Goal: Task Accomplishment & Management: Manage account settings

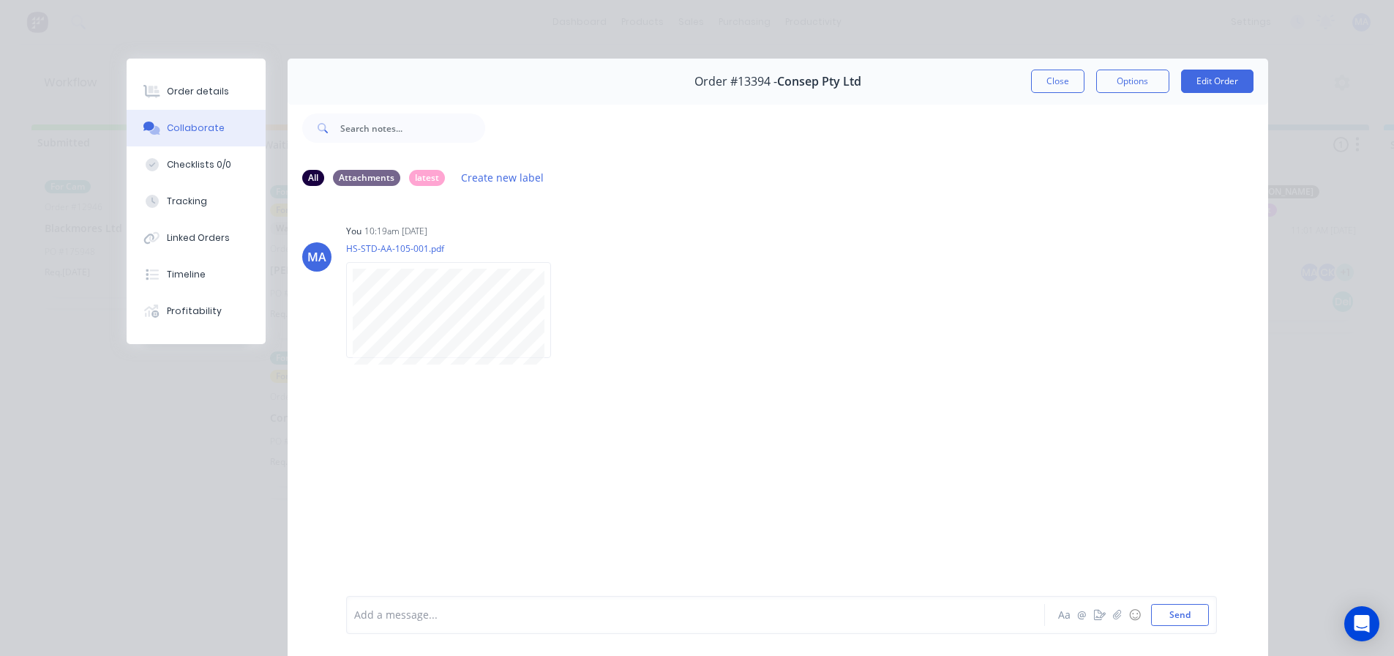
scroll to position [0, 485]
click at [1056, 76] on button "Close" at bounding box center [1057, 81] width 53 height 23
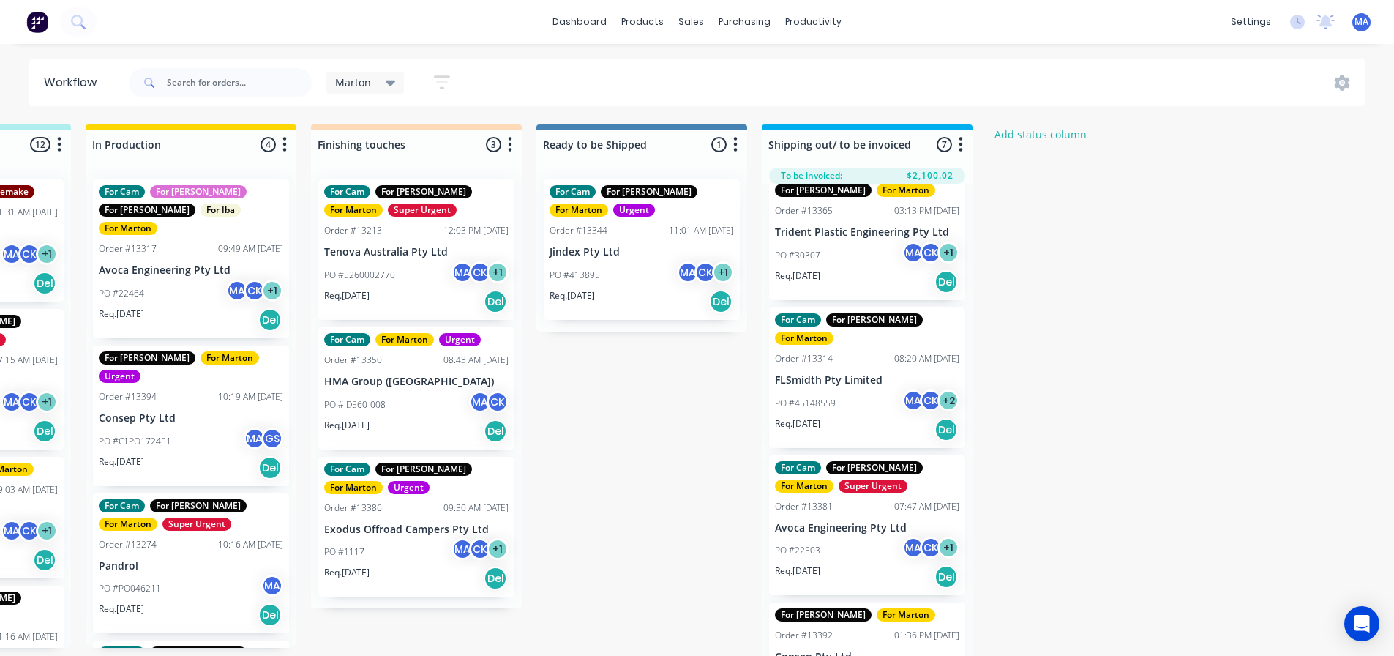
scroll to position [0, 0]
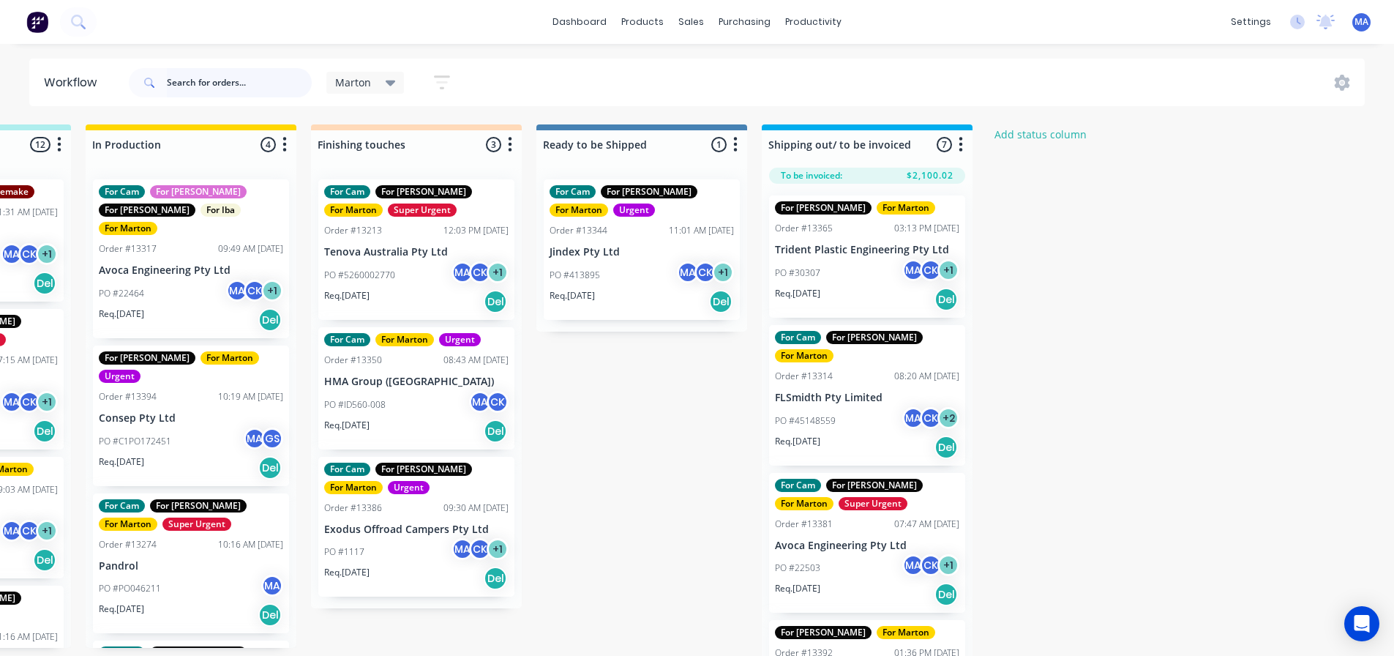
click at [246, 75] on input "text" at bounding box center [239, 82] width 145 height 29
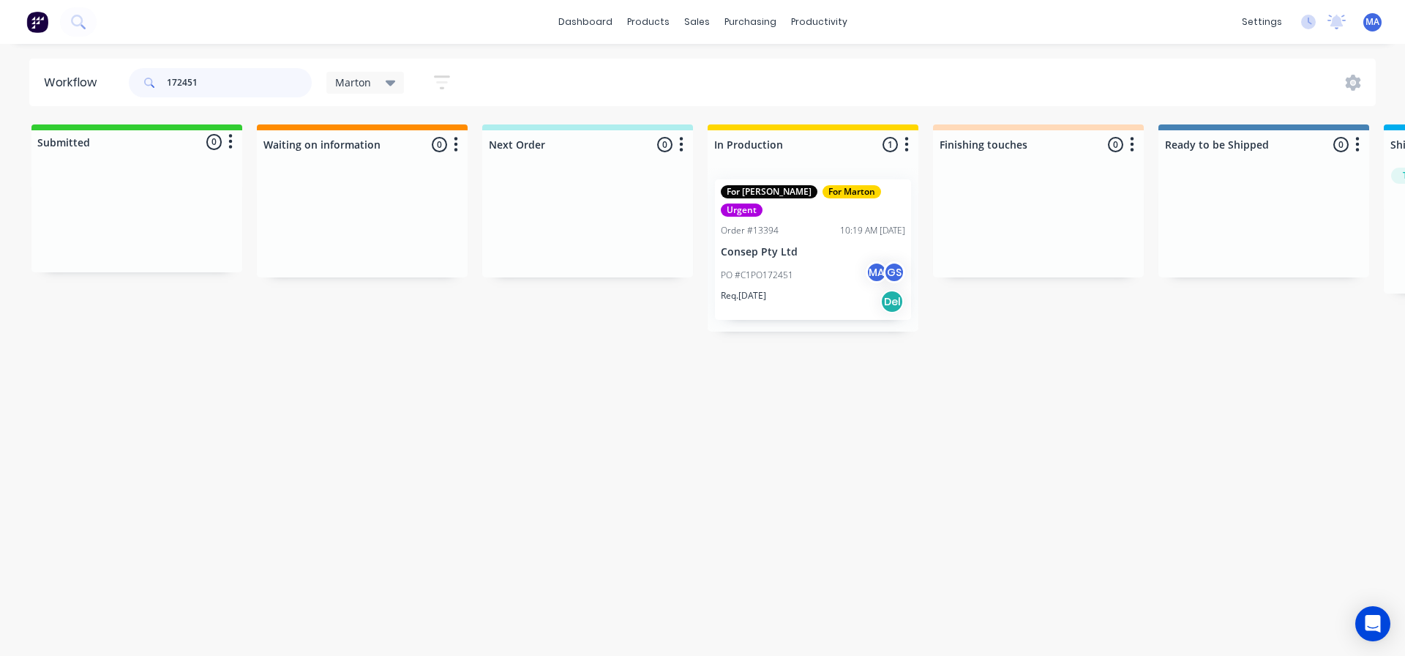
type input "172451"
click at [814, 246] on p "Consep Pty Ltd" at bounding box center [813, 252] width 184 height 12
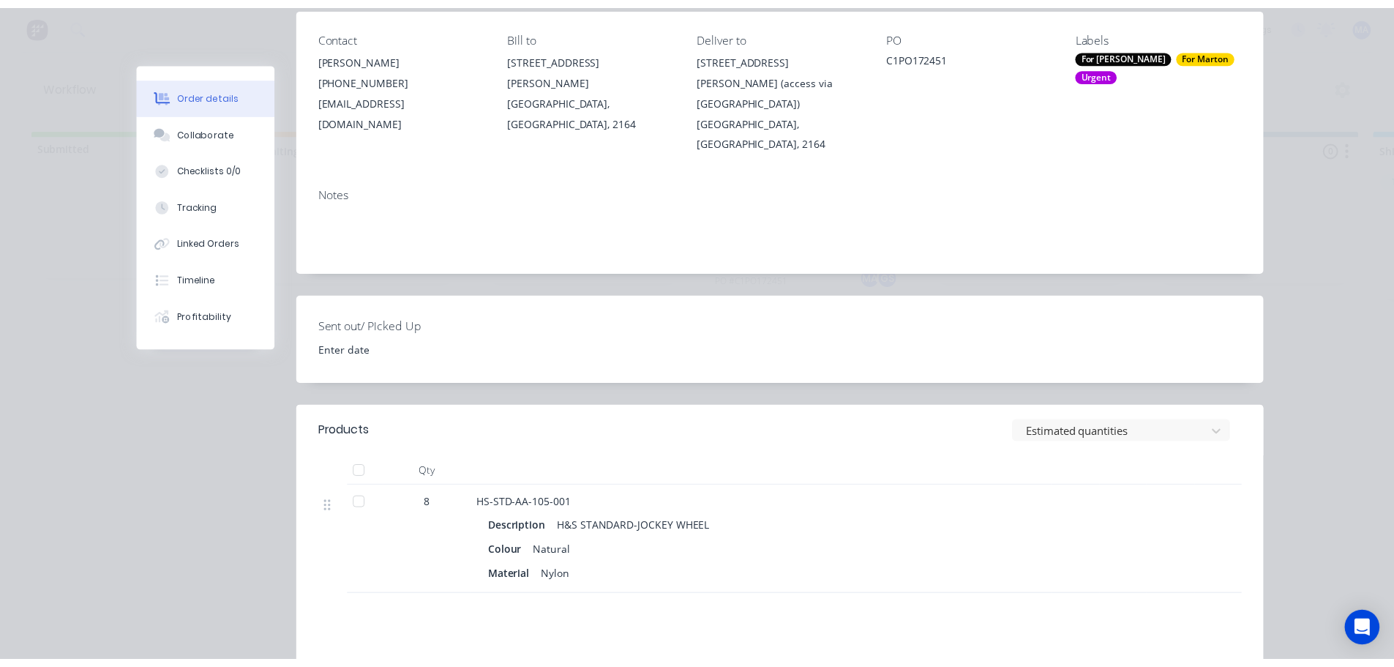
scroll to position [48, 0]
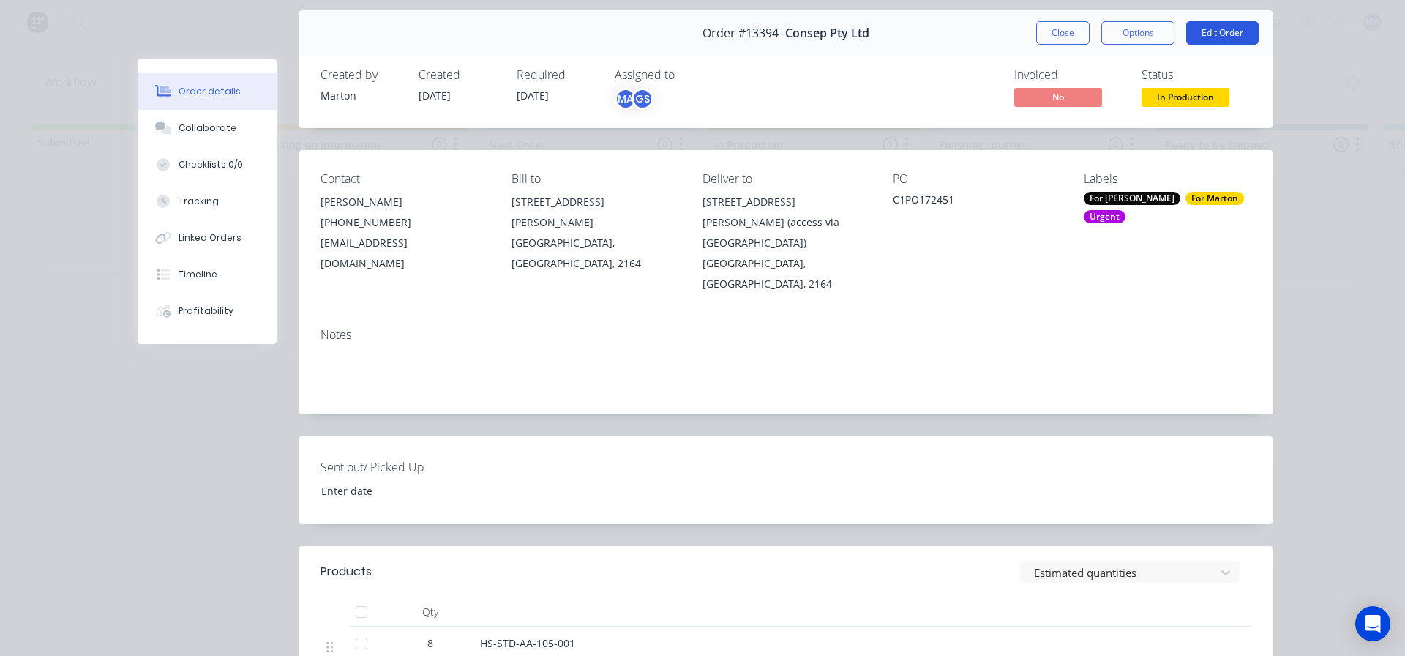
click at [1196, 28] on button "Edit Order" at bounding box center [1222, 32] width 72 height 23
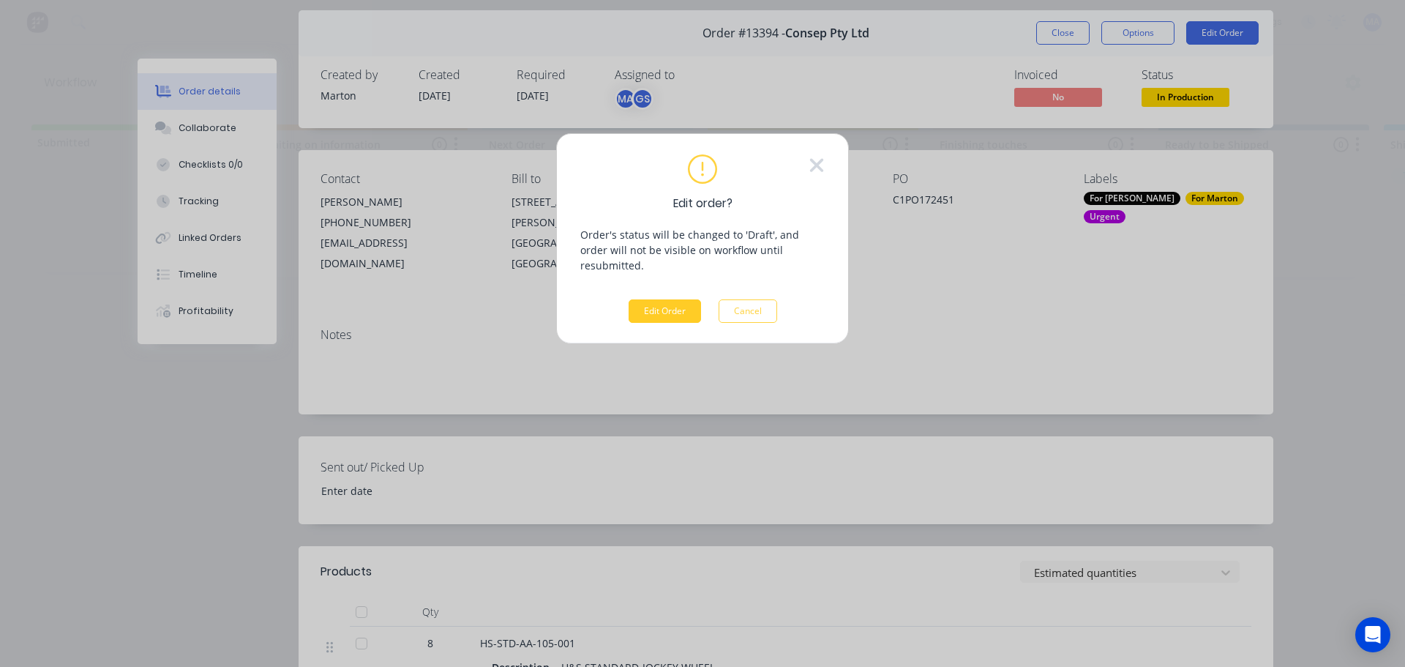
click at [658, 299] on button "Edit Order" at bounding box center [664, 310] width 72 height 23
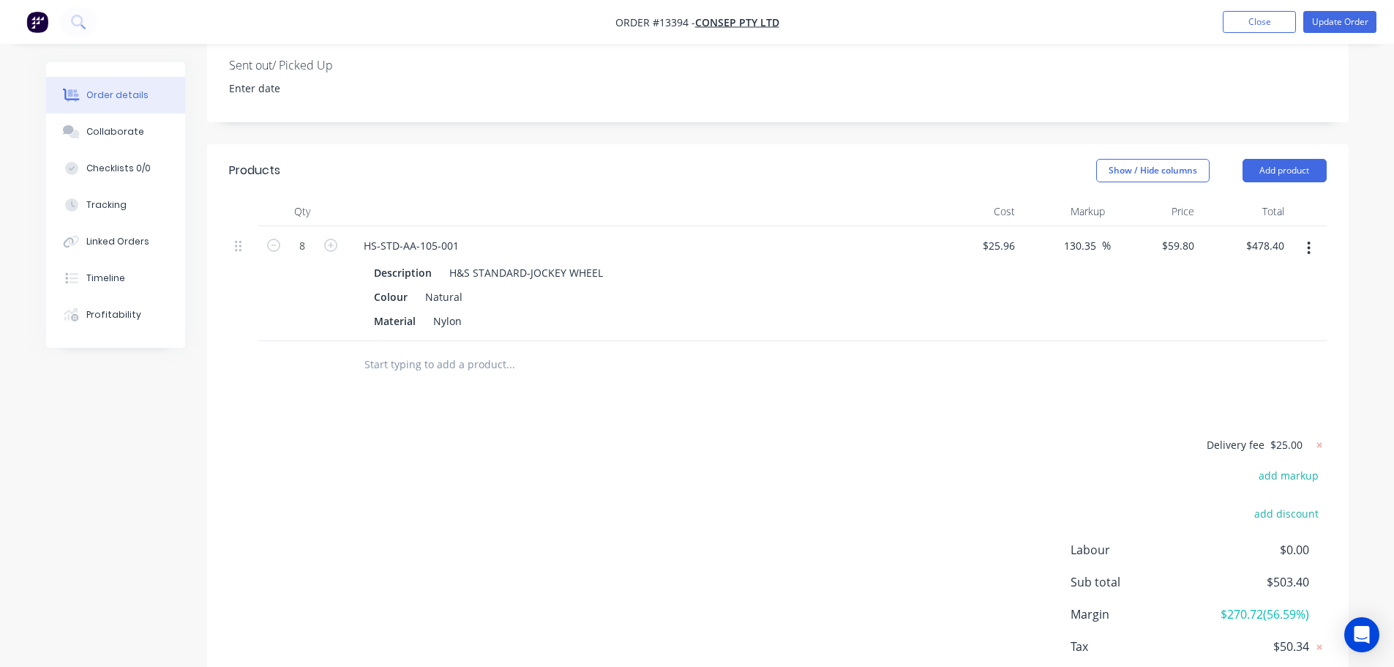
scroll to position [484, 0]
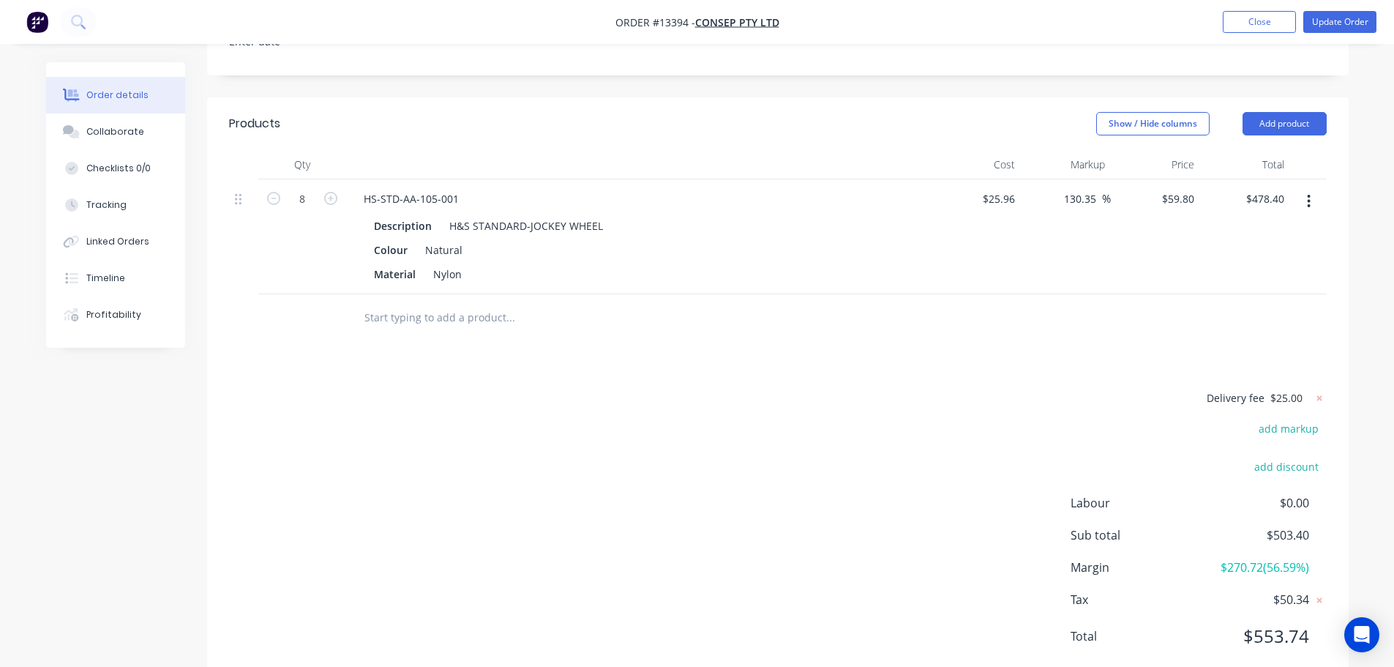
click at [408, 303] on input "text" at bounding box center [510, 317] width 293 height 29
type input "hs1335"
click at [540, 448] on div "Delivery fee $25.00 add markup add discount Labour $0.00 Sub total $503.40 Marg…" at bounding box center [777, 526] width 1097 height 275
click at [1257, 15] on button "Close" at bounding box center [1259, 22] width 73 height 22
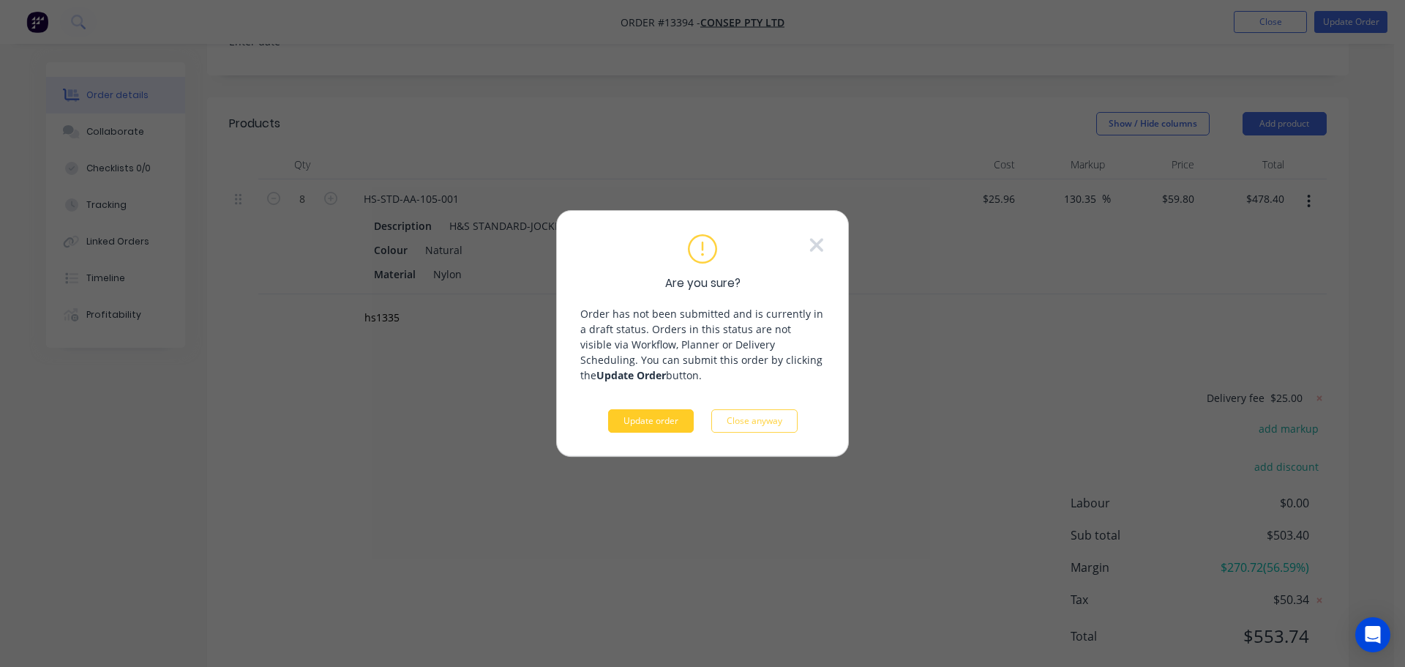
click at [655, 423] on button "Update order" at bounding box center [651, 420] width 86 height 23
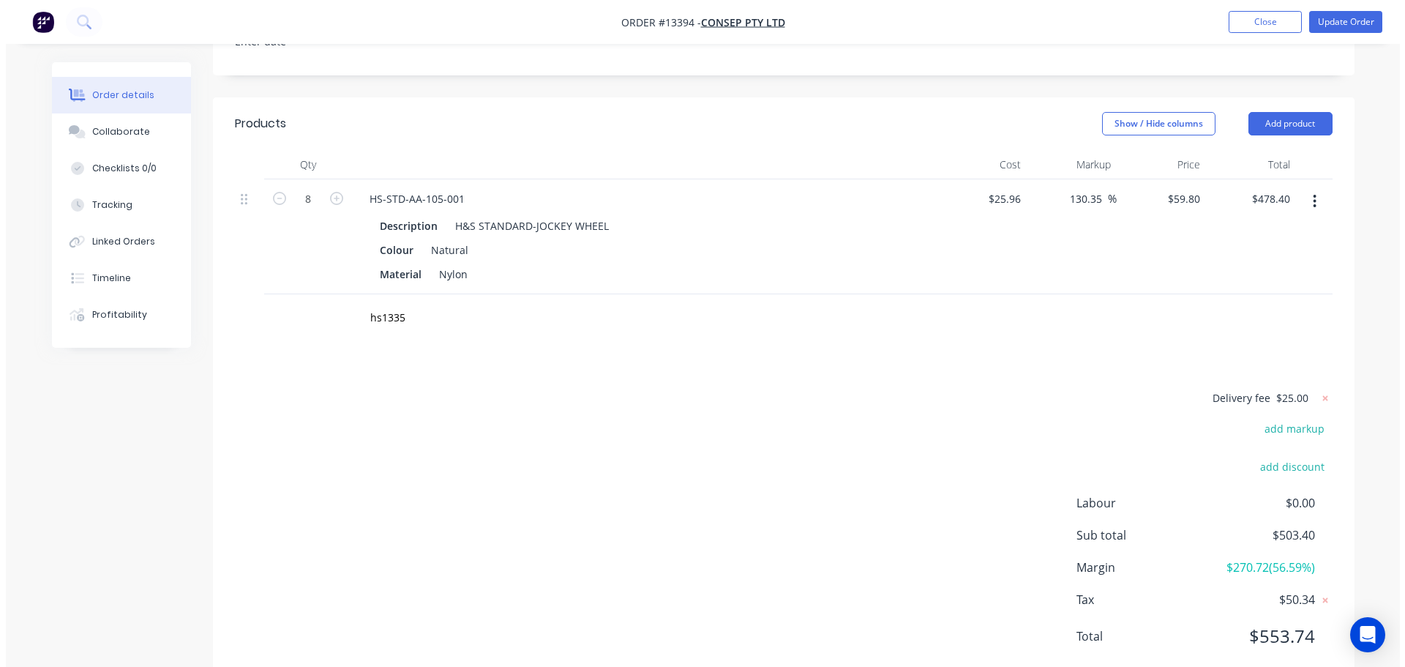
scroll to position [0, 0]
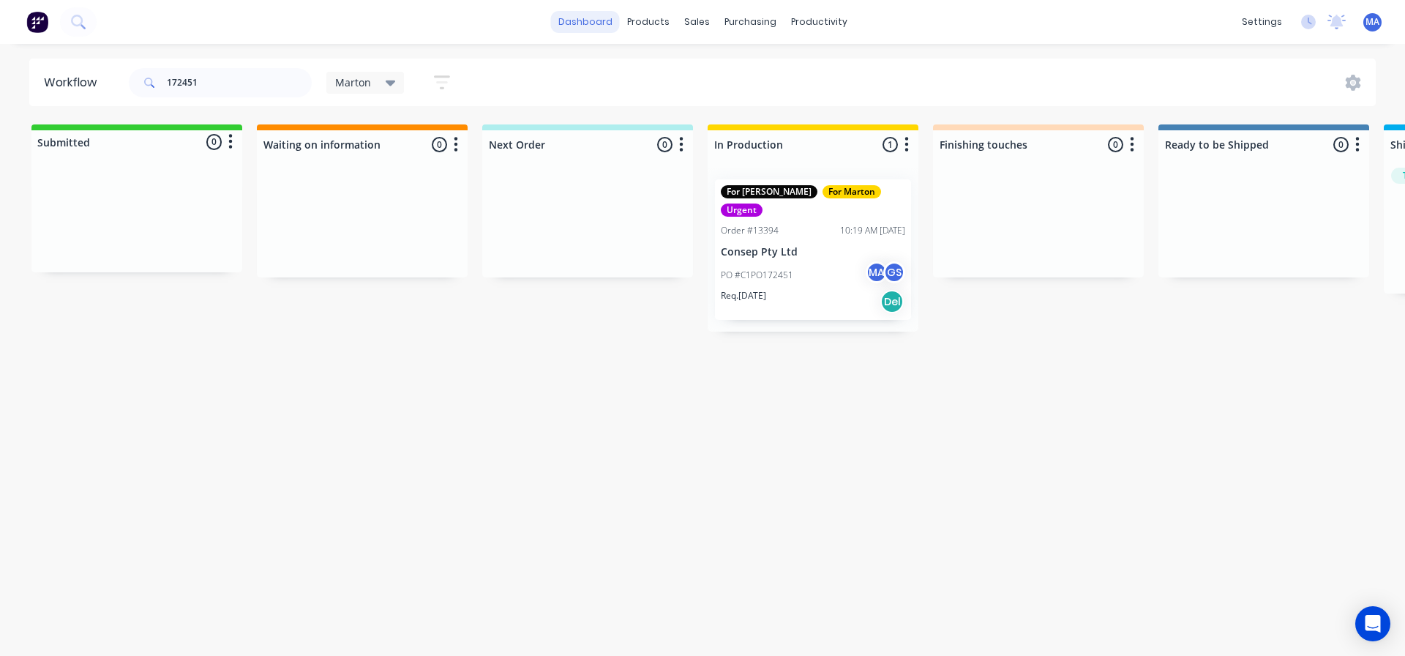
click at [583, 28] on link "dashboard" at bounding box center [585, 22] width 69 height 22
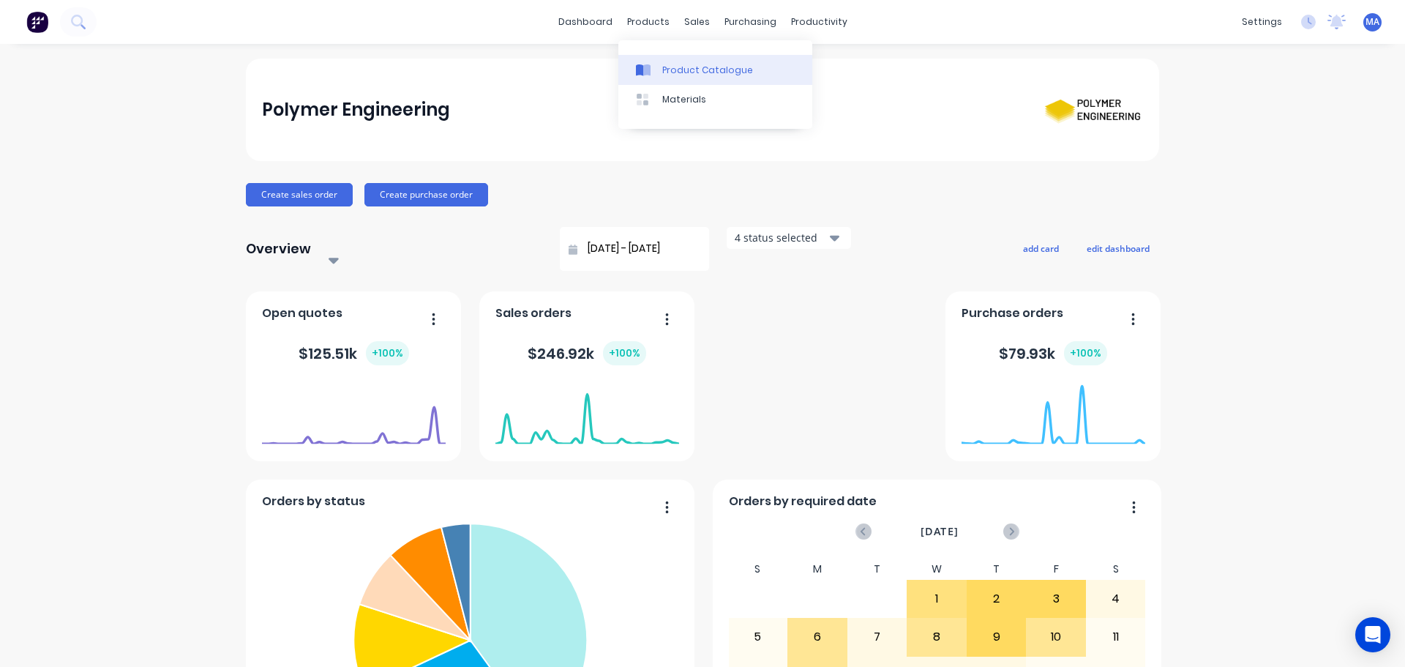
click at [671, 75] on div "Product Catalogue" at bounding box center [707, 70] width 91 height 13
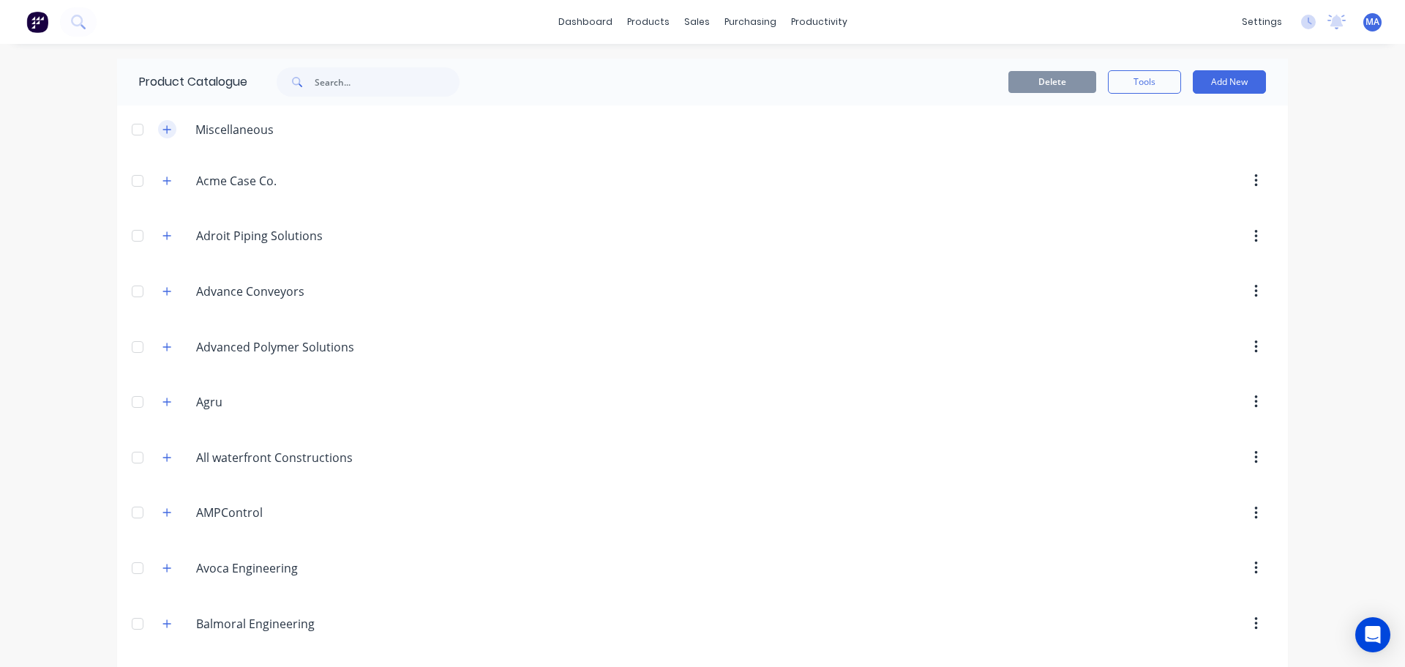
click at [165, 132] on icon "button" at bounding box center [166, 129] width 9 height 10
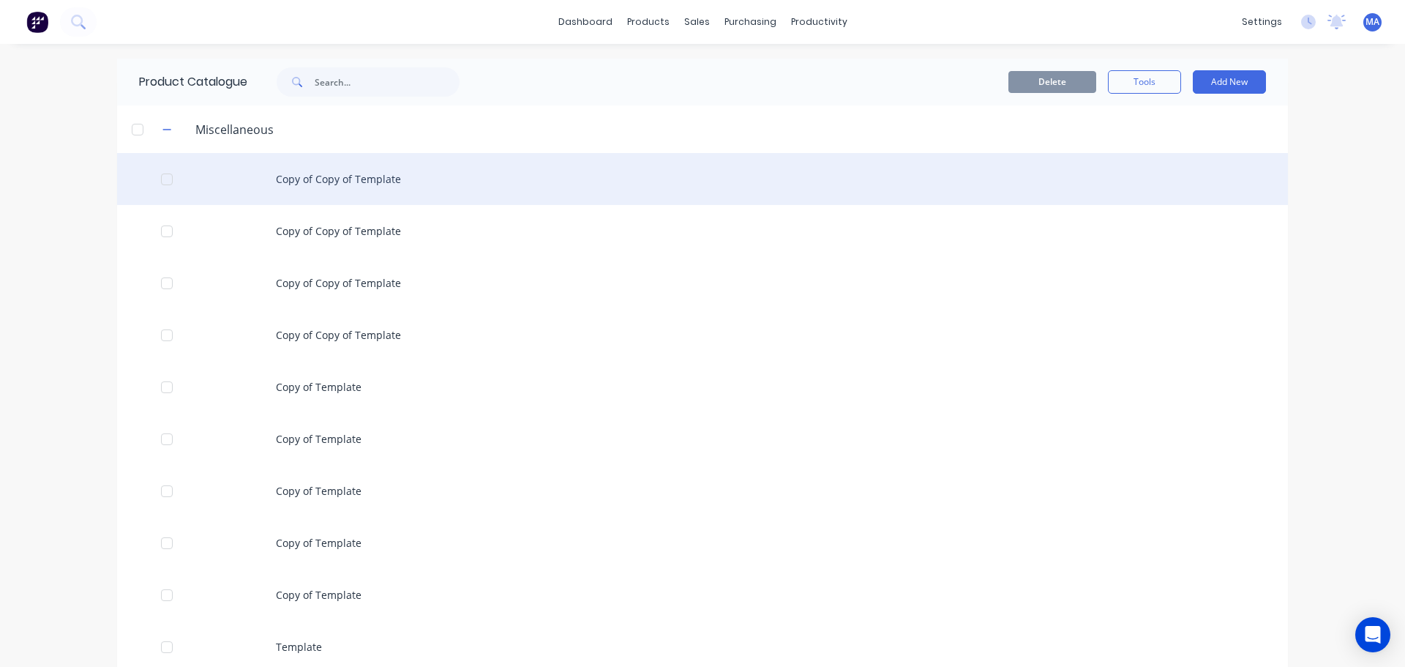
click at [361, 168] on div "Copy of Copy of Template" at bounding box center [702, 179] width 1171 height 52
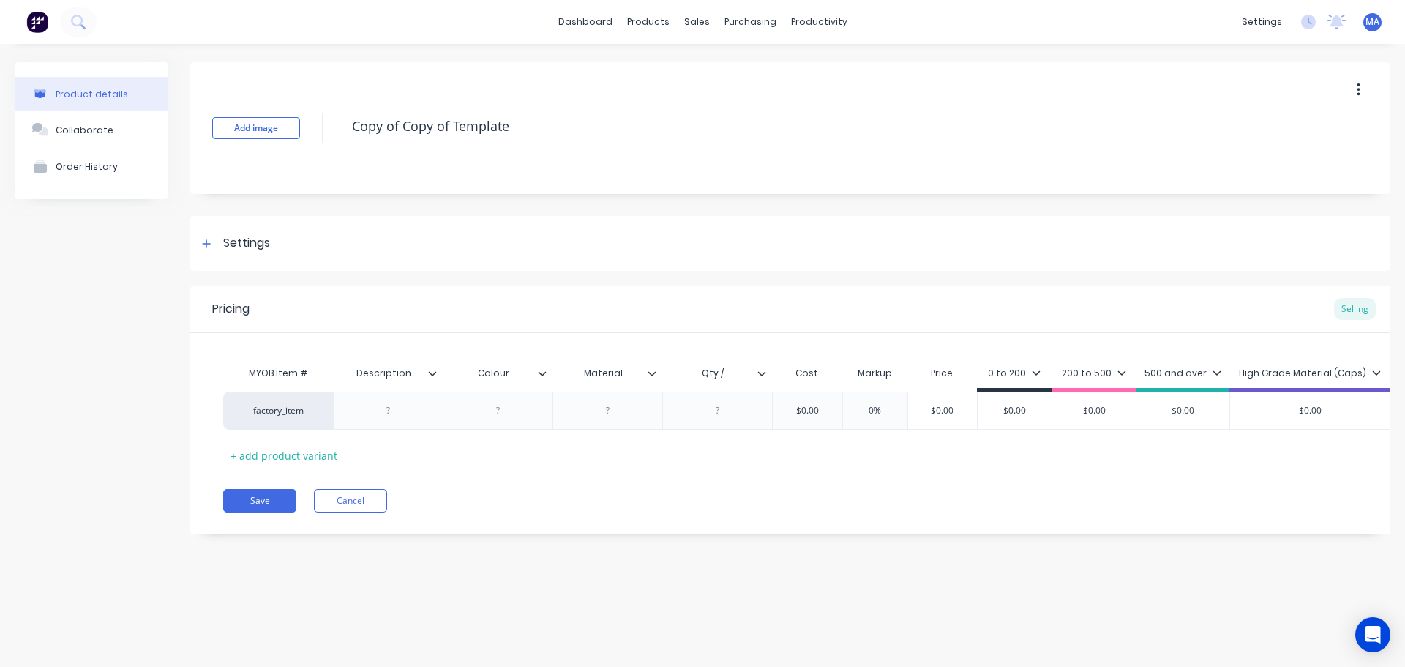
click at [566, 147] on div "Add image Copy of Copy of Template" at bounding box center [790, 128] width 1200 height 132
drag, startPoint x: 475, startPoint y: 127, endPoint x: 314, endPoint y: 132, distance: 161.0
click at [315, 132] on div "Add image Copy of Copy of Template" at bounding box center [790, 128] width 1200 height 132
type textarea "x"
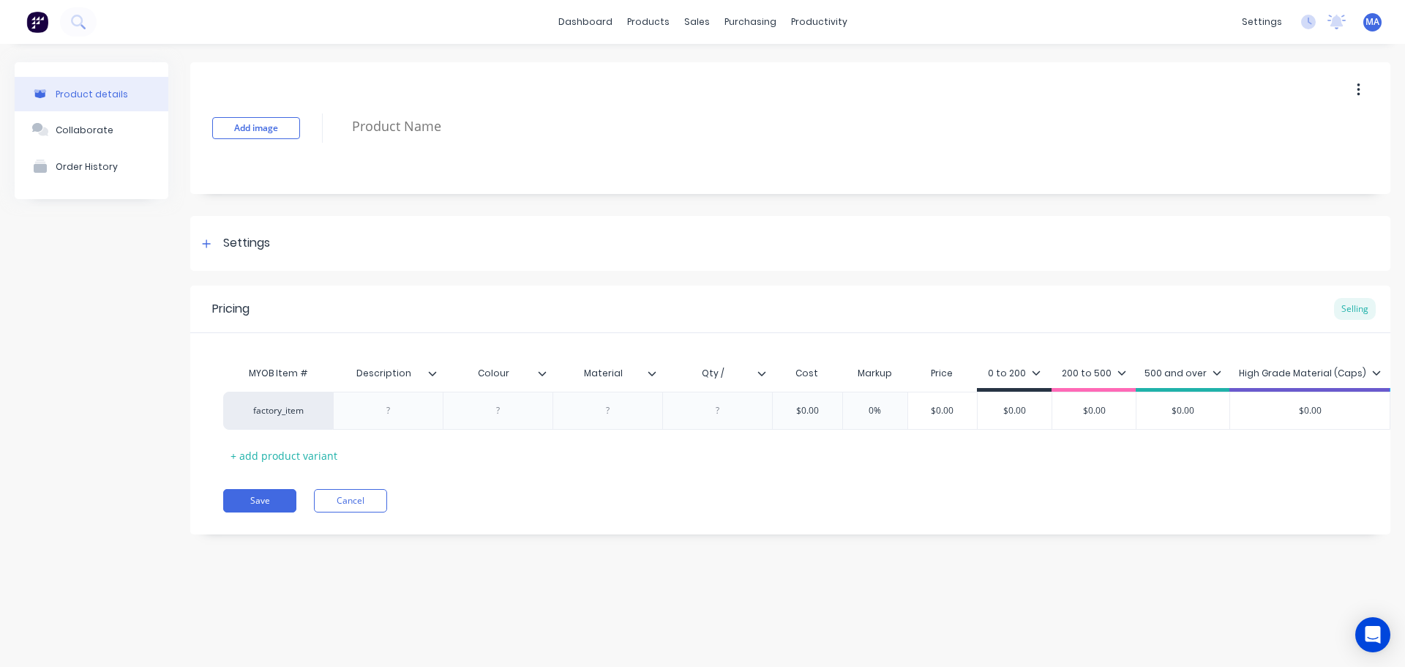
type textarea "H"
type textarea "x"
type textarea "HS"
type textarea "x"
type textarea "HS1"
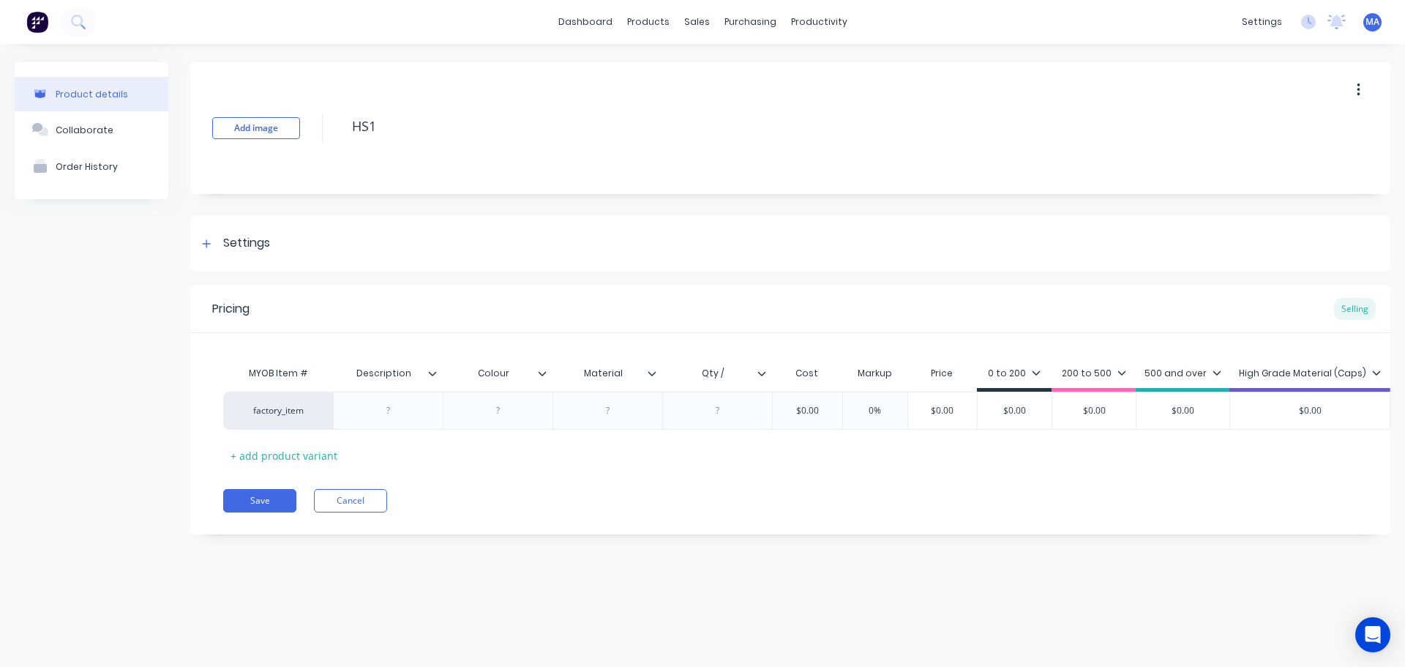
type textarea "x"
type textarea "HS13"
type textarea "x"
type textarea "HS133"
type textarea "x"
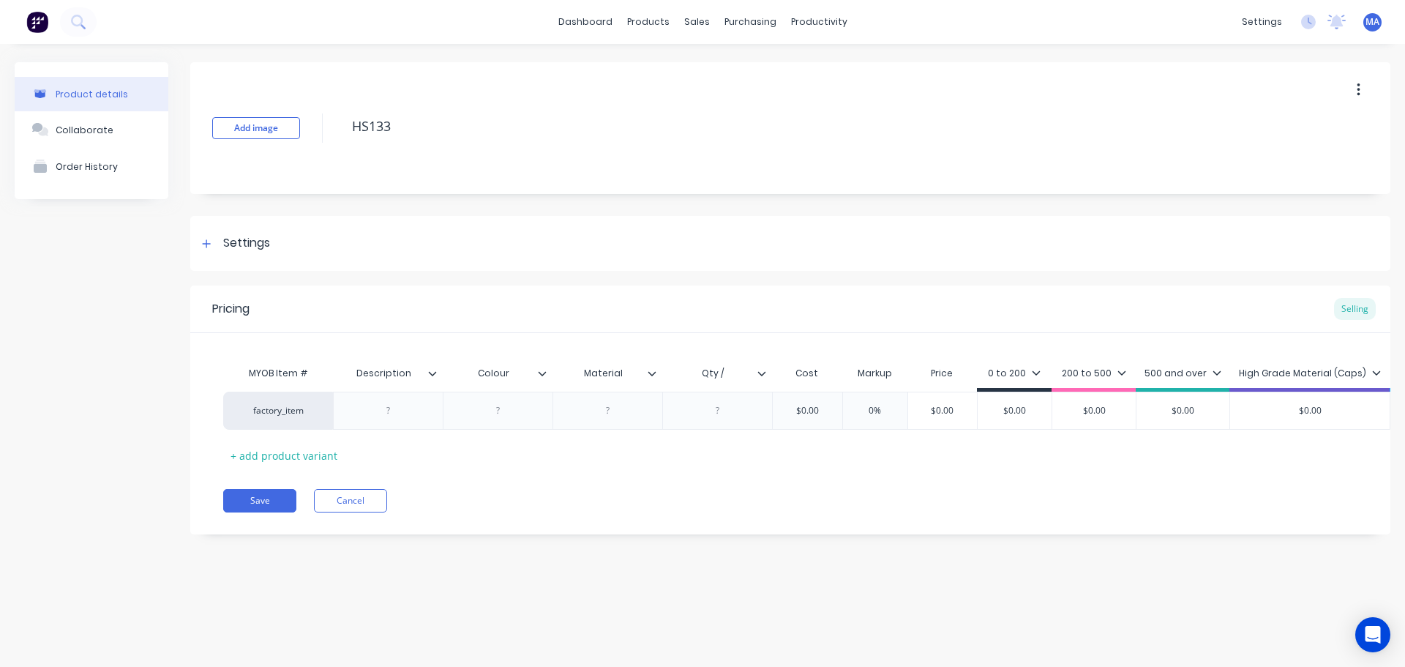
type textarea "HS1335"
type textarea "x"
type textarea "HS1335-"
type textarea "x"
type textarea "HS1335-S"
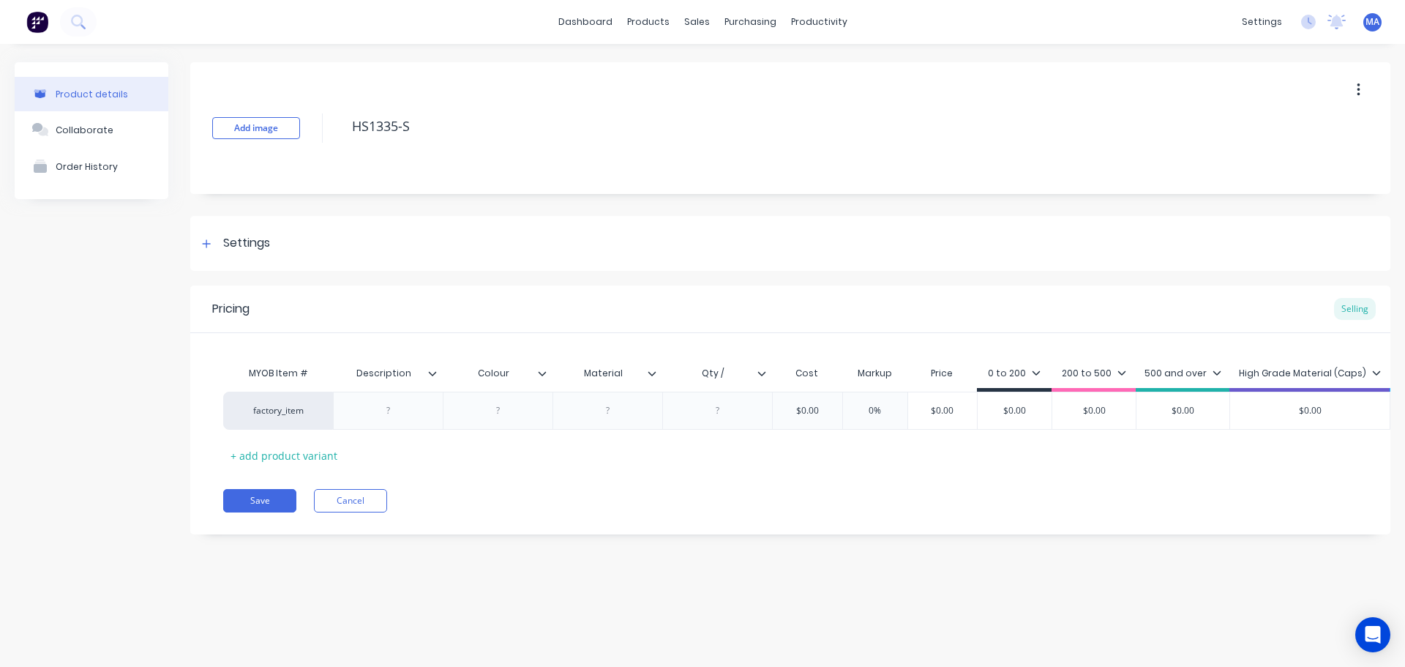
type textarea "x"
type textarea "HS1335-SY"
type textarea "x"
type textarea "HS1335-S"
type textarea "x"
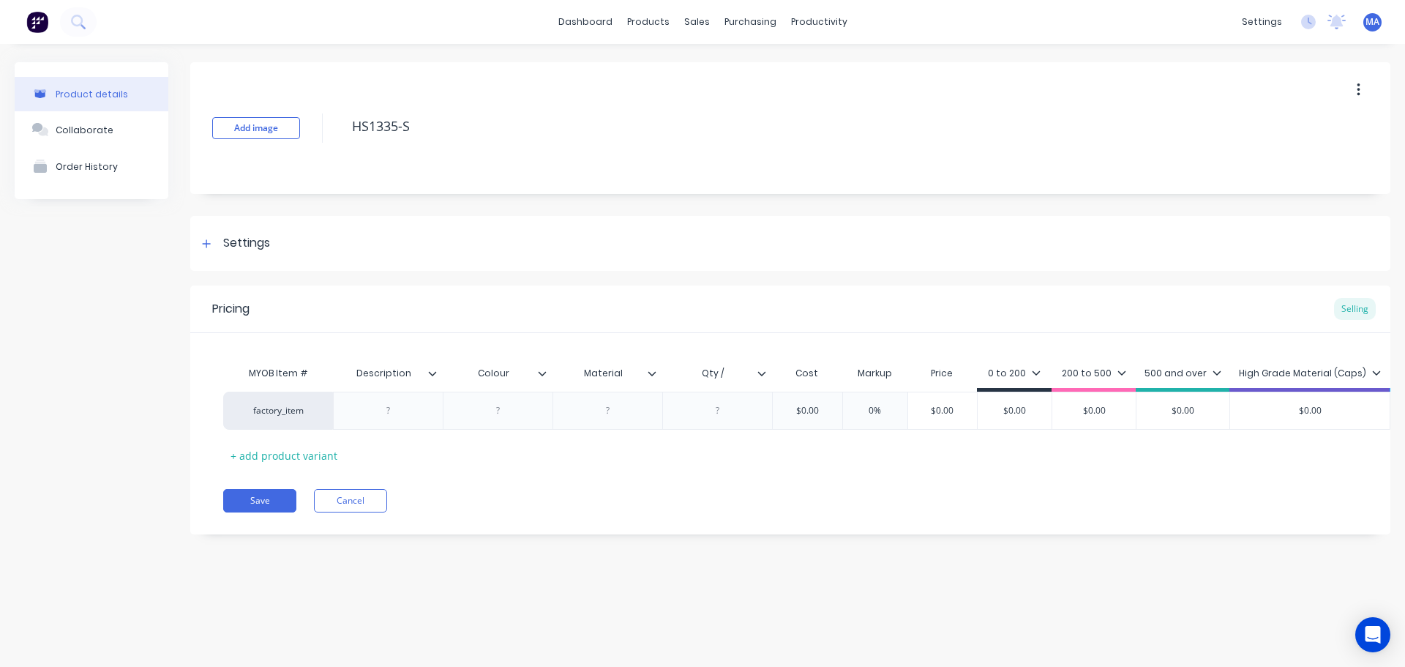
type textarea "HS1335-ST"
type textarea "x"
type textarea "HS1335-STD"
type textarea "x"
type textarea "HS1335-STD-"
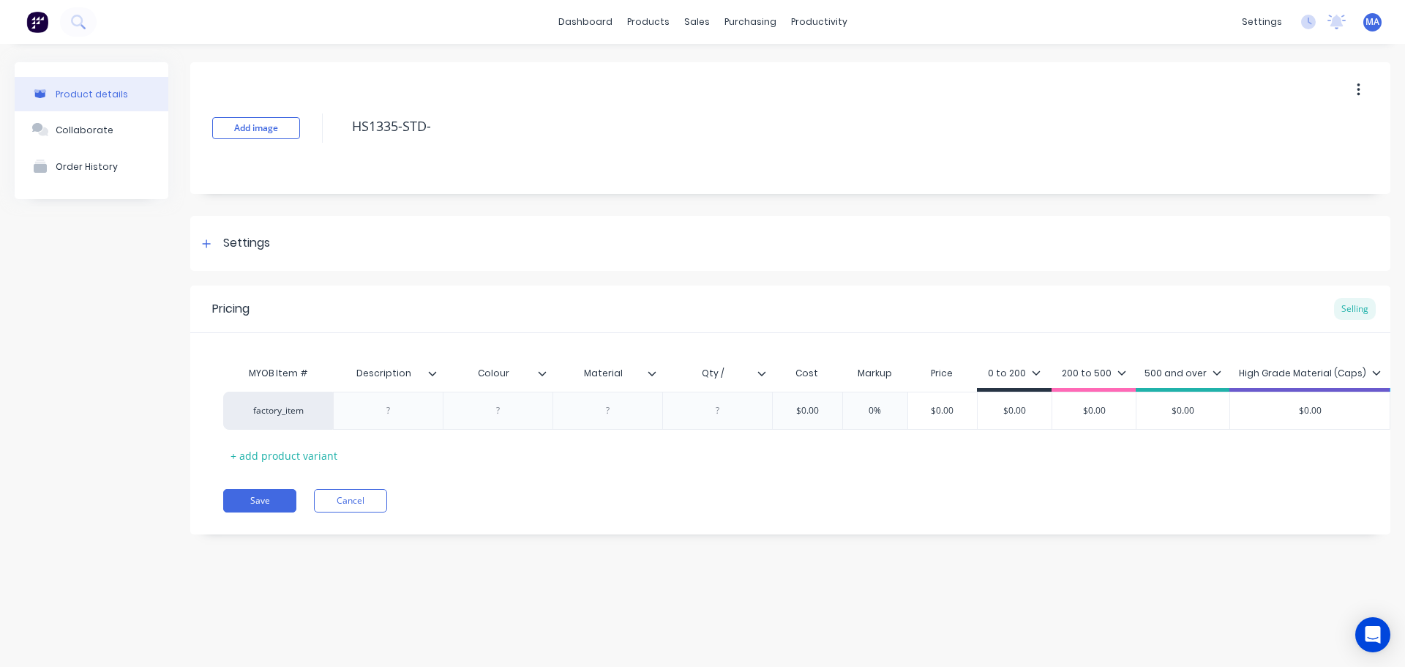
type textarea "x"
type textarea "HS1335-STD-A"
type textarea "x"
type textarea "HS1335-STD-AA"
type textarea "x"
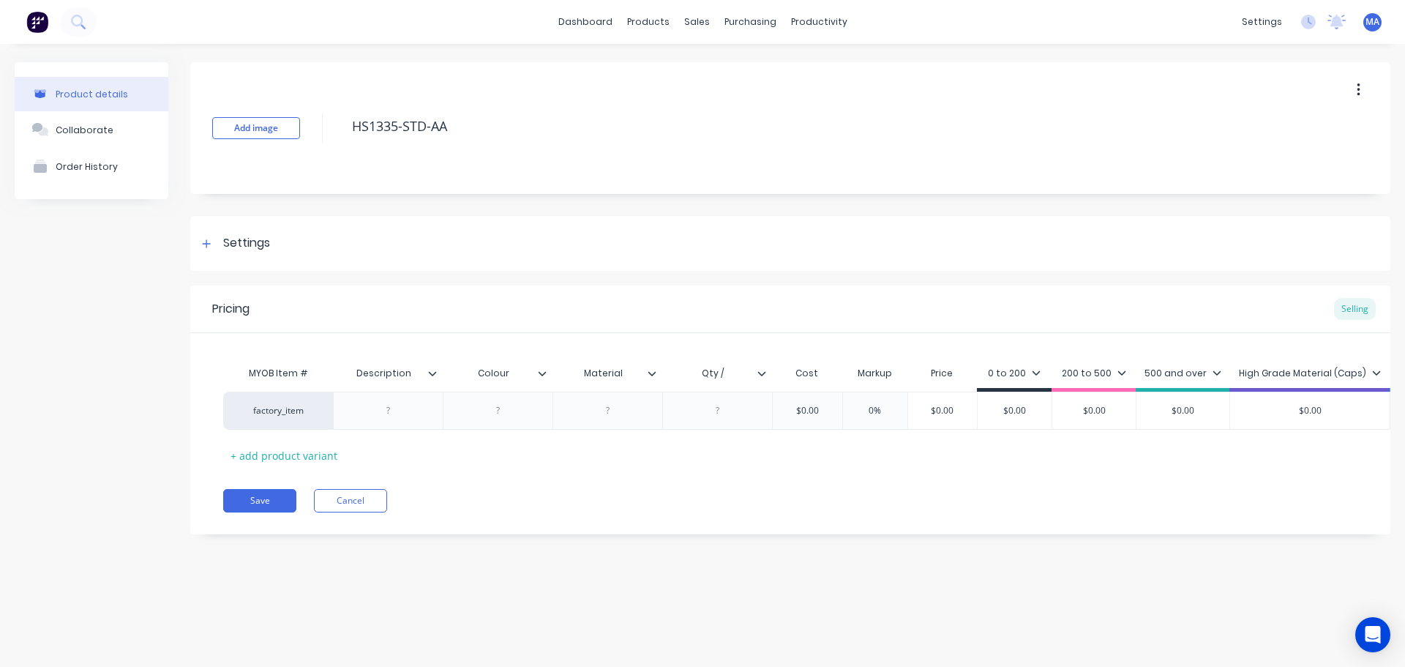
type textarea "HS1335-STD-AA-"
type textarea "x"
type textarea "HS1335-STD-AA-1"
type textarea "x"
type textarea "HS1335-STD-AA-13"
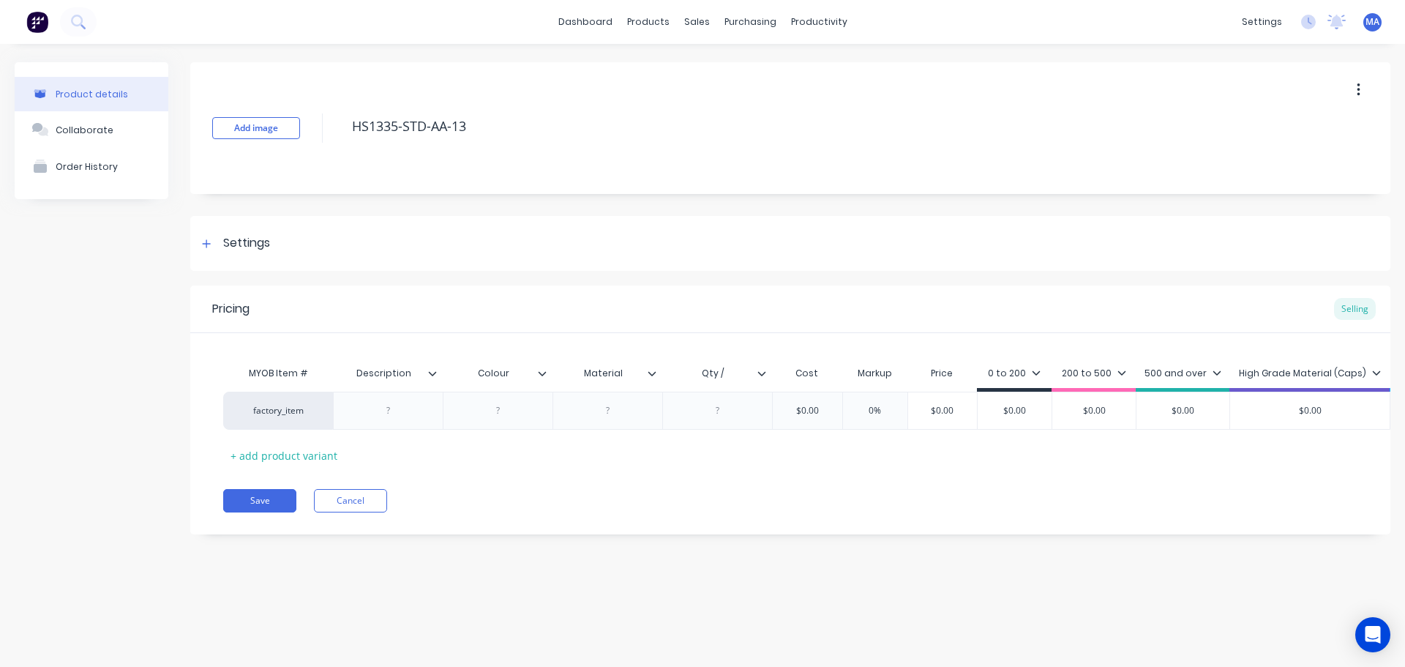
type textarea "x"
type textarea "HS1335-STD-AA-130"
type textarea "x"
type textarea "HS1335-STD-AA-130-"
type textarea "x"
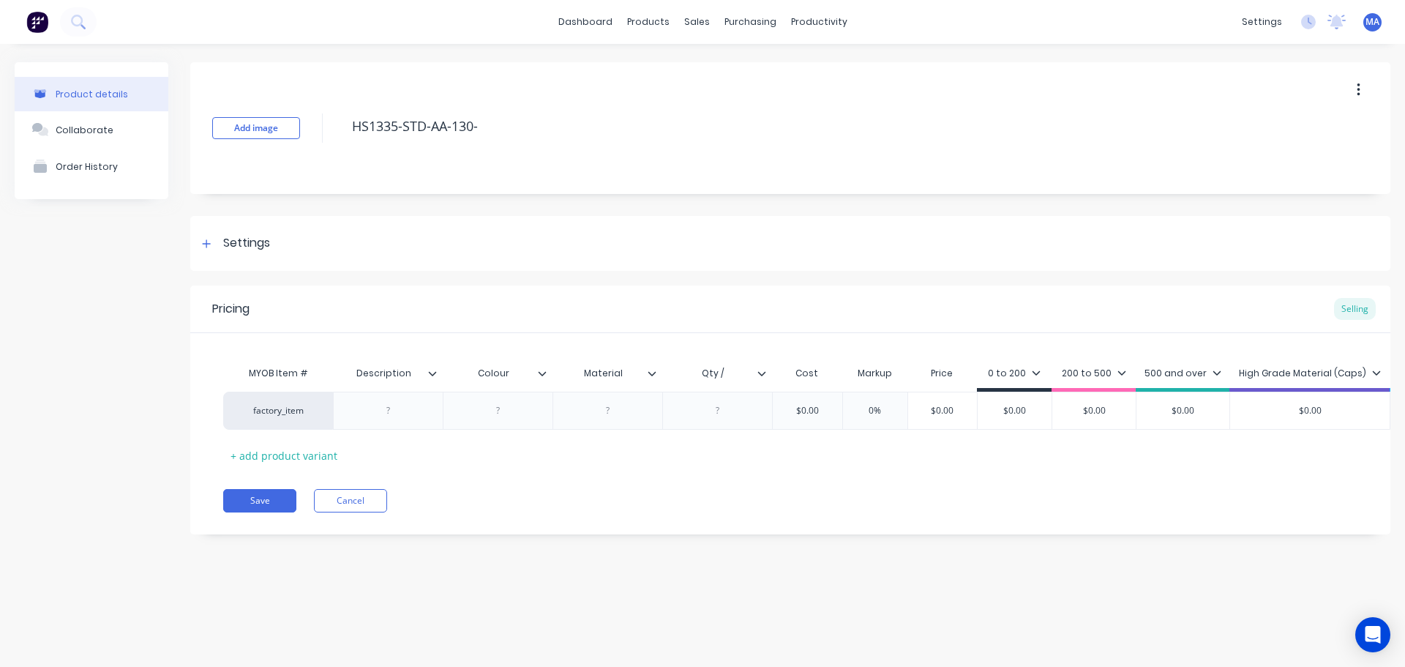
type textarea "HS1335-STD-AA-130-0"
type textarea "x"
type textarea "HS1335-STD-AA-130-03"
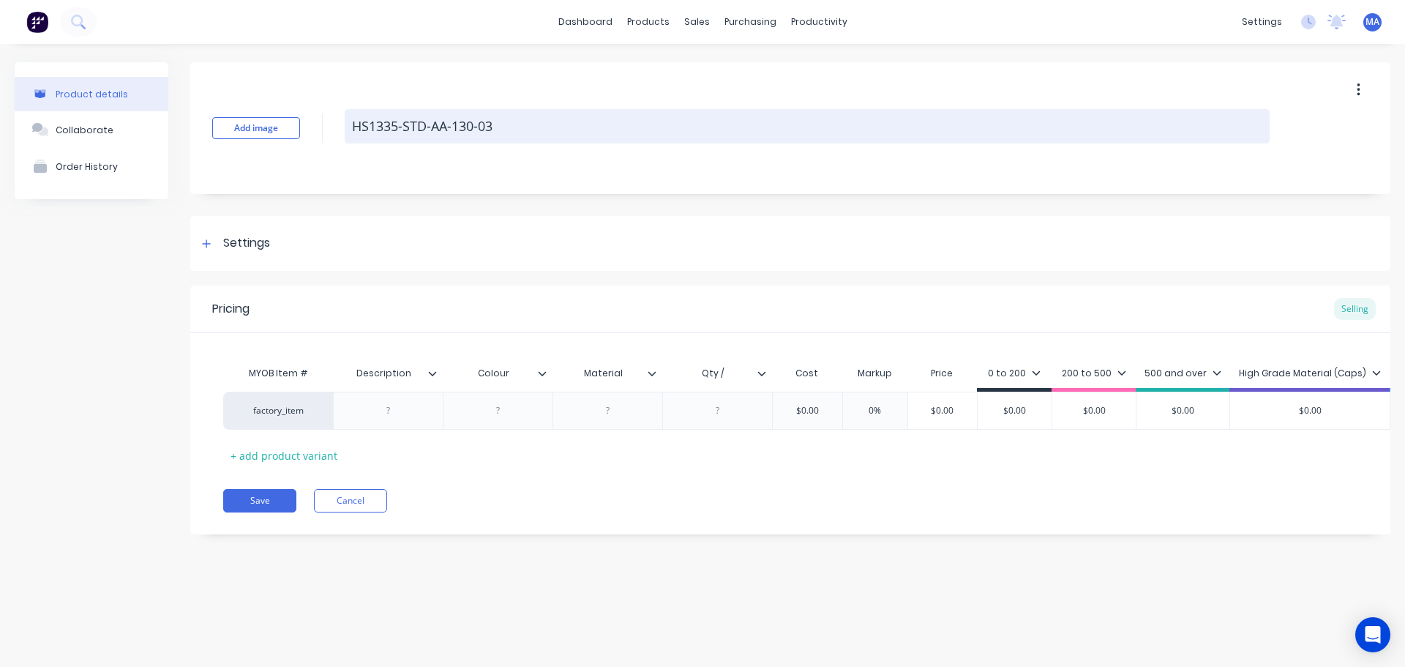
click at [481, 124] on textarea "HS1335-STD-AA-130-03" at bounding box center [807, 126] width 925 height 34
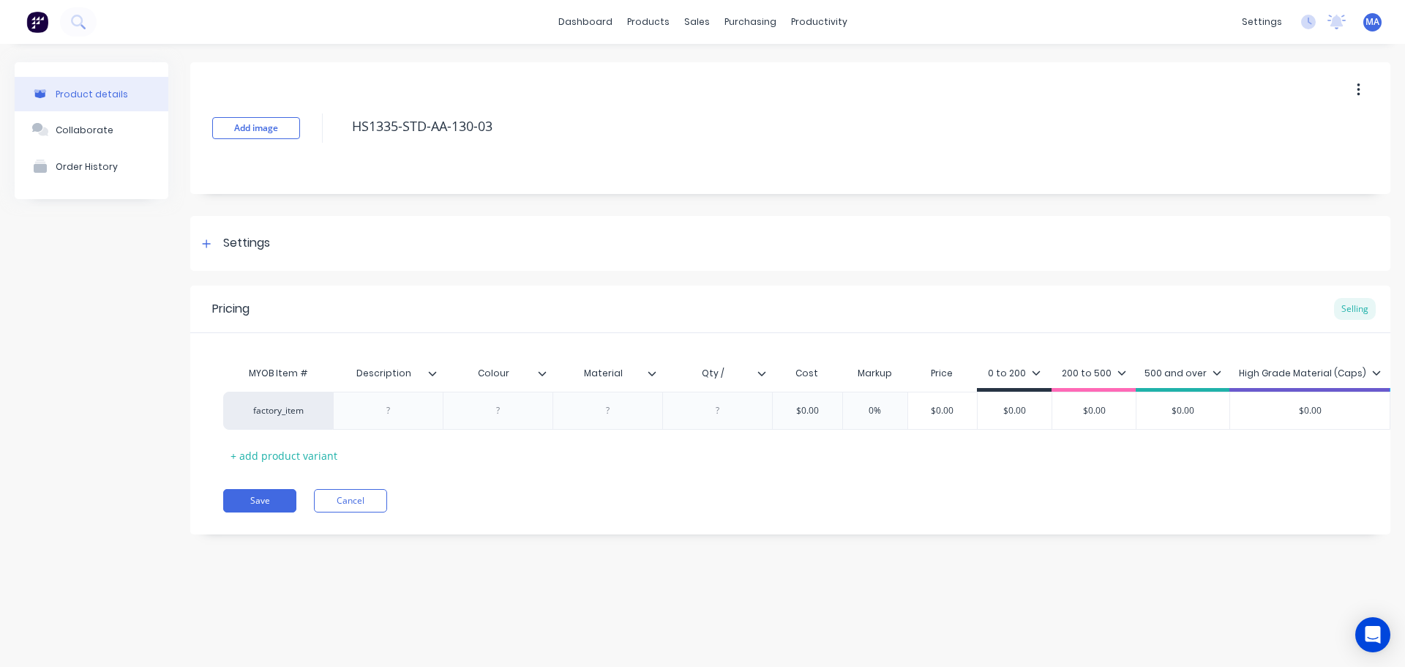
type textarea "x"
type textarea "HS1335-STD-AA-130-003"
type textarea "x"
type textarea "HS1335-STD-AA-130-003"
click at [80, 132] on div "Collaborate" at bounding box center [85, 129] width 58 height 11
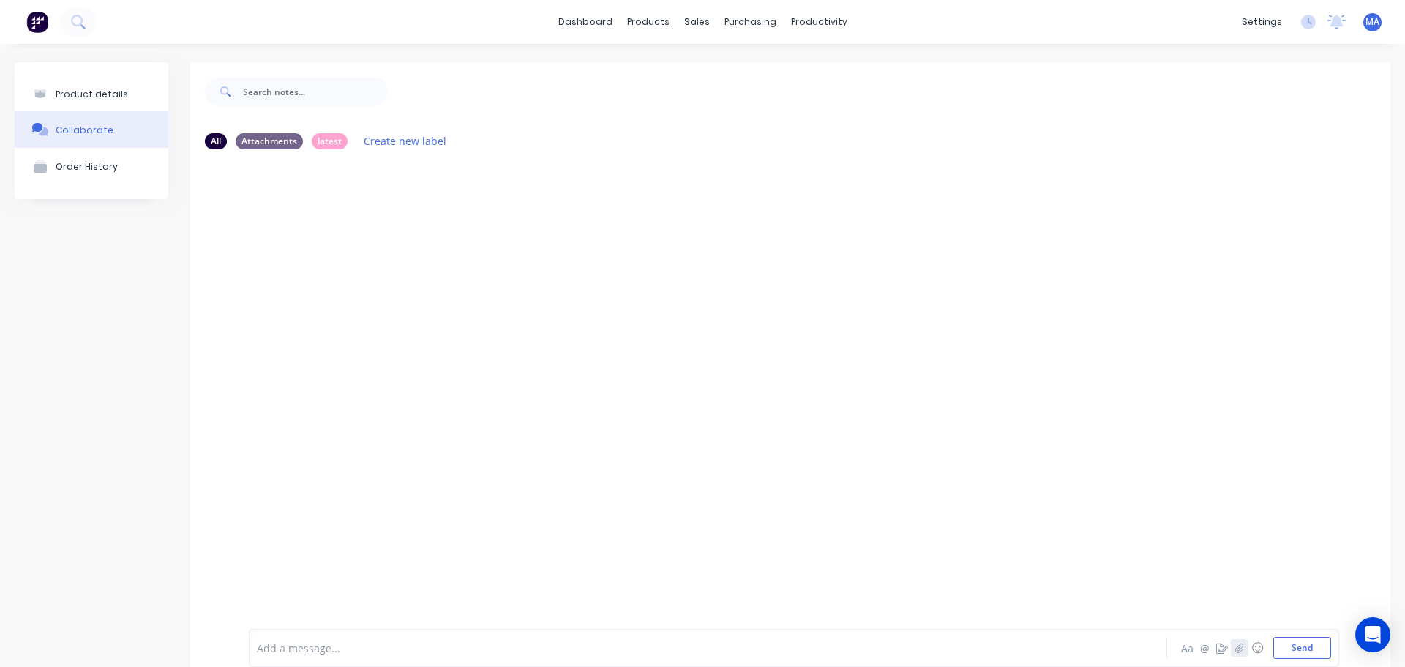
click at [1231, 650] on button "button" at bounding box center [1240, 648] width 18 height 18
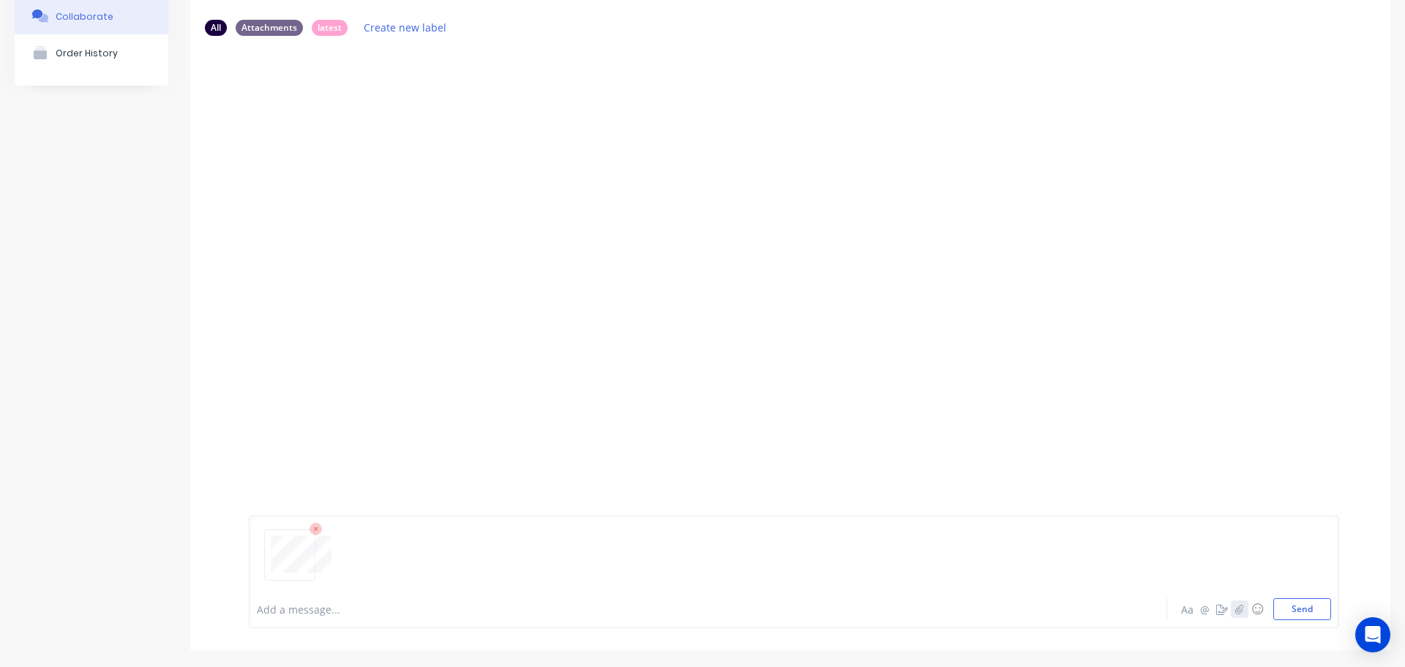
scroll to position [115, 0]
click at [1287, 613] on button "Send" at bounding box center [1302, 607] width 58 height 22
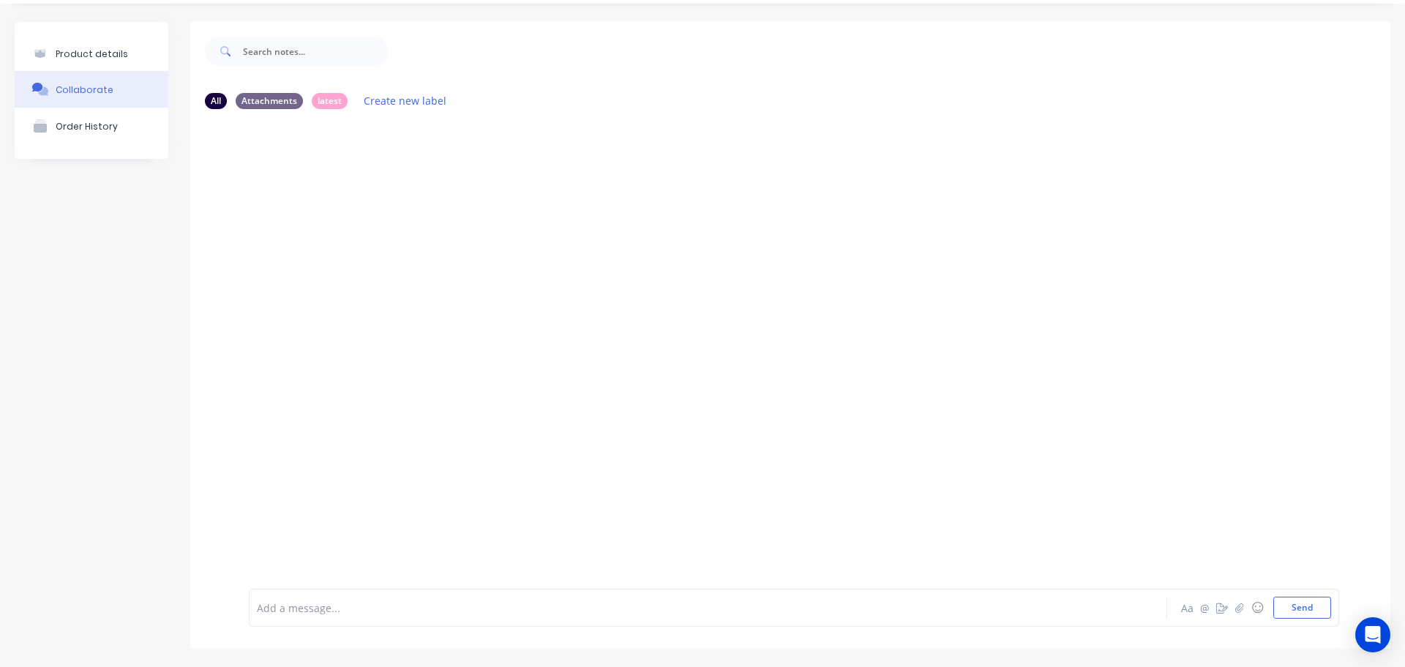
scroll to position [40, 0]
click at [371, 232] on icon "button" at bounding box center [370, 232] width 3 height 13
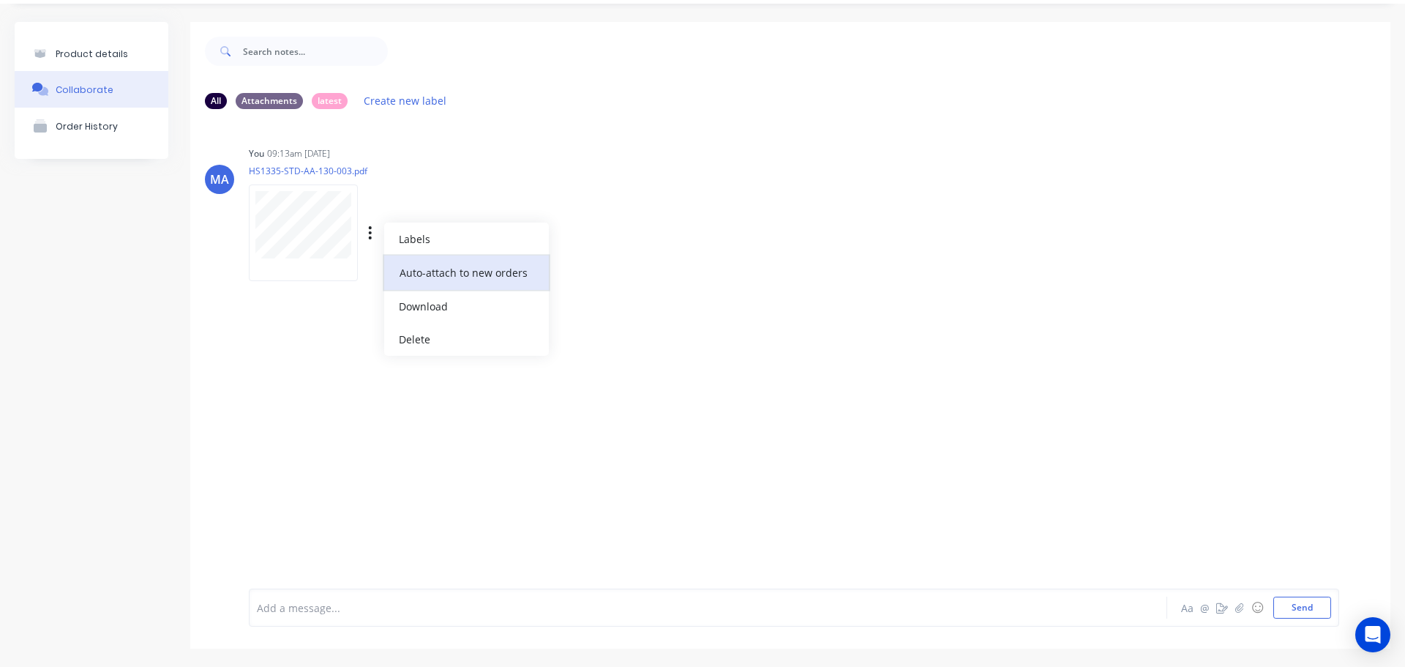
click at [420, 263] on button "Auto-attach to new orders" at bounding box center [466, 272] width 165 height 34
click at [607, 264] on label at bounding box center [607, 264] width 0 height 0
click at [585, 277] on input "checkbox" at bounding box center [579, 271] width 12 height 14
checkbox input "true"
click at [656, 203] on div "You 09:13am 10/10/25 HS1335-STD-AA-130-003.pdf Labels Auto-attach to new orders…" at bounding box center [477, 209] width 457 height 132
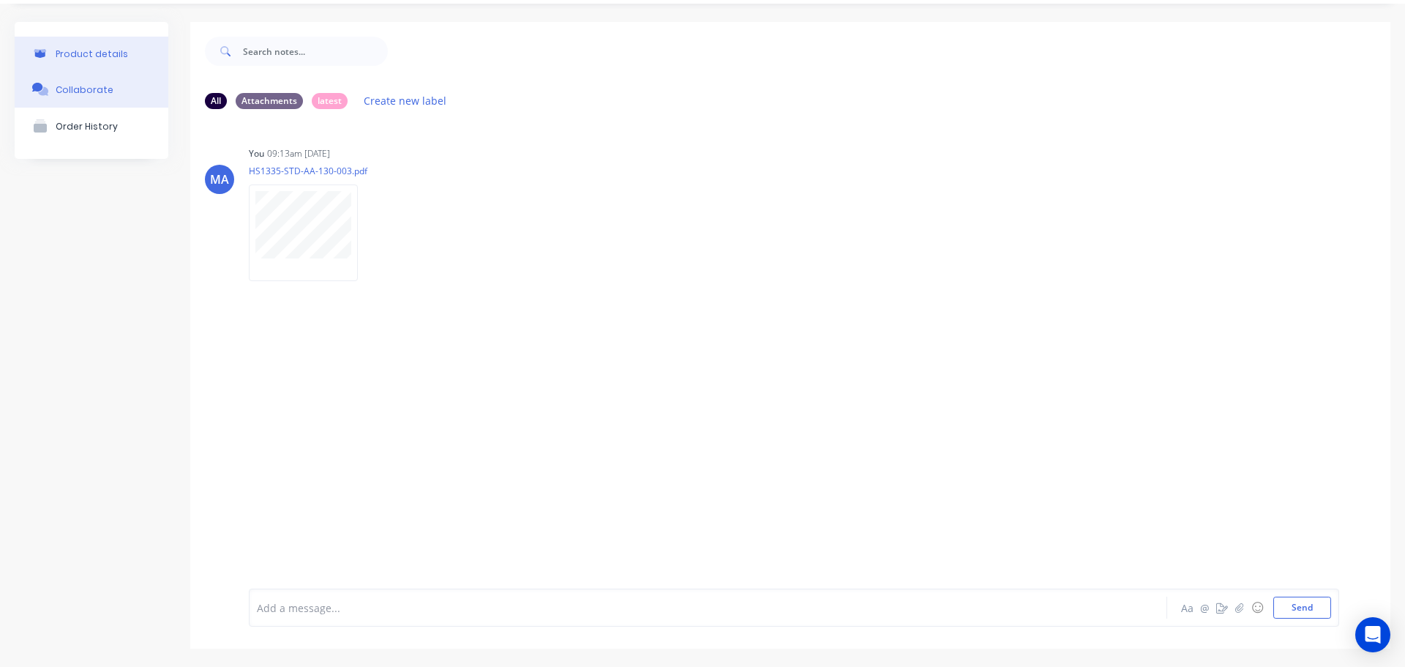
click at [76, 42] on button "Product details" at bounding box center [92, 54] width 154 height 34
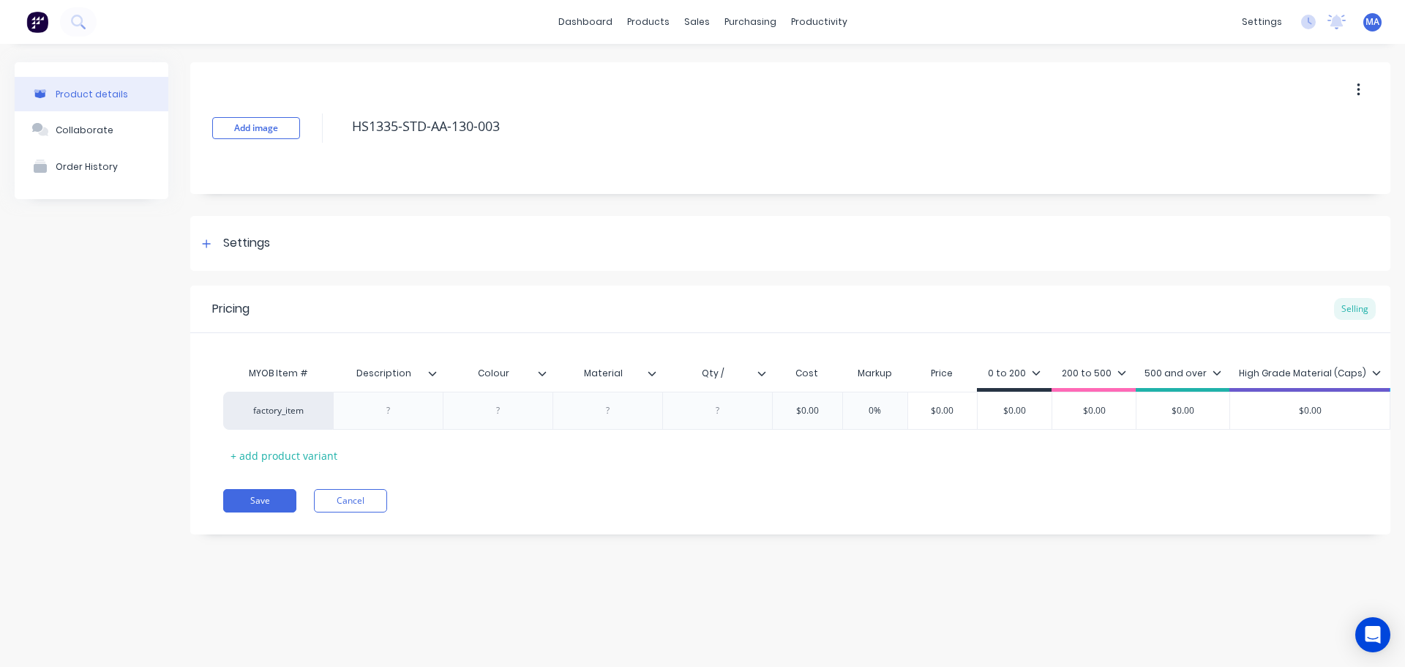
type textarea "x"
click at [391, 421] on div at bounding box center [388, 410] width 110 height 38
click at [395, 413] on div at bounding box center [388, 410] width 73 height 19
type textarea "x"
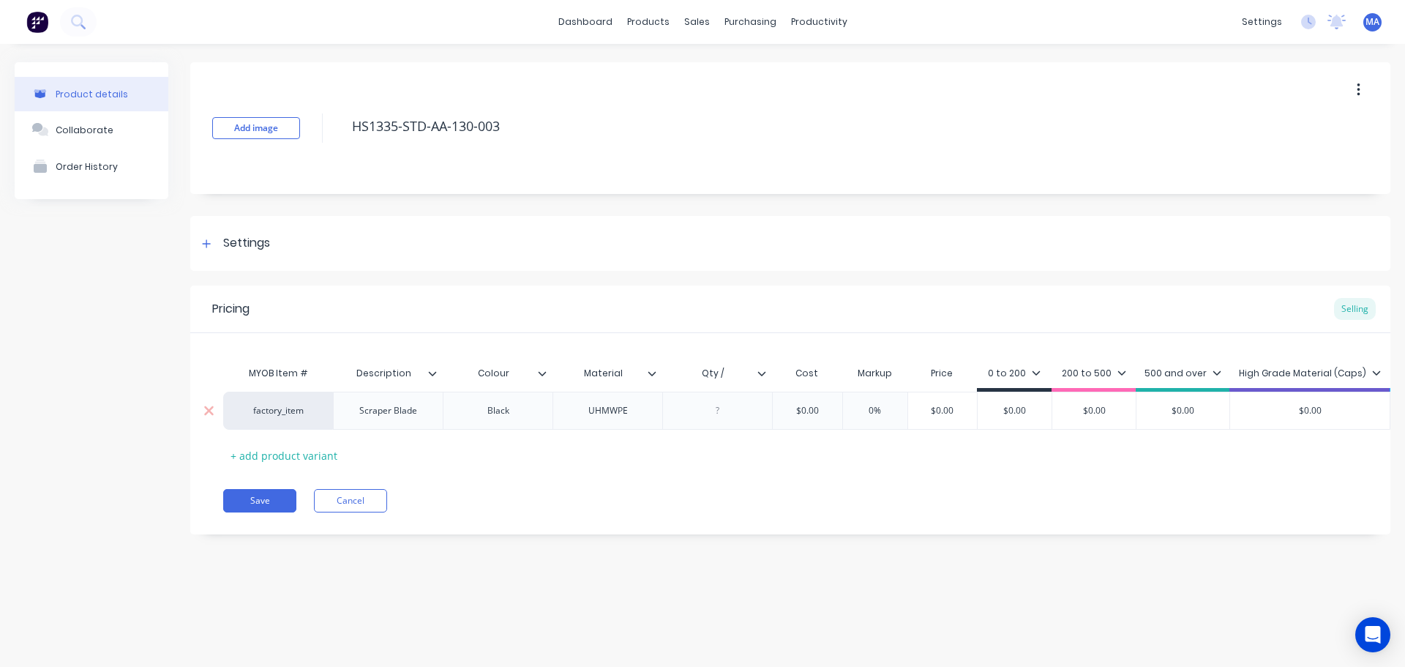
click at [730, 415] on div at bounding box center [717, 410] width 73 height 19
click at [751, 366] on div "Qty /" at bounding box center [712, 373] width 101 height 37
type textarea "x"
click at [743, 380] on div "Qty /" at bounding box center [712, 373] width 101 height 37
type input "Qty / sheet"
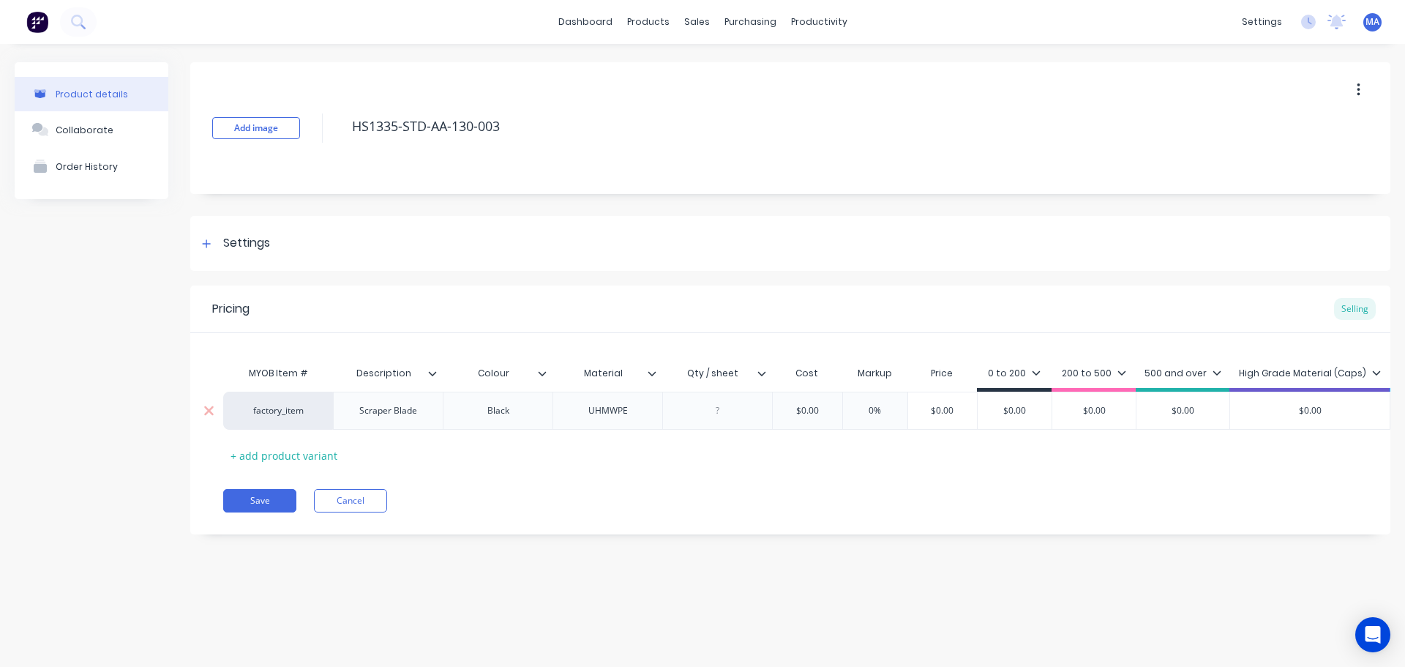
click at [732, 408] on div at bounding box center [717, 410] width 73 height 19
drag, startPoint x: 97, startPoint y: 133, endPoint x: 246, endPoint y: 165, distance: 152.7
click at [97, 133] on div "Collaborate" at bounding box center [85, 129] width 58 height 11
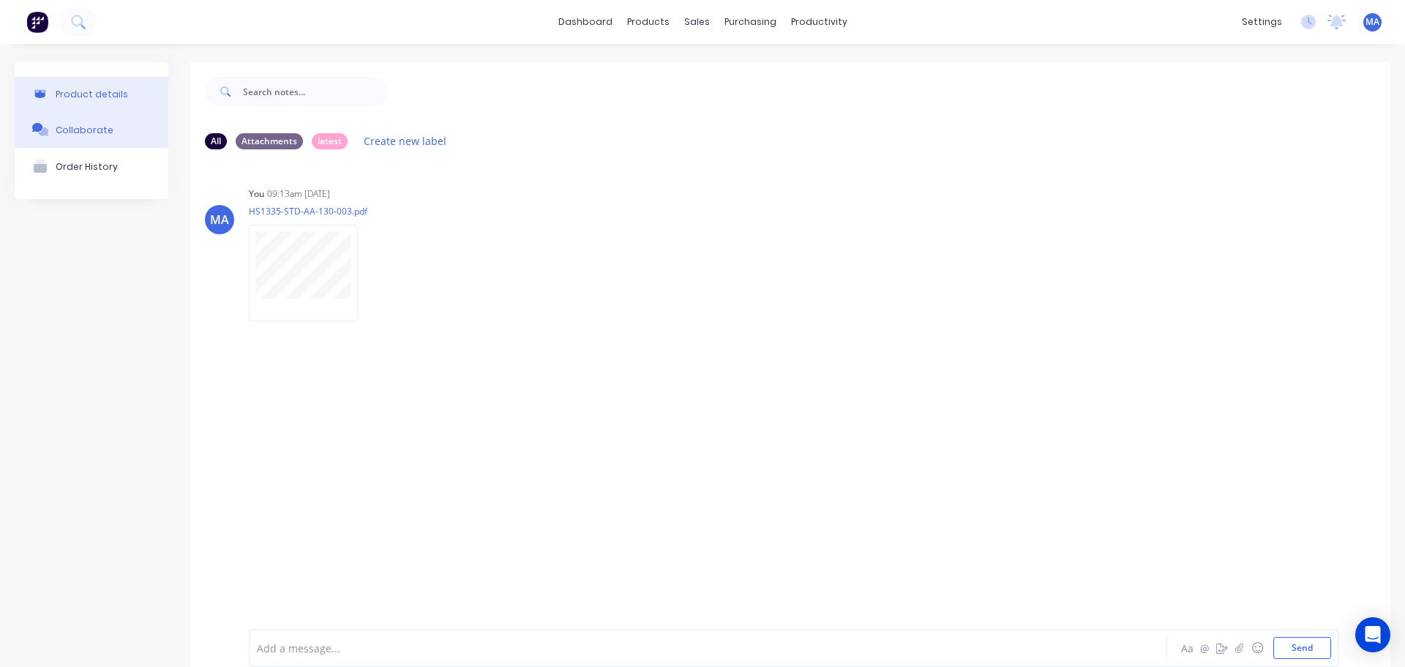
click at [124, 94] on button "Product details" at bounding box center [92, 94] width 154 height 34
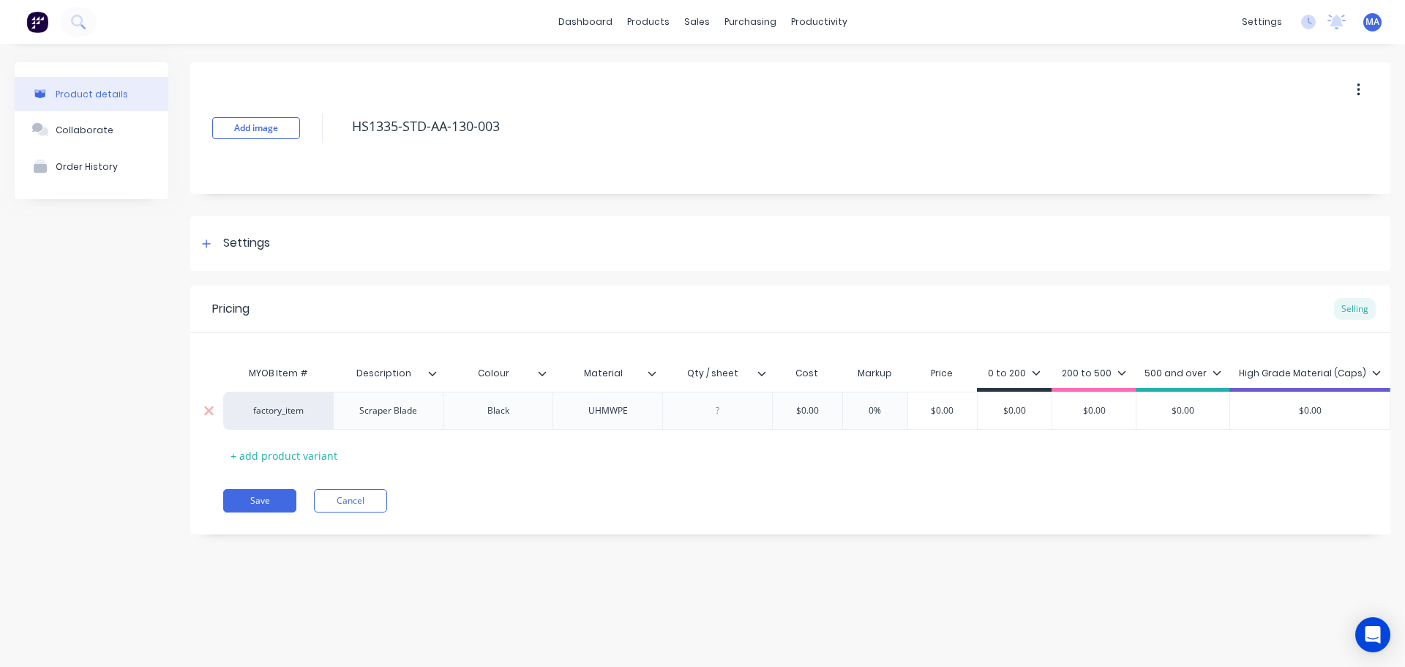
type textarea "x"
click at [690, 410] on div at bounding box center [717, 410] width 73 height 19
type textarea "x"
type input "$0.00"
click at [833, 409] on input "$0.00" at bounding box center [806, 410] width 73 height 13
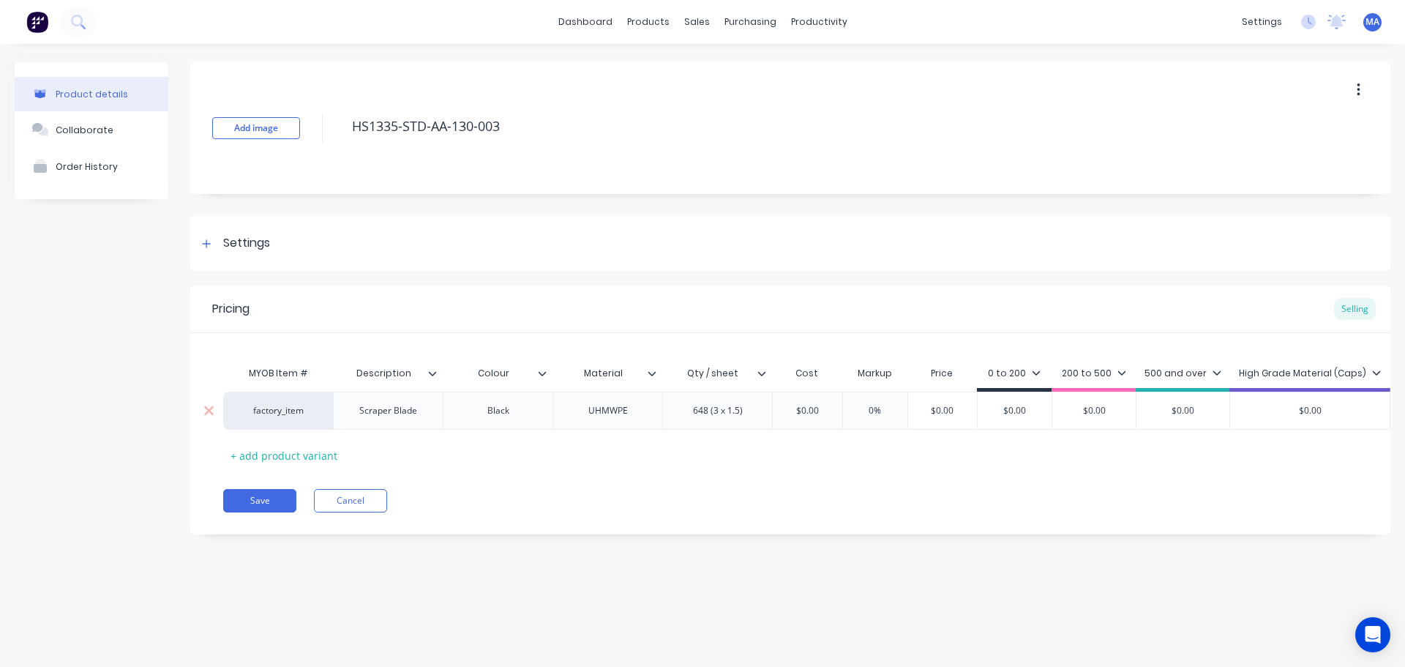
click at [832, 409] on input "$0.00" at bounding box center [806, 410] width 73 height 13
click at [828, 415] on input "$0.00" at bounding box center [806, 410] width 73 height 13
click at [802, 406] on input "$0.00" at bounding box center [806, 410] width 73 height 13
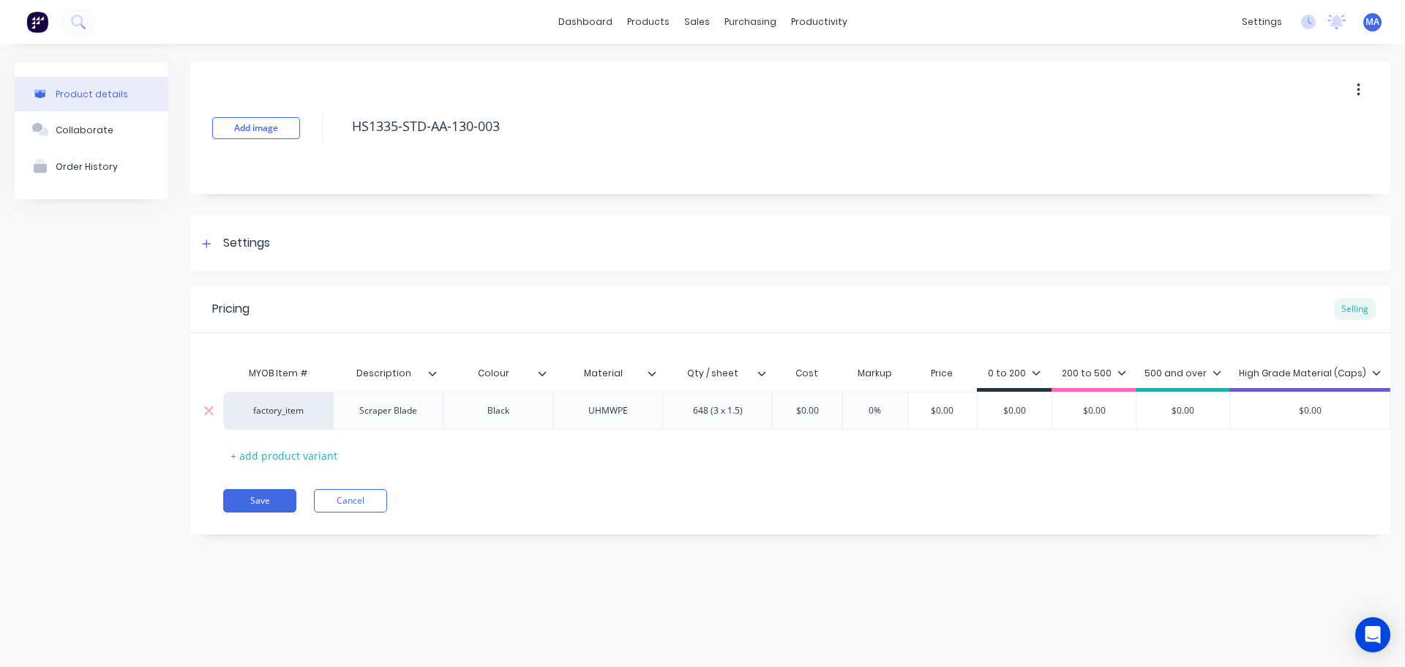
drag, startPoint x: 820, startPoint y: 411, endPoint x: 782, endPoint y: 411, distance: 38.0
click at [791, 410] on input "$0.00" at bounding box center [806, 410] width 73 height 13
type textarea "x"
type input "1"
type textarea "x"
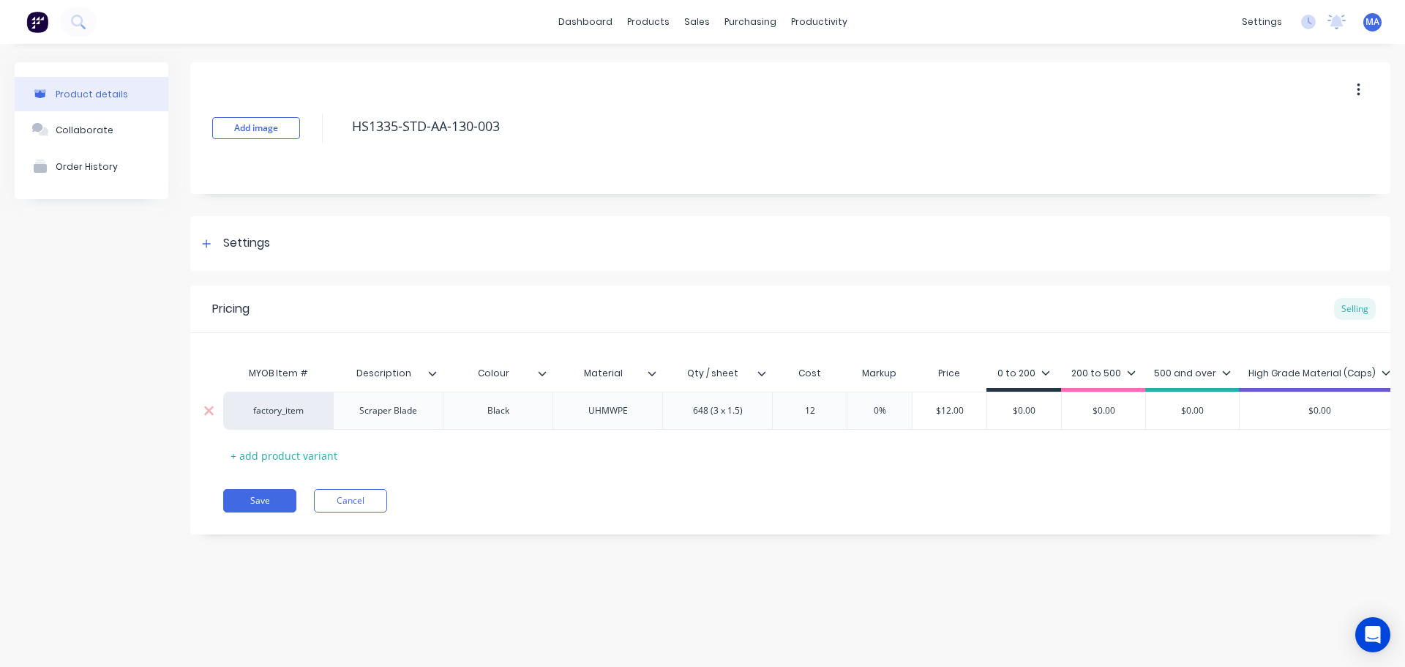
type input "12."
type textarea "x"
type input "12.6"
type textarea "x"
type input "12.64"
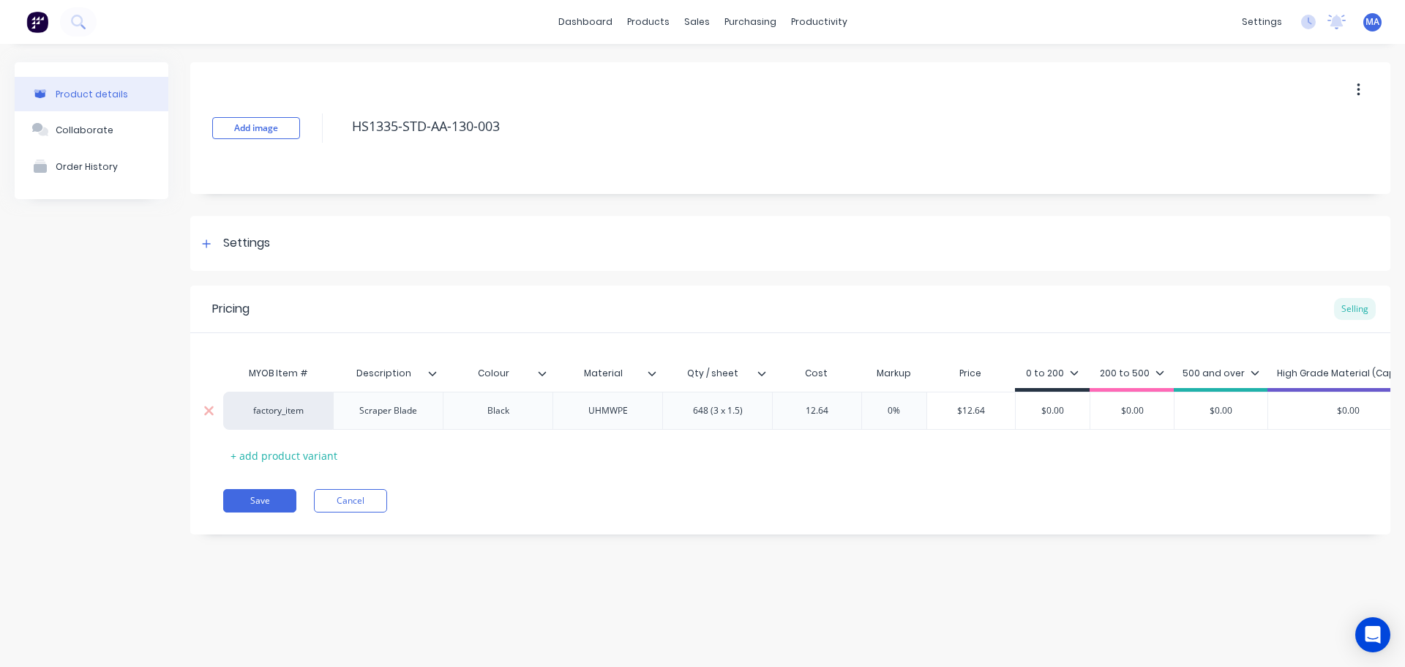
type input "0%"
click at [889, 411] on input "0%" at bounding box center [893, 410] width 73 height 13
drag, startPoint x: 882, startPoint y: 410, endPoint x: 915, endPoint y: 410, distance: 32.9
click at [914, 410] on input "0%" at bounding box center [893, 410] width 73 height 13
type textarea "x"
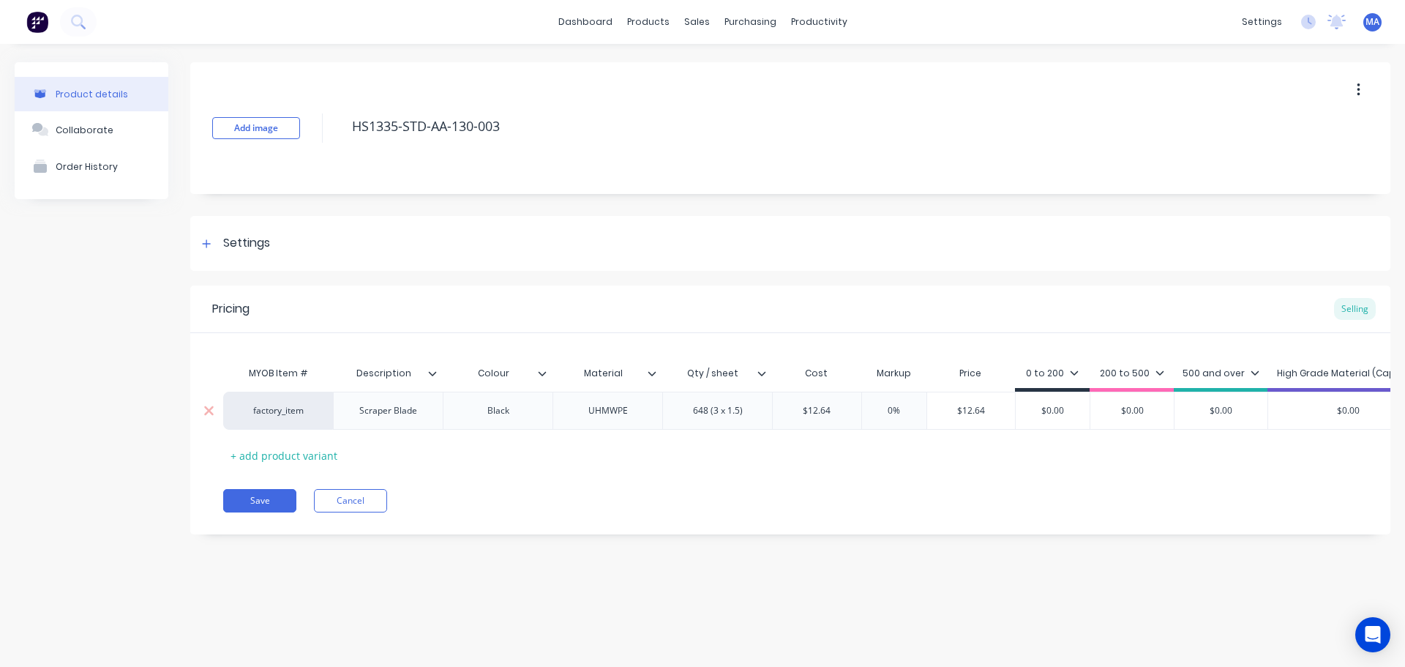
type input "5"
type textarea "x"
type input "55"
click at [1057, 380] on div "0 to 200" at bounding box center [1057, 375] width 53 height 13
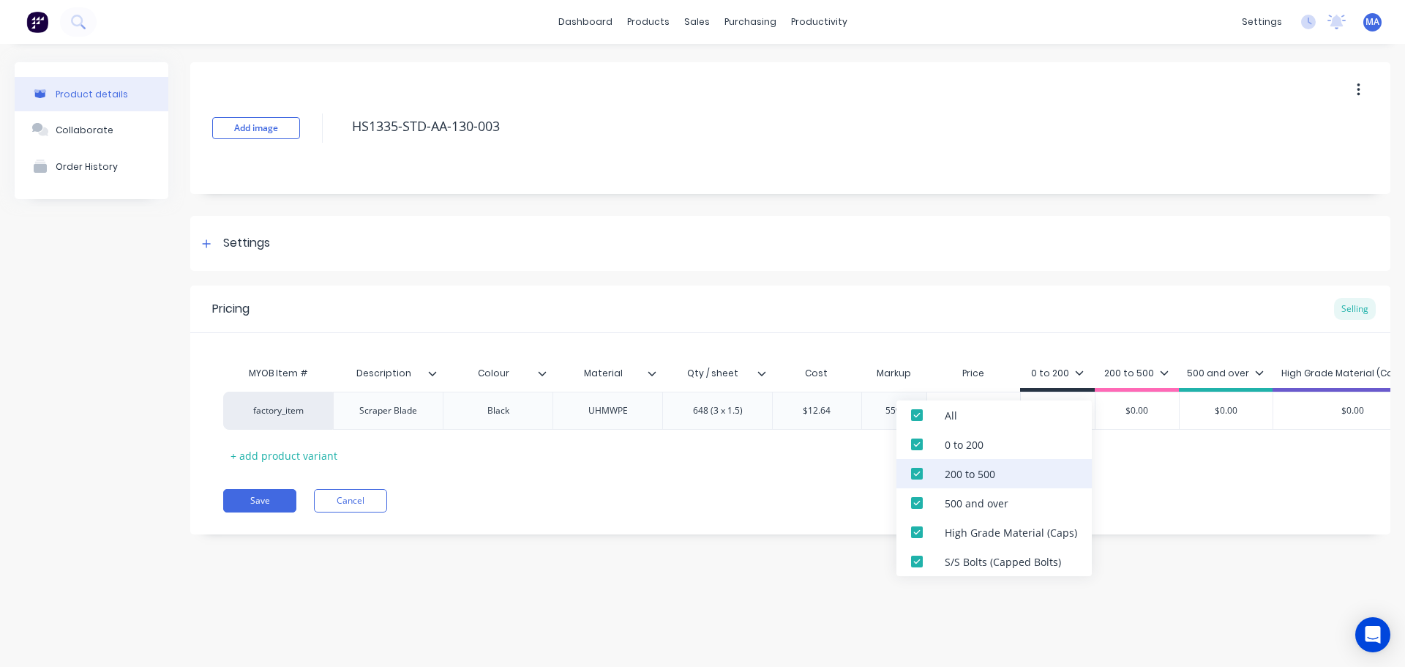
click at [1012, 483] on div "200 to 500" at bounding box center [993, 473] width 195 height 29
drag, startPoint x: 1013, startPoint y: 496, endPoint x: 1010, endPoint y: 513, distance: 17.1
click at [1013, 497] on div "500 and over" at bounding box center [993, 502] width 195 height 29
click at [1005, 525] on div "High Grade Material (Caps)" at bounding box center [1011, 532] width 132 height 15
click at [1002, 554] on div "S/S Bolts (Capped Bolts)" at bounding box center [1003, 561] width 116 height 15
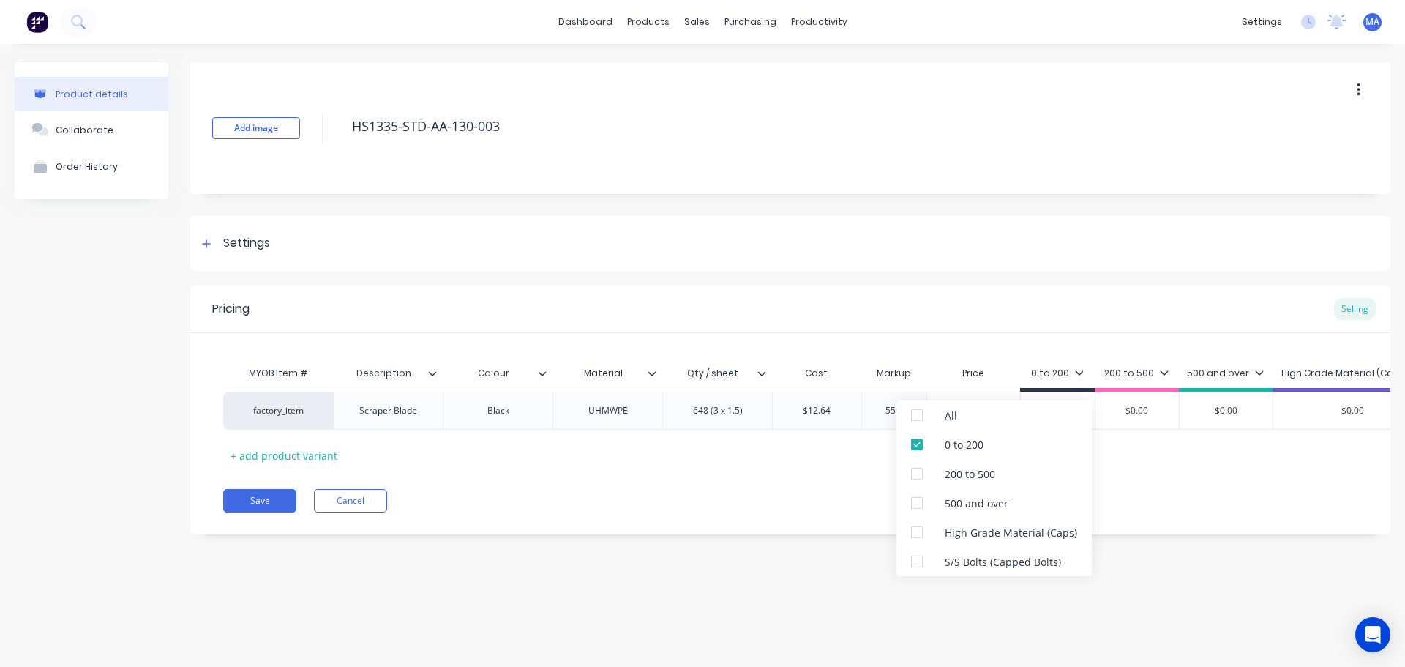
type textarea "x"
click at [1183, 502] on div "Save Cancel" at bounding box center [806, 500] width 1167 height 23
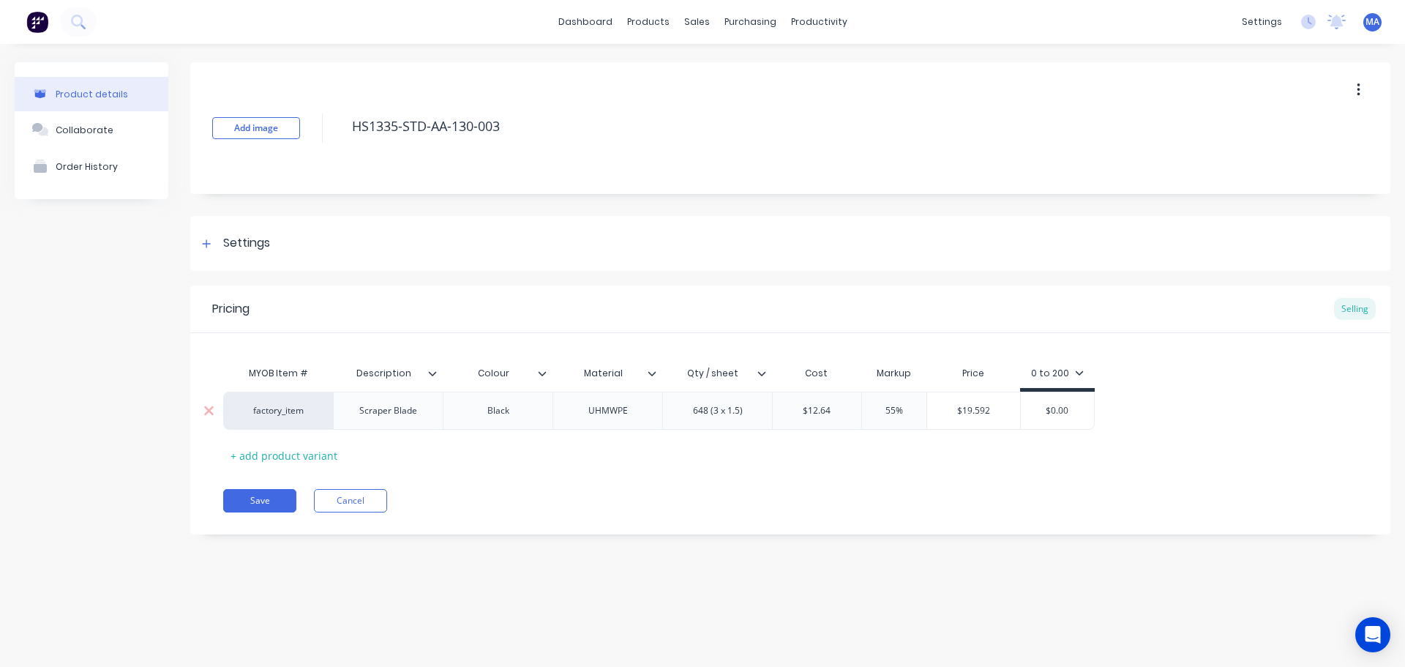
type input "$0.00"
click at [1052, 407] on input "$0.00" at bounding box center [1057, 410] width 73 height 13
type textarea "x"
type input "$2"
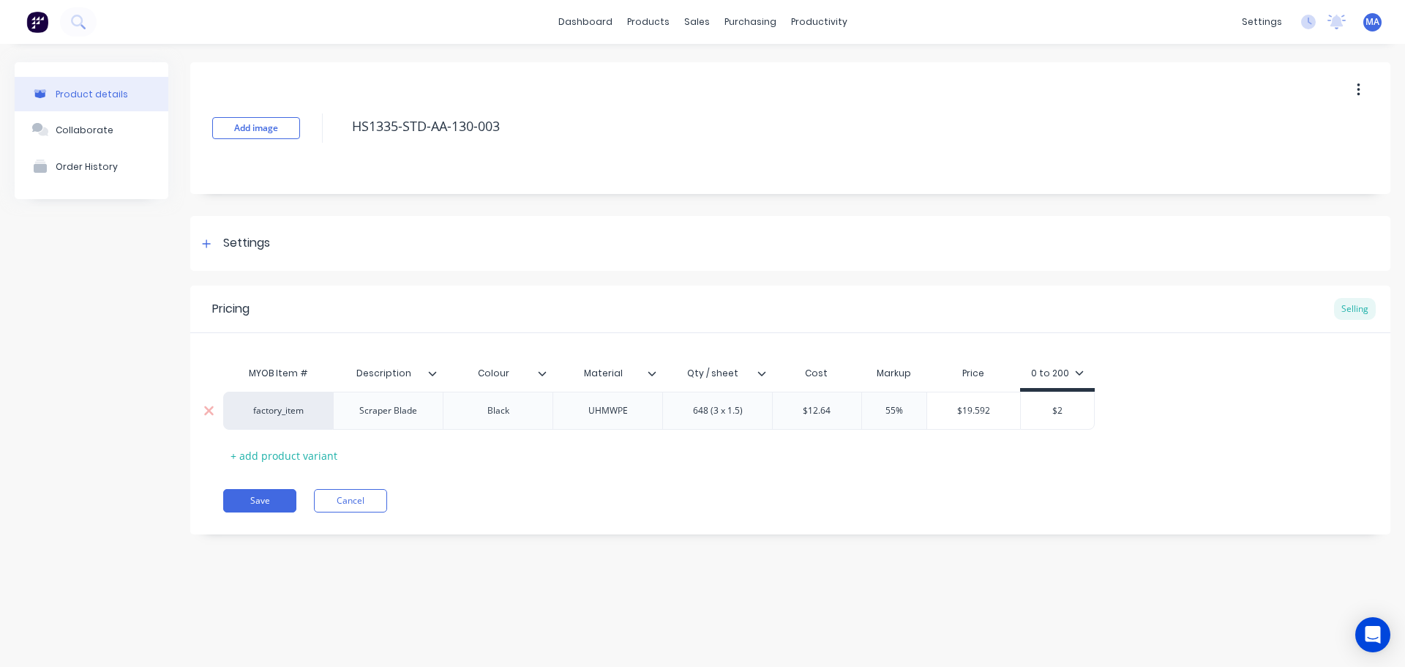
type textarea "x"
type input "$23"
type textarea "x"
type input "$23."
type textarea "x"
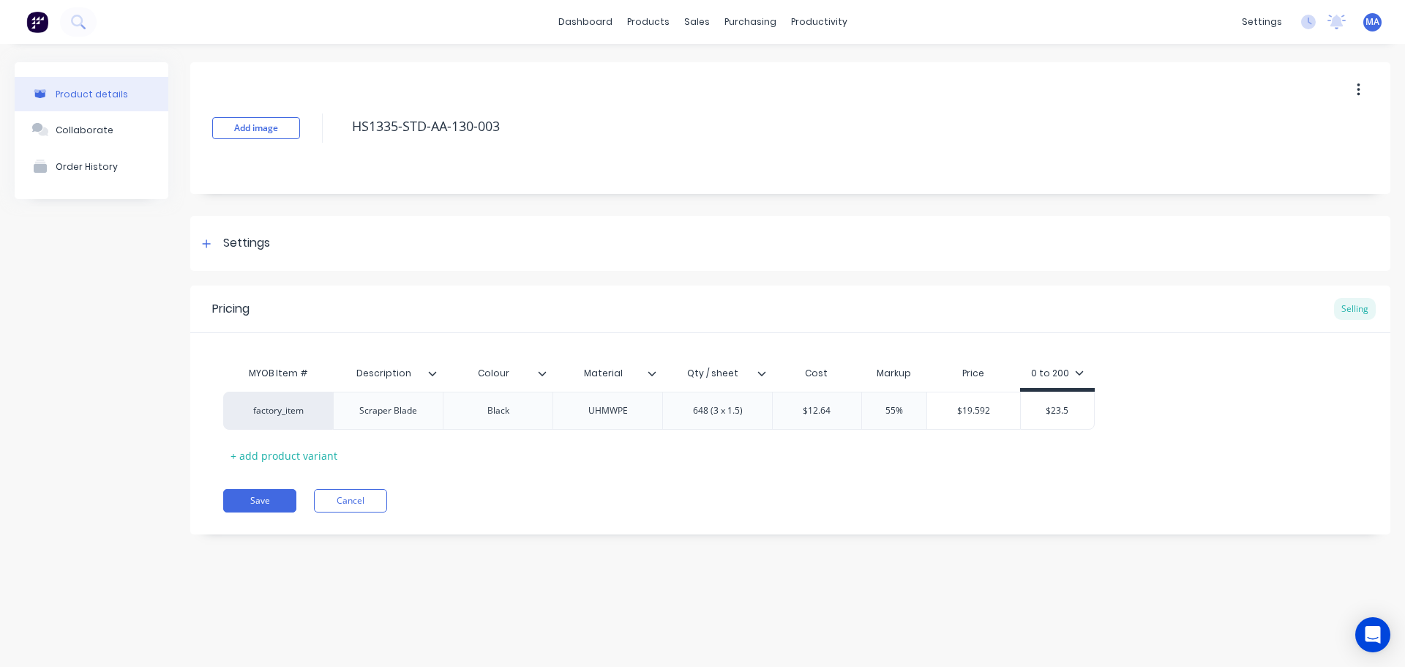
type input "$23.5"
click at [1026, 473] on div "Pricing Selling MYOB Item # Description Colour Material Qty / sheet Cost Markup…" at bounding box center [790, 409] width 1200 height 249
type input "$19.592"
click at [969, 408] on input "$19.592" at bounding box center [973, 410] width 93 height 13
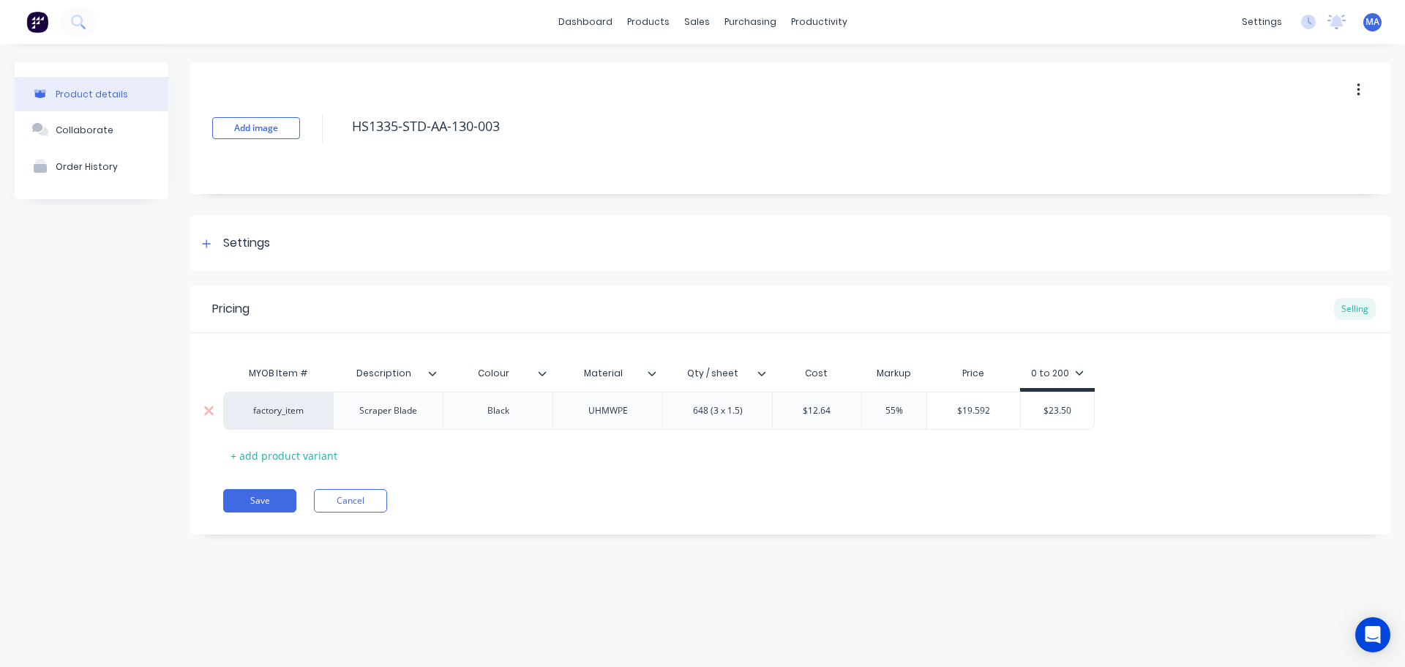
type textarea "x"
type input "$2"
type textarea "x"
type input "$23."
type textarea "x"
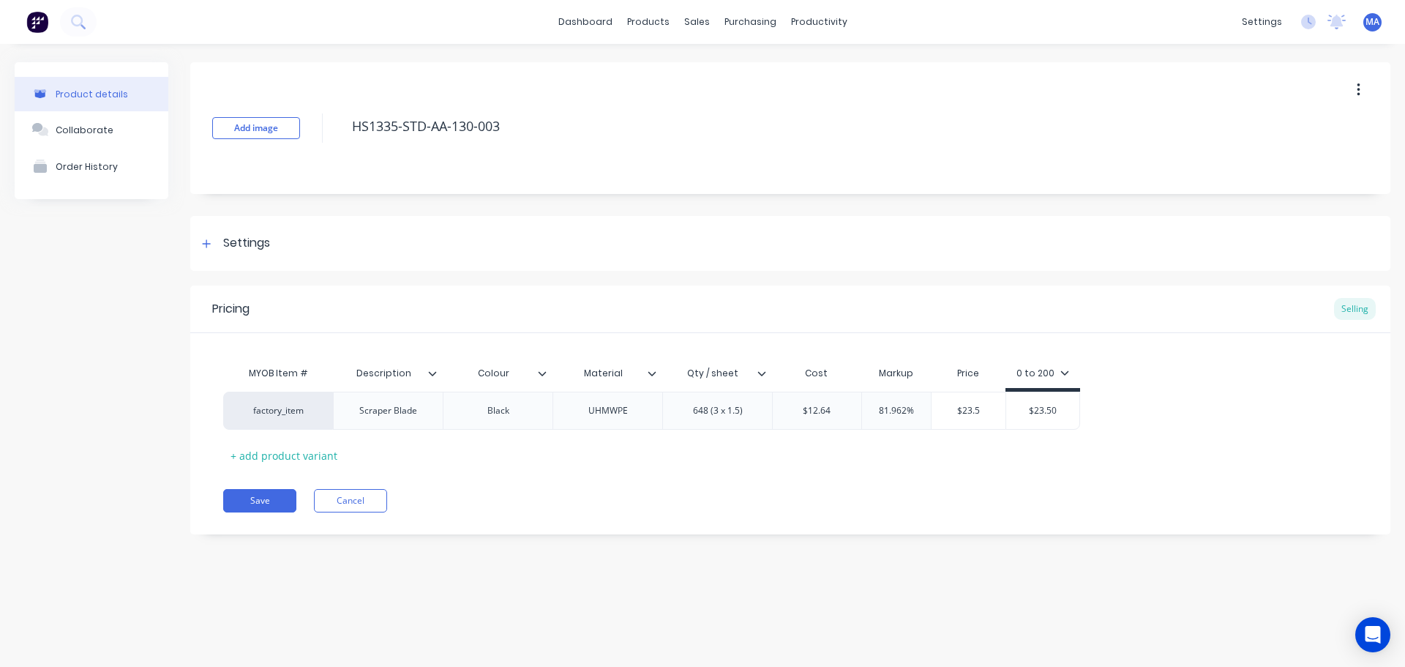
type input "$23.5"
click at [968, 471] on div "Pricing Selling MYOB Item # Description Colour Material Qty / sheet Cost Markup…" at bounding box center [790, 409] width 1200 height 249
click at [112, 138] on button "Collaborate" at bounding box center [92, 129] width 154 height 37
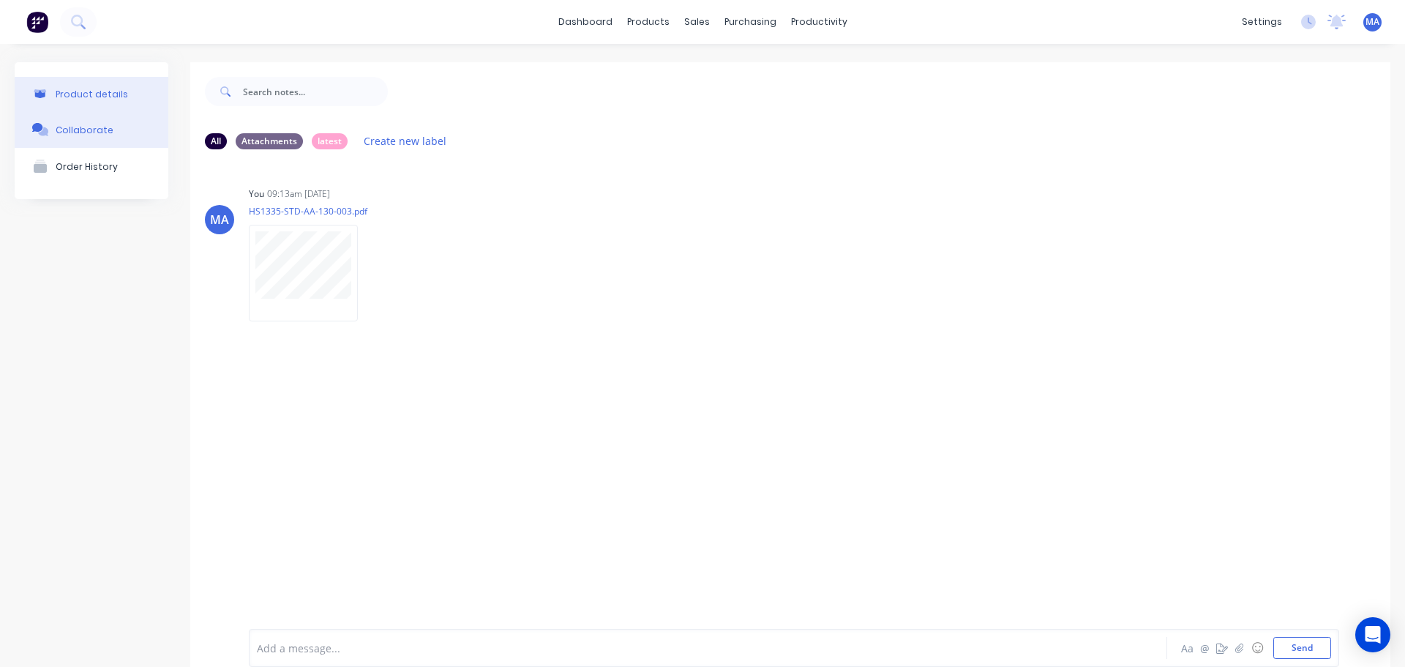
click at [119, 94] on div "Product details" at bounding box center [92, 94] width 72 height 11
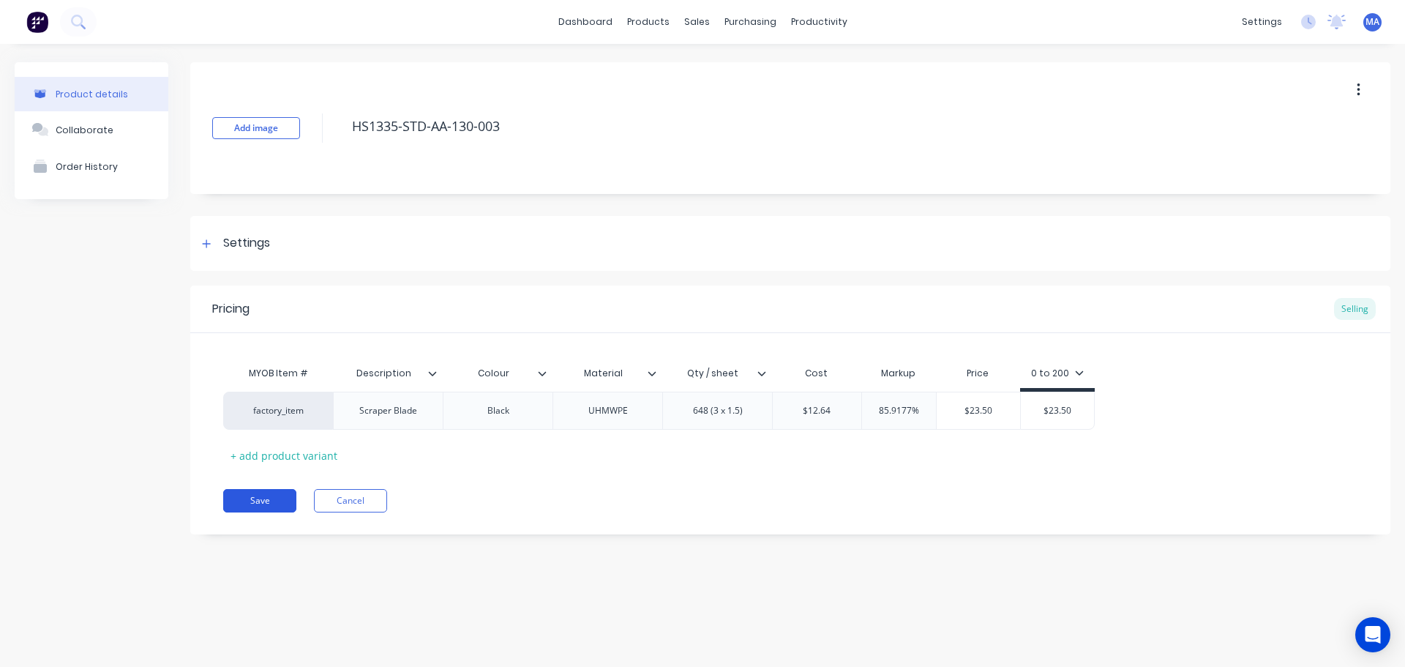
click at [279, 498] on button "Save" at bounding box center [259, 500] width 73 height 23
type textarea "x"
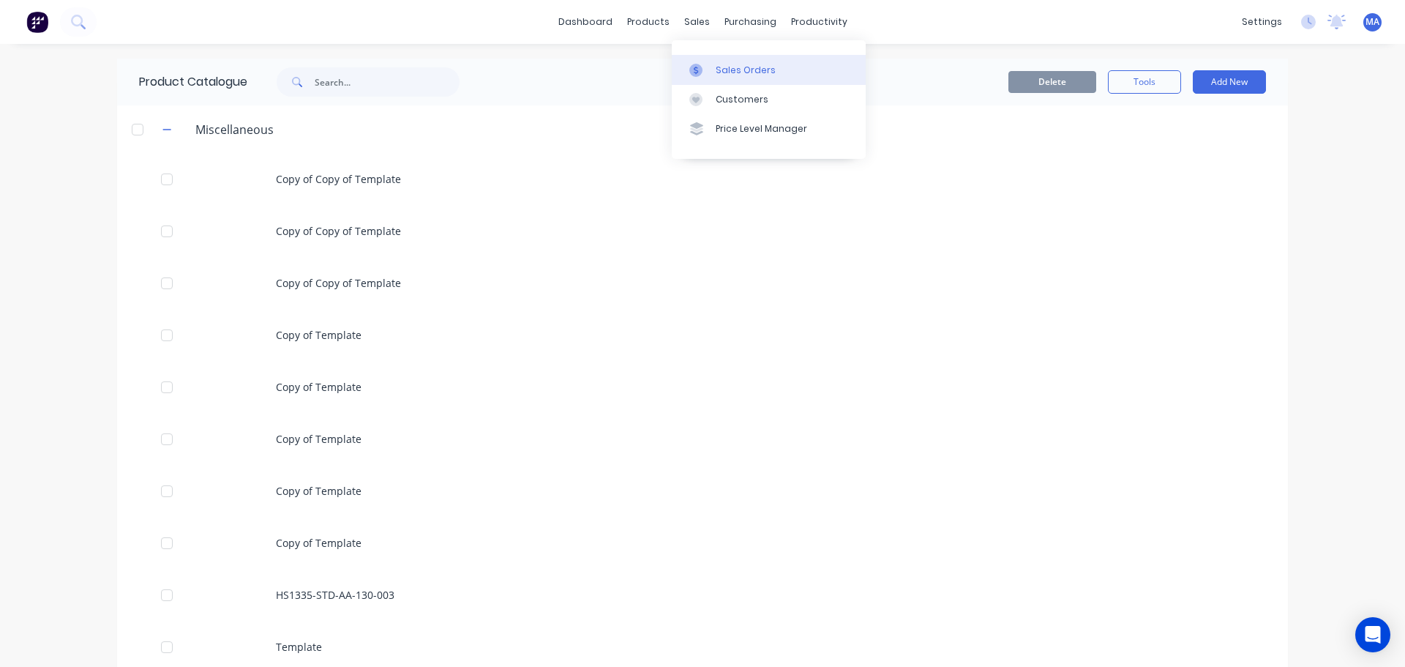
click at [726, 60] on link "Sales Orders" at bounding box center [769, 69] width 194 height 29
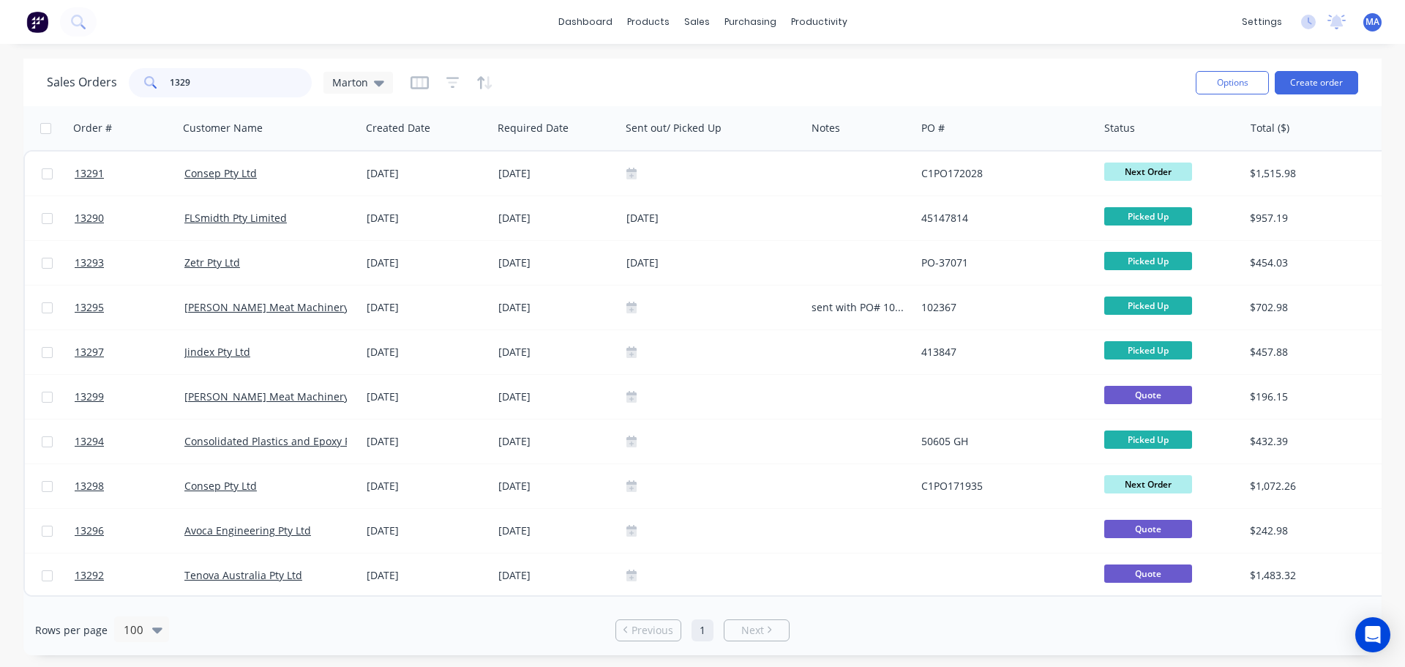
click at [234, 83] on input "1329" at bounding box center [241, 82] width 143 height 29
type input "172451"
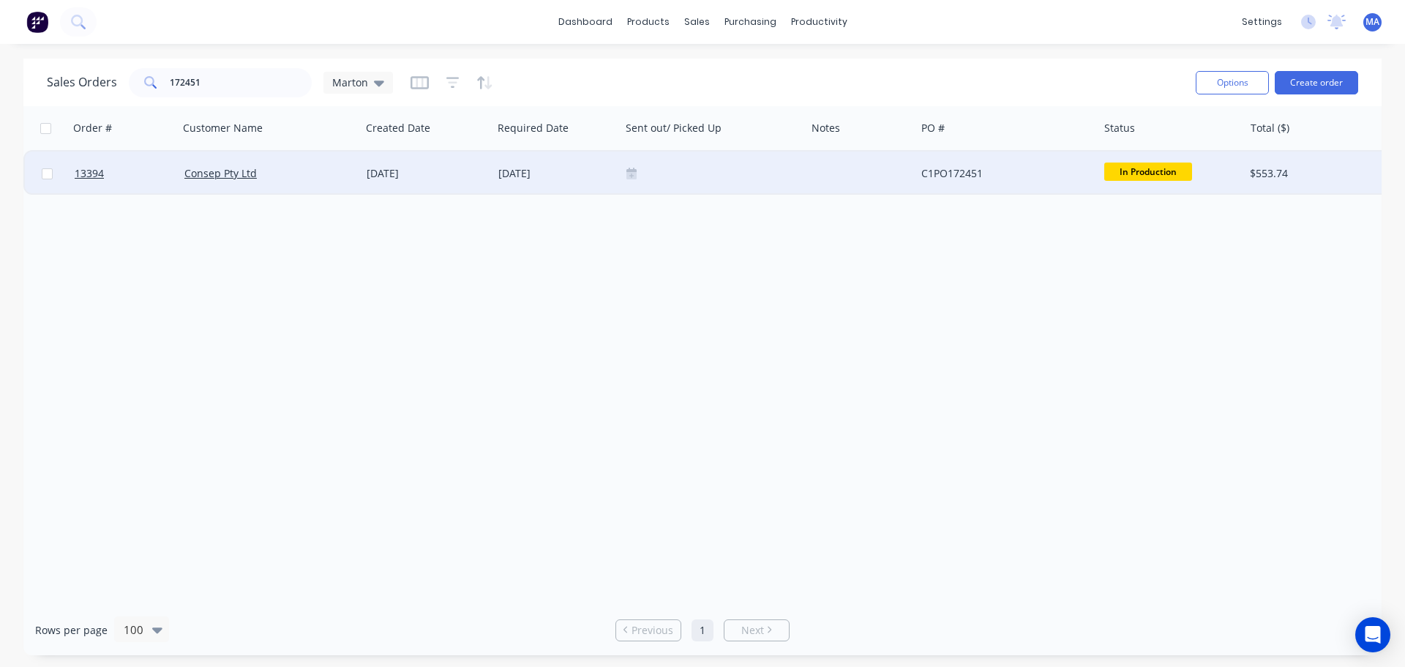
click at [399, 173] on div "[DATE]" at bounding box center [427, 173] width 120 height 15
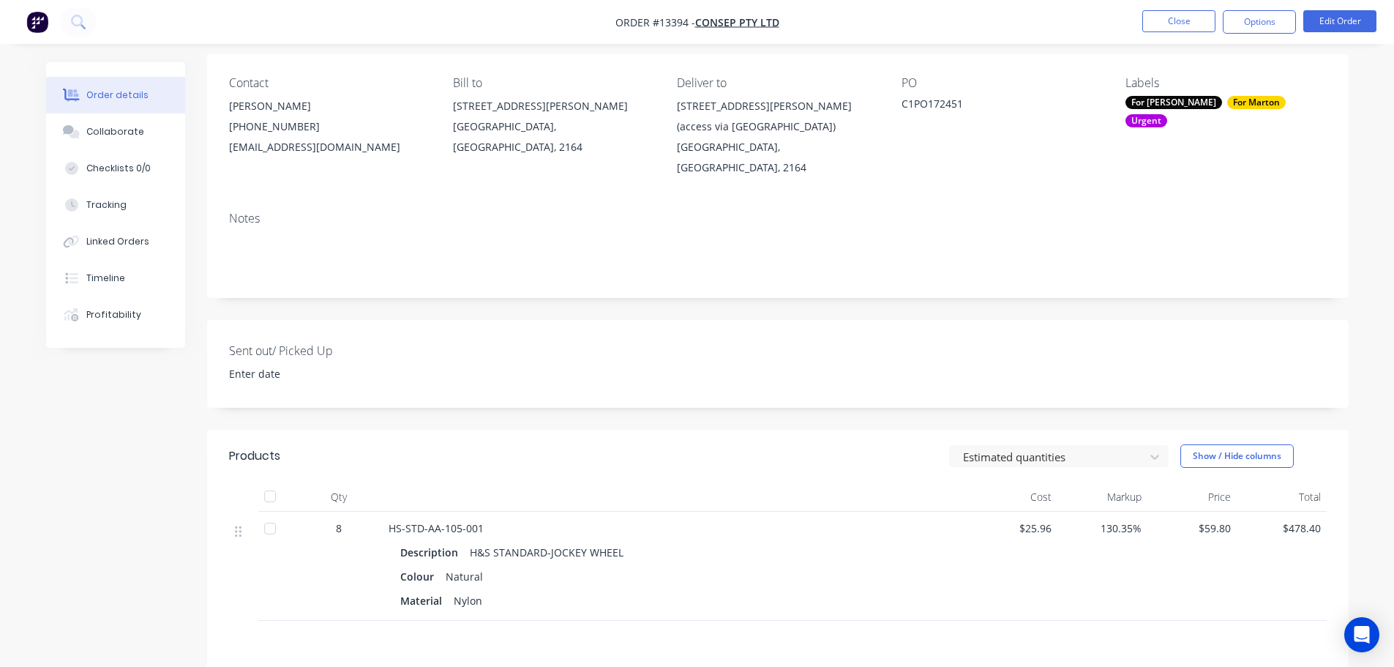
scroll to position [293, 0]
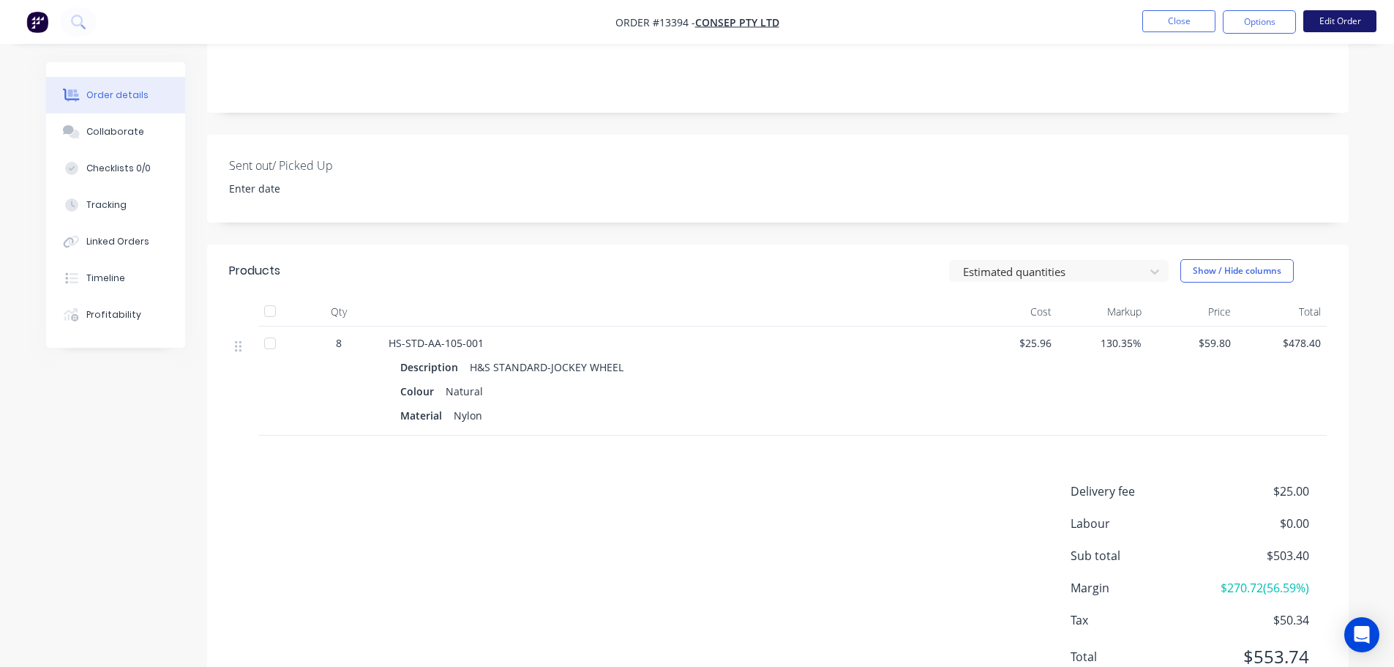
click at [1336, 22] on button "Edit Order" at bounding box center [1339, 21] width 73 height 22
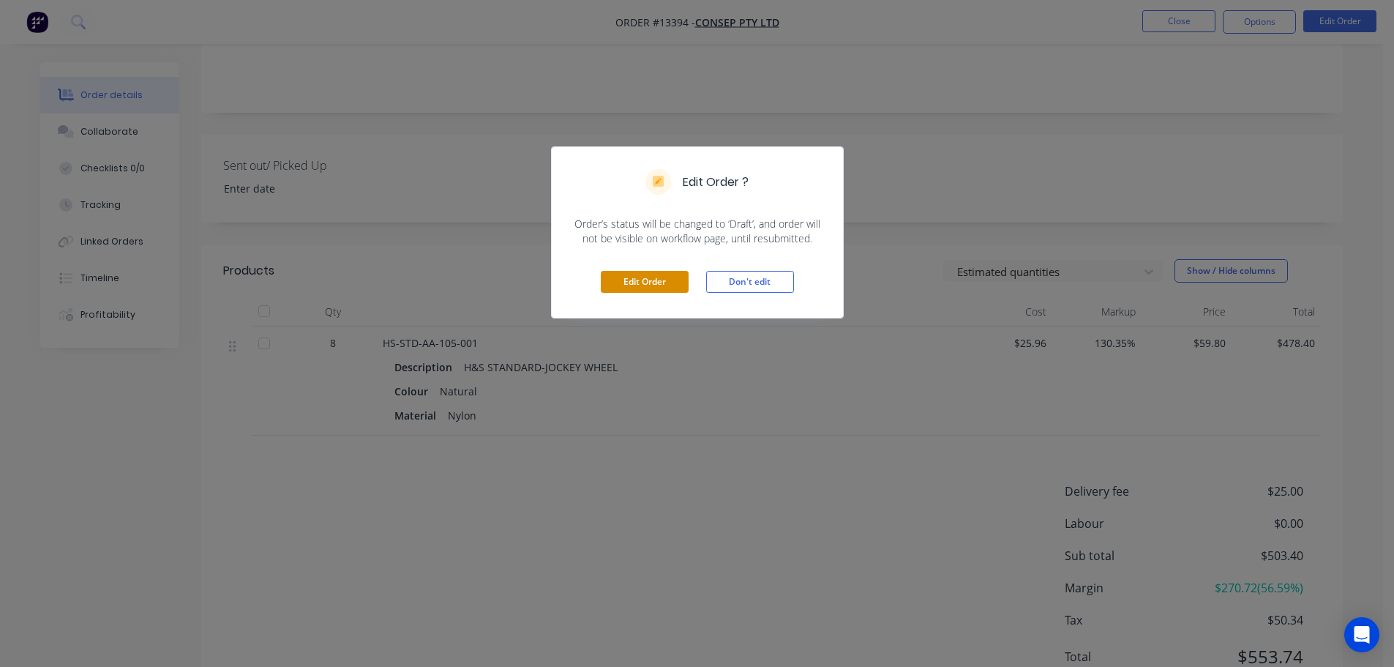
click at [637, 287] on button "Edit Order" at bounding box center [645, 282] width 88 height 22
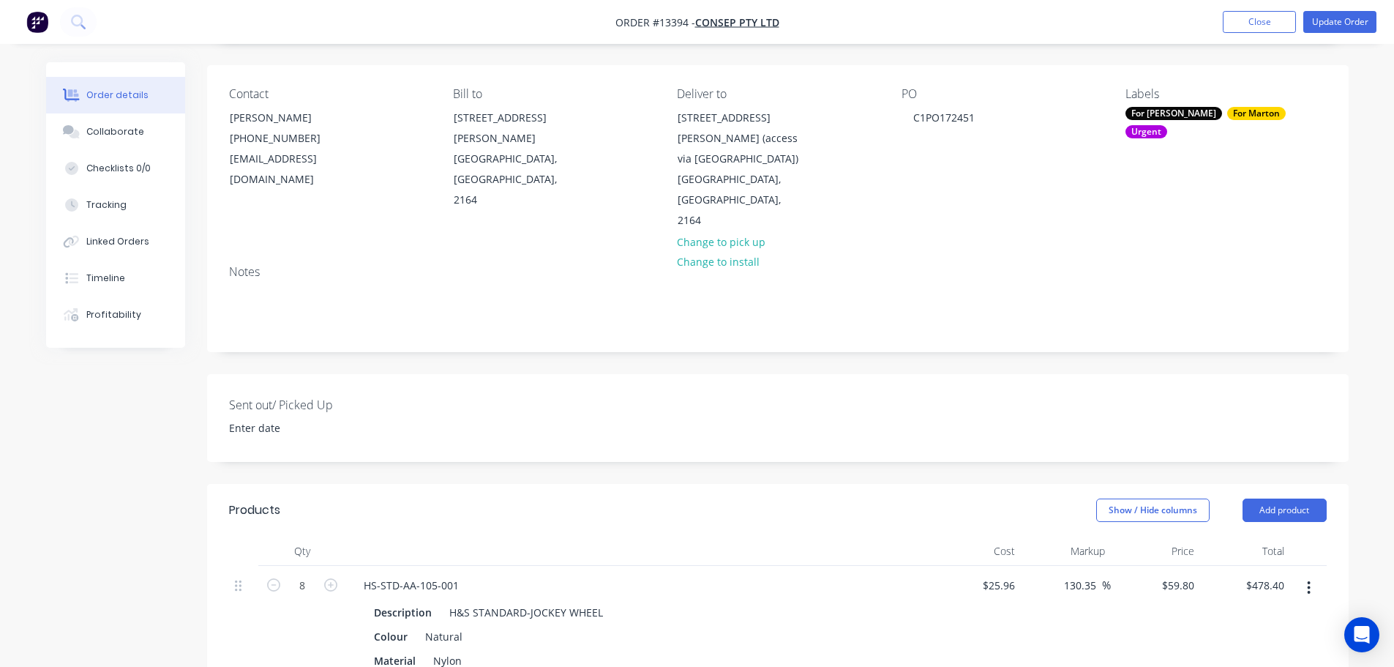
scroll to position [366, 0]
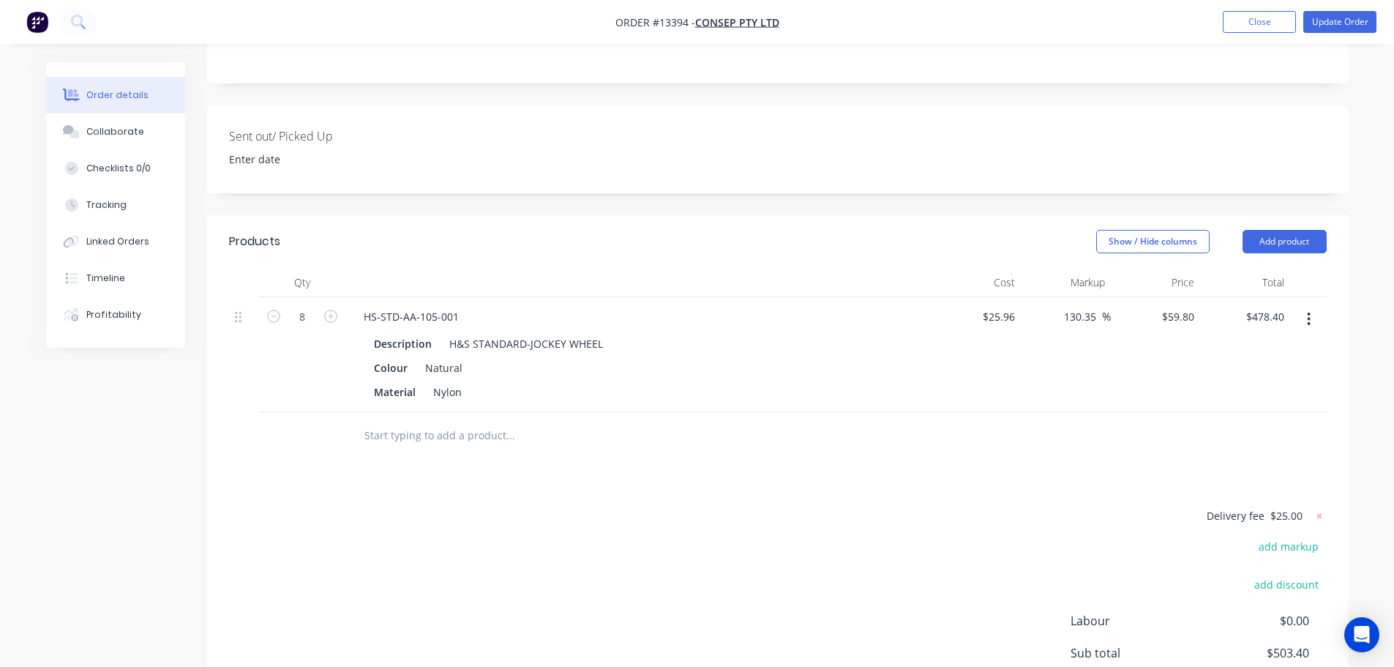
click at [1297, 215] on header "Products Show / Hide columns Add product" at bounding box center [777, 241] width 1141 height 53
click at [1294, 230] on button "Add product" at bounding box center [1284, 241] width 84 height 23
click at [1076, 463] on div "Products Show / Hide columns Add product Product catalogue Basic product Produc…" at bounding box center [777, 509] width 1141 height 588
click at [1272, 230] on button "Add product" at bounding box center [1284, 241] width 84 height 23
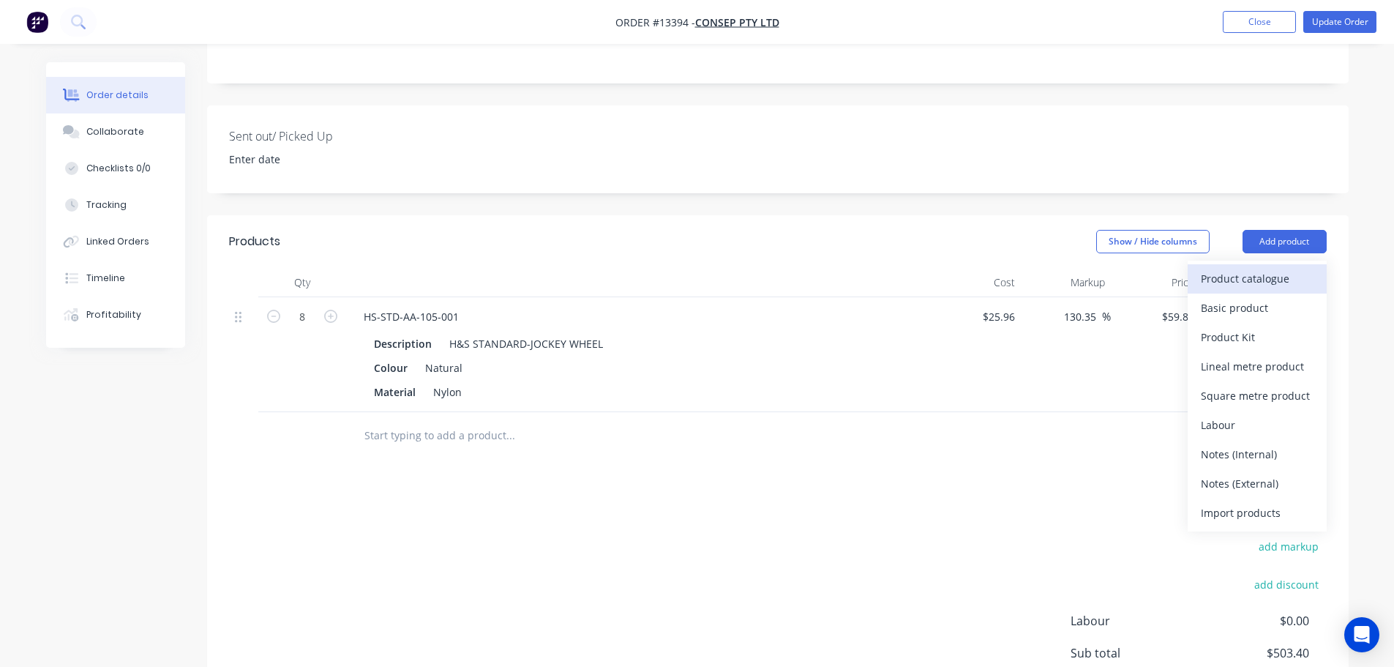
click at [1257, 268] on div "Product catalogue" at bounding box center [1257, 278] width 113 height 21
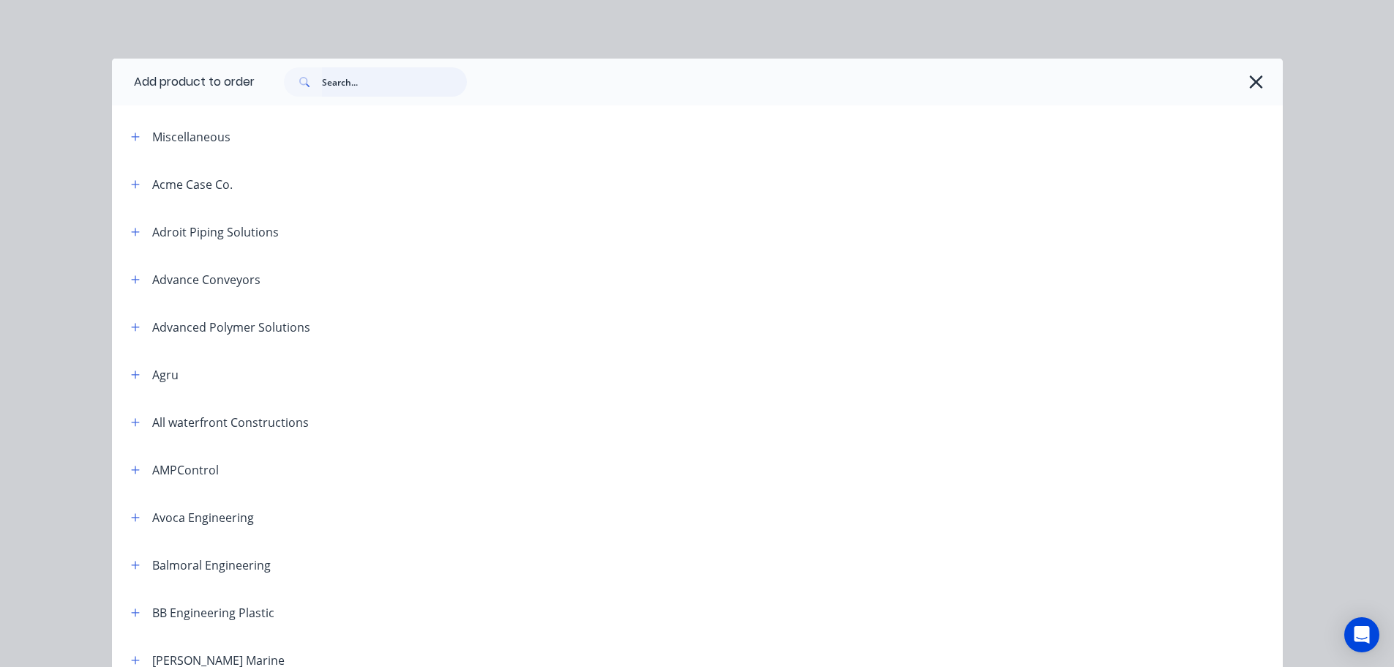
click at [410, 89] on input "text" at bounding box center [394, 81] width 145 height 29
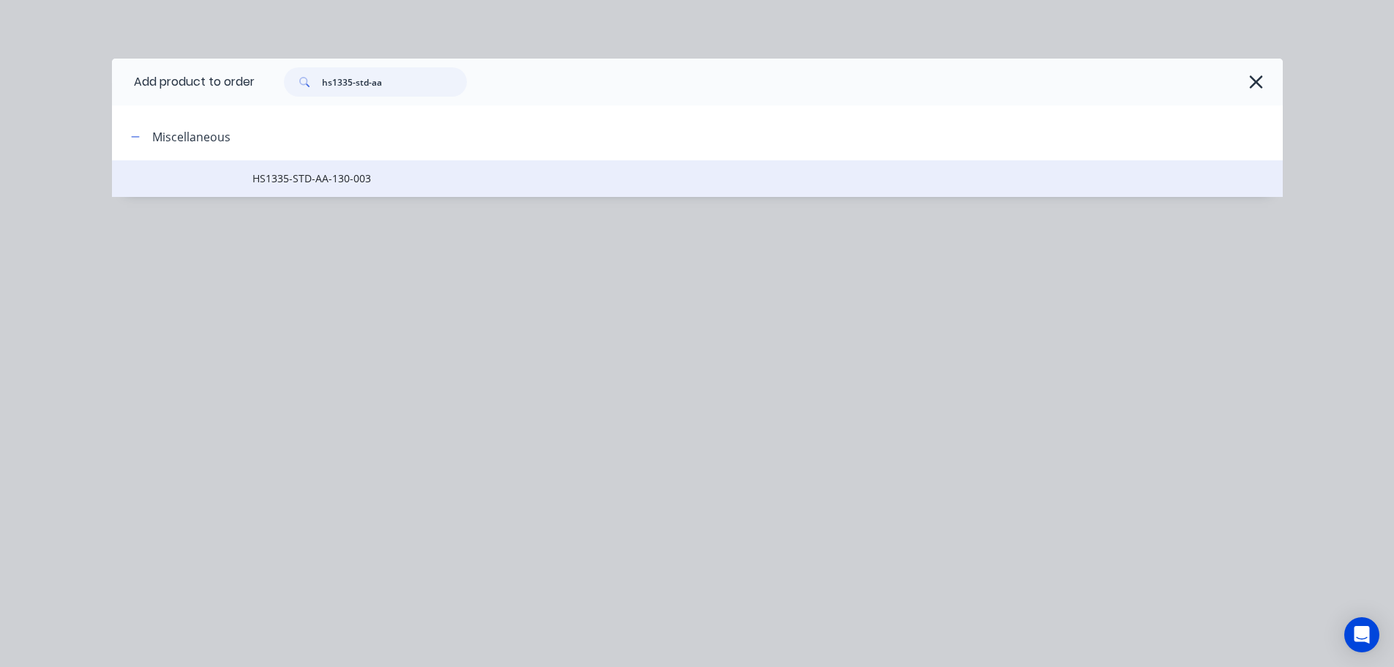
type input "hs1335-std-aa"
click at [375, 186] on span "HS1335-STD-AA-130-003" at bounding box center [664, 177] width 824 height 15
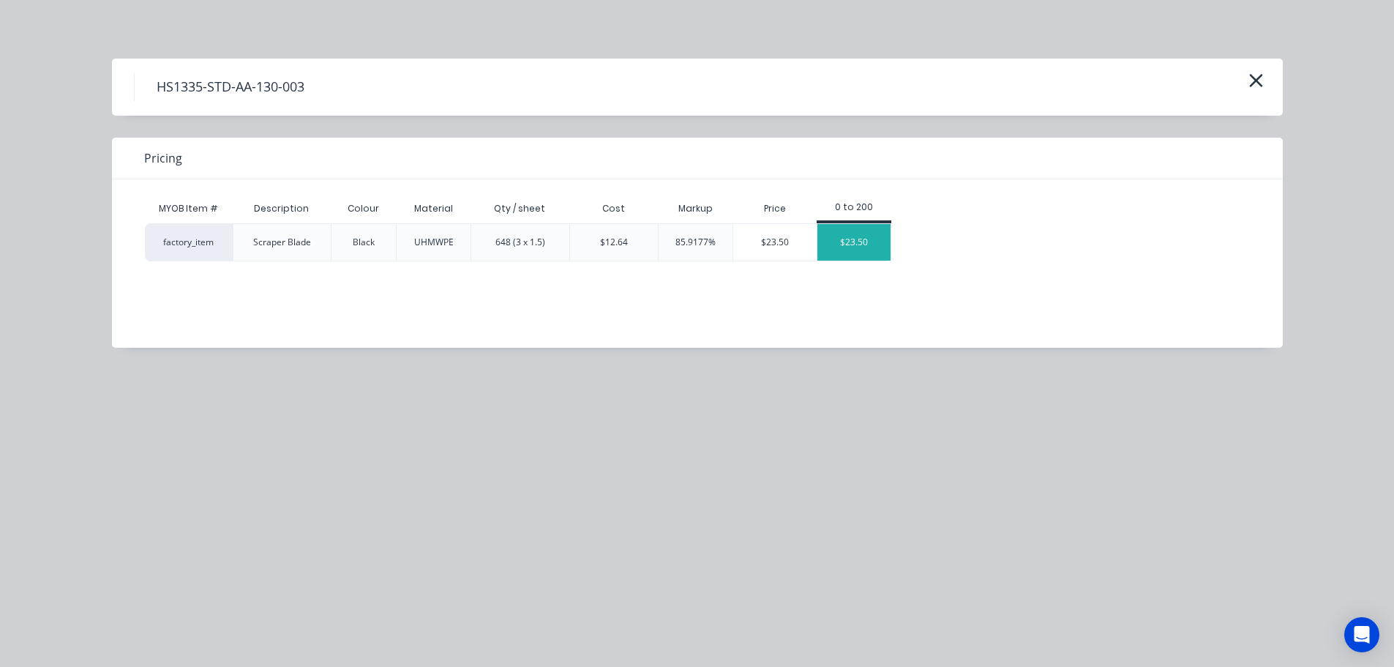
click at [841, 247] on div "$23.50" at bounding box center [853, 242] width 73 height 37
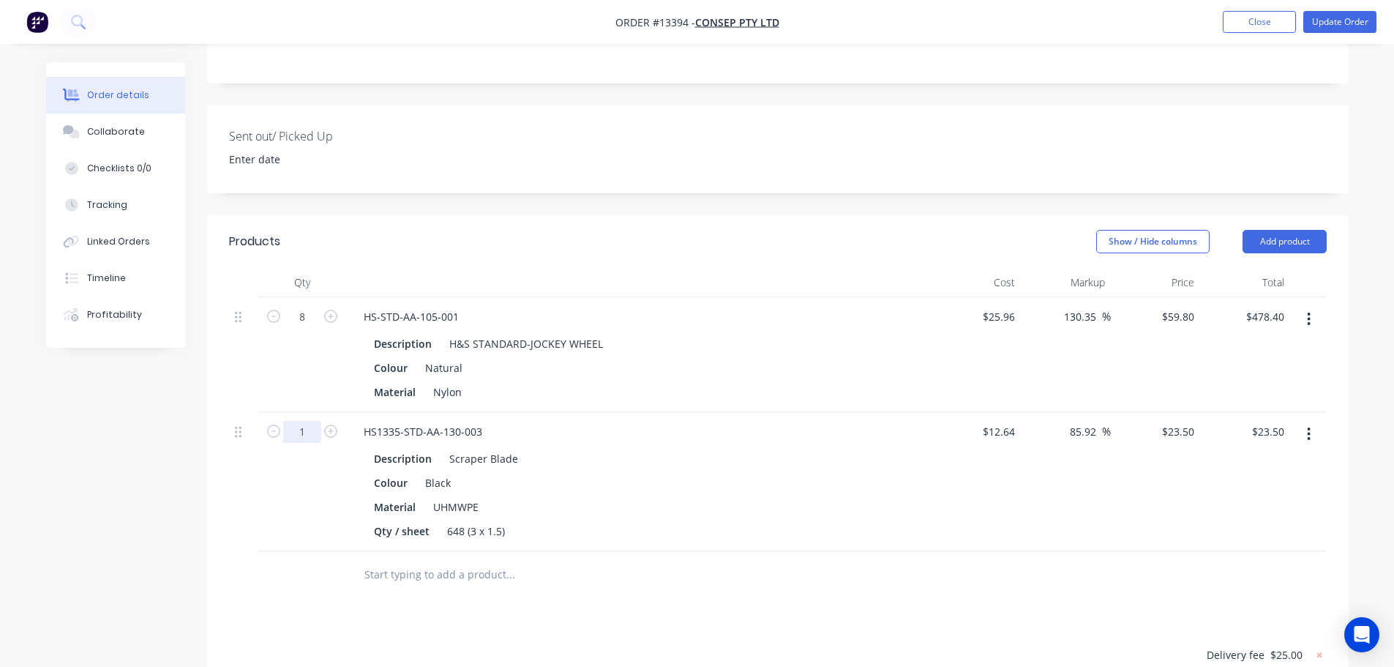
click at [319, 421] on input "1" at bounding box center [302, 432] width 38 height 22
type input "10"
type input "$235.00"
click at [1329, 11] on button "Update Order" at bounding box center [1339, 22] width 73 height 22
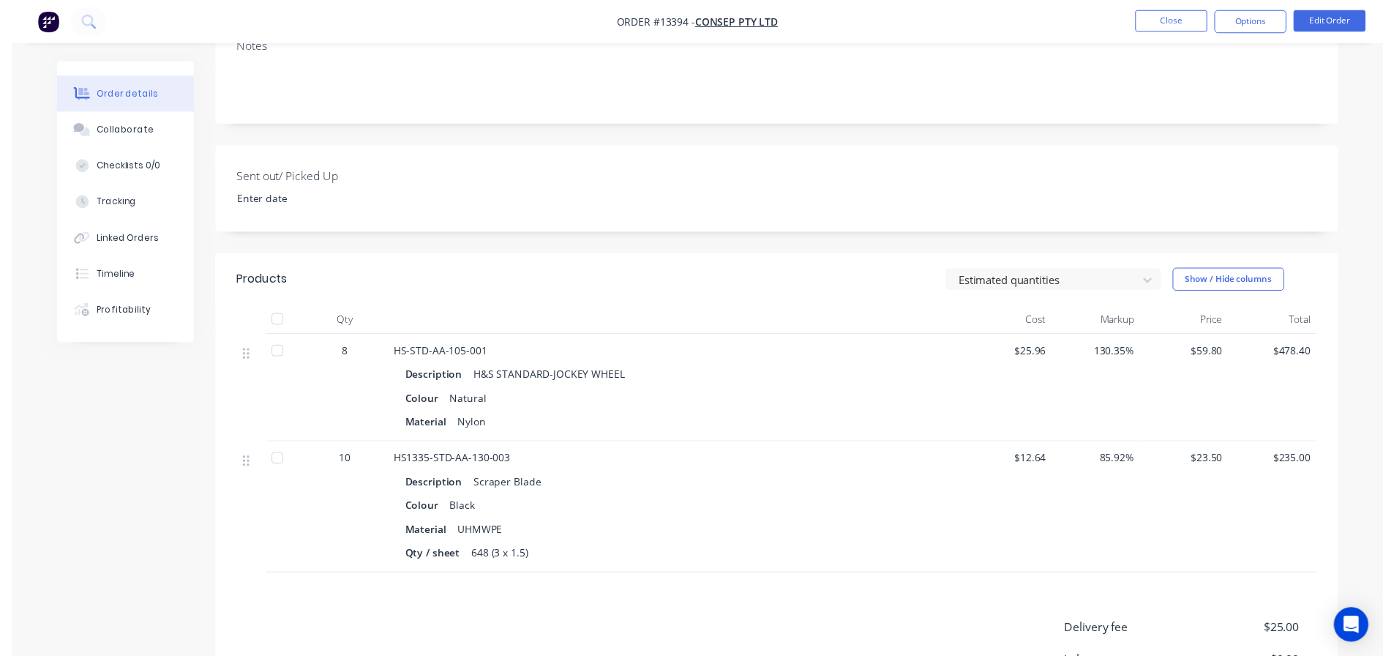
scroll to position [0, 0]
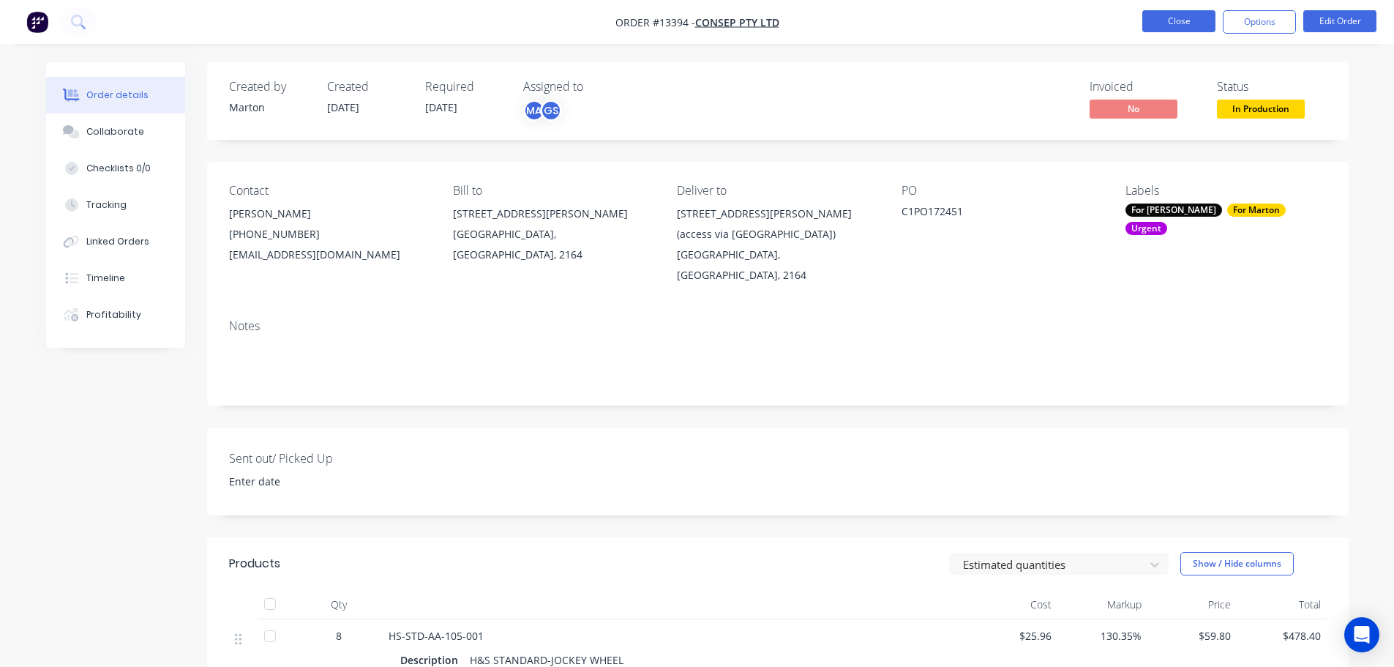
click at [1187, 21] on button "Close" at bounding box center [1178, 21] width 73 height 22
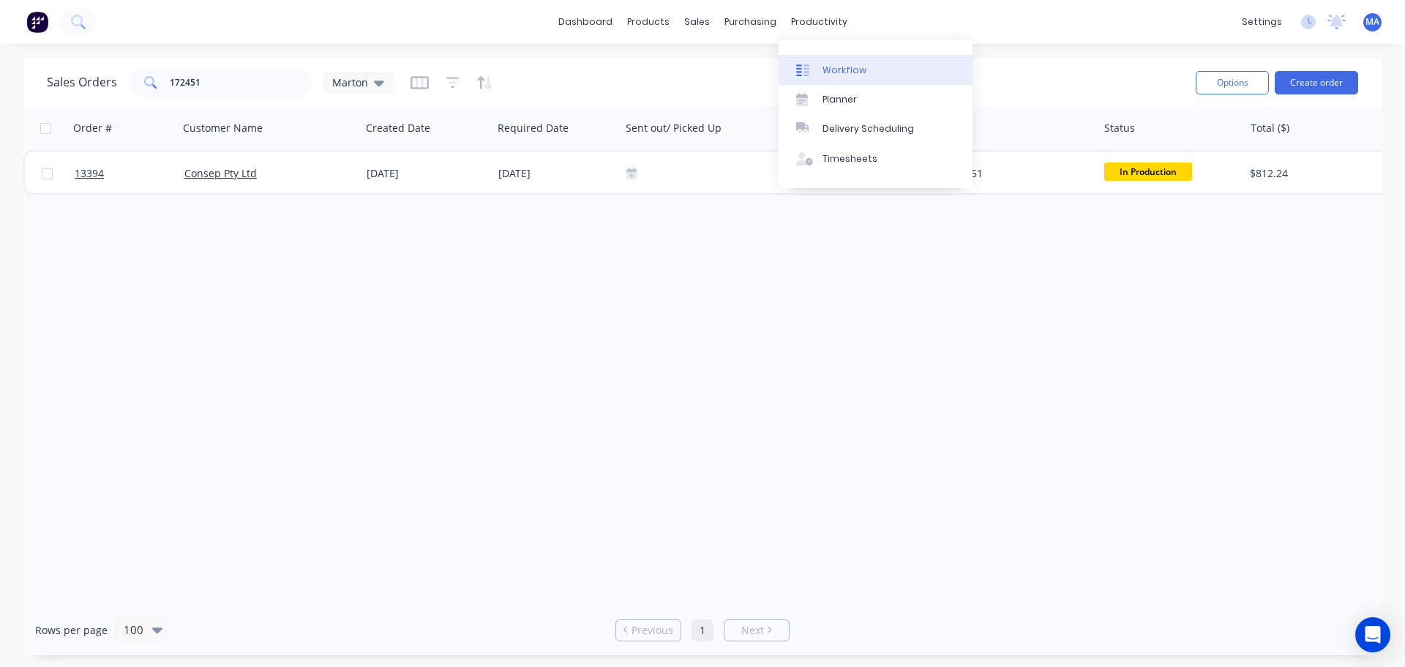
click at [830, 80] on link "Workflow" at bounding box center [875, 69] width 194 height 29
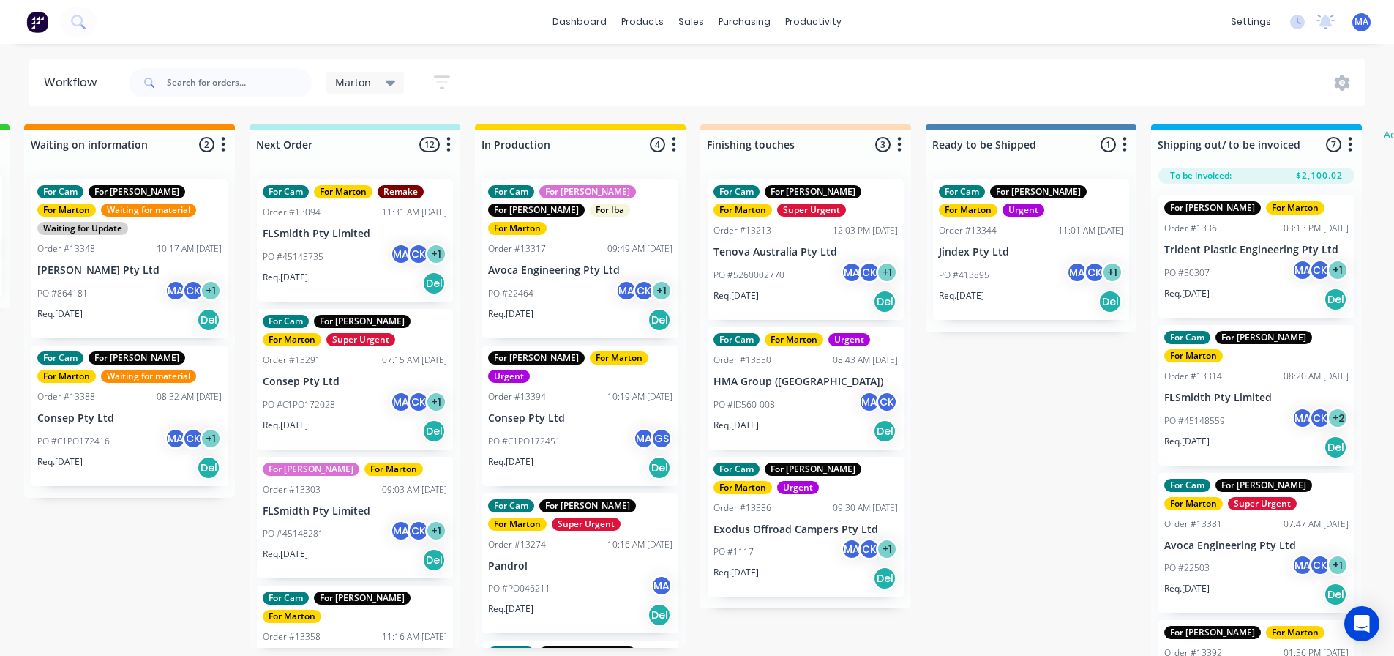
scroll to position [0, 622]
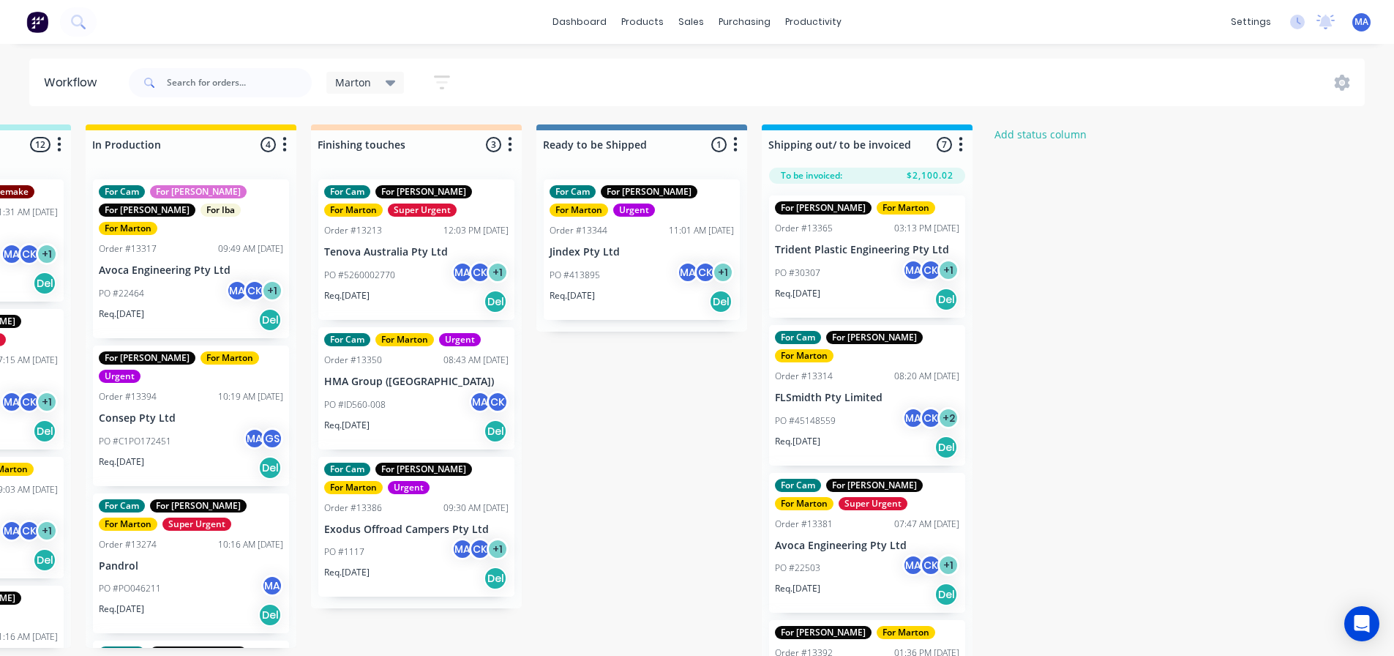
click at [604, 277] on div "PO #413895 MA CK + 1" at bounding box center [641, 275] width 184 height 28
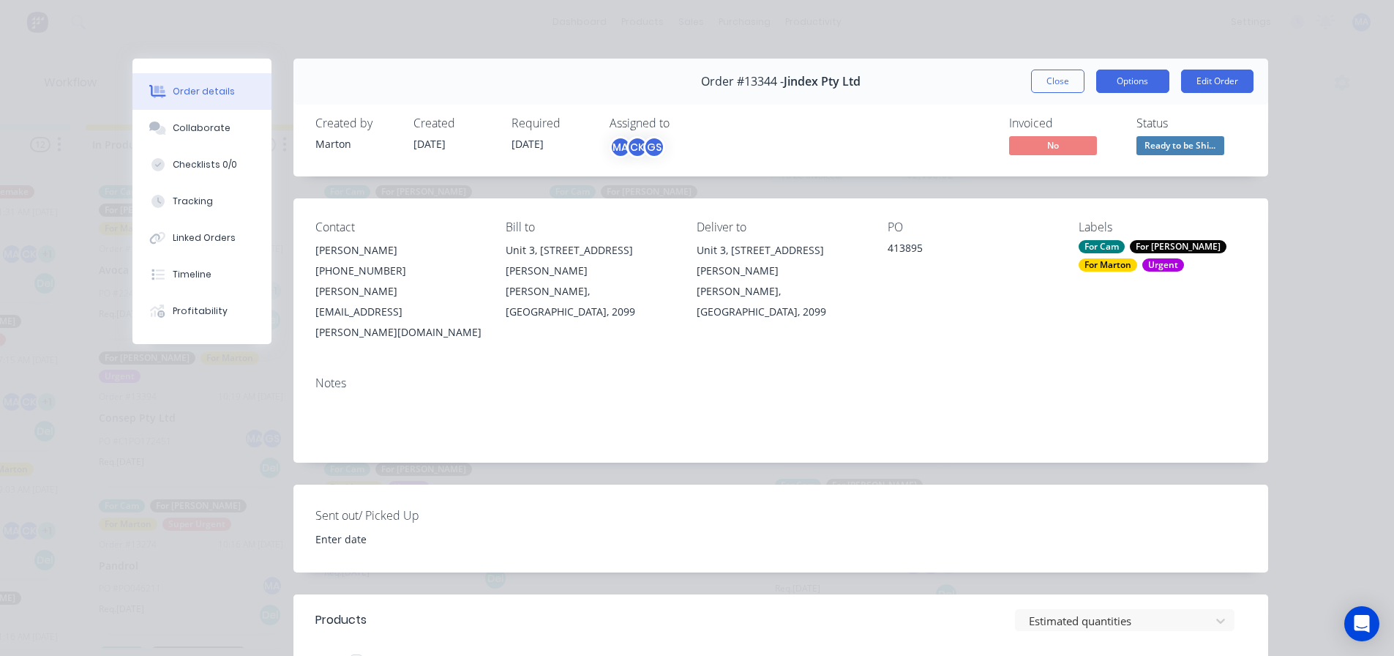
click at [1113, 77] on button "Options" at bounding box center [1132, 81] width 73 height 23
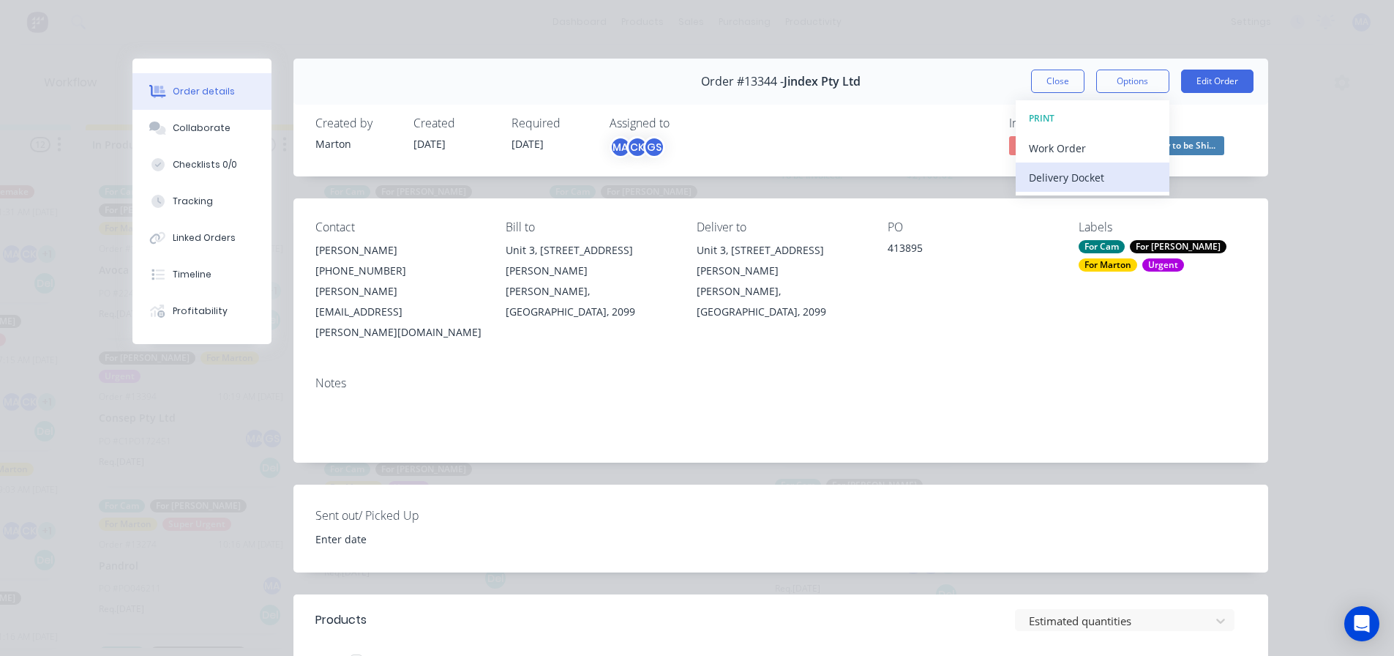
click at [1102, 181] on div "Delivery Docket" at bounding box center [1092, 177] width 127 height 21
click at [1101, 181] on div "Standard" at bounding box center [1092, 177] width 127 height 21
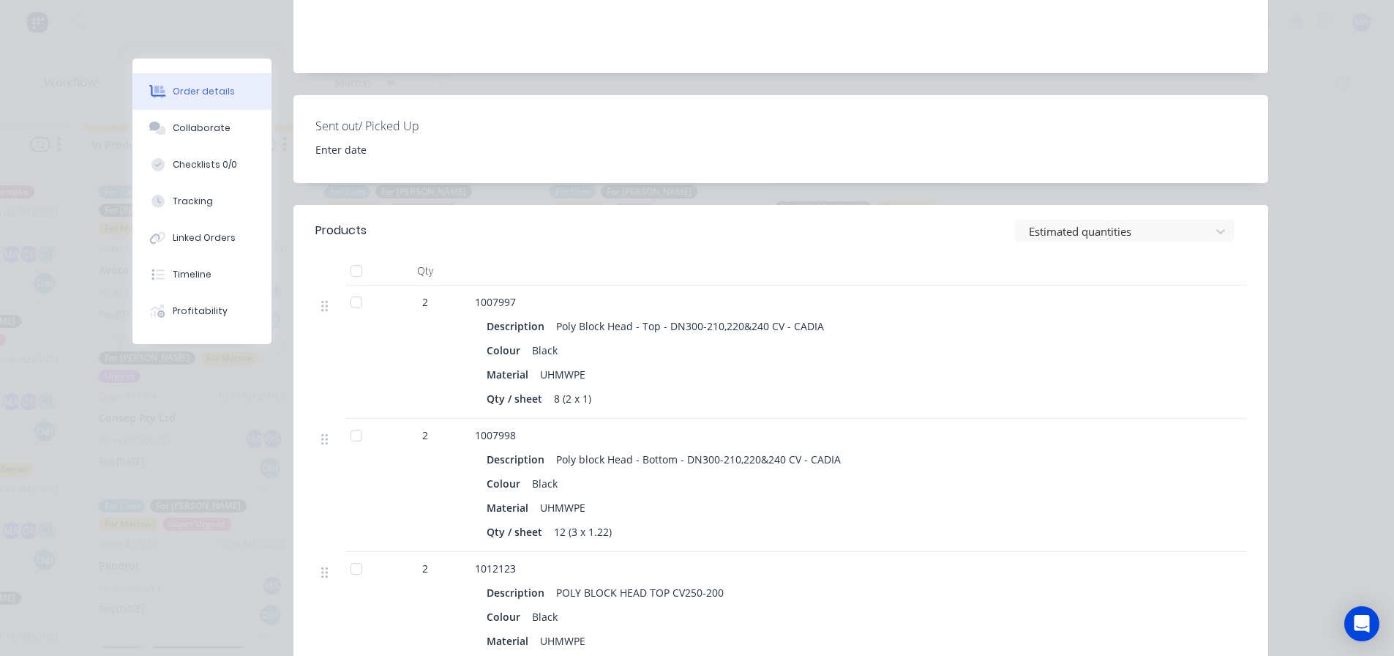
scroll to position [0, 0]
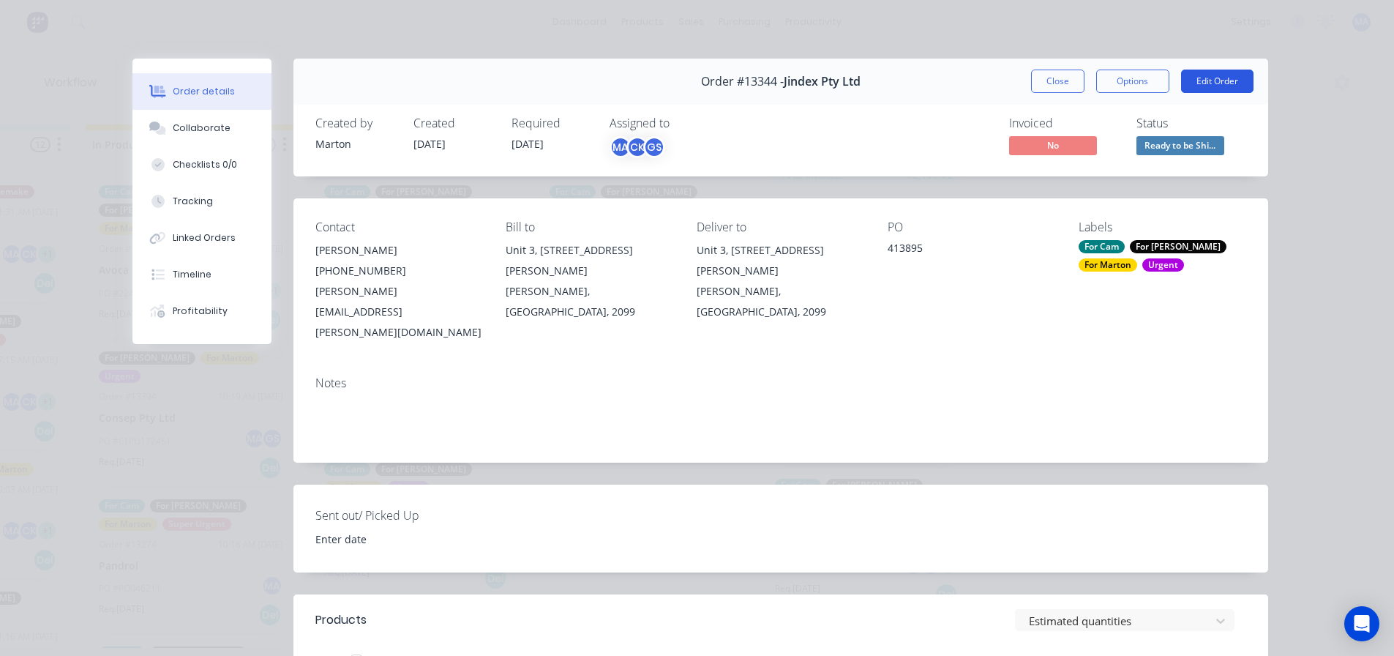
click at [1229, 78] on button "Edit Order" at bounding box center [1217, 81] width 72 height 23
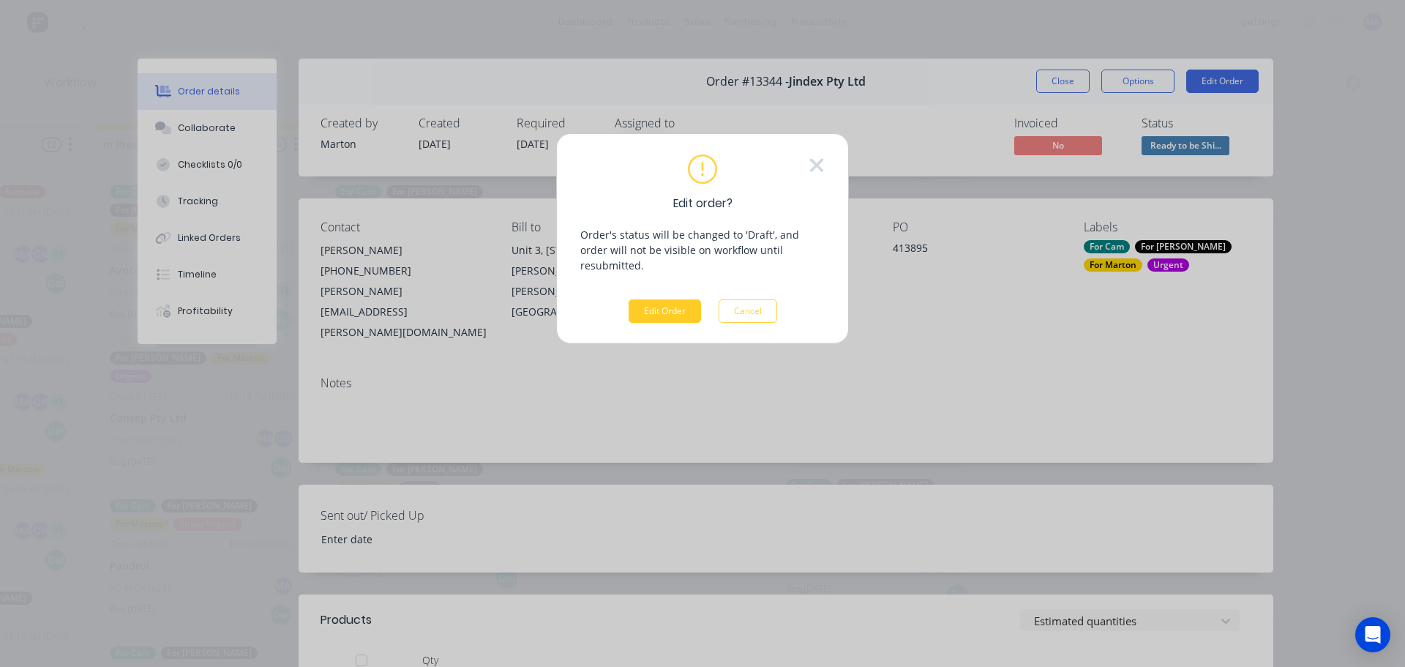
click at [661, 299] on button "Edit Order" at bounding box center [664, 310] width 72 height 23
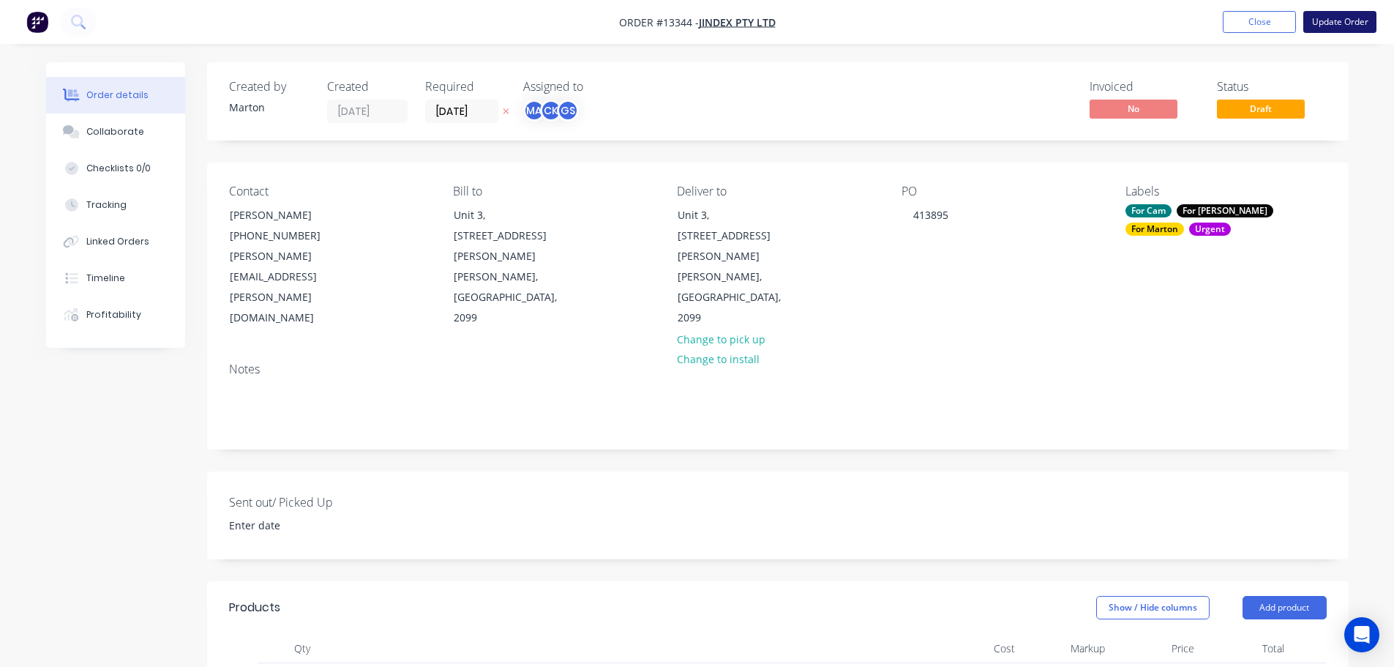
click at [1318, 22] on button "Update Order" at bounding box center [1339, 22] width 73 height 22
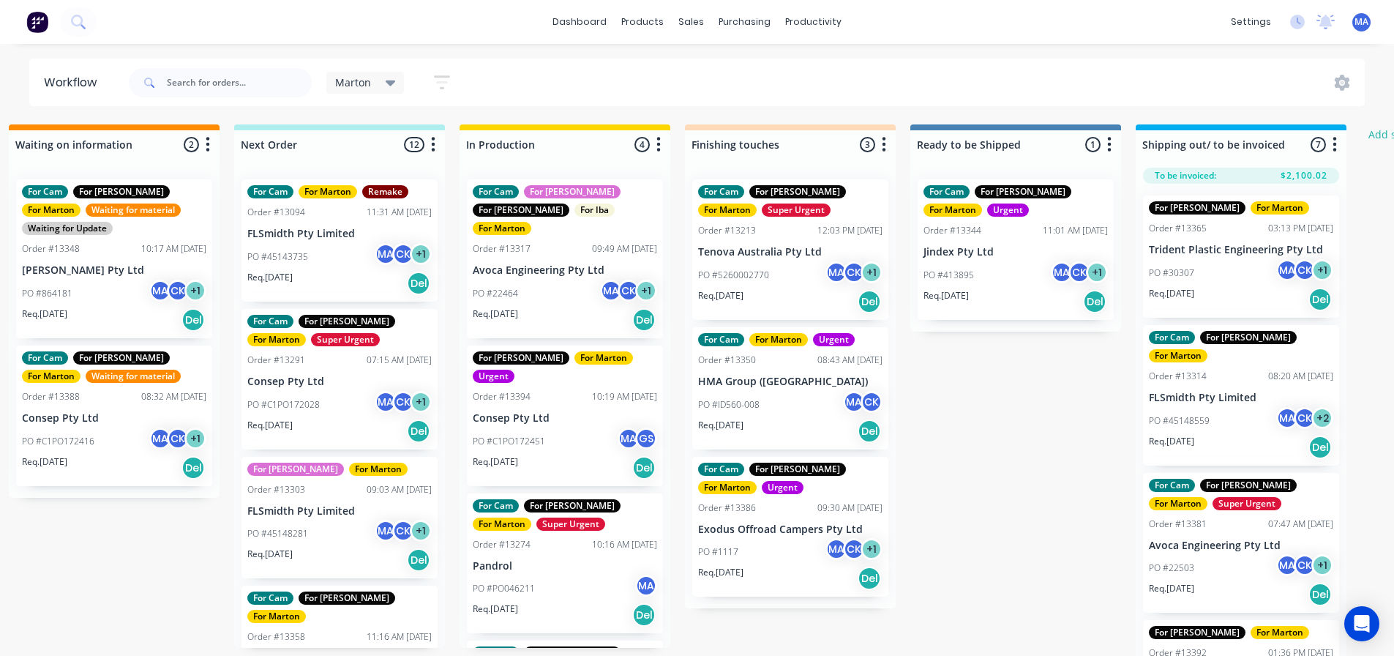
scroll to position [0, 622]
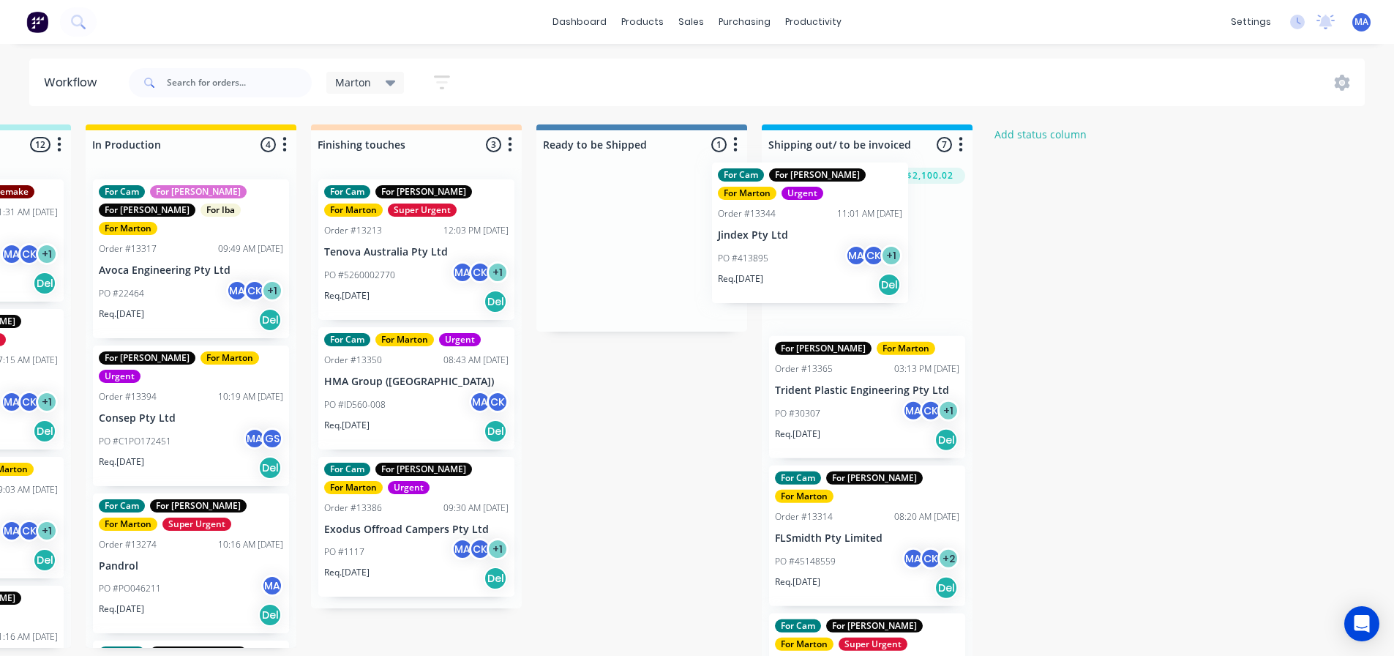
drag, startPoint x: 621, startPoint y: 252, endPoint x: 800, endPoint y: 234, distance: 179.5
click at [800, 234] on div "Submitted 1 Status colour #32CD32 hex #32CD32 Save Cancel Summaries Total order…" at bounding box center [375, 393] width 2016 height 539
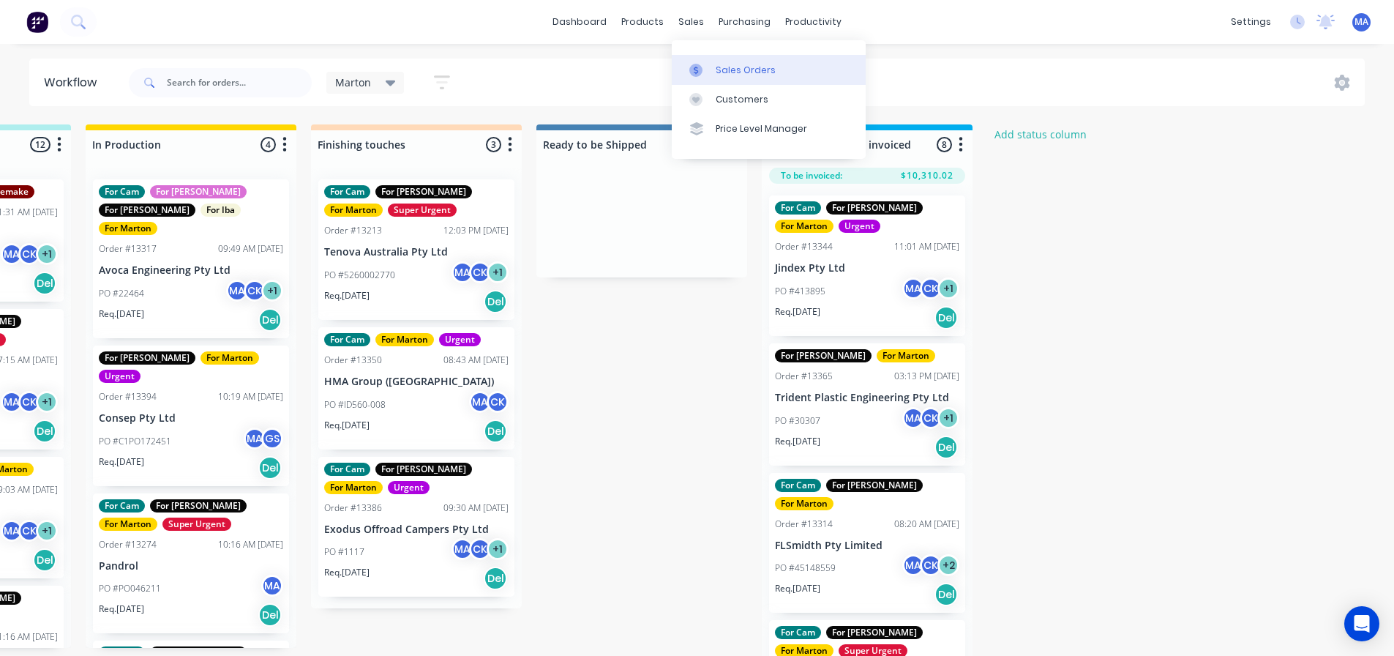
click at [731, 73] on div "Sales Orders" at bounding box center [746, 70] width 60 height 13
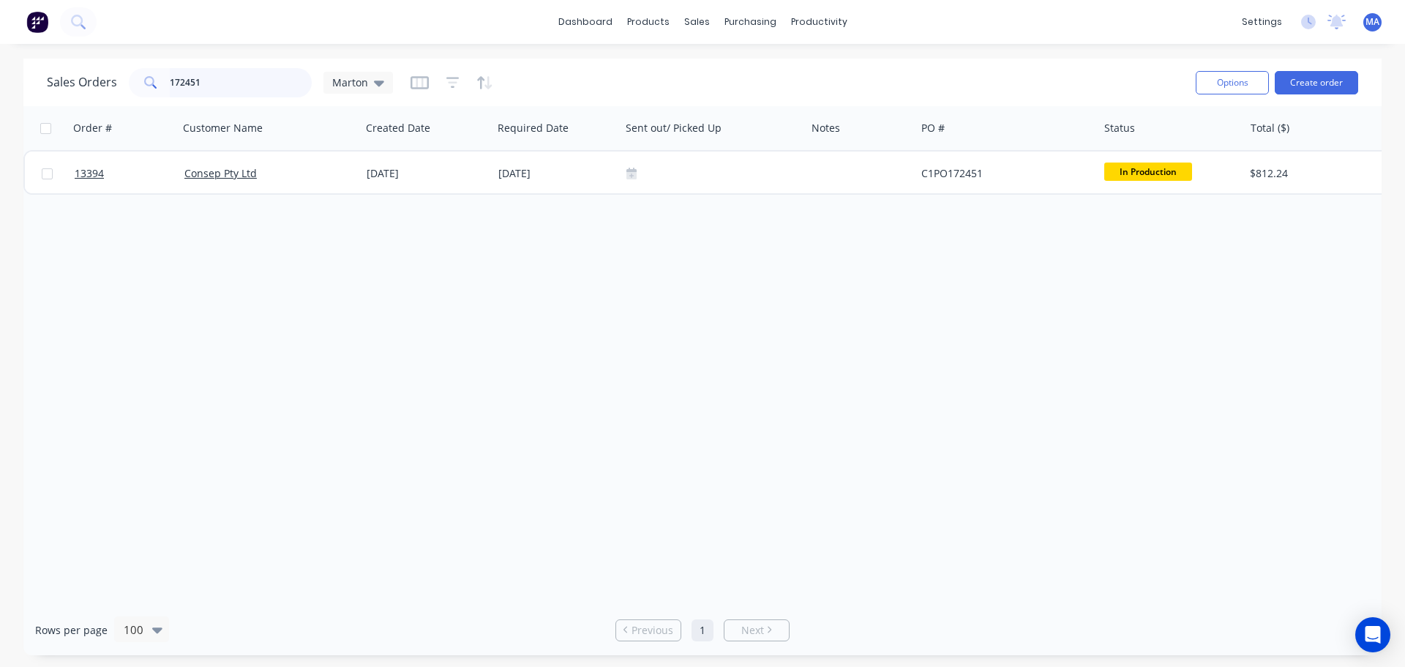
click at [284, 85] on input "172451" at bounding box center [241, 82] width 143 height 29
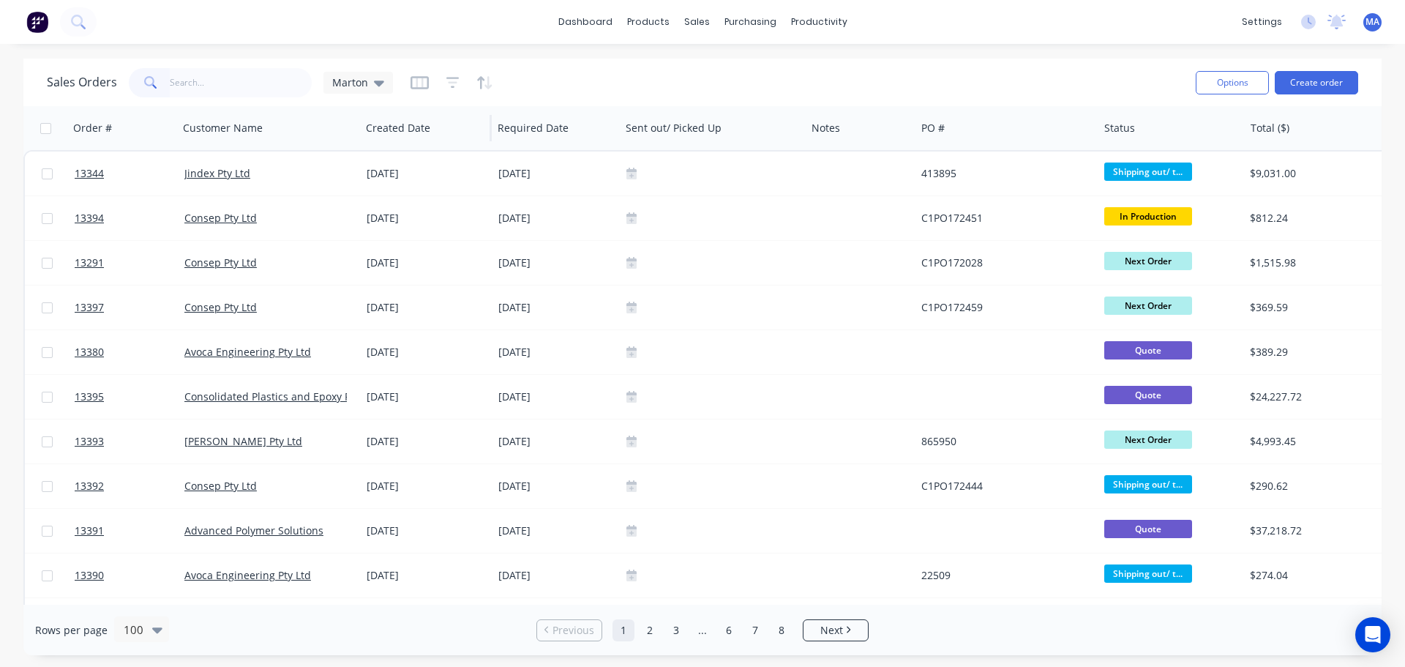
click at [377, 86] on icon at bounding box center [379, 83] width 10 height 6
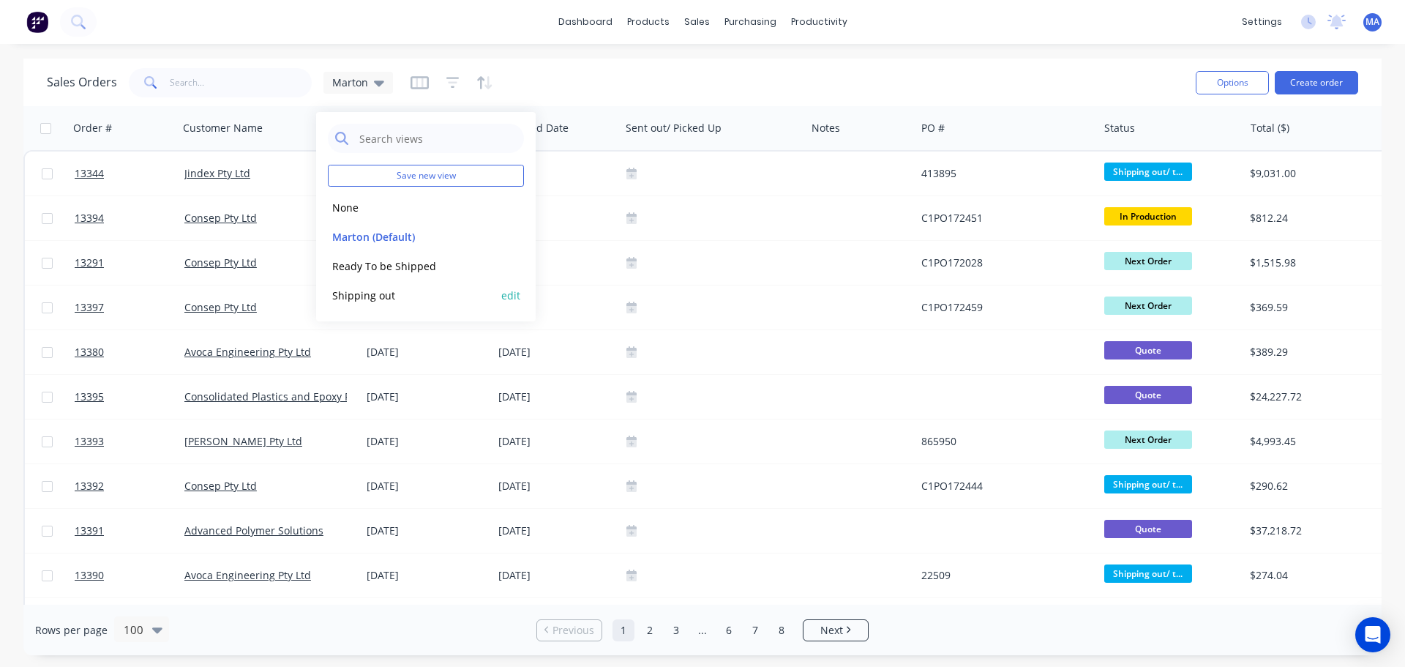
click at [377, 296] on button "Shipping out" at bounding box center [411, 295] width 167 height 17
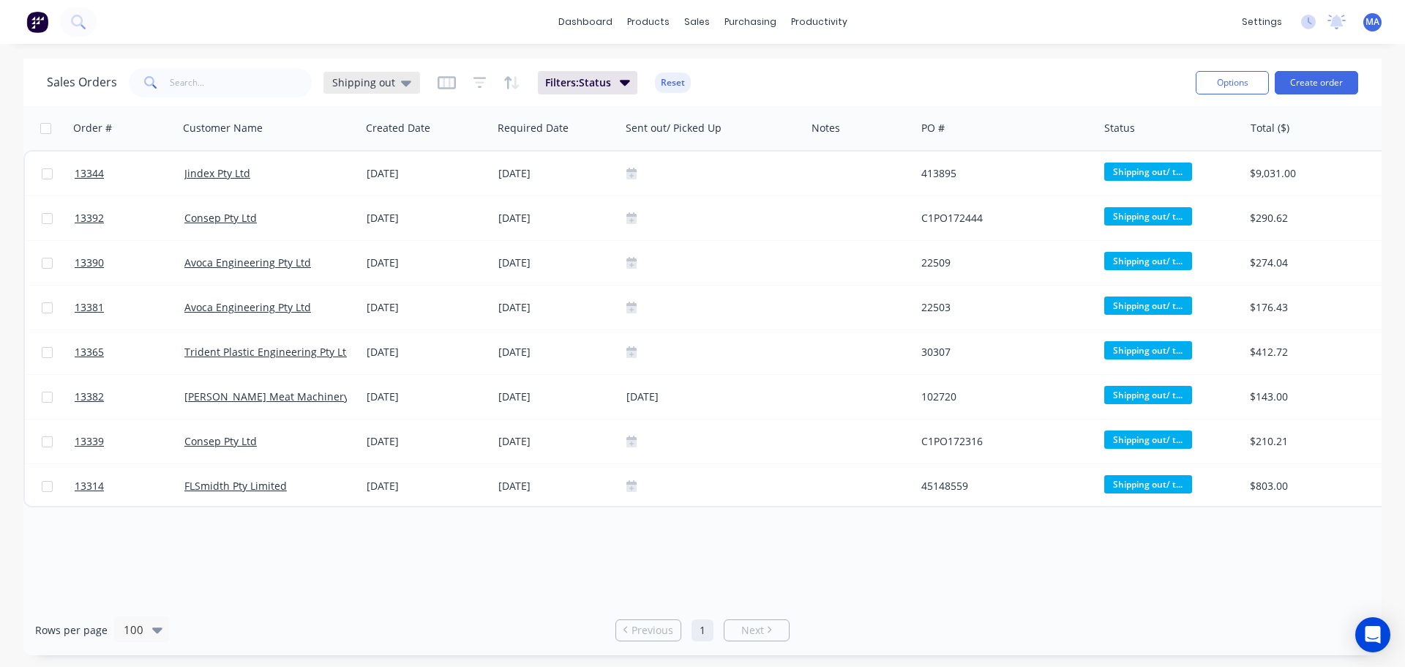
click at [378, 82] on span "Shipping out" at bounding box center [363, 82] width 63 height 15
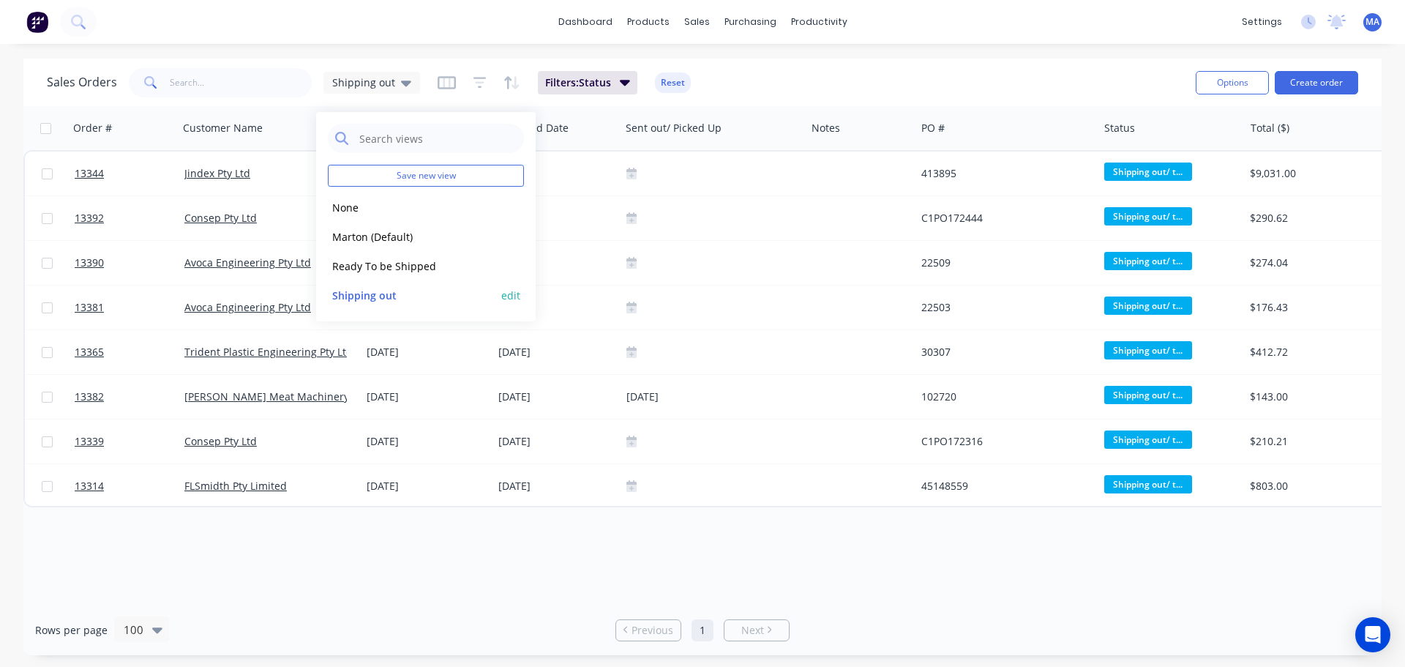
click at [508, 297] on button "edit" at bounding box center [510, 295] width 19 height 15
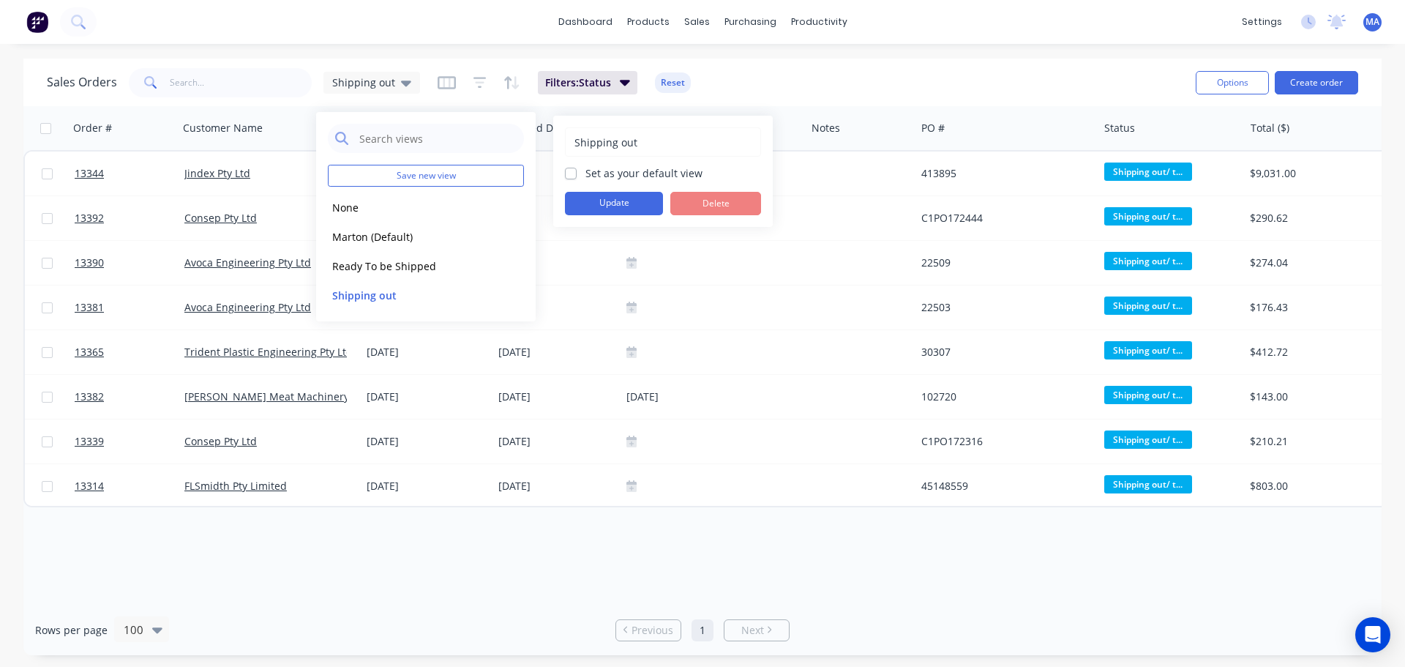
click at [585, 171] on label "Set as your default view" at bounding box center [643, 172] width 117 height 15
click at [571, 171] on input "Set as your default view" at bounding box center [571, 172] width 12 height 14
checkbox input "true"
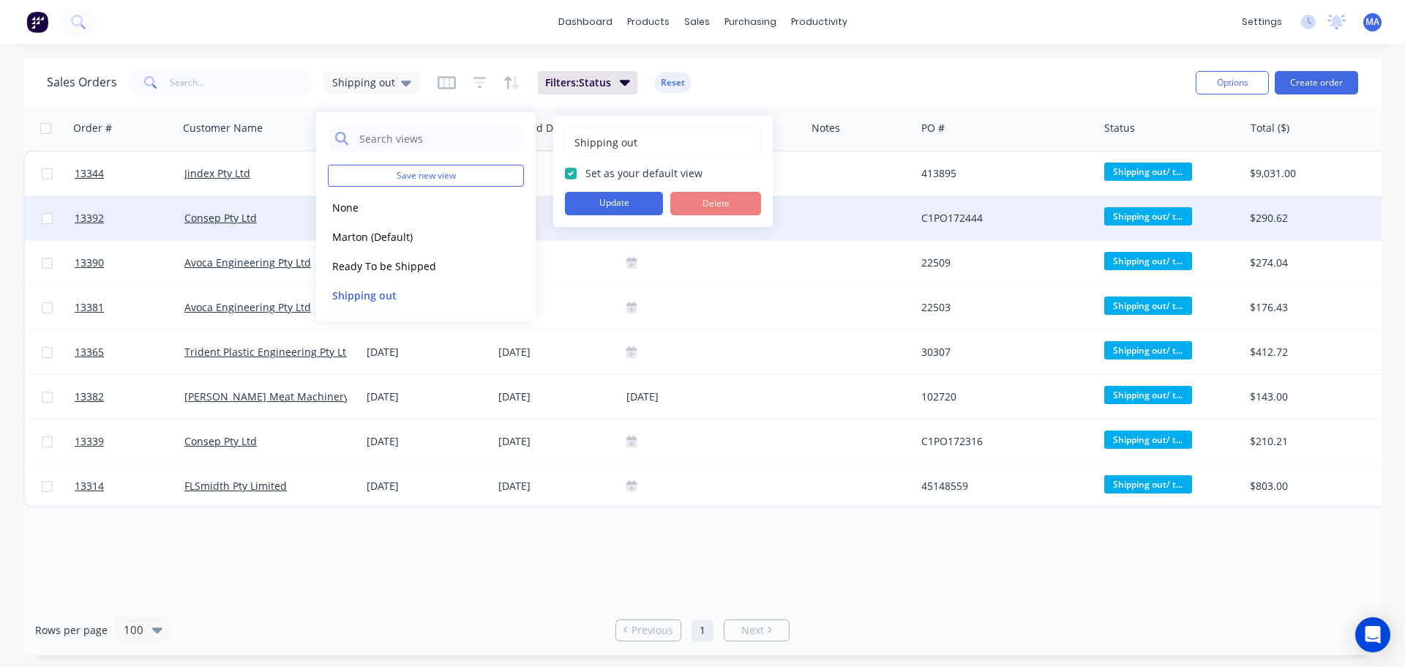
click at [615, 201] on button "Update" at bounding box center [614, 203] width 98 height 23
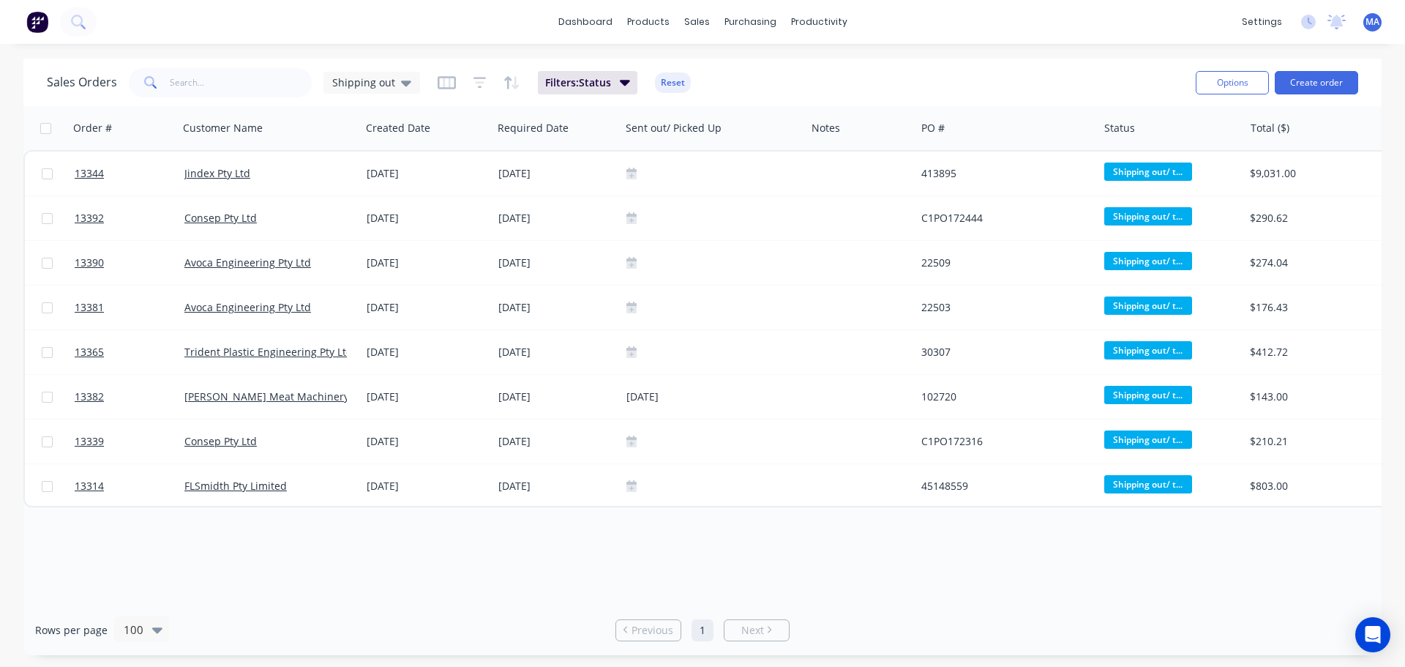
click at [843, 63] on div "Sales Orders Shipping out Filters: Status Reset Options Create order" at bounding box center [702, 83] width 1358 height 48
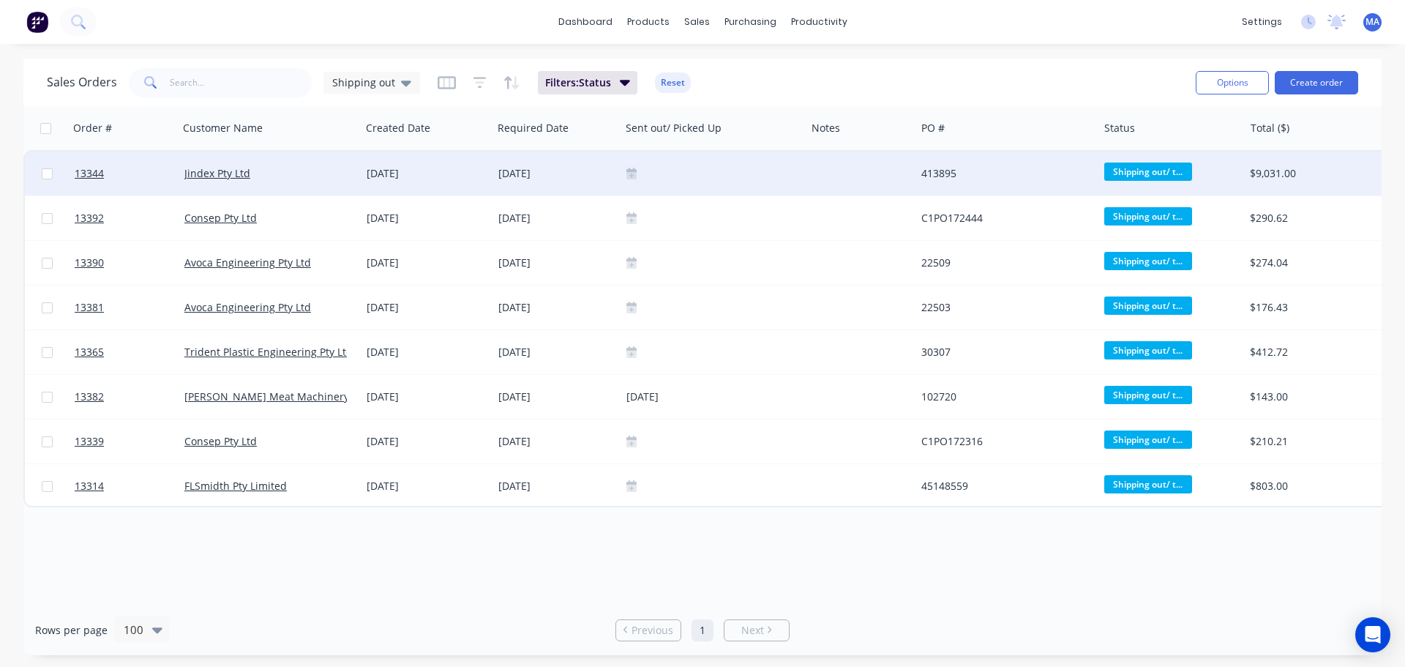
click at [631, 174] on icon at bounding box center [631, 175] width 10 height 7
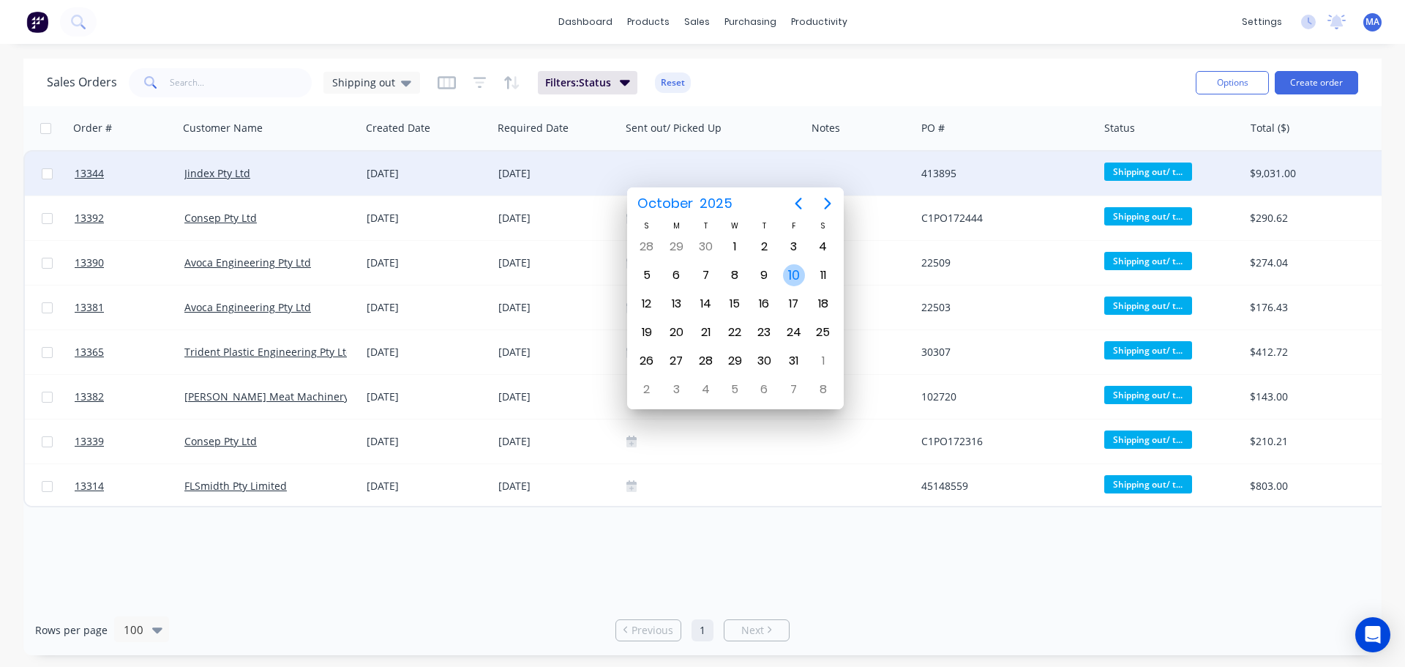
click at [798, 277] on div "10" at bounding box center [794, 275] width 22 height 22
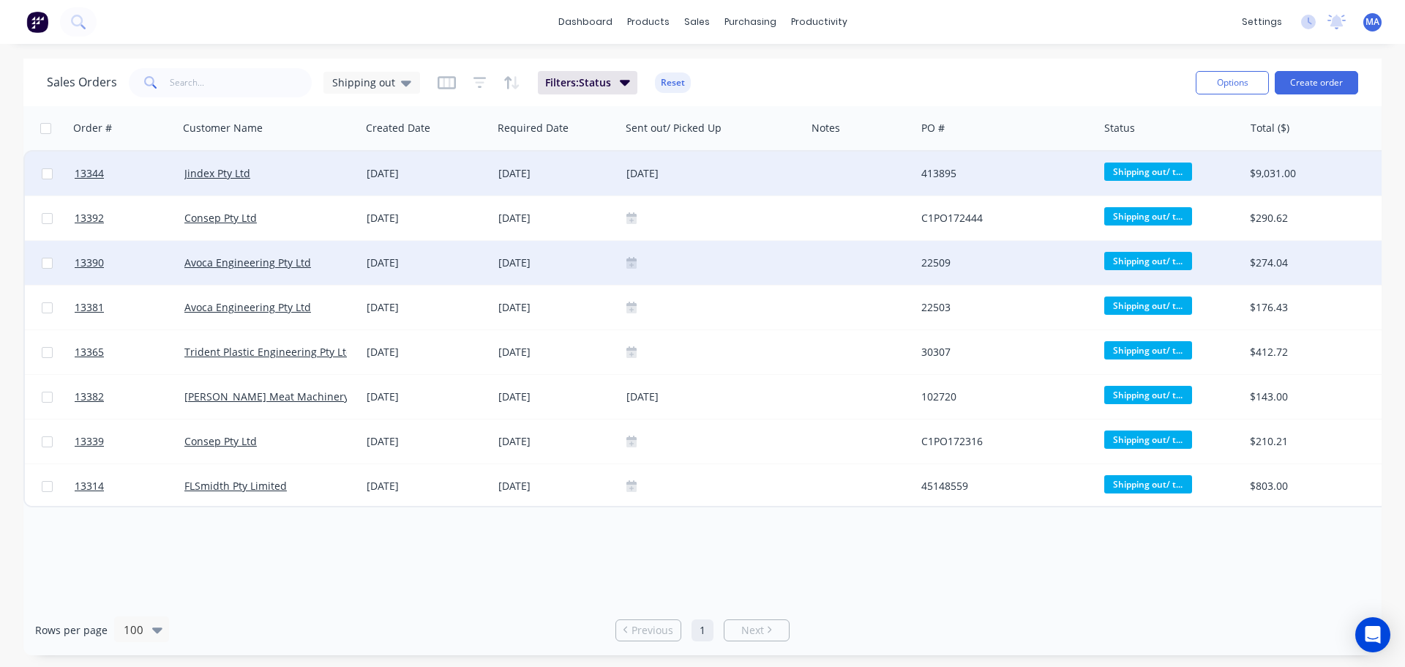
click at [632, 263] on icon at bounding box center [631, 264] width 10 height 7
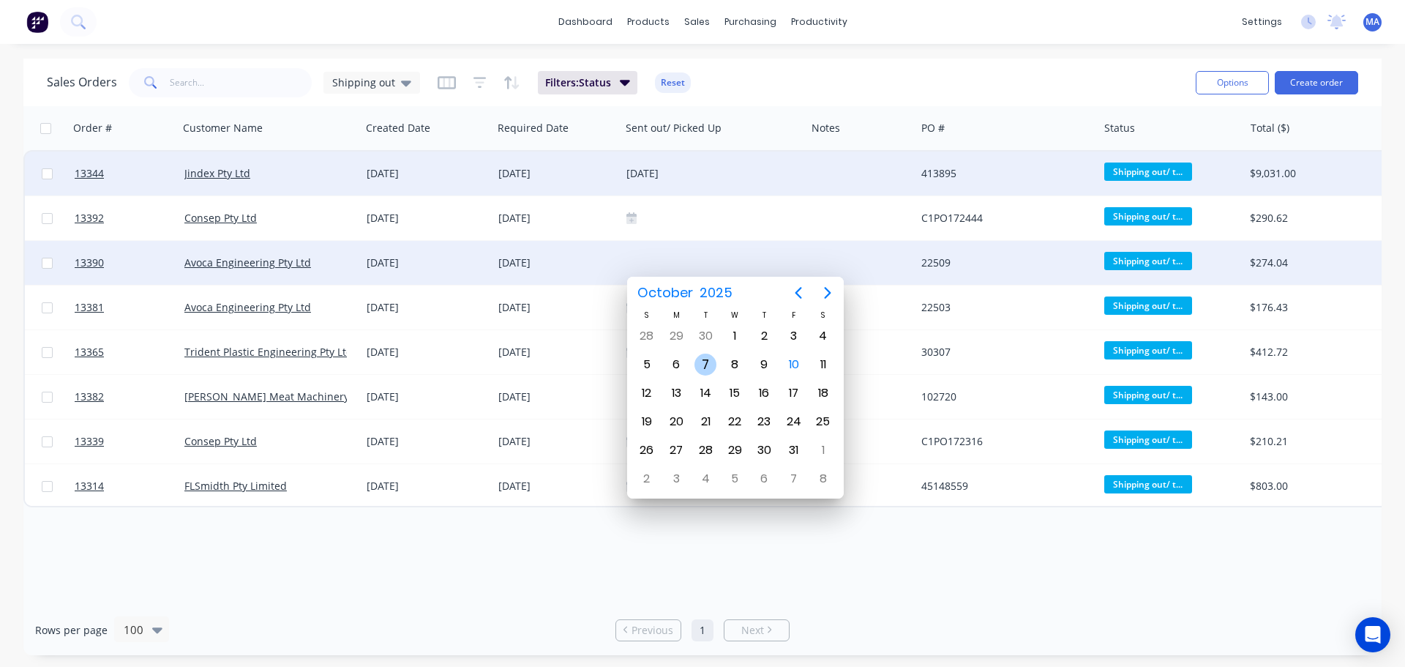
click at [706, 369] on div "7" at bounding box center [705, 364] width 22 height 22
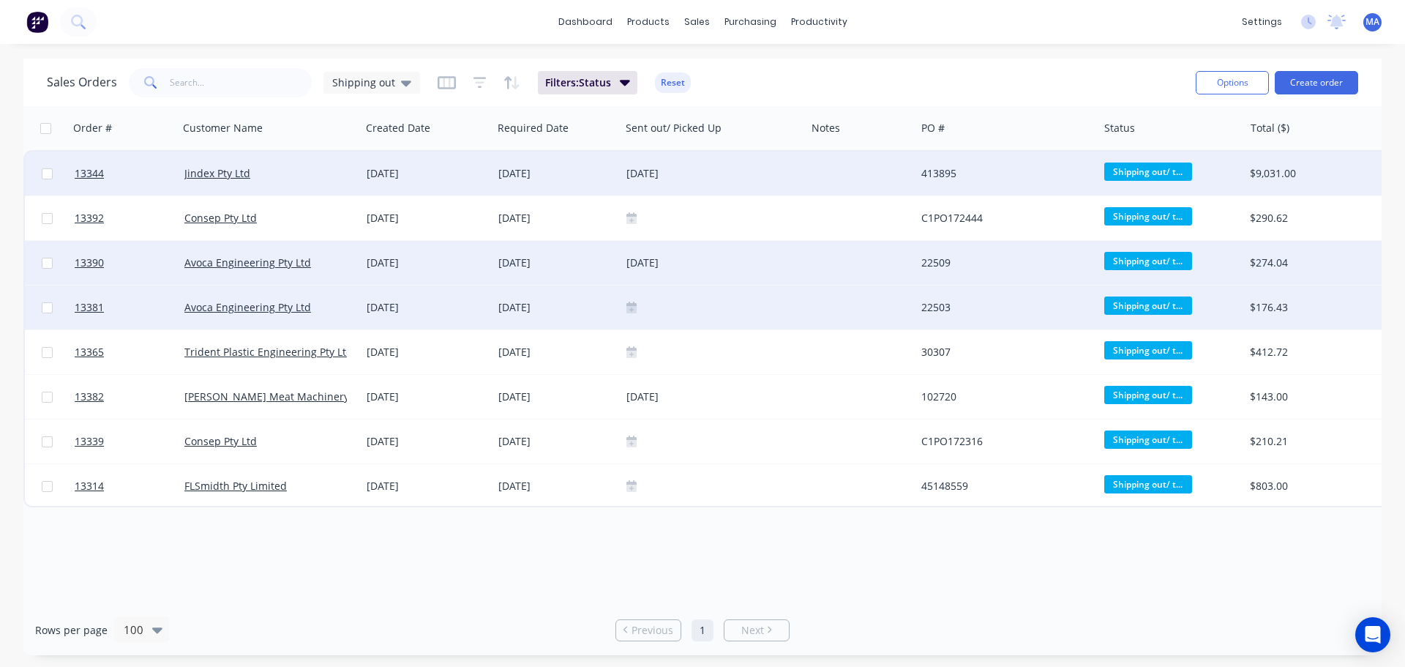
click at [635, 307] on icon at bounding box center [631, 309] width 10 height 7
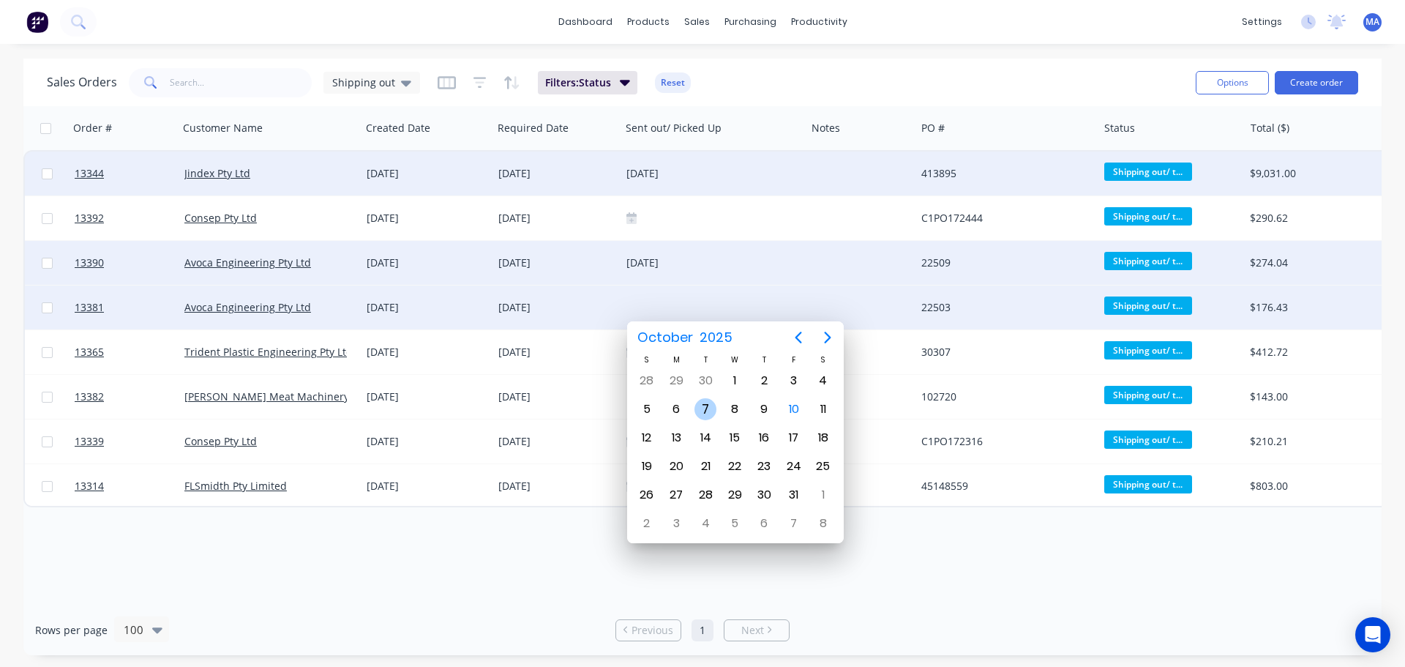
click at [710, 417] on div "7" at bounding box center [705, 409] width 22 height 22
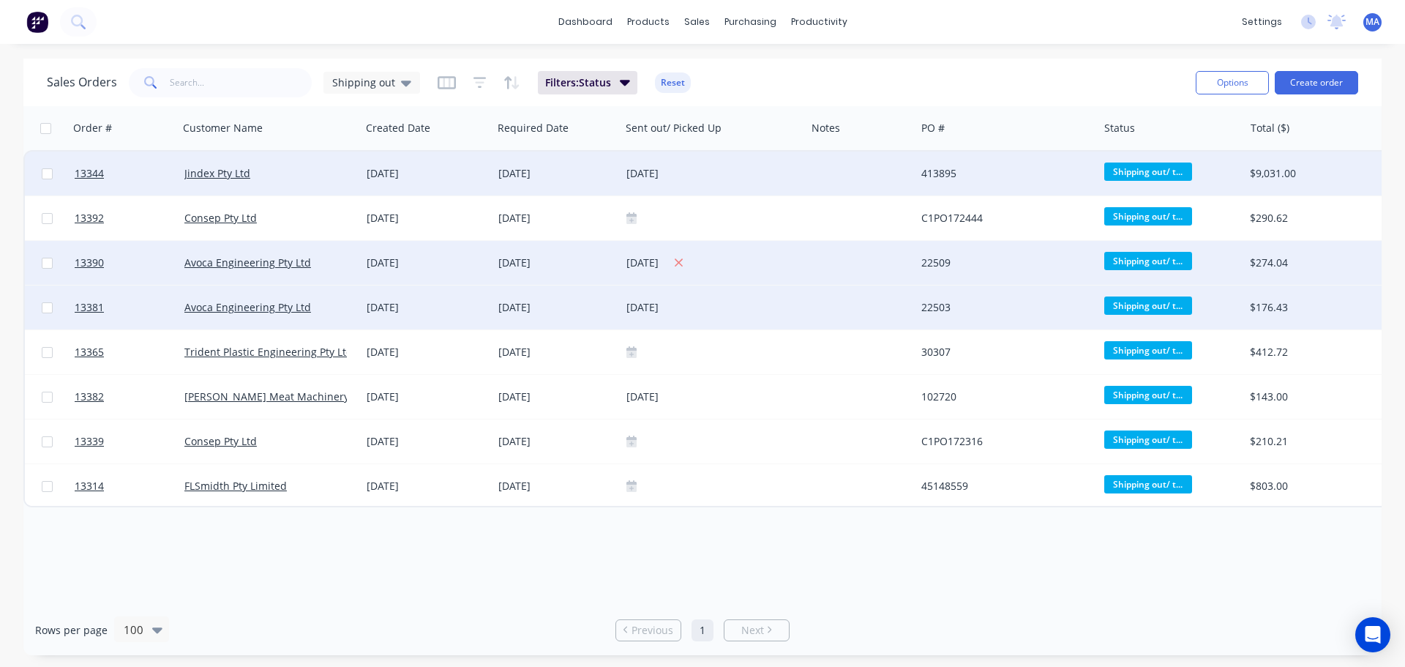
click at [787, 265] on div "07 October 2025" at bounding box center [712, 263] width 173 height 18
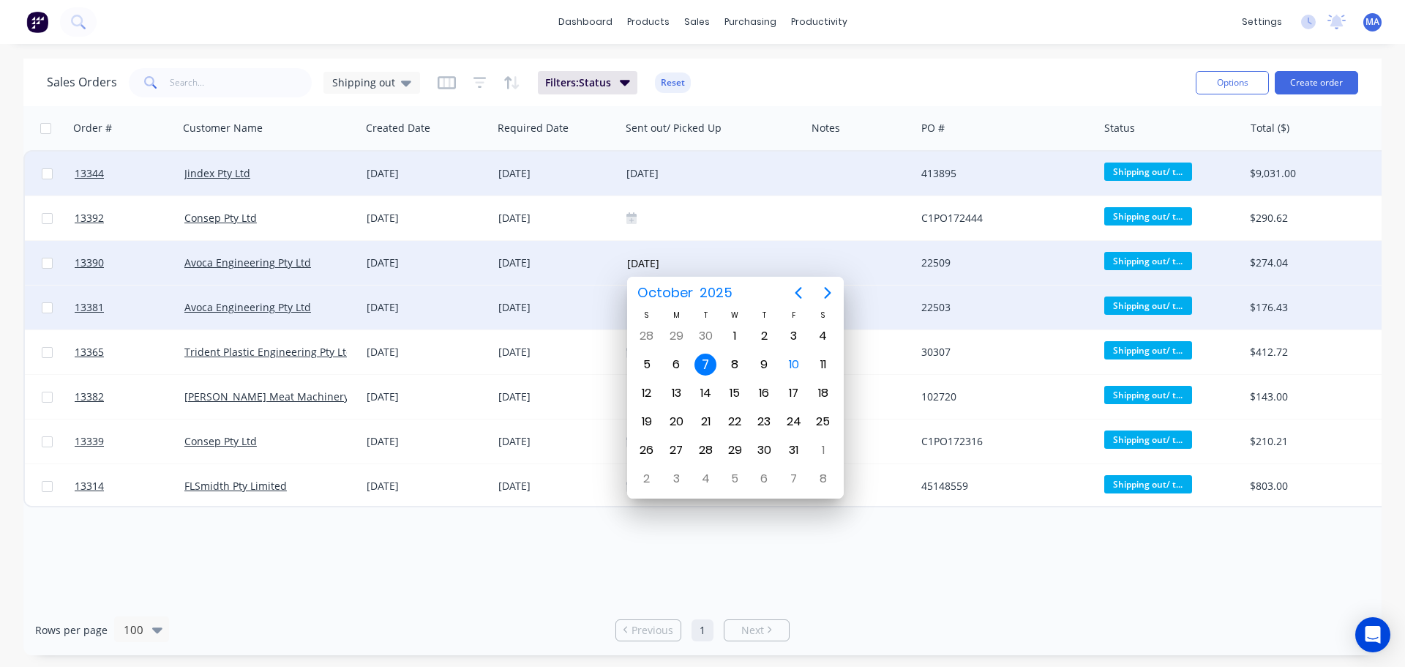
click at [857, 259] on div at bounding box center [861, 263] width 110 height 44
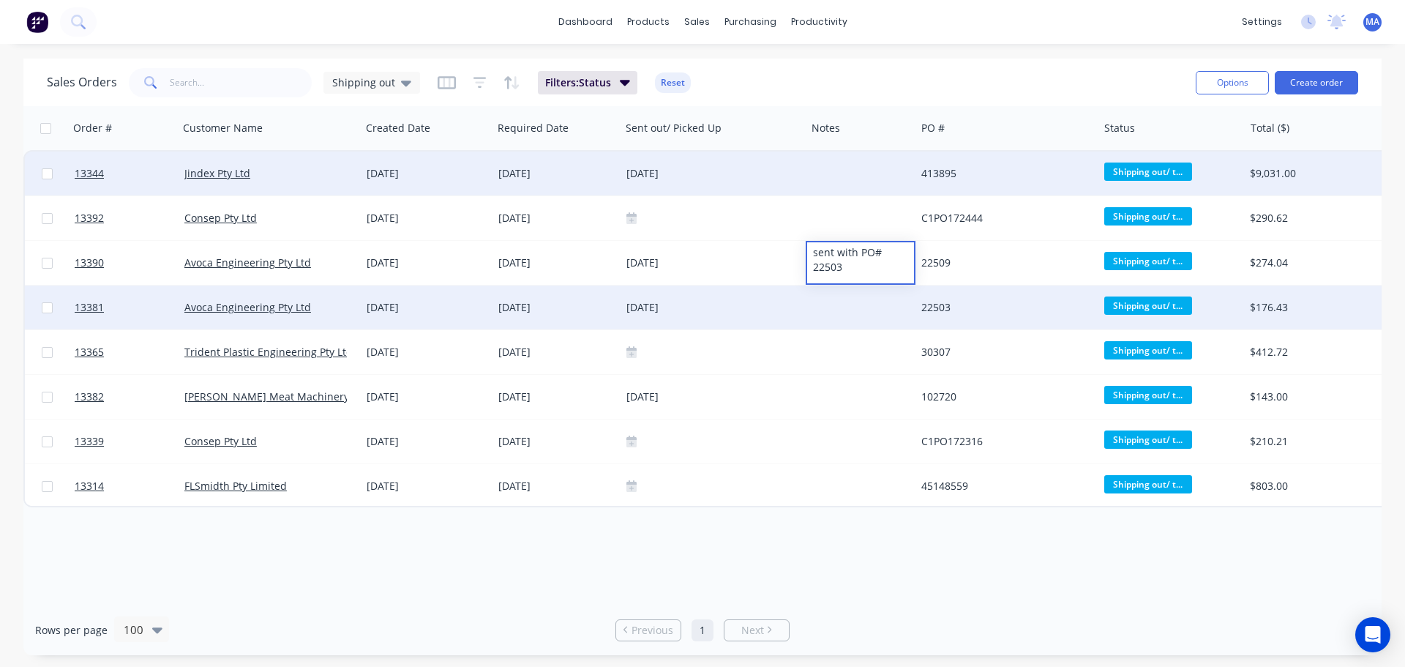
click at [841, 318] on div at bounding box center [861, 307] width 110 height 44
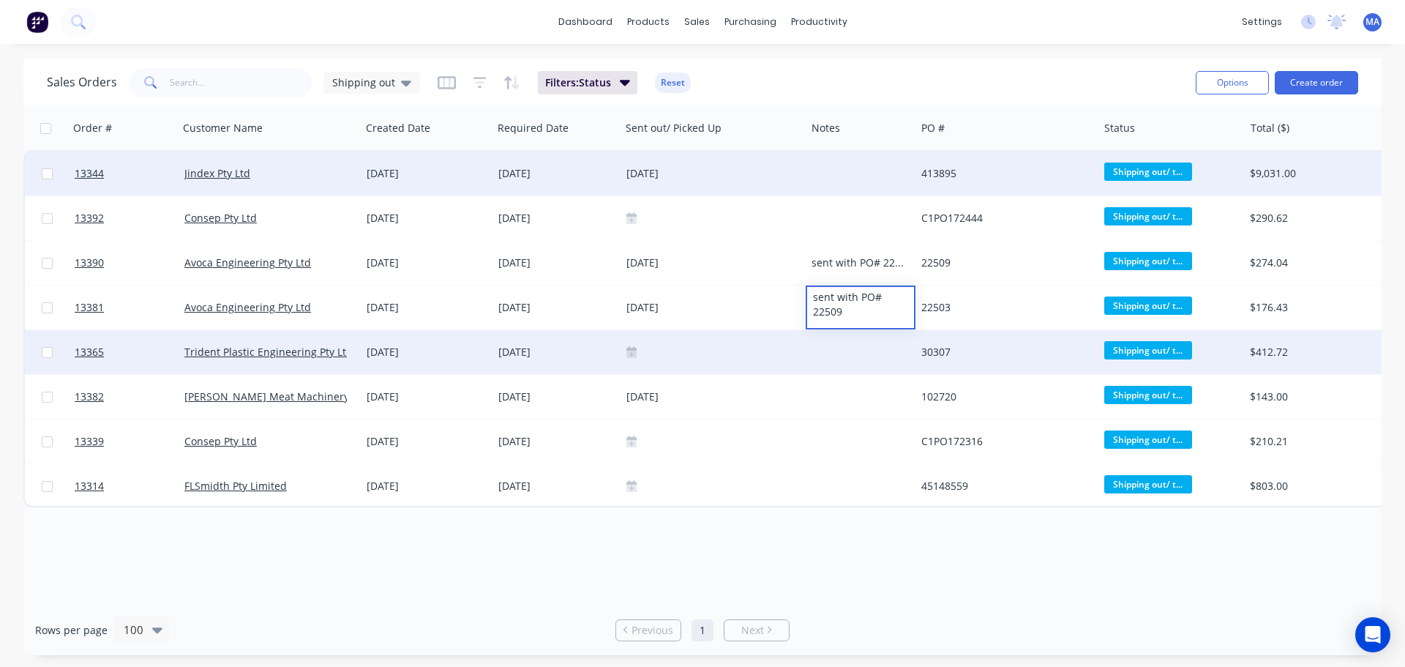
click at [847, 349] on div at bounding box center [861, 352] width 110 height 44
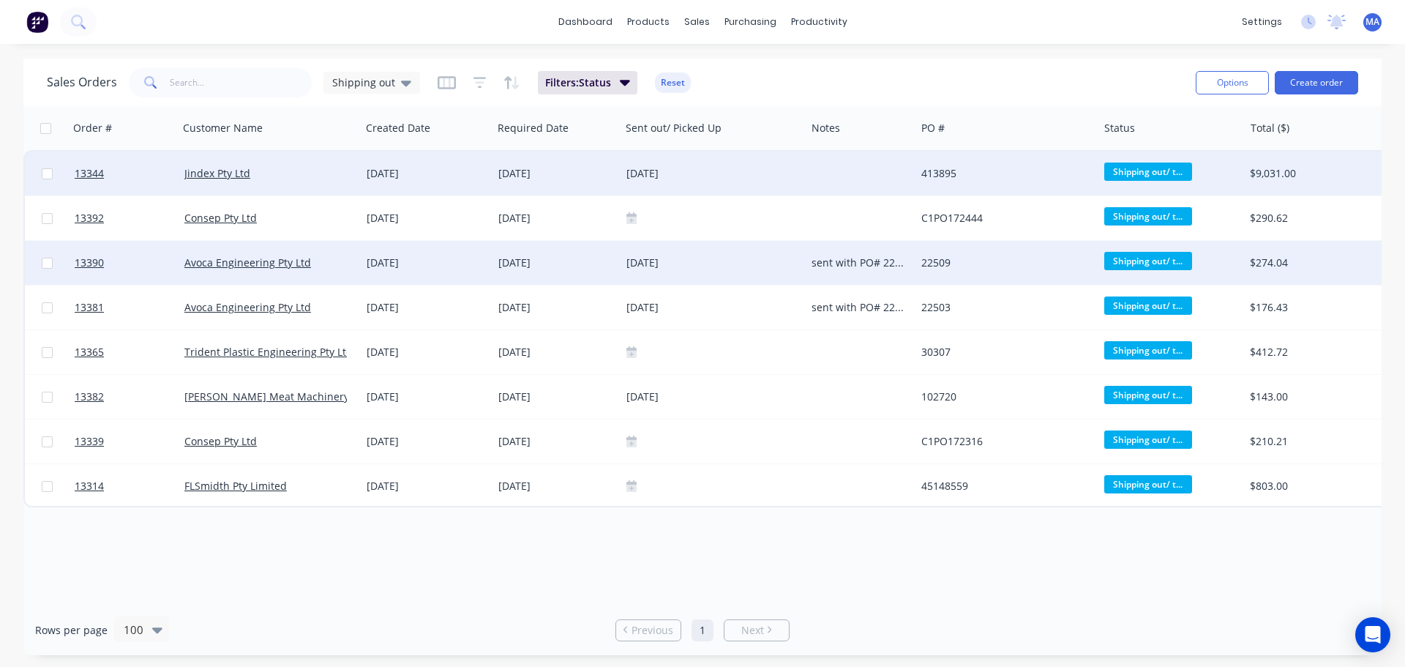
click at [322, 260] on div "Avoca Engineering Pty Ltd" at bounding box center [265, 262] width 162 height 15
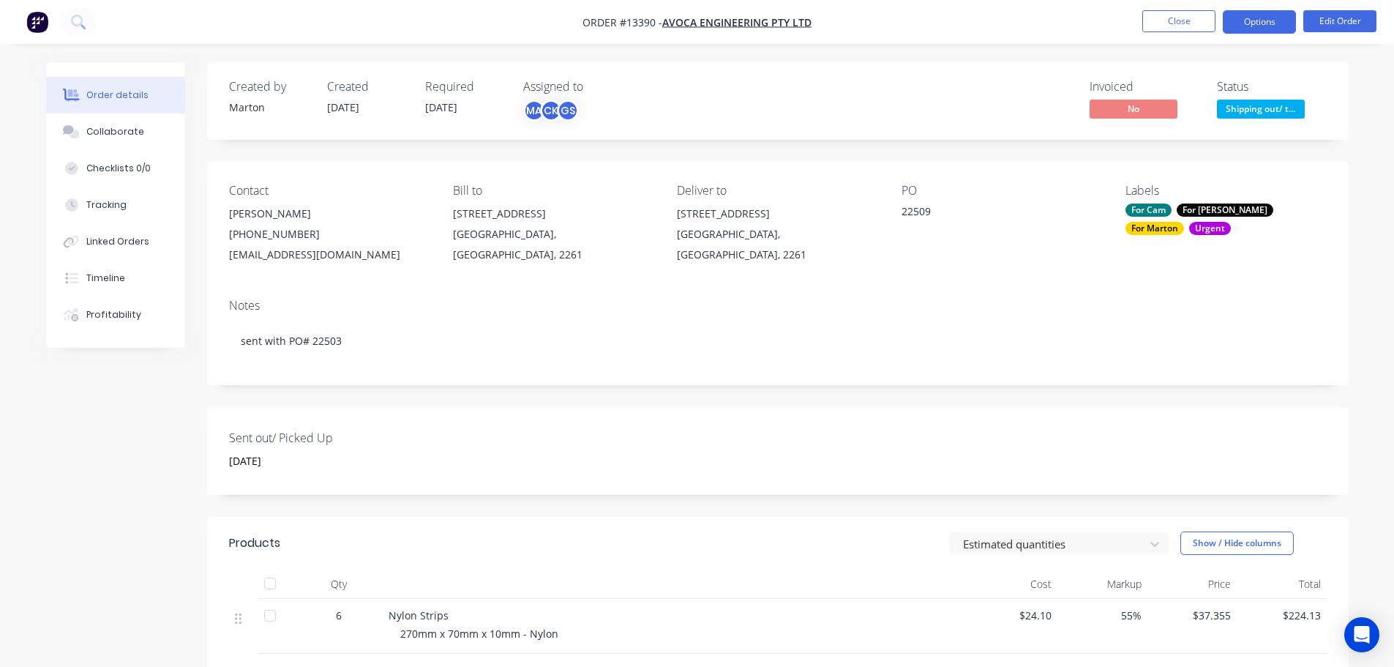
click at [1251, 32] on button "Options" at bounding box center [1259, 21] width 73 height 23
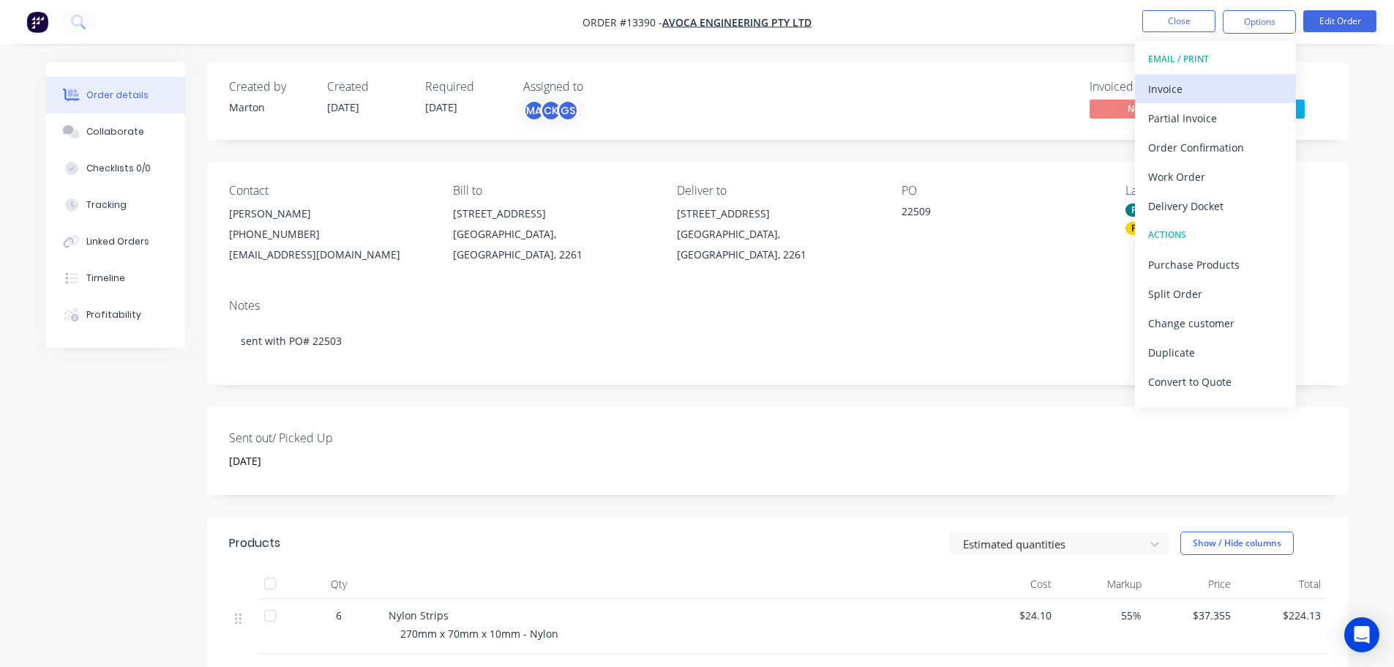
click at [1209, 77] on button "Invoice" at bounding box center [1215, 88] width 161 height 29
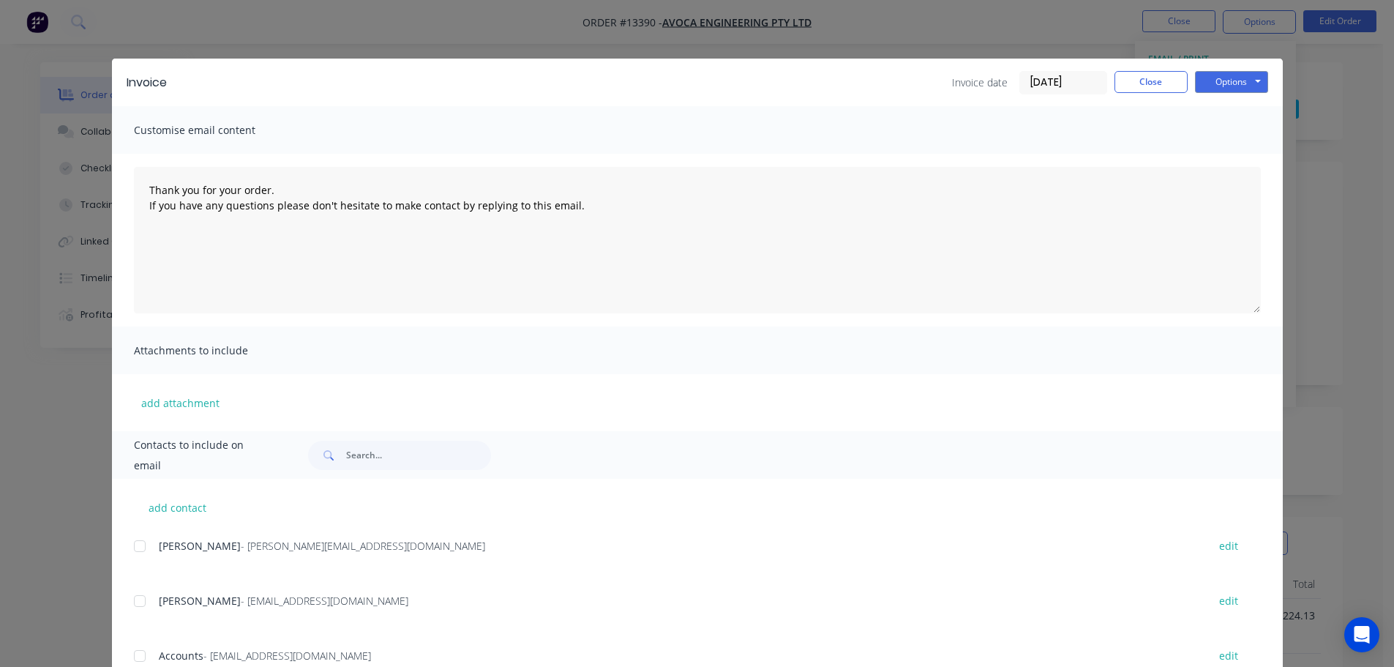
scroll to position [54, 0]
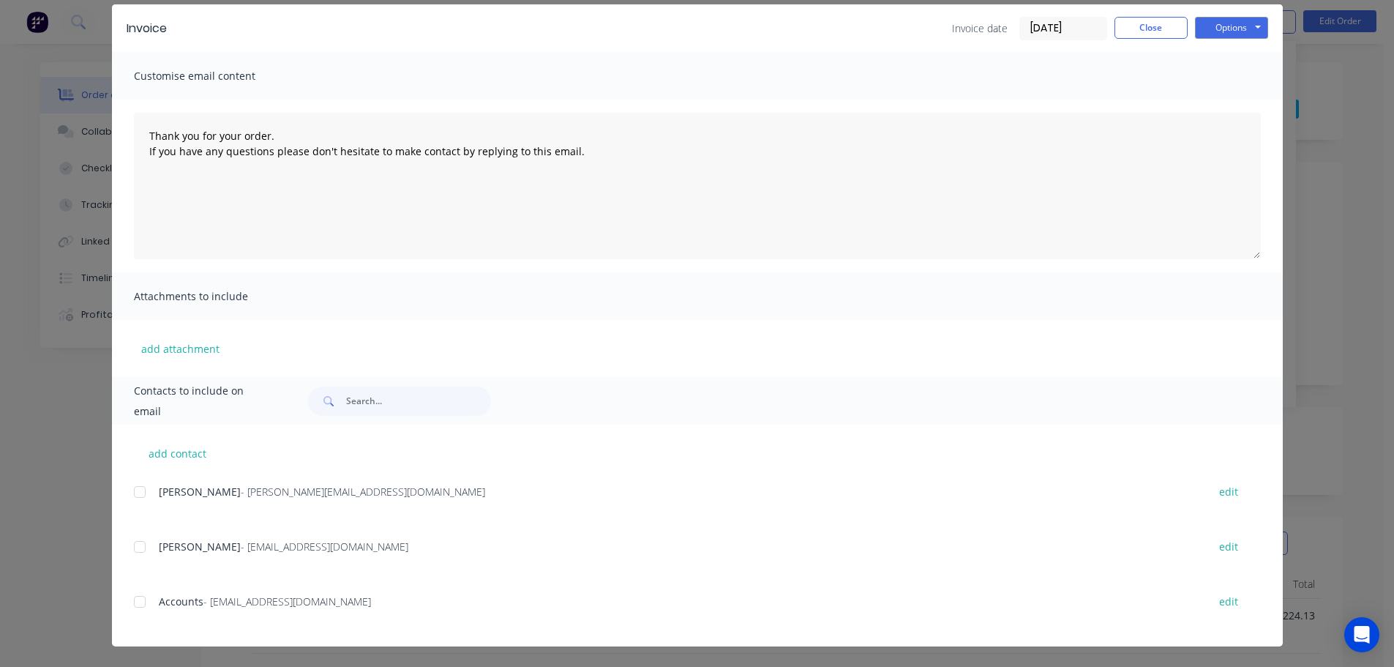
click at [143, 600] on div at bounding box center [139, 601] width 29 height 29
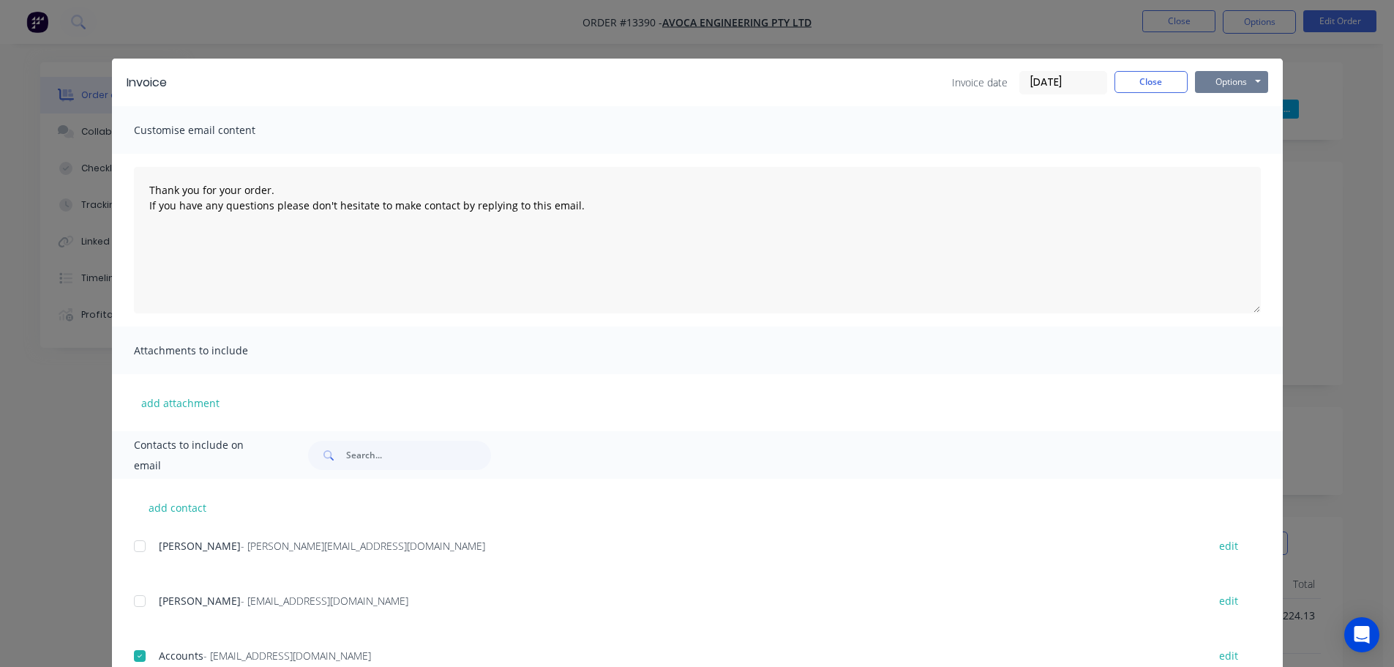
click at [1233, 74] on button "Options" at bounding box center [1231, 82] width 73 height 22
click at [1210, 148] on button "Email" at bounding box center [1242, 156] width 94 height 24
type textarea "Thank you for your order. If you have any questions please don't hesitate to ma…"
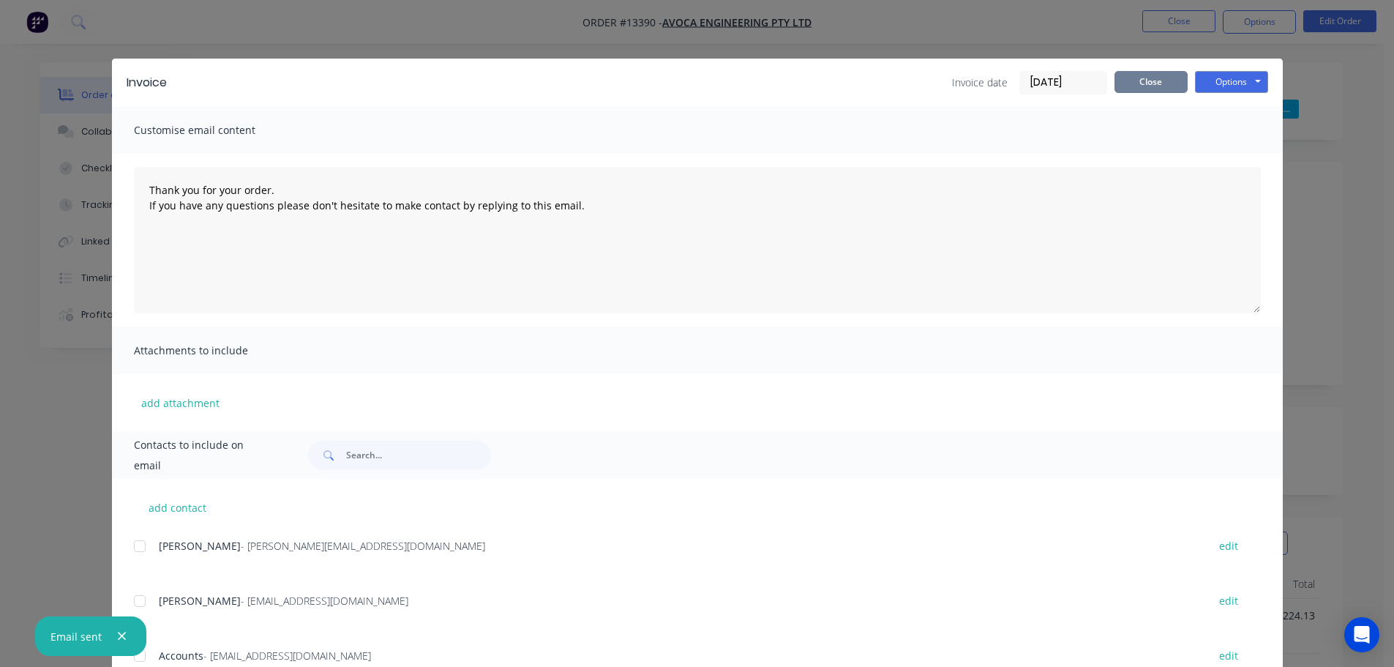
click at [1133, 85] on button "Close" at bounding box center [1150, 82] width 73 height 22
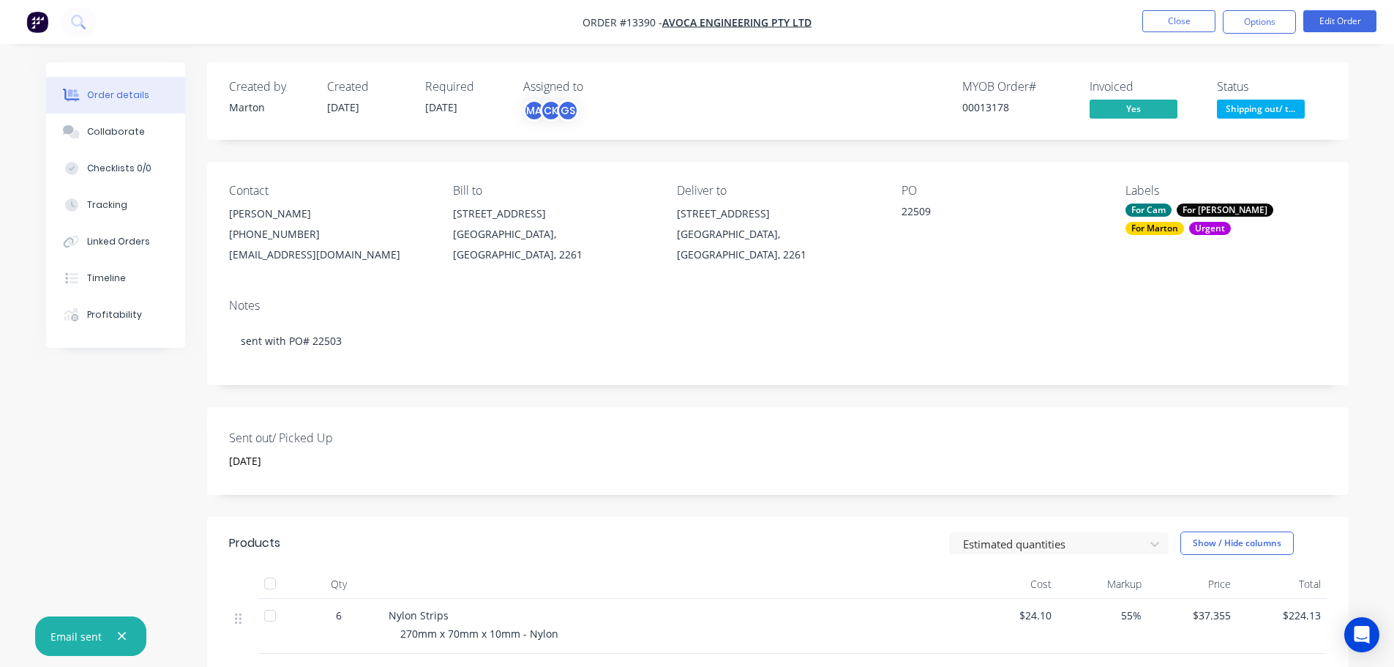
click at [1239, 104] on span "Shipping out/ t..." at bounding box center [1261, 109] width 88 height 18
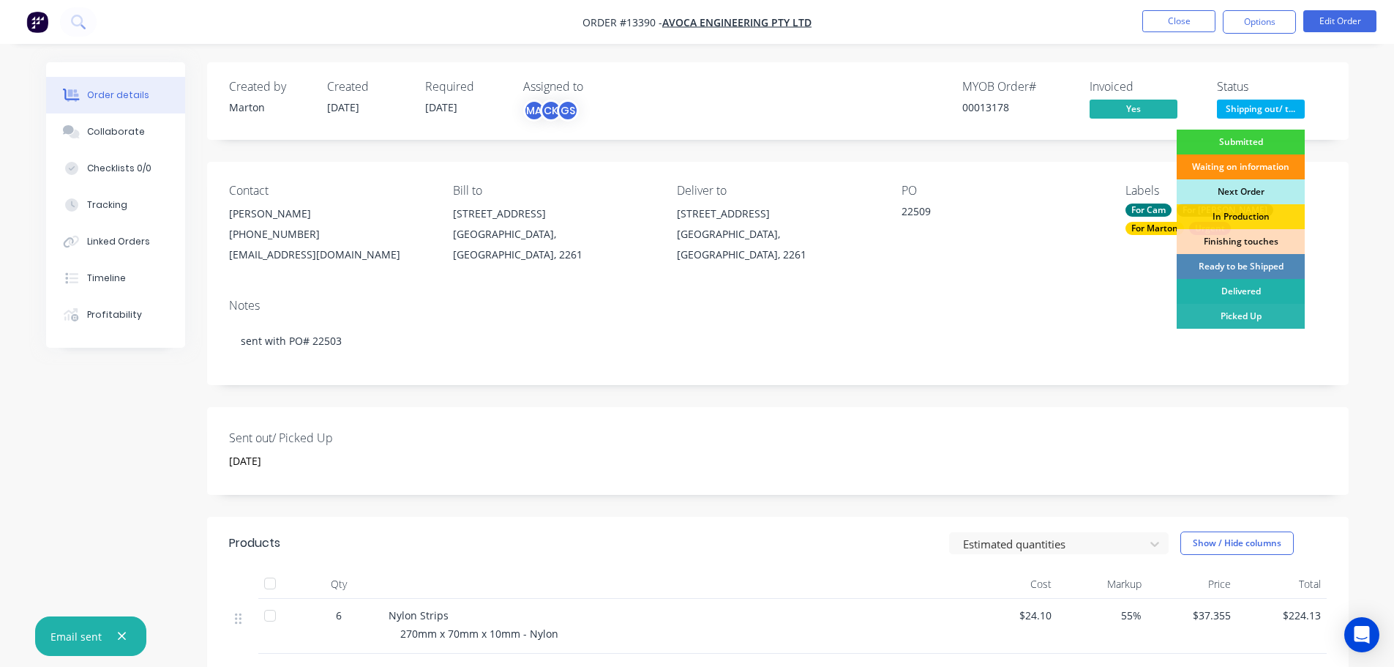
click at [1219, 303] on div "Delivered" at bounding box center [1240, 291] width 128 height 25
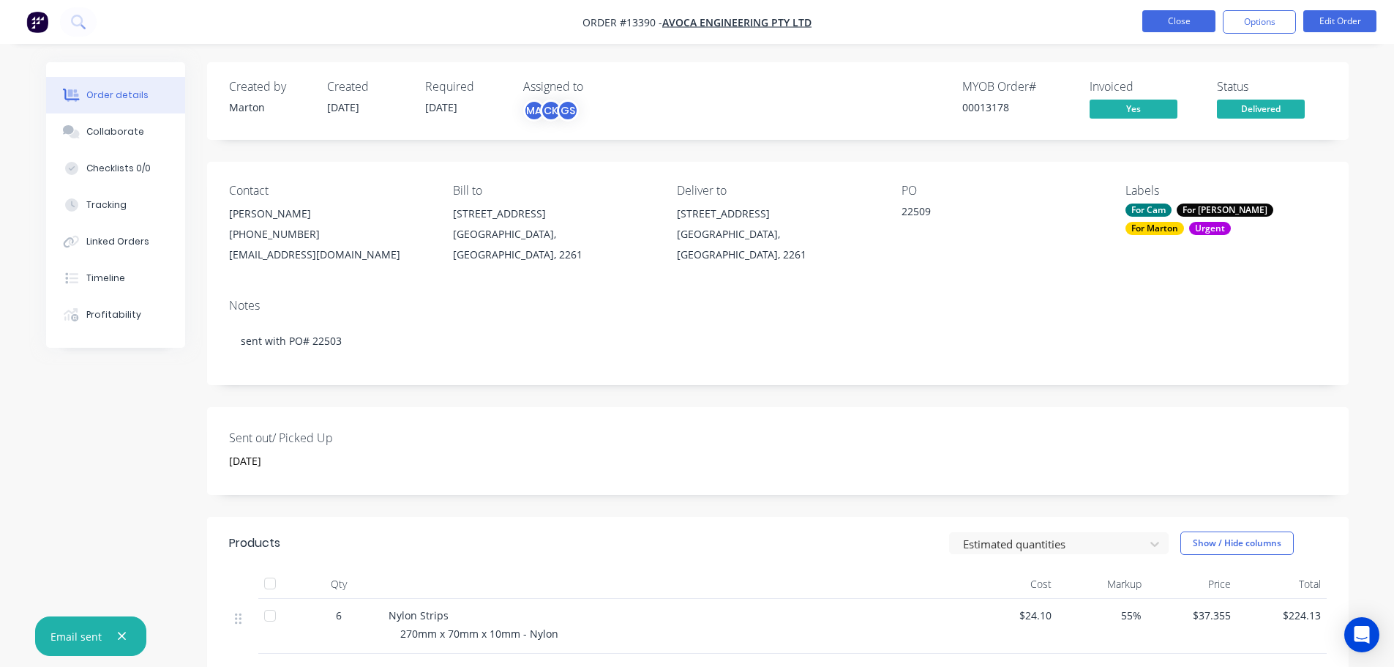
click at [1165, 24] on button "Close" at bounding box center [1178, 21] width 73 height 22
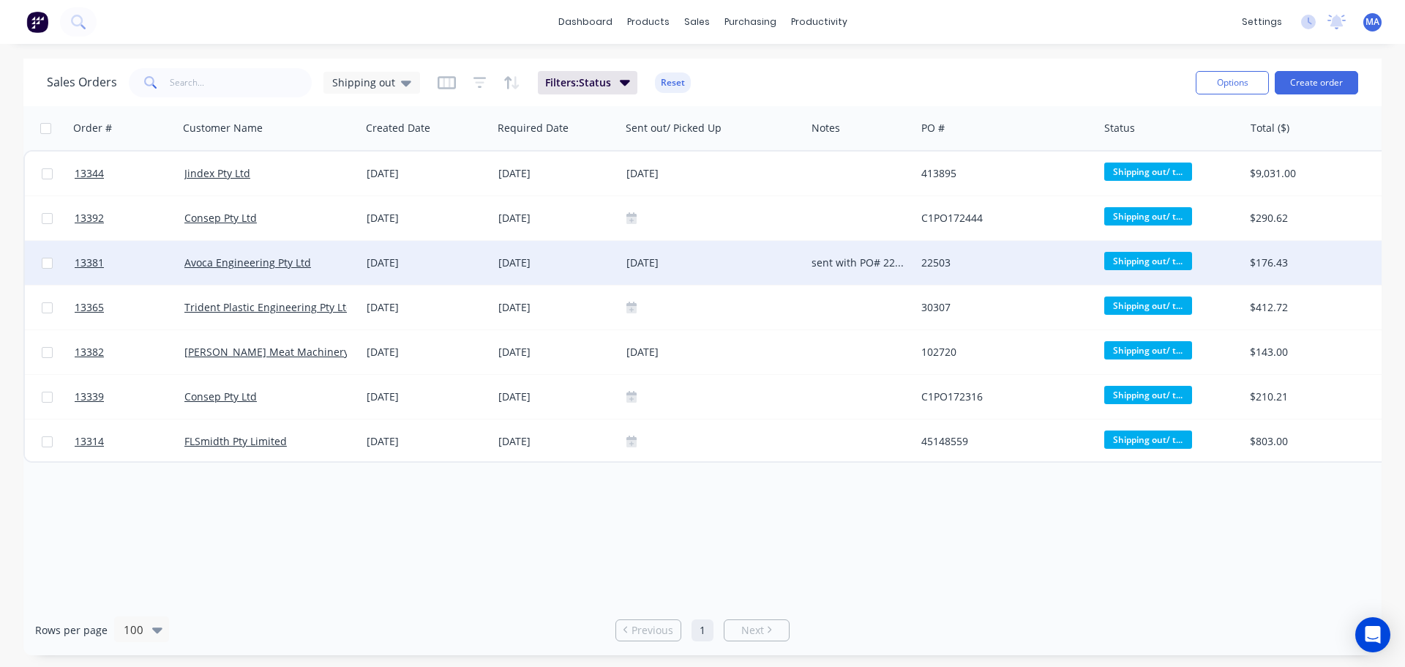
click at [474, 269] on div "[DATE]" at bounding box center [427, 262] width 120 height 15
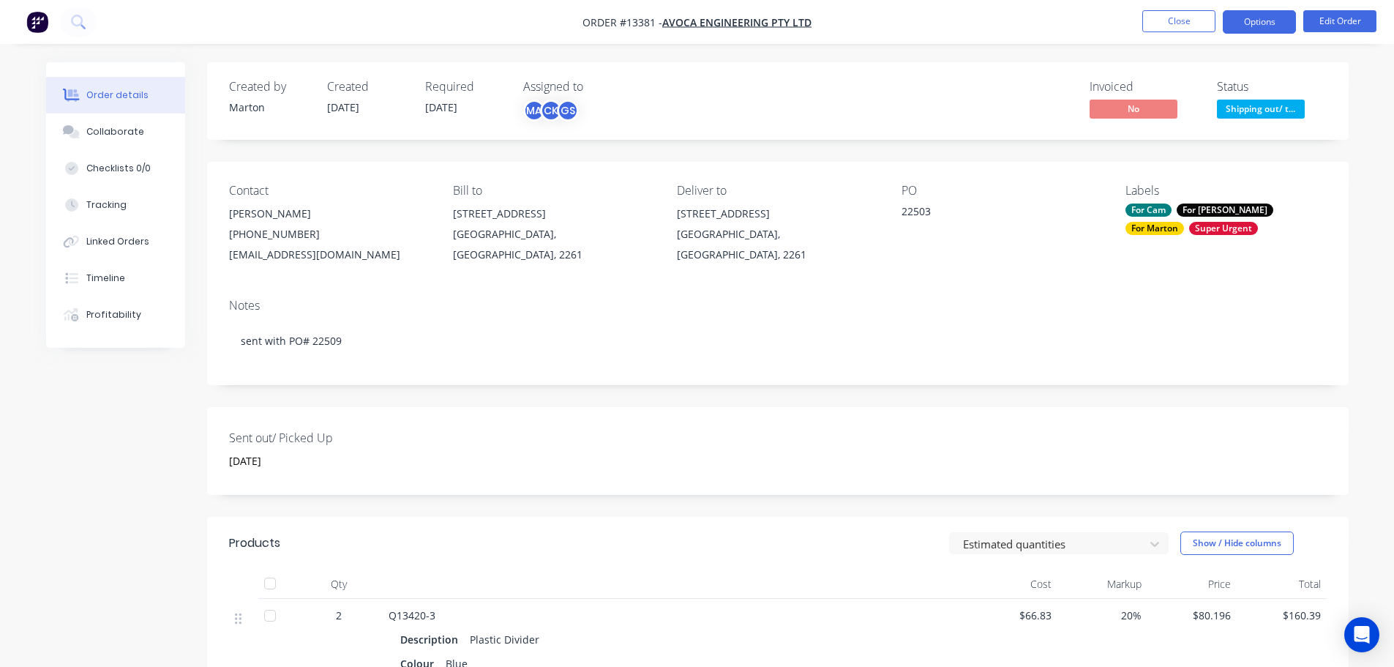
click at [1238, 29] on button "Options" at bounding box center [1259, 21] width 73 height 23
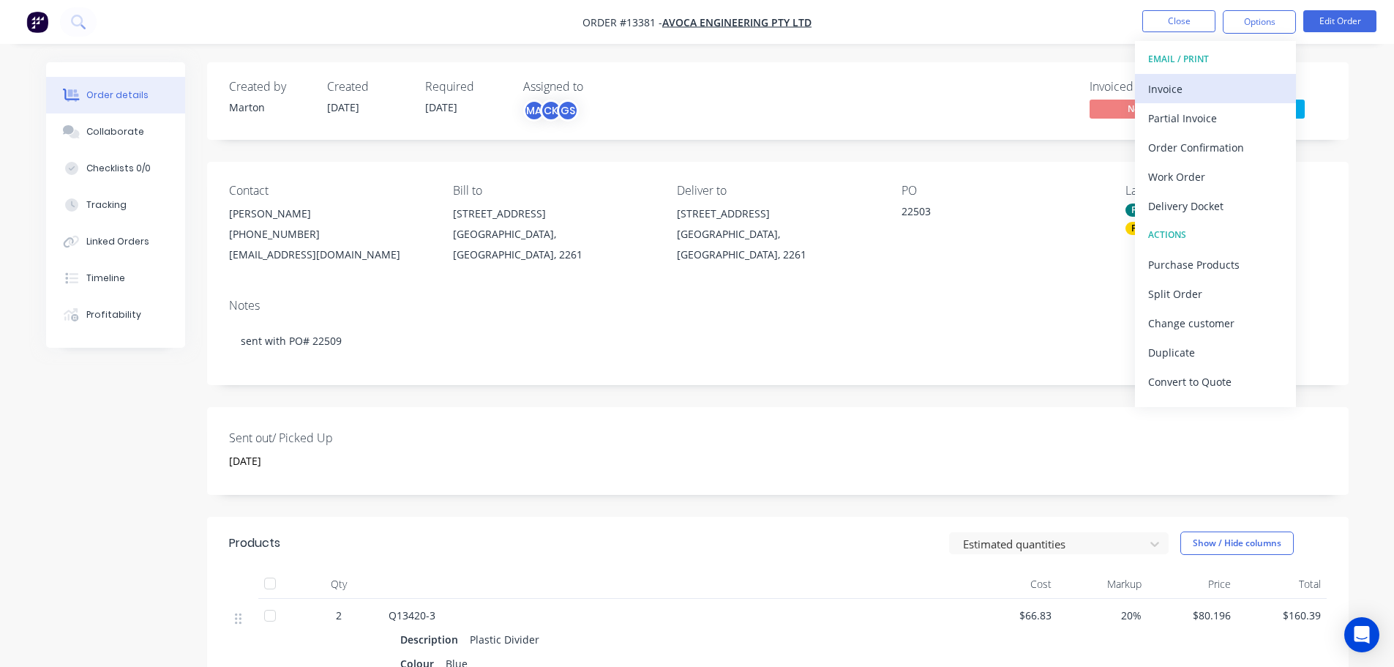
click at [1171, 78] on div "Invoice" at bounding box center [1215, 88] width 135 height 21
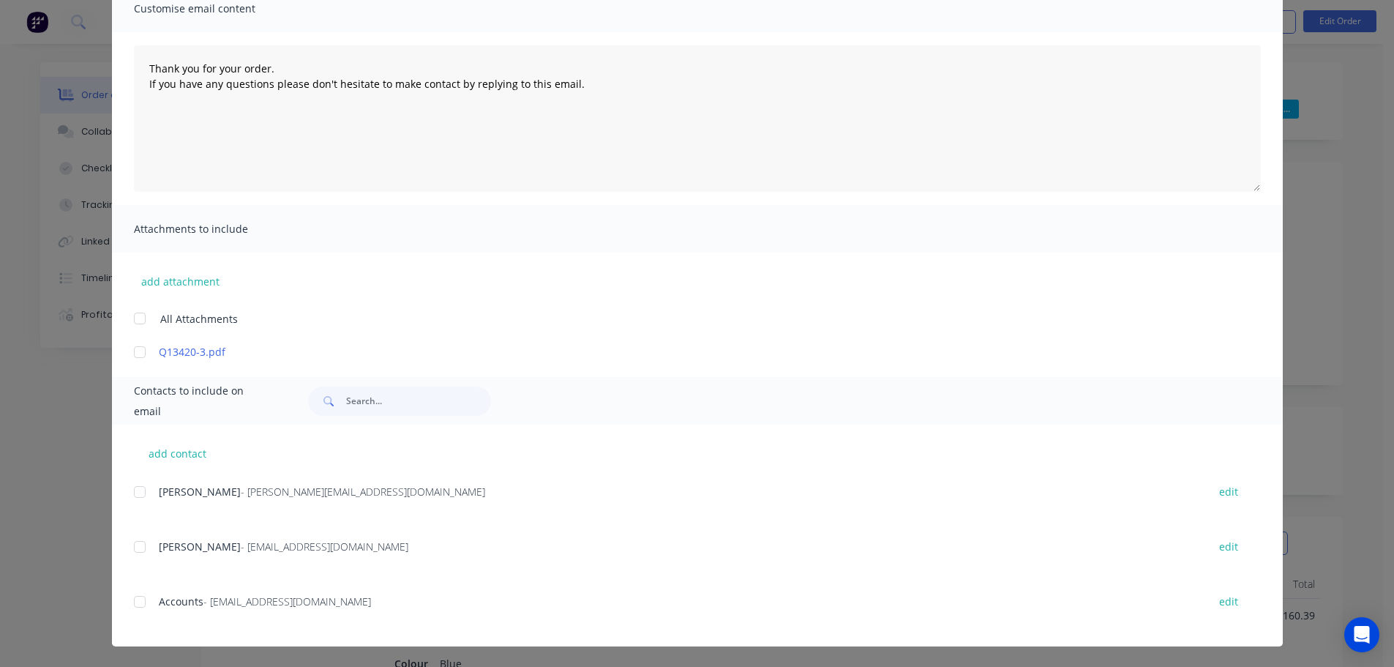
click at [130, 591] on div at bounding box center [139, 601] width 29 height 29
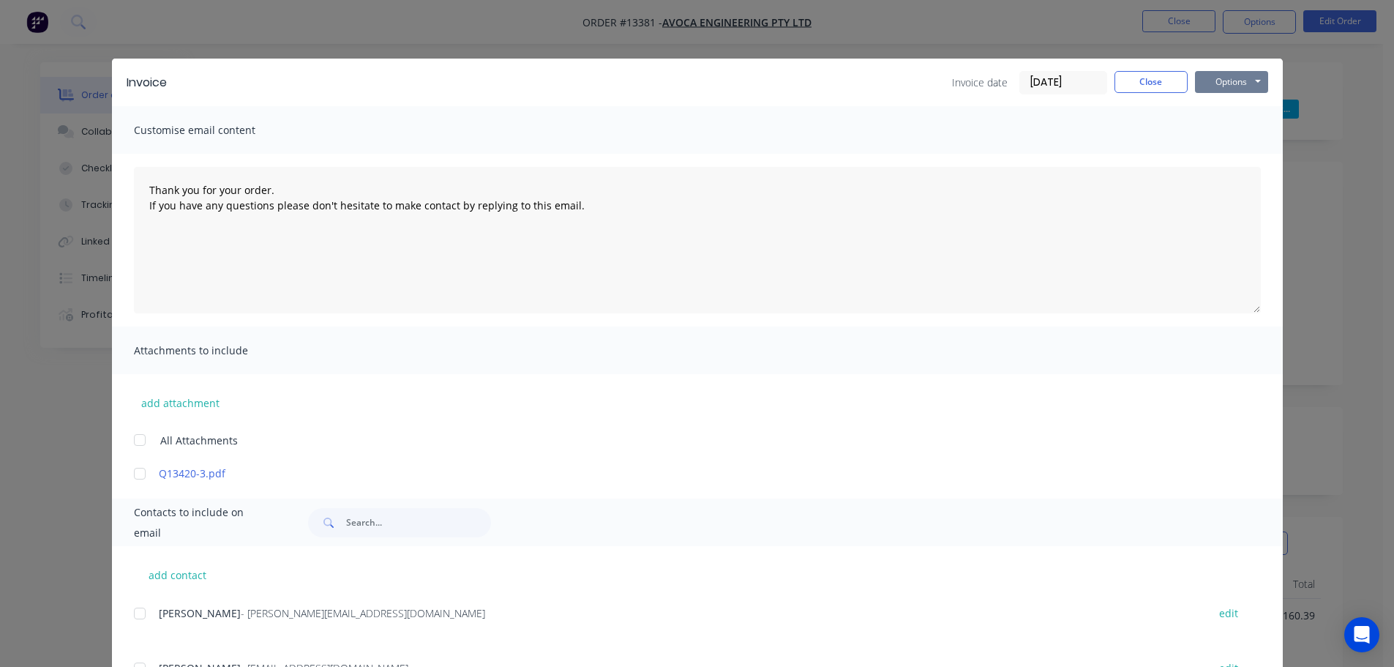
click at [1237, 75] on button "Options" at bounding box center [1231, 82] width 73 height 22
click at [1220, 152] on button "Email" at bounding box center [1242, 156] width 94 height 24
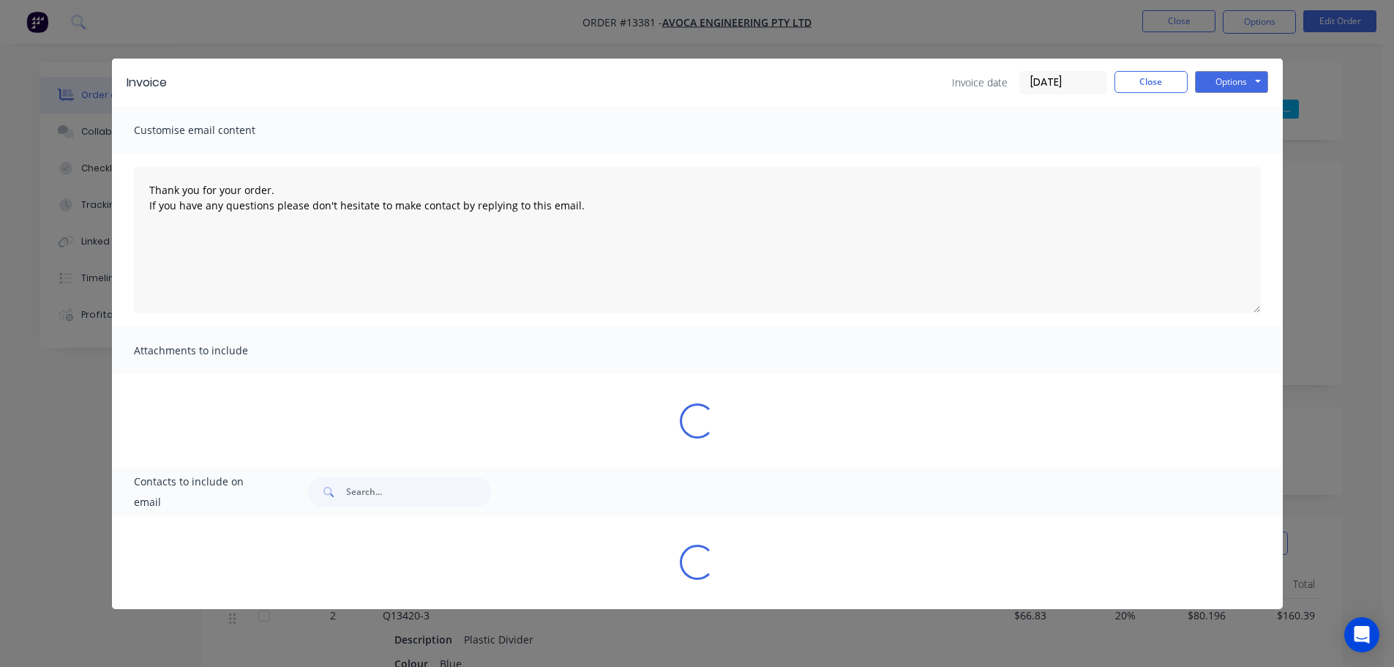
type textarea "Thank you for your order. If you have any questions please don't hesitate to ma…"
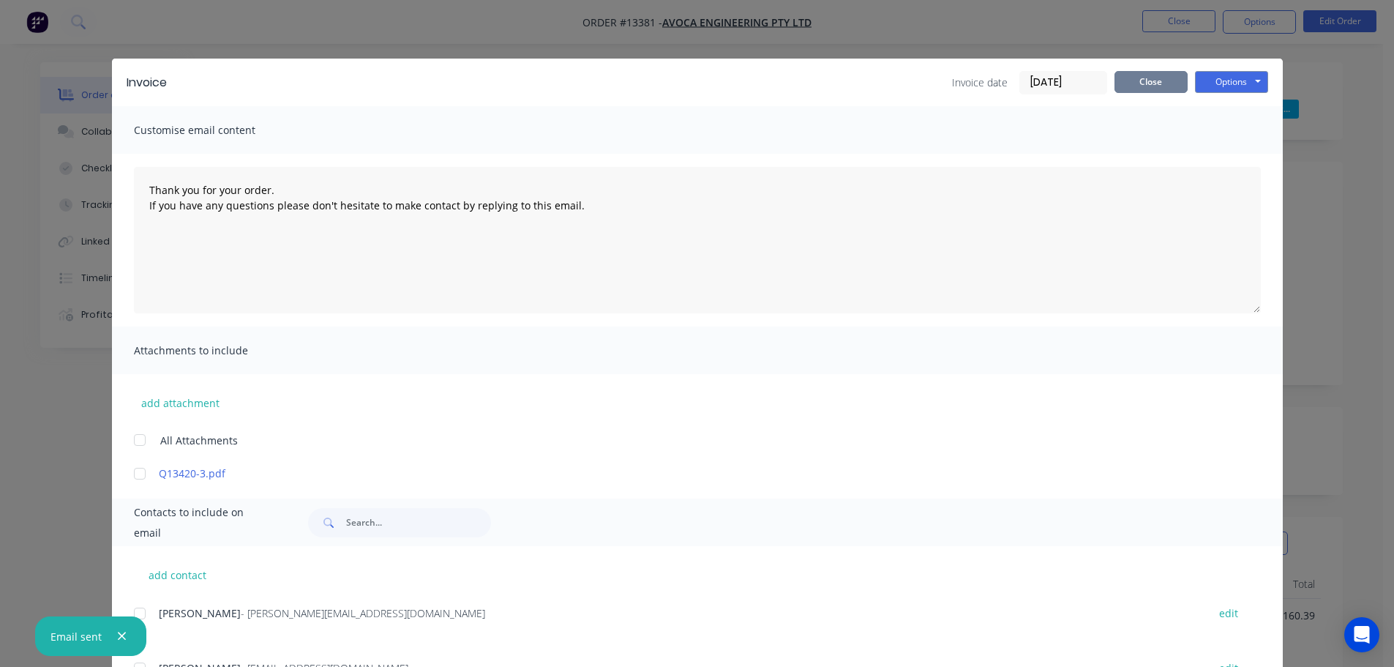
click at [1156, 79] on button "Close" at bounding box center [1150, 82] width 73 height 22
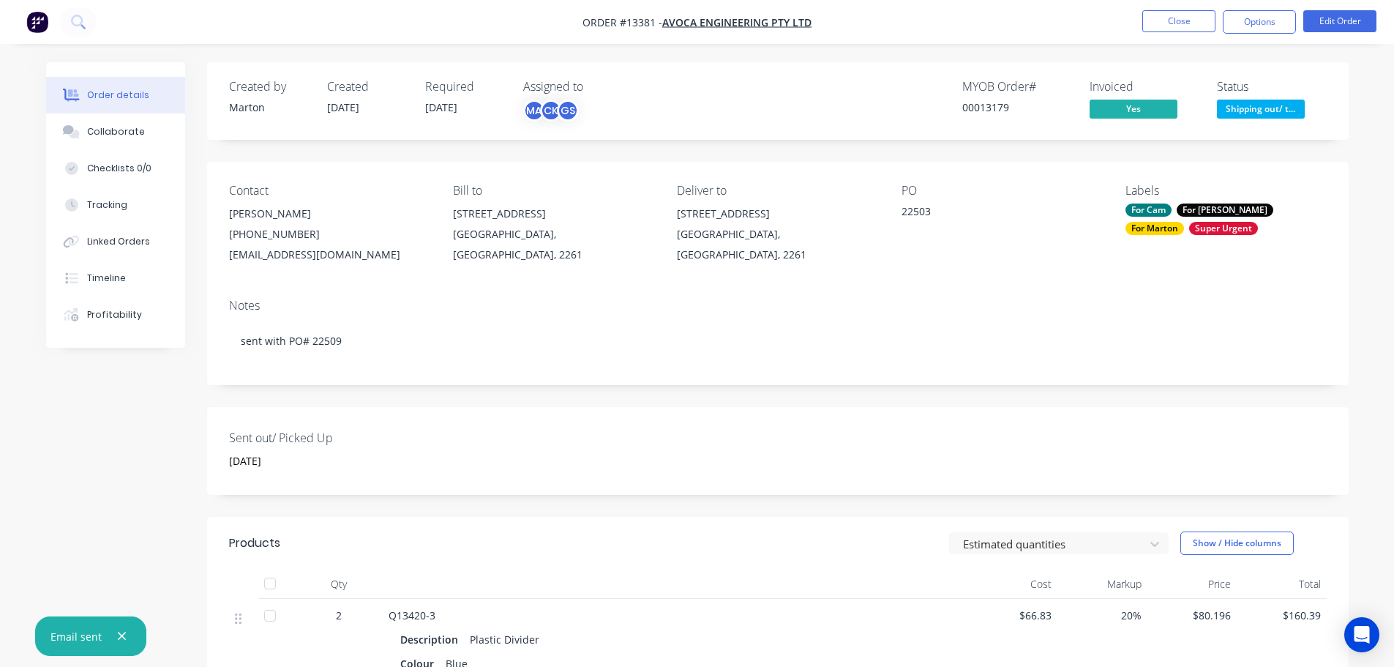
click at [1241, 105] on span "Shipping out/ t..." at bounding box center [1261, 109] width 88 height 18
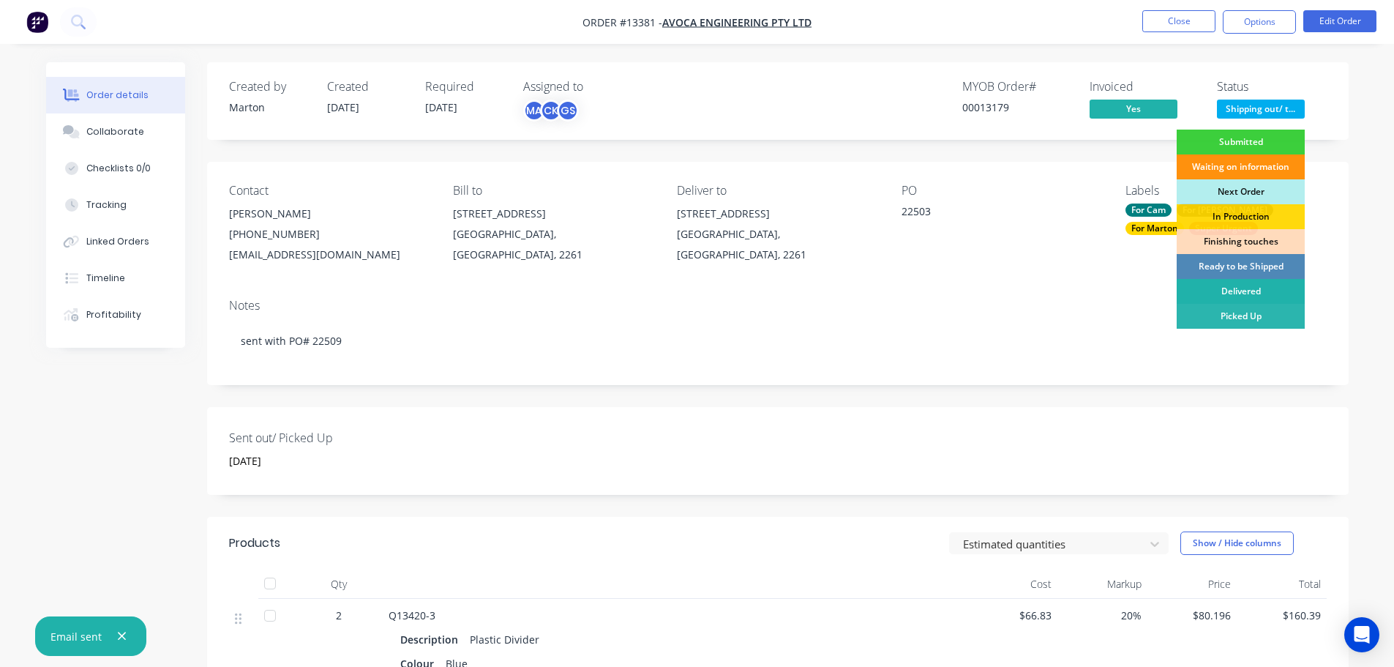
click at [1218, 299] on div "Delivered" at bounding box center [1240, 291] width 128 height 25
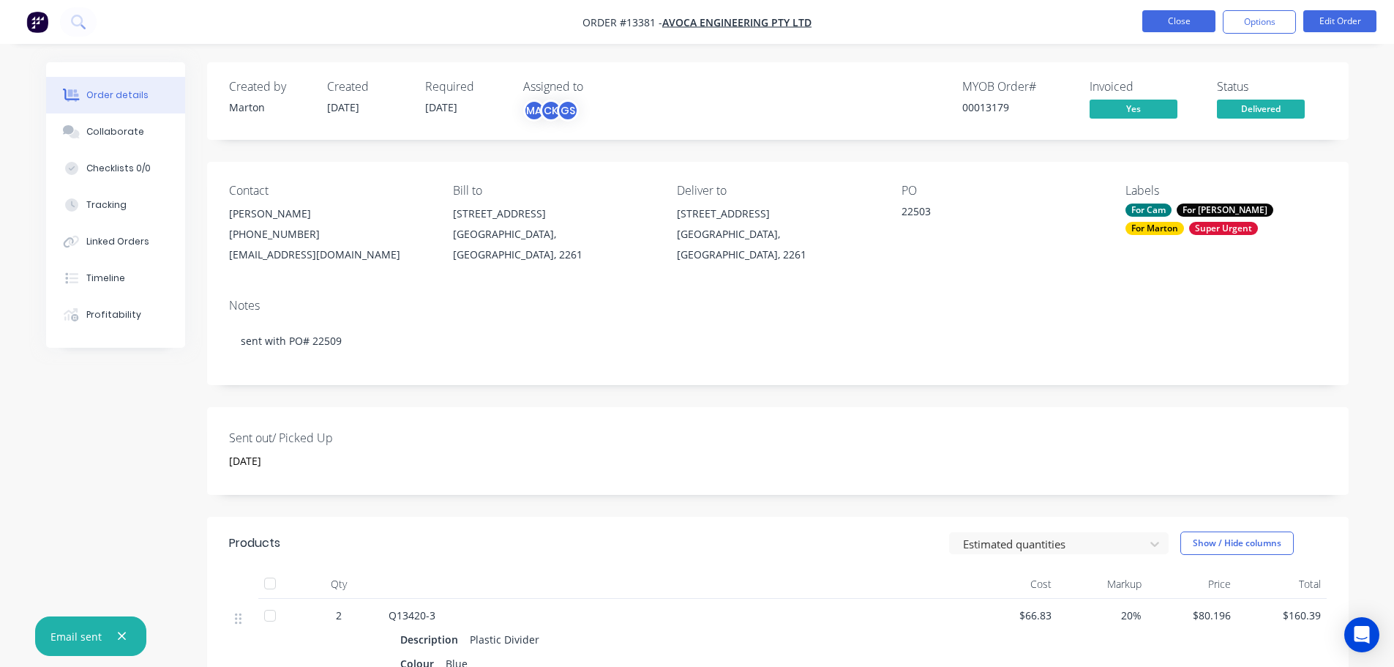
click at [1173, 30] on button "Close" at bounding box center [1178, 21] width 73 height 22
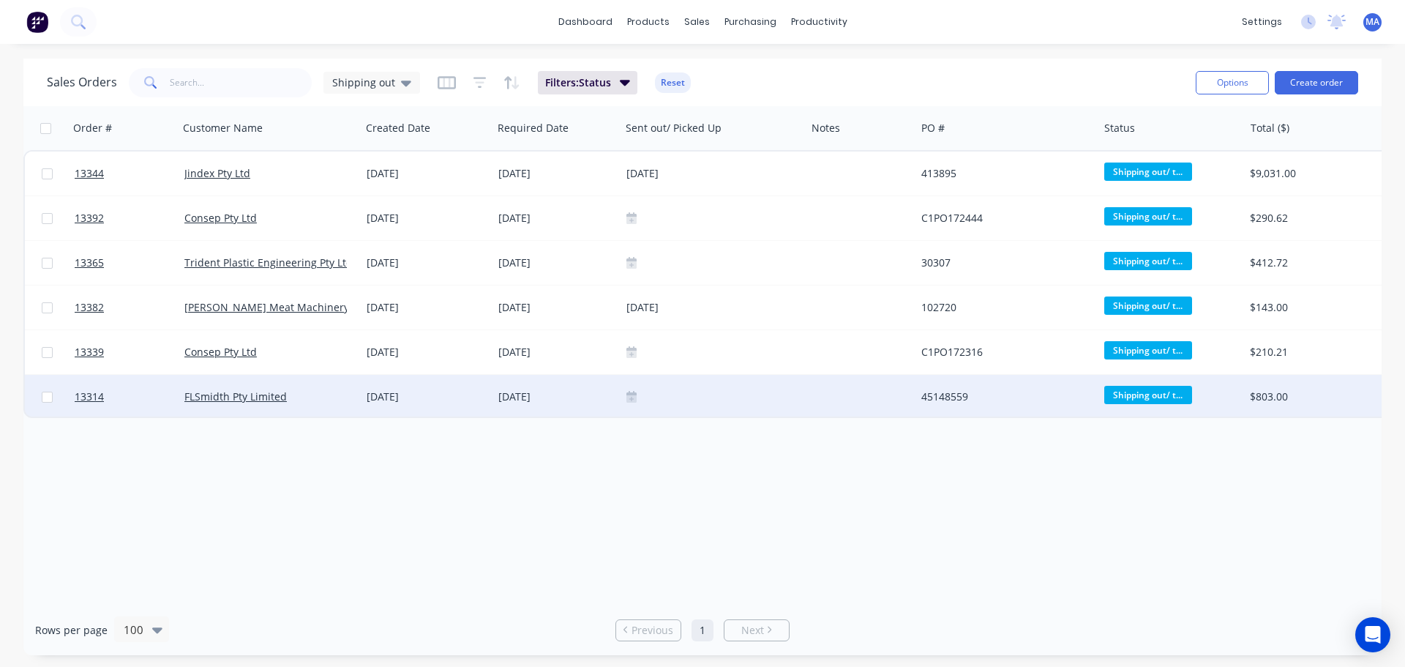
click at [630, 395] on icon at bounding box center [631, 396] width 10 height 10
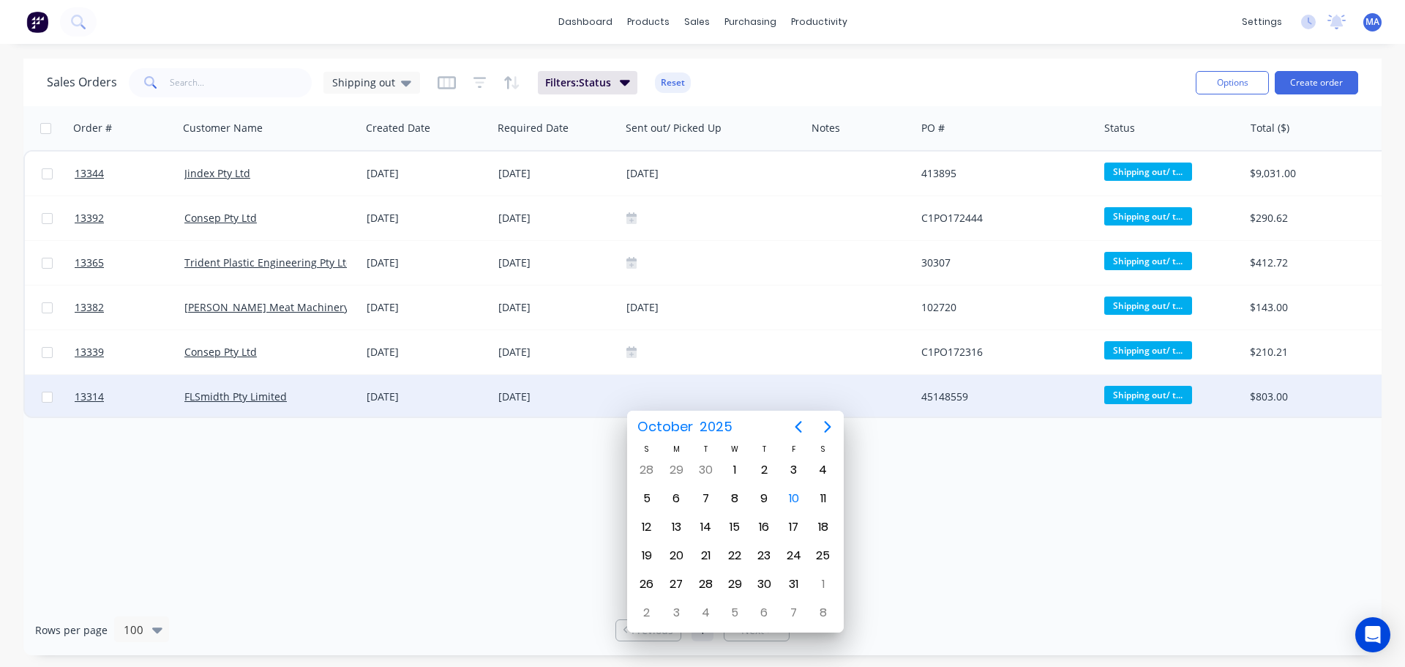
click at [477, 524] on div "Order # Customer Name Created Date Required Date Sent out/ Picked Up Notes PO #…" at bounding box center [702, 355] width 1358 height 498
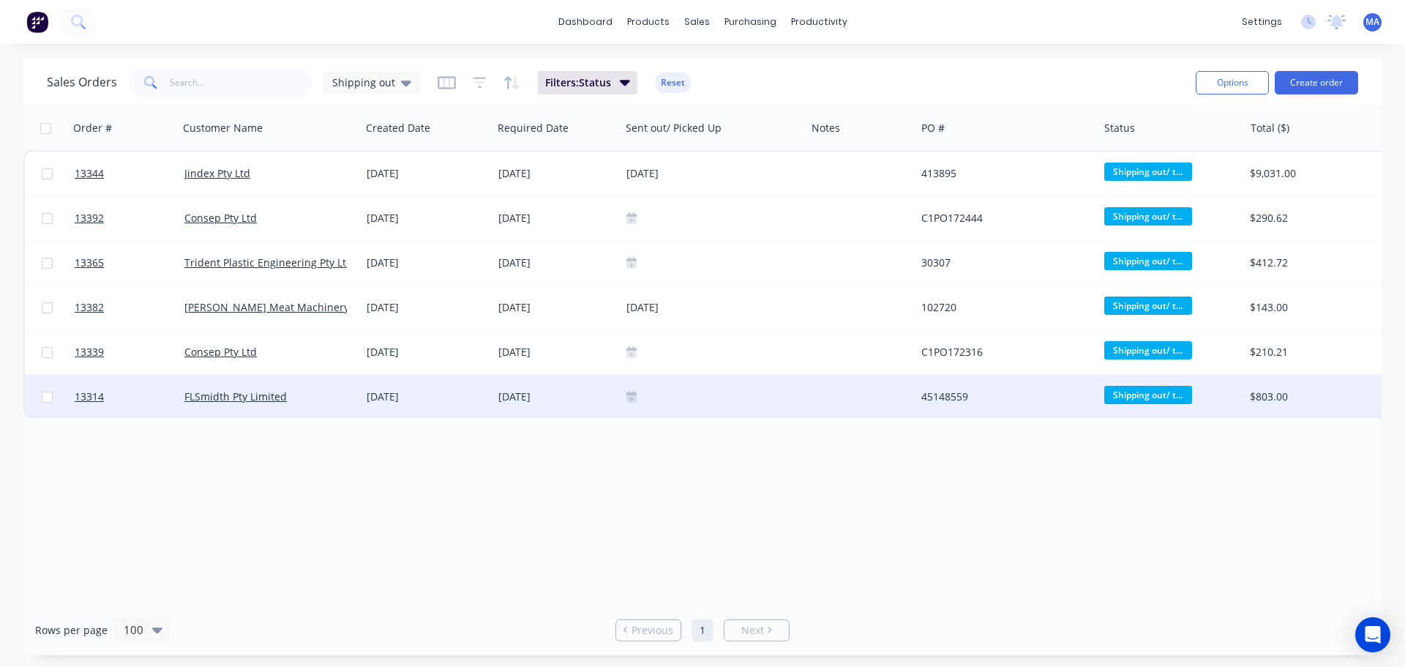
click at [627, 399] on icon at bounding box center [631, 398] width 10 height 7
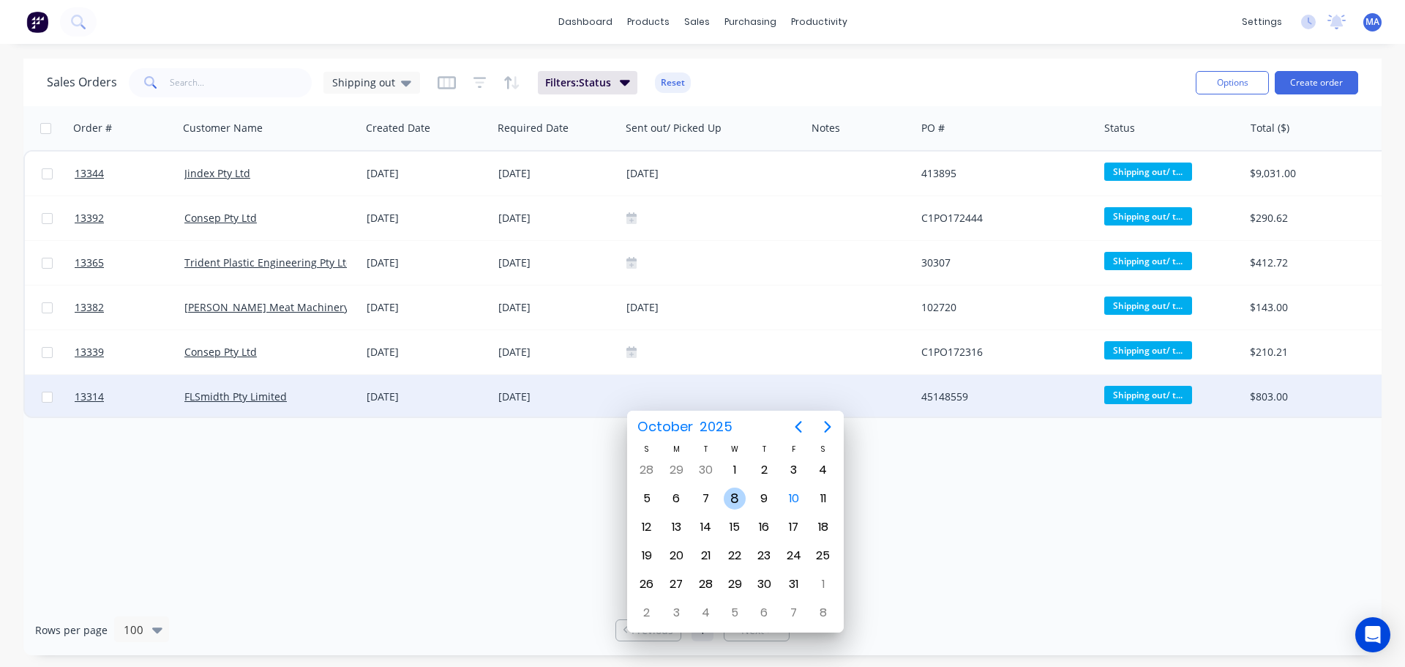
click at [733, 498] on div "8" at bounding box center [735, 498] width 22 height 22
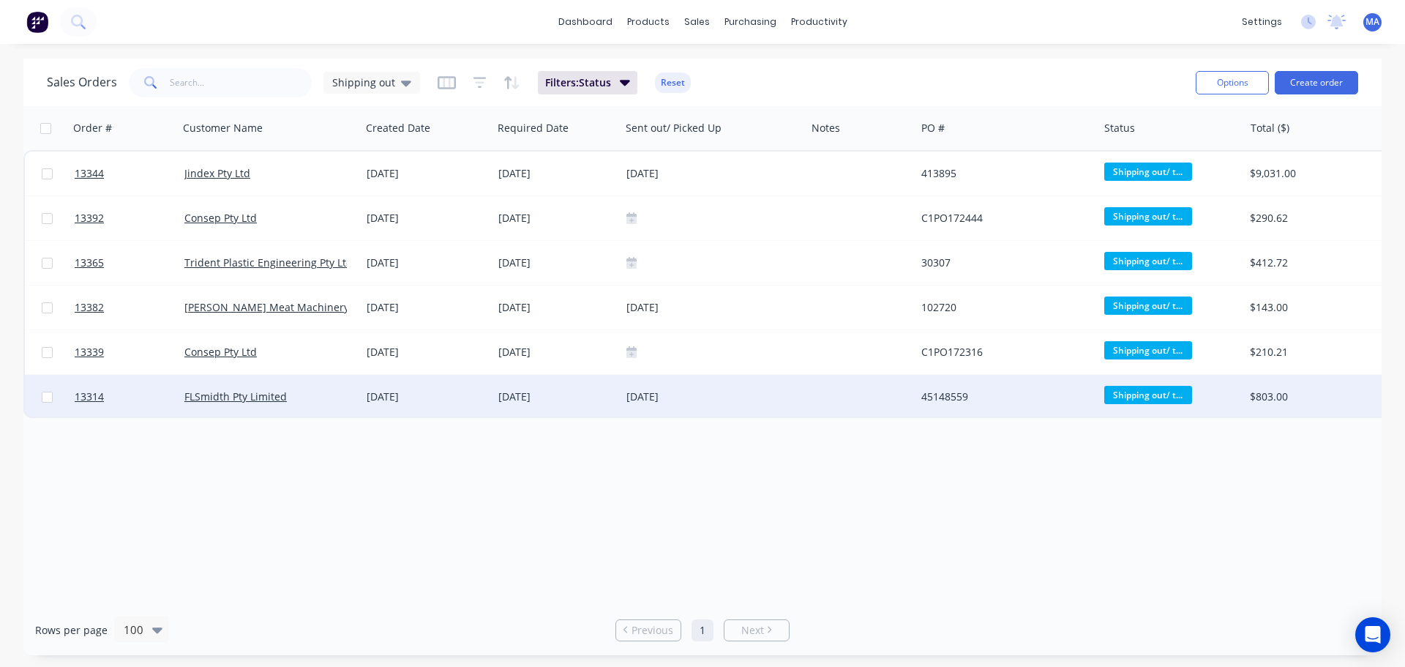
click at [1060, 388] on div "45148559" at bounding box center [1006, 397] width 183 height 44
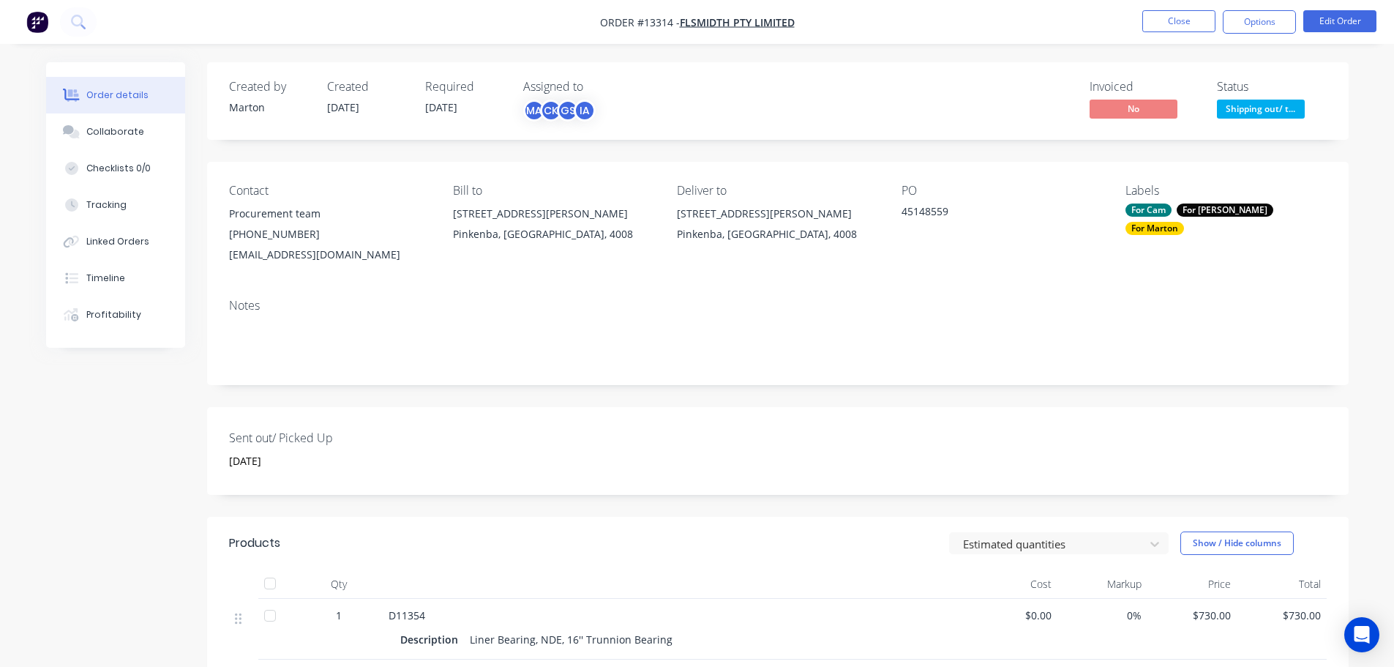
click at [1270, 7] on nav "Order #13314 - FLSmidth Pty Limited Close Options Edit Order" at bounding box center [697, 22] width 1394 height 44
click at [1269, 23] on button "Options" at bounding box center [1259, 21] width 73 height 23
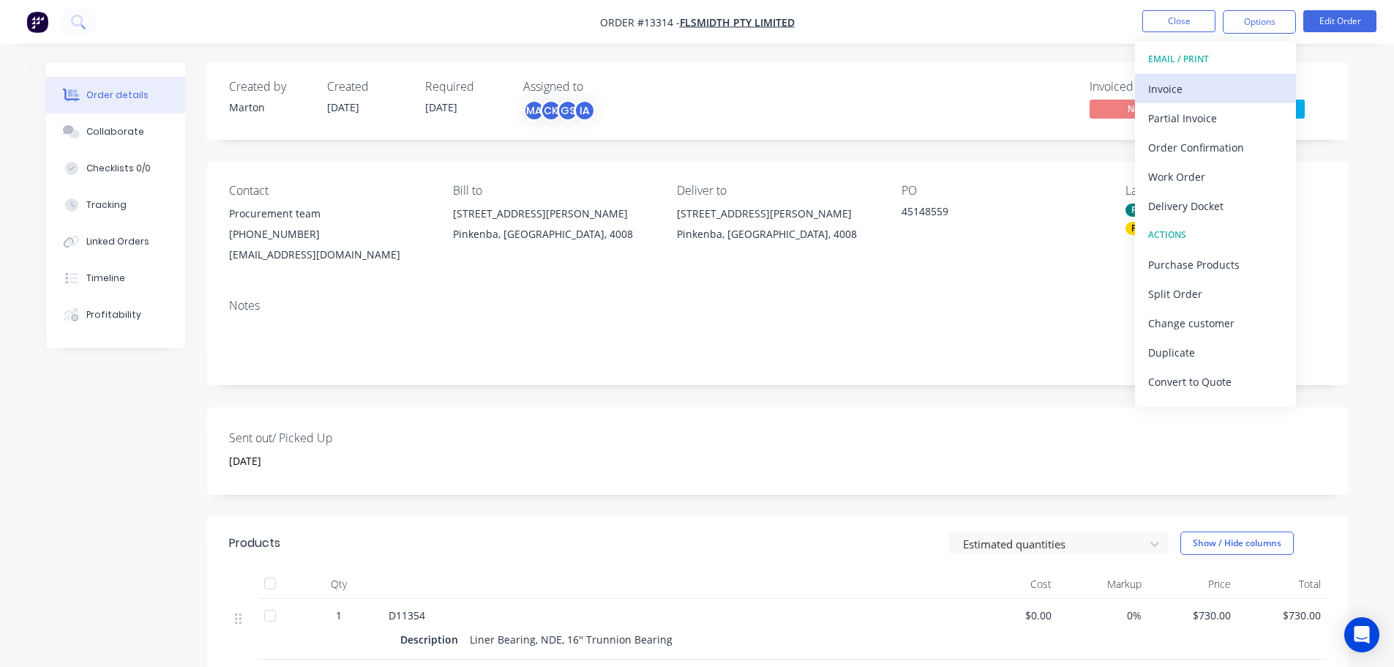
click at [1200, 82] on div "Invoice" at bounding box center [1215, 88] width 135 height 21
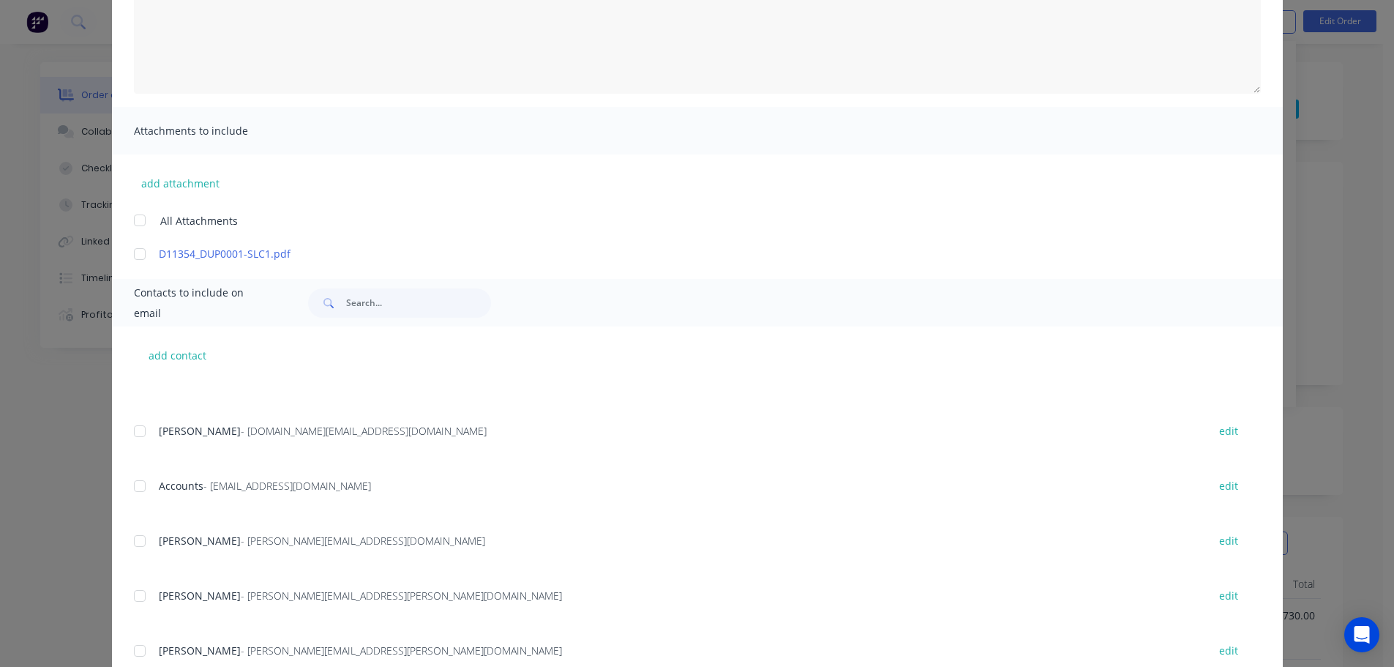
scroll to position [654, 0]
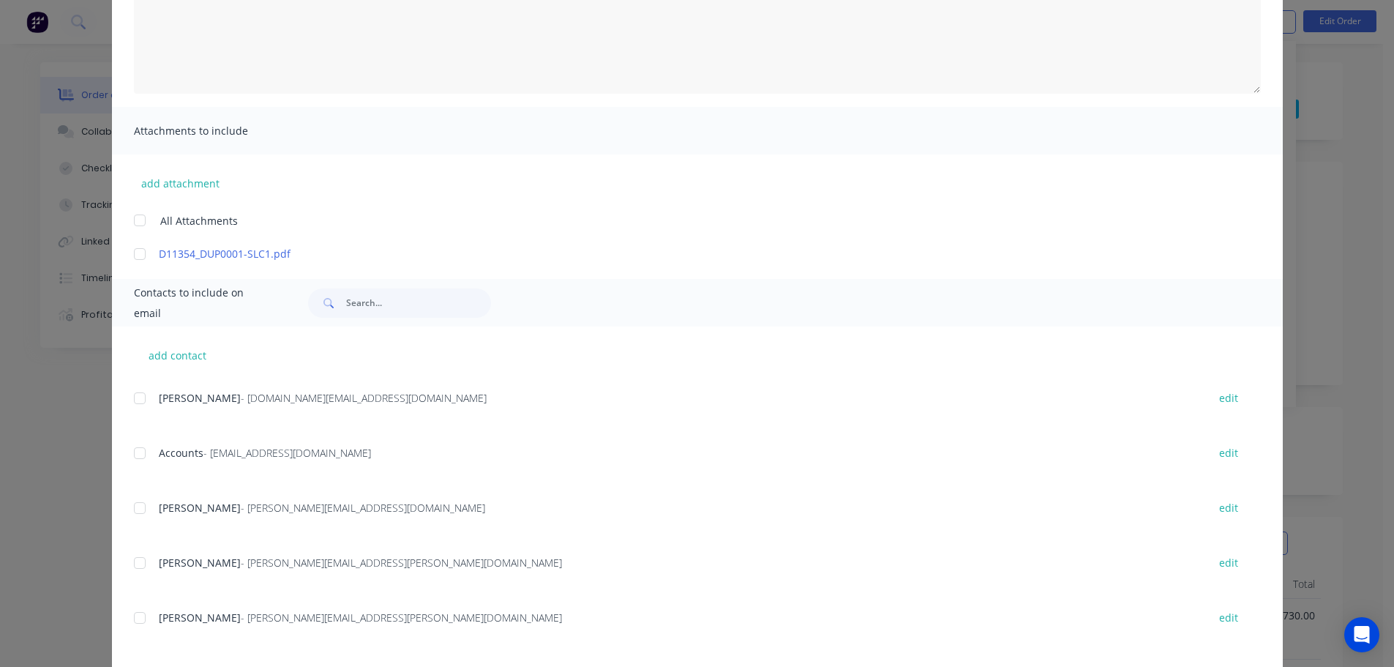
click at [139, 461] on div at bounding box center [139, 452] width 29 height 29
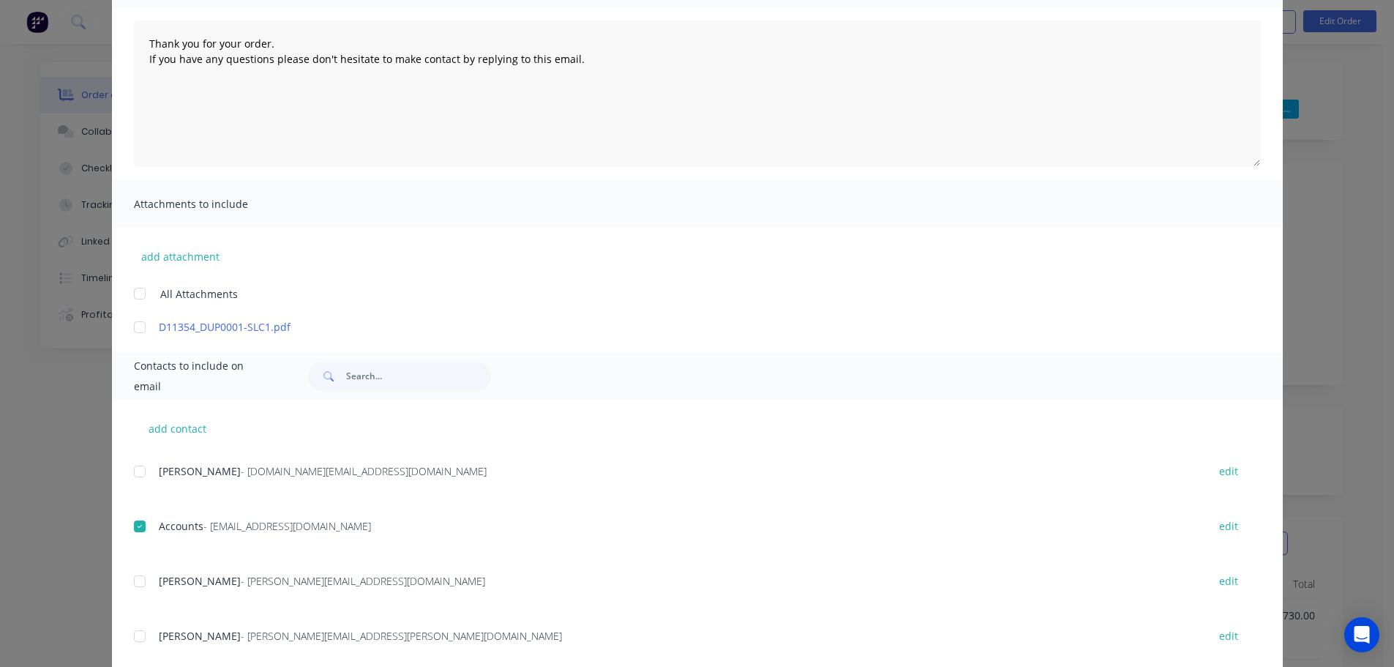
scroll to position [0, 0]
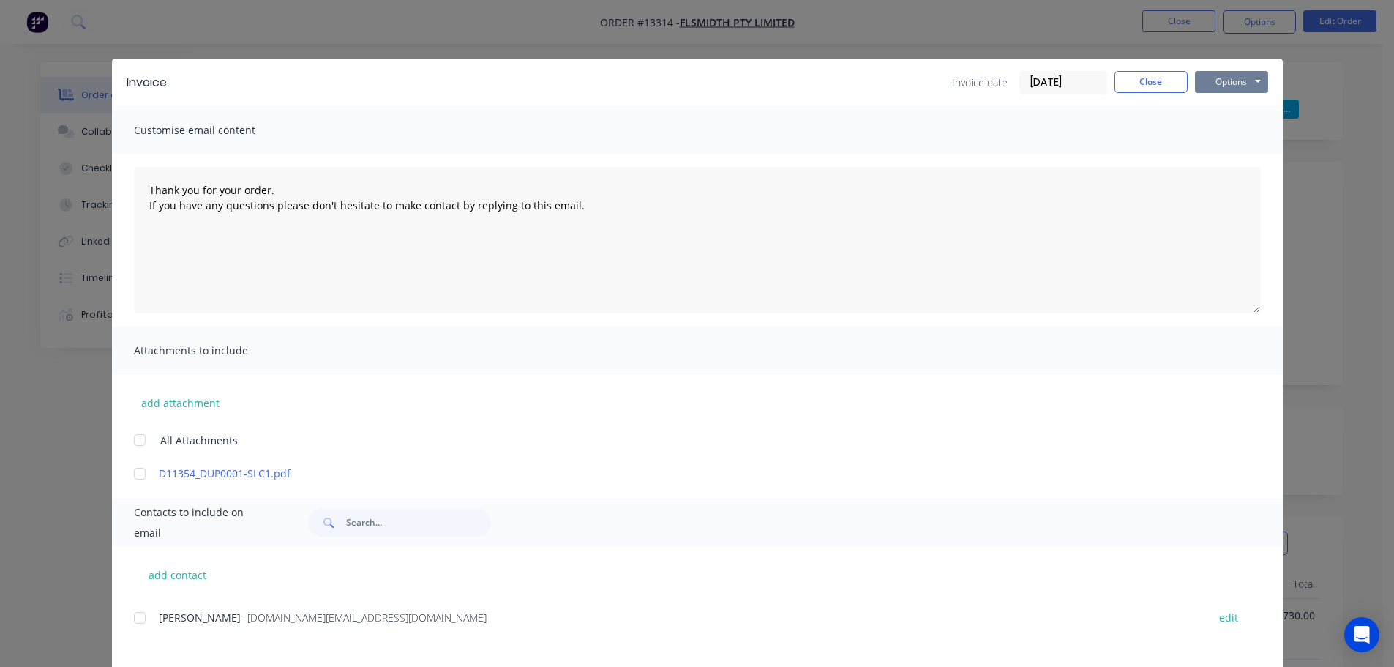
click at [1227, 80] on button "Options" at bounding box center [1231, 82] width 73 height 22
click at [1216, 149] on button "Email" at bounding box center [1242, 156] width 94 height 24
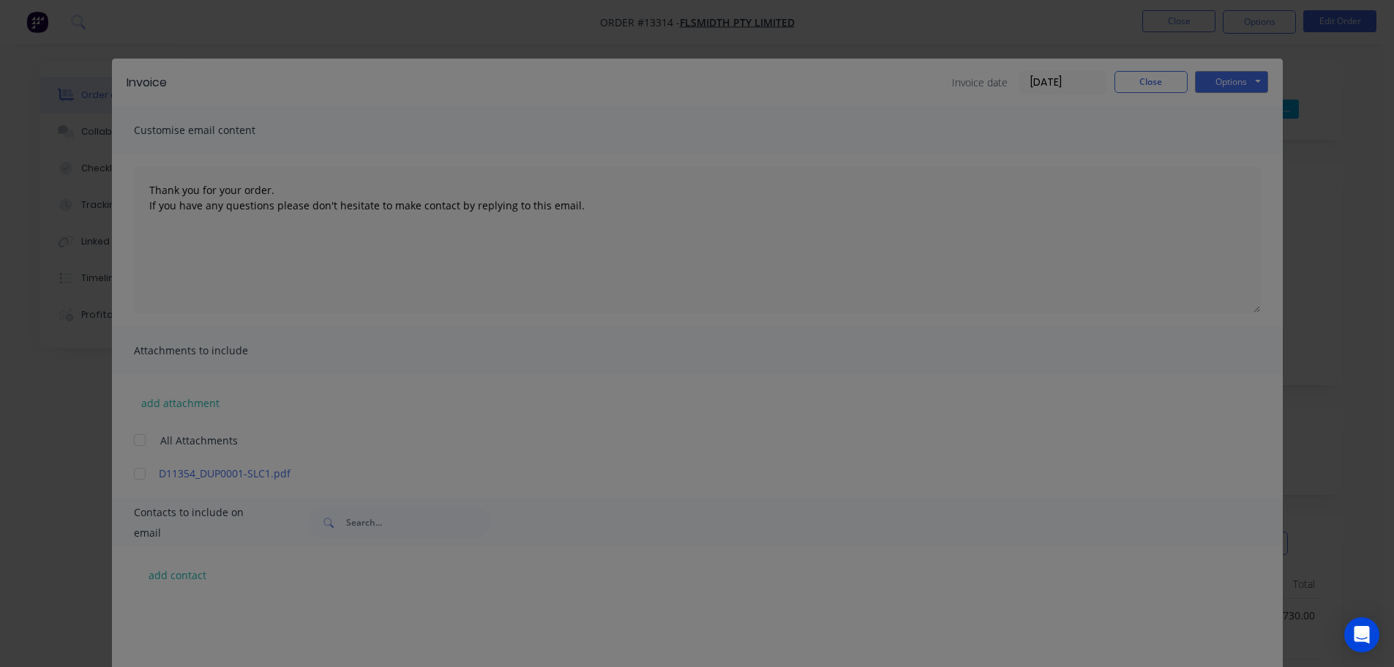
scroll to position [654, 0]
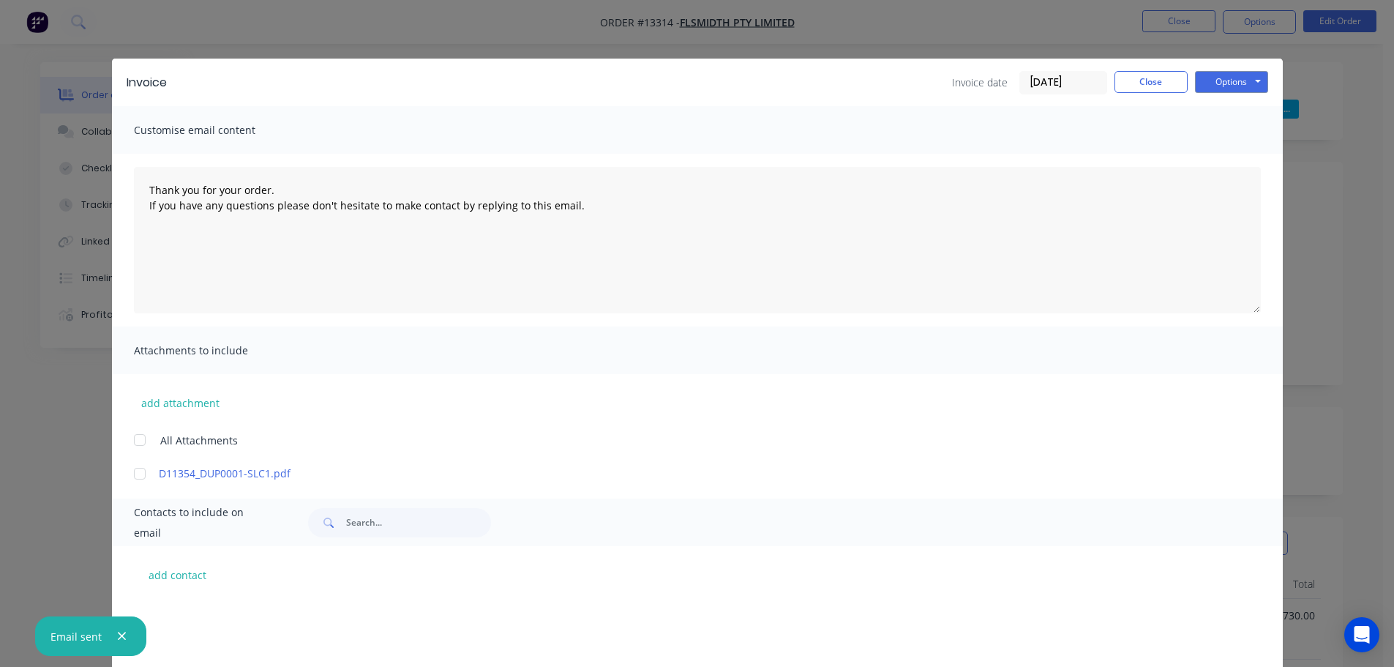
type textarea "Thank you for your order. If you have any questions please don't hesitate to ma…"
click at [1163, 80] on button "Close" at bounding box center [1150, 82] width 73 height 22
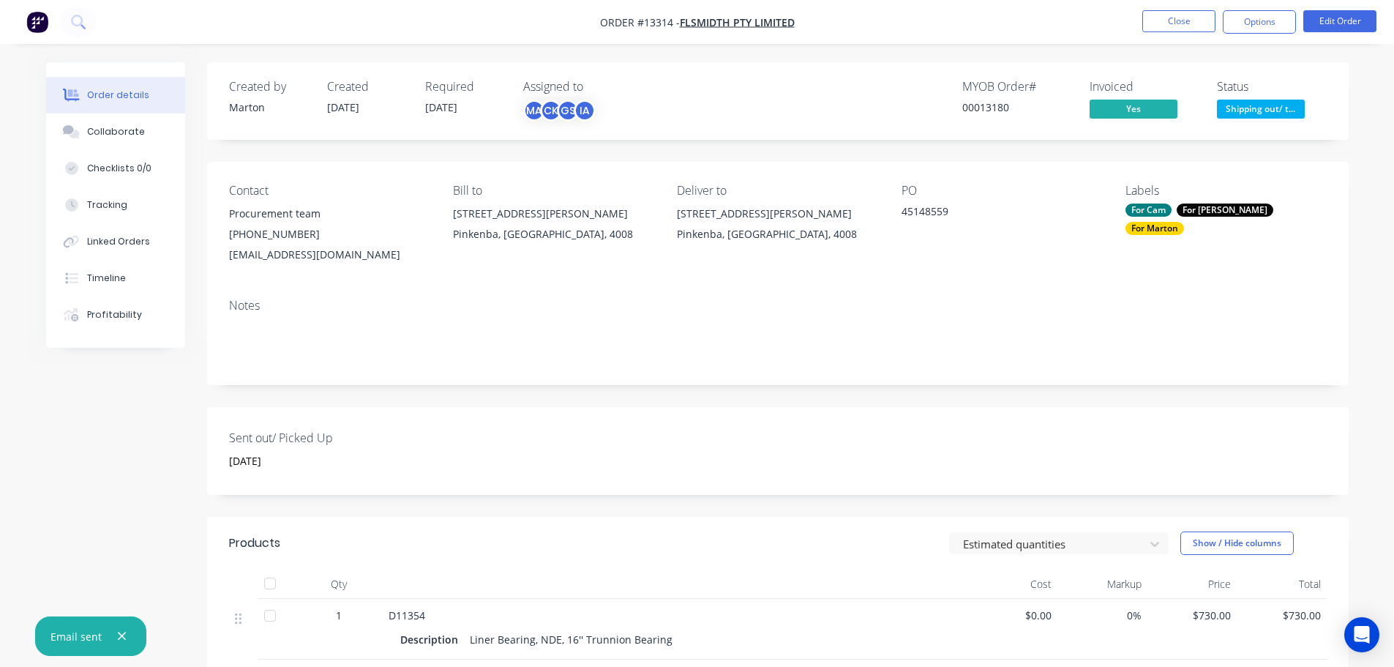
click at [1256, 86] on span at bounding box center [1261, 83] width 10 height 4
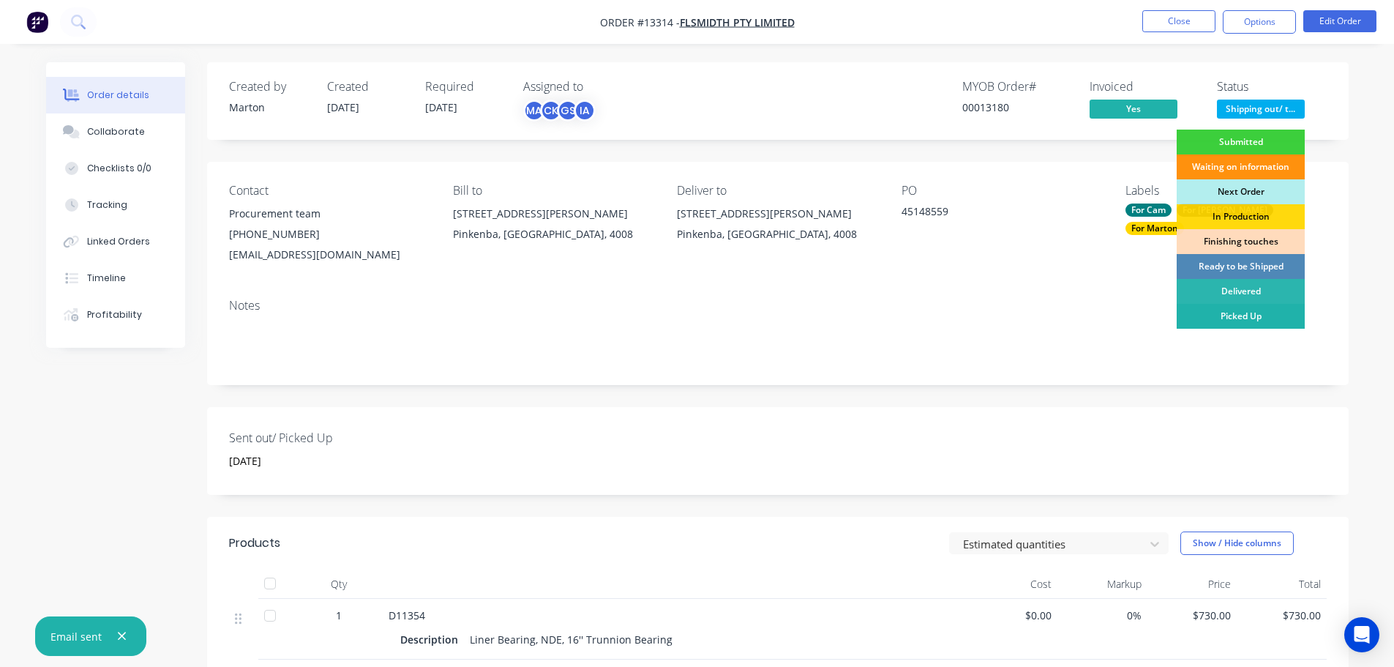
click at [1215, 312] on div "Picked Up" at bounding box center [1240, 316] width 128 height 25
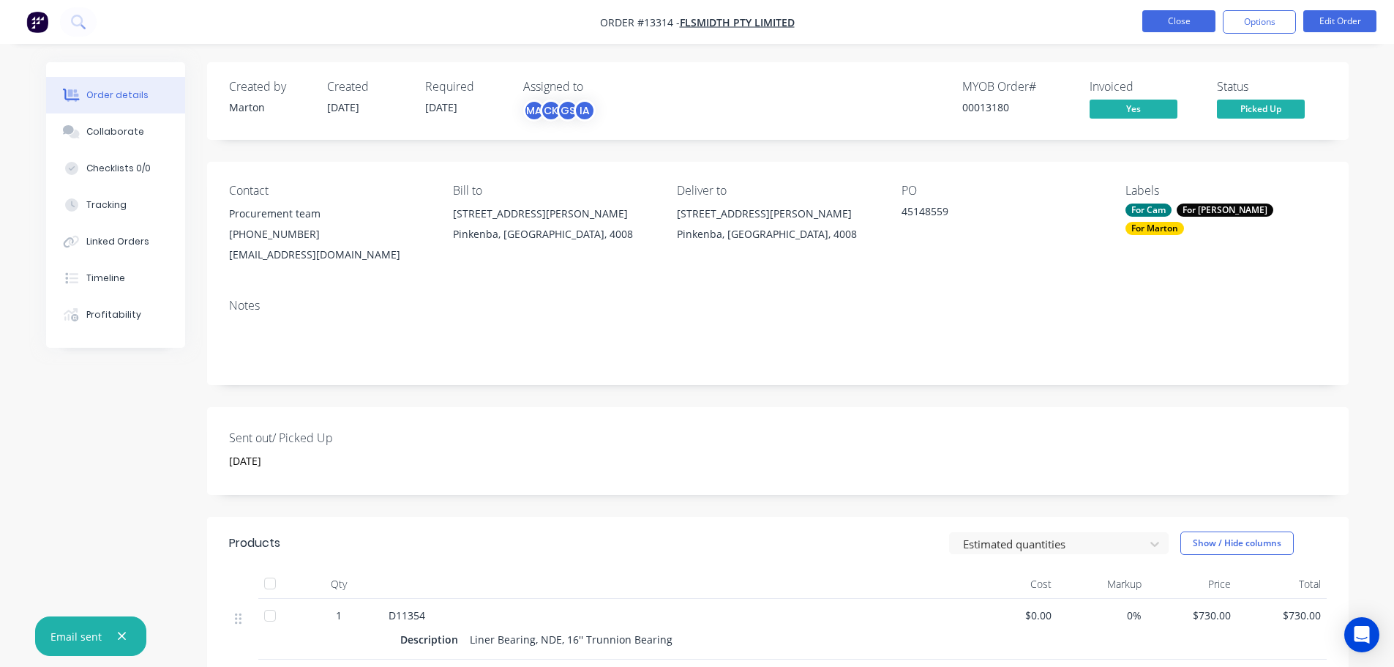
click at [1177, 25] on button "Close" at bounding box center [1178, 21] width 73 height 22
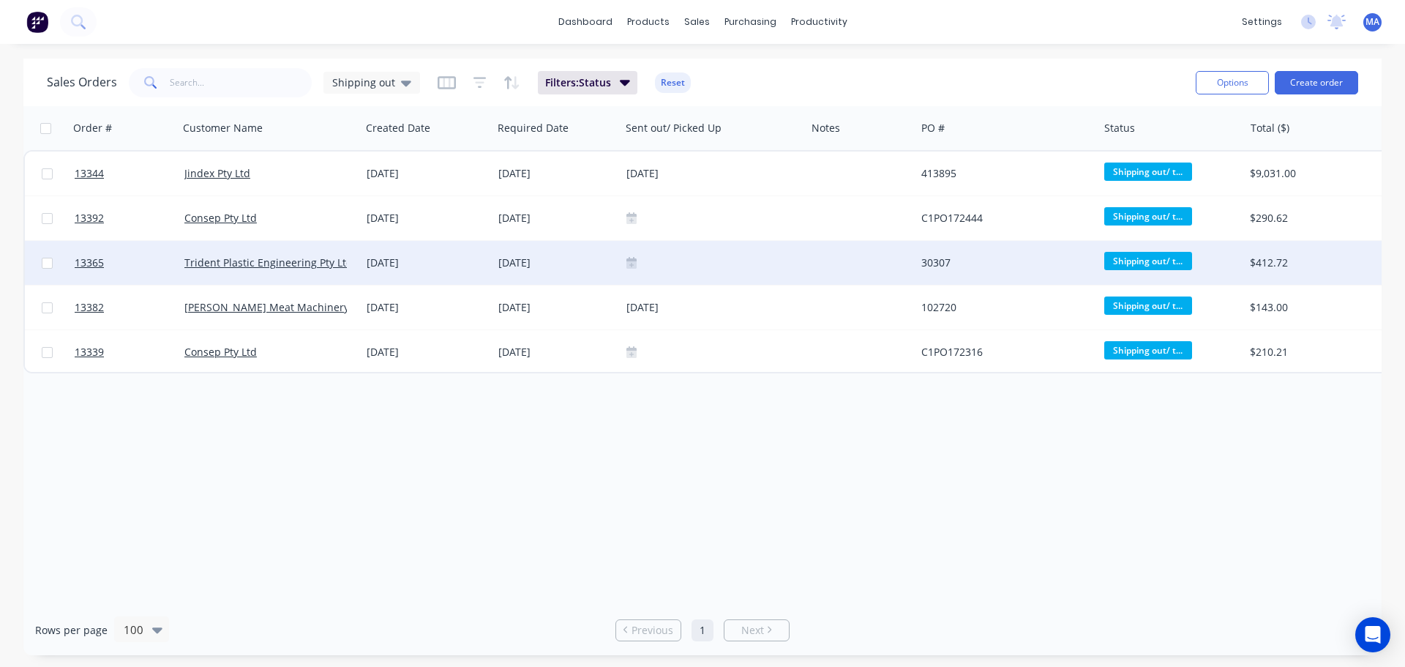
click at [629, 266] on icon at bounding box center [631, 264] width 10 height 7
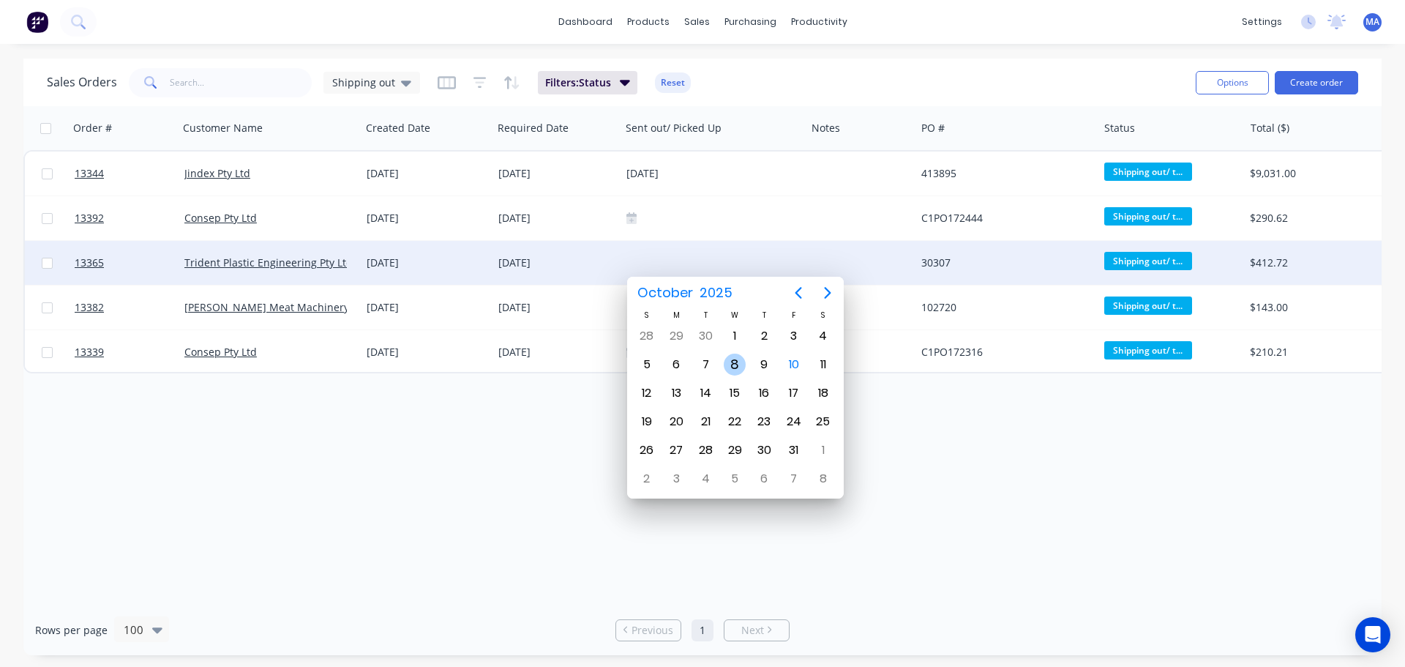
click at [735, 364] on div "8" at bounding box center [735, 364] width 22 height 22
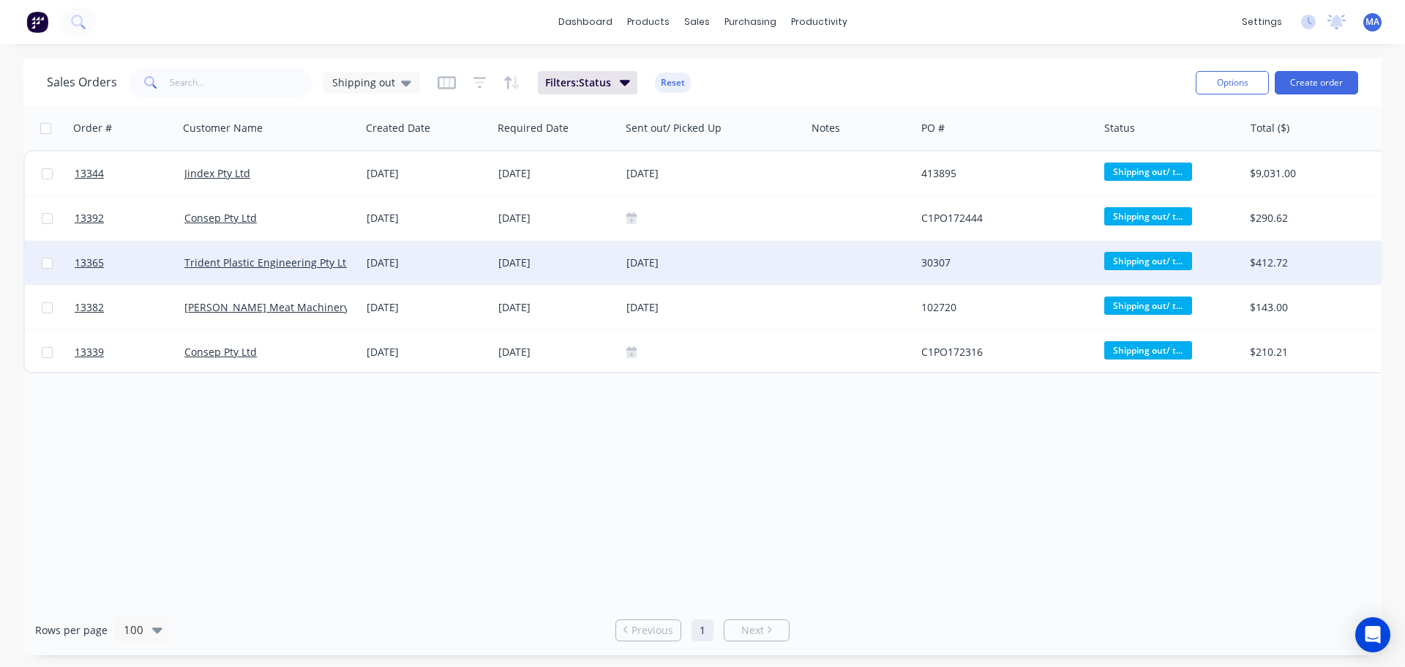
click at [471, 271] on div "[DATE]" at bounding box center [427, 263] width 132 height 44
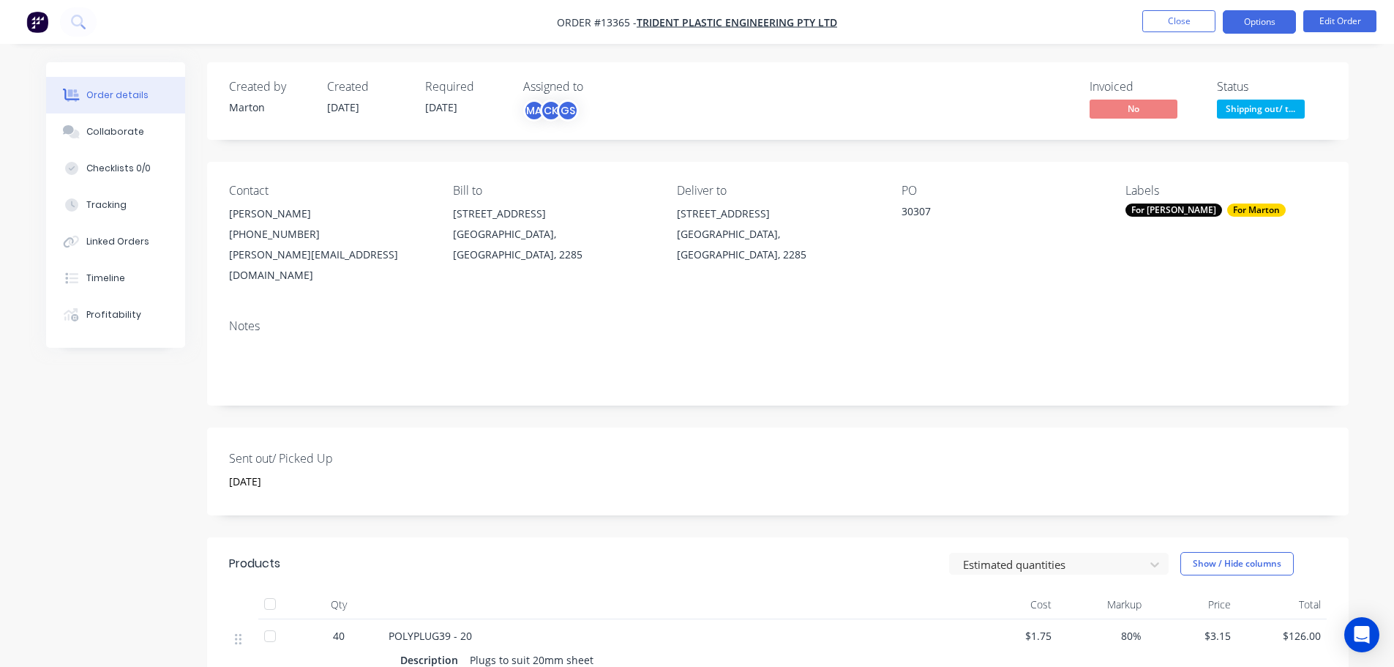
click at [1264, 33] on button "Options" at bounding box center [1259, 21] width 73 height 23
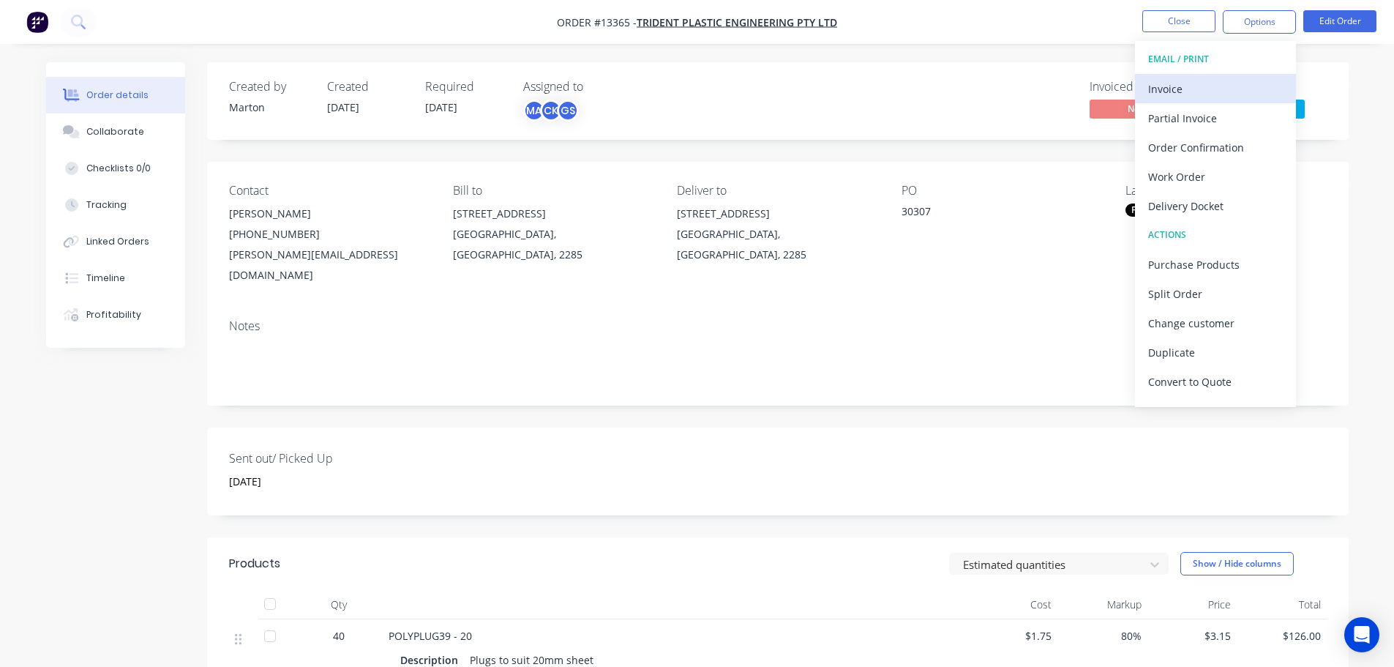
click at [1205, 83] on div "Invoice" at bounding box center [1215, 88] width 135 height 21
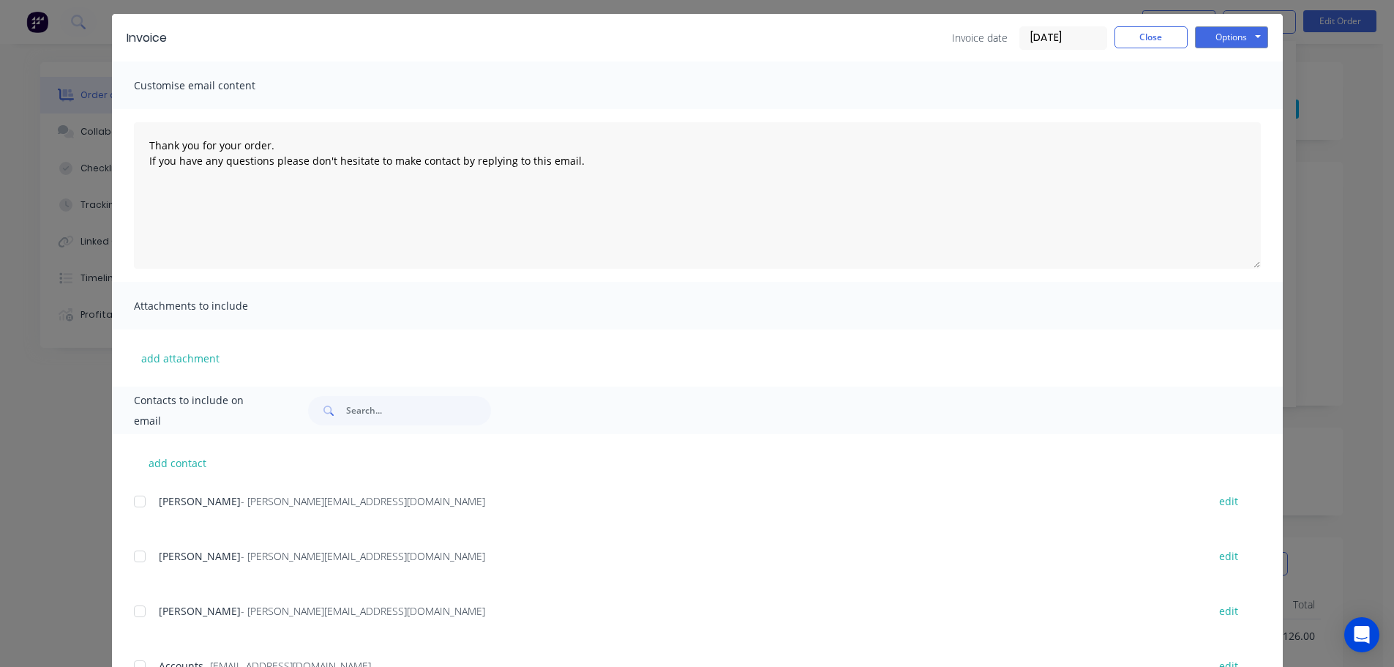
scroll to position [219, 0]
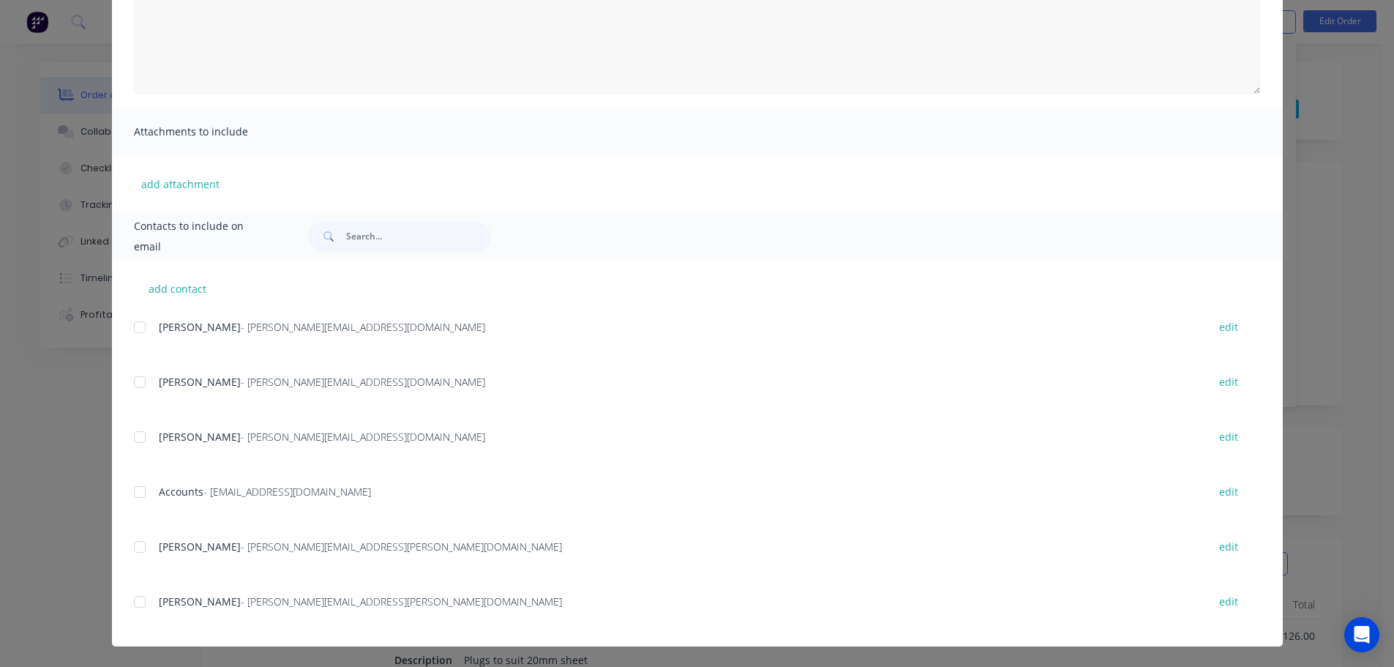
click at [136, 489] on div at bounding box center [139, 491] width 29 height 29
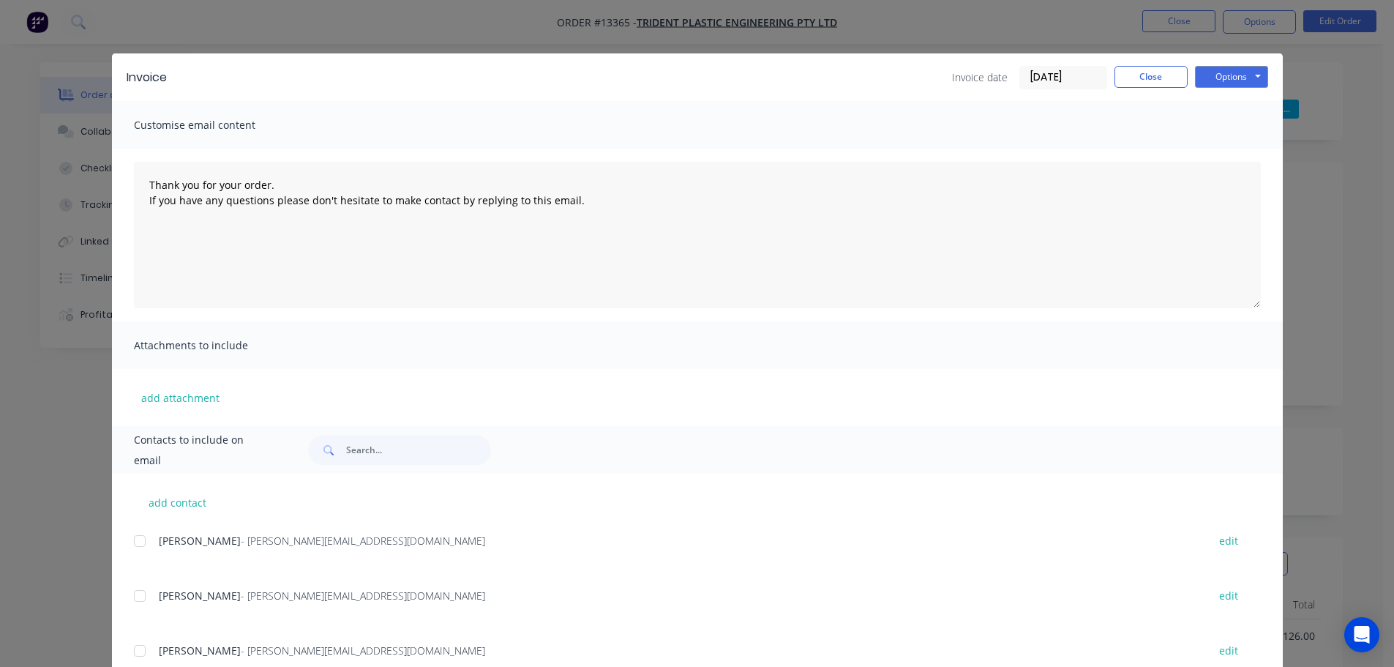
scroll to position [0, 0]
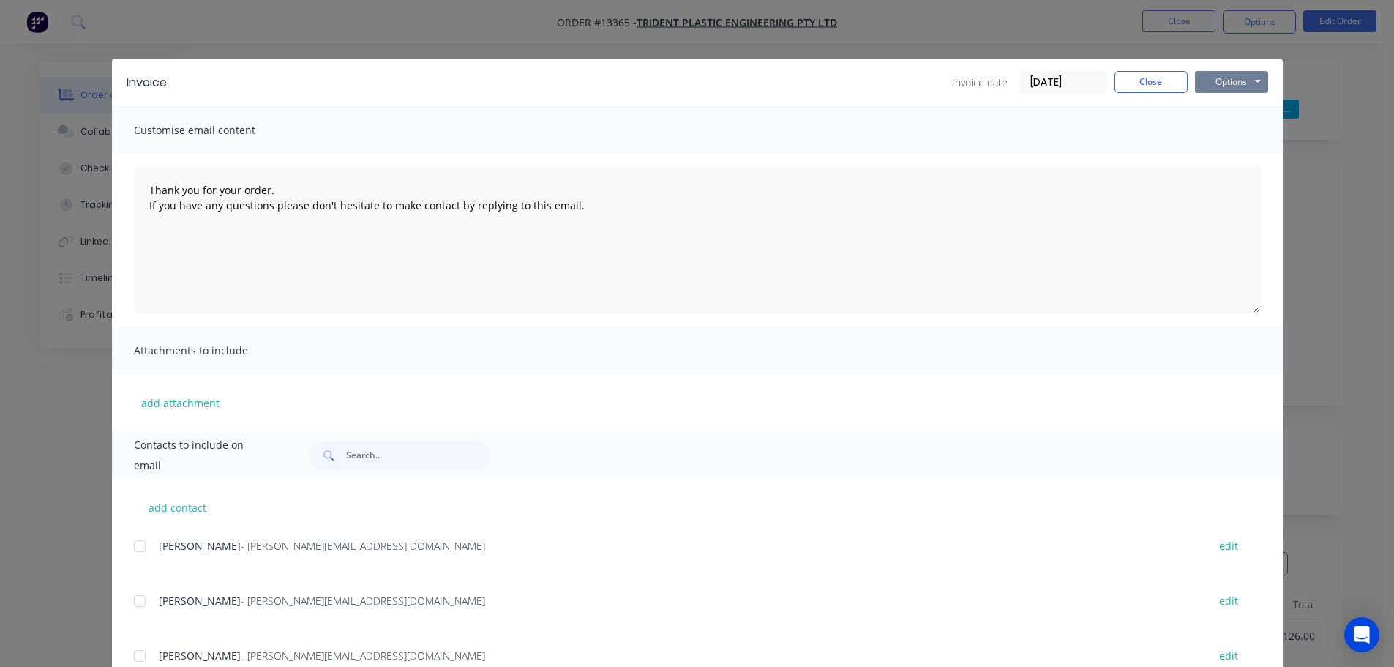
click at [1228, 80] on button "Options" at bounding box center [1231, 82] width 73 height 22
click at [1222, 154] on button "Email" at bounding box center [1242, 156] width 94 height 24
type textarea "Thank you for your order. If you have any questions please don't hesitate to ma…"
click at [1158, 73] on button "Close" at bounding box center [1150, 82] width 73 height 22
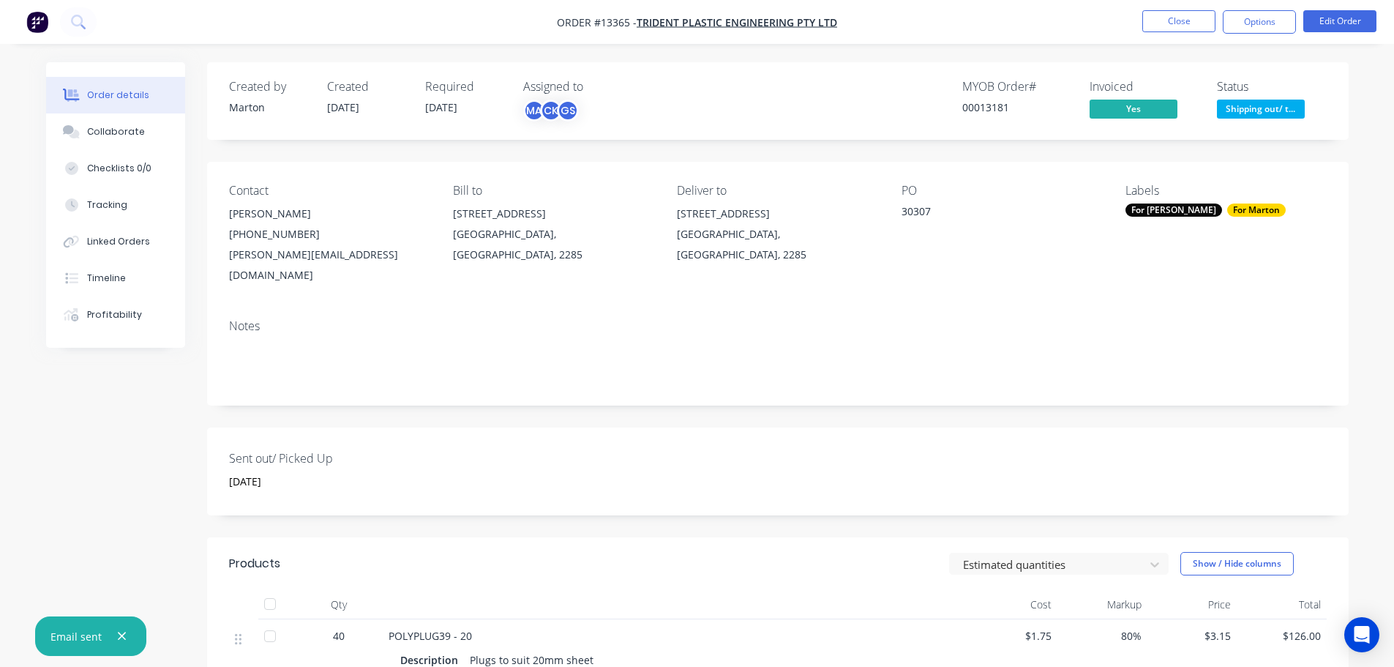
click at [1269, 109] on span "Shipping out/ t..." at bounding box center [1261, 109] width 88 height 18
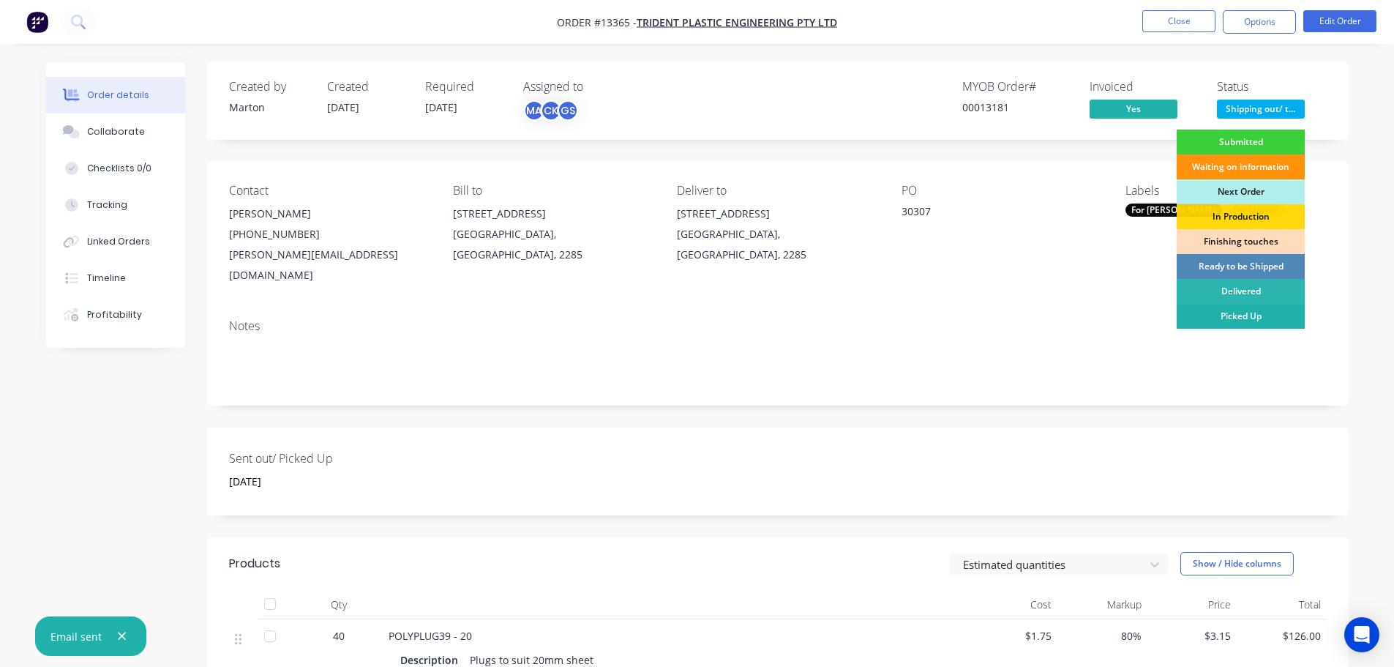
click at [1231, 323] on div "Picked Up" at bounding box center [1240, 316] width 128 height 25
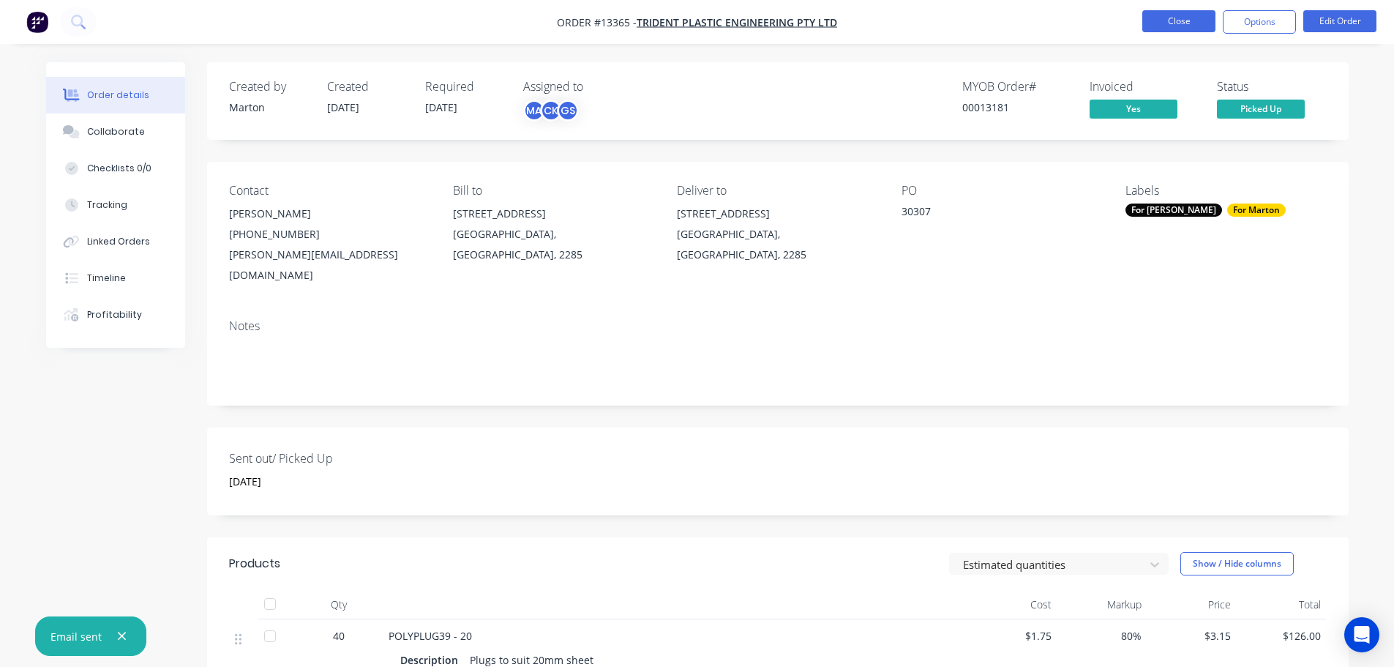
click at [1180, 30] on button "Close" at bounding box center [1178, 21] width 73 height 22
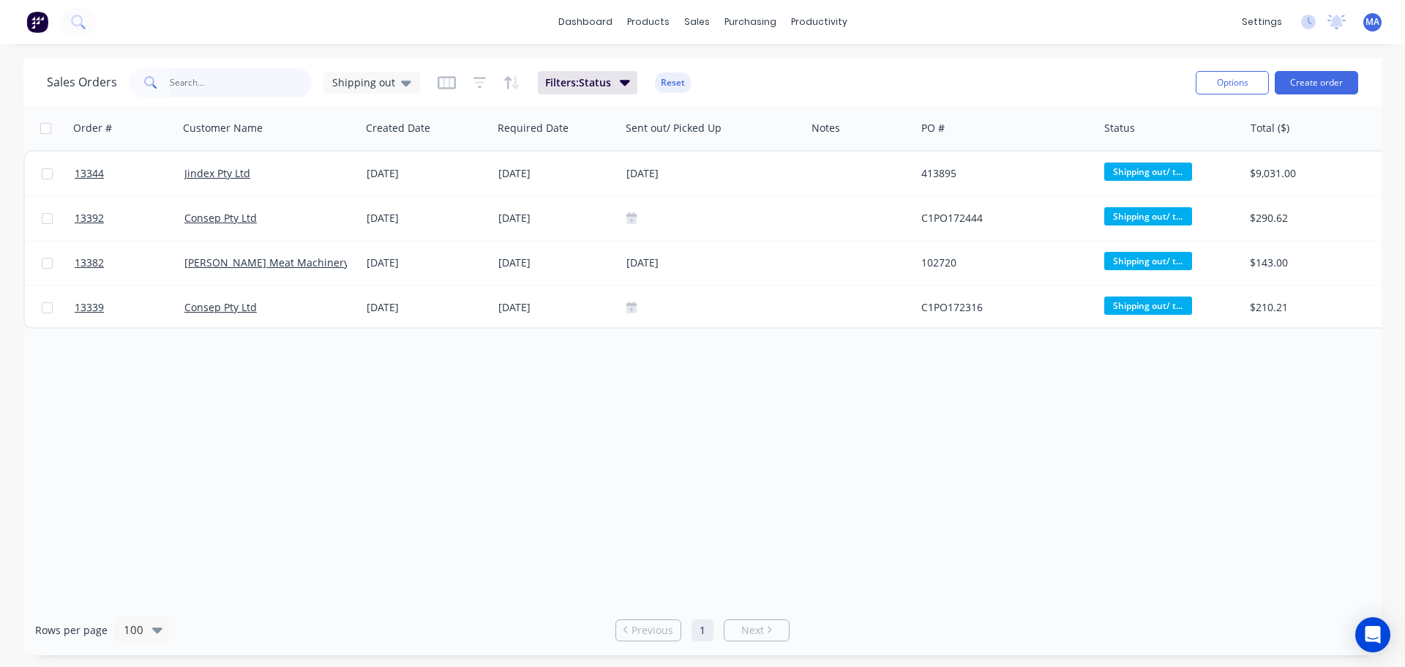
click at [248, 89] on input "text" at bounding box center [241, 82] width 143 height 29
click at [722, 65] on div "Sales Orders" at bounding box center [751, 70] width 60 height 13
click at [70, 20] on button at bounding box center [78, 21] width 37 height 29
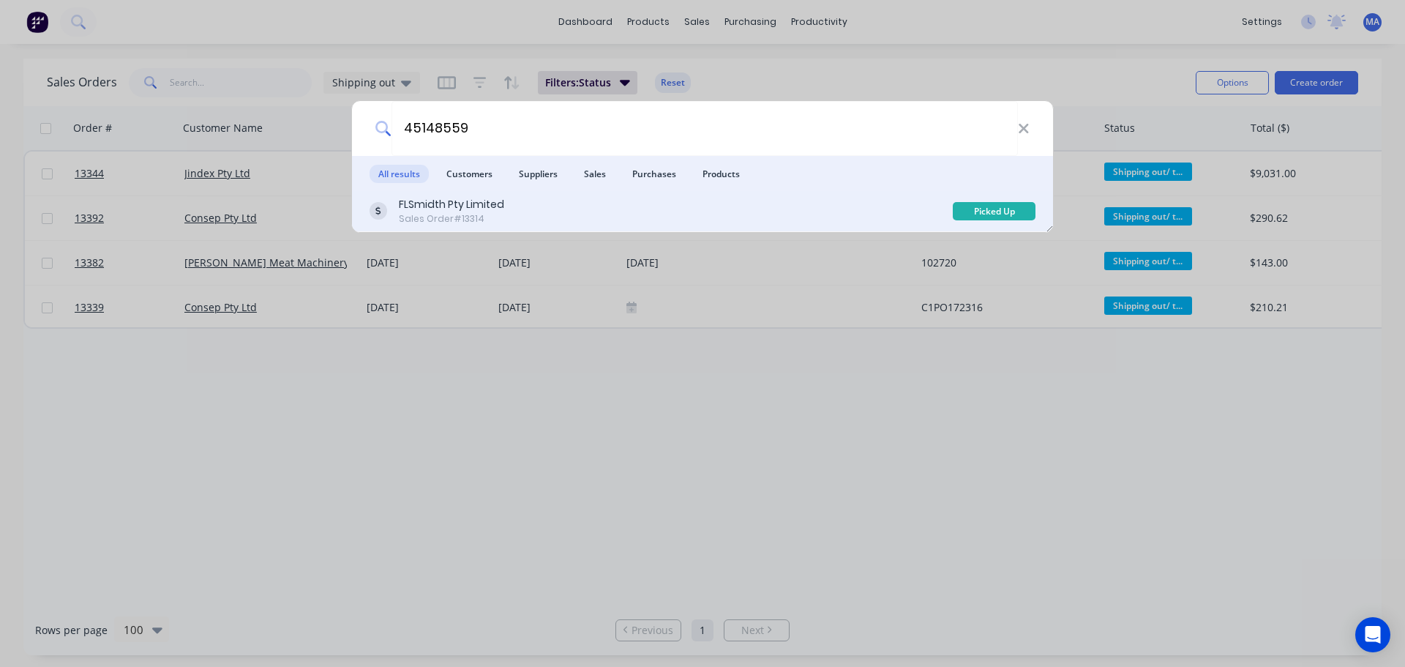
type input "45148559"
click at [541, 207] on div "FLSmidth Pty Limited Sales Order #13314" at bounding box center [660, 211] width 583 height 29
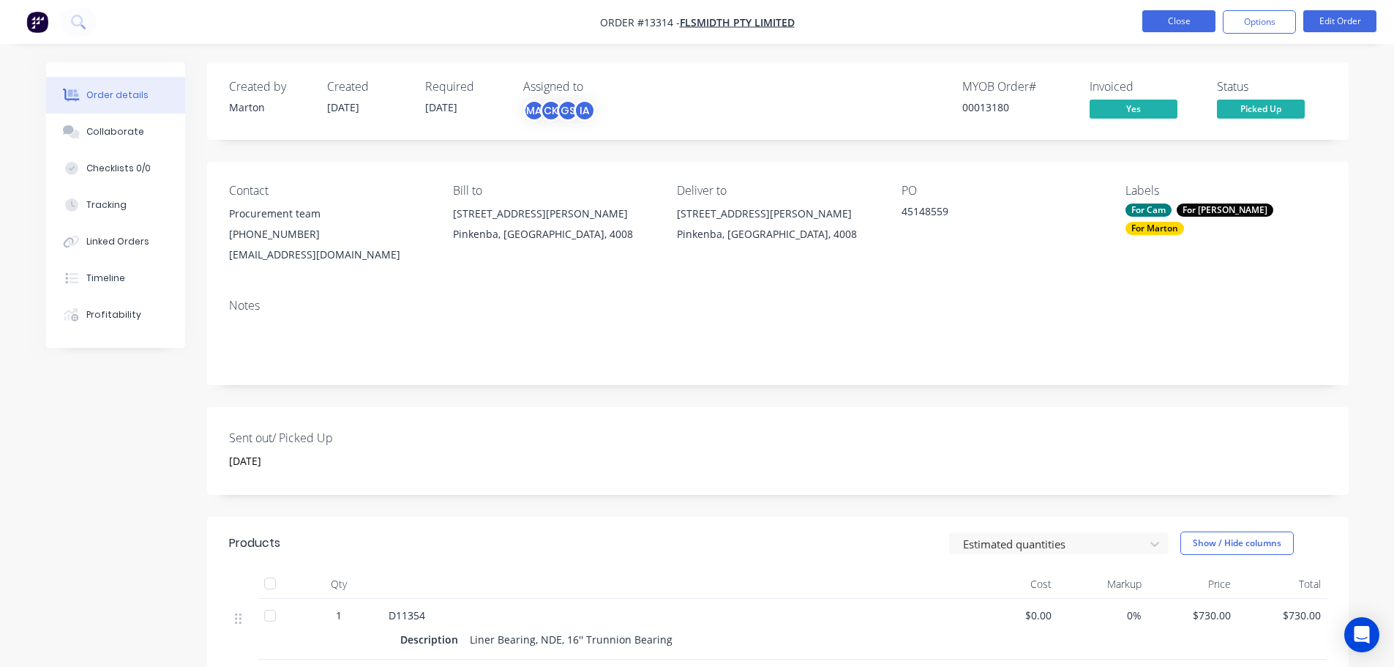
click at [1174, 20] on button "Close" at bounding box center [1178, 21] width 73 height 22
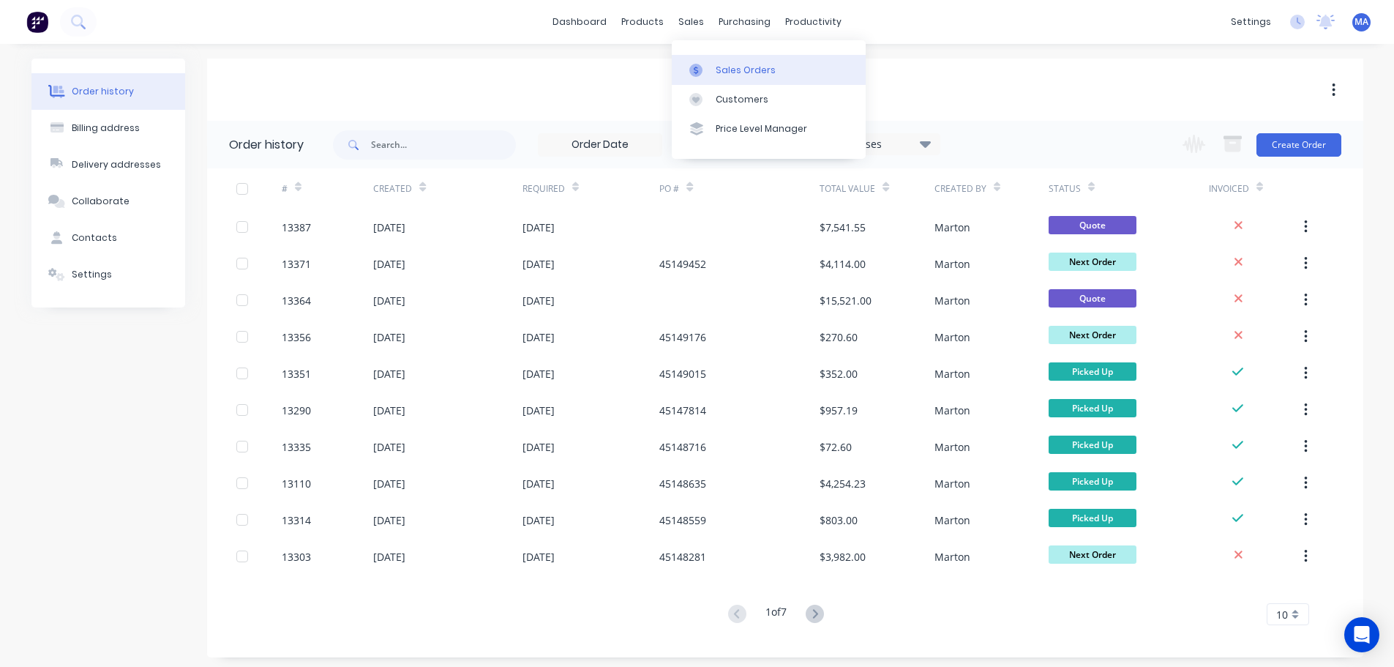
click at [721, 72] on div "Sales Orders" at bounding box center [746, 70] width 60 height 13
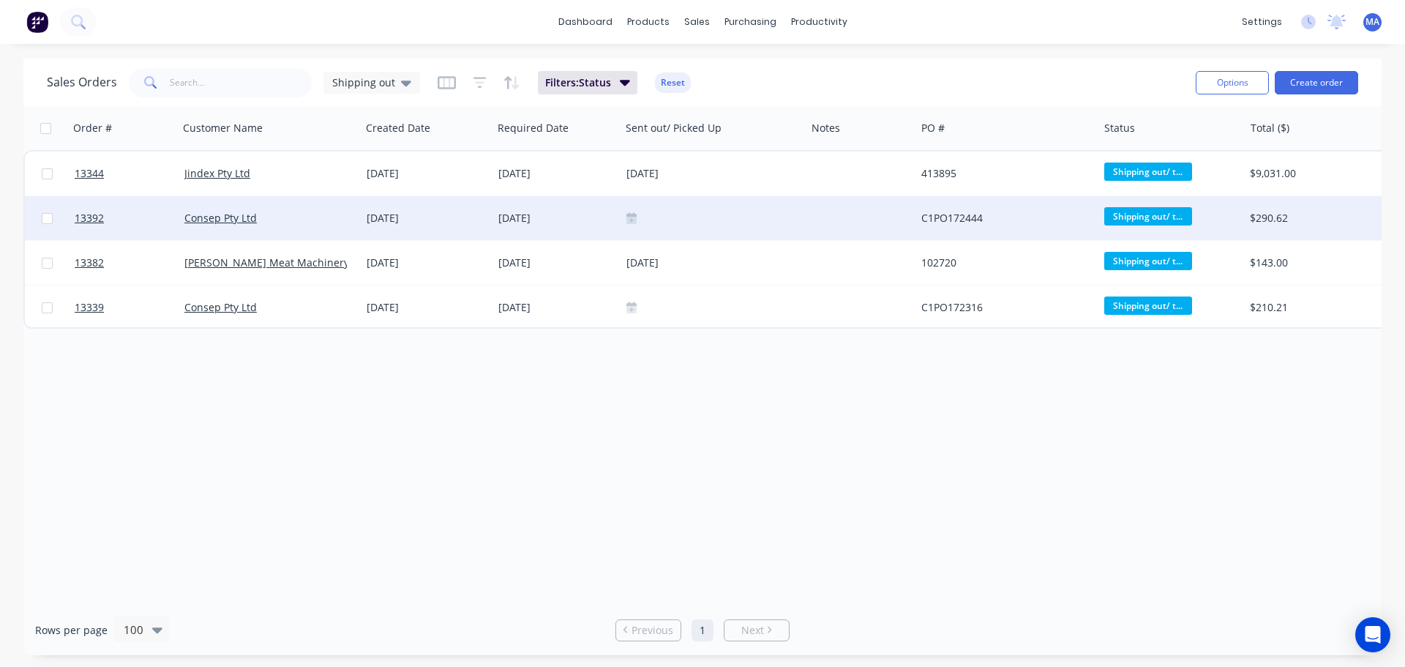
click at [321, 216] on div "Consep Pty Ltd" at bounding box center [265, 218] width 162 height 15
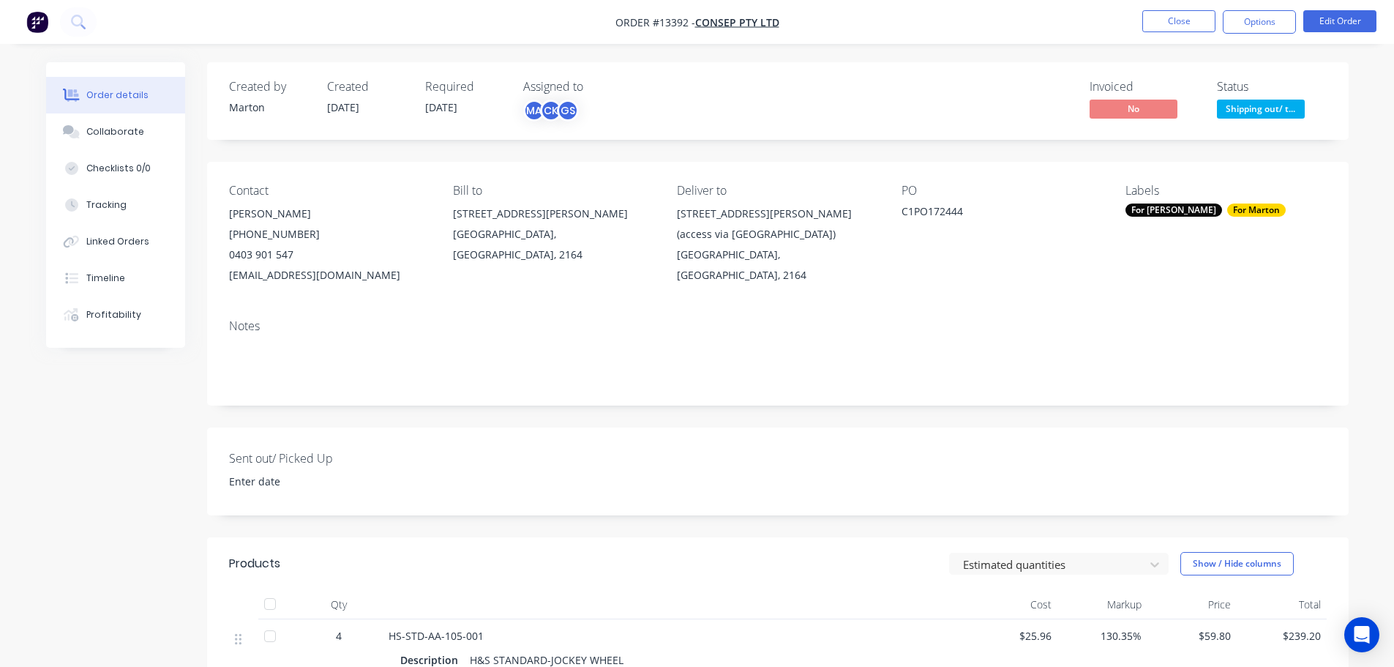
click at [1245, 105] on span "Shipping out/ t..." at bounding box center [1261, 109] width 88 height 18
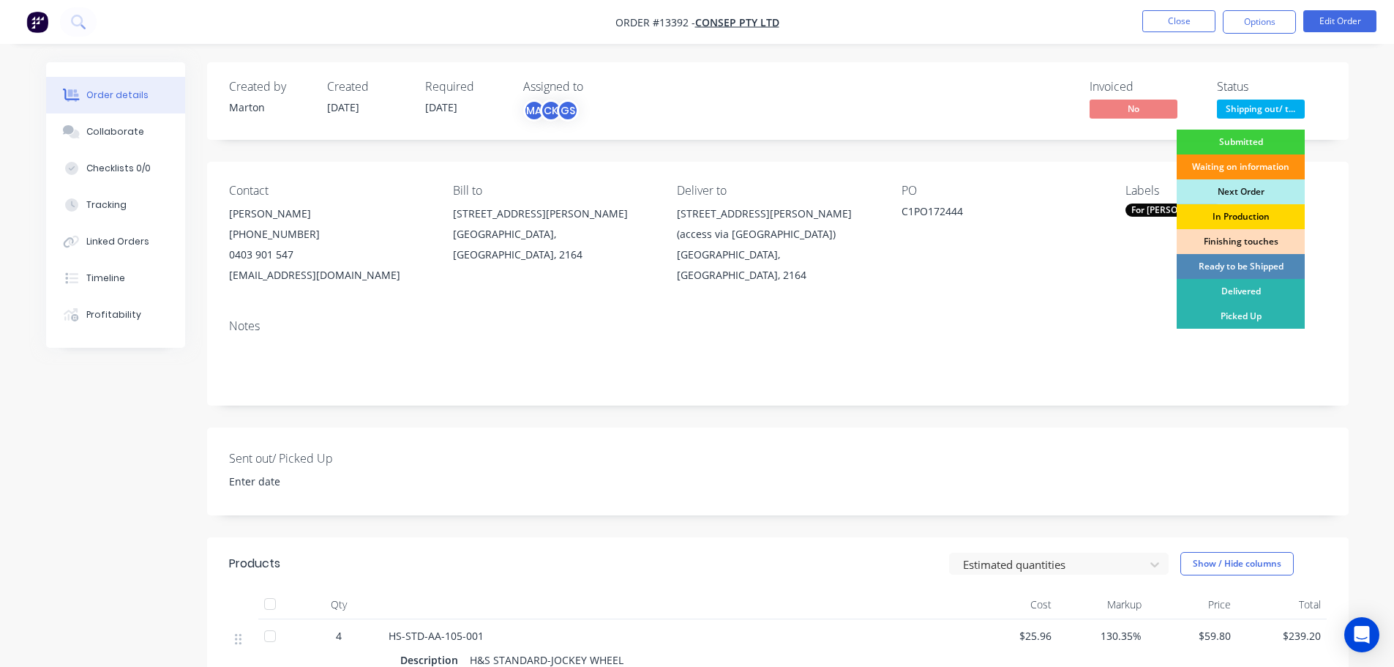
click at [1225, 214] on div "In Production" at bounding box center [1240, 216] width 128 height 25
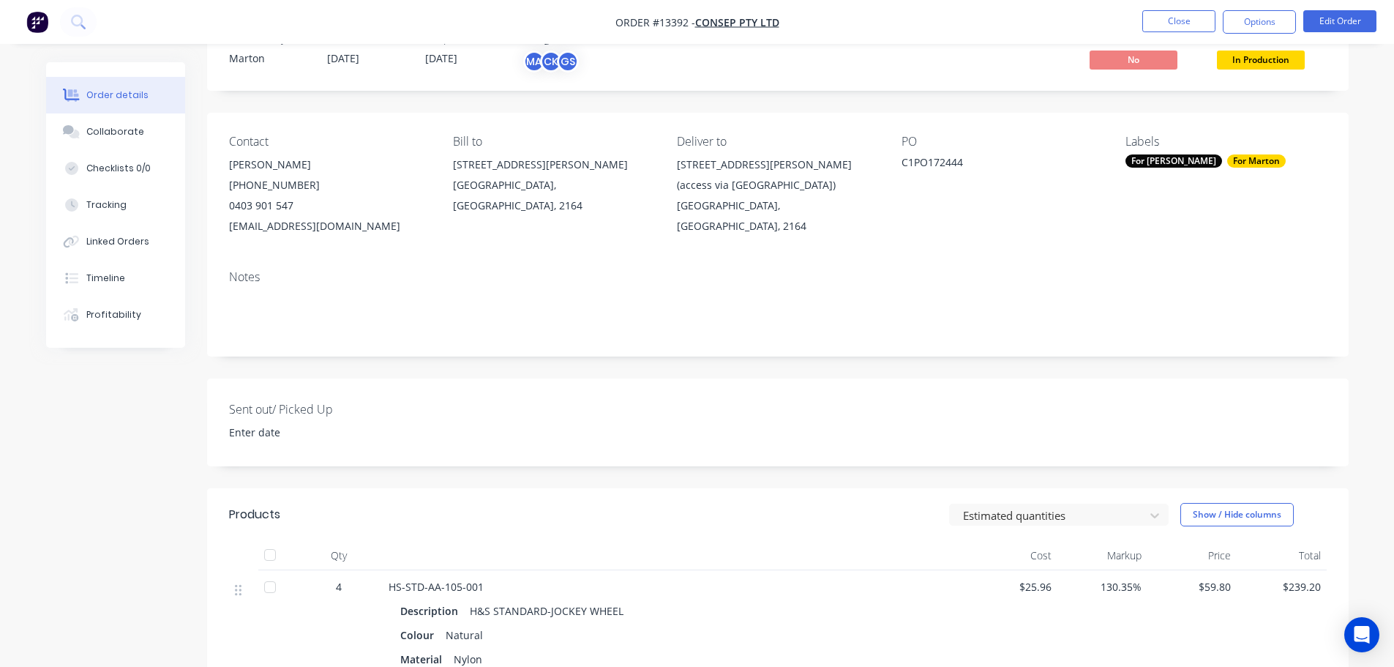
scroll to position [354, 0]
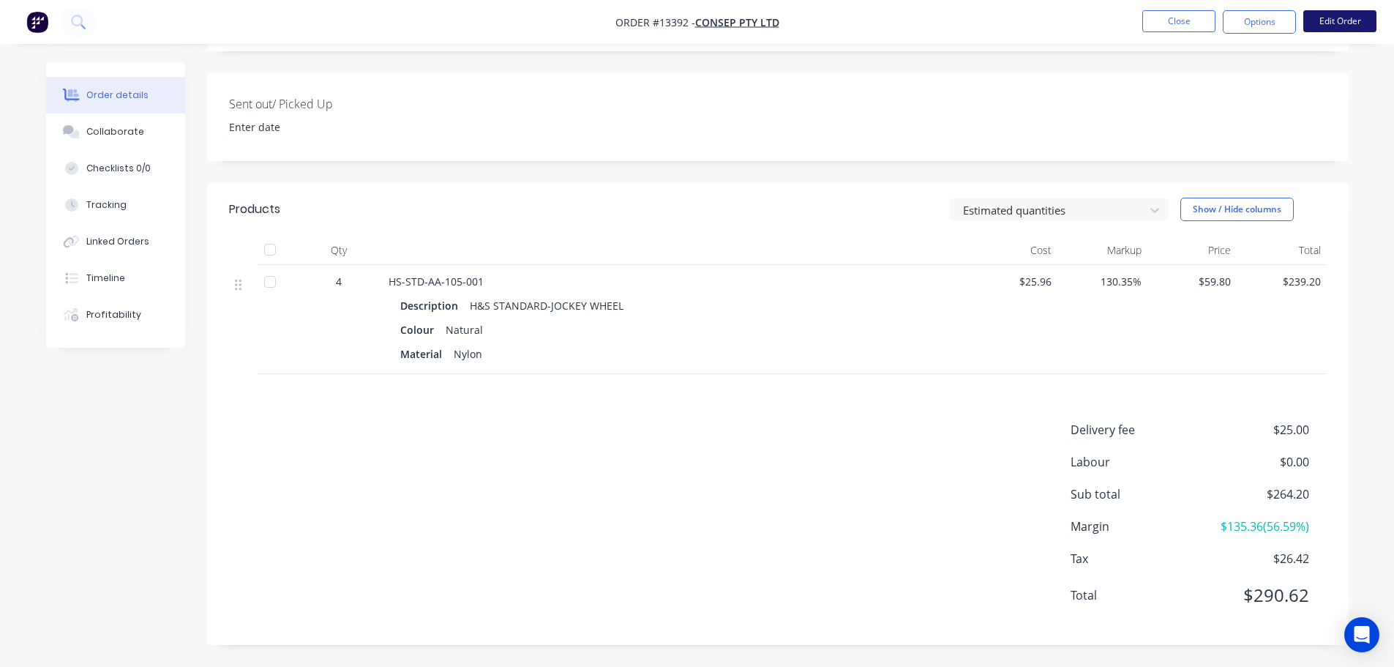
click at [1340, 17] on button "Edit Order" at bounding box center [1339, 21] width 73 height 22
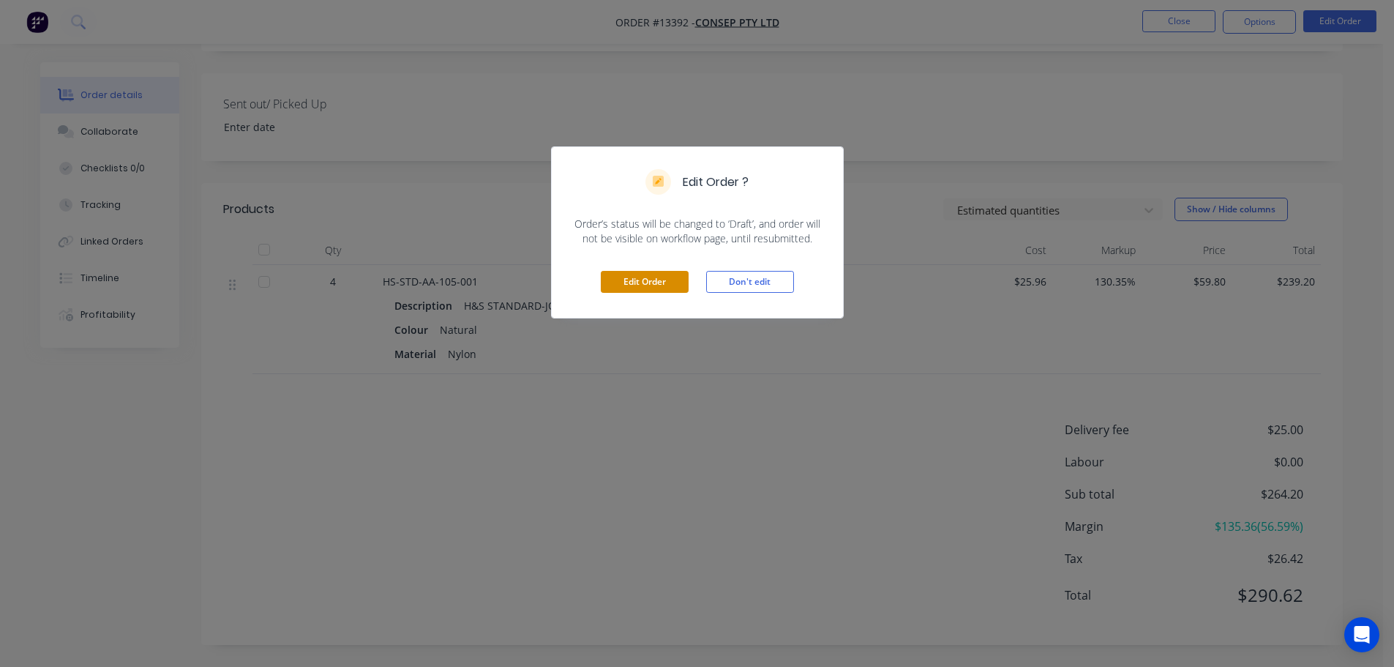
click at [657, 282] on button "Edit Order" at bounding box center [645, 282] width 88 height 22
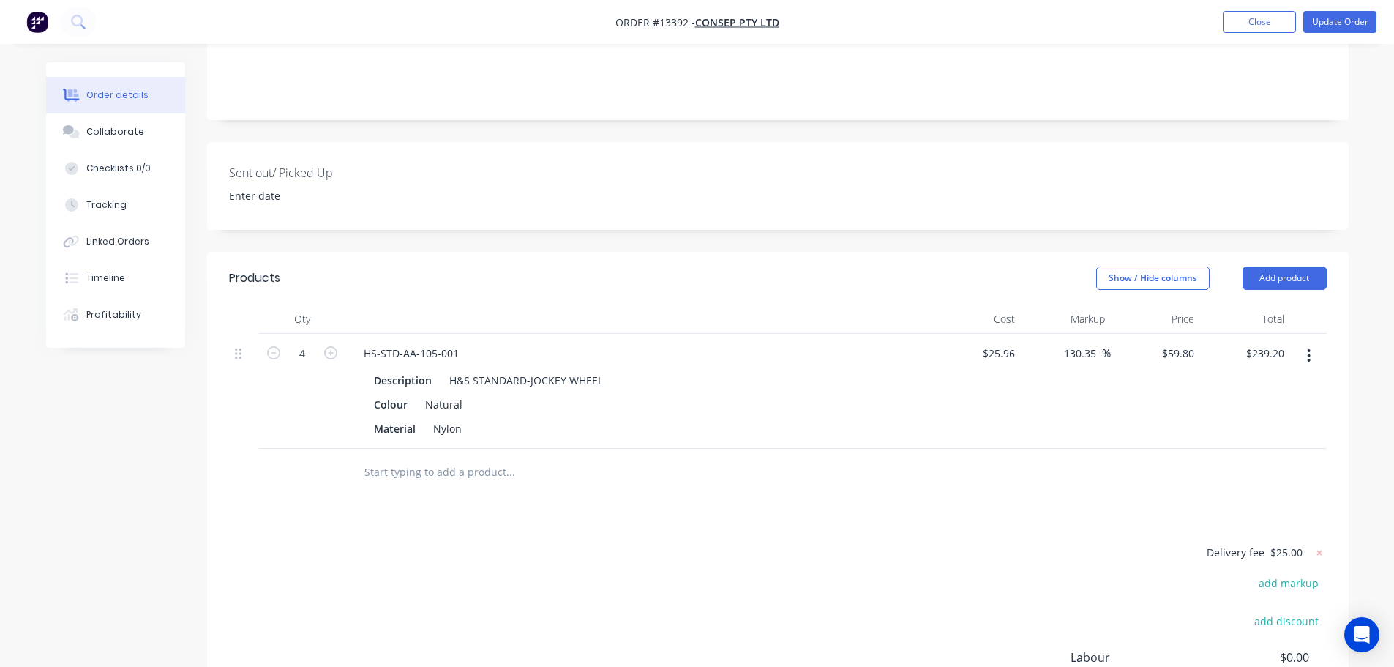
scroll to position [366, 0]
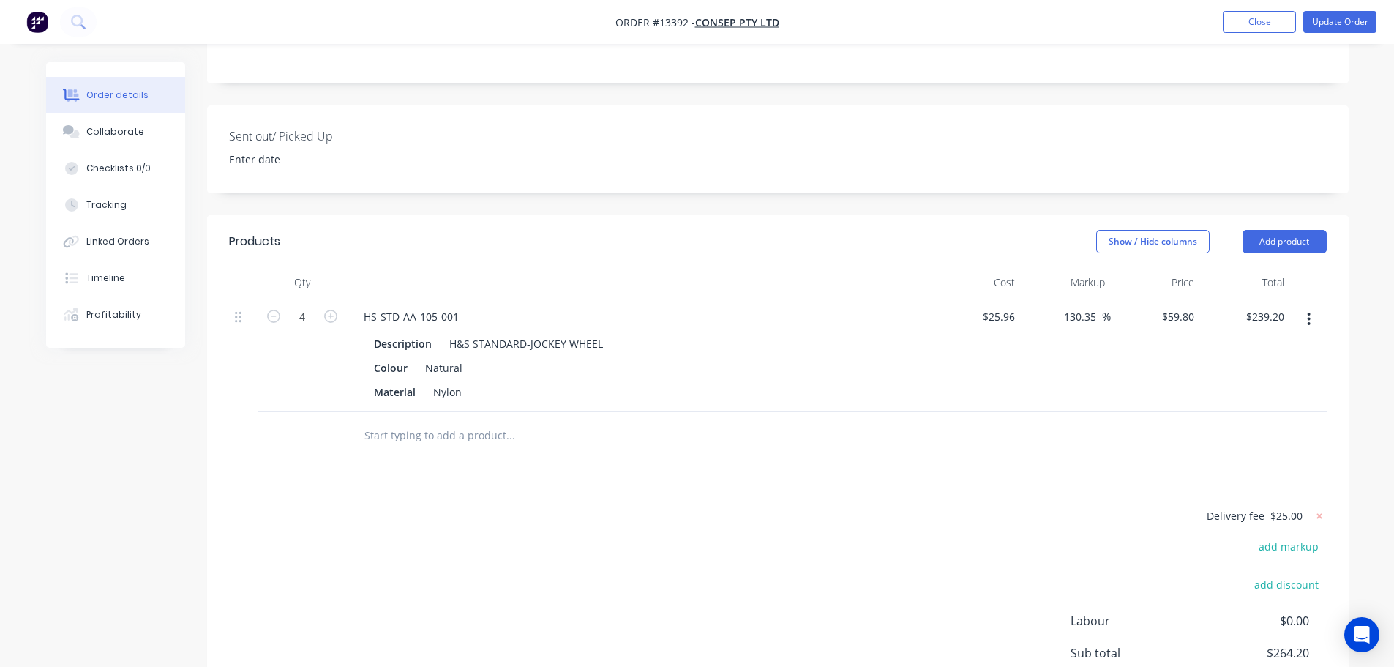
click at [481, 421] on input "text" at bounding box center [510, 435] width 293 height 29
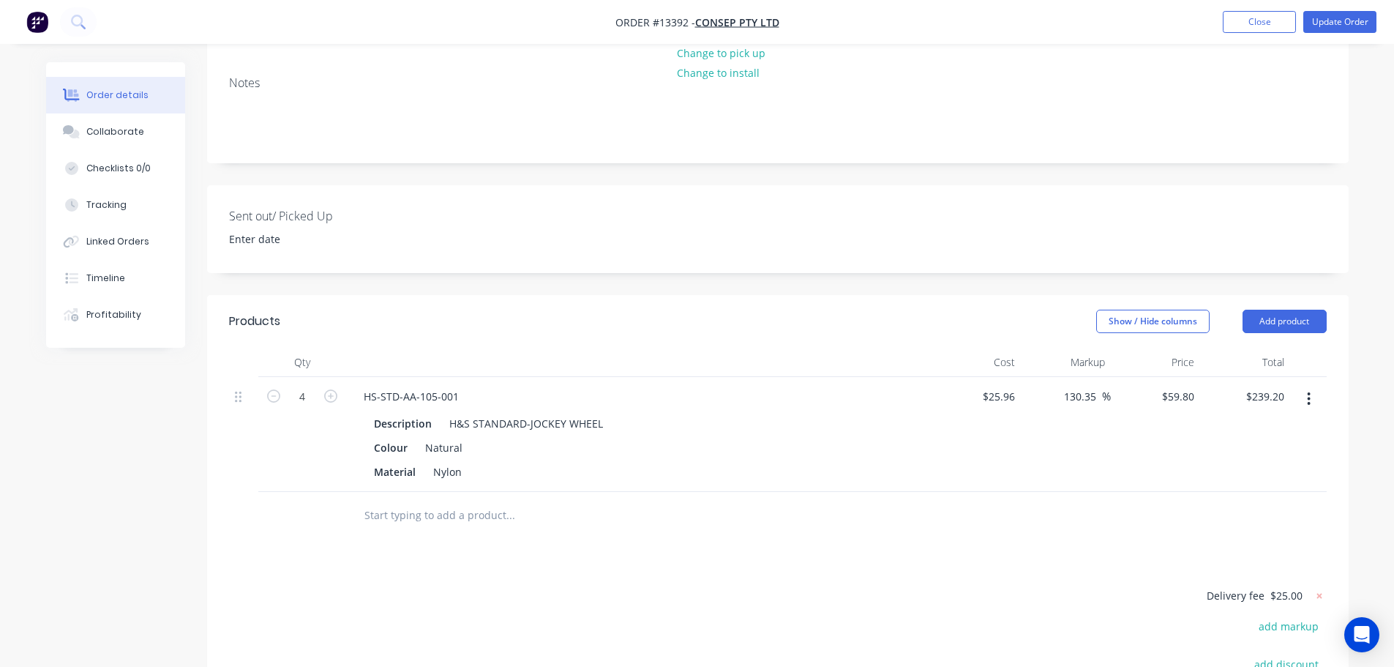
scroll to position [219, 0]
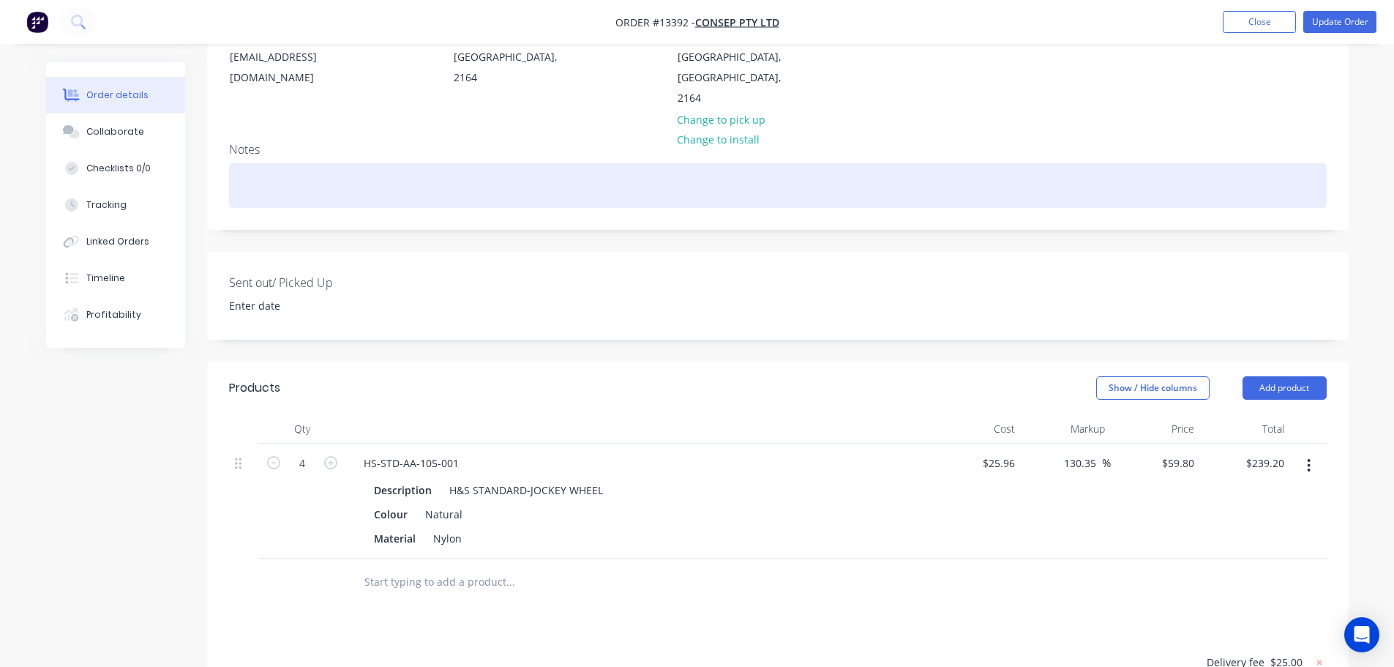
click at [299, 163] on div at bounding box center [777, 185] width 1097 height 45
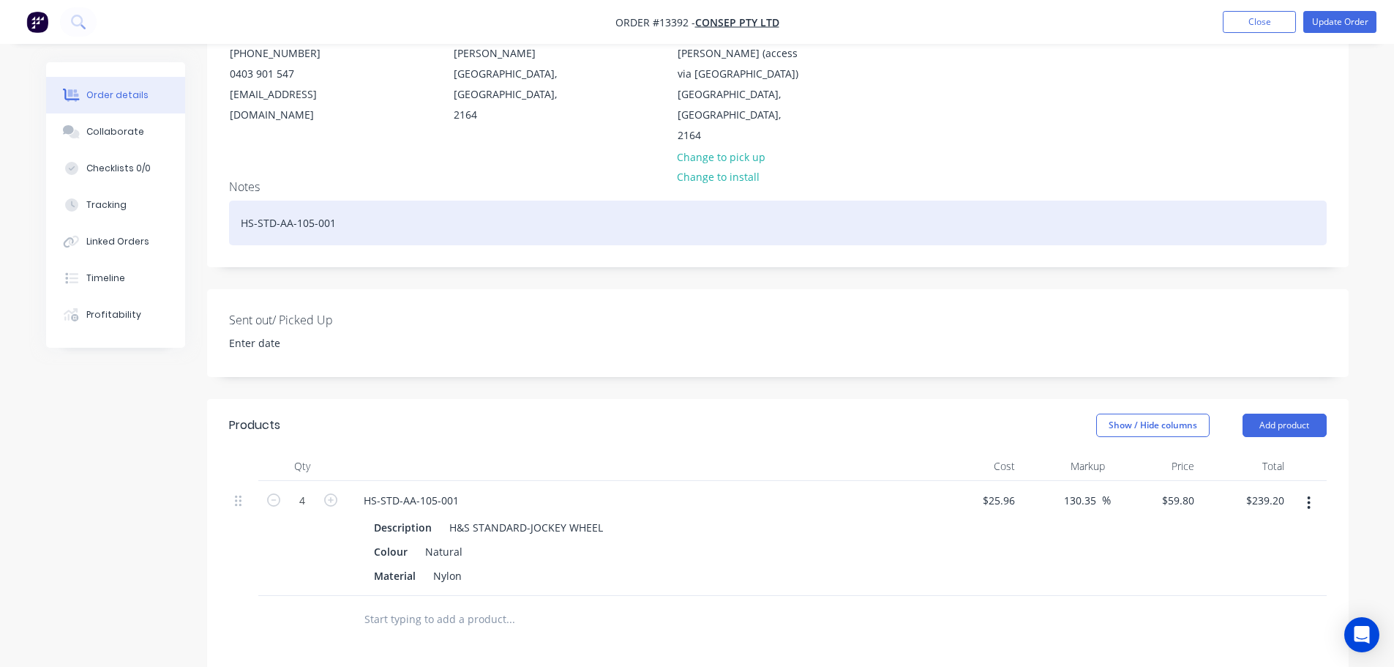
scroll to position [146, 0]
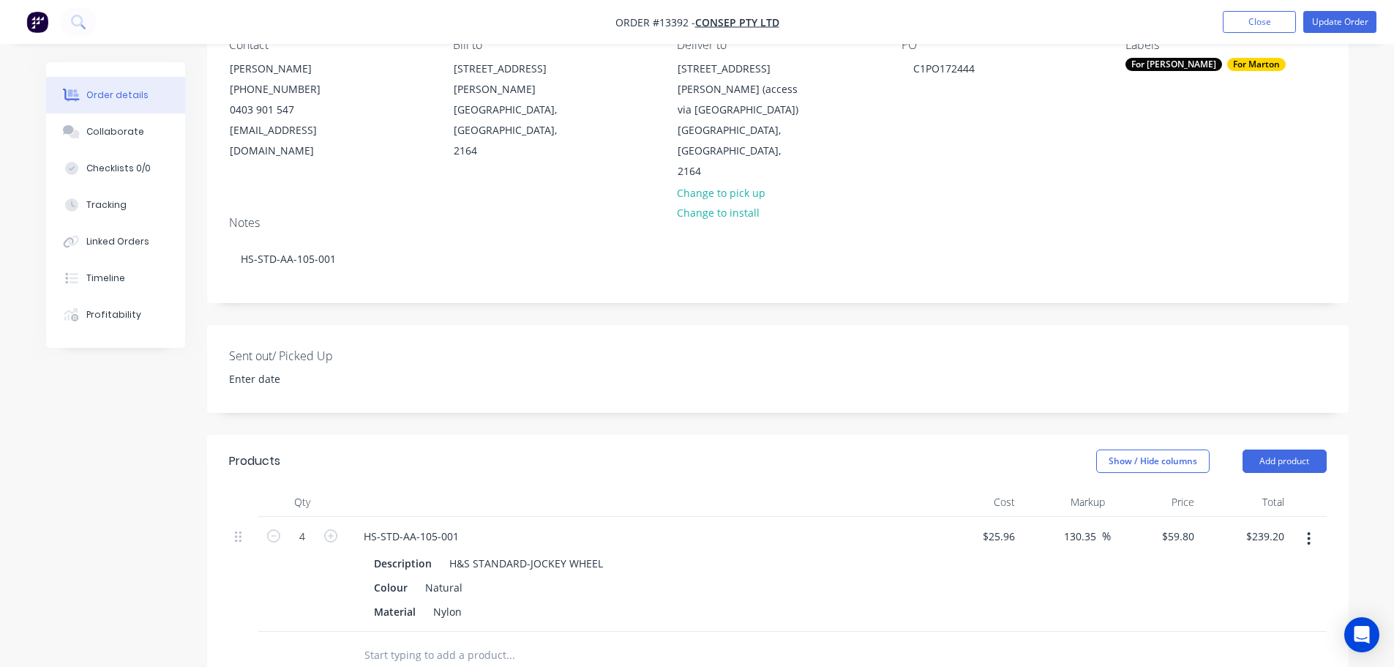
click at [354, 261] on div "Notes HS-STD-AA-105-001" at bounding box center [777, 253] width 1141 height 98
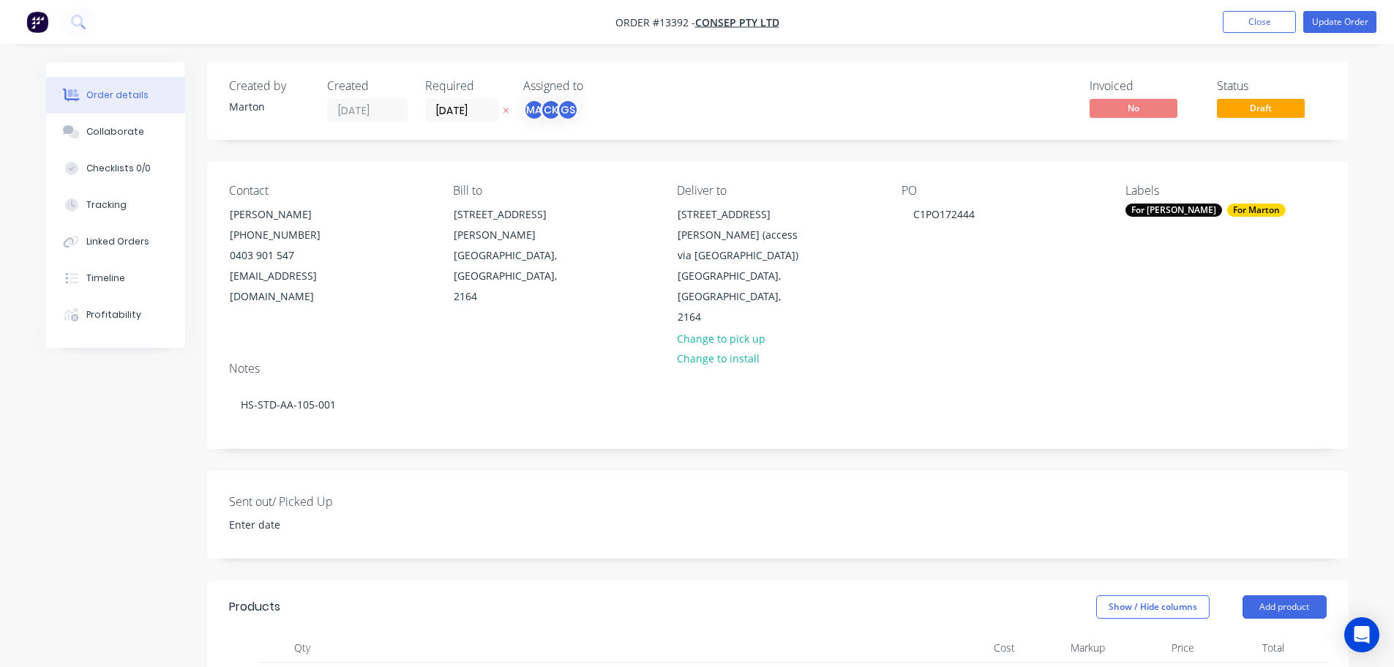
scroll to position [0, 0]
click at [1264, 15] on button "Close" at bounding box center [1259, 22] width 73 height 22
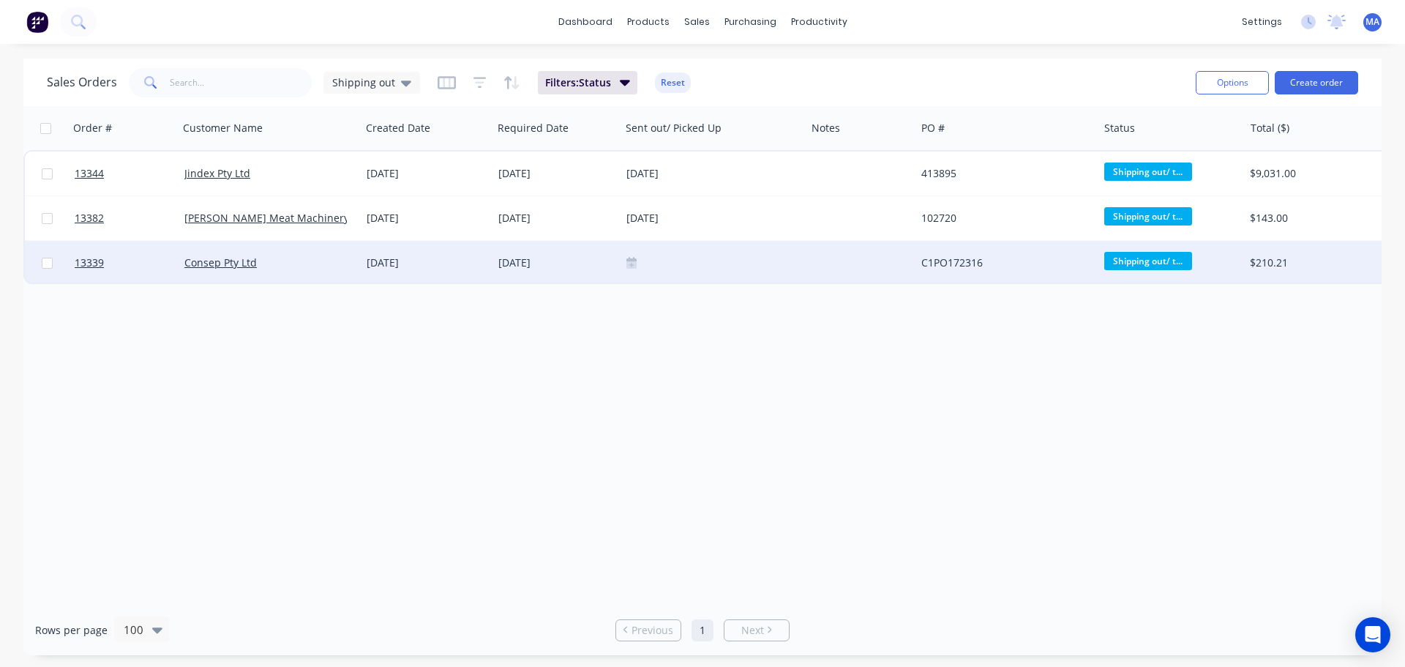
click at [294, 272] on div "Consep Pty Ltd" at bounding box center [270, 263] width 183 height 44
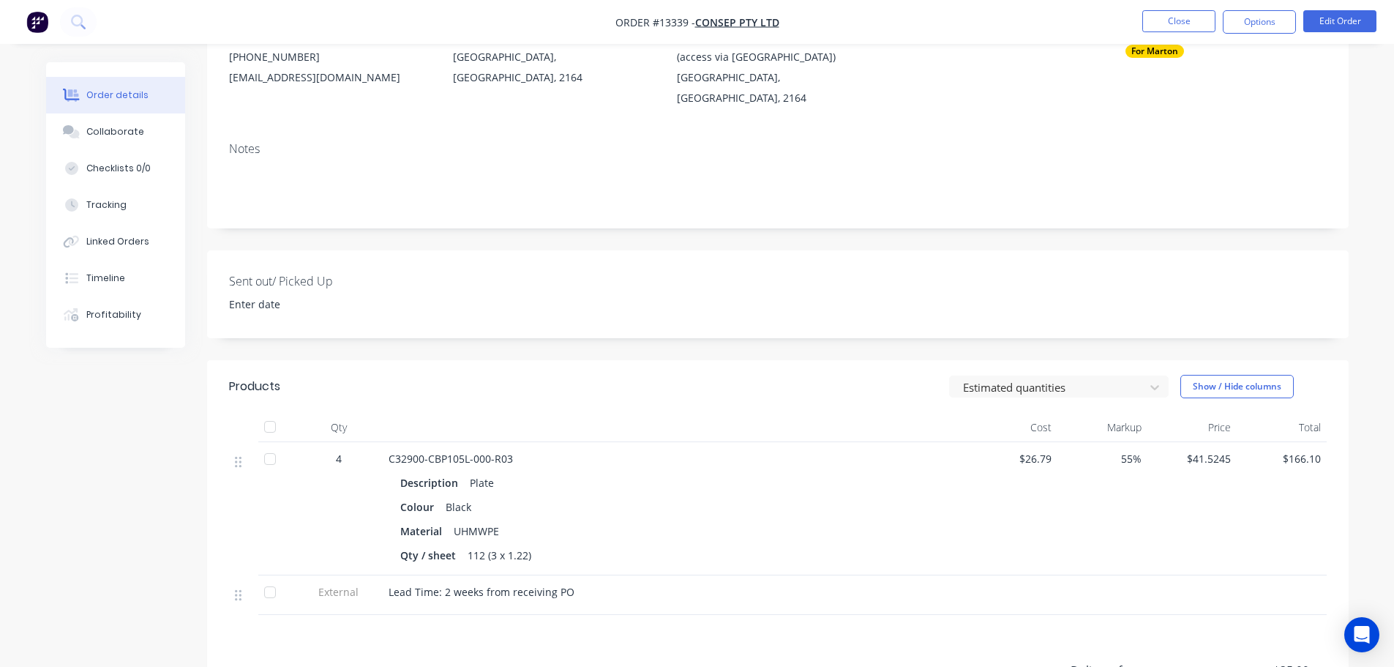
scroll to position [219, 0]
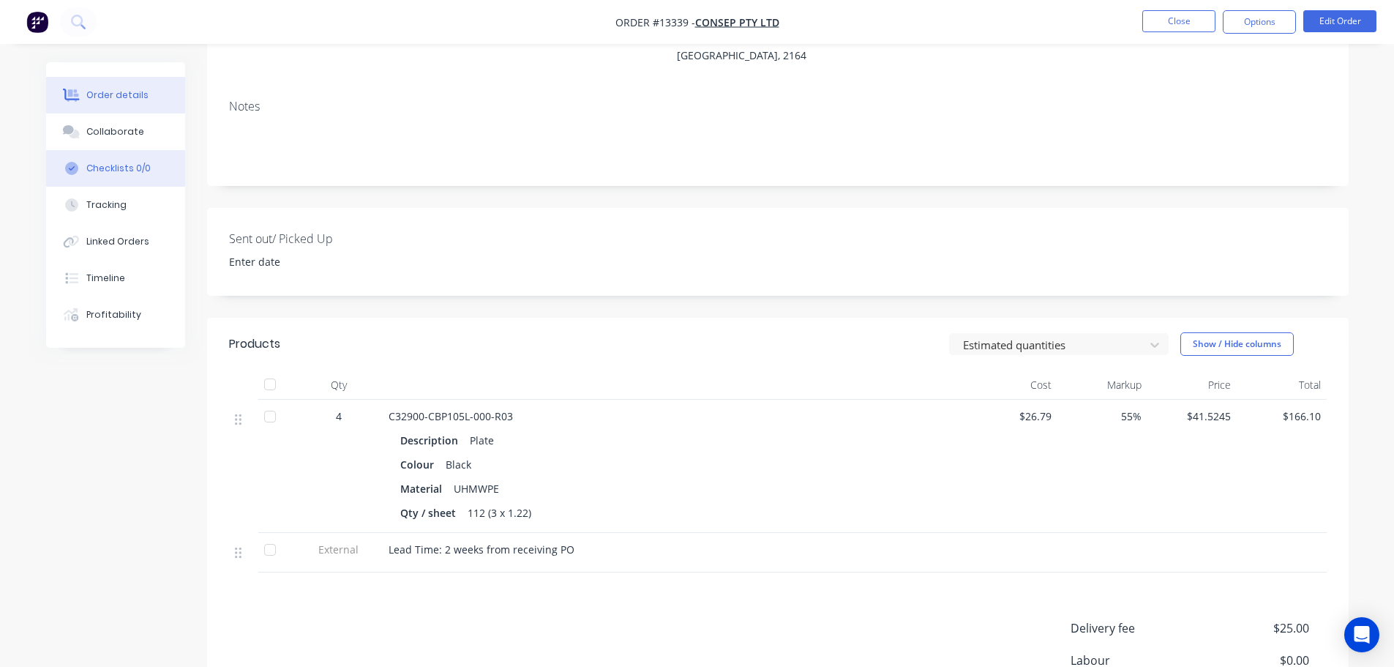
click at [98, 157] on button "Checklists 0/0" at bounding box center [115, 168] width 139 height 37
type textarea "x"
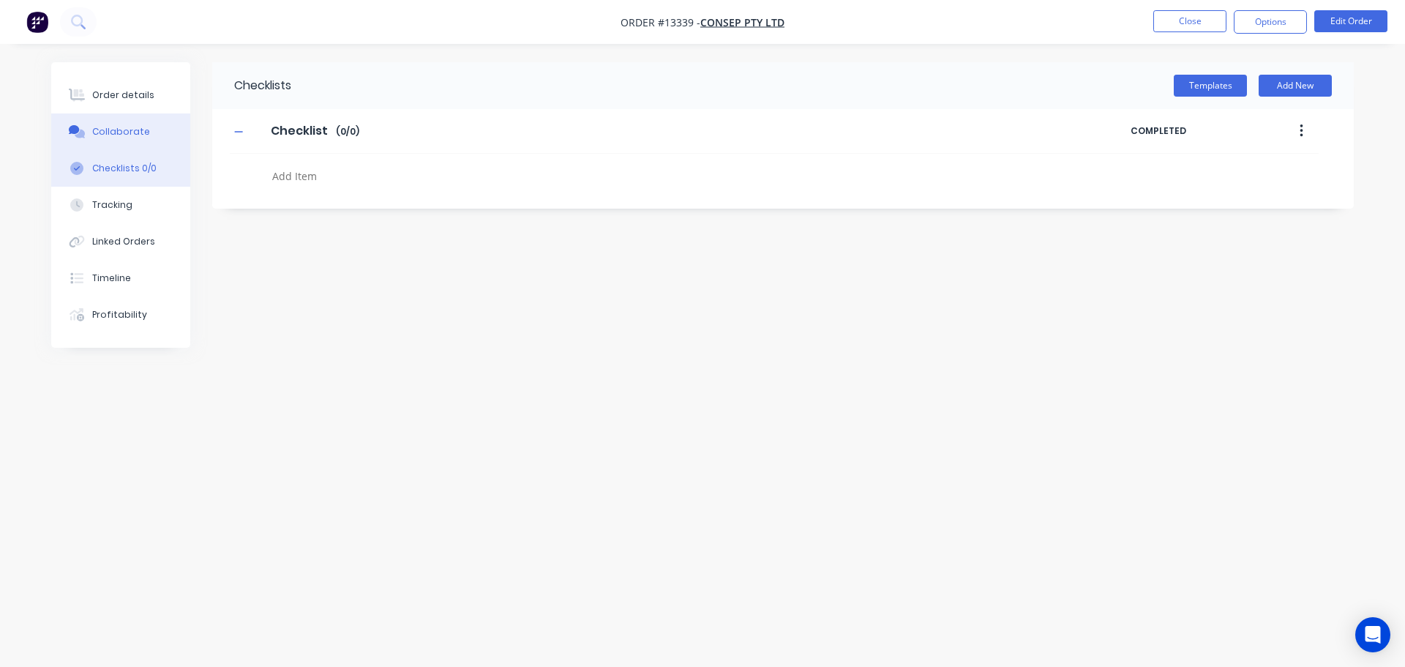
click at [108, 139] on button "Collaborate" at bounding box center [120, 131] width 139 height 37
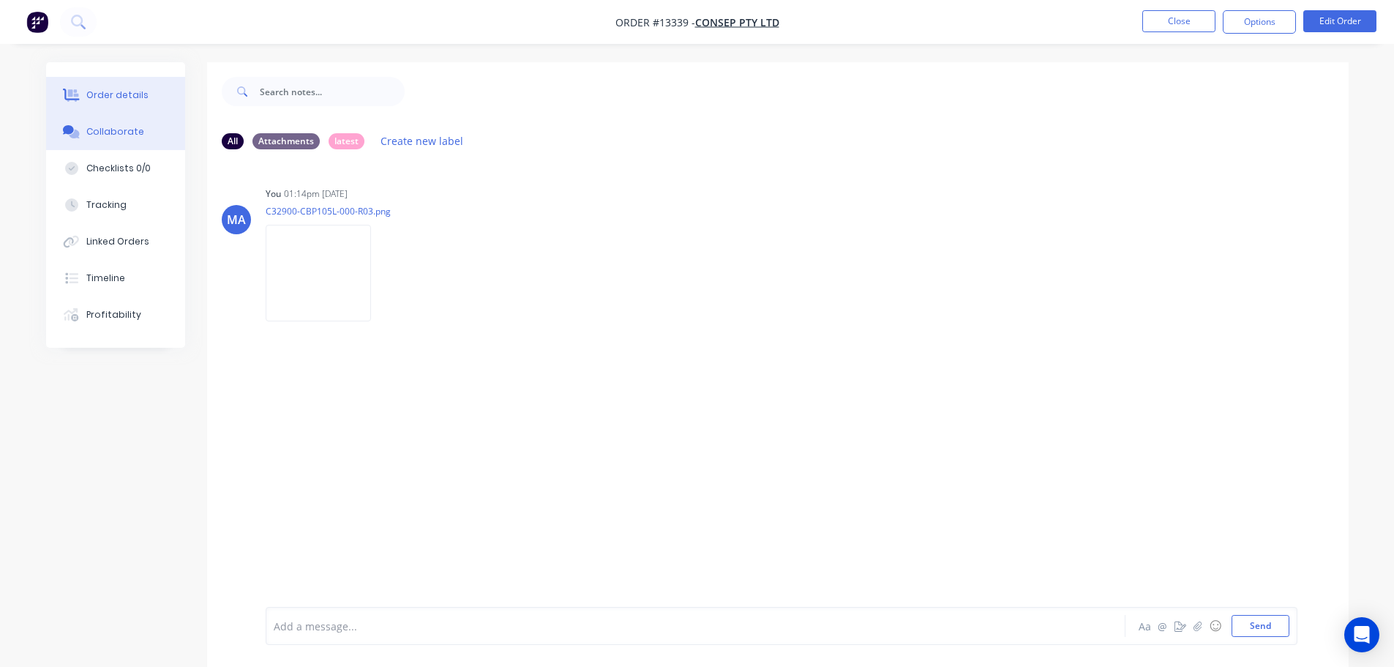
click at [126, 94] on div "Order details" at bounding box center [117, 95] width 62 height 13
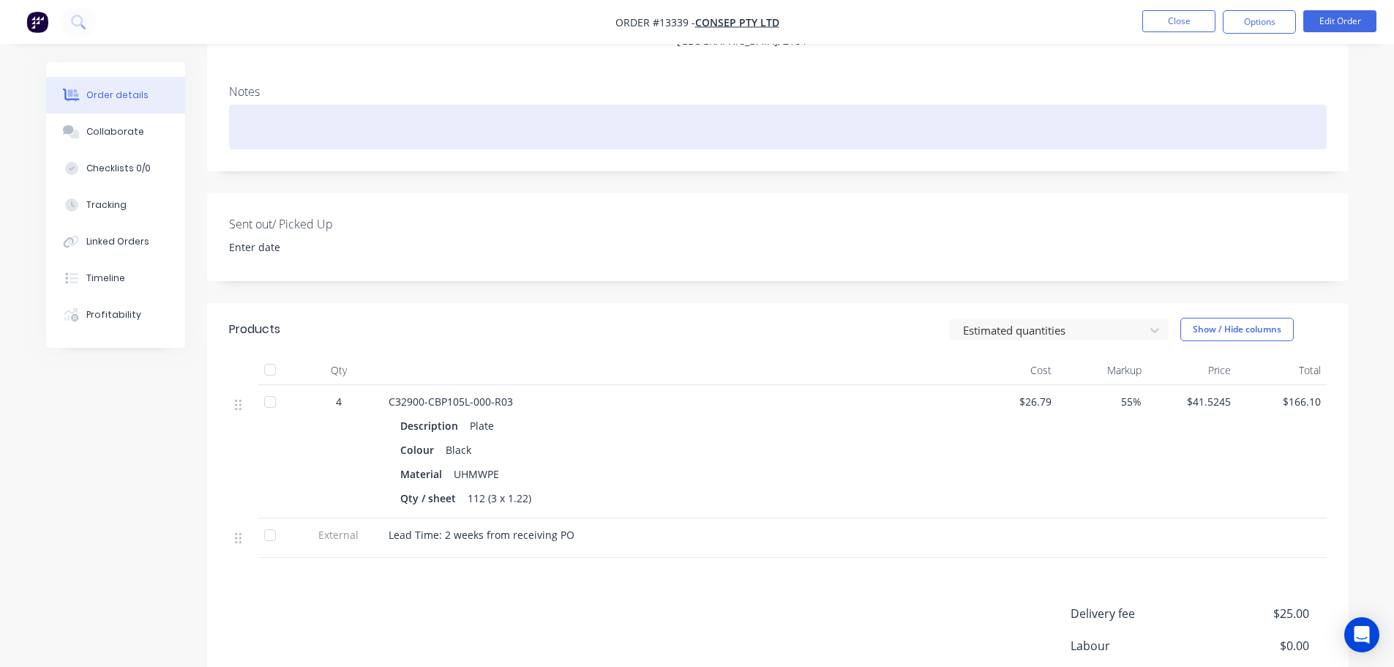
scroll to position [146, 0]
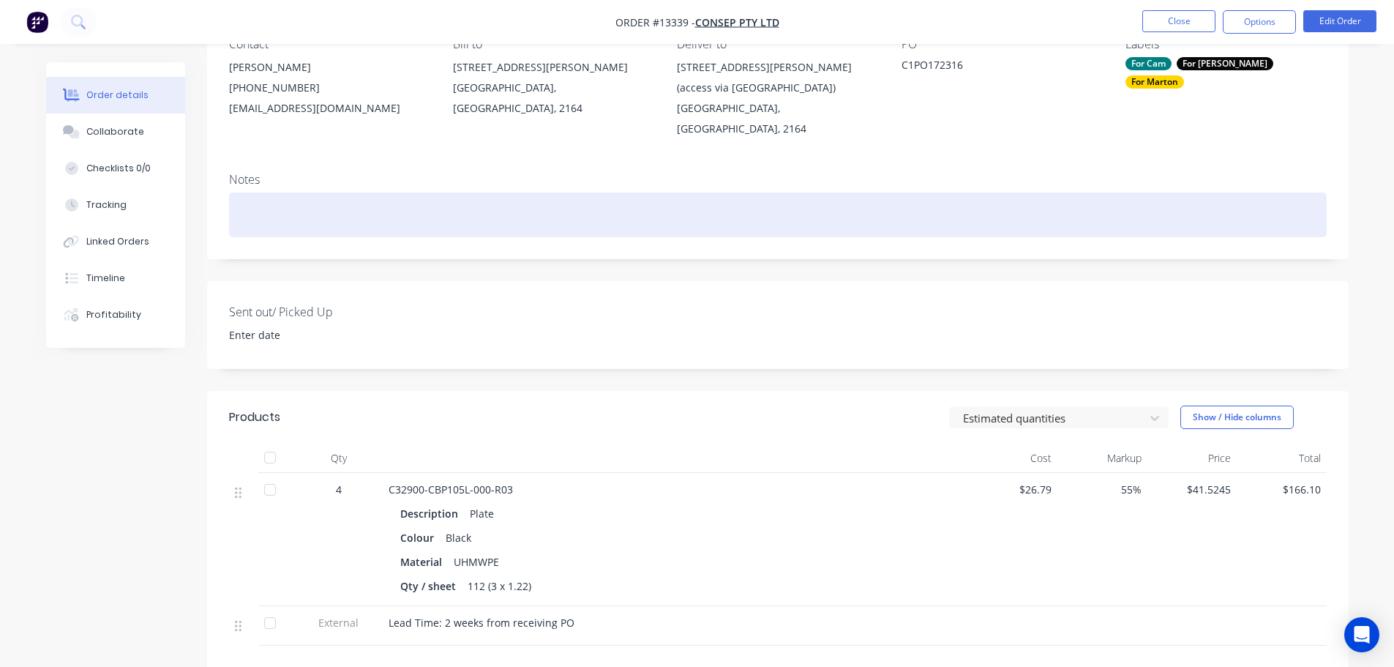
click at [367, 196] on div at bounding box center [777, 214] width 1097 height 45
click at [344, 192] on div "sent with HS-STD-" at bounding box center [777, 214] width 1097 height 45
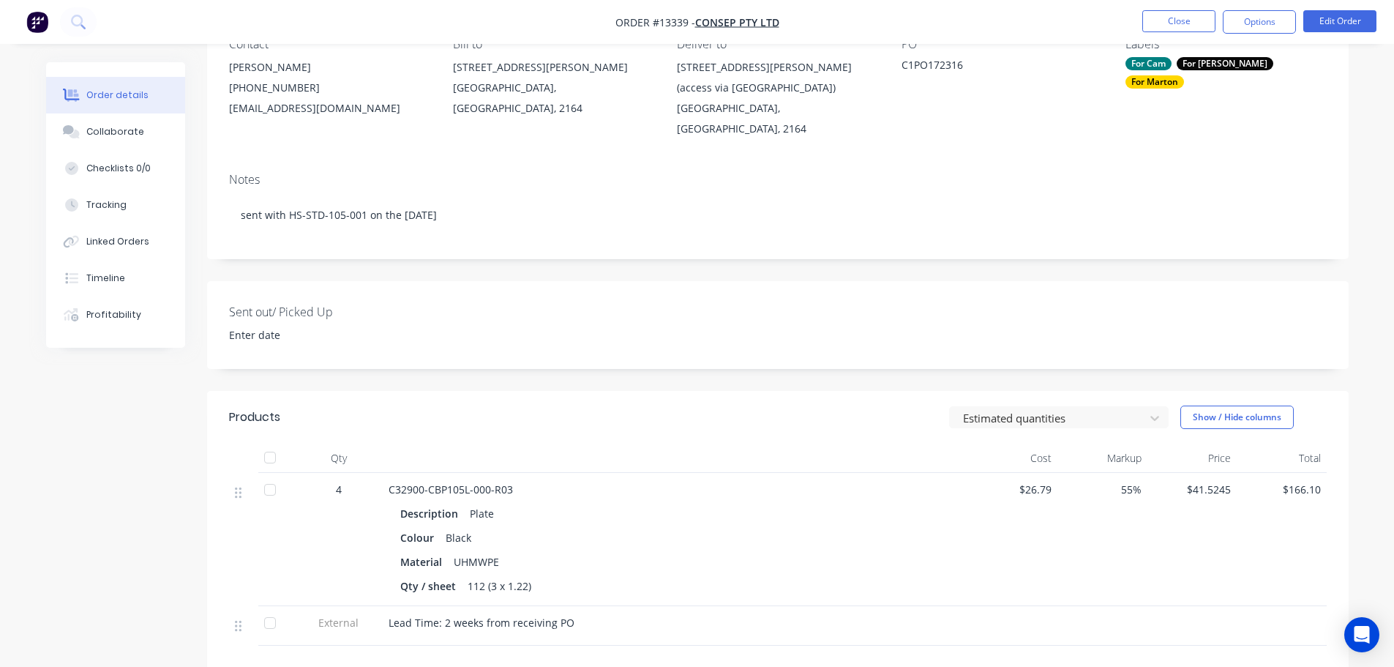
click at [503, 239] on div "Created by Marton Created 29/09/25 Required 13/10/25 Assigned to MA CK GS Invoi…" at bounding box center [777, 416] width 1141 height 1000
click at [284, 324] on input at bounding box center [310, 335] width 182 height 22
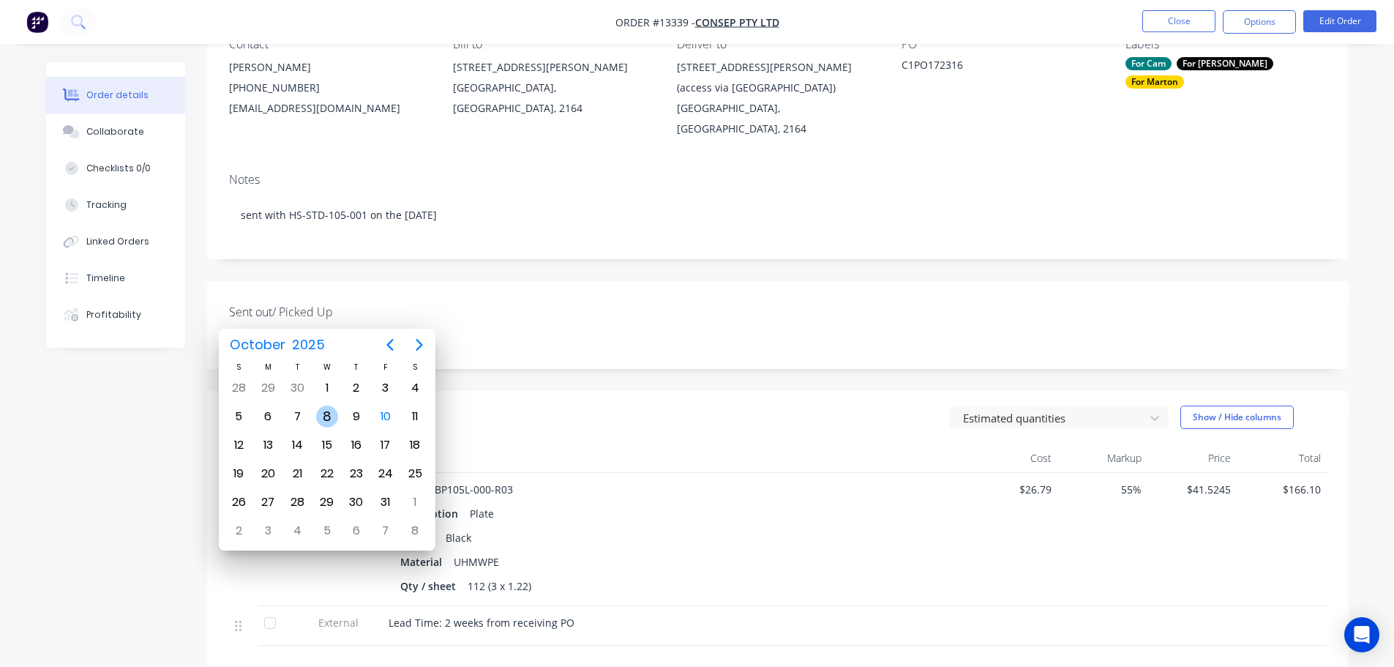
click at [332, 424] on div "8" at bounding box center [327, 416] width 22 height 22
type input "08 October 2025"
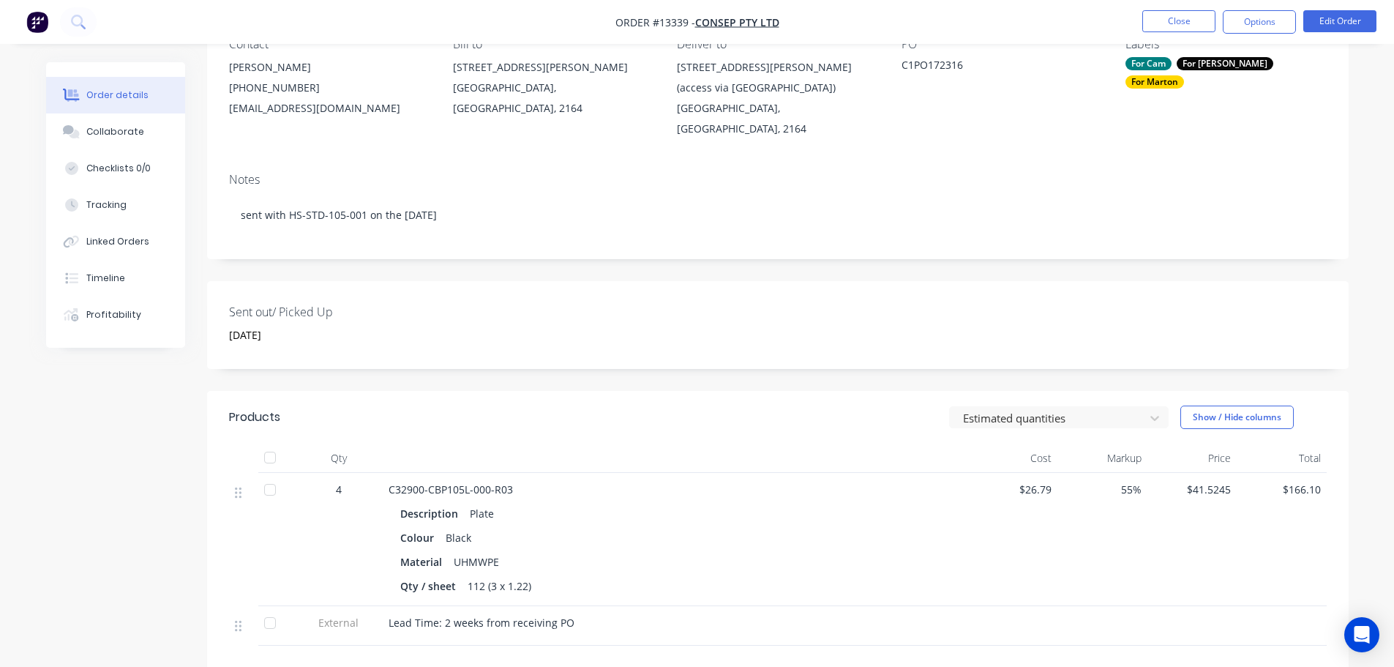
click at [525, 367] on div "Created by Marton Created 29/09/25 Required 13/10/25 Assigned to MA CK GS Invoi…" at bounding box center [777, 416] width 1141 height 1000
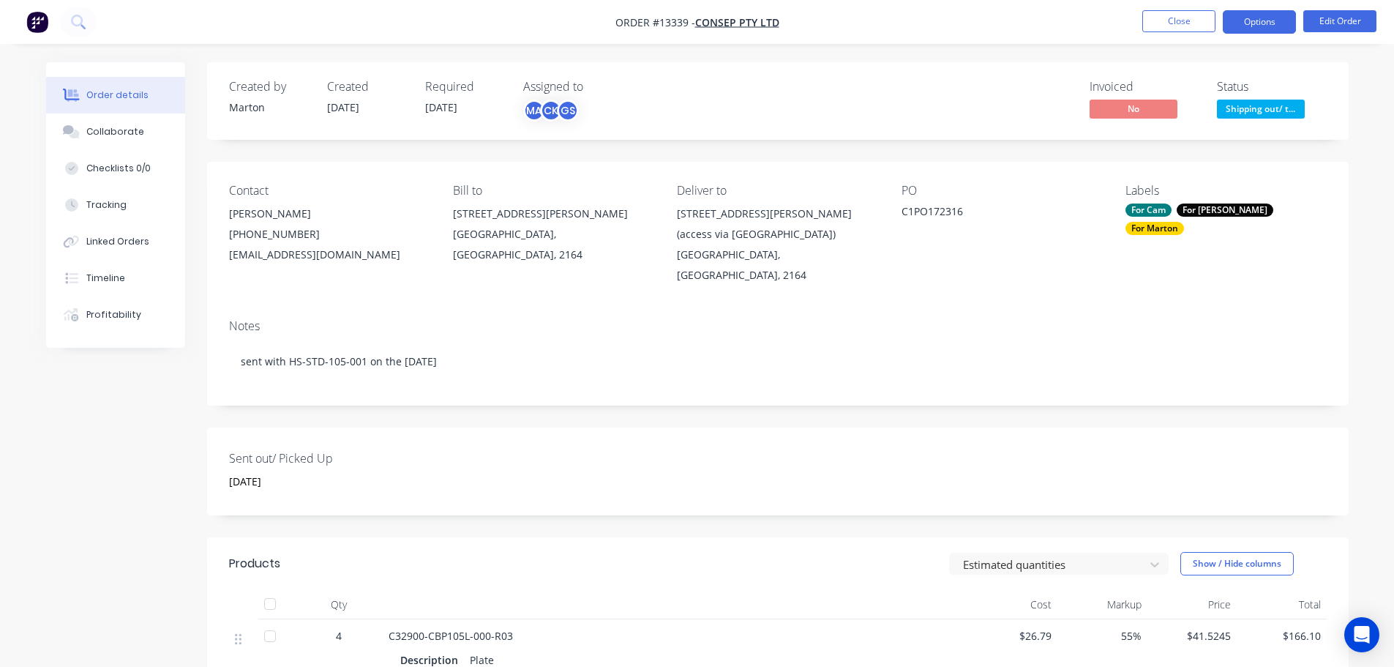
click at [1233, 21] on button "Options" at bounding box center [1259, 21] width 73 height 23
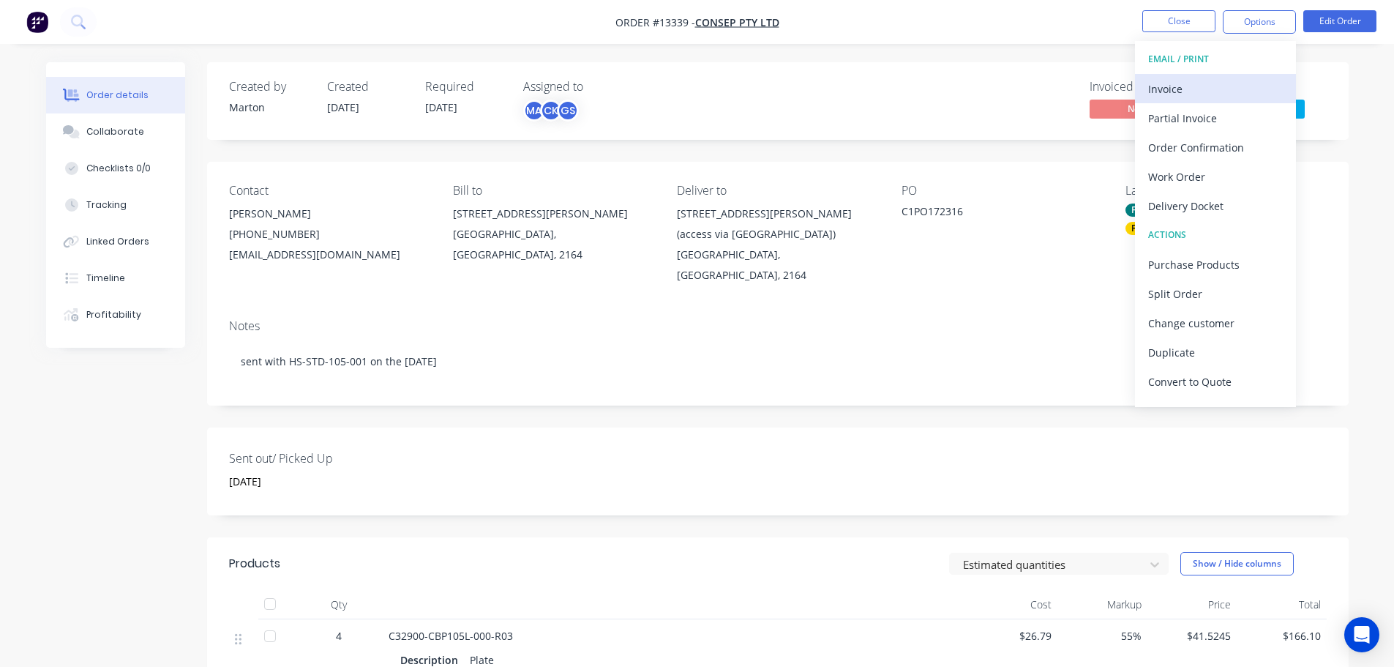
click at [1176, 86] on div "Invoice" at bounding box center [1215, 88] width 135 height 21
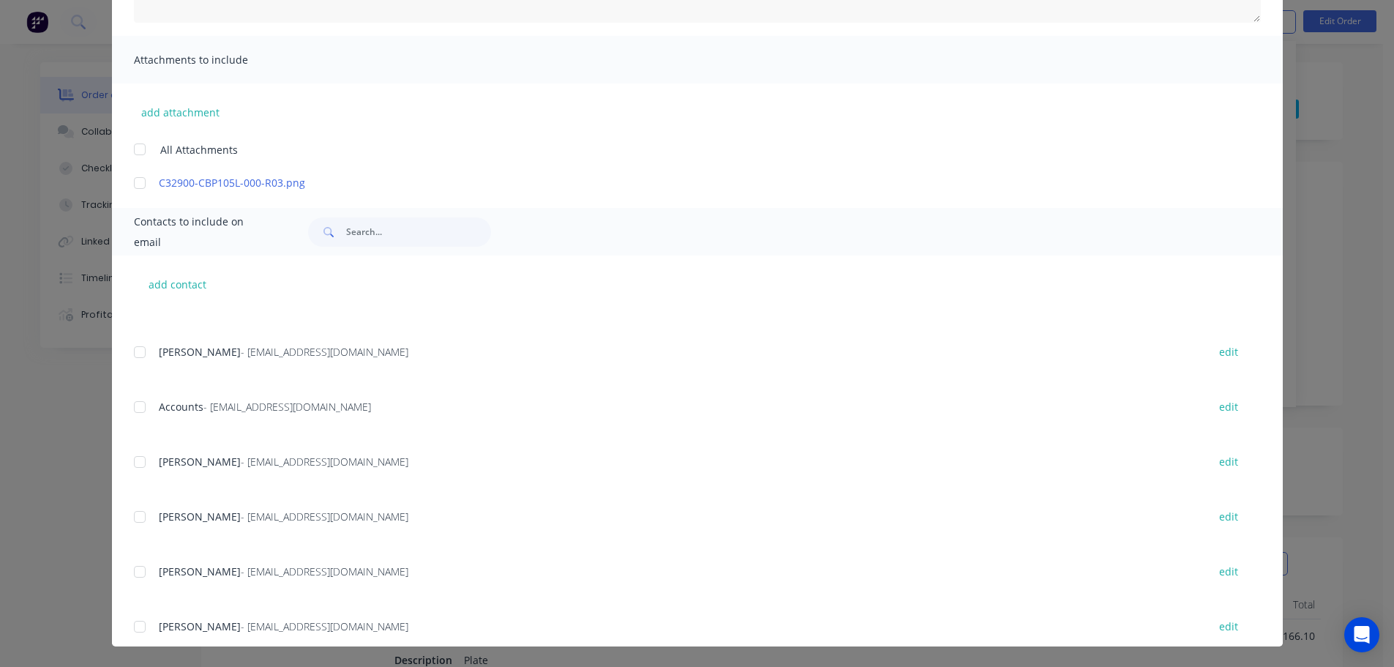
scroll to position [293, 0]
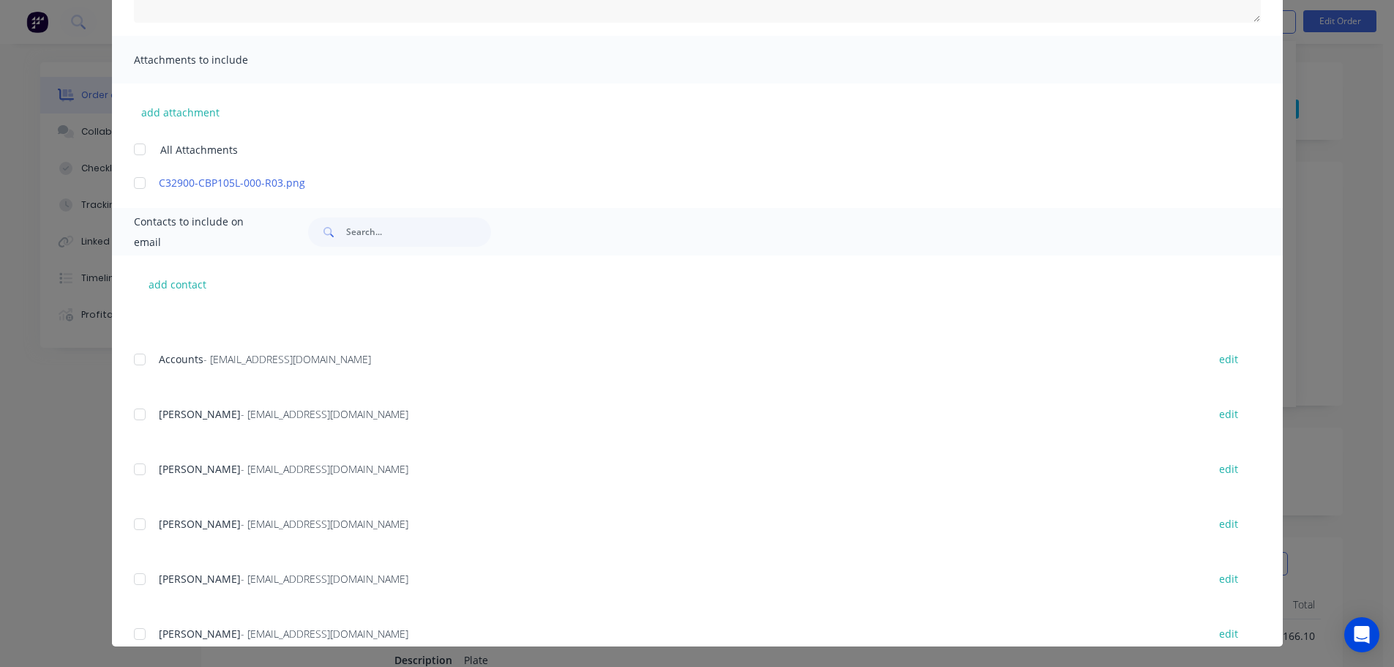
click at [132, 360] on div at bounding box center [139, 359] width 29 height 29
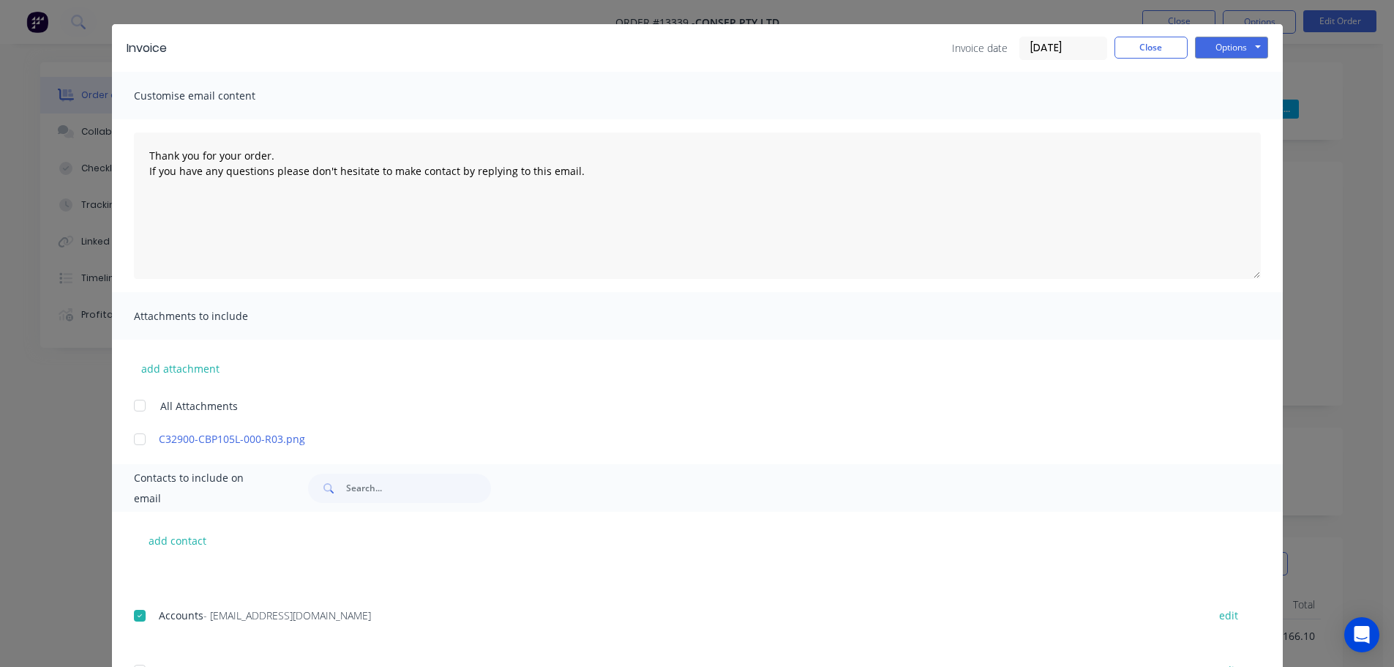
scroll to position [0, 0]
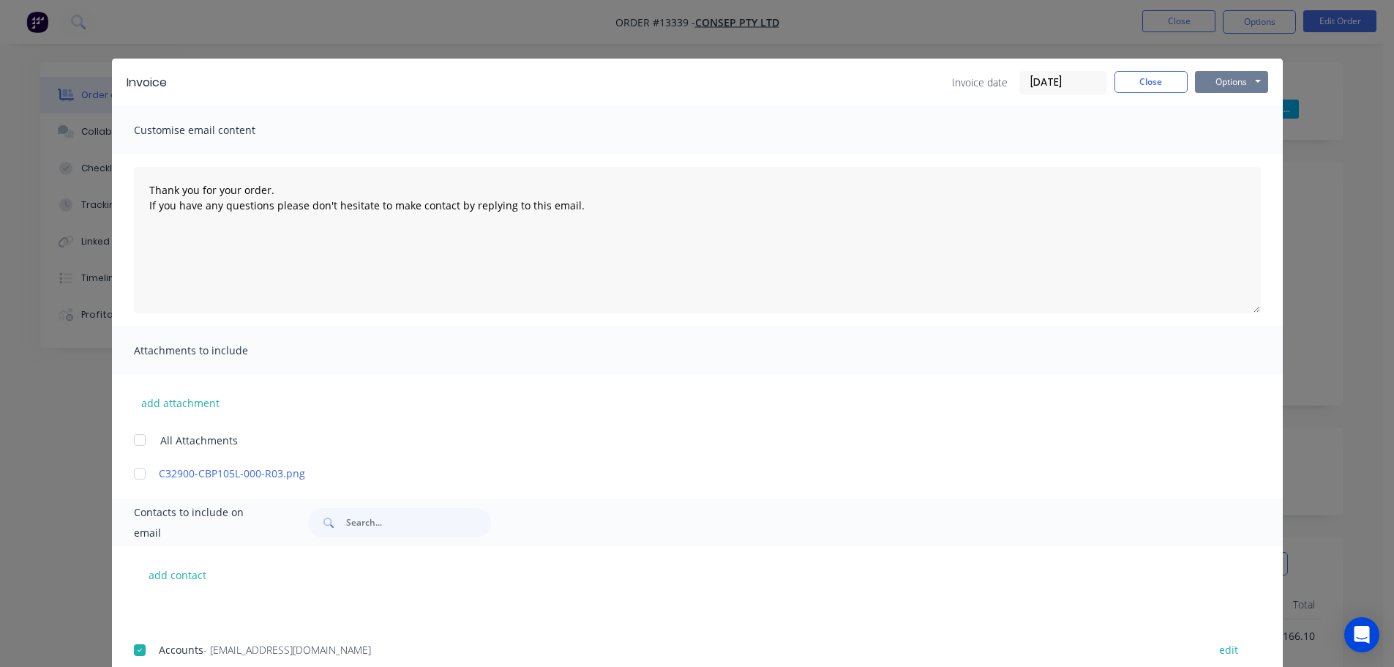
click at [1238, 86] on button "Options" at bounding box center [1231, 82] width 73 height 22
click at [1235, 165] on button "Email" at bounding box center [1242, 156] width 94 height 24
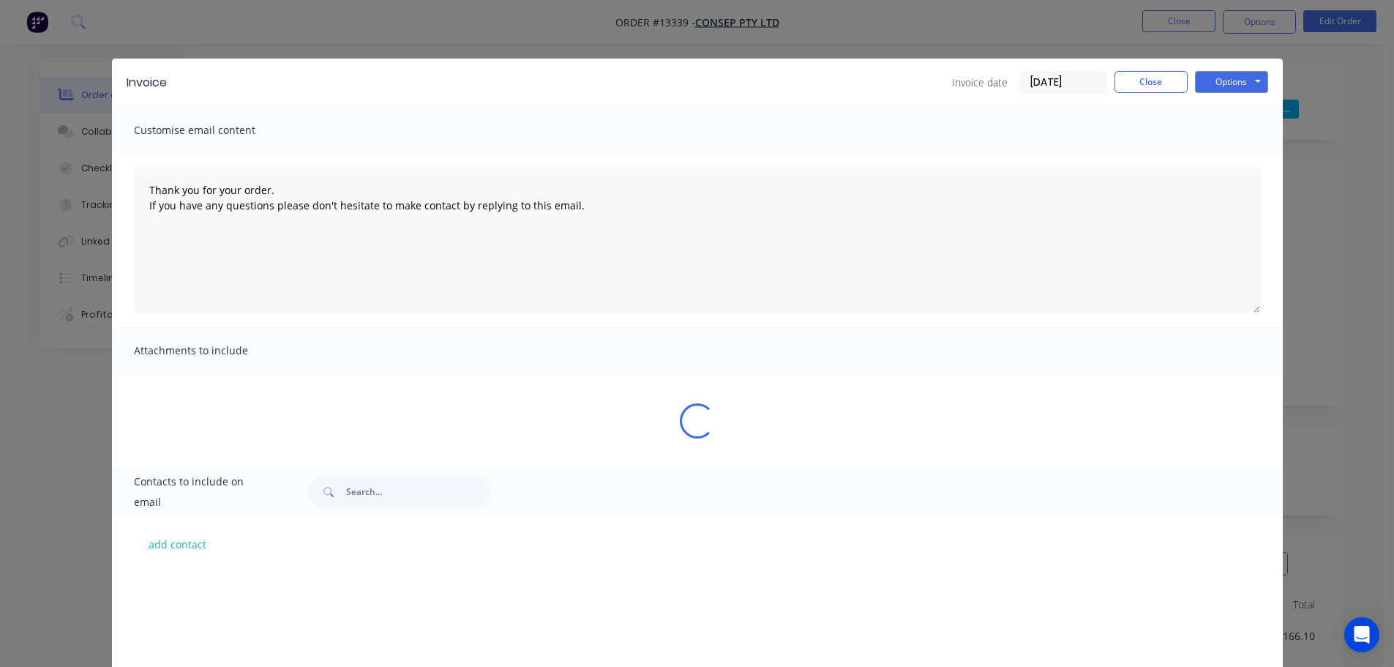
scroll to position [293, 0]
type textarea "Thank you for your order. If you have any questions please don't hesitate to ma…"
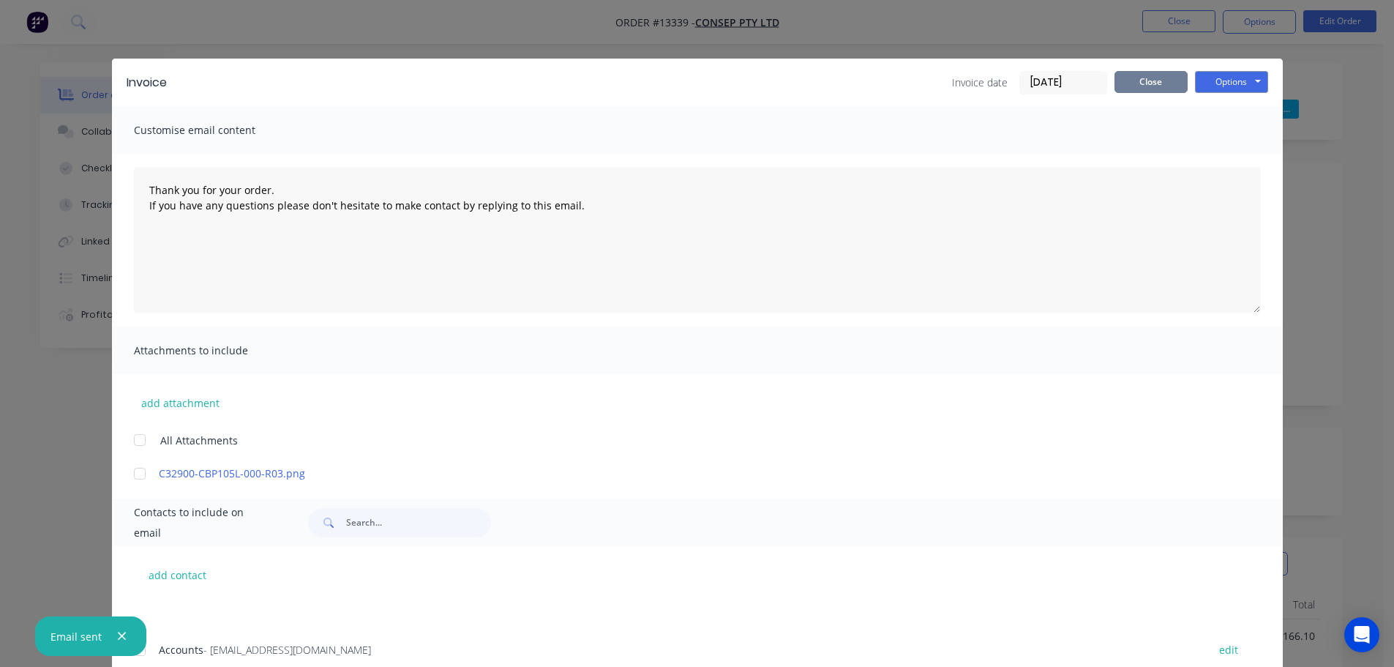
click at [1142, 83] on button "Close" at bounding box center [1150, 82] width 73 height 22
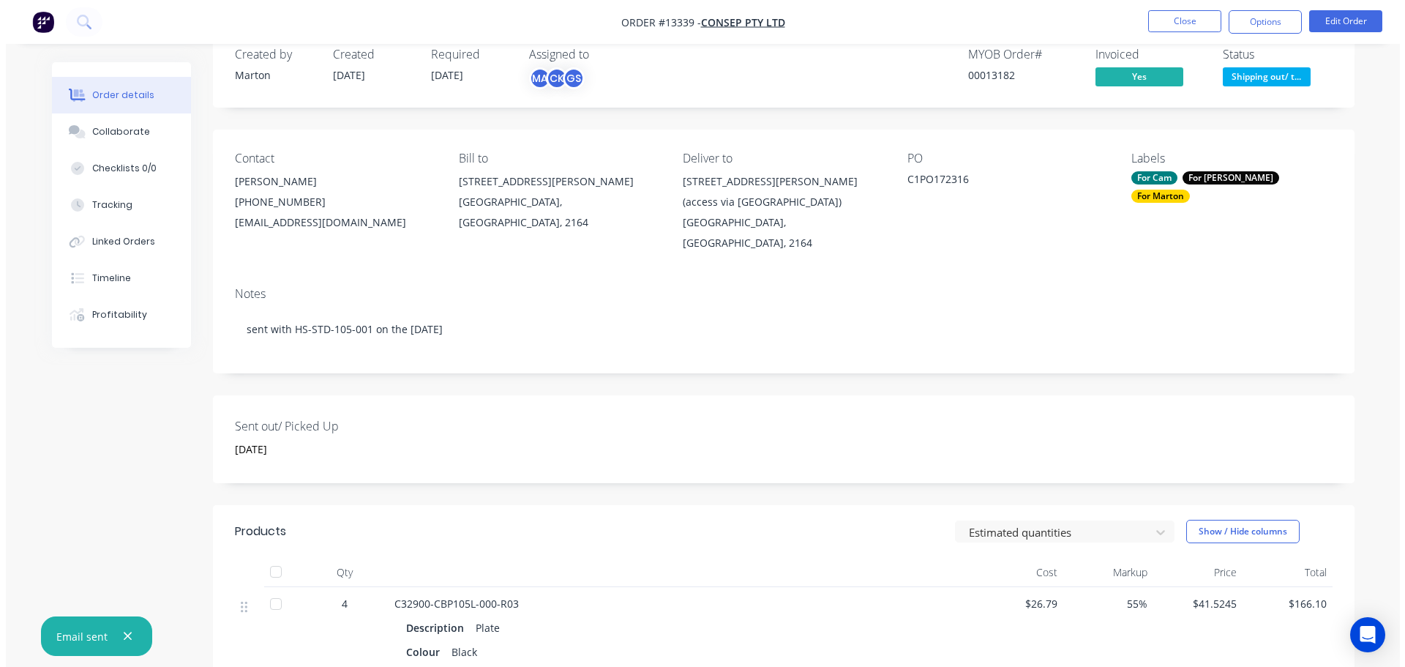
scroll to position [0, 0]
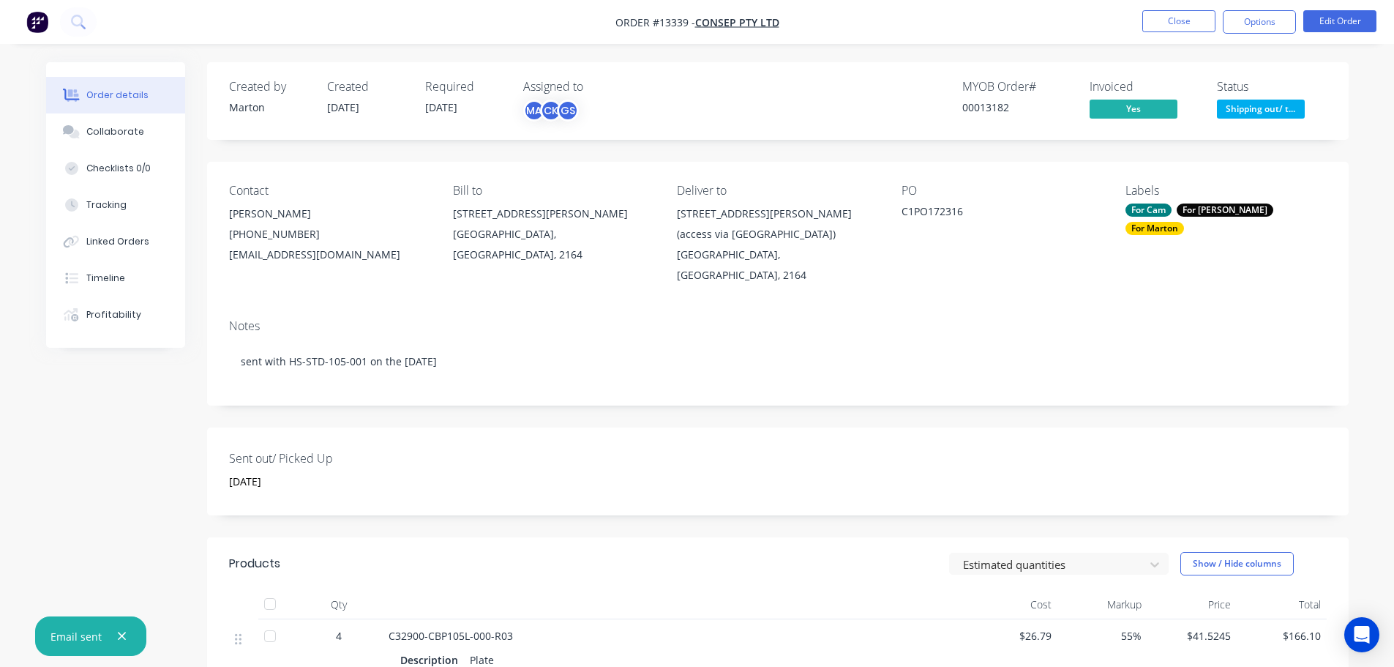
click at [1262, 102] on span "Shipping out/ t..." at bounding box center [1261, 109] width 88 height 18
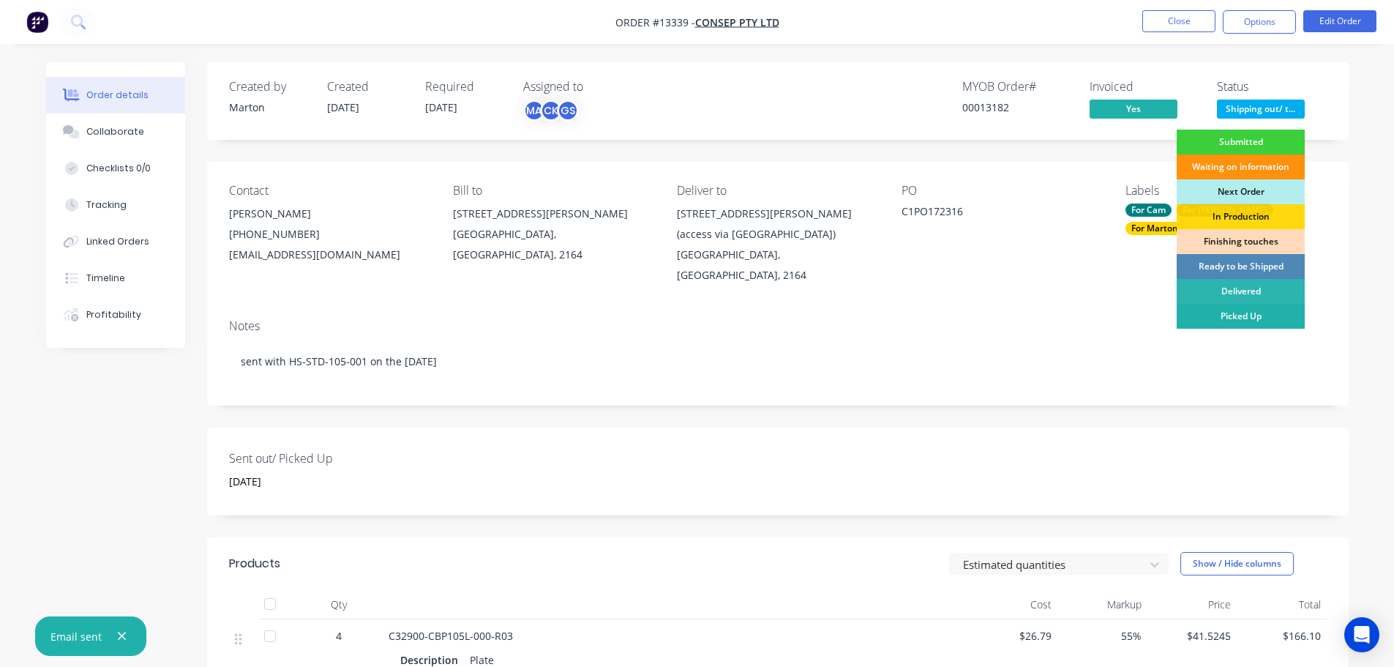
click at [1231, 309] on div "Picked Up" at bounding box center [1240, 316] width 128 height 25
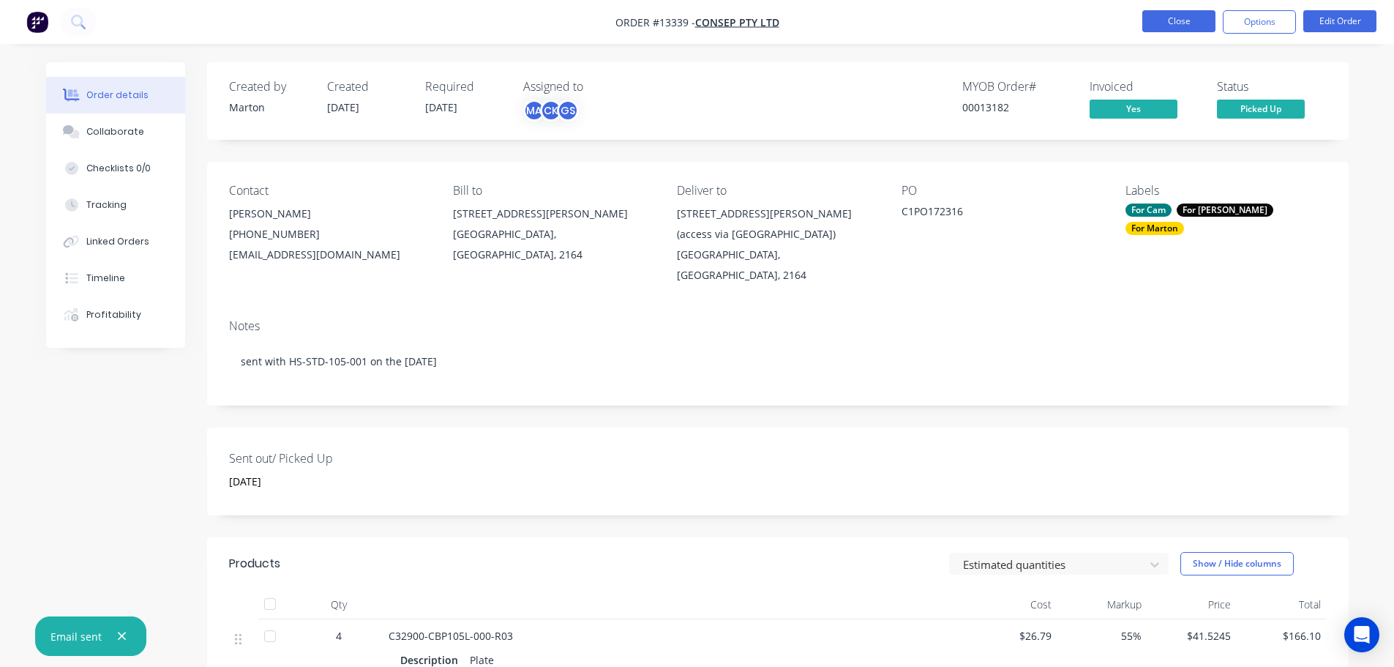
click at [1185, 29] on button "Close" at bounding box center [1178, 21] width 73 height 22
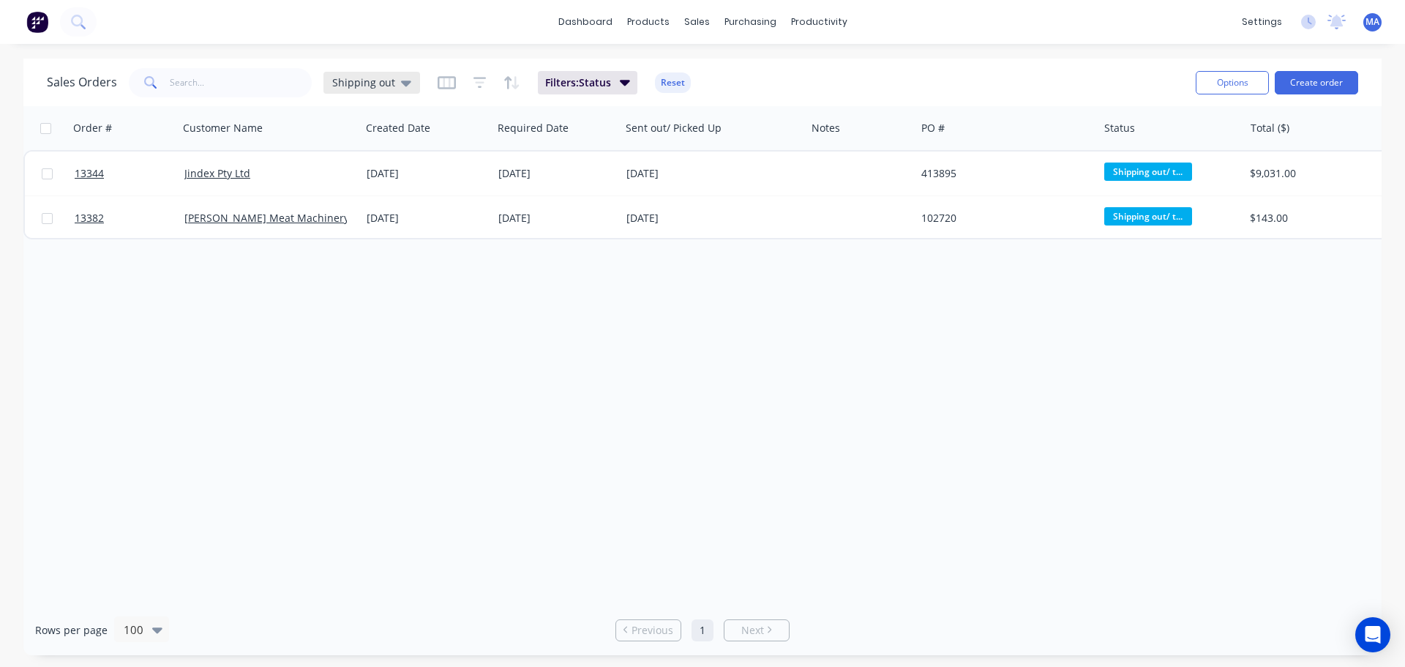
click at [396, 86] on div "Shipping out" at bounding box center [371, 82] width 79 height 13
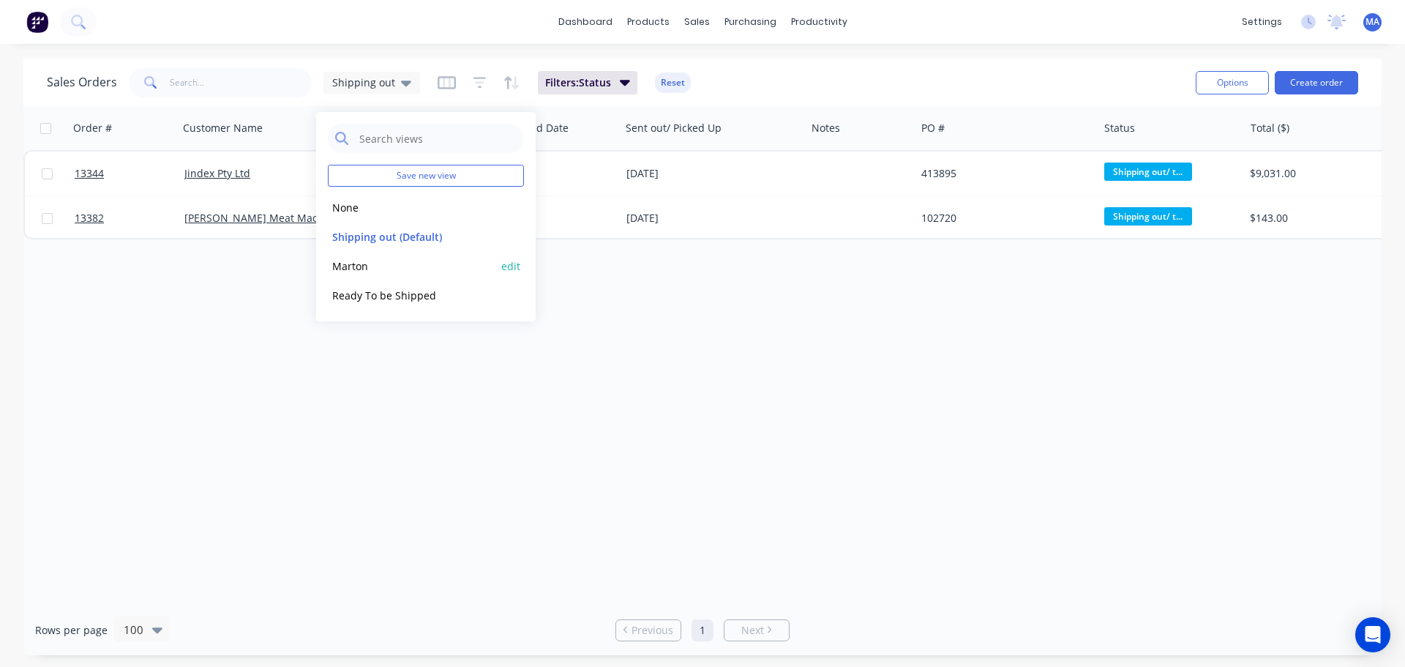
click at [357, 258] on button "Marton" at bounding box center [411, 266] width 167 height 17
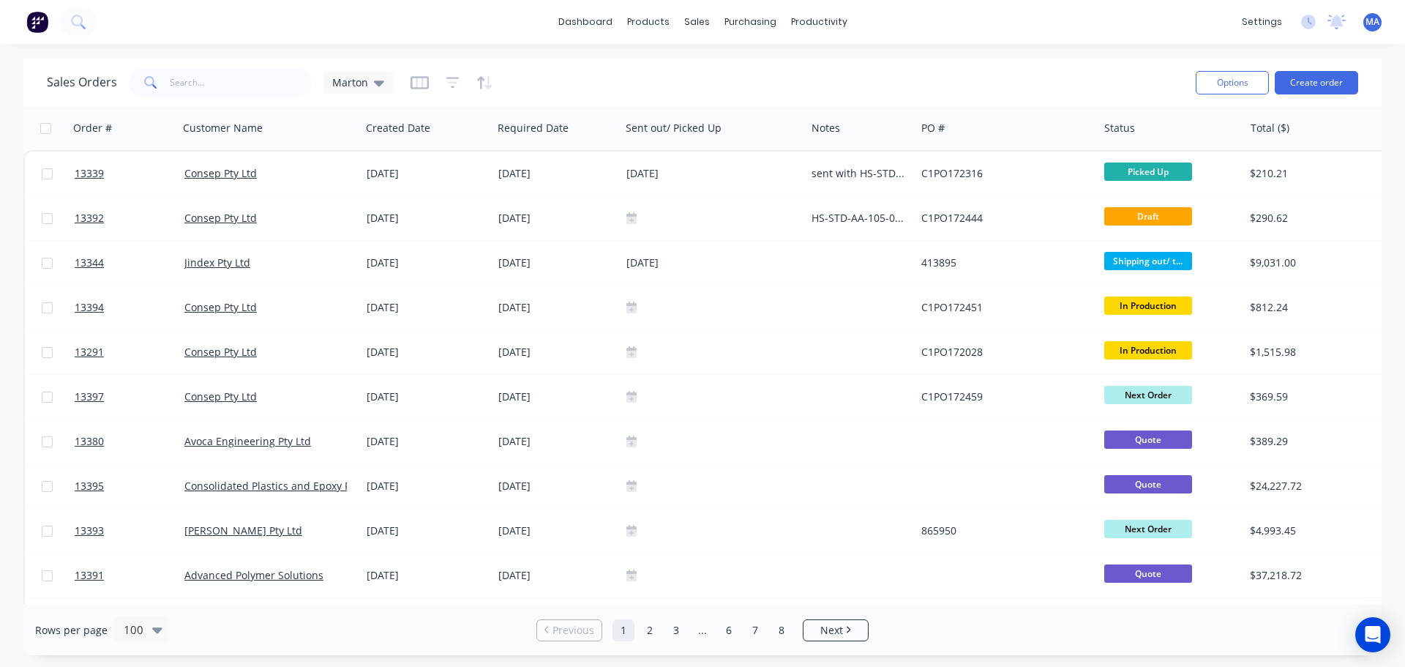
click at [378, 81] on icon at bounding box center [379, 83] width 10 height 6
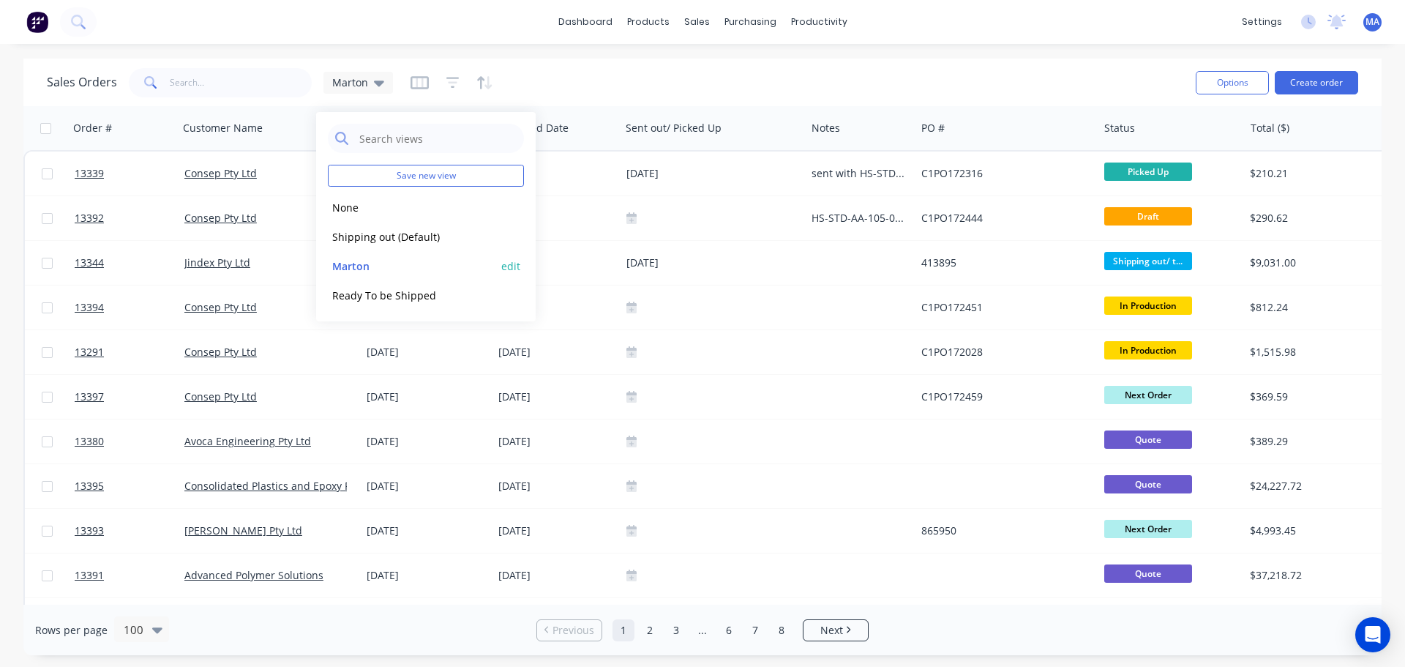
click at [511, 266] on button "edit" at bounding box center [510, 265] width 19 height 15
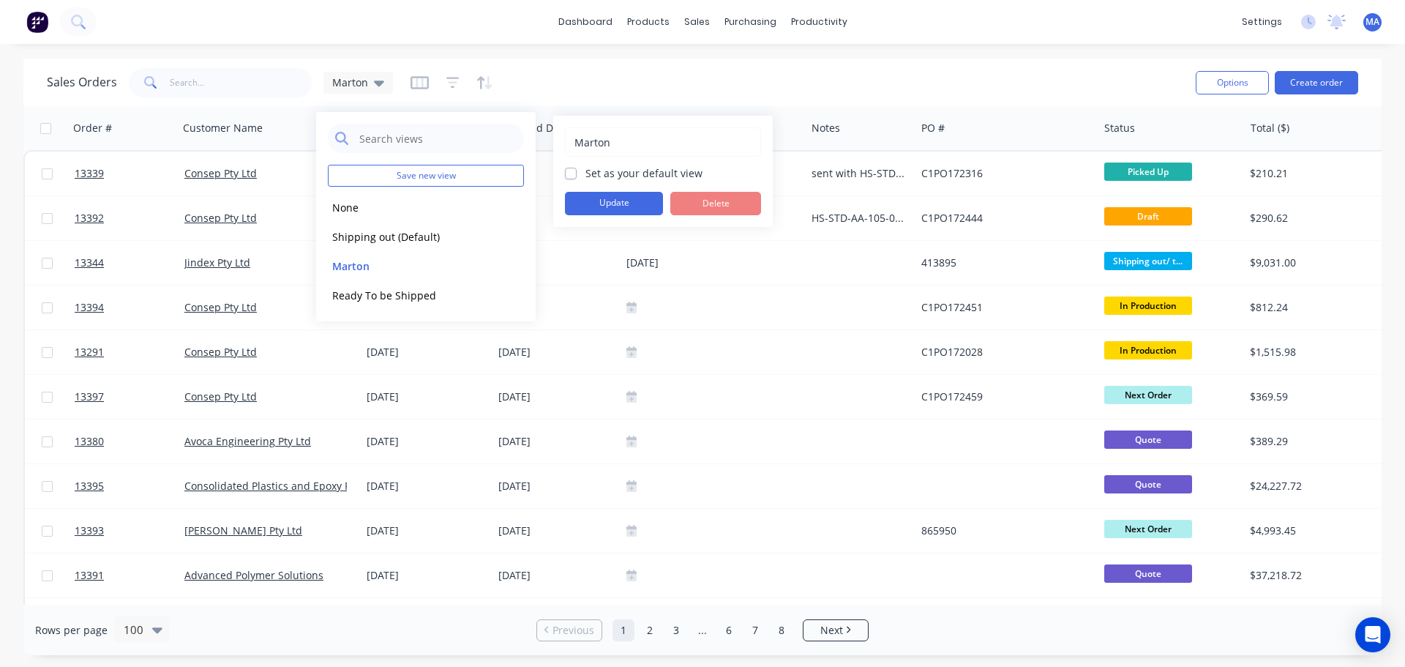
click at [585, 176] on label "Set as your default view" at bounding box center [643, 172] width 117 height 15
click at [568, 176] on input "Set as your default view" at bounding box center [571, 172] width 12 height 14
checkbox input "true"
click at [601, 208] on button "Update" at bounding box center [614, 203] width 98 height 23
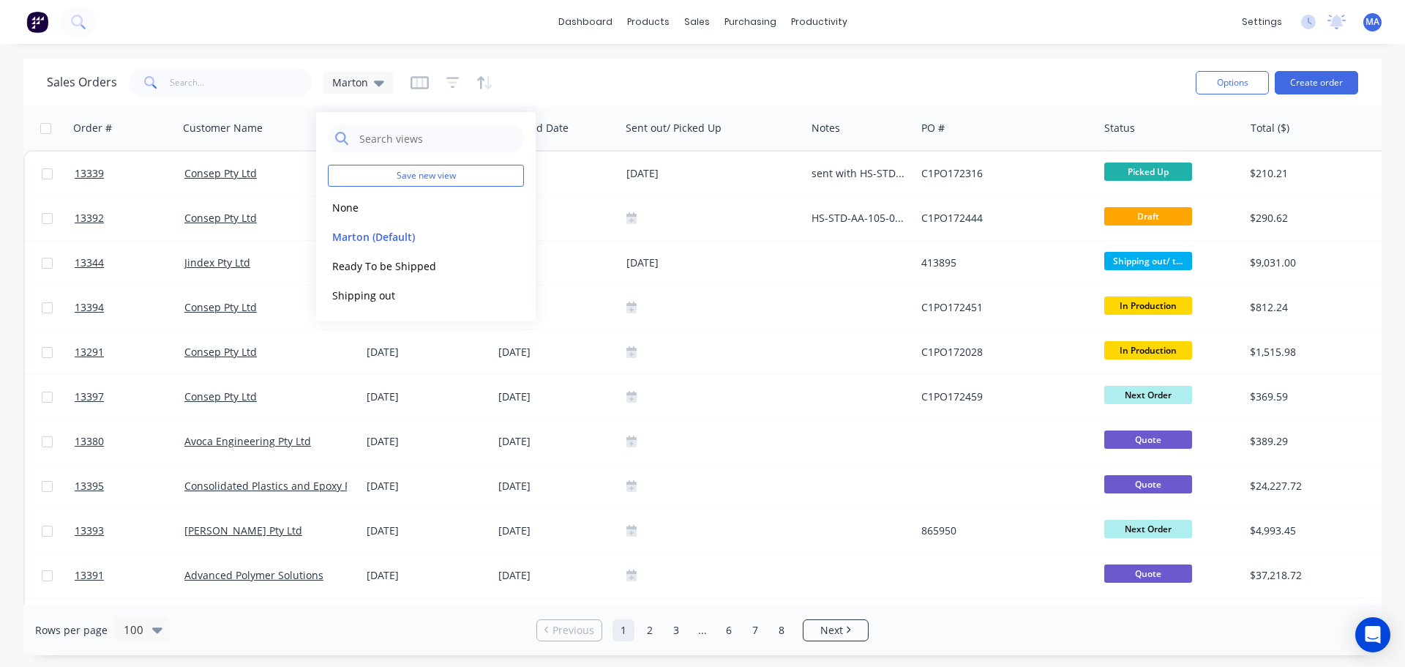
click at [724, 86] on div "Sales Orders Marton" at bounding box center [615, 82] width 1137 height 36
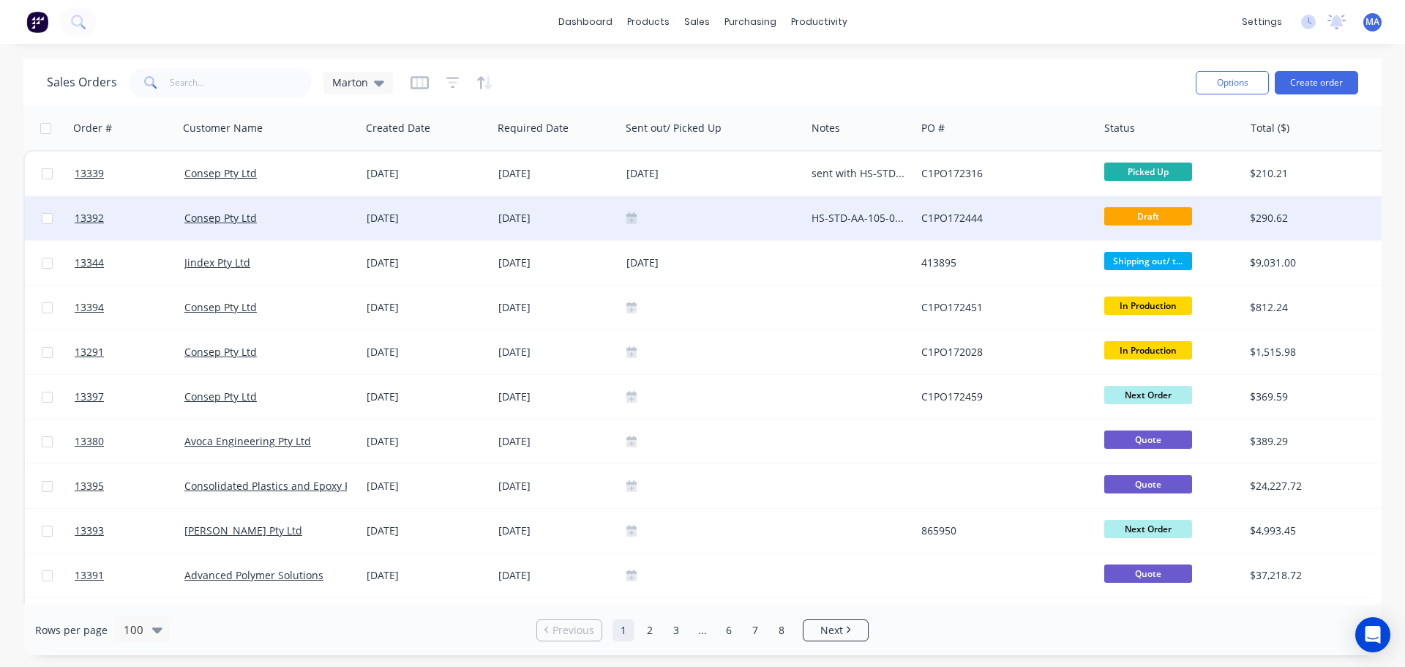
click at [295, 225] on div "Consep Pty Ltd" at bounding box center [265, 218] width 162 height 15
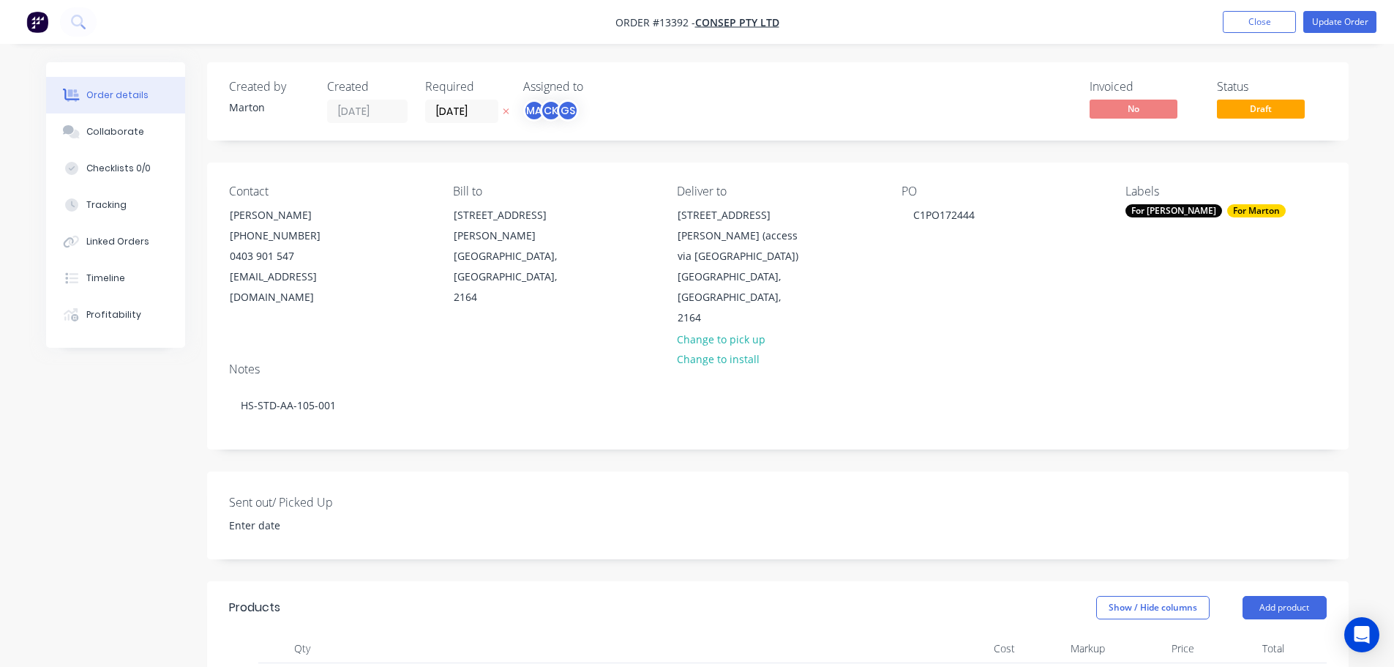
click at [1275, 36] on nav "Order #13392 - Consep Pty Ltd Add product Close Update Order" at bounding box center [697, 22] width 1394 height 44
click at [1250, 34] on nav "Order #13392 - Consep Pty Ltd Add product Close Update Order" at bounding box center [697, 22] width 1394 height 44
click at [1223, 23] on button "Close" at bounding box center [1259, 22] width 73 height 22
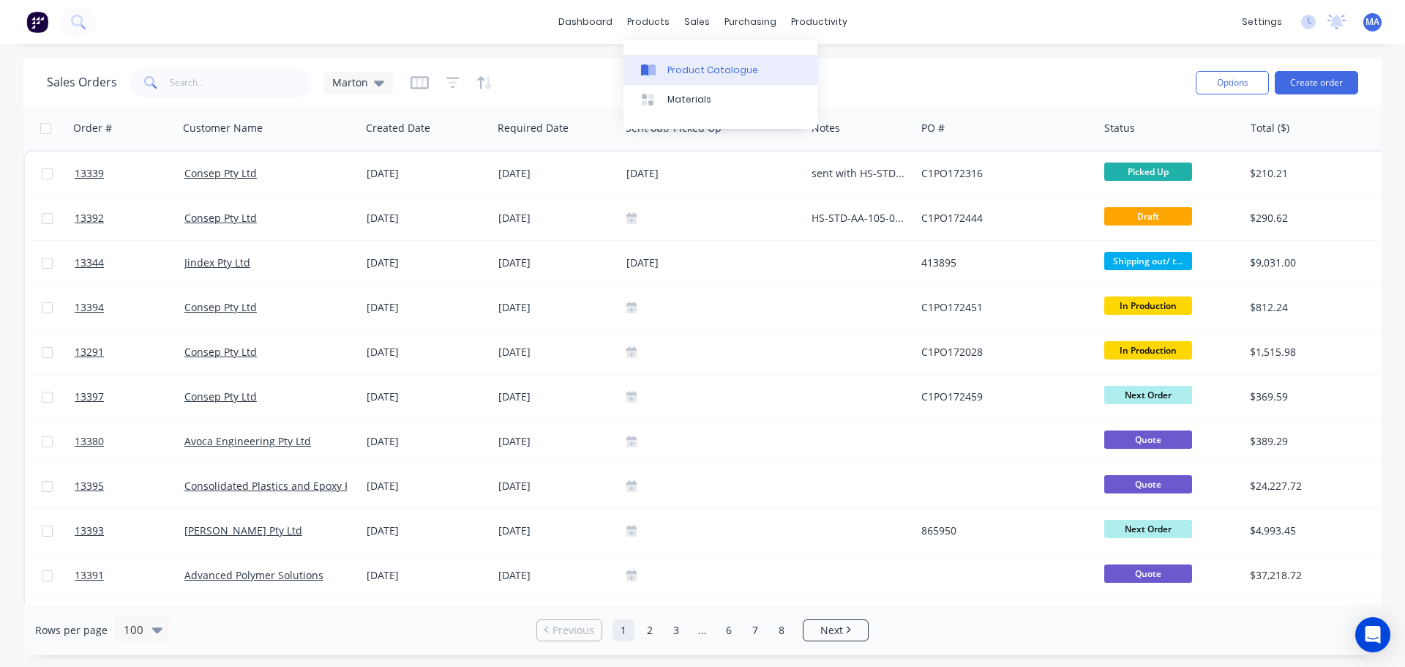
click at [667, 75] on div "Product Catalogue" at bounding box center [712, 70] width 91 height 13
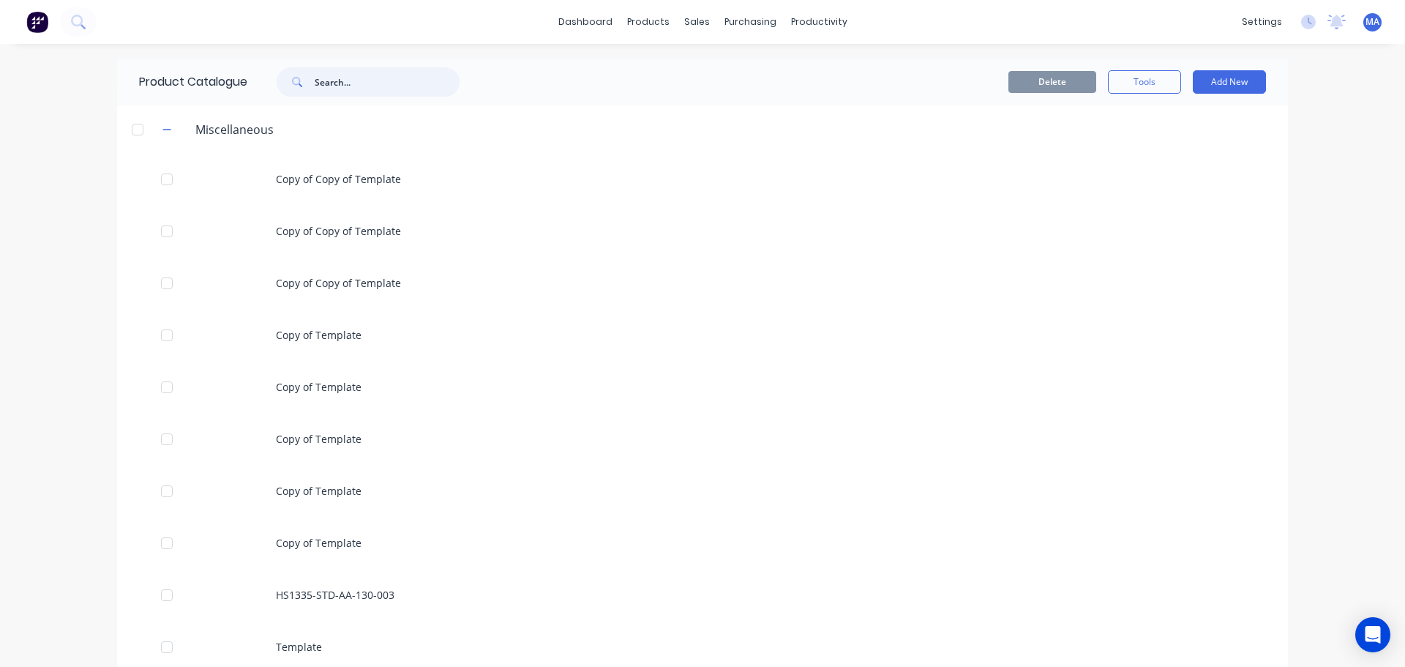
click at [349, 84] on input "text" at bounding box center [387, 81] width 145 height 29
click at [417, 75] on input "text" at bounding box center [387, 81] width 145 height 29
type input "hs1330-std"
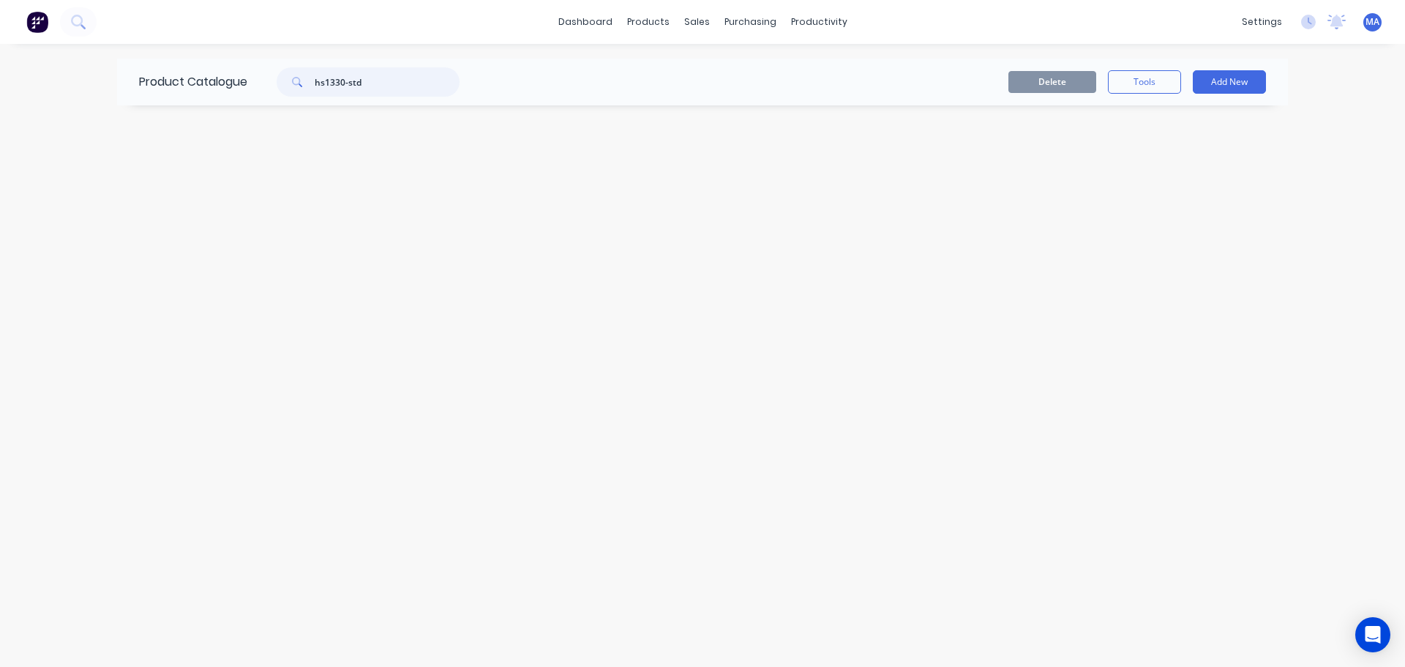
drag, startPoint x: 414, startPoint y: 77, endPoint x: 280, endPoint y: 83, distance: 134.1
click at [285, 83] on div "hs1330-std" at bounding box center [368, 81] width 183 height 29
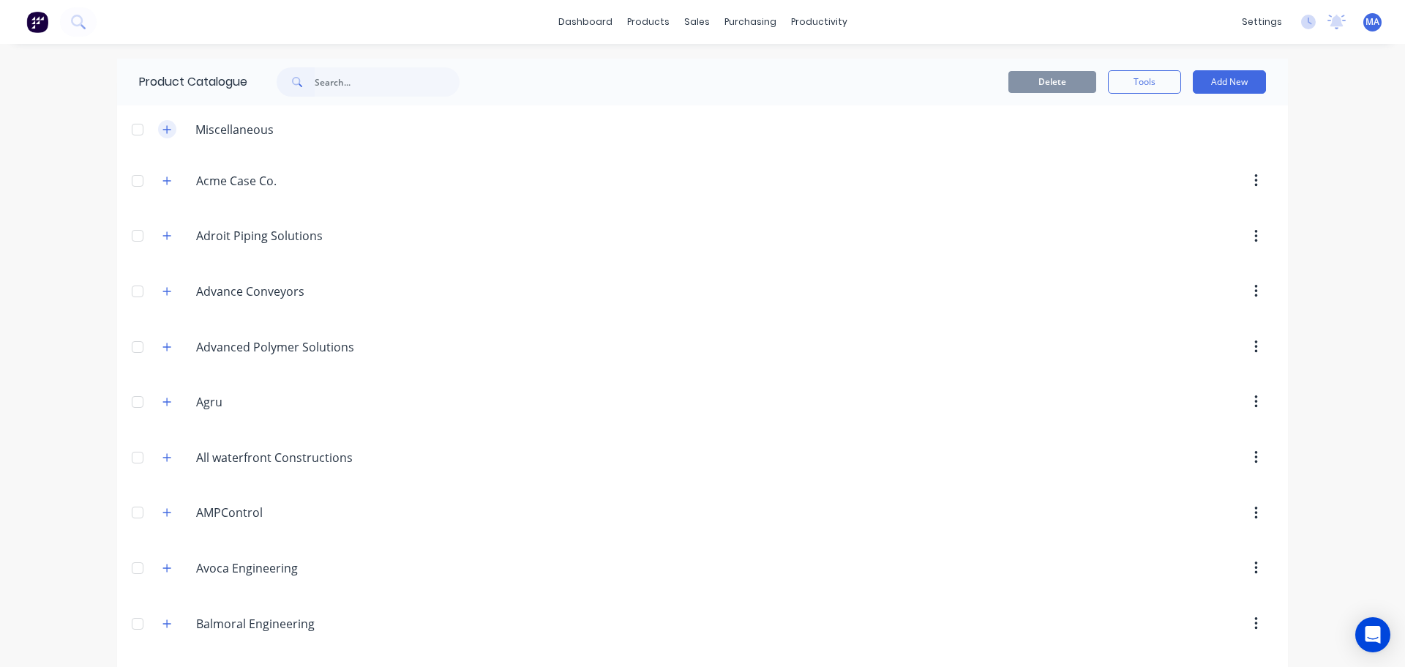
click at [162, 127] on icon "button" at bounding box center [166, 129] width 9 height 10
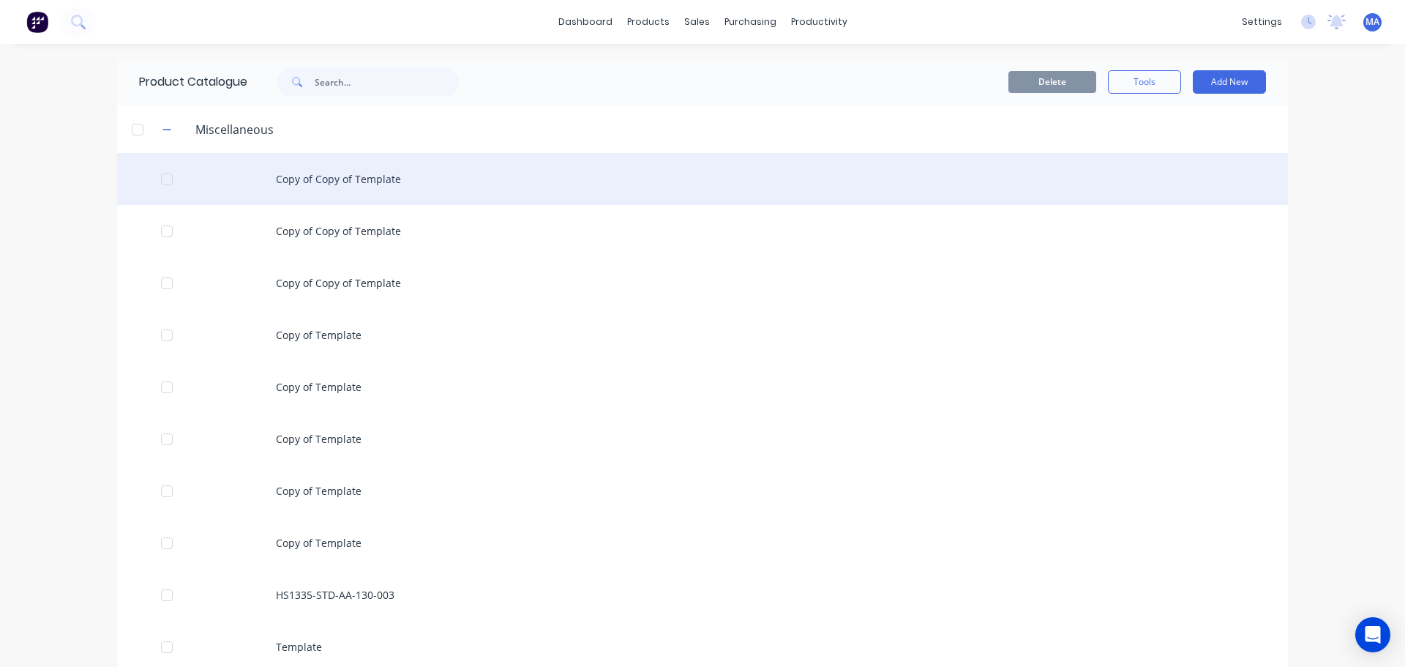
click at [307, 171] on div "Copy of Copy of Template" at bounding box center [702, 179] width 1171 height 52
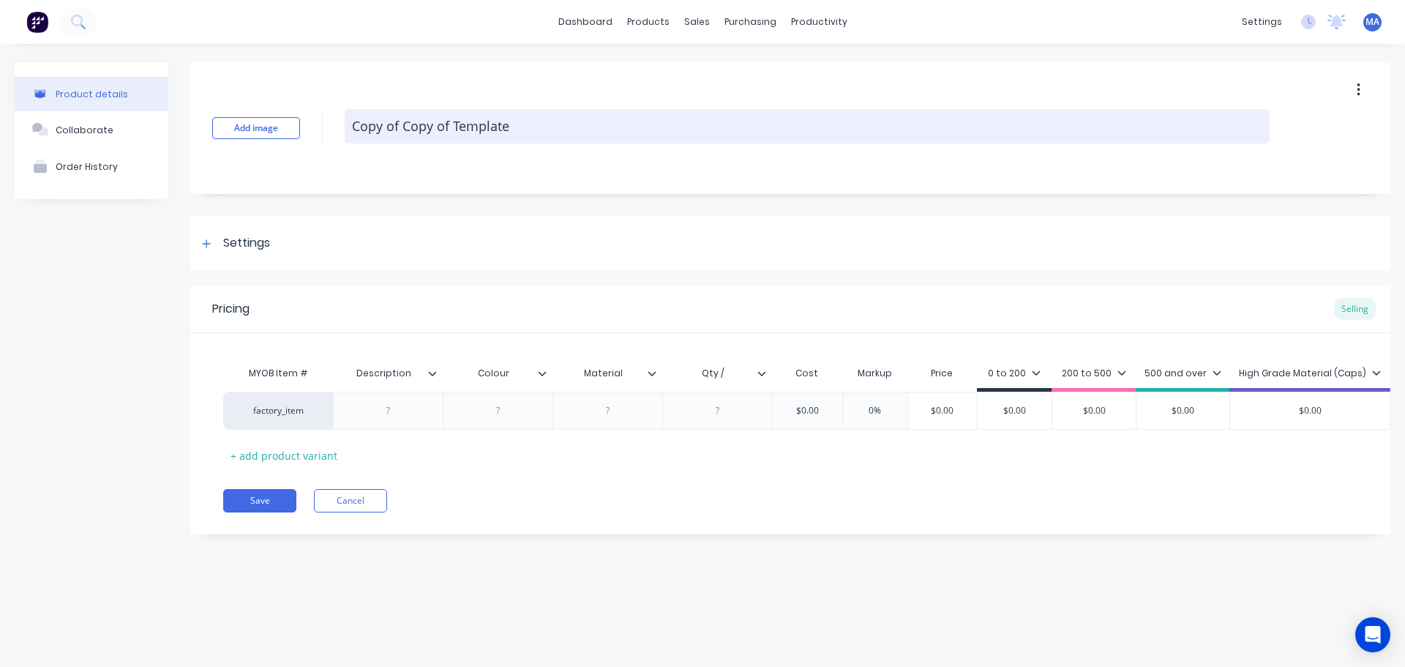
click at [522, 122] on textarea "Copy of Copy of Template" at bounding box center [807, 126] width 925 height 34
drag, startPoint x: 547, startPoint y: 121, endPoint x: 347, endPoint y: 131, distance: 200.7
click at [347, 131] on textarea "Copy of Copy of Template" at bounding box center [807, 126] width 925 height 34
type textarea "x"
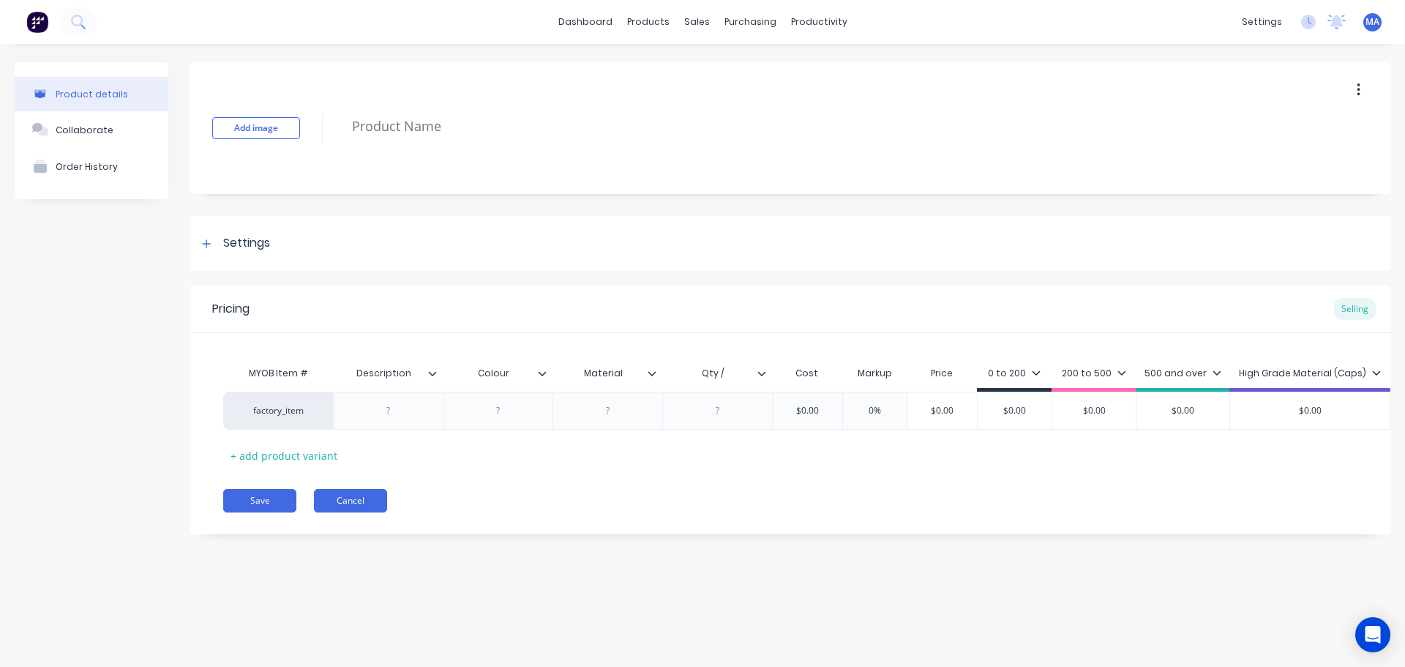
type textarea "x"
click at [342, 512] on button "Cancel" at bounding box center [350, 500] width 73 height 23
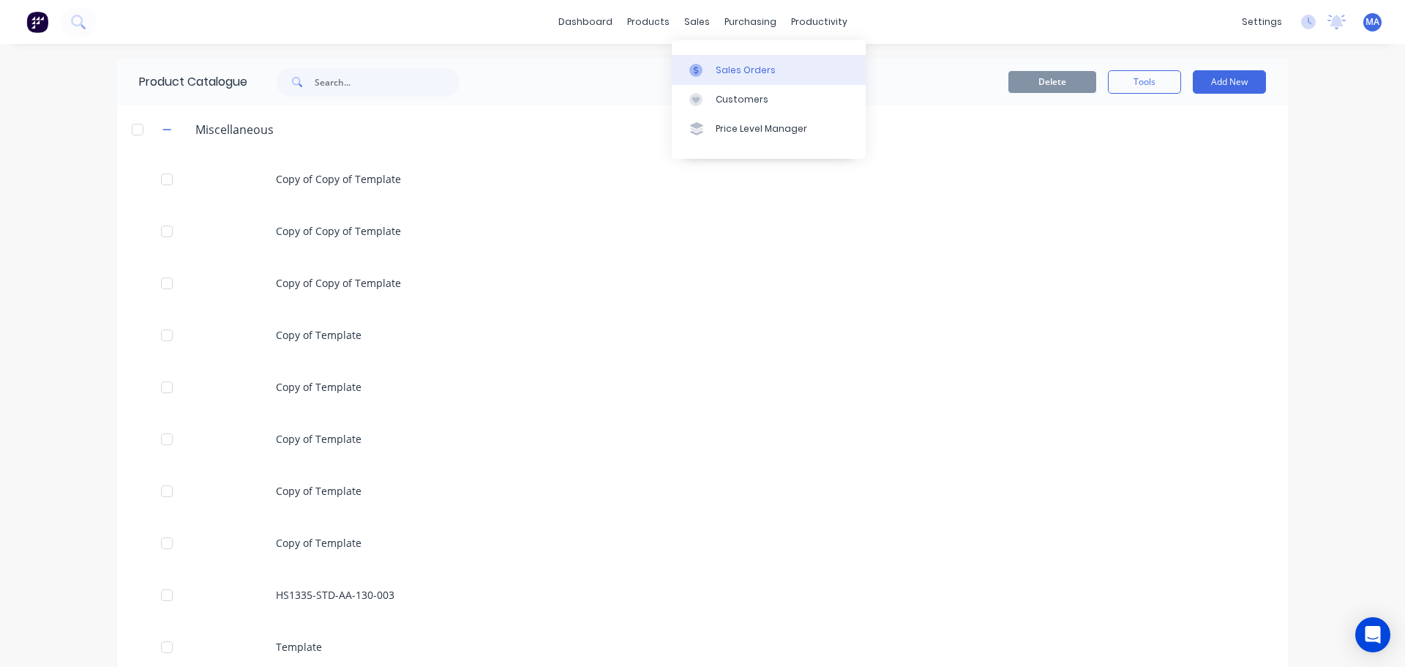
click at [707, 59] on link "Sales Orders" at bounding box center [769, 69] width 194 height 29
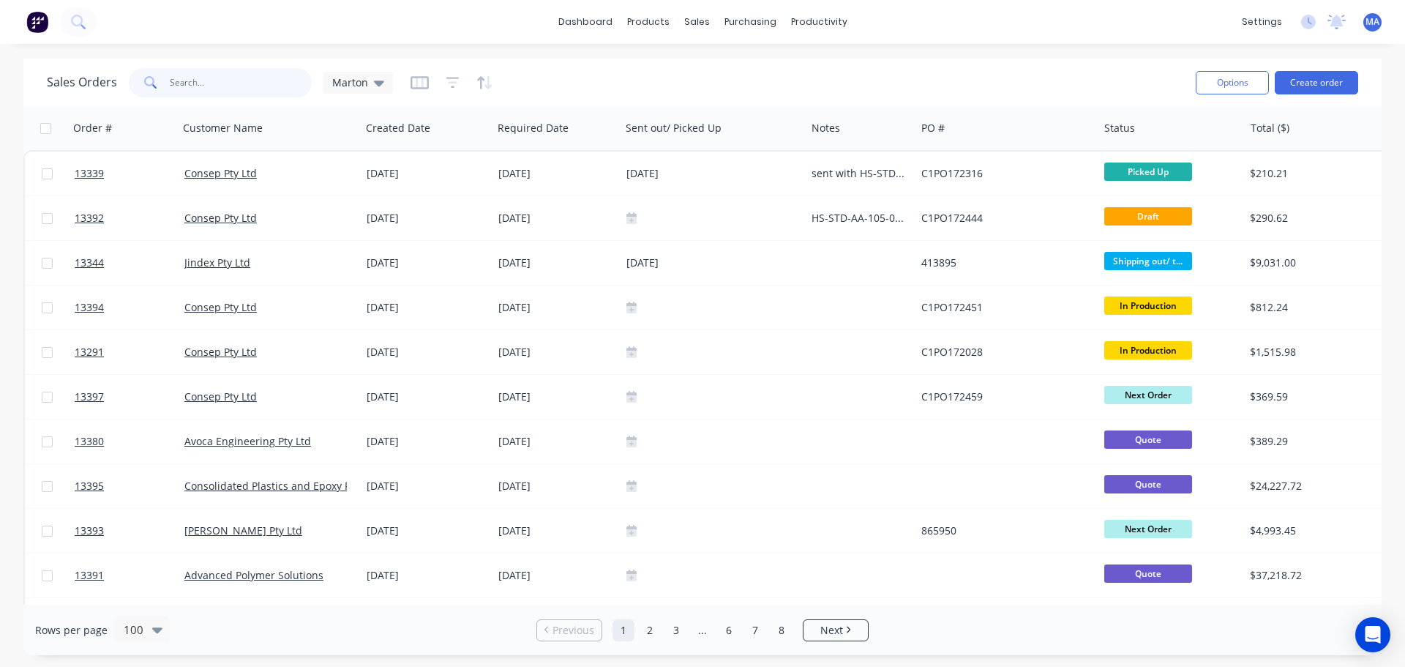
click at [257, 88] on input "text" at bounding box center [241, 82] width 143 height 29
type input "c"
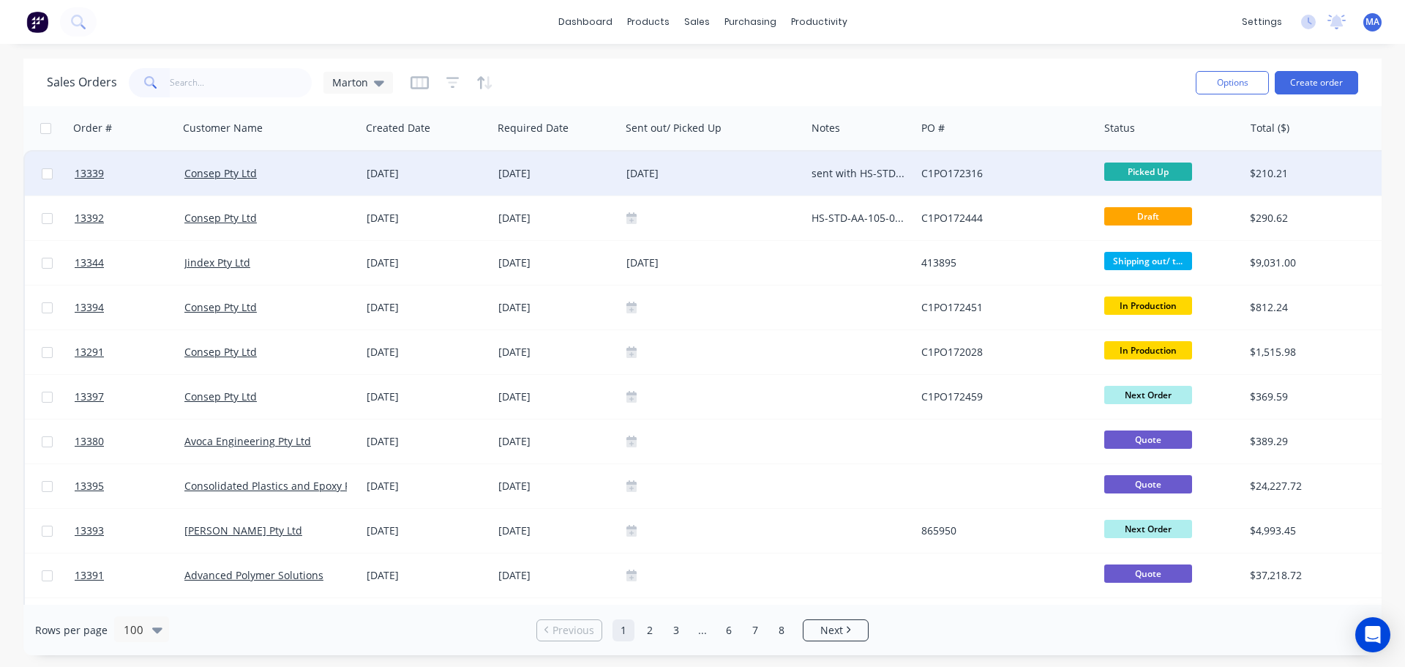
click at [1043, 173] on div "C1PO172316" at bounding box center [1002, 173] width 162 height 15
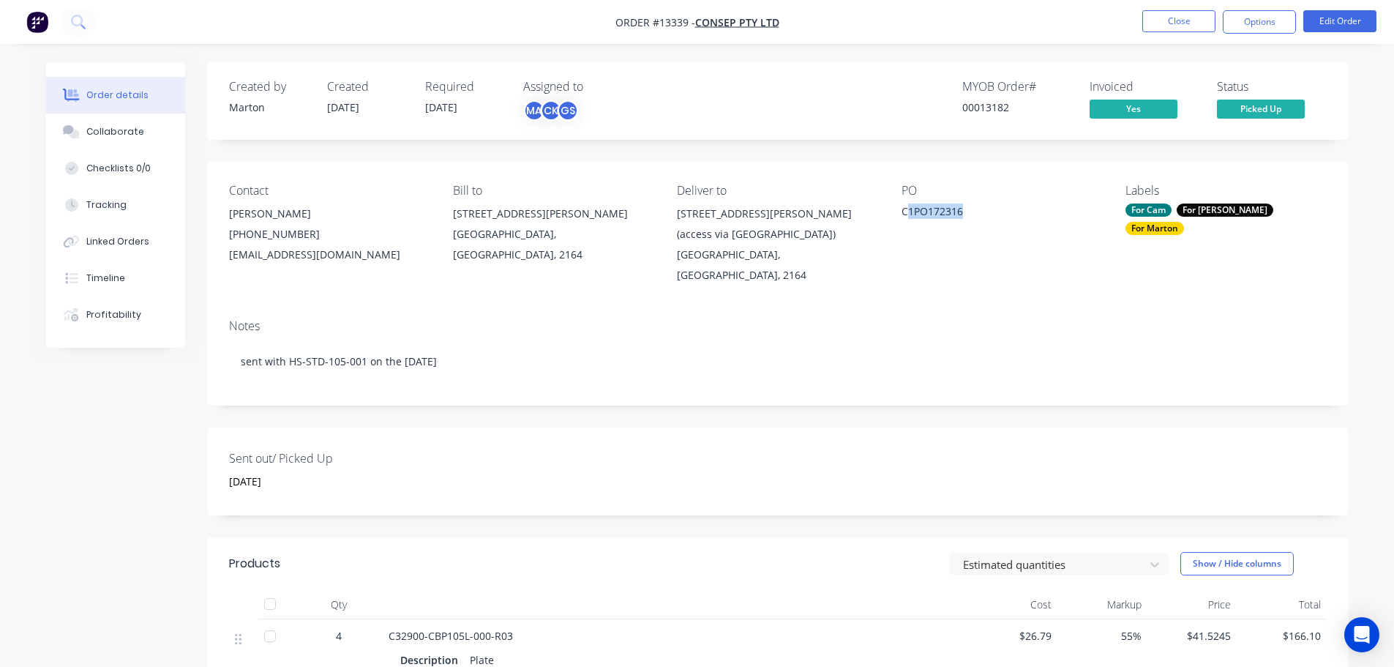
drag, startPoint x: 980, startPoint y: 217, endPoint x: 907, endPoint y: 217, distance: 73.2
click at [907, 217] on div "C1PO172316" at bounding box center [992, 213] width 183 height 20
click at [961, 214] on div "C1PO172316" at bounding box center [992, 213] width 183 height 20
drag, startPoint x: 973, startPoint y: 213, endPoint x: 893, endPoint y: 211, distance: 80.5
click at [893, 211] on div "Contact Rickie Ly (02) 9756 5299 RLy@consep.com.au Bill to 59 Newton Road Wethe…" at bounding box center [777, 235] width 1141 height 146
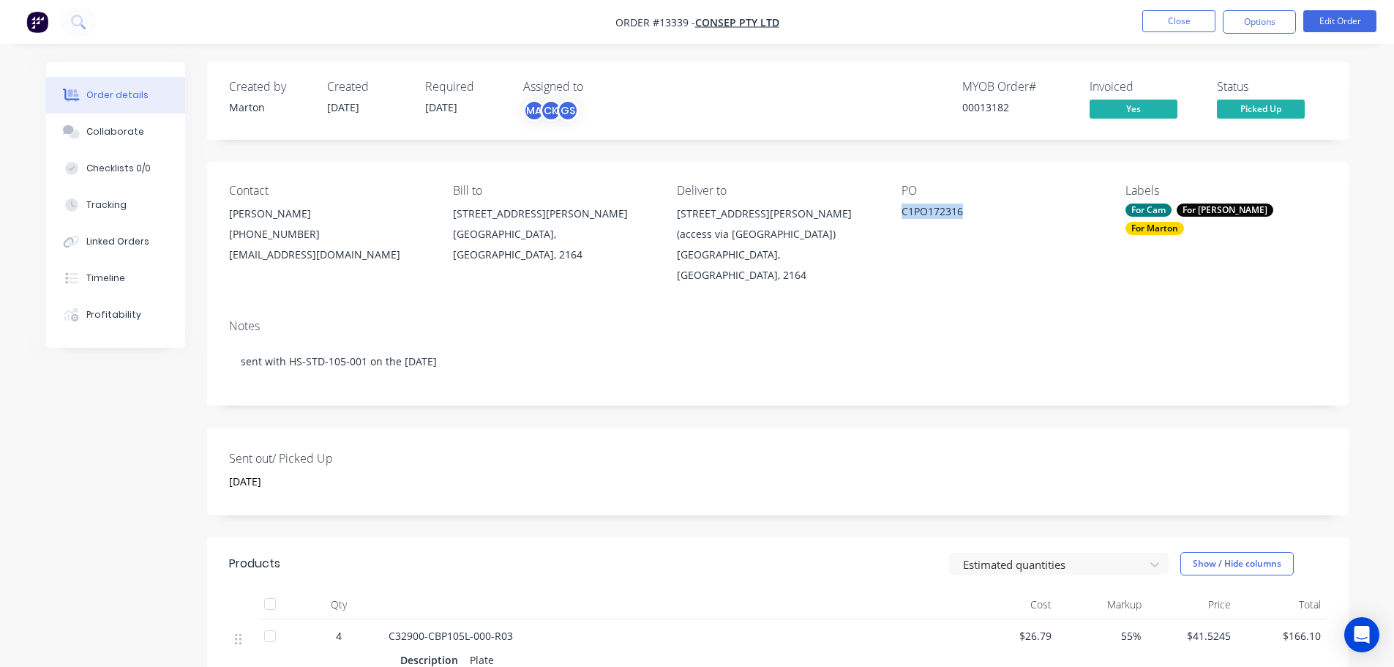
copy div "C1PO172316"
click at [1180, 23] on button "Close" at bounding box center [1178, 21] width 73 height 22
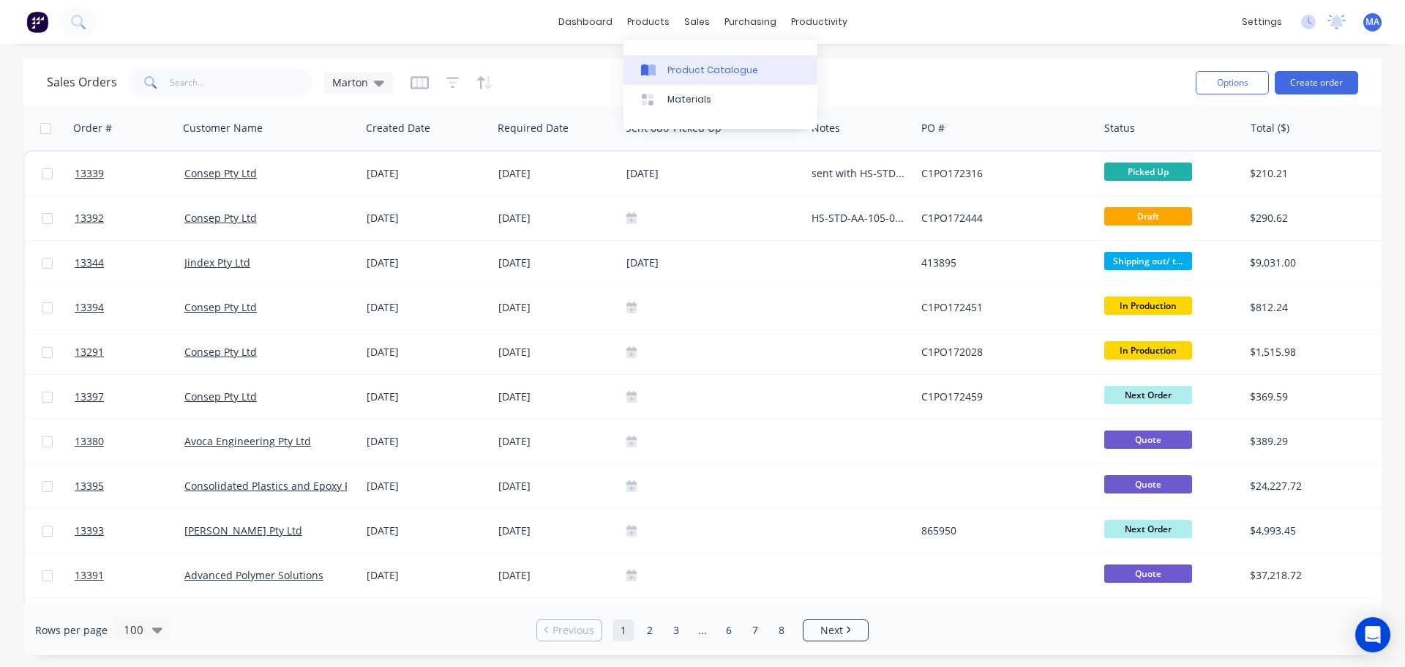
click at [668, 65] on div "Product Catalogue" at bounding box center [712, 70] width 91 height 13
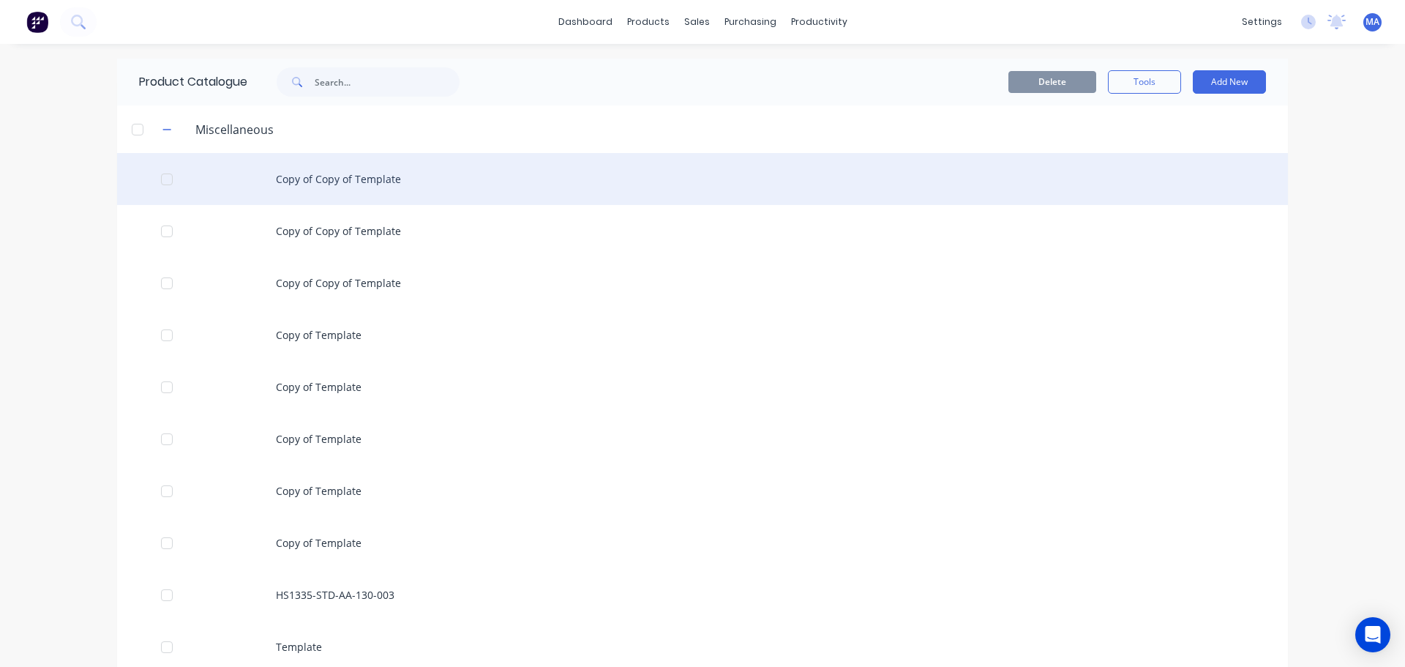
click at [343, 174] on div "Copy of Copy of Template" at bounding box center [702, 179] width 1171 height 52
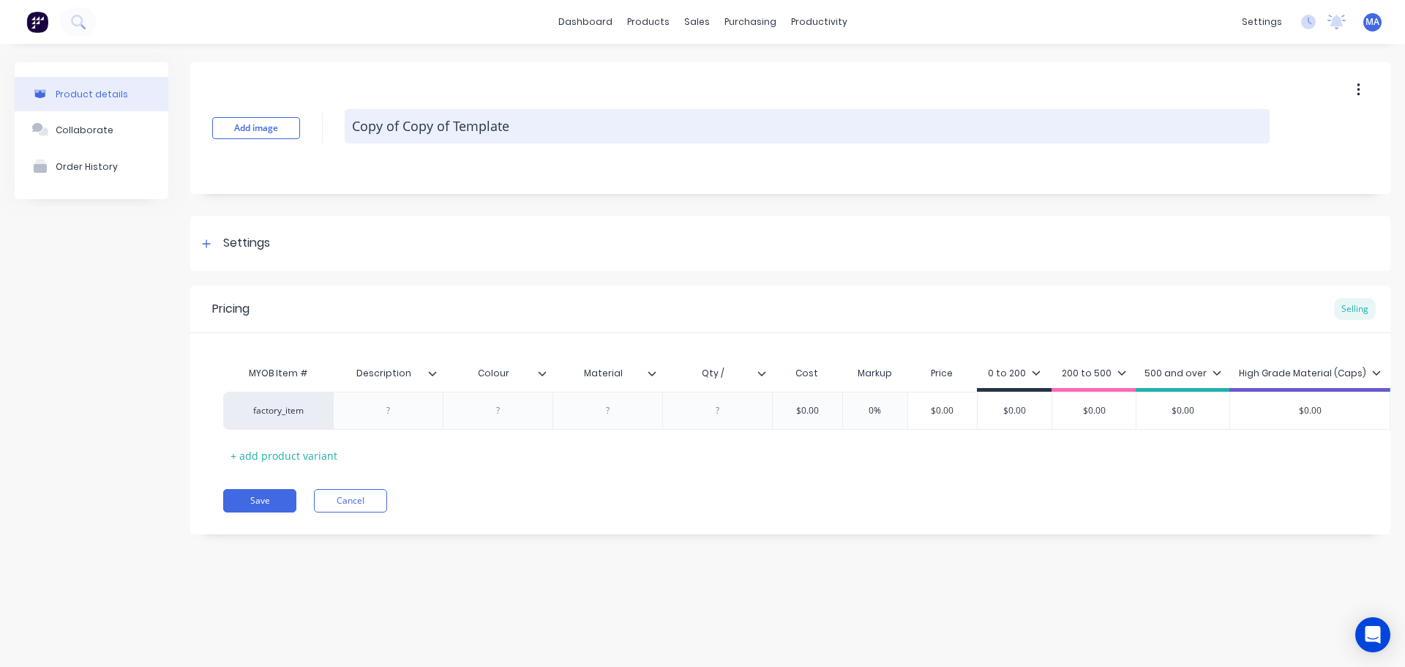
click at [464, 122] on textarea "Copy of Copy of Template" at bounding box center [807, 126] width 925 height 34
click at [464, 124] on textarea "Copy of Copy of Template" at bounding box center [807, 126] width 925 height 34
type textarea "x"
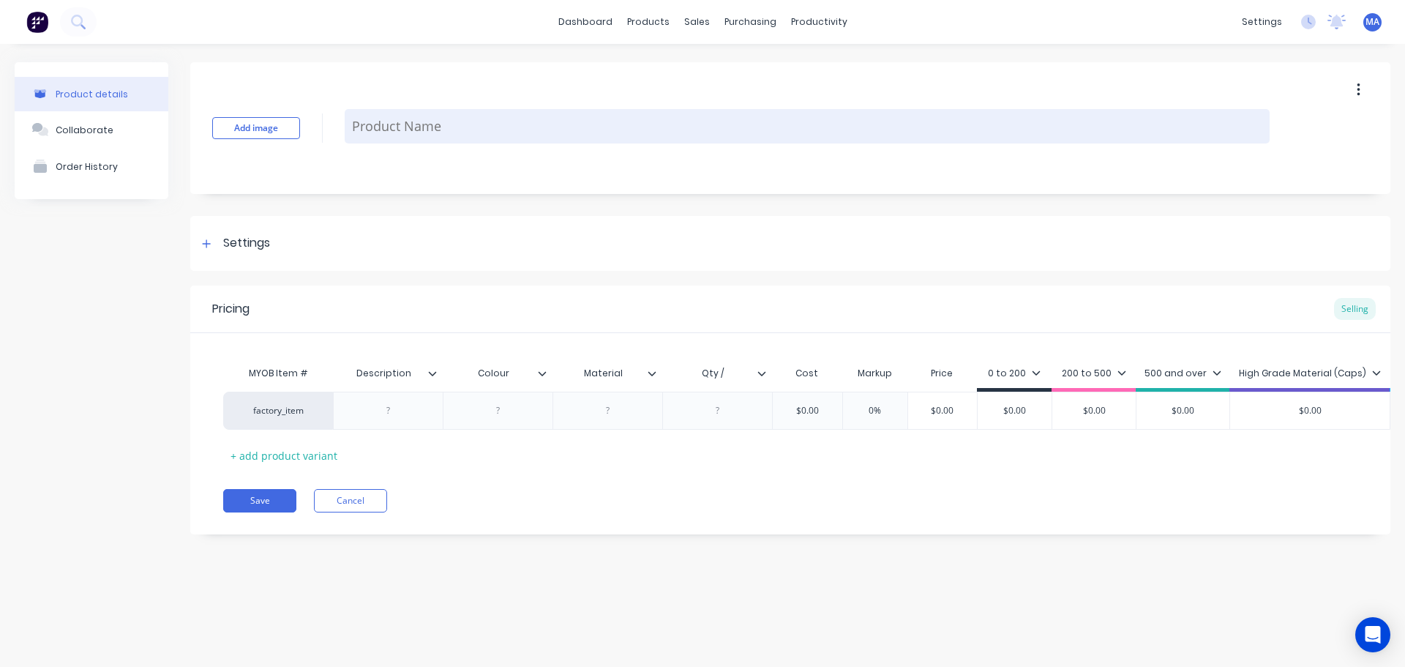
type textarea "x"
type textarea "H"
type textarea "x"
type textarea "HS"
type textarea "x"
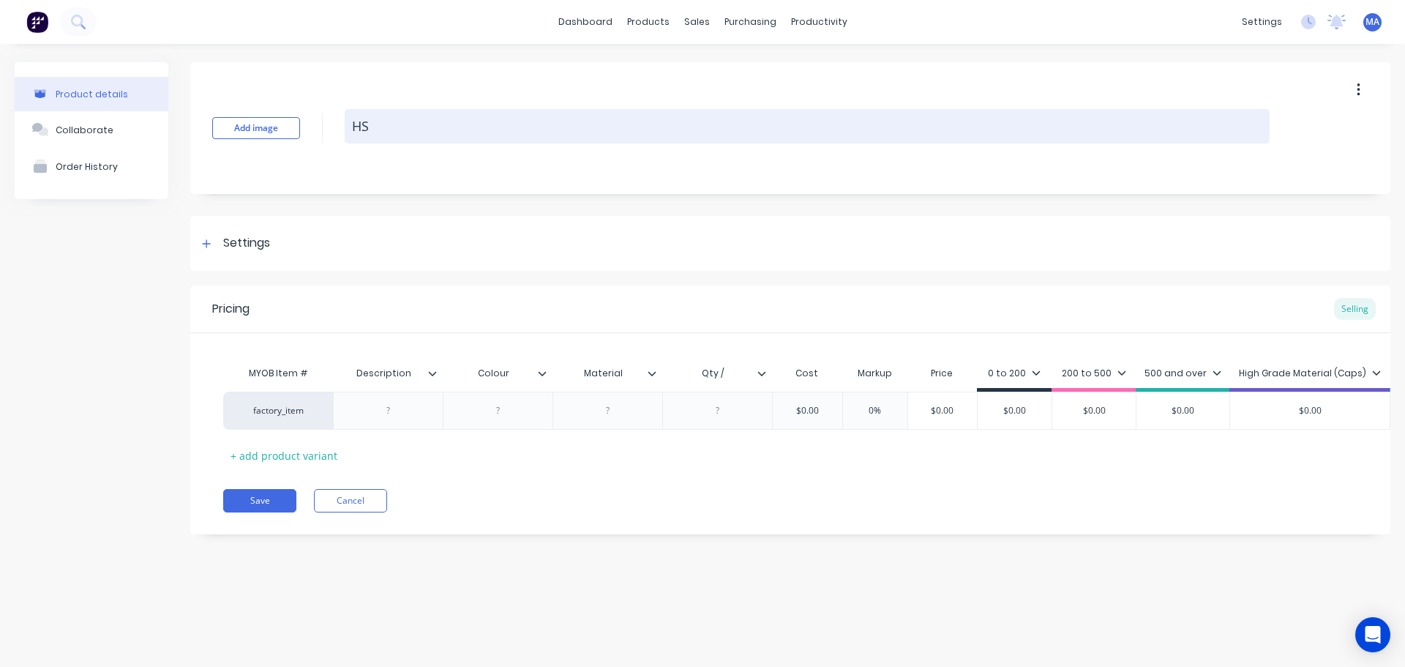
type textarea "HS1"
type textarea "x"
type textarea "HS13"
type textarea "x"
type textarea "HS133"
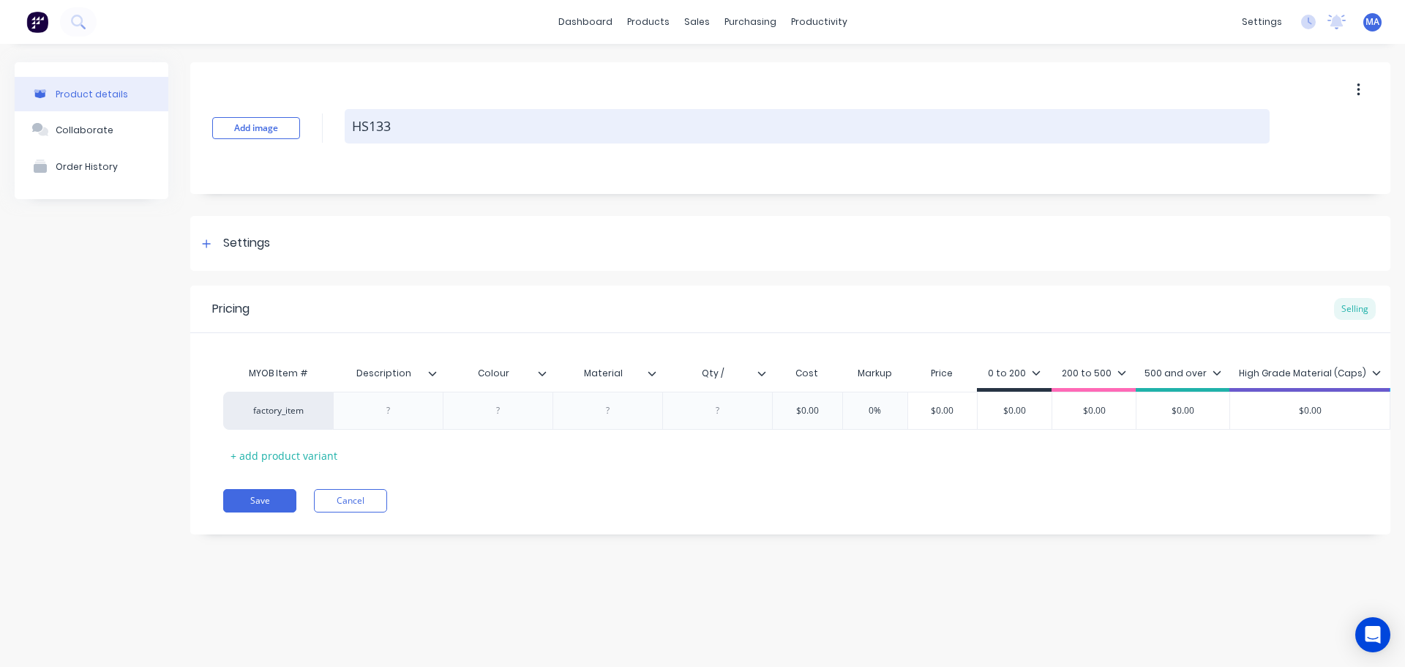
type textarea "x"
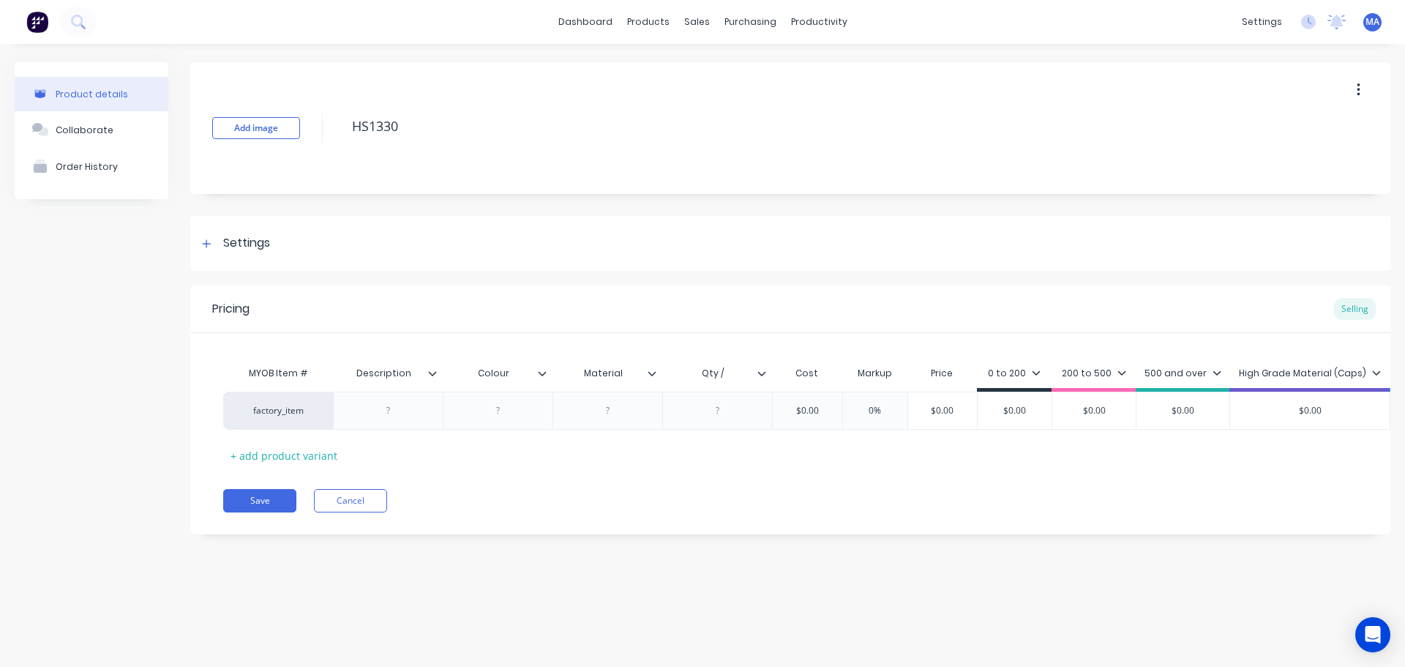
type textarea "HS1330"
type textarea "x"
type textarea "HS1330"
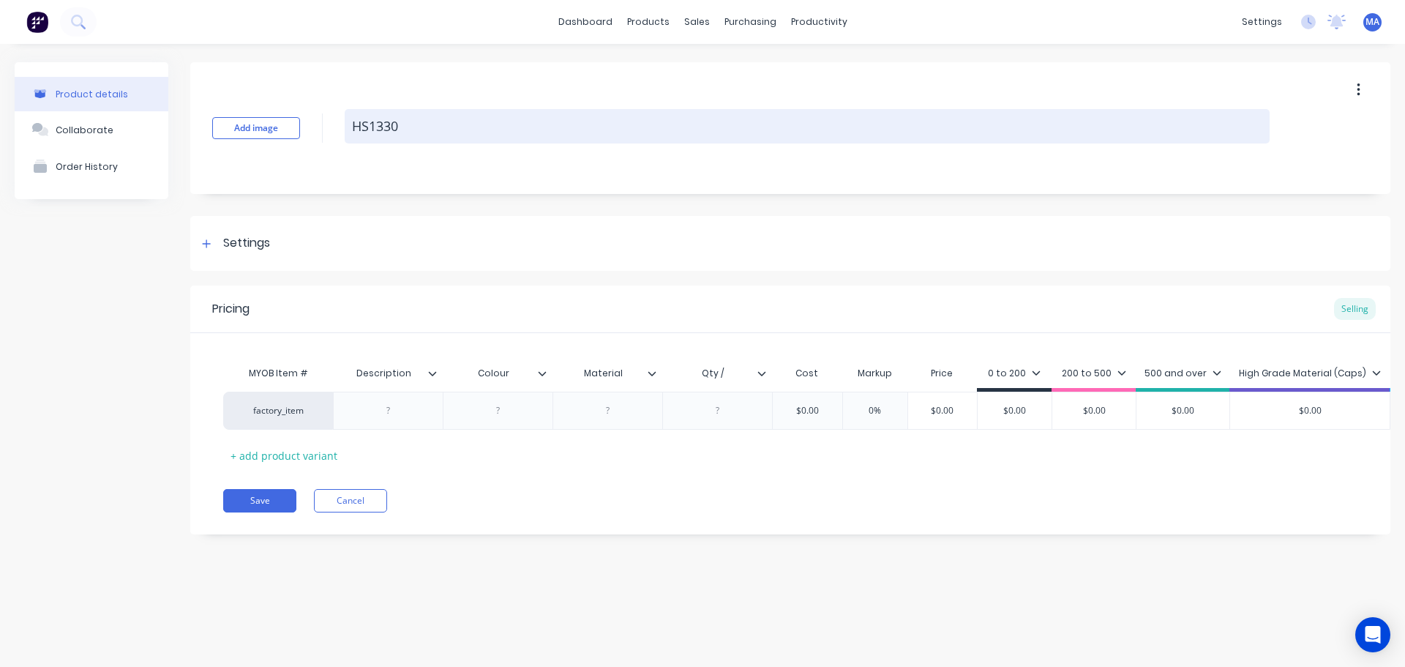
click at [429, 132] on textarea "HS1330" at bounding box center [807, 126] width 925 height 34
type textarea "x"
type textarea "HS1330-"
type textarea "x"
type textarea "HS1330-S"
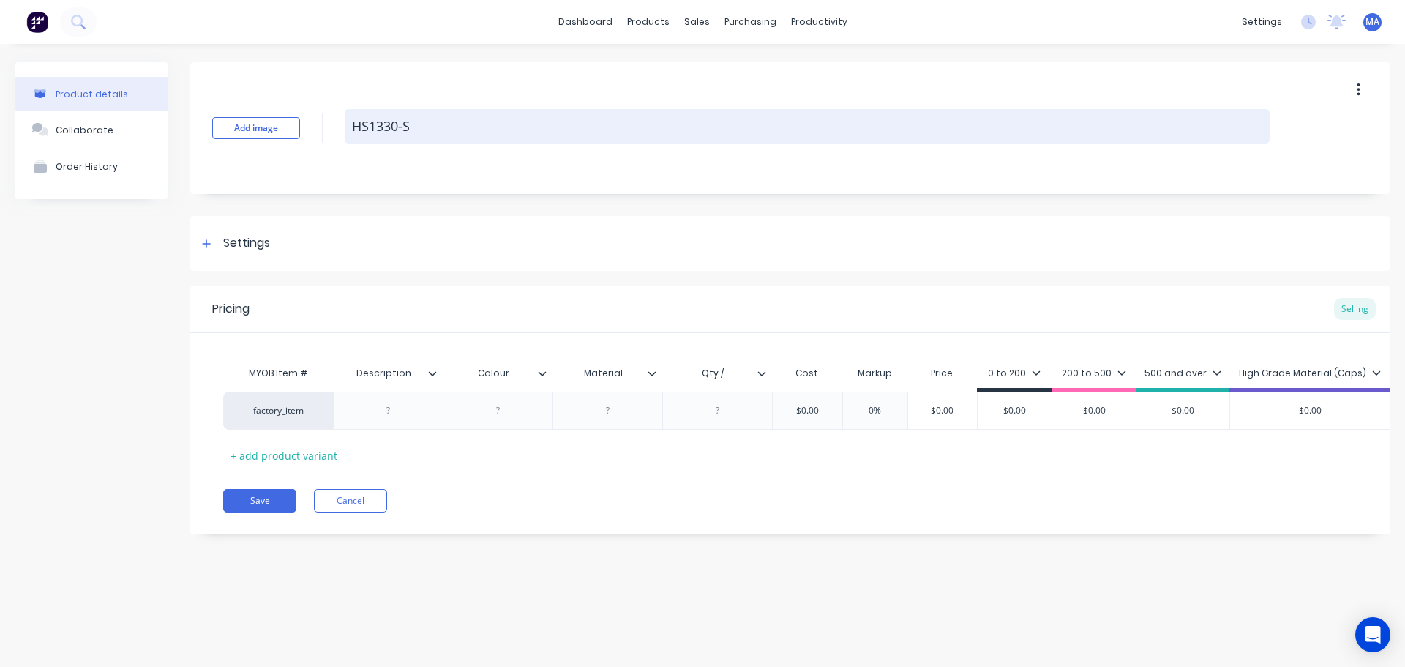
type textarea "x"
type textarea "HS1330-ST"
type textarea "x"
type textarea "HS1330-STD"
type textarea "x"
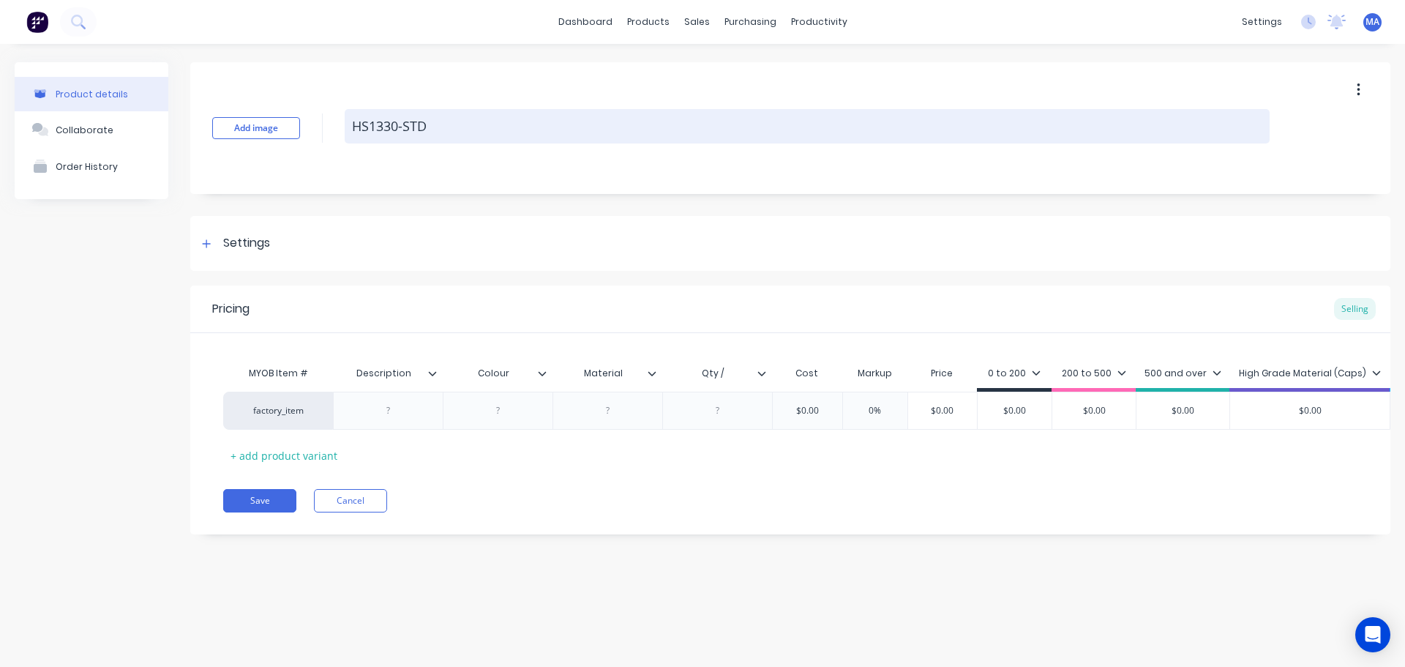
type textarea "HS1330-STD-"
type textarea "x"
type textarea "HS1330-STD-1"
type textarea "x"
type textarea "HS1330-STD-13"
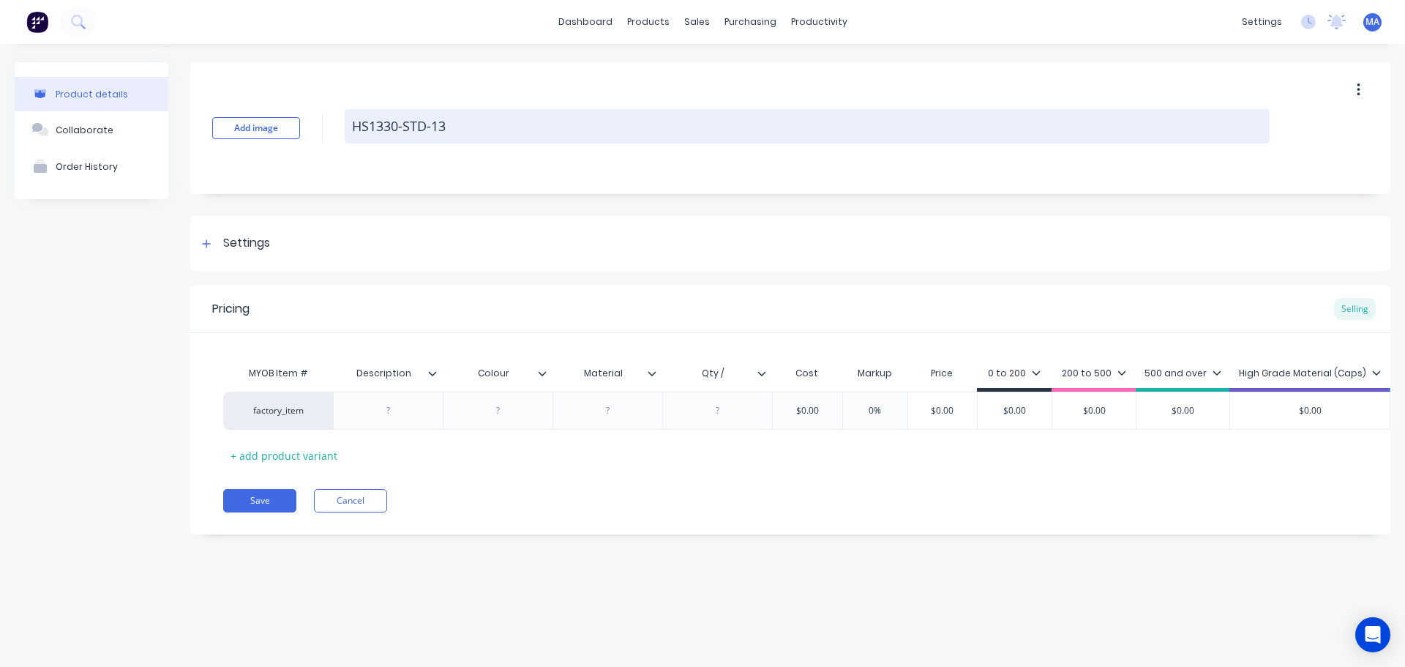
type textarea "x"
type textarea "HS1330-STD-130"
type textarea "x"
type textarea "HS1330-STD-130-"
type textarea "x"
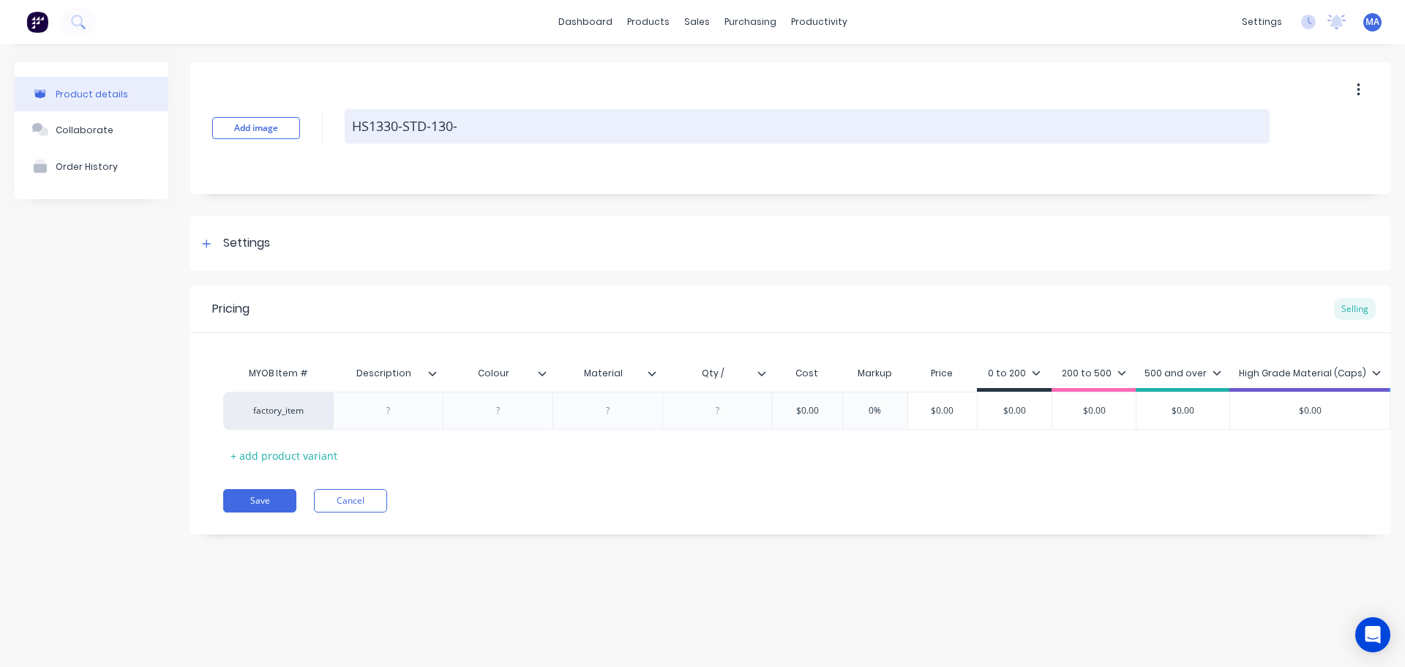
type textarea "HS1330-STD-130-A"
type textarea "x"
type textarea "HS1330-STD-130-A-"
type textarea "x"
type textarea "HS1330-STD-130-A"
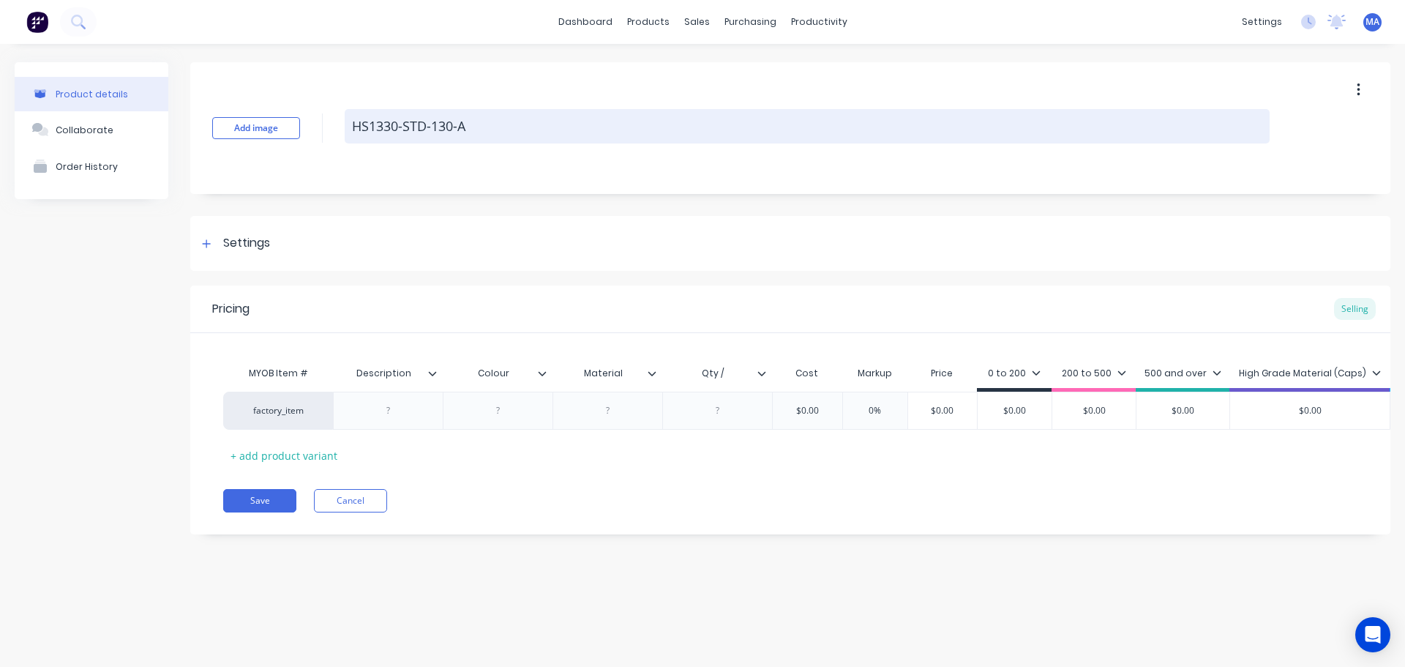
type textarea "x"
type textarea "HS1330-STD-130-AA"
type textarea "x"
type textarea "HS1330-STD-130-AA-"
type textarea "x"
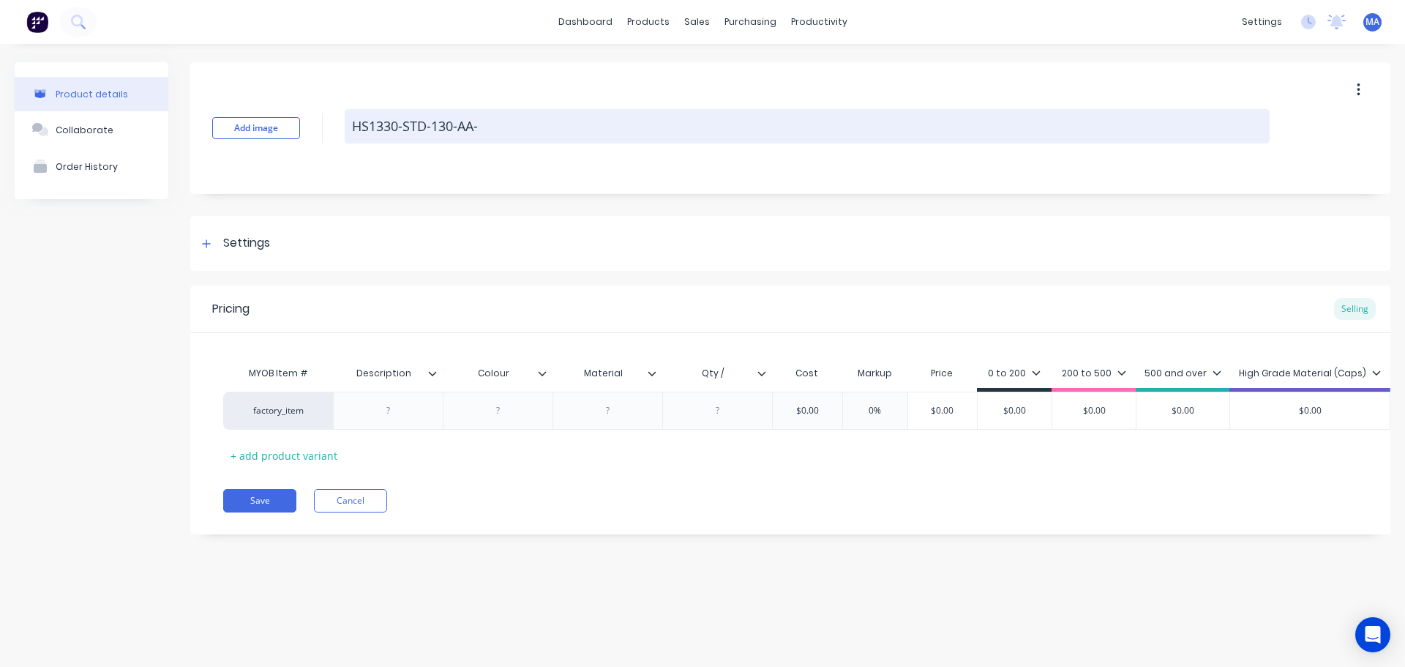
type textarea "HS1330-STD-130-AA-0"
type textarea "x"
type textarea "HS1330-STD-130-AA-00"
type textarea "x"
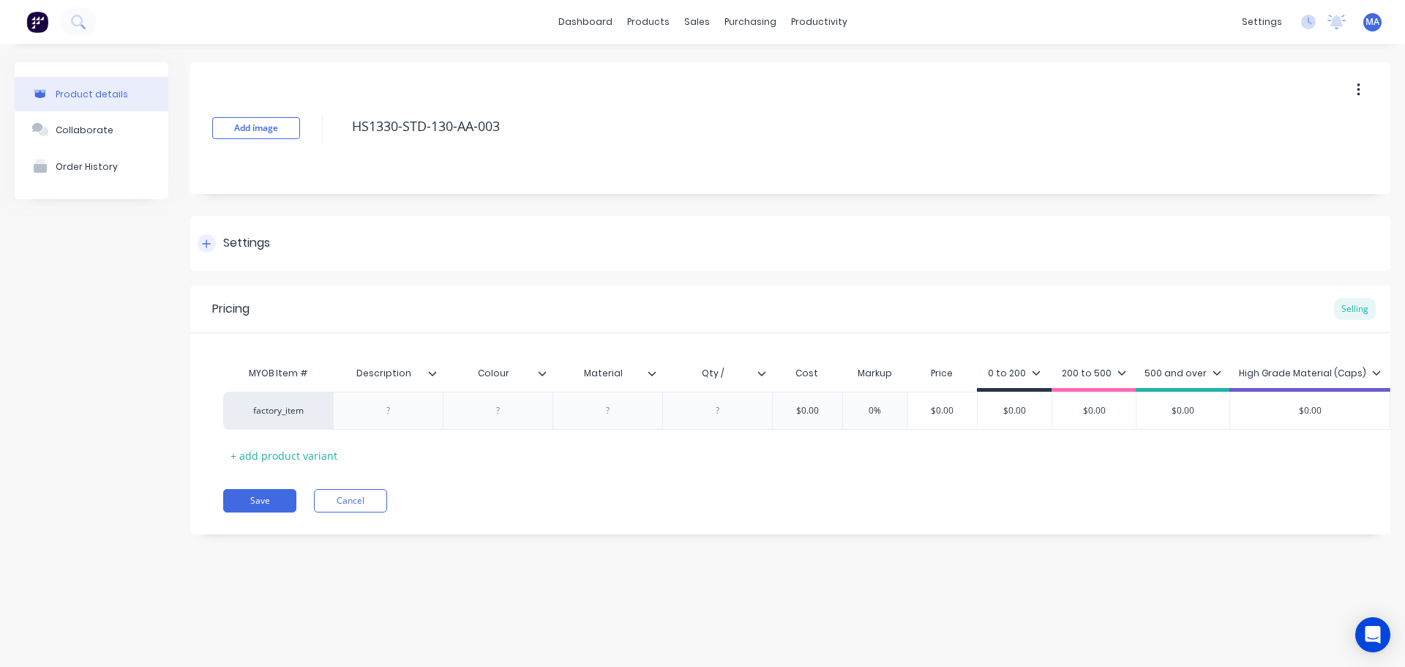
type textarea "HS1330-STD-130-AA-003"
type textarea "x"
type textarea "HS1330-STD-130-AA-003"
click at [285, 238] on div "Settings" at bounding box center [790, 243] width 1200 height 55
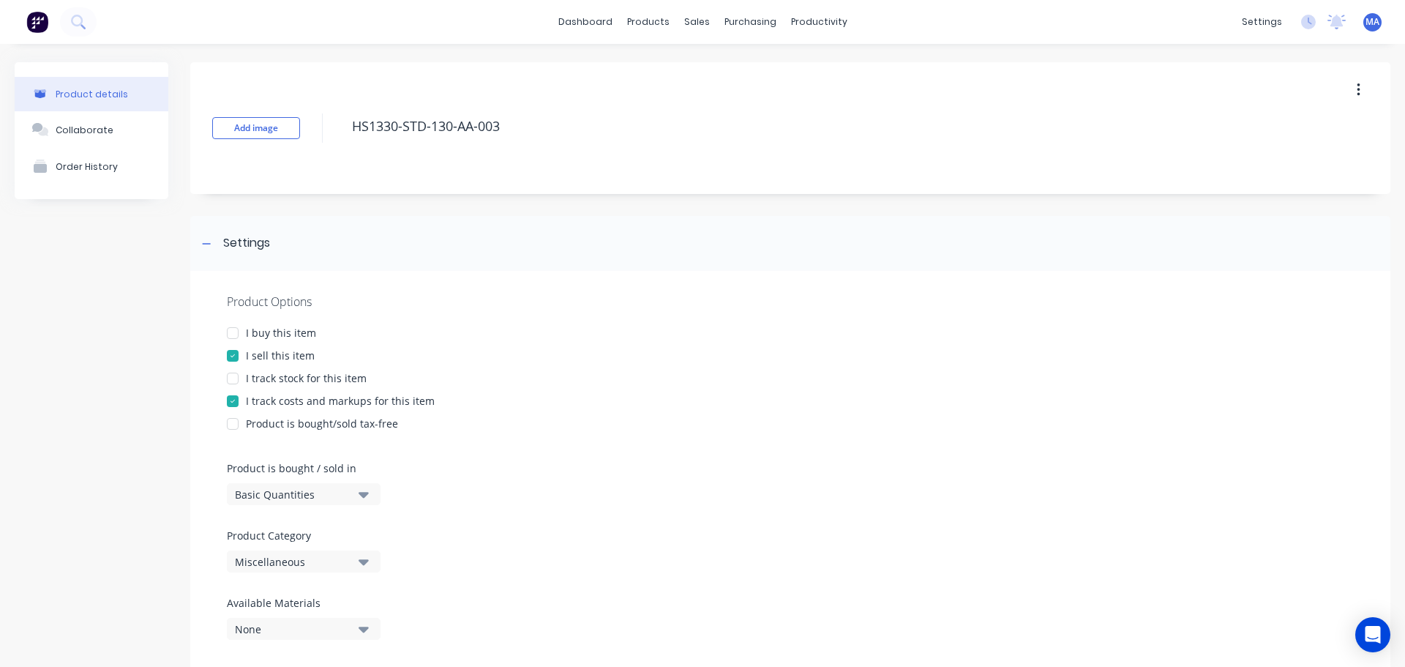
click at [318, 571] on button "Miscellaneous" at bounding box center [304, 561] width 154 height 22
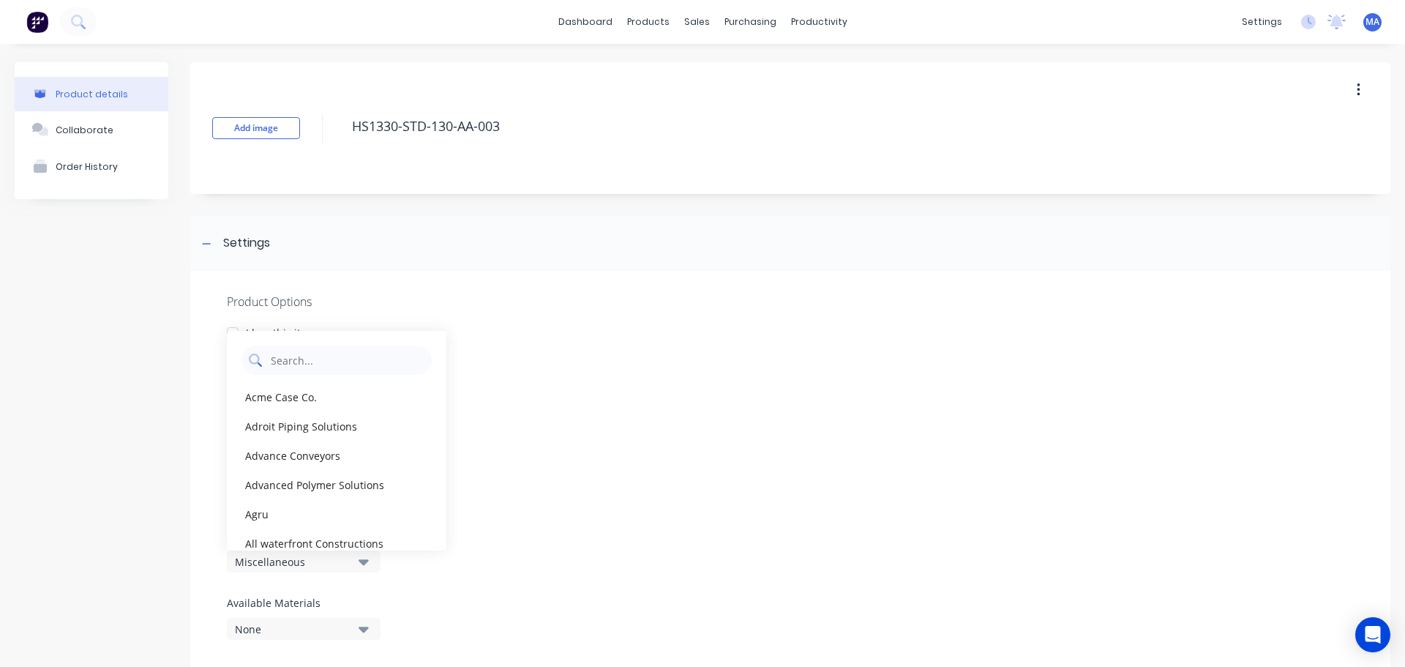
click at [353, 366] on Category "text" at bounding box center [346, 359] width 155 height 29
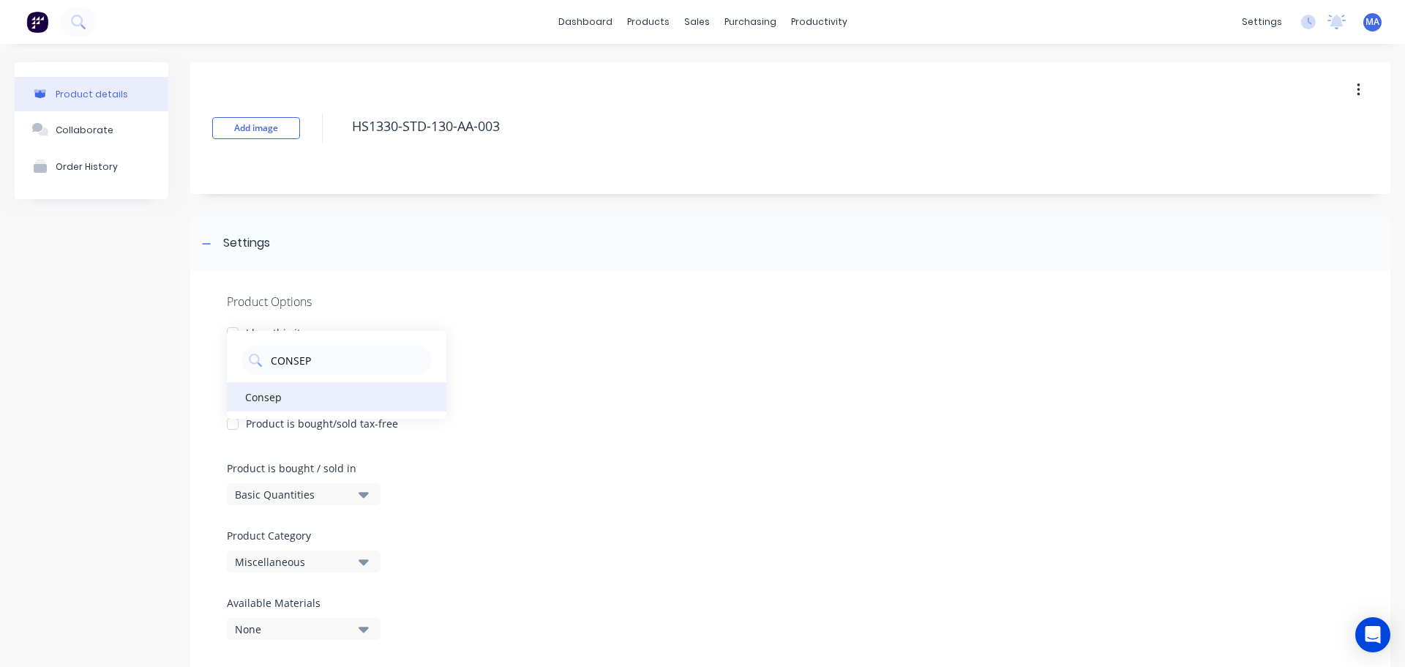
type Category "CONSEP"
click at [314, 388] on div "Consep" at bounding box center [336, 396] width 219 height 29
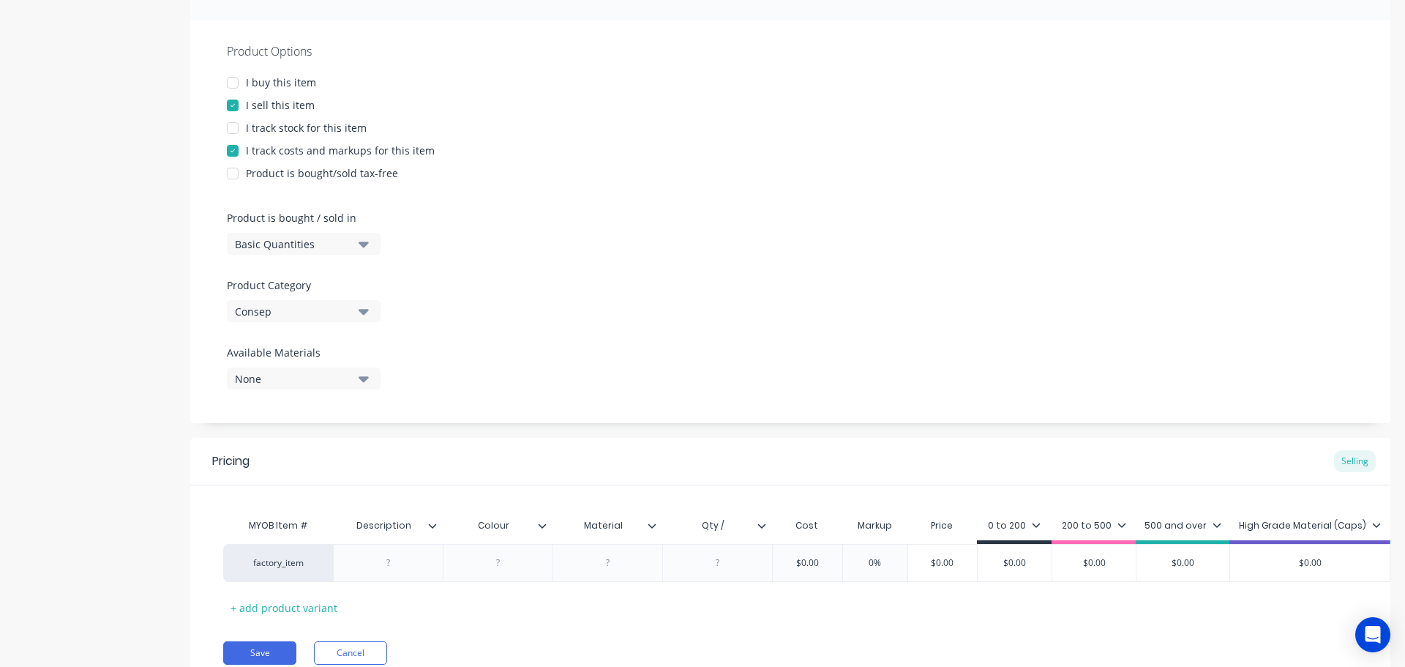
scroll to position [321, 0]
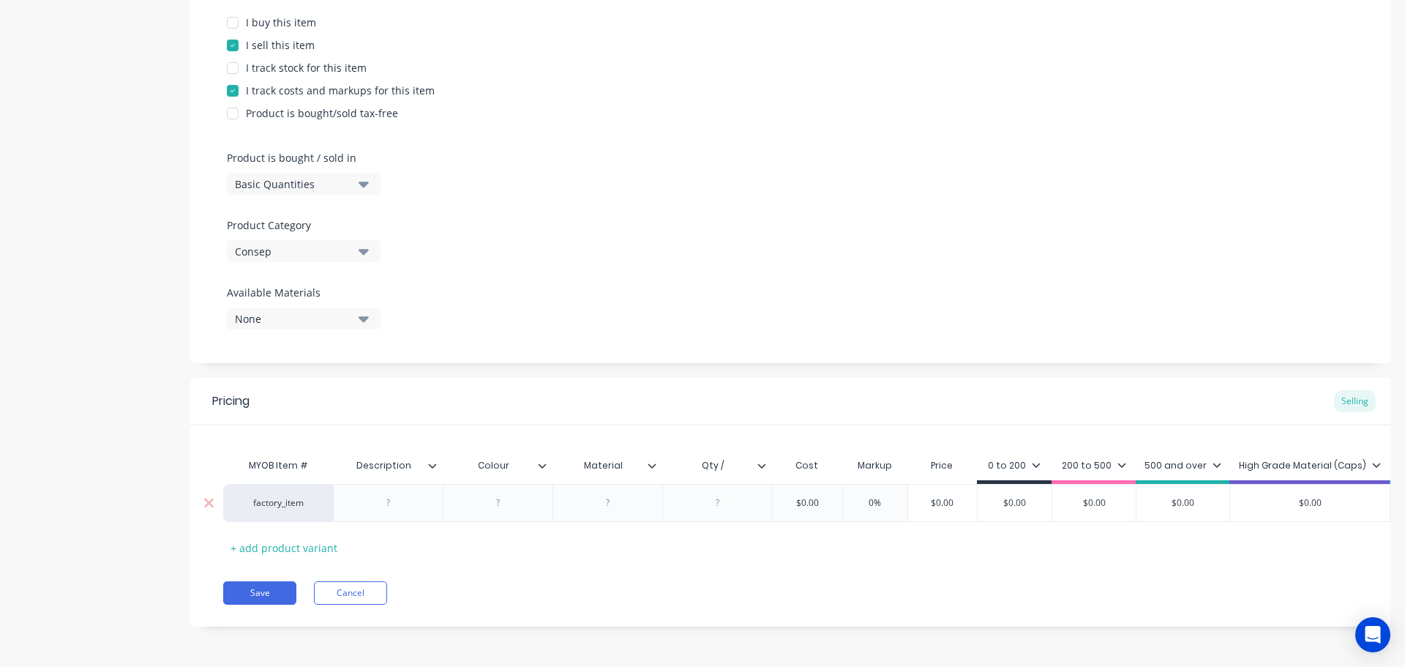
click at [404, 498] on div at bounding box center [388, 502] width 73 height 19
type textarea "x"
click at [391, 493] on div at bounding box center [388, 502] width 73 height 19
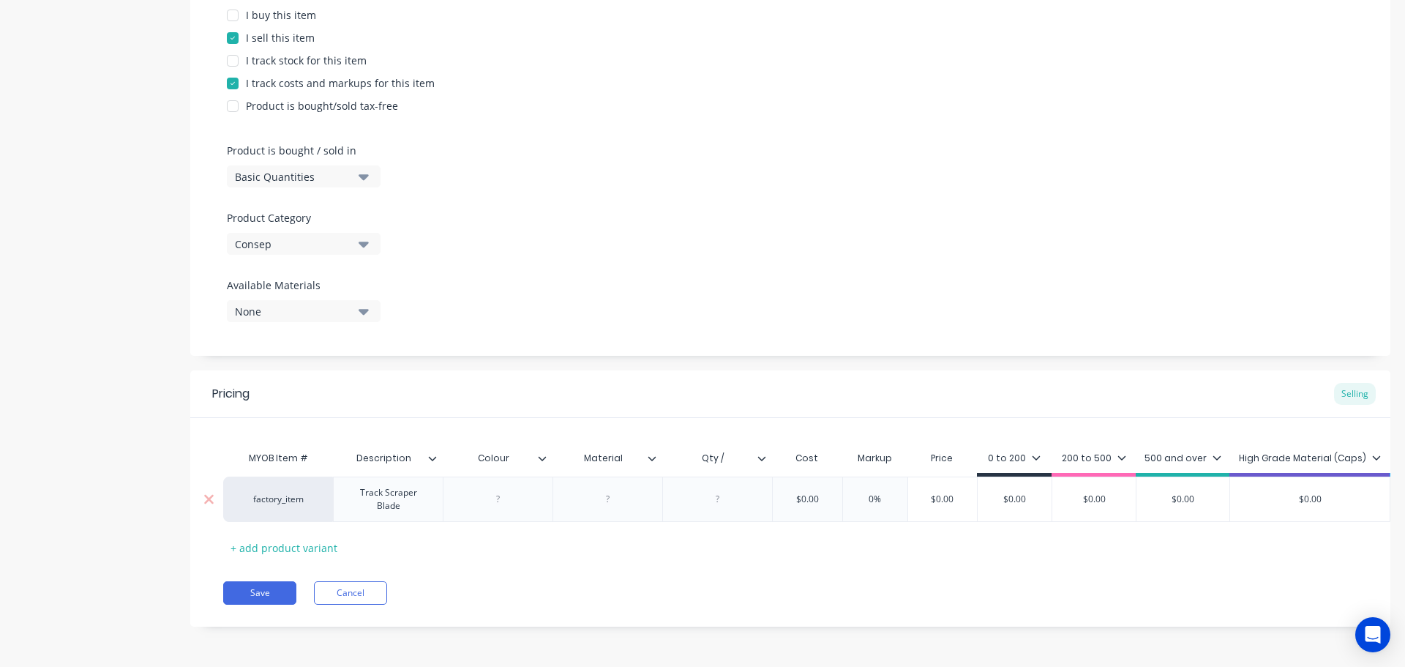
type textarea "x"
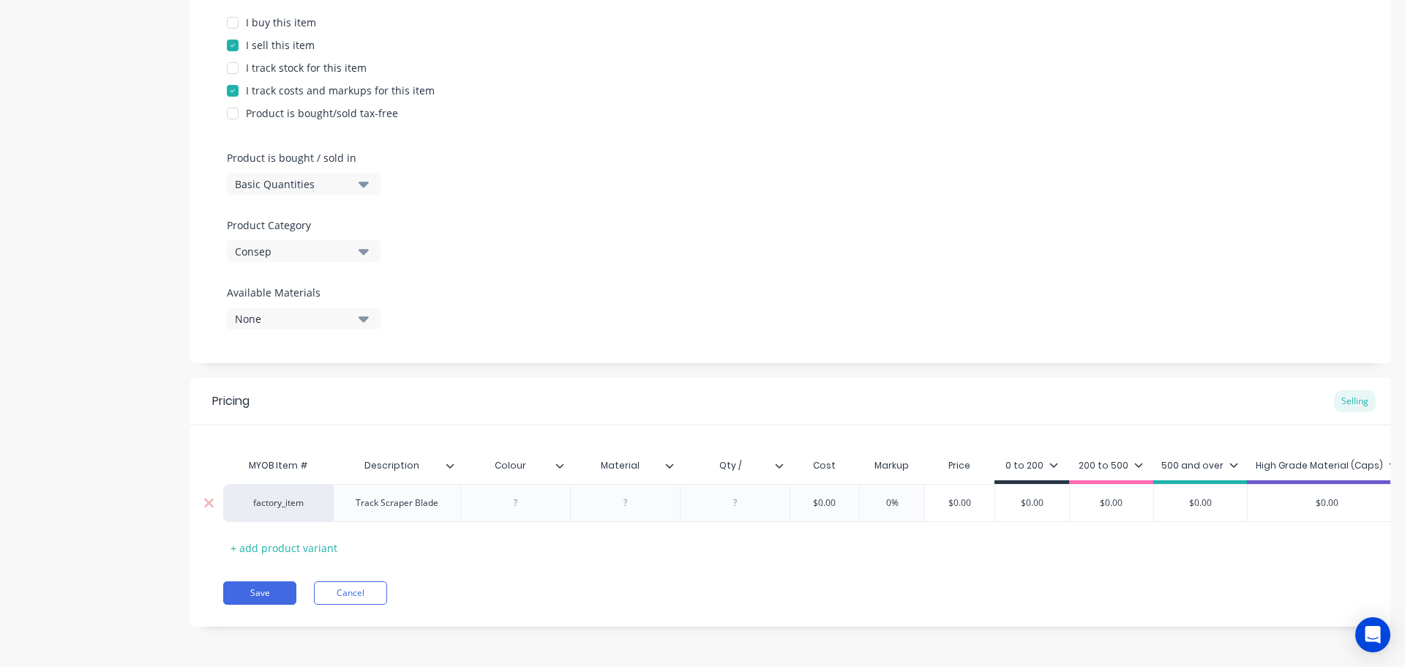
click at [500, 498] on div at bounding box center [514, 502] width 73 height 19
type textarea "x"
drag, startPoint x: 639, startPoint y: 492, endPoint x: 671, endPoint y: 514, distance: 38.8
click at [639, 493] on div at bounding box center [624, 502] width 73 height 19
type textarea "x"
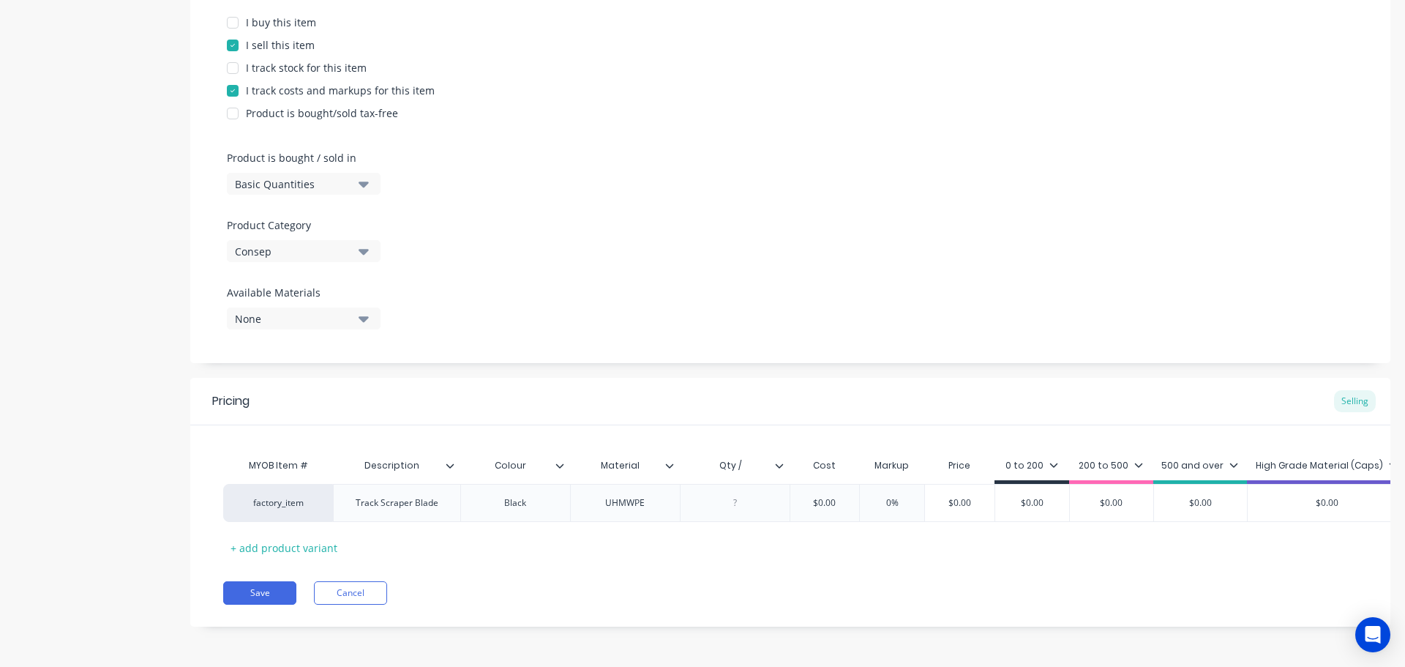
click at [756, 459] on input "Qty /" at bounding box center [730, 465] width 101 height 13
type input "Qty / sheet"
click at [735, 504] on div at bounding box center [735, 503] width 110 height 38
click at [748, 497] on div at bounding box center [734, 502] width 73 height 19
type textarea "x"
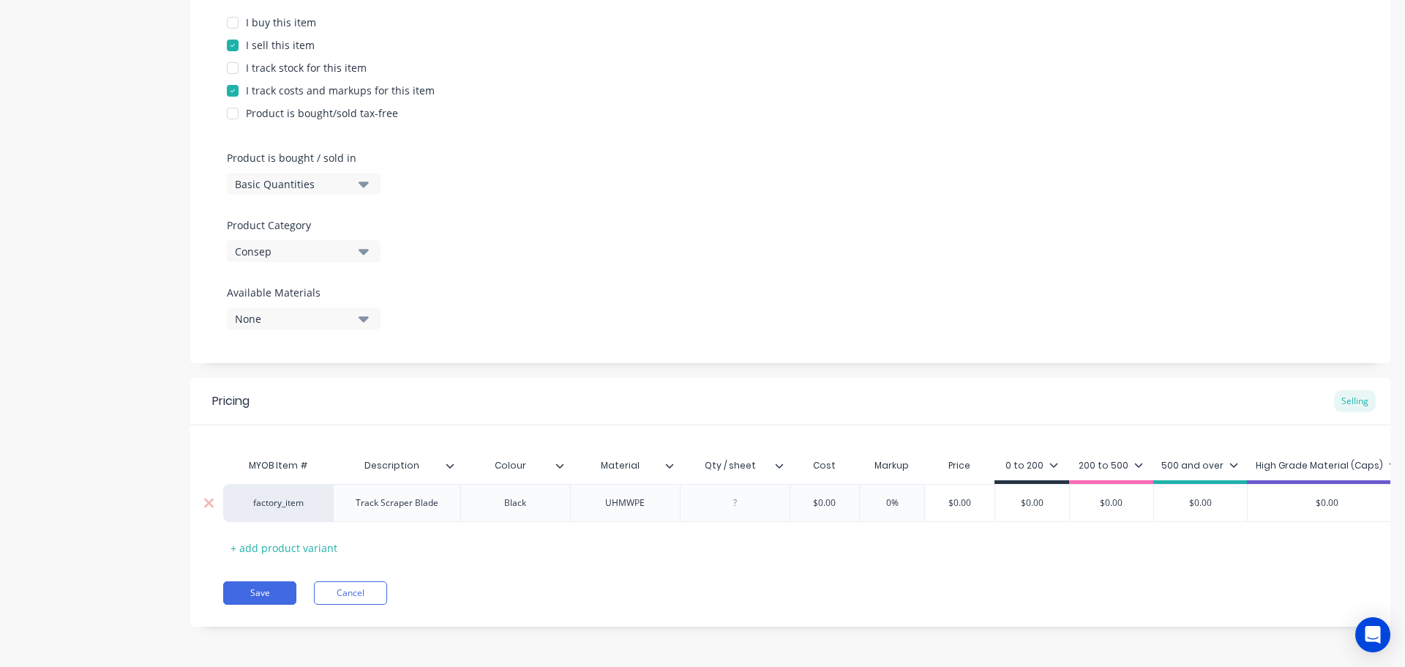
click at [733, 493] on div at bounding box center [734, 502] width 73 height 19
click at [1105, 460] on div "200 to 500" at bounding box center [1110, 465] width 64 height 13
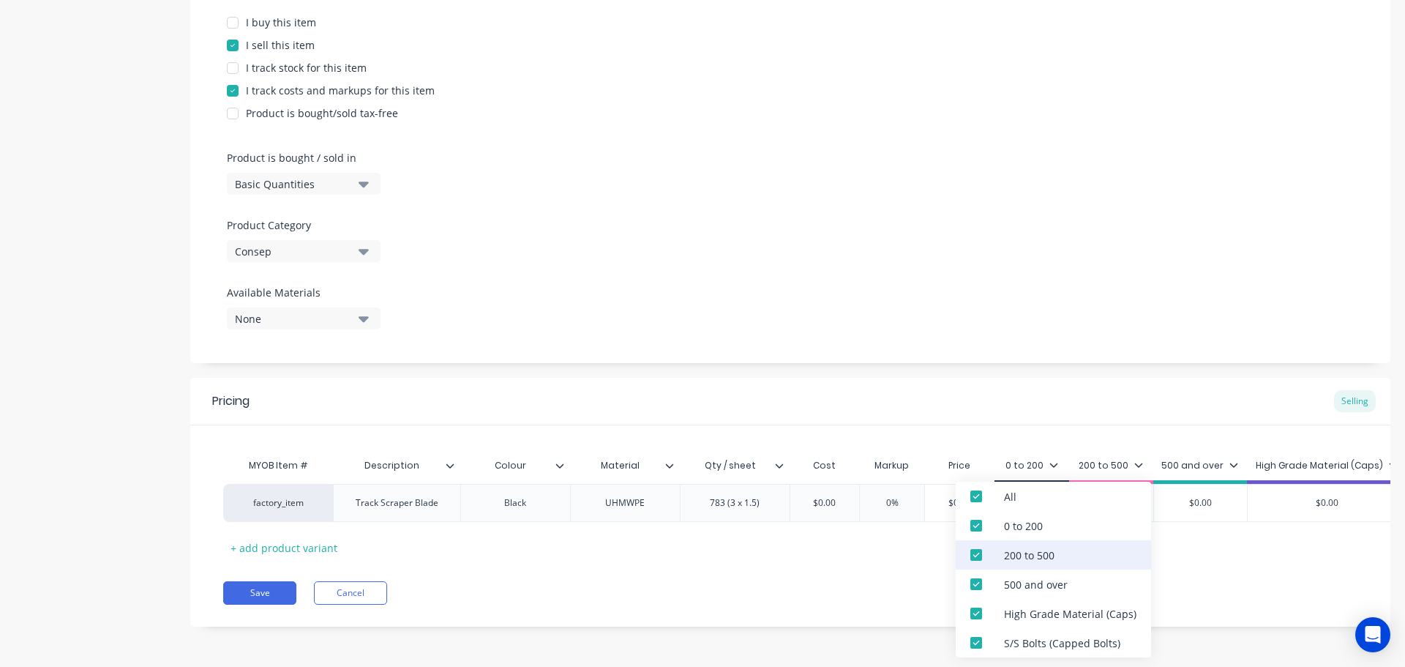
click at [1040, 558] on div "200 to 500" at bounding box center [1029, 554] width 50 height 15
click at [1037, 581] on div "500 and over" at bounding box center [1036, 584] width 64 height 15
click at [1028, 616] on div "High Grade Material (Caps)" at bounding box center [1070, 613] width 132 height 15
click at [1020, 642] on div "S/S Bolts (Capped Bolts)" at bounding box center [1062, 642] width 116 height 15
type textarea "x"
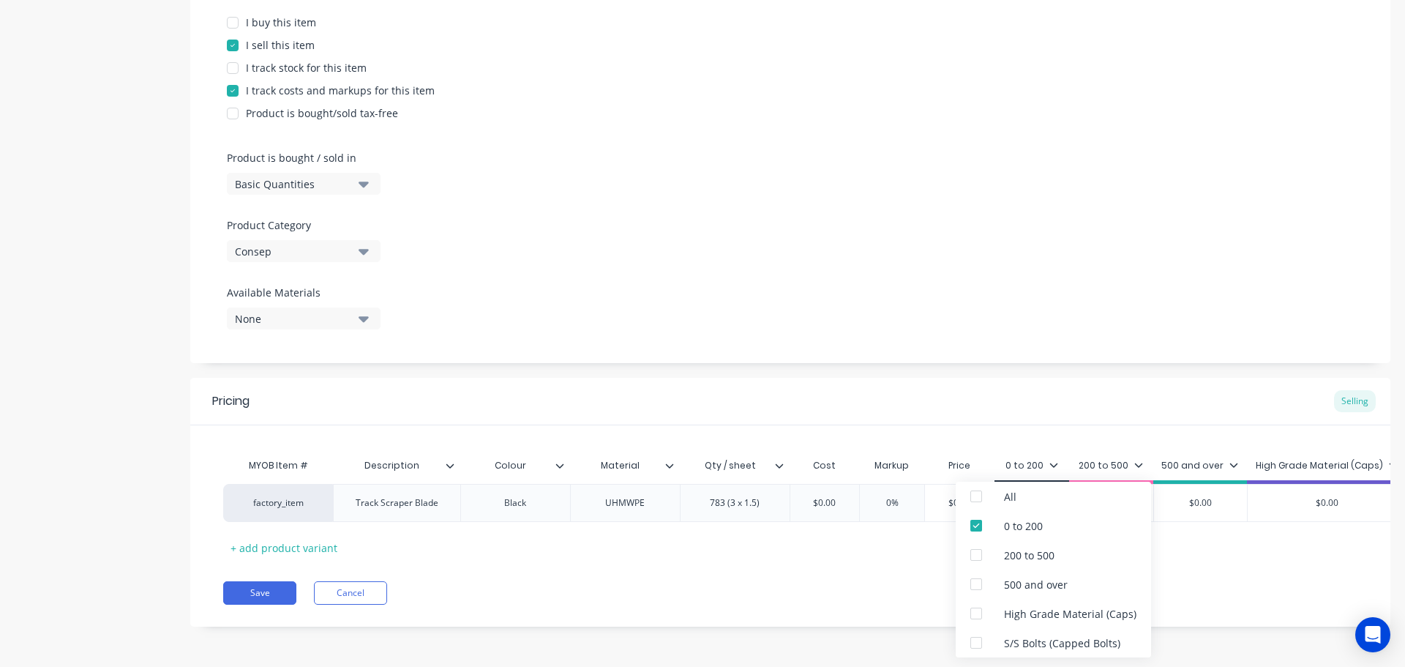
click at [845, 612] on div "Pricing Selling MYOB Item # Description Colour Material Qty / sheet Cost Markup…" at bounding box center [790, 502] width 1200 height 249
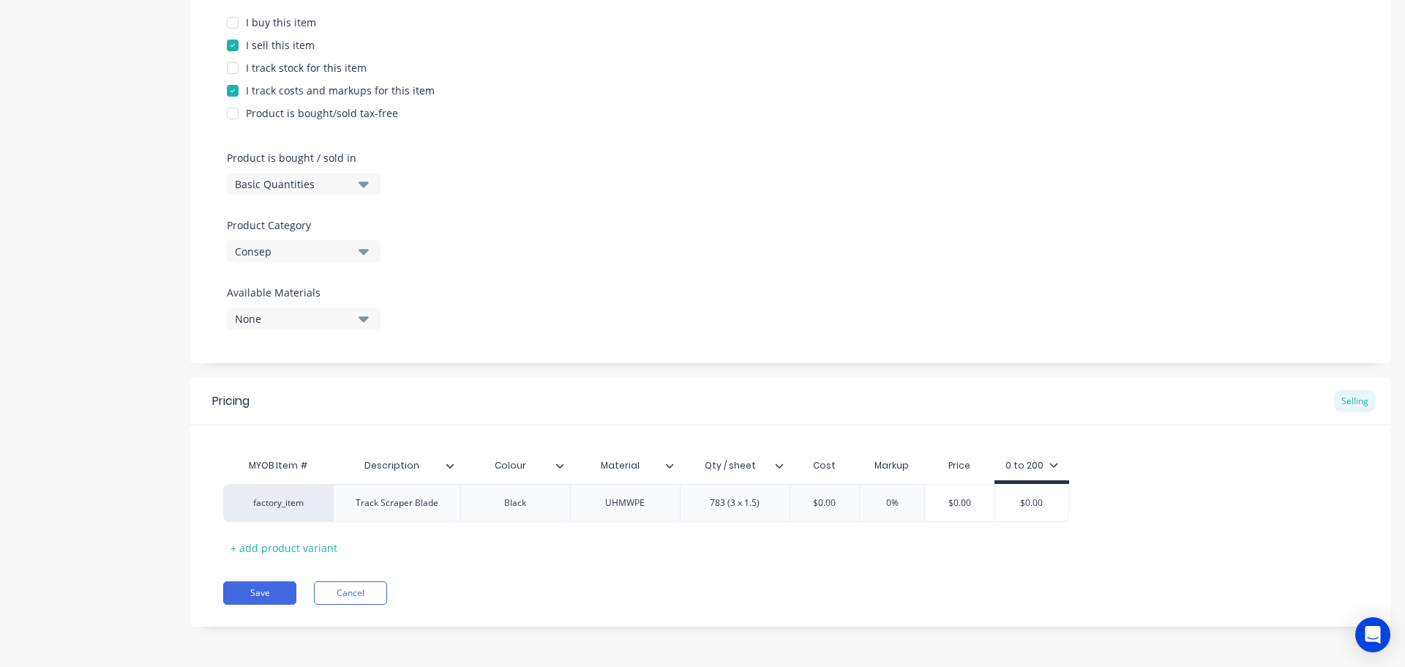
scroll to position [310, 0]
type input "$0.00"
click at [828, 503] on input "$0.00" at bounding box center [824, 502] width 73 height 13
click at [819, 497] on input "$0.00" at bounding box center [824, 502] width 73 height 13
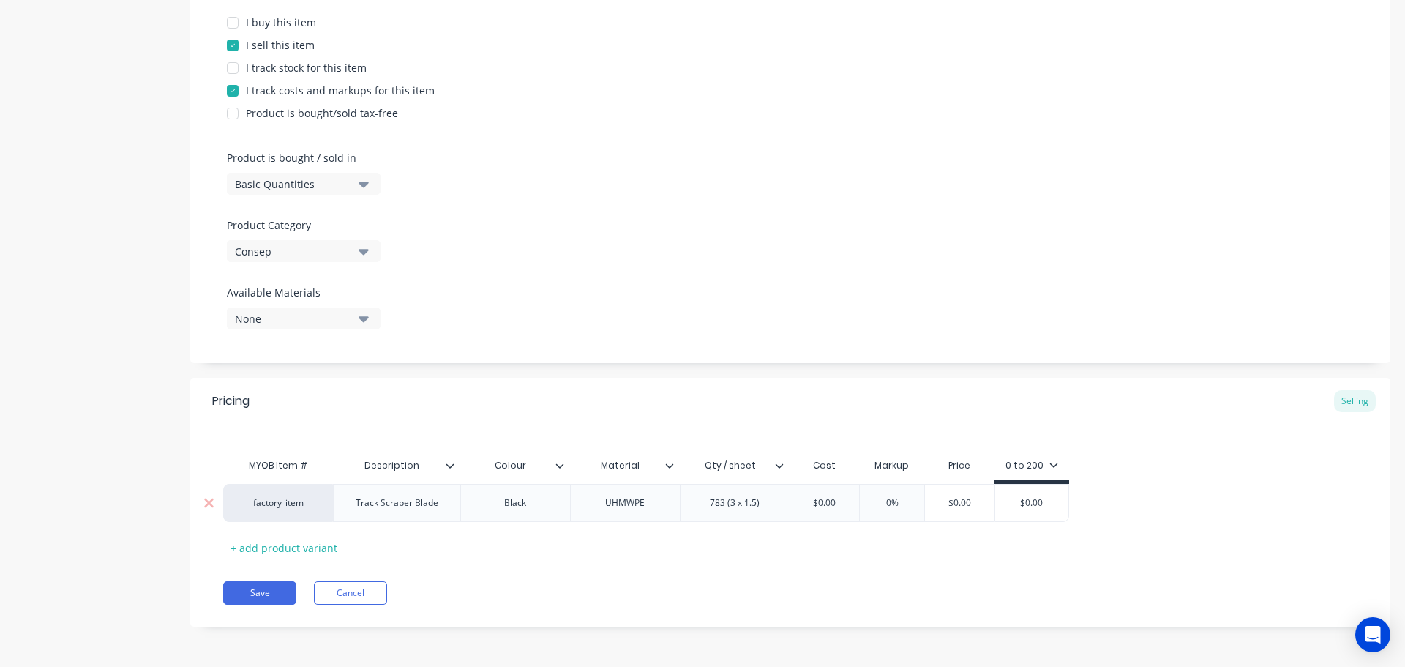
click at [819, 497] on input "$0.00" at bounding box center [824, 502] width 73 height 13
type textarea "x"
type input "$1"
type textarea "x"
type input "$12."
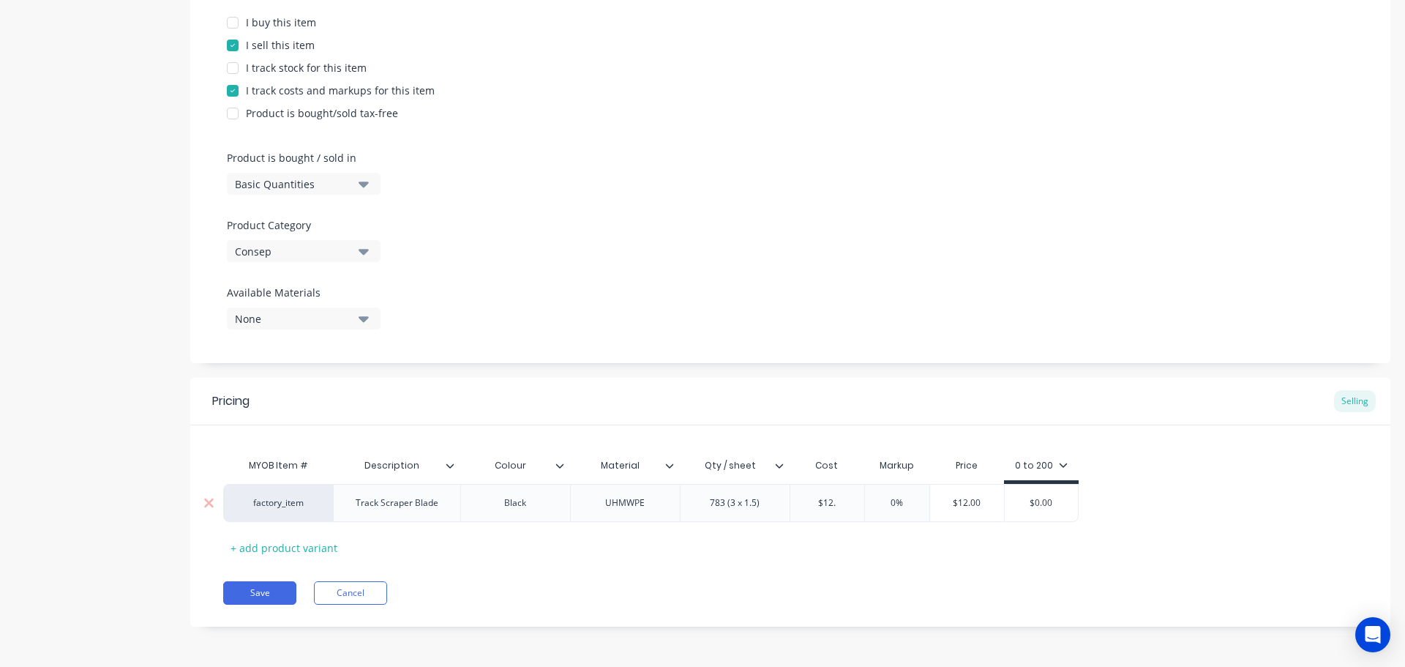
type textarea "x"
type input "$12.5"
type textarea "x"
type input "$12.53"
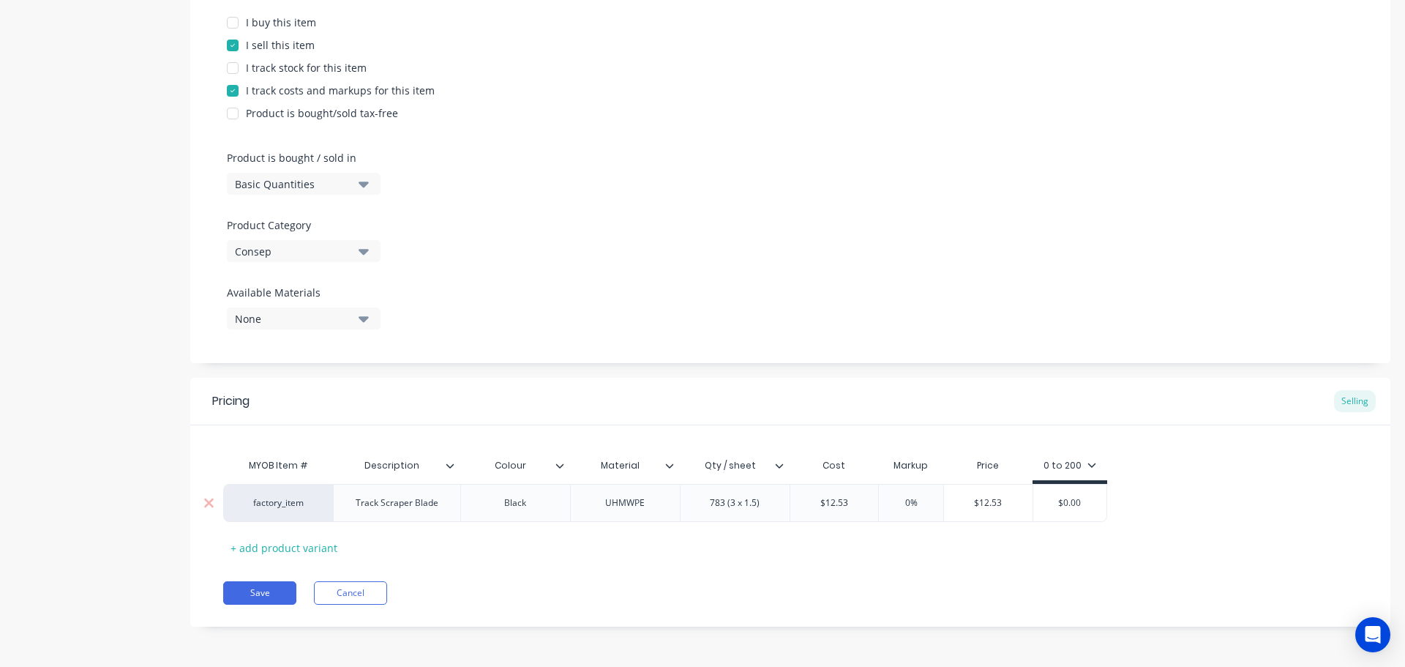
drag, startPoint x: 1013, startPoint y: 506, endPoint x: 939, endPoint y: 508, distance: 73.9
click at [963, 503] on input "$12.53" at bounding box center [988, 502] width 89 height 13
type textarea "x"
type input "4"
type textarea "x"
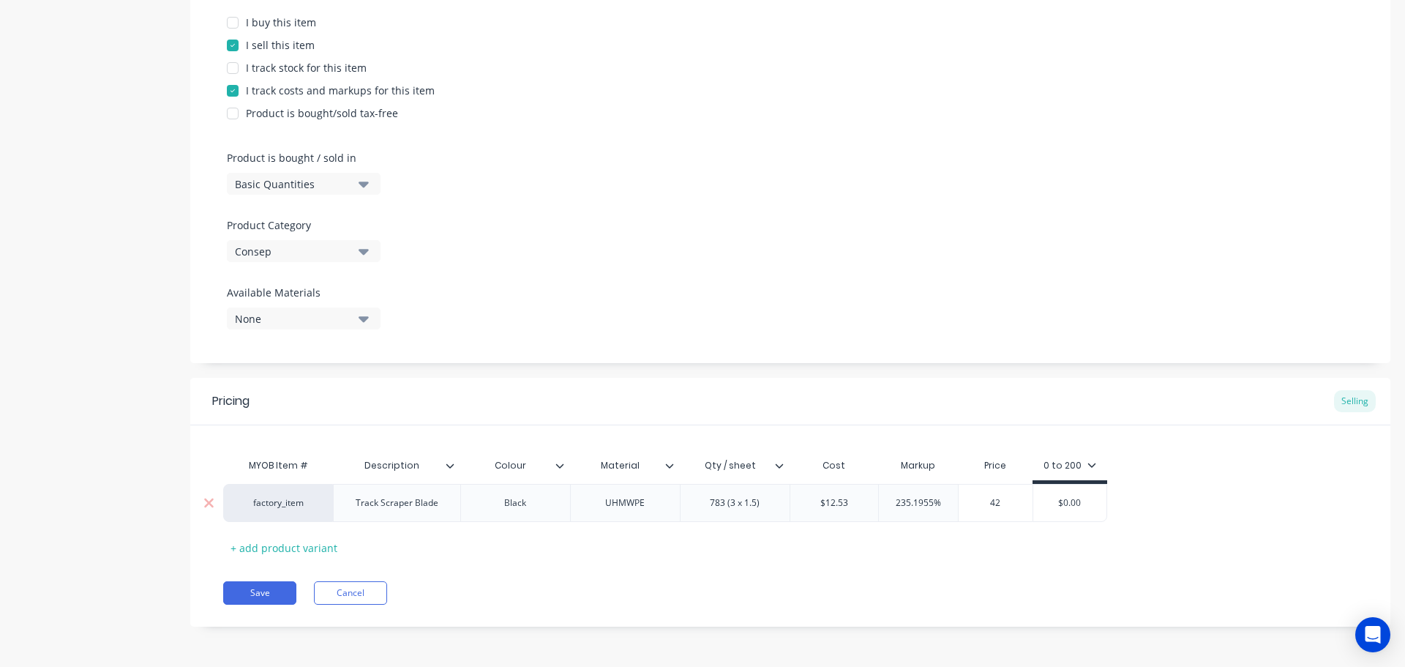
type input "42"
drag, startPoint x: 1084, startPoint y: 501, endPoint x: 1040, endPoint y: 495, distance: 44.4
click at [1046, 494] on div "$0.00 $0.00" at bounding box center [1069, 502] width 73 height 37
click at [1021, 554] on div "MYOB Item # Description Colour Material Qty / sheet Cost Markup Price 0 to 200 …" at bounding box center [790, 505] width 1134 height 108
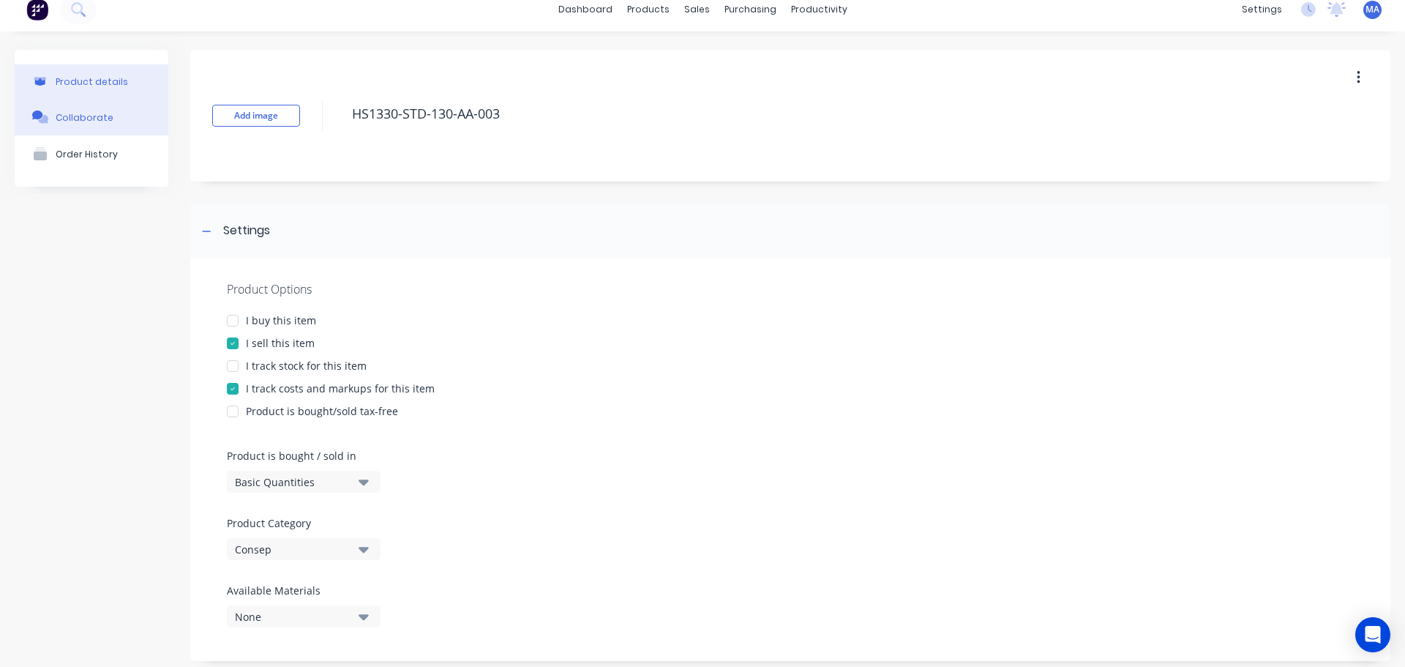
scroll to position [0, 0]
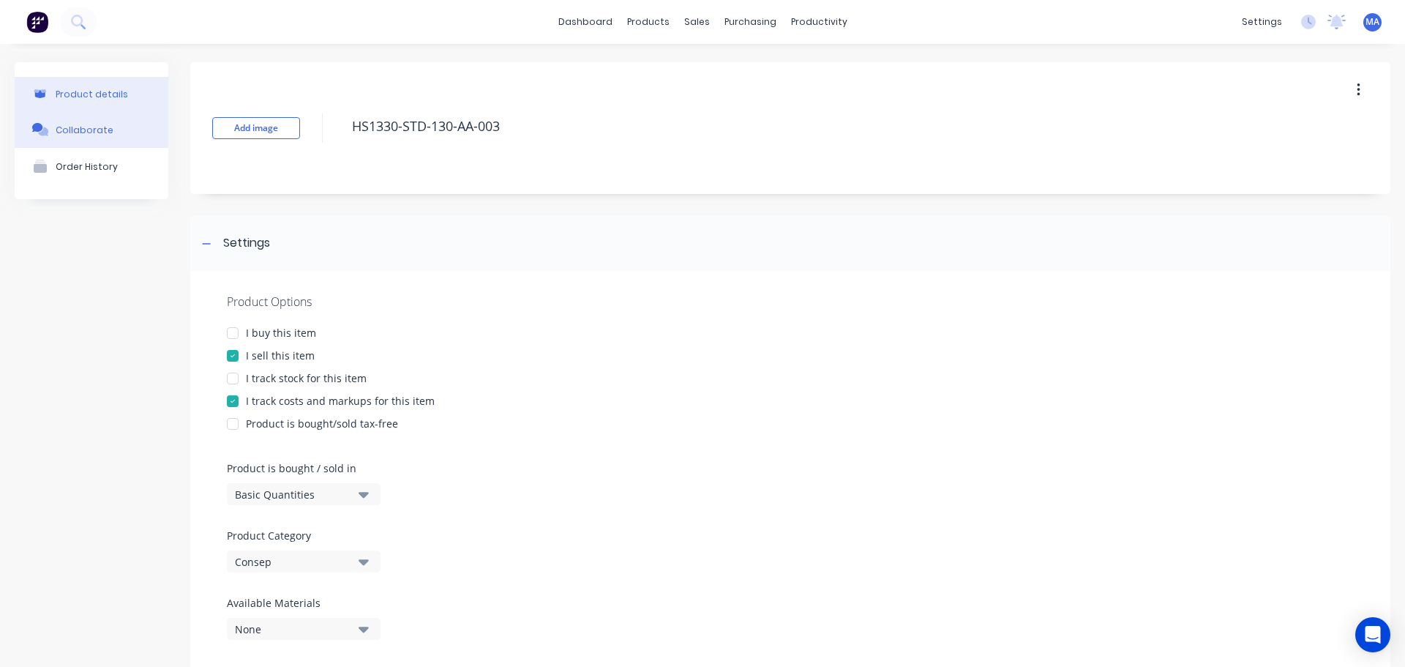
click at [126, 124] on button "Collaborate" at bounding box center [92, 129] width 154 height 37
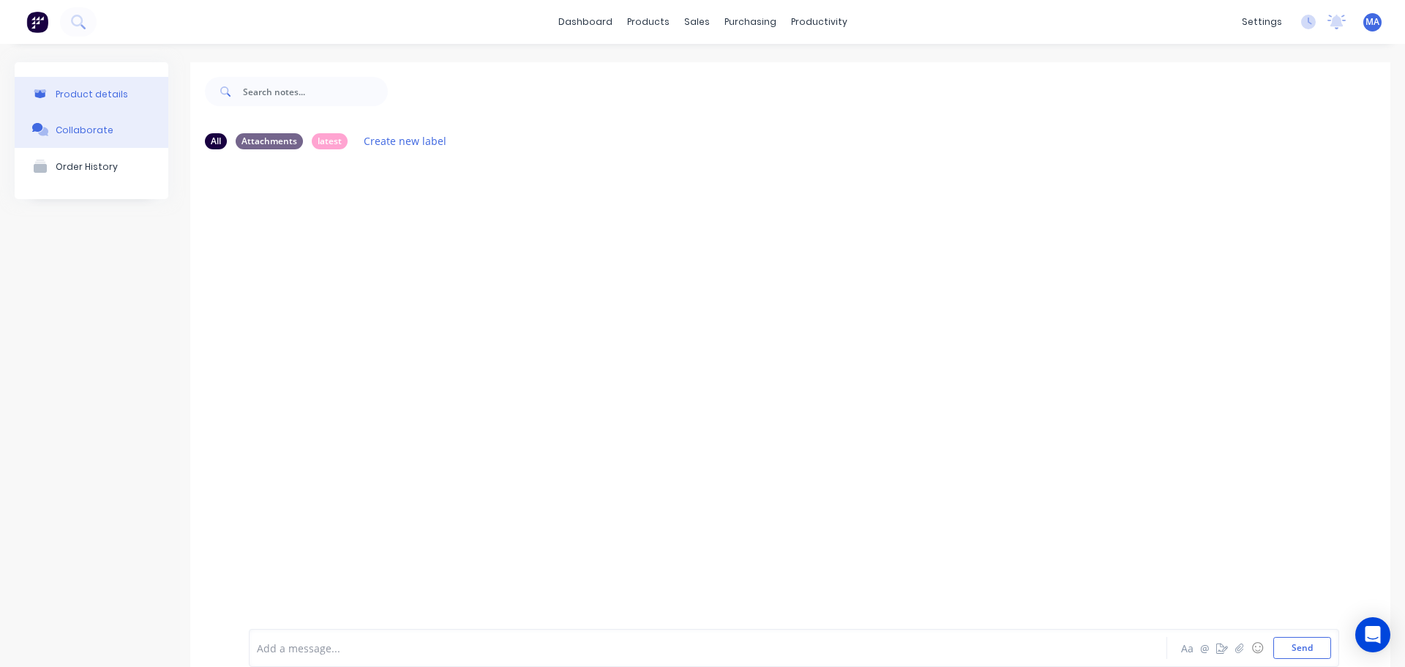
click at [74, 100] on div "Product details" at bounding box center [92, 94] width 72 height 11
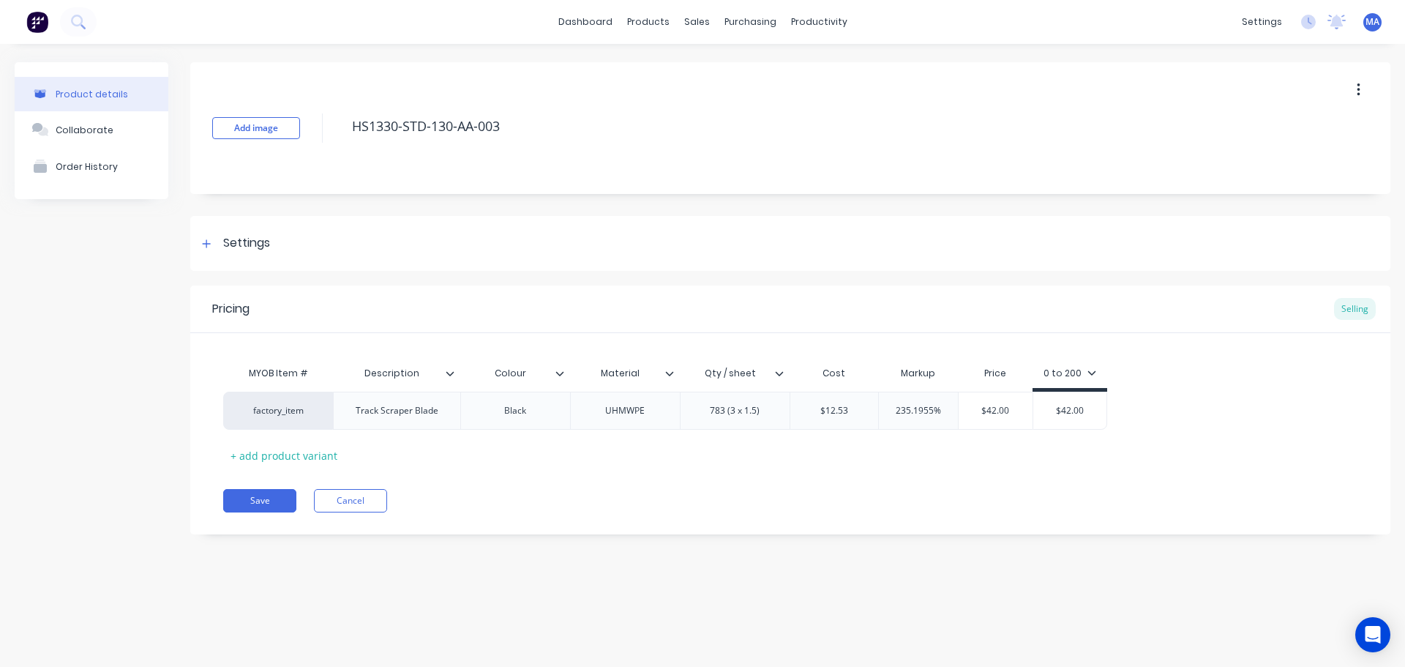
drag, startPoint x: 528, startPoint y: 120, endPoint x: 317, endPoint y: 135, distance: 211.2
click at [317, 135] on div "Add image HS1330-STD-130-AA-003" at bounding box center [790, 128] width 1200 height 132
drag, startPoint x: 130, startPoint y: 139, endPoint x: 154, endPoint y: 165, distance: 34.7
click at [130, 139] on button "Collaborate" at bounding box center [92, 129] width 154 height 37
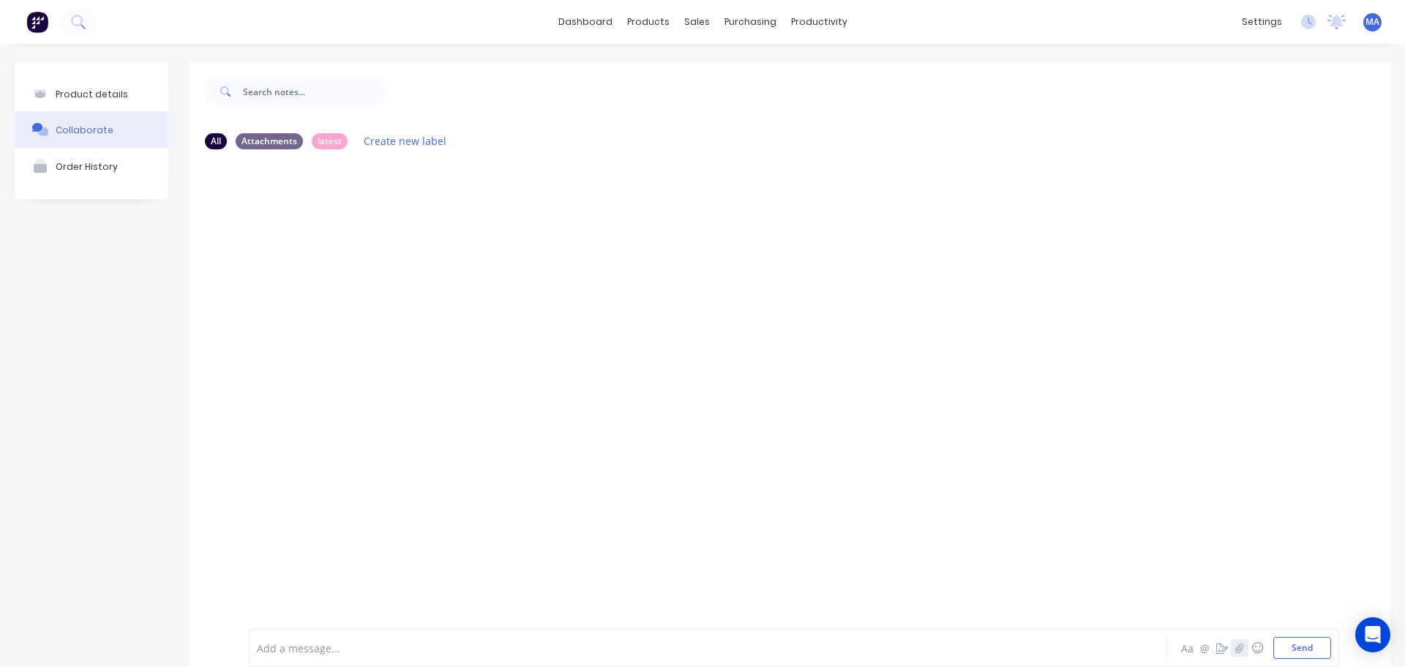
click at [1231, 648] on button "button" at bounding box center [1240, 648] width 18 height 18
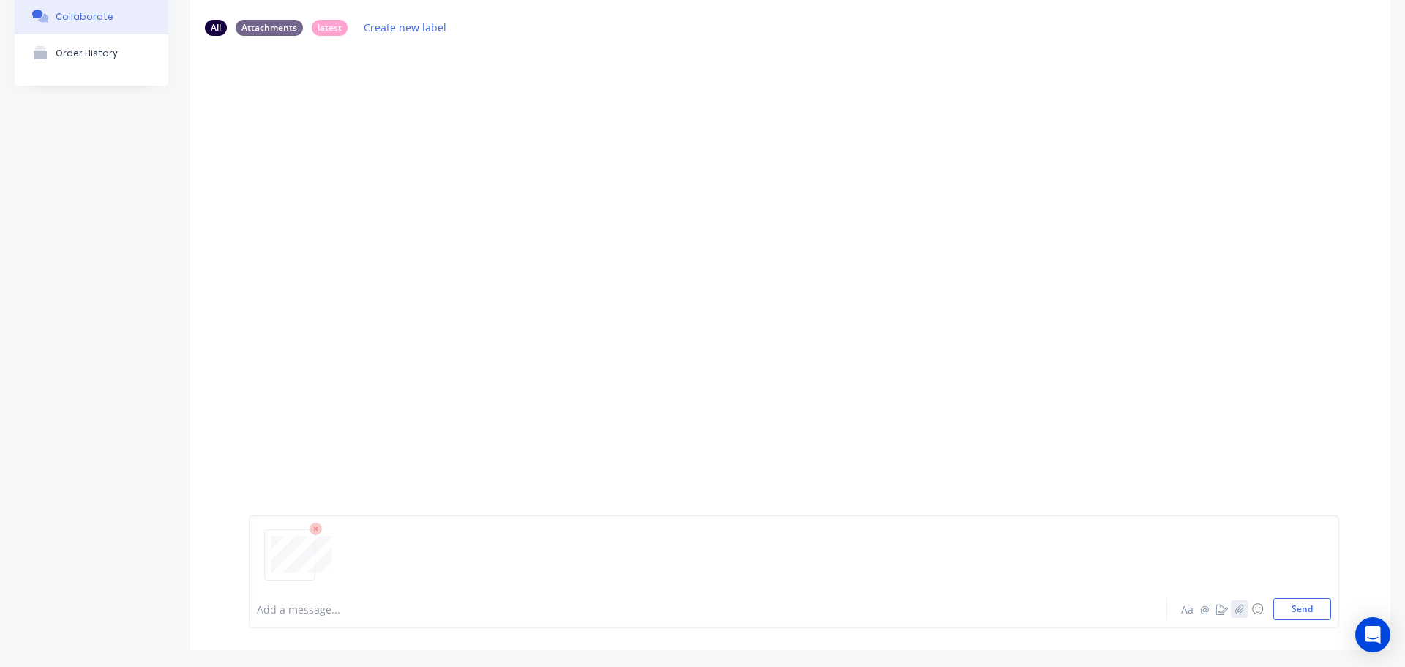
scroll to position [115, 0]
click at [1279, 596] on button "Send" at bounding box center [1302, 607] width 58 height 22
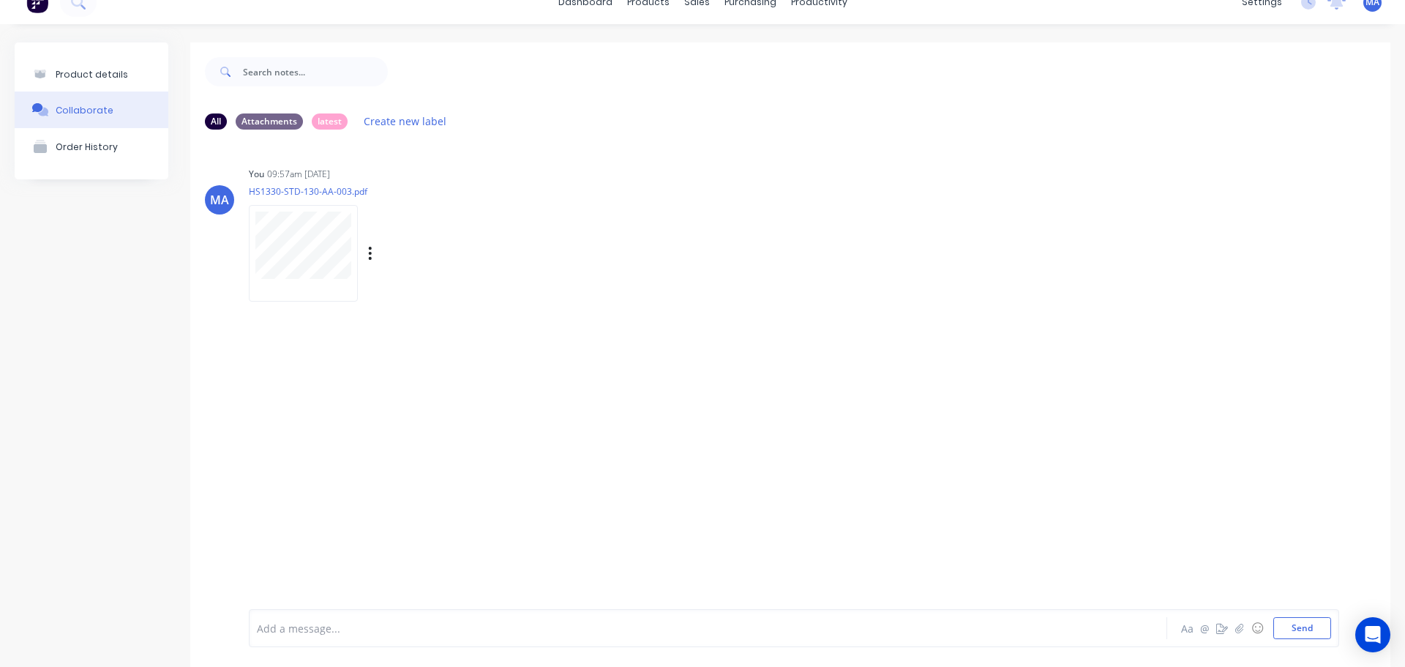
scroll to position [0, 0]
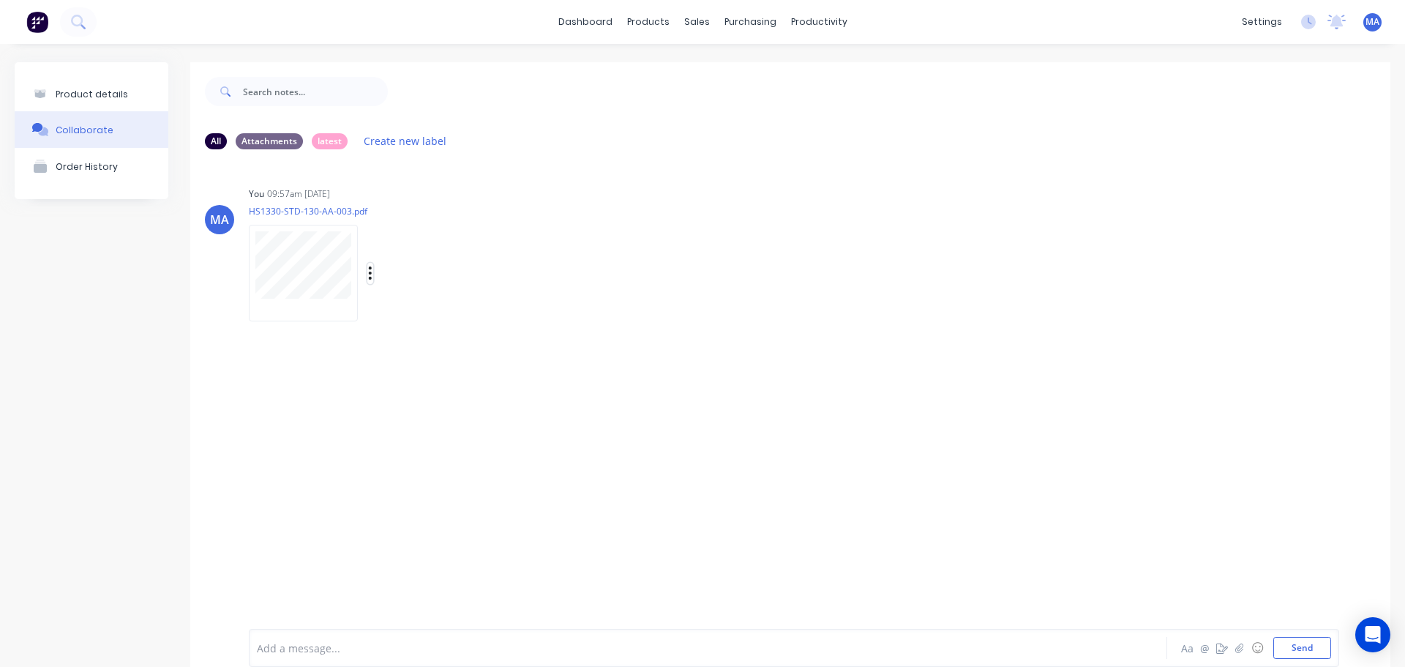
click at [368, 272] on icon "button" at bounding box center [370, 273] width 4 height 17
click at [423, 309] on button "Auto-attach to new orders" at bounding box center [466, 313] width 165 height 34
click at [607, 304] on label at bounding box center [607, 304] width 0 height 0
click at [581, 307] on input "checkbox" at bounding box center [579, 311] width 12 height 14
click at [615, 261] on div "You 09:57am 10/10/25 HS1330-STD-130-AA-003.pdf Labels Auto-attach to new orders…" at bounding box center [477, 249] width 457 height 132
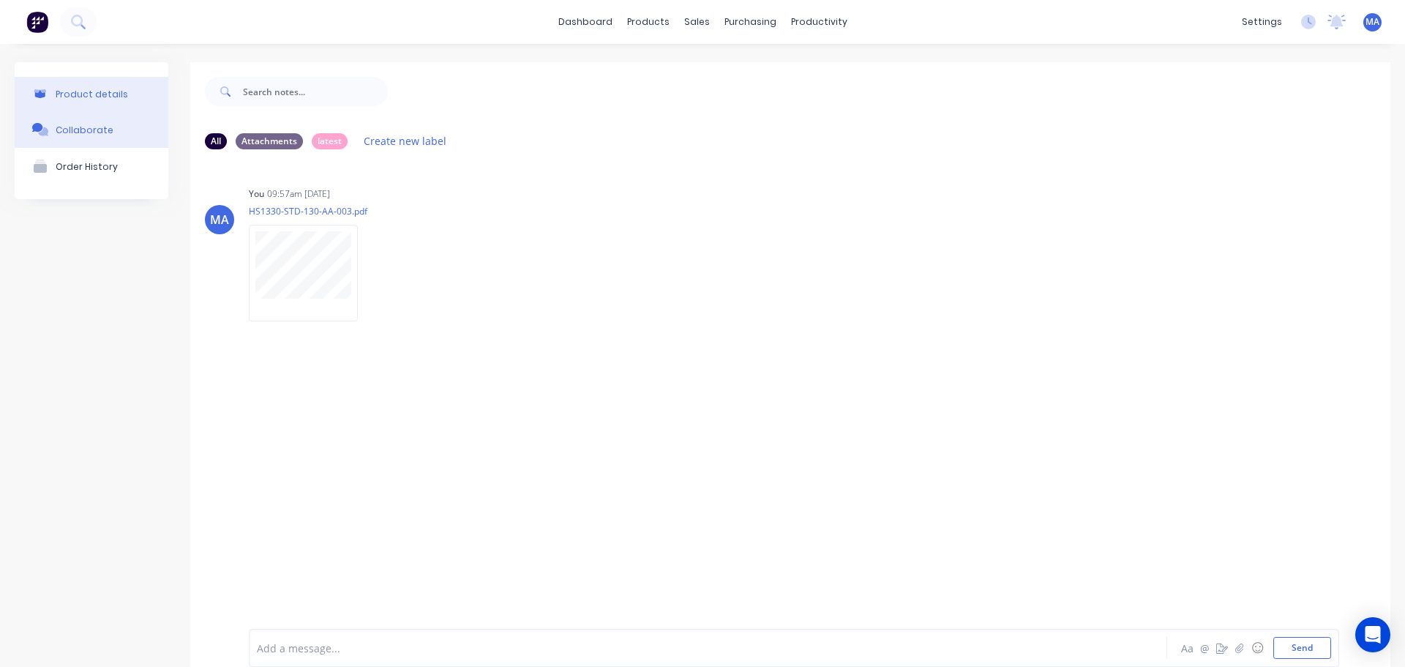
click at [132, 97] on button "Product details" at bounding box center [92, 94] width 154 height 34
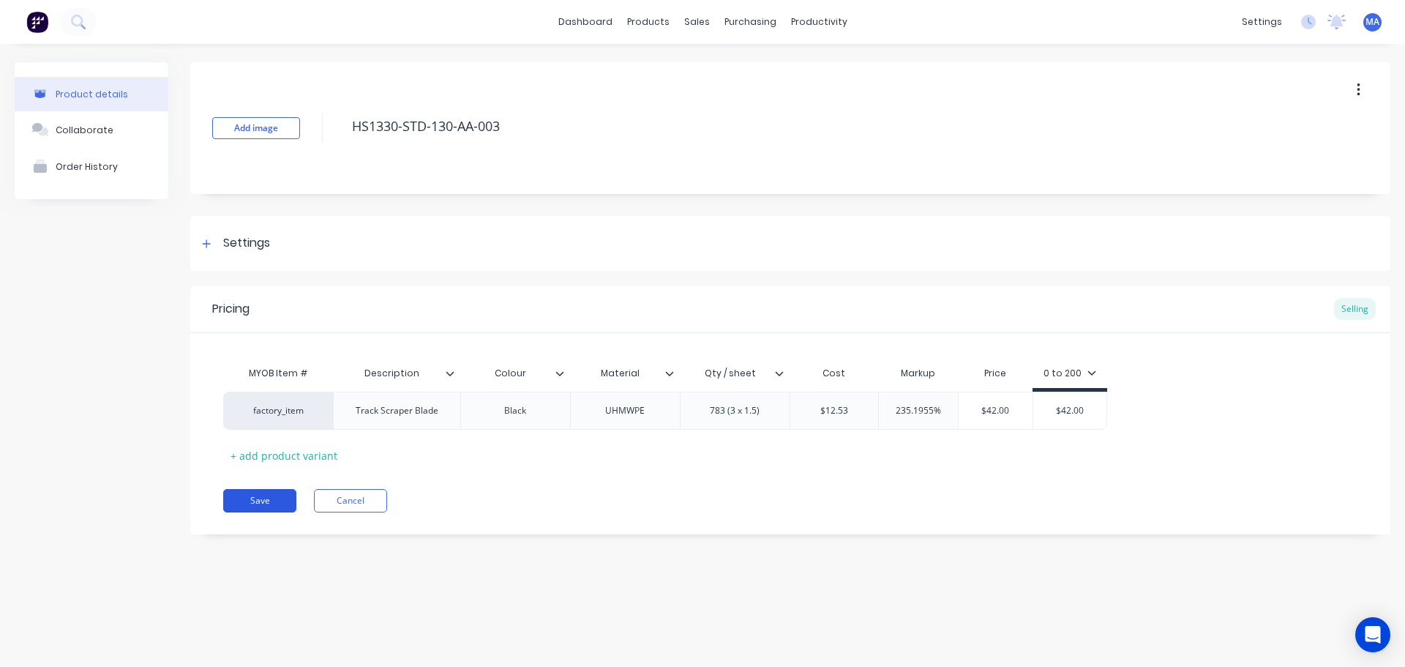
click at [265, 498] on button "Save" at bounding box center [259, 500] width 73 height 23
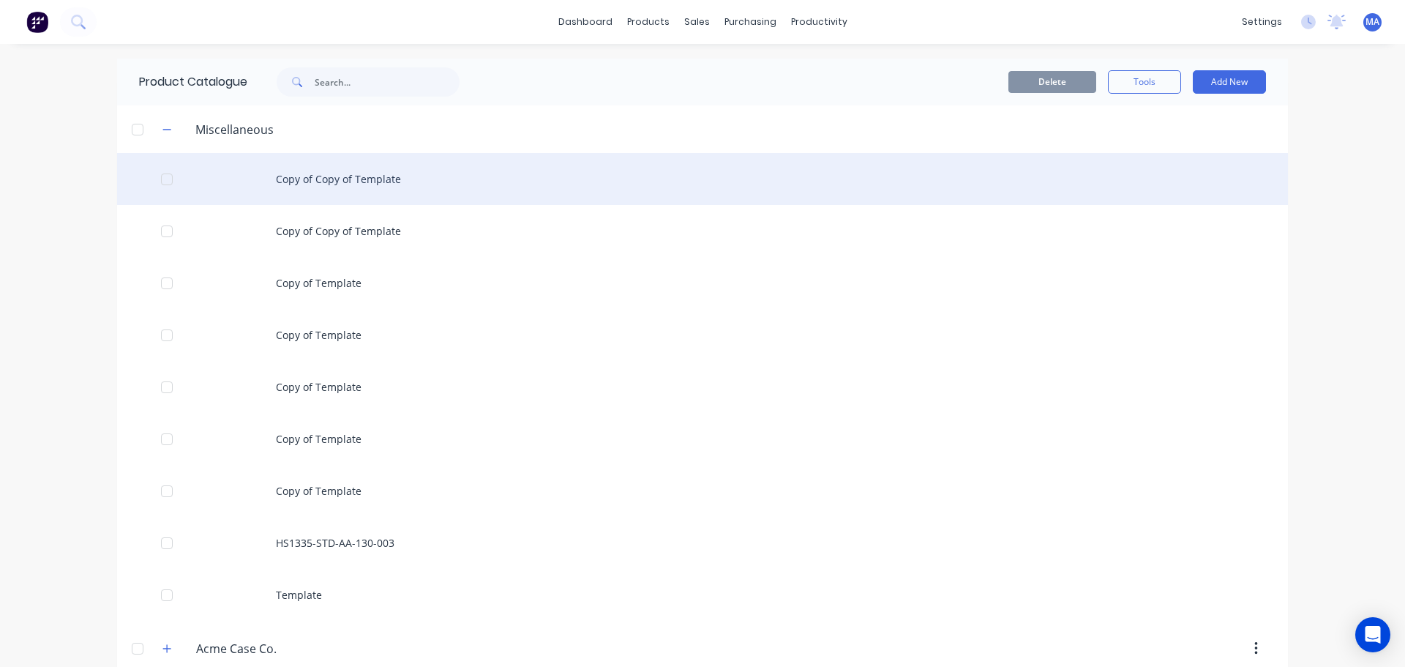
click at [323, 181] on div "Copy of Copy of Template" at bounding box center [702, 179] width 1171 height 52
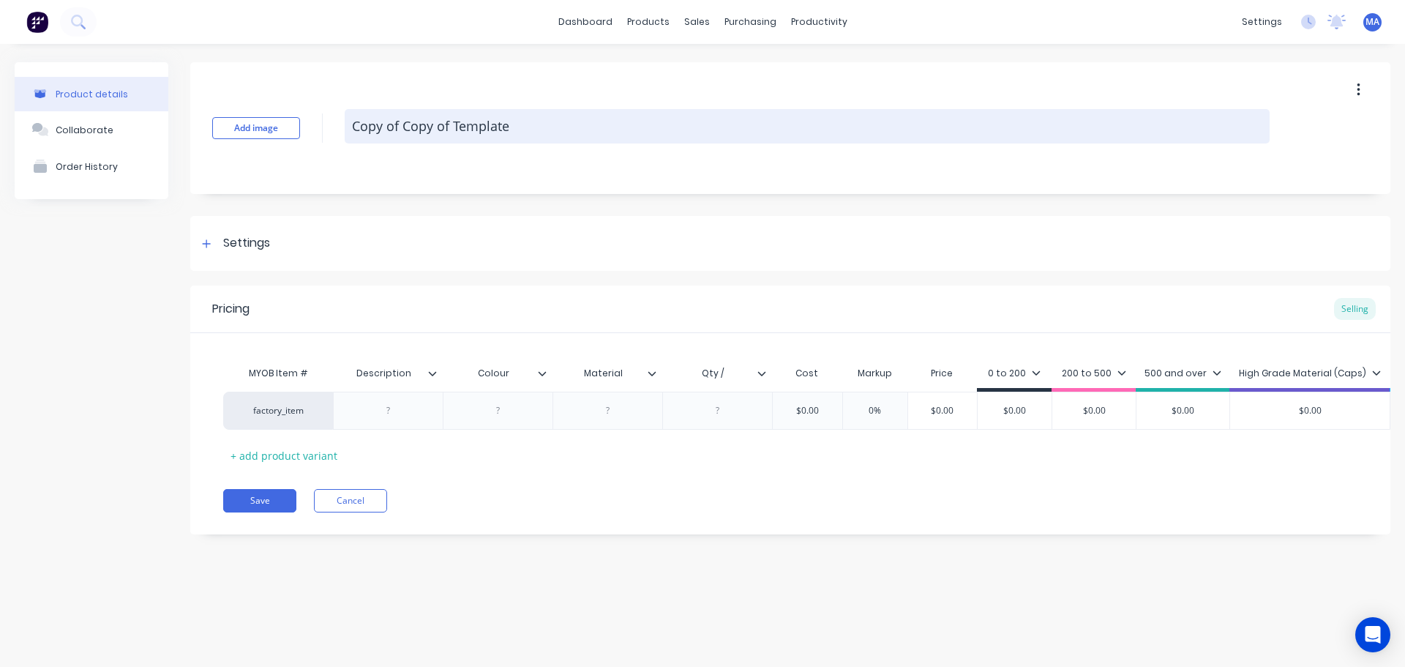
click at [475, 125] on textarea "Copy of Copy of Template" at bounding box center [807, 126] width 925 height 34
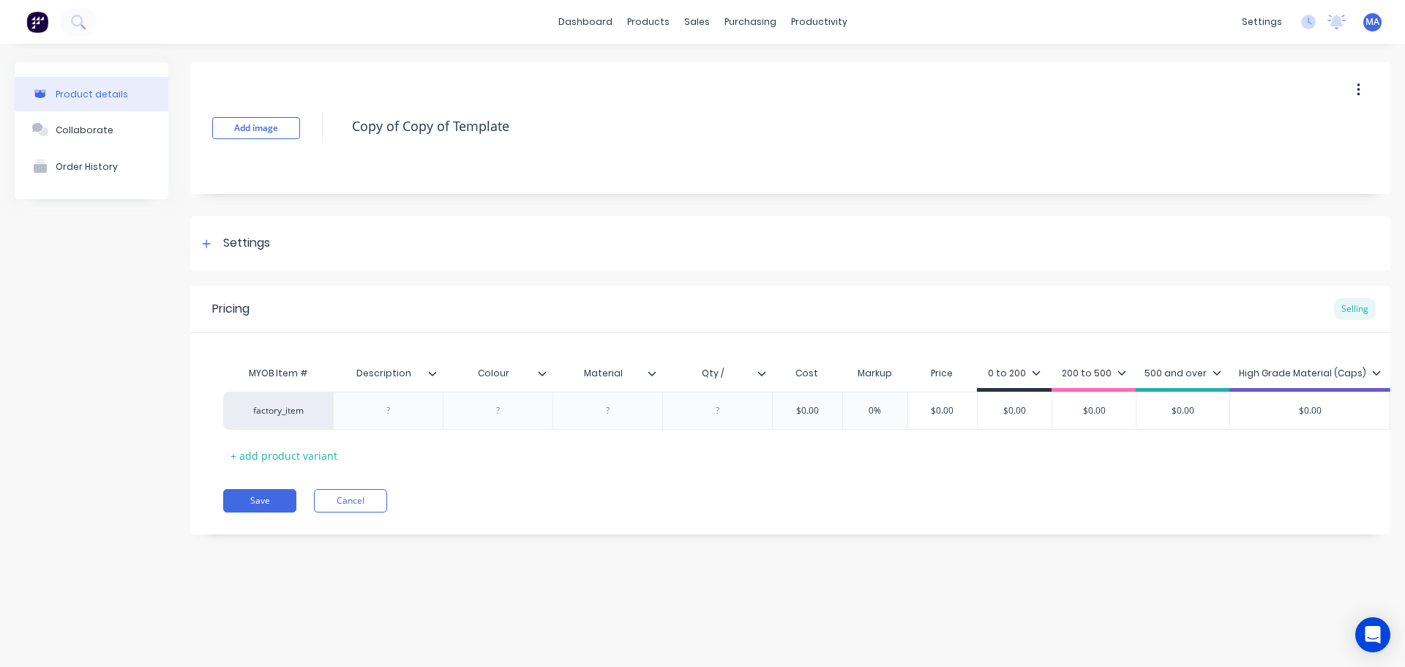
drag, startPoint x: 523, startPoint y: 123, endPoint x: 337, endPoint y: 132, distance: 186.1
click at [347, 127] on textarea "Copy of Copy of Template" at bounding box center [807, 126] width 925 height 34
click at [271, 258] on div "Settings" at bounding box center [790, 243] width 1200 height 55
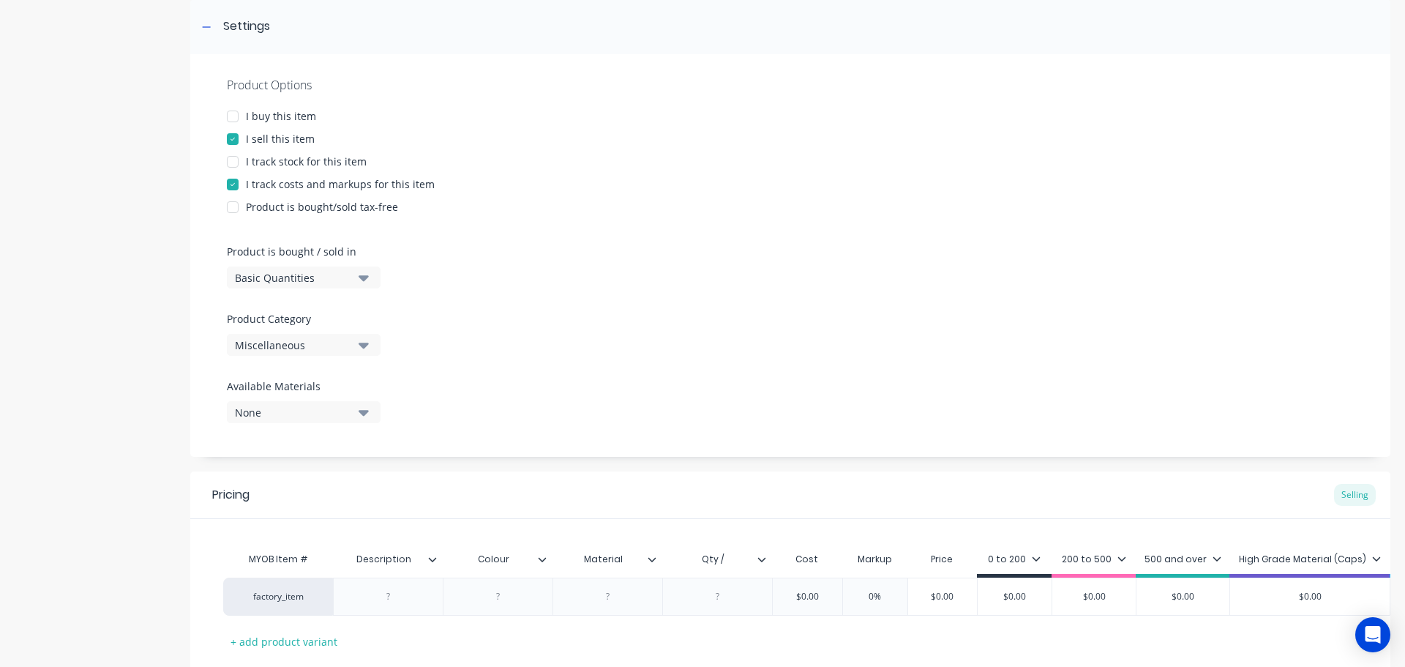
scroll to position [219, 0]
click at [331, 342] on div "Miscellaneous" at bounding box center [293, 341] width 117 height 15
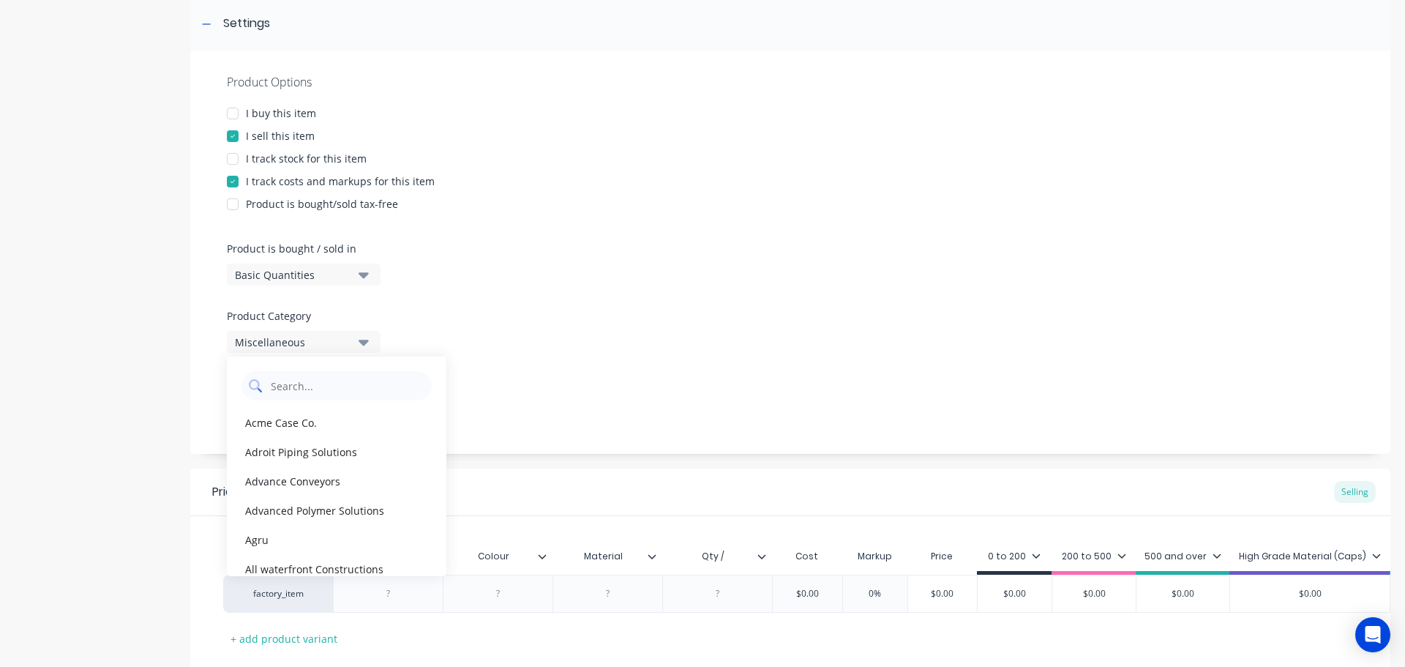
click at [340, 386] on Category "text" at bounding box center [346, 385] width 155 height 29
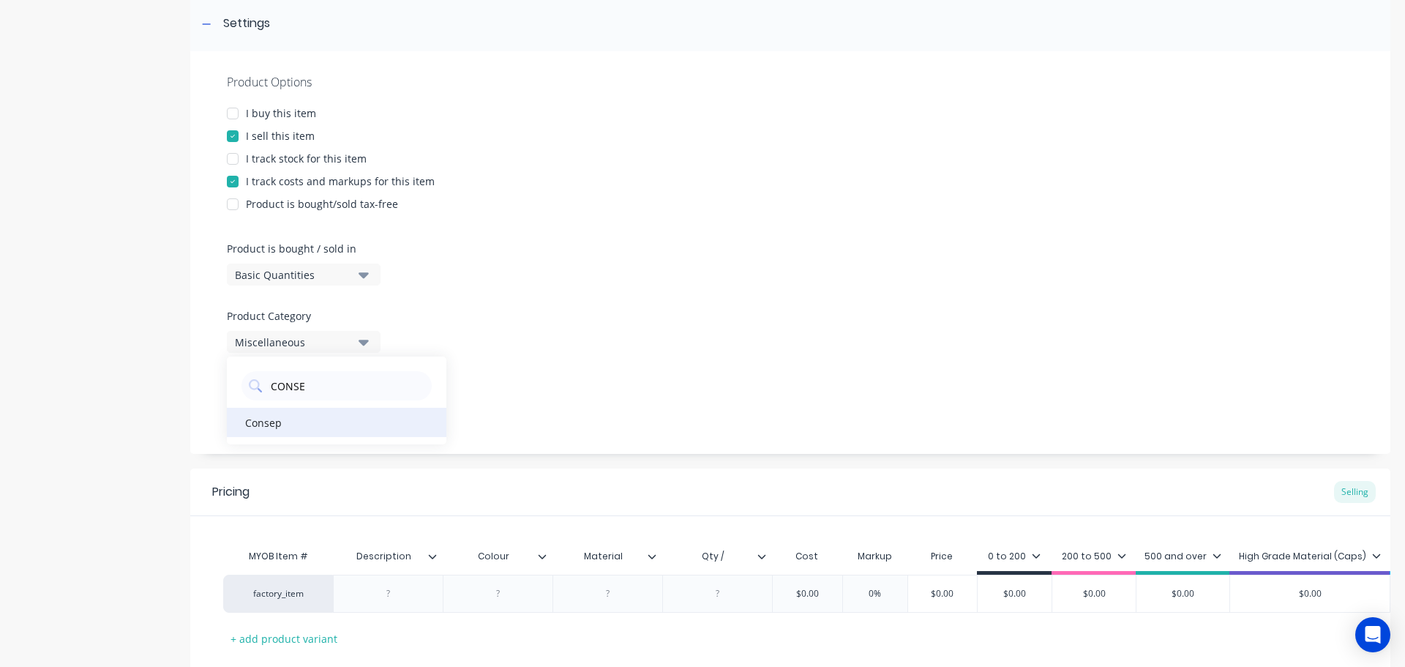
click at [282, 419] on div "Consep" at bounding box center [336, 422] width 219 height 29
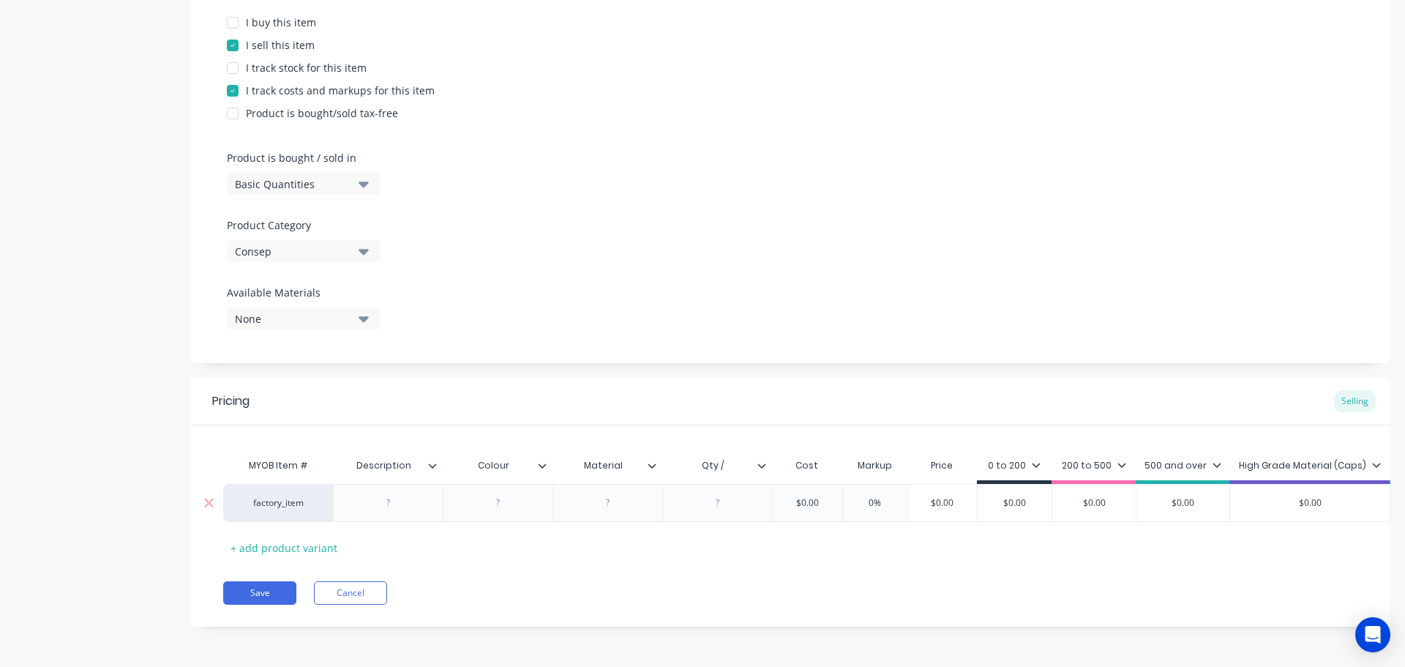
scroll to position [321, 0]
click at [409, 496] on div at bounding box center [388, 502] width 73 height 19
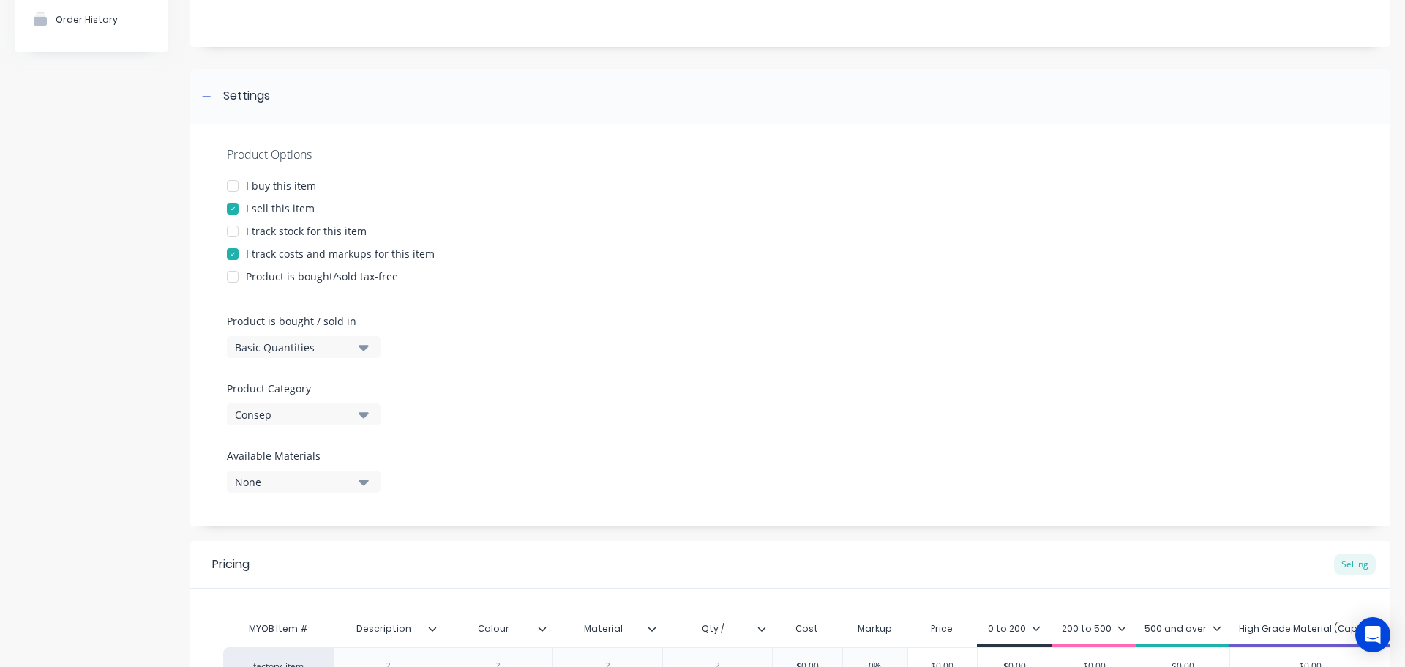
scroll to position [0, 0]
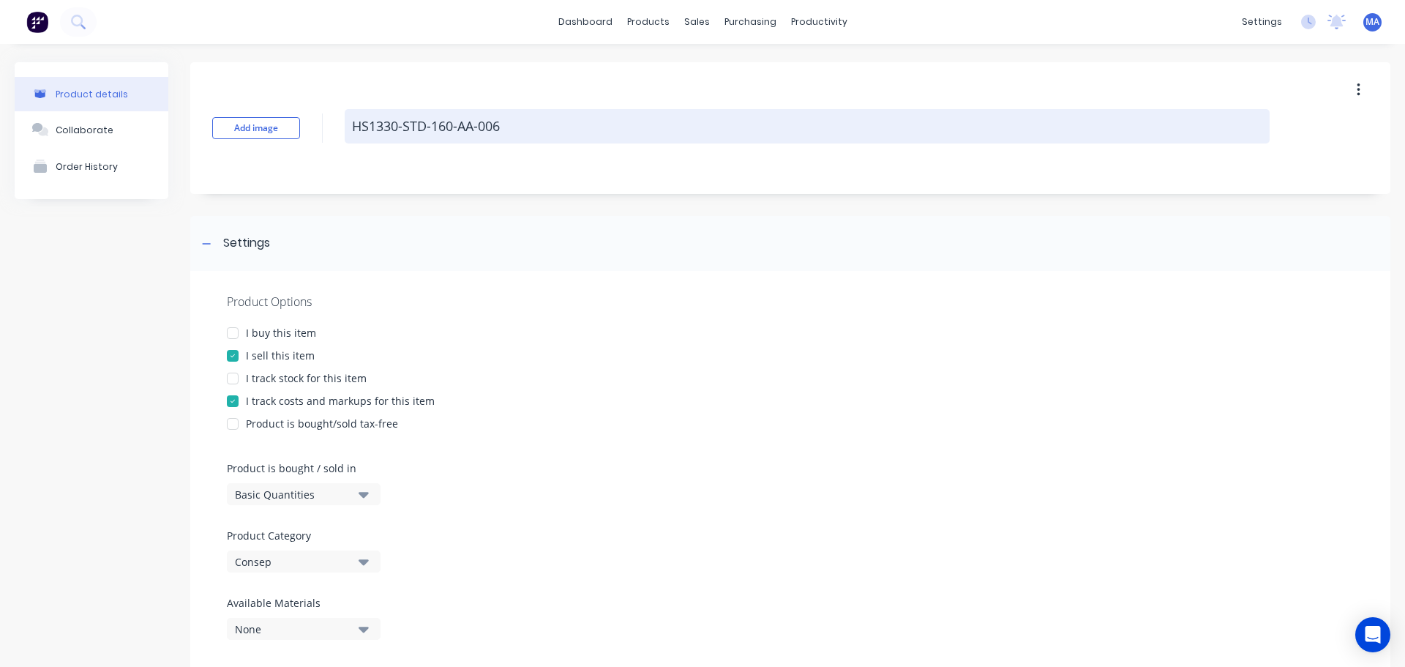
click at [512, 130] on textarea "HS1330-STD-160-AA-006" at bounding box center [807, 126] width 925 height 34
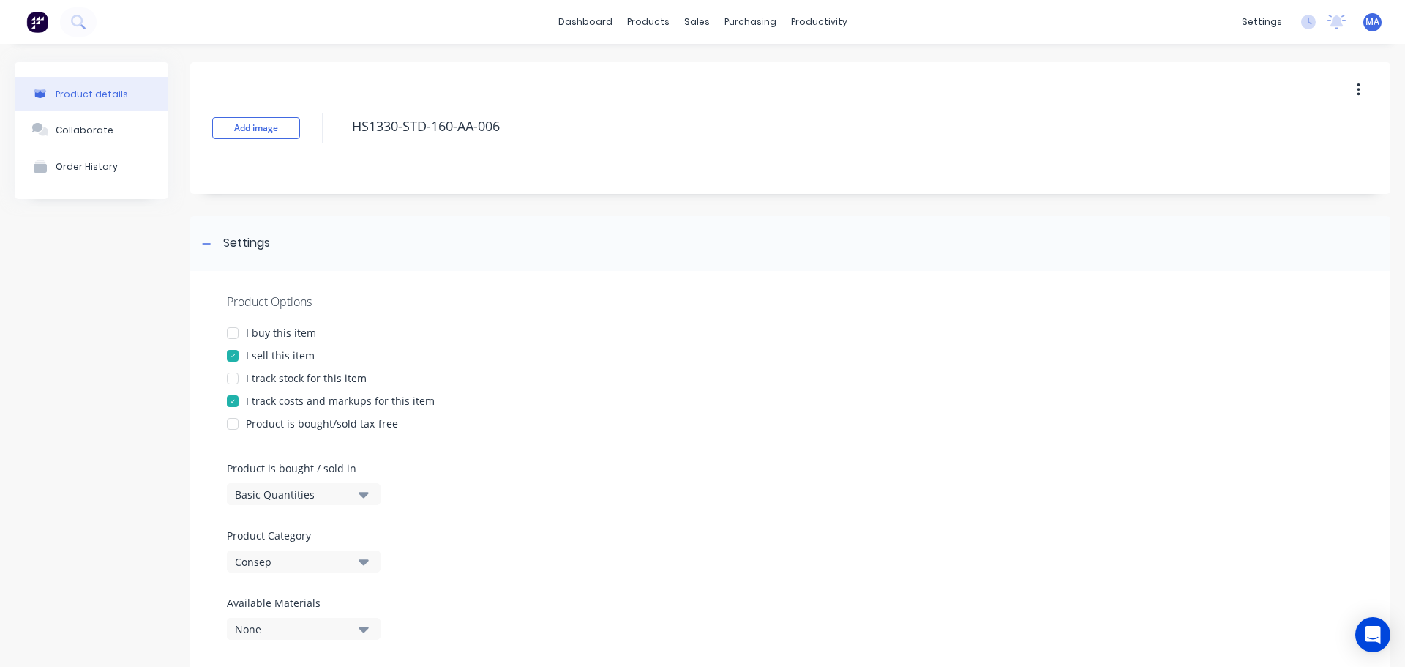
drag, startPoint x: 525, startPoint y: 123, endPoint x: 318, endPoint y: 133, distance: 207.3
click at [321, 130] on div "Add image HS1330-STD-160-AA-006" at bounding box center [790, 128] width 1200 height 132
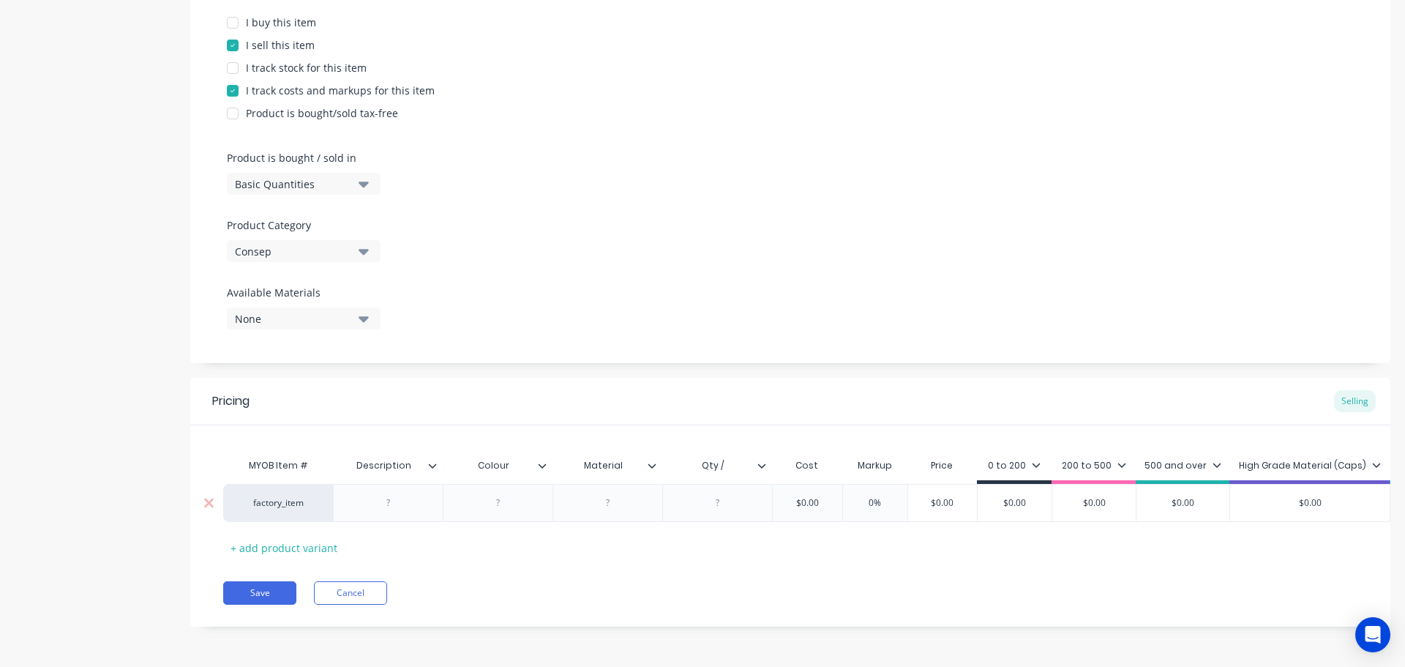
scroll to position [321, 0]
drag, startPoint x: 390, startPoint y: 488, endPoint x: 468, endPoint y: 506, distance: 79.7
click at [390, 493] on div at bounding box center [388, 502] width 73 height 19
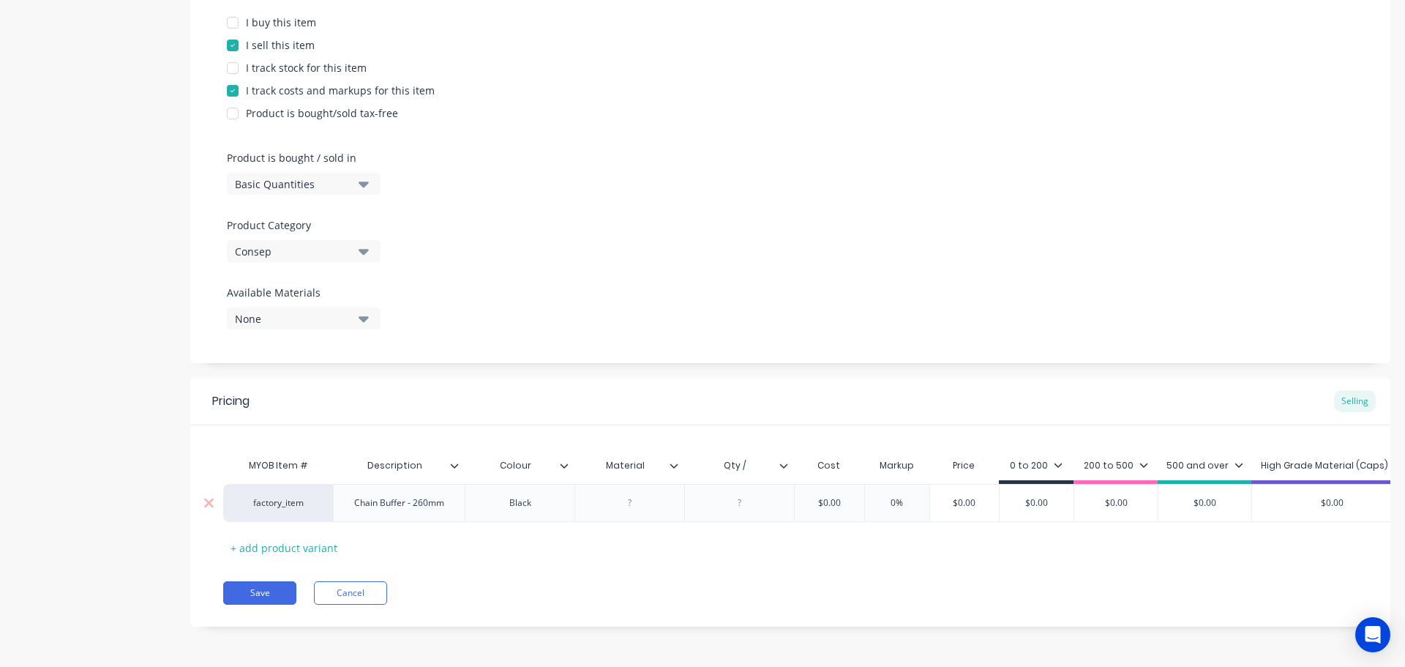
drag, startPoint x: 633, startPoint y: 490, endPoint x: 680, endPoint y: 506, distance: 50.2
click at [633, 493] on div at bounding box center [629, 502] width 73 height 19
click at [758, 459] on input "Qty /" at bounding box center [734, 465] width 101 height 13
click at [743, 495] on div at bounding box center [739, 502] width 73 height 19
click at [767, 497] on div at bounding box center [739, 502] width 73 height 19
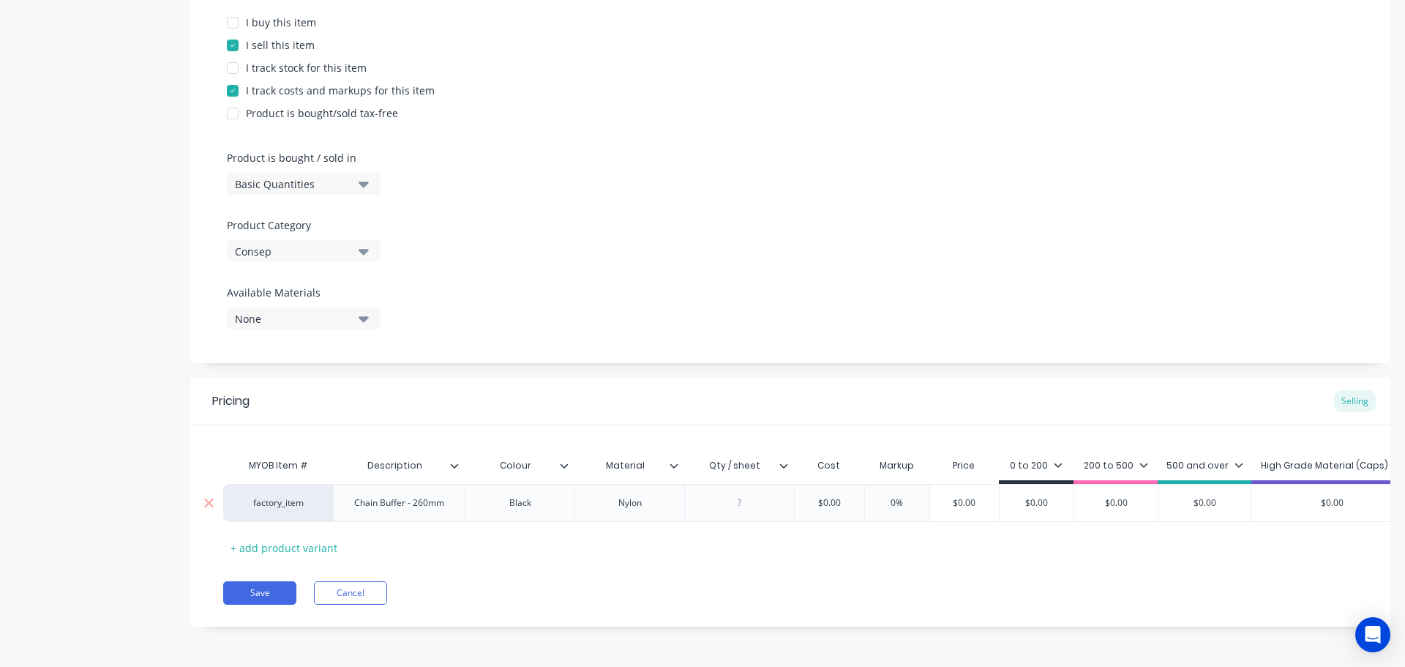
click at [766, 497] on div at bounding box center [739, 502] width 73 height 19
click at [820, 496] on input "$0.00" at bounding box center [828, 502] width 73 height 13
drag, startPoint x: 850, startPoint y: 489, endPoint x: 745, endPoint y: 506, distance: 106.6
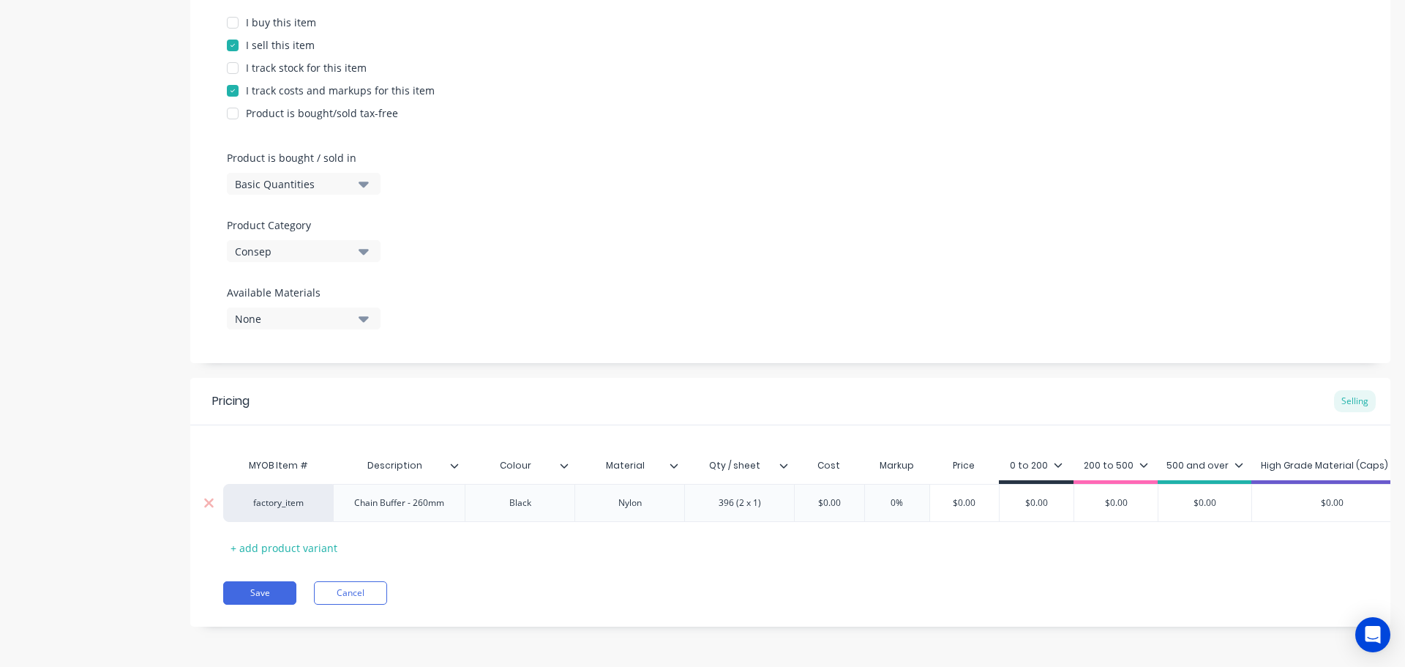
click at [750, 506] on div "factory_item Chain Buffer - 260mm Black Nylon 396 (2 x 1) $0.00 $0.00 0% $0.00 …" at bounding box center [892, 503] width 1339 height 38
click at [896, 496] on input "0%" at bounding box center [915, 502] width 73 height 13
click at [1130, 459] on div "200 to 500" at bounding box center [1154, 465] width 64 height 13
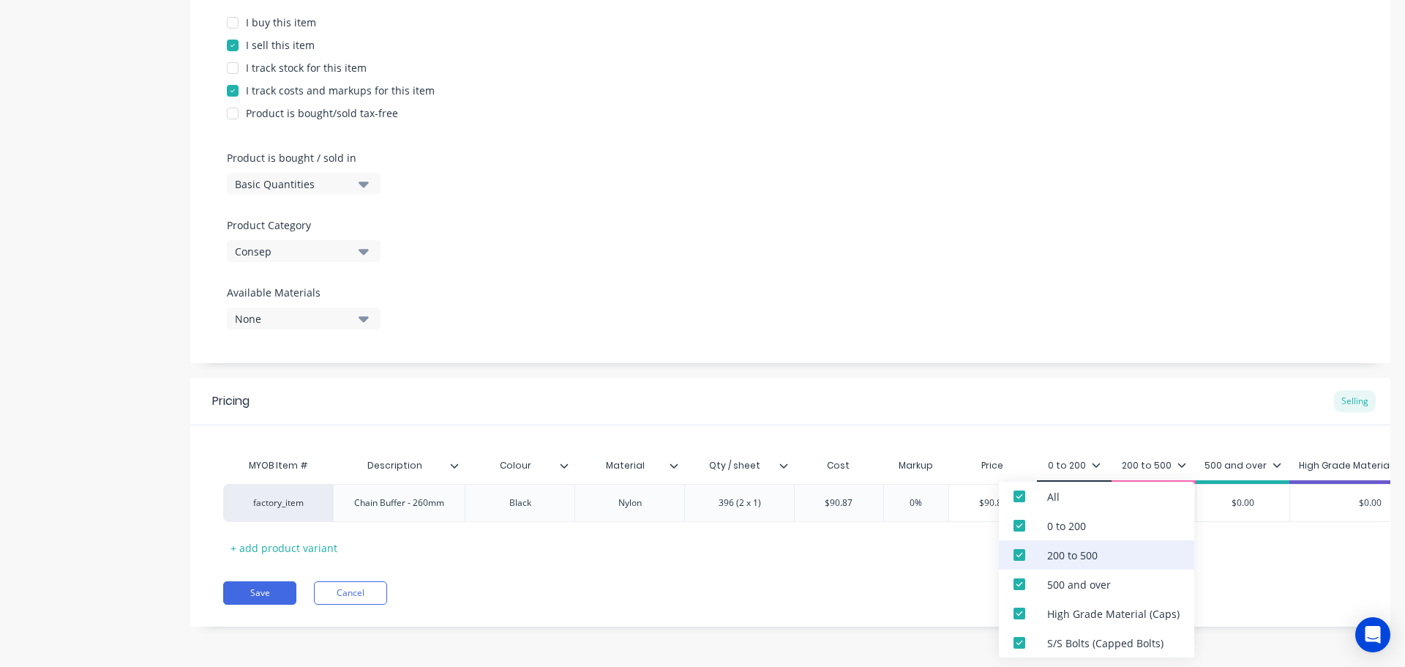
click at [1075, 552] on div "200 to 500" at bounding box center [1072, 554] width 50 height 15
click at [1070, 590] on div "500 and over" at bounding box center [1079, 584] width 64 height 15
click at [1071, 609] on div "High Grade Material (Caps)" at bounding box center [1113, 613] width 132 height 15
drag, startPoint x: 1071, startPoint y: 631, endPoint x: 1037, endPoint y: 609, distance: 40.2
click at [1072, 632] on div "S/S Bolts (Capped Bolts)" at bounding box center [1096, 642] width 195 height 29
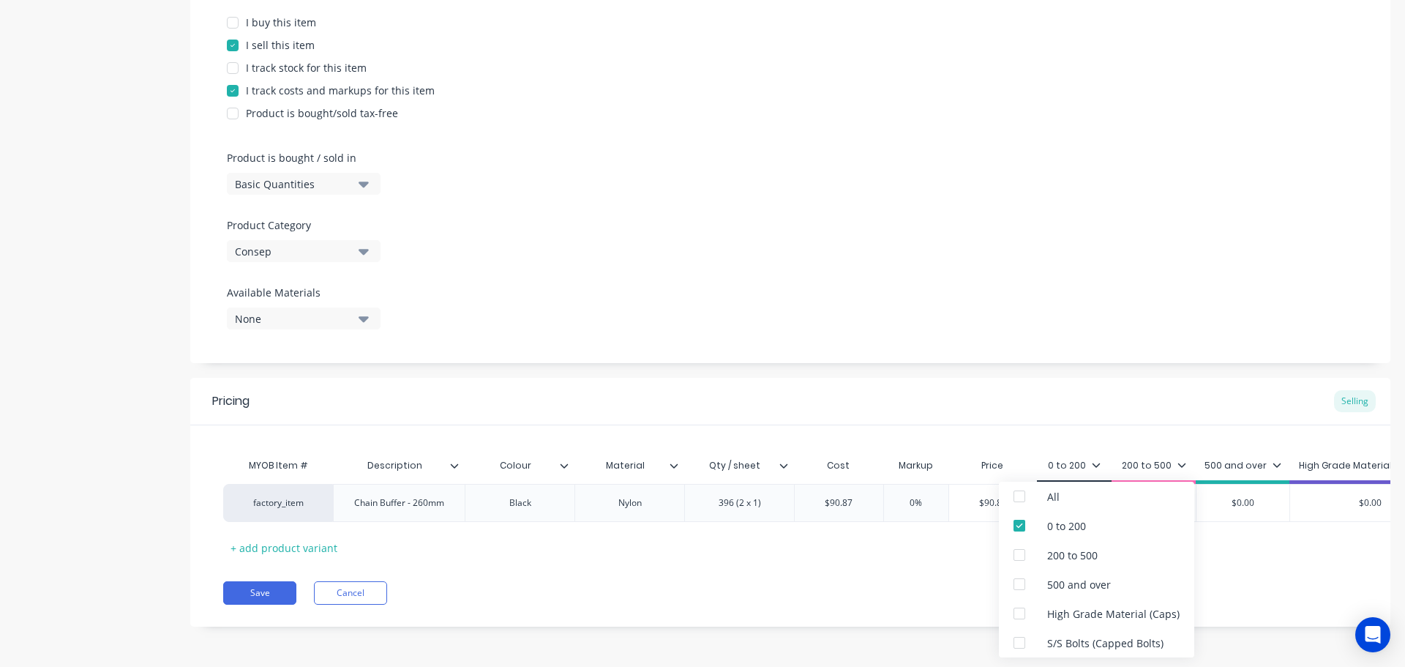
click at [942, 596] on div "Save Cancel" at bounding box center [806, 592] width 1167 height 23
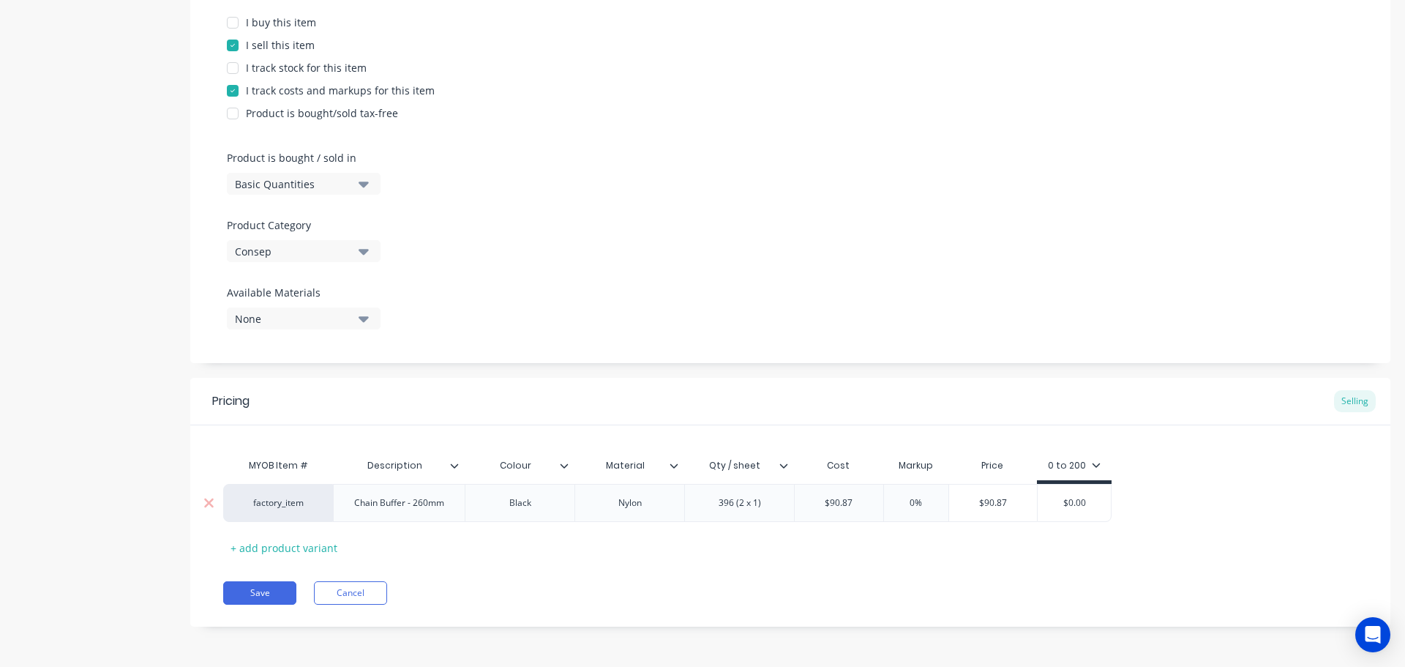
drag, startPoint x: 909, startPoint y: 502, endPoint x: 891, endPoint y: 503, distance: 17.6
click at [894, 503] on input "0%" at bounding box center [915, 502] width 73 height 13
click at [1014, 499] on input "$140.8485" at bounding box center [1000, 502] width 102 height 13
drag, startPoint x: 1028, startPoint y: 504, endPoint x: 945, endPoint y: 519, distance: 84.0
click at [951, 514] on div "$140.8485 $140.8485" at bounding box center [1000, 502] width 102 height 37
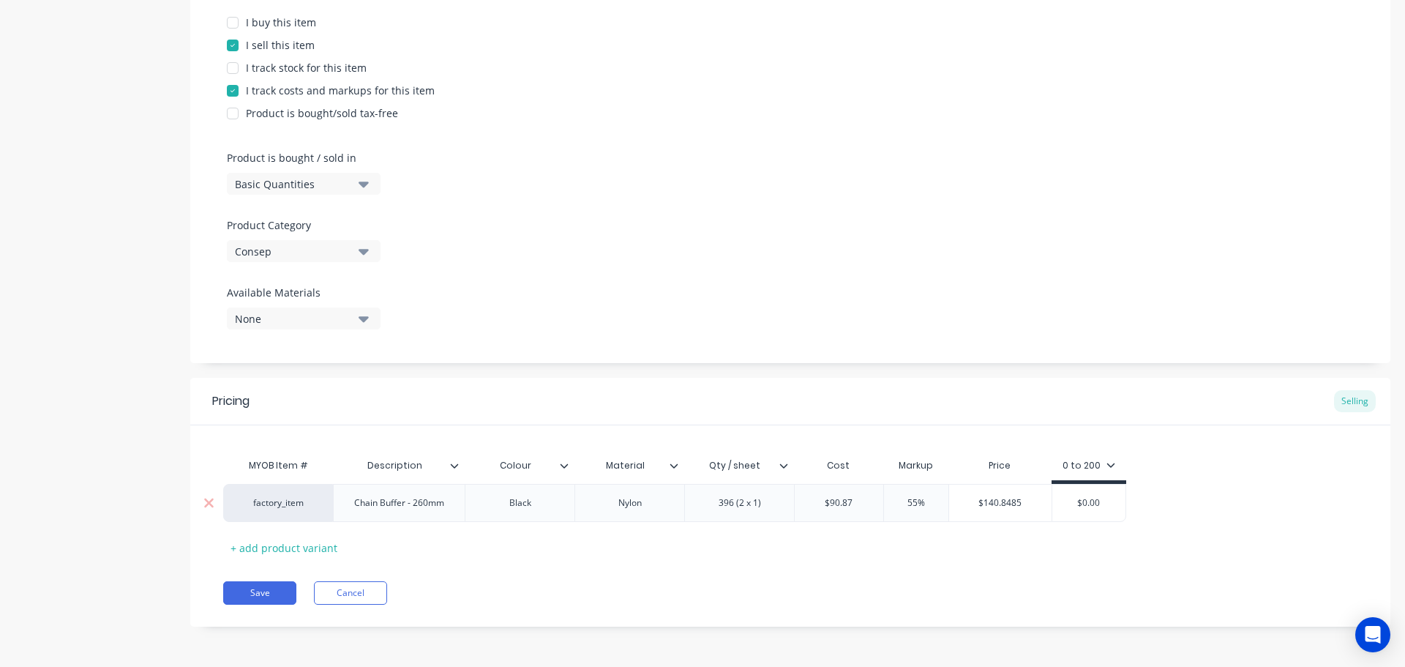
drag, startPoint x: 1113, startPoint y: 502, endPoint x: 1021, endPoint y: 515, distance: 93.1
click at [1039, 505] on div "factory_item Chain Buffer - 260mm Black Nylon 396 (2 x 1) $90.87 90.87 55% 55 $…" at bounding box center [674, 503] width 903 height 38
paste input "140.8485"
click at [1023, 577] on div "Pricing Selling MYOB Item # Description Colour Material Qty / sheet Cost Markup…" at bounding box center [790, 502] width 1200 height 249
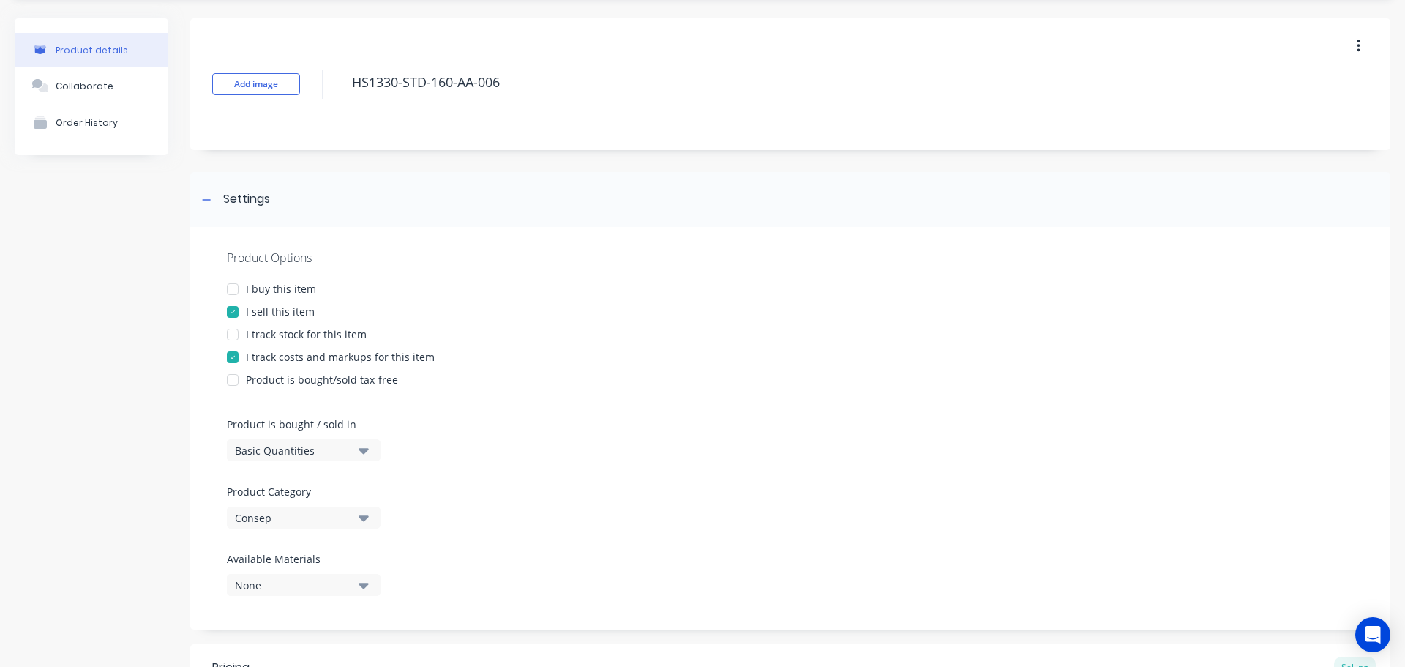
scroll to position [18, 0]
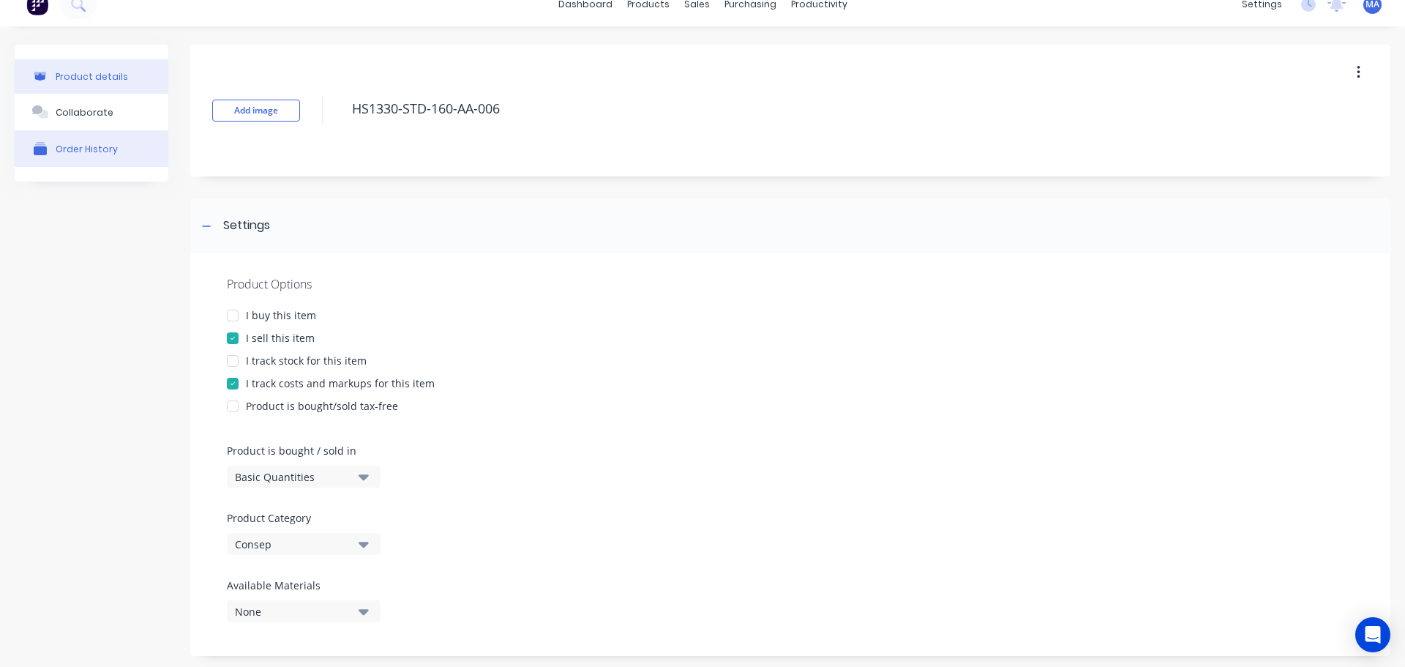
click at [137, 117] on button "Collaborate" at bounding box center [92, 112] width 154 height 37
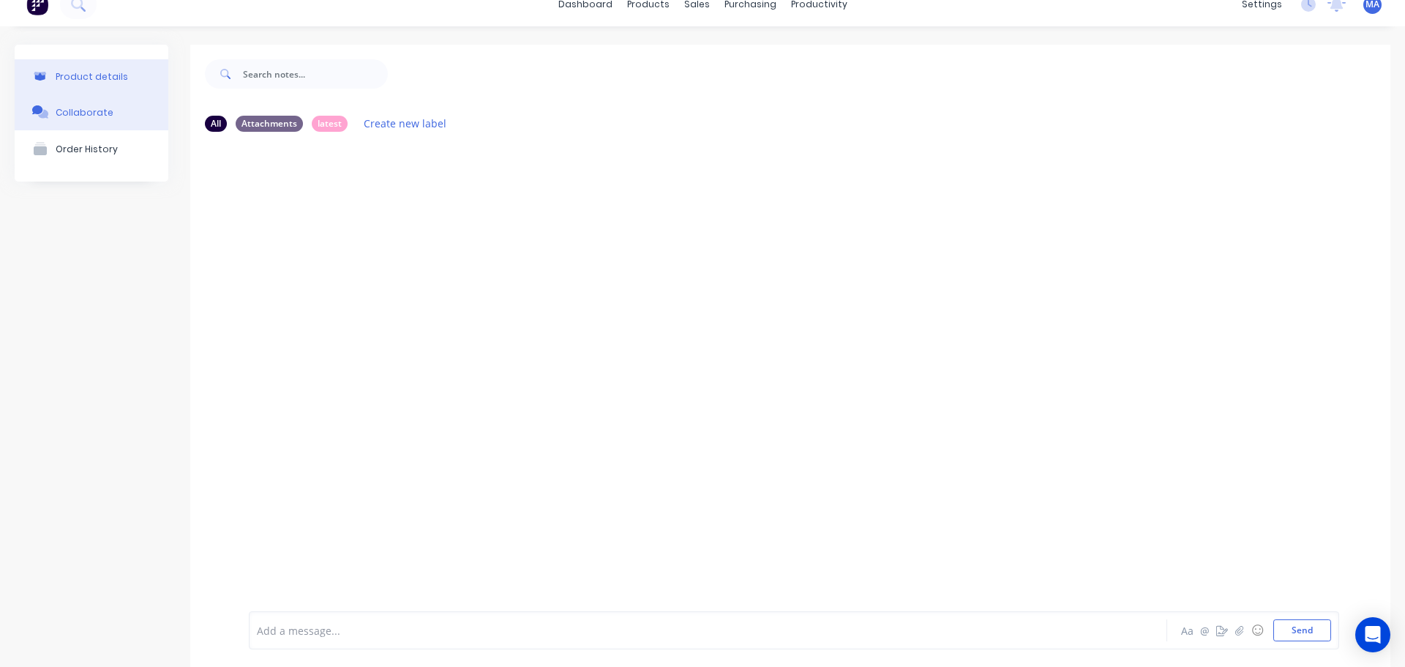
click at [114, 75] on div "Product details" at bounding box center [92, 76] width 72 height 11
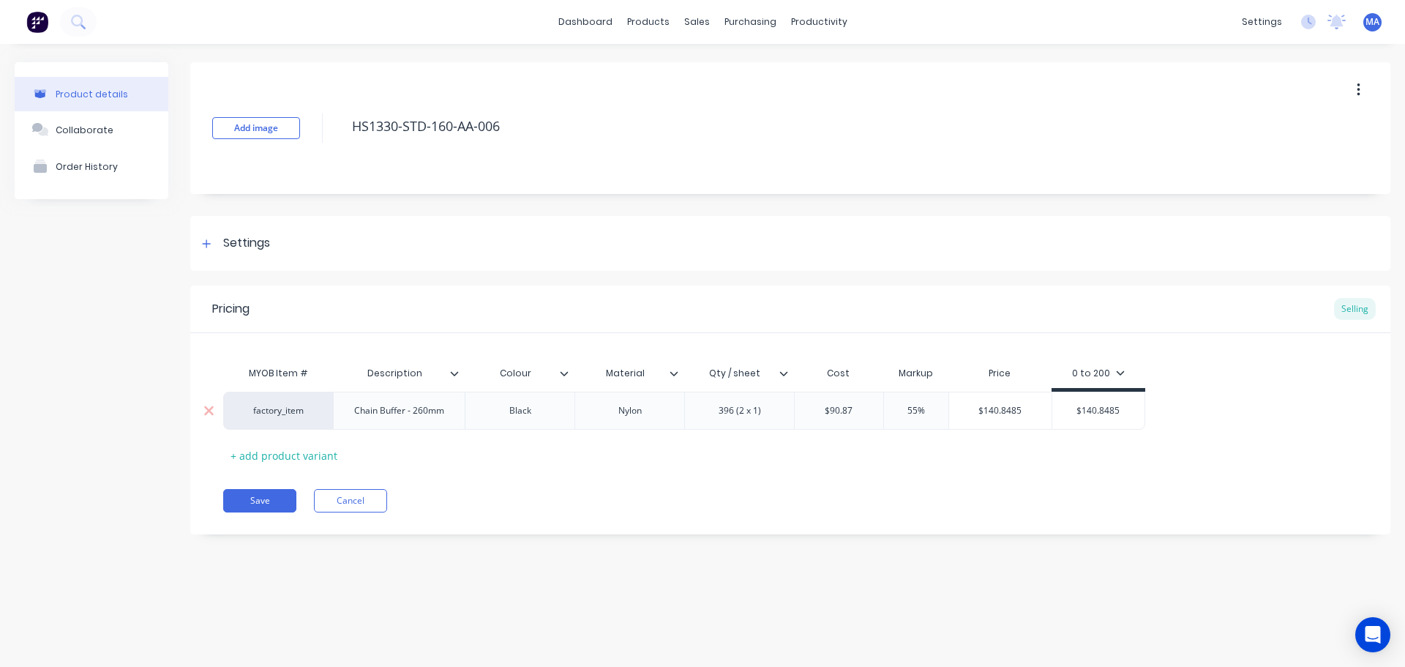
click at [536, 419] on div "Black" at bounding box center [520, 410] width 73 height 19
drag, startPoint x: 500, startPoint y: 413, endPoint x: 490, endPoint y: 416, distance: 10.0
click at [494, 413] on div "Black" at bounding box center [520, 410] width 73 height 19
click at [517, 473] on div "Pricing Selling MYOB Item # Description Colour Material Qty / sheet Cost Markup…" at bounding box center [790, 409] width 1200 height 249
click at [105, 134] on div "Collaborate" at bounding box center [85, 129] width 58 height 11
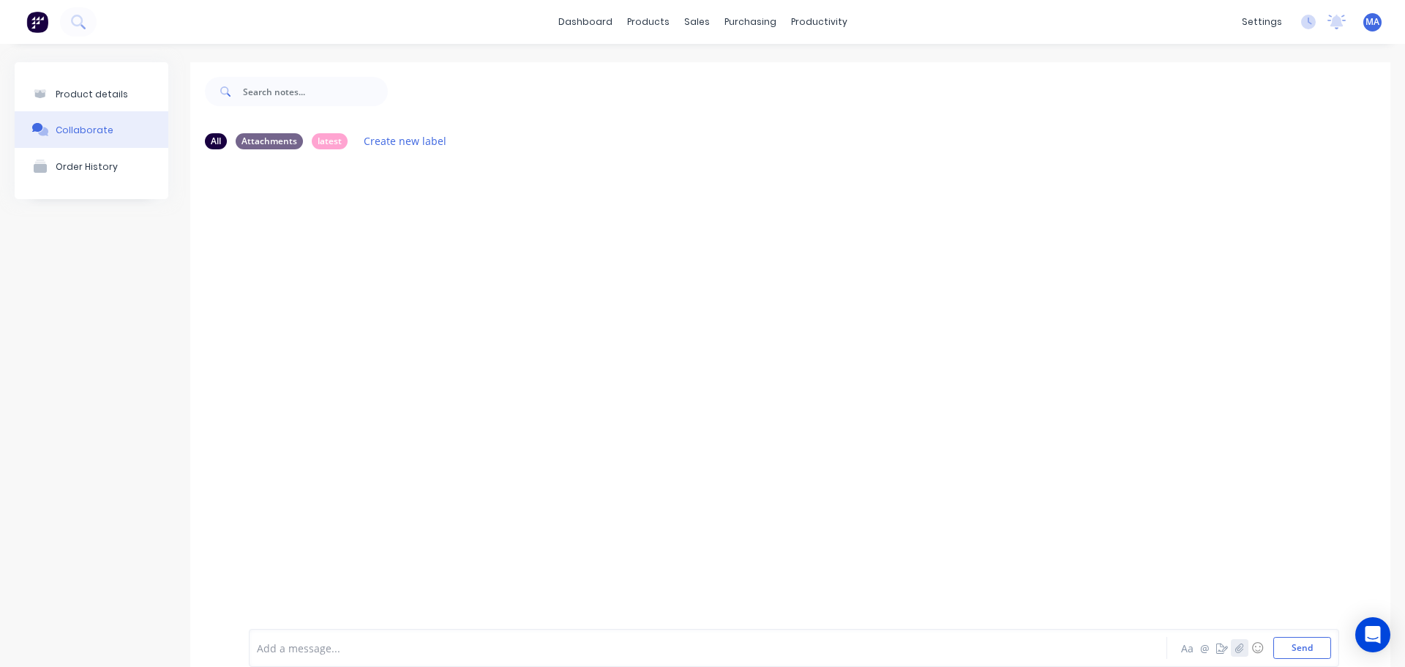
click at [1235, 645] on icon "button" at bounding box center [1239, 647] width 9 height 10
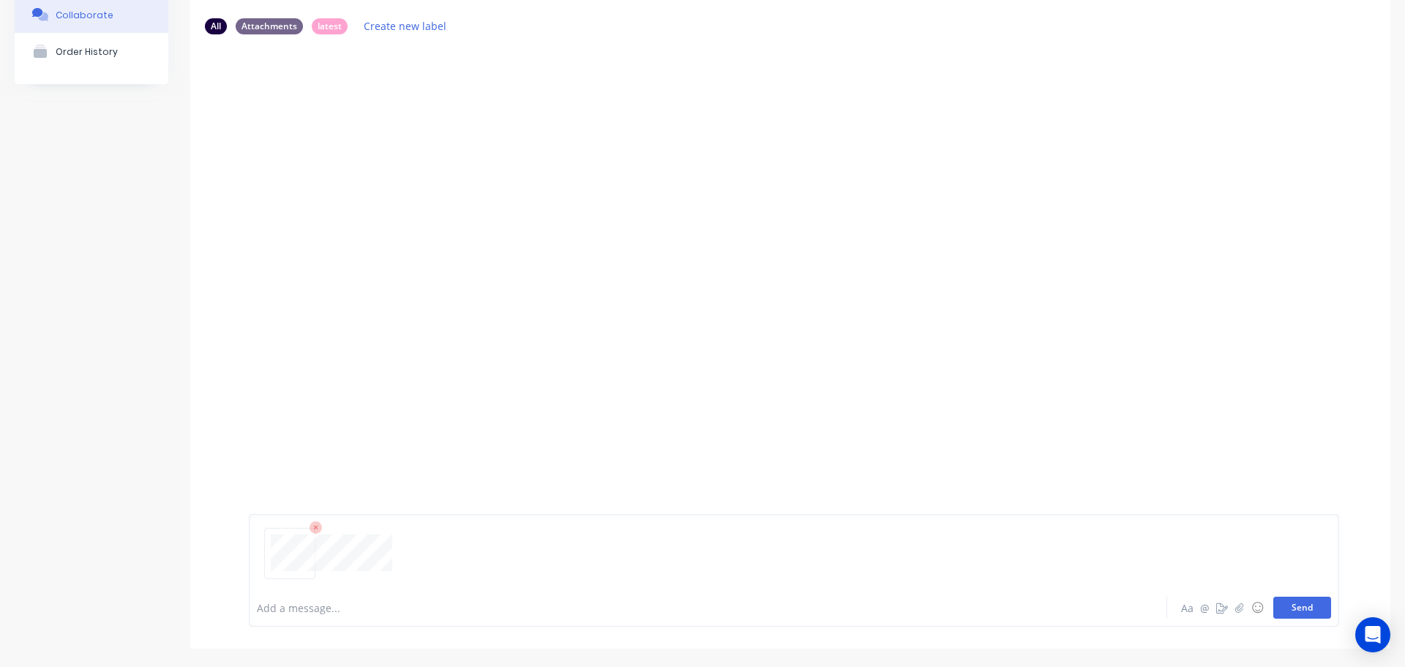
click at [1298, 616] on button "Send" at bounding box center [1302, 607] width 58 height 22
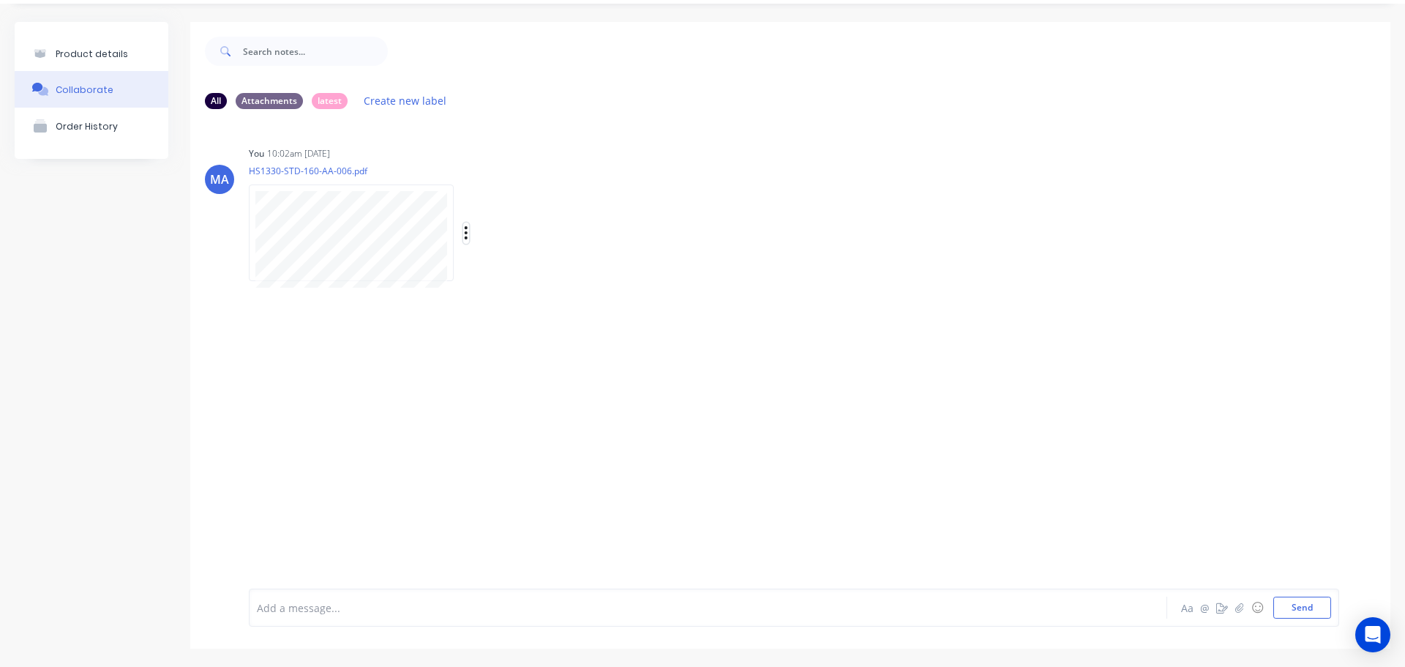
click at [465, 236] on icon "button" at bounding box center [466, 233] width 4 height 17
click at [525, 277] on button "Auto-attach to new orders" at bounding box center [562, 272] width 165 height 34
click at [703, 264] on label at bounding box center [703, 264] width 0 height 0
click at [680, 272] on input "checkbox" at bounding box center [675, 271] width 12 height 14
click at [697, 188] on div "You 10:02am 10/10/25 HS1330-STD-160-AA-006.pdf Labels Auto-attach to new orders…" at bounding box center [477, 209] width 457 height 132
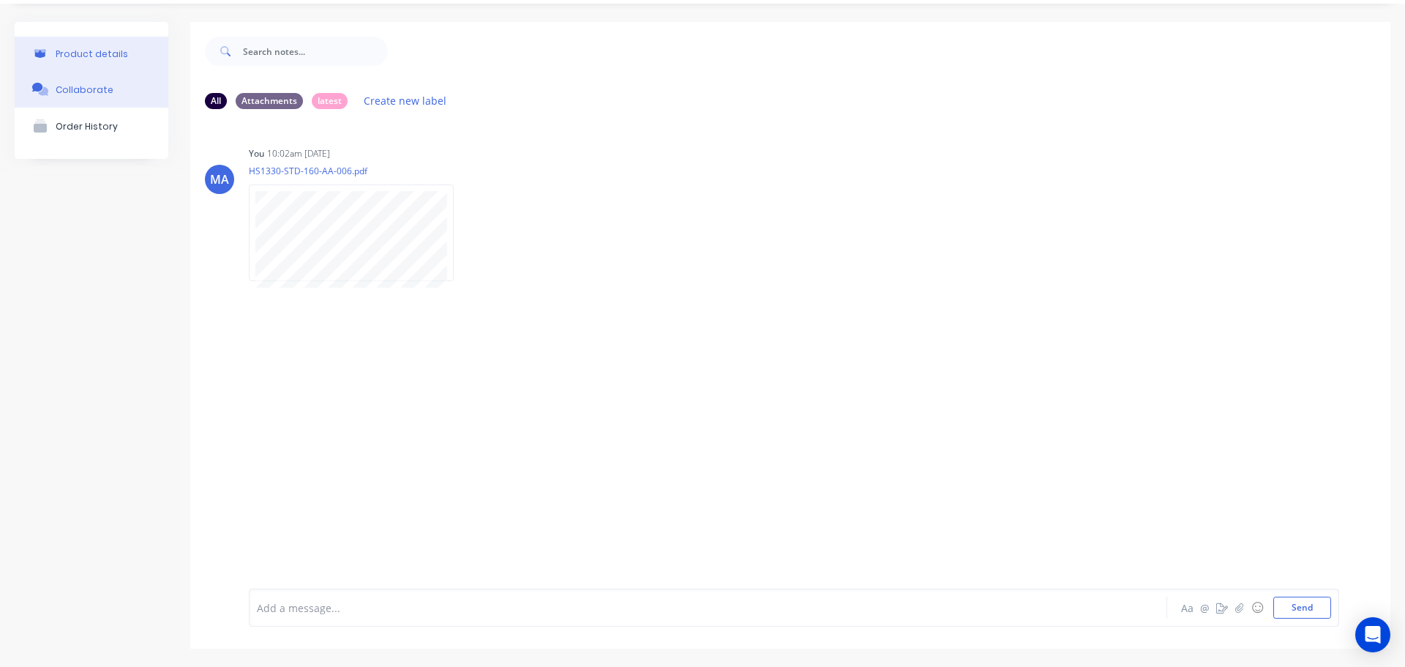
click at [89, 56] on div "Product details" at bounding box center [92, 53] width 72 height 11
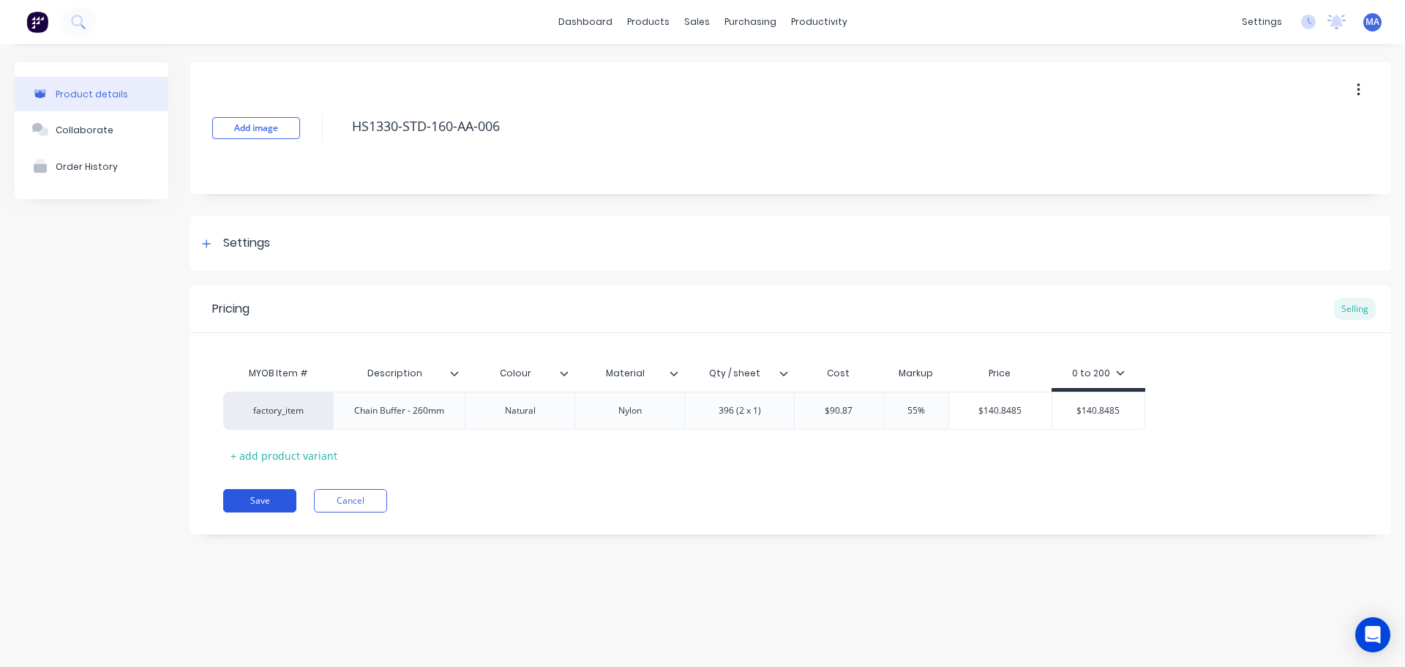
click at [282, 503] on button "Save" at bounding box center [259, 500] width 73 height 23
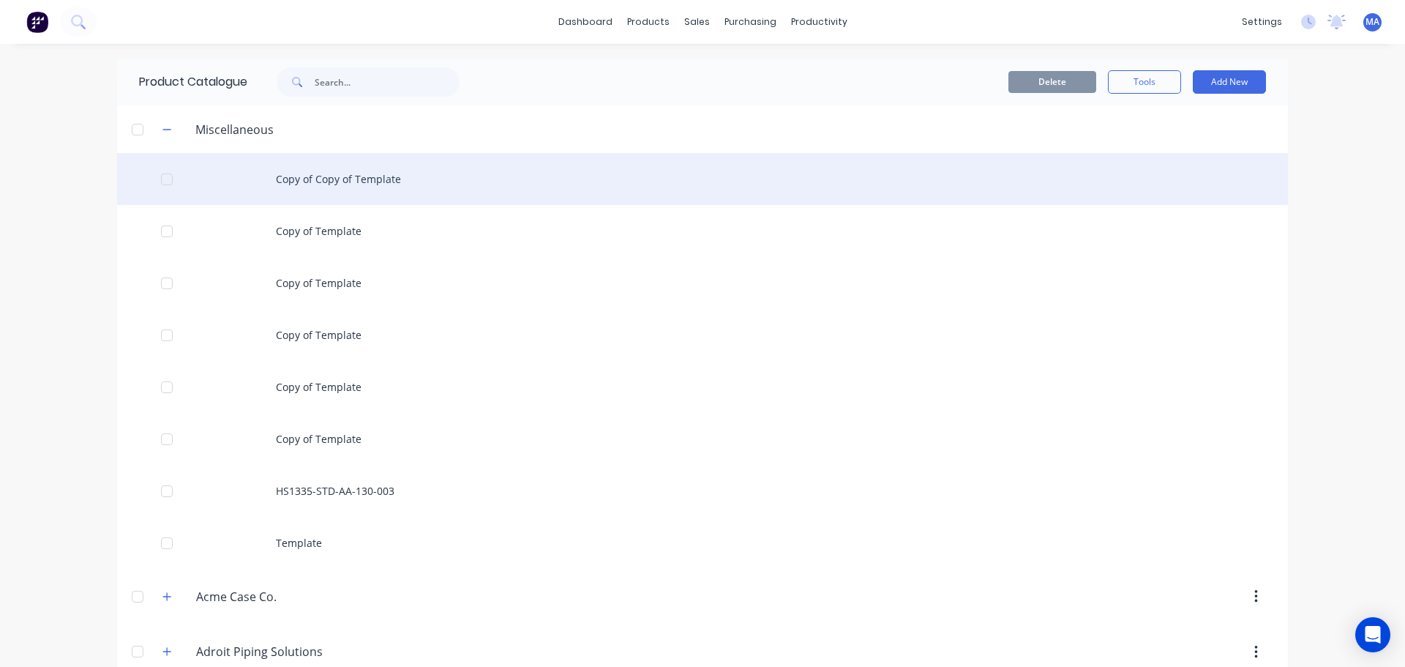
click at [361, 169] on div "Copy of Copy of Template" at bounding box center [702, 179] width 1171 height 52
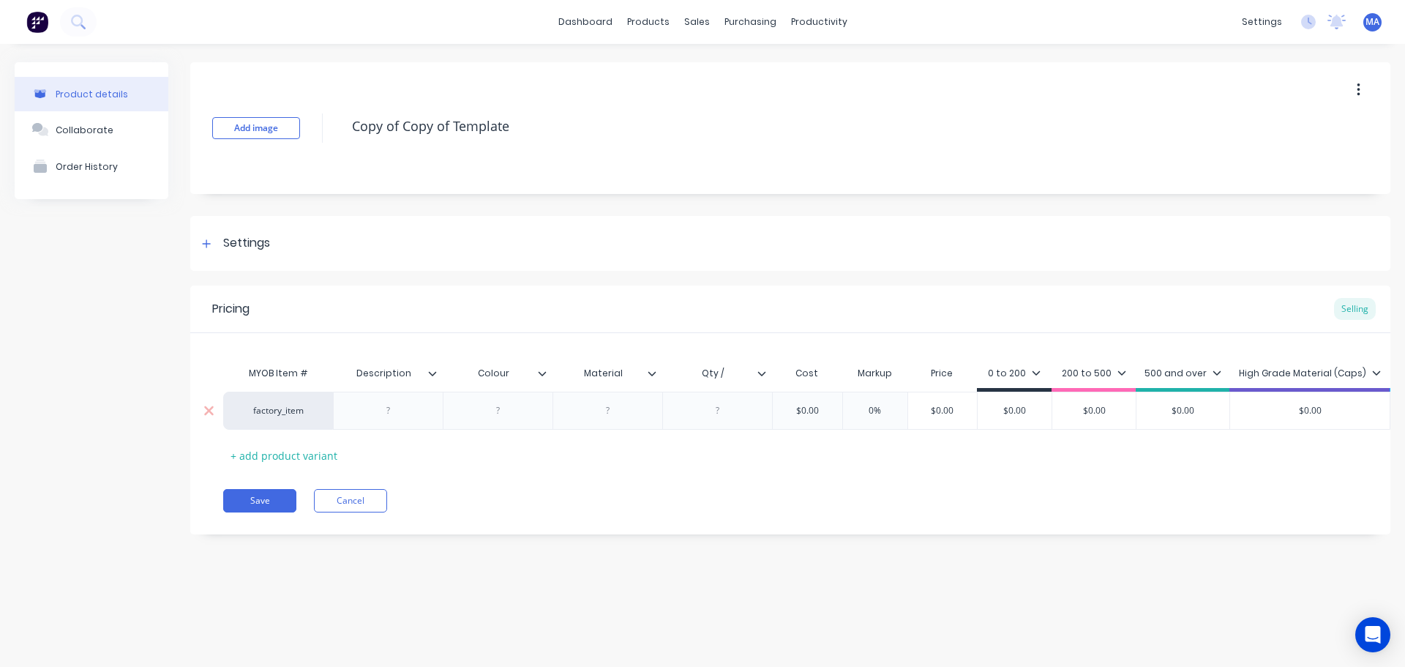
click at [408, 408] on div at bounding box center [388, 410] width 73 height 19
click at [407, 146] on div "Copy of Copy of Template" at bounding box center [807, 128] width 925 height 38
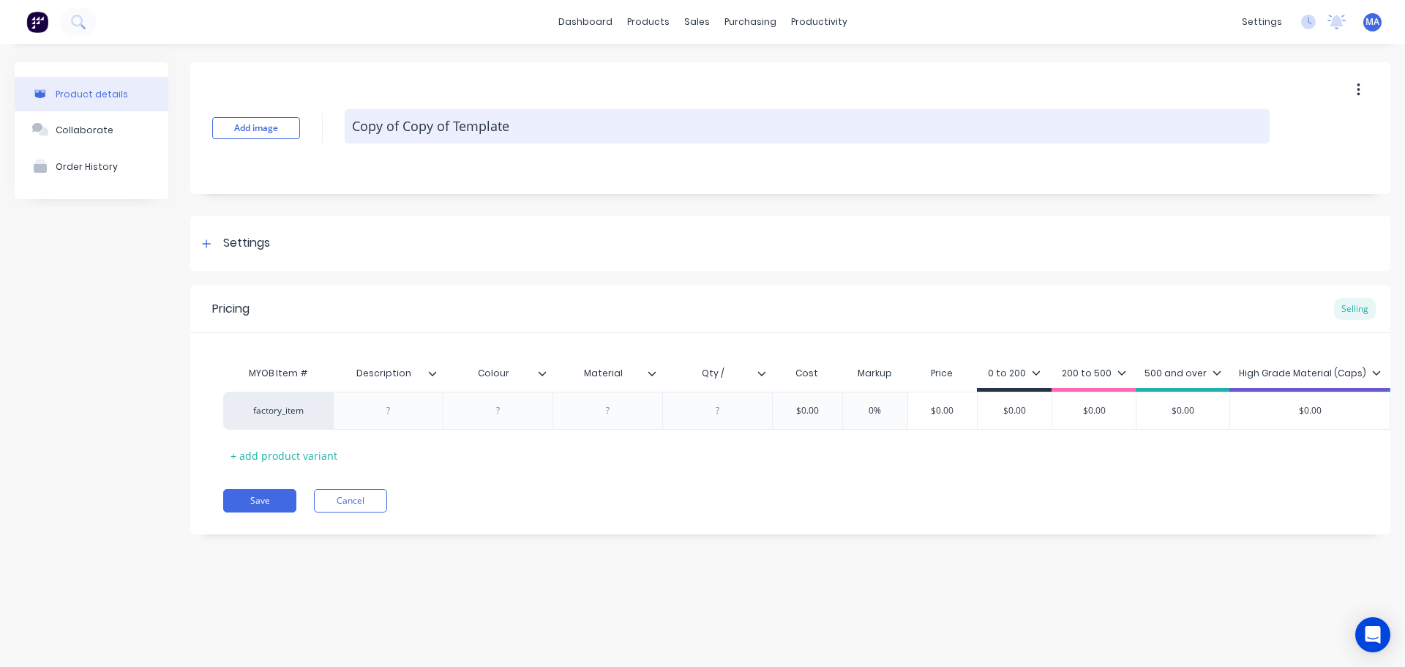
click at [448, 119] on textarea "Copy of Copy of Template" at bounding box center [807, 126] width 925 height 34
drag, startPoint x: 487, startPoint y: 124, endPoint x: 360, endPoint y: 127, distance: 127.3
click at [360, 127] on textarea "Copy of Copy of Template" at bounding box center [807, 126] width 925 height 34
click at [503, 138] on textarea "Copy of Copy of Template" at bounding box center [807, 126] width 925 height 34
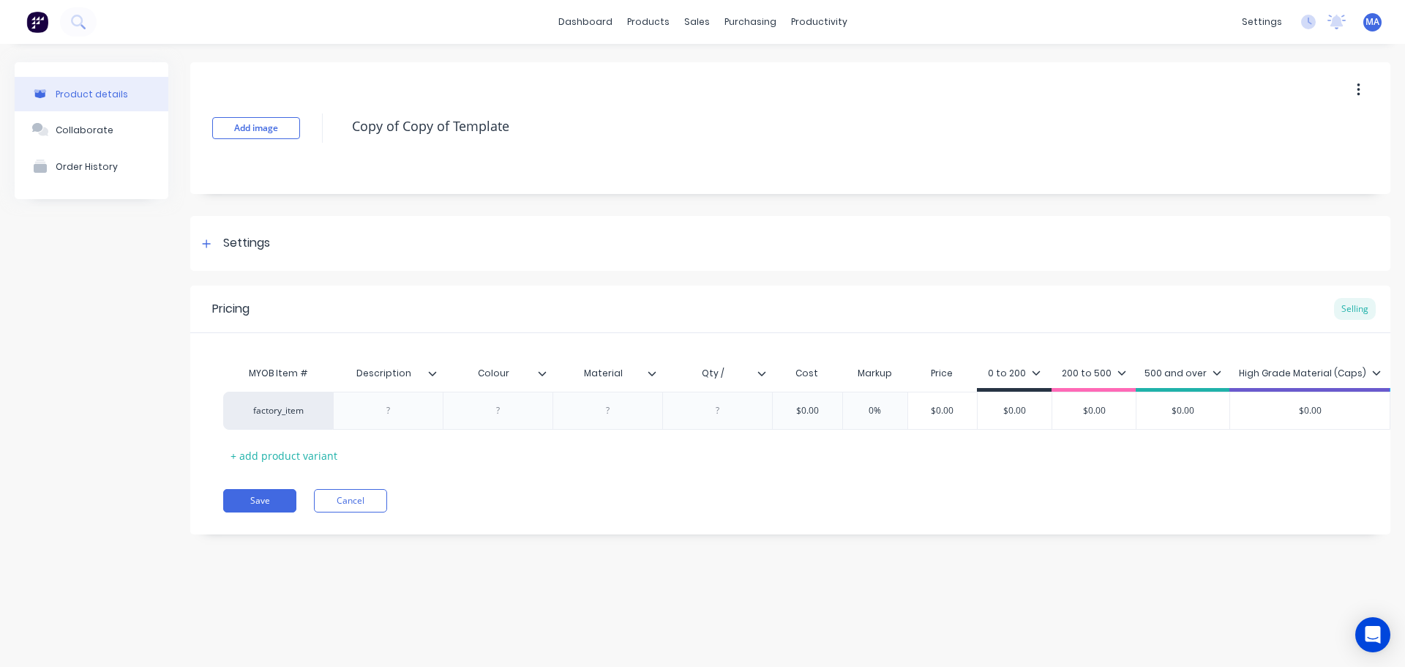
drag, startPoint x: 537, startPoint y: 127, endPoint x: 335, endPoint y: 124, distance: 202.0
click at [335, 124] on div "Add image Copy of Copy of Template" at bounding box center [790, 128] width 1200 height 132
click at [321, 256] on div "Settings" at bounding box center [790, 243] width 1200 height 55
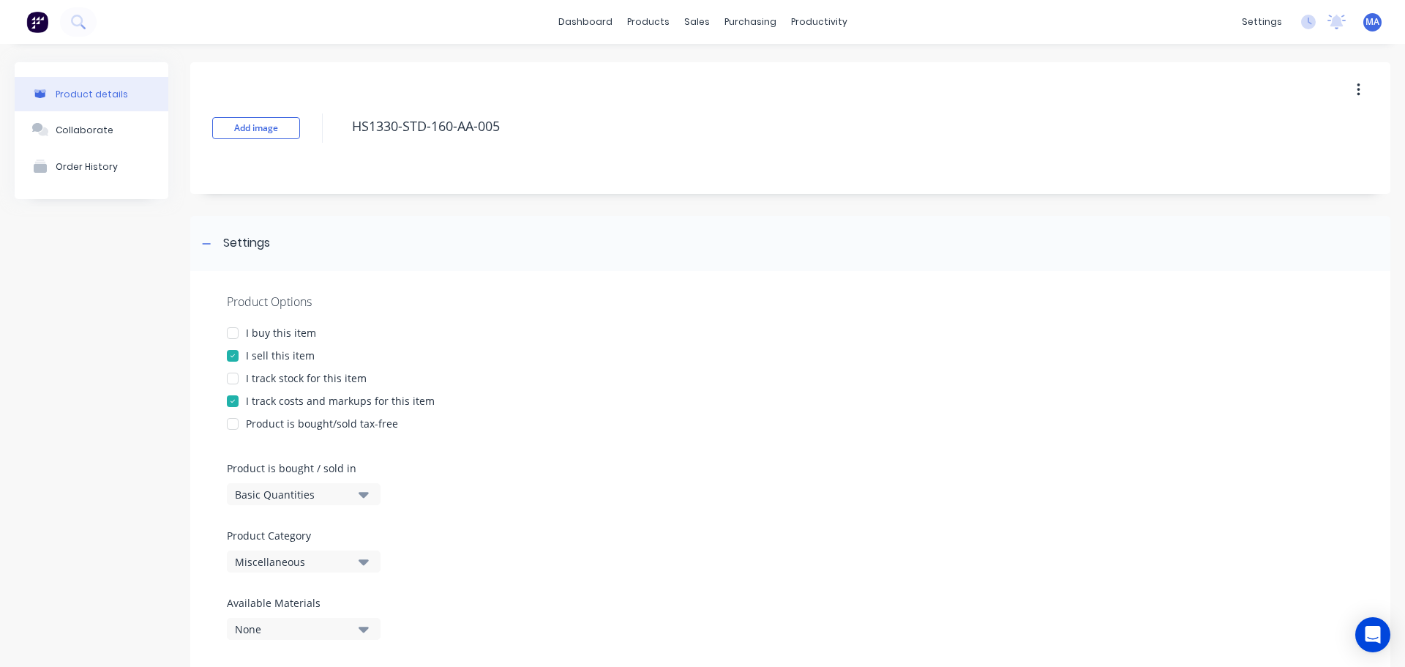
click at [304, 549] on div "Product Category Miscellaneous" at bounding box center [300, 550] width 146 height 45
click at [304, 560] on div "Miscellaneous" at bounding box center [293, 561] width 117 height 15
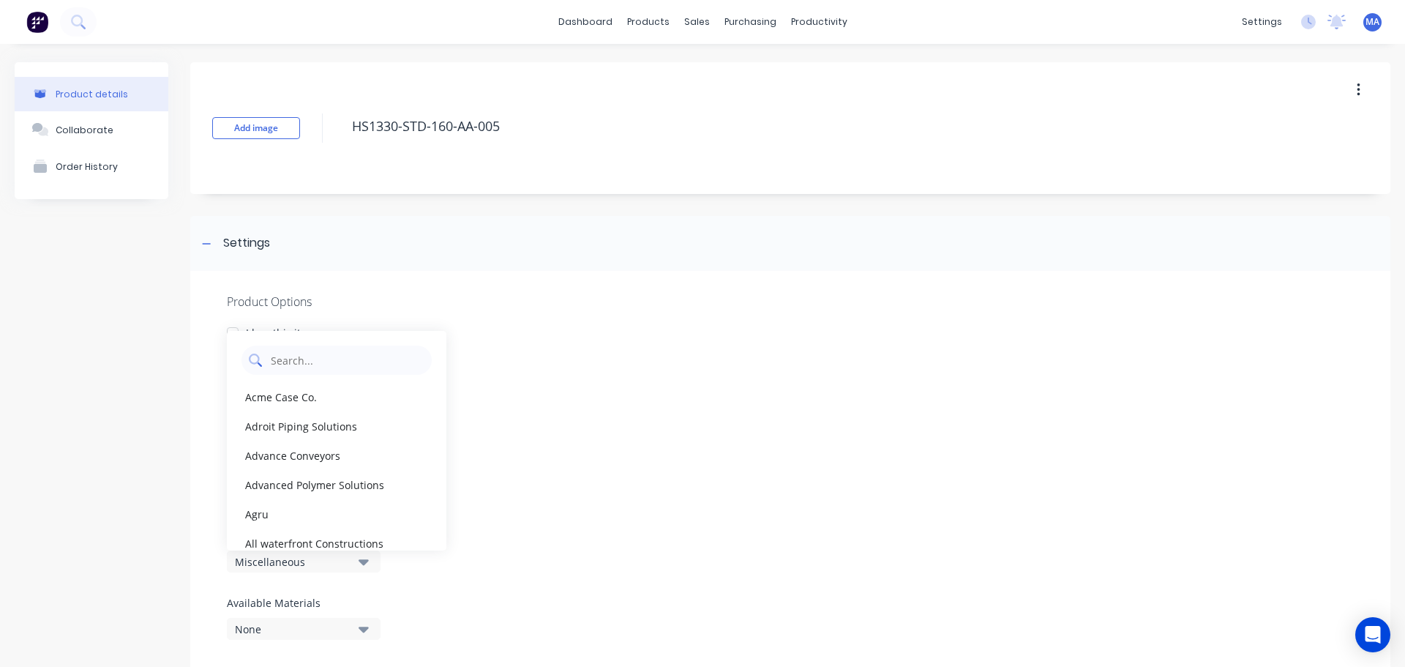
click at [327, 372] on Category "text" at bounding box center [346, 359] width 155 height 29
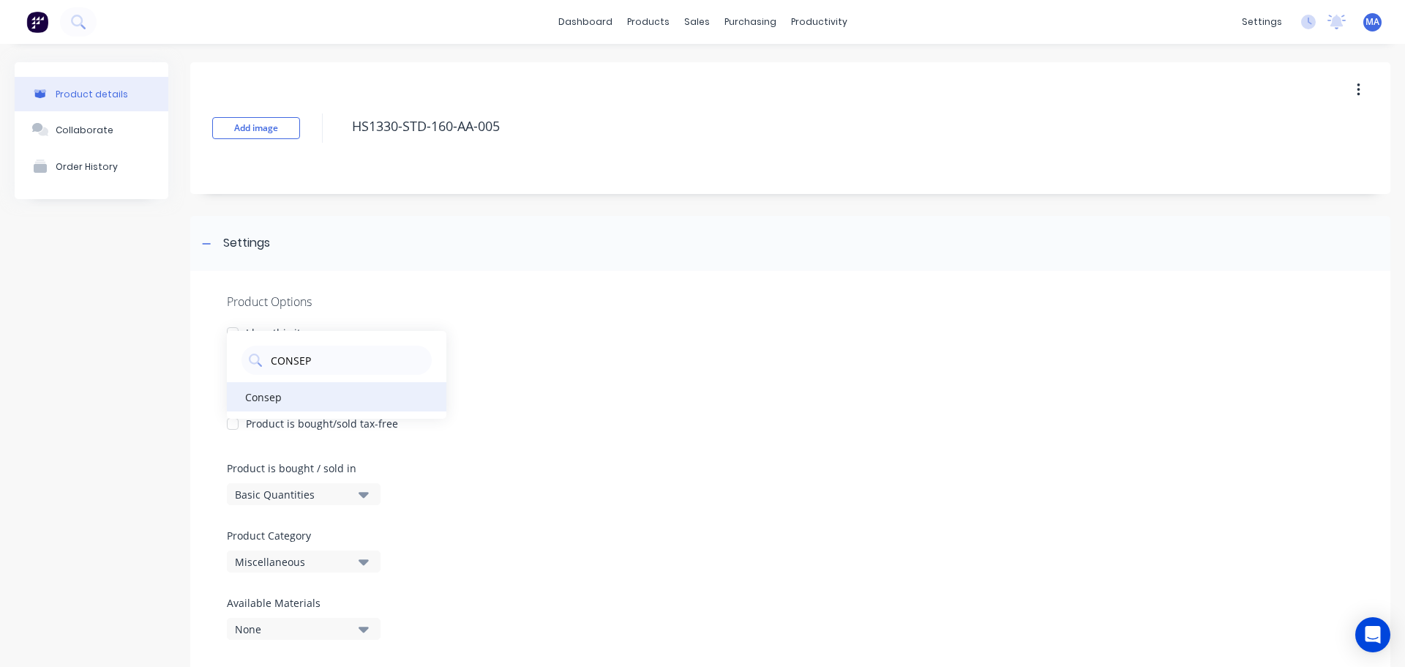
click at [299, 395] on div "Consep" at bounding box center [336, 396] width 219 height 29
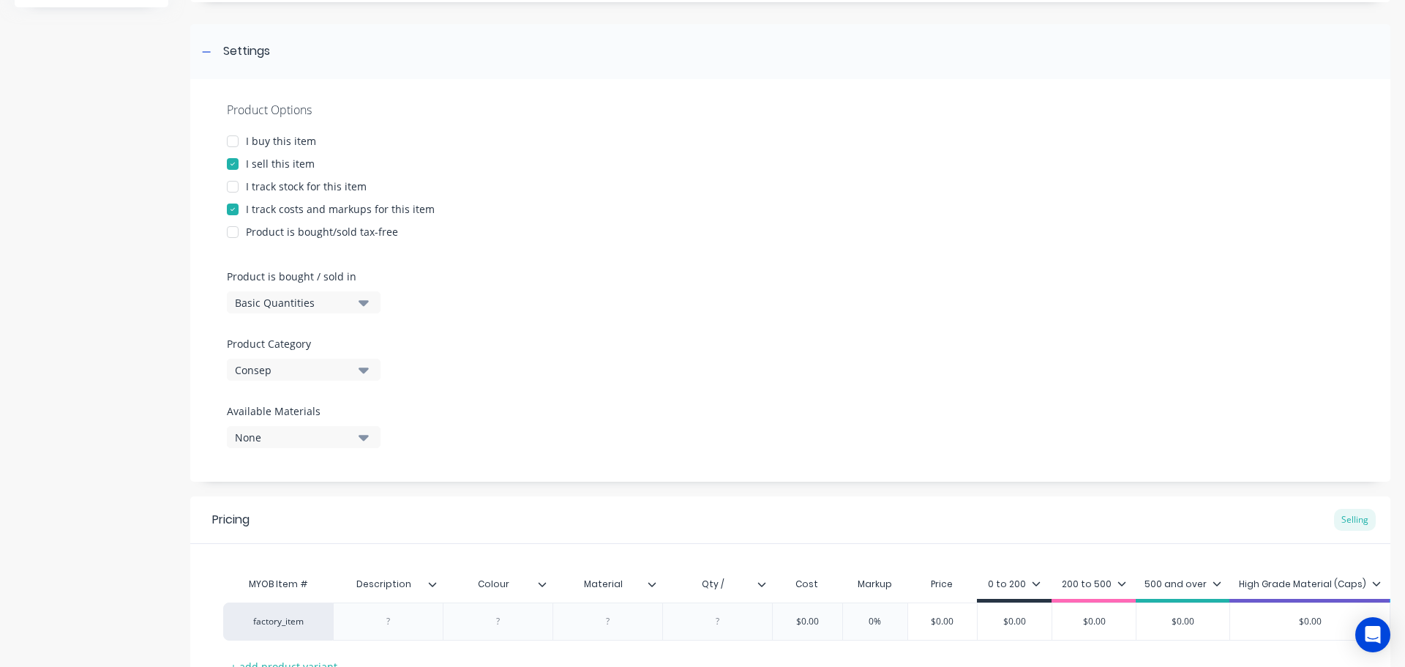
scroll to position [219, 0]
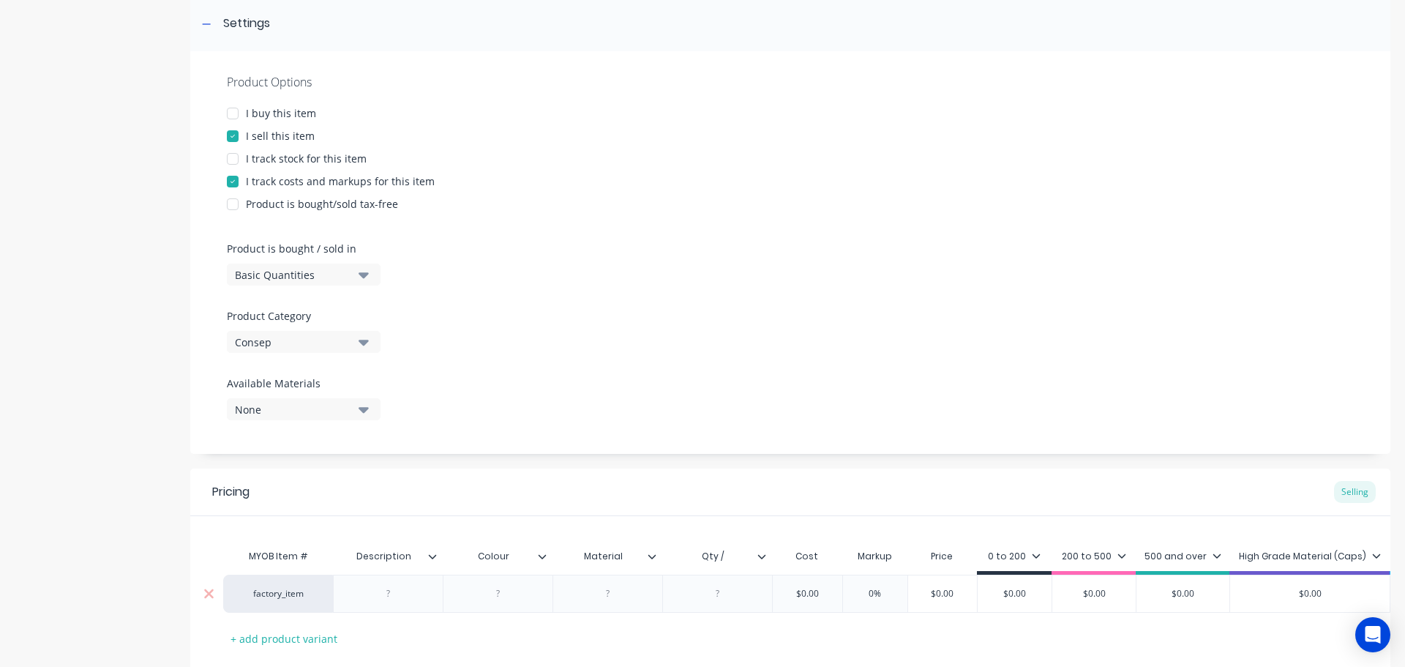
click at [389, 591] on div at bounding box center [388, 593] width 73 height 19
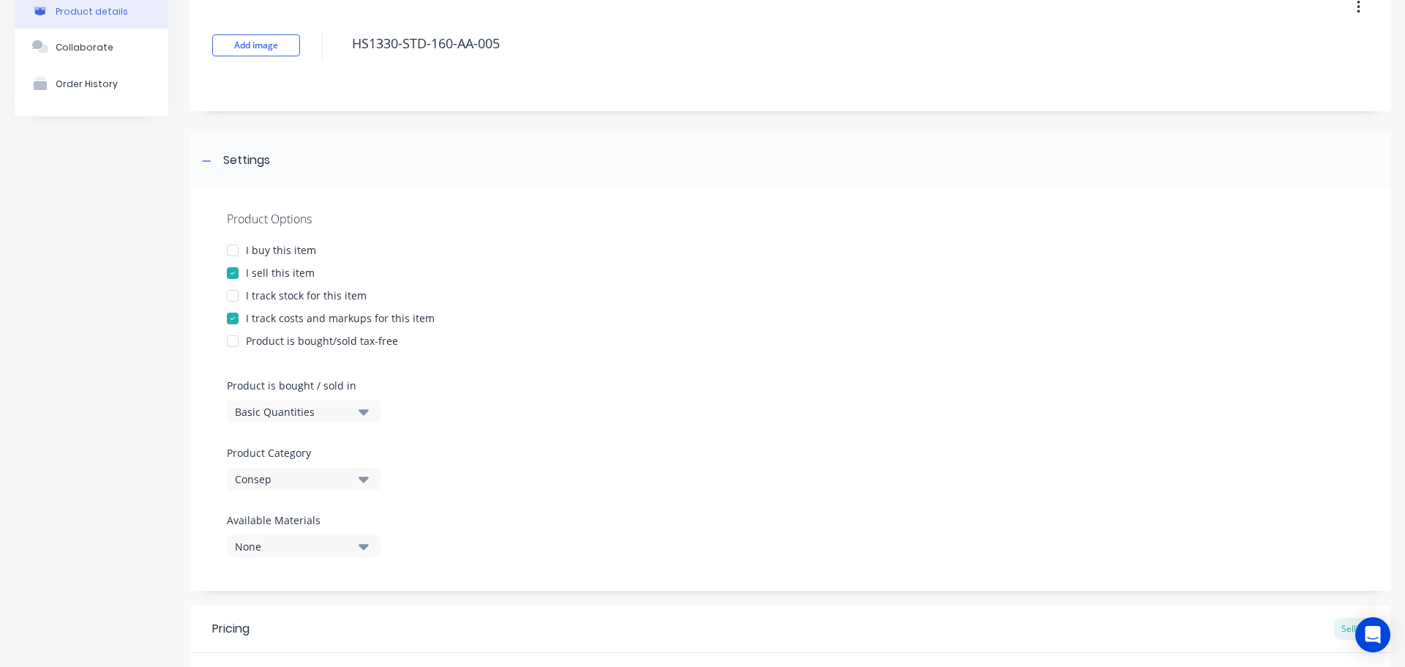
scroll to position [73, 0]
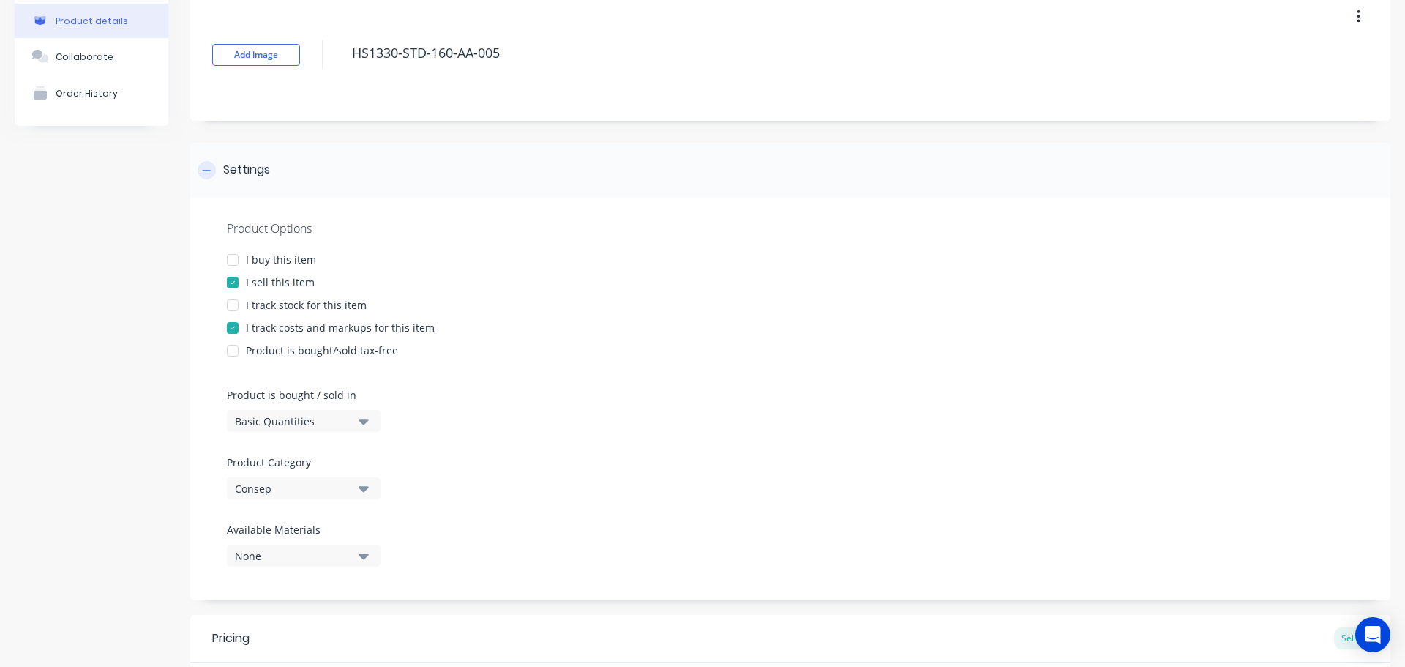
click at [269, 178] on div "Settings" at bounding box center [246, 170] width 47 height 18
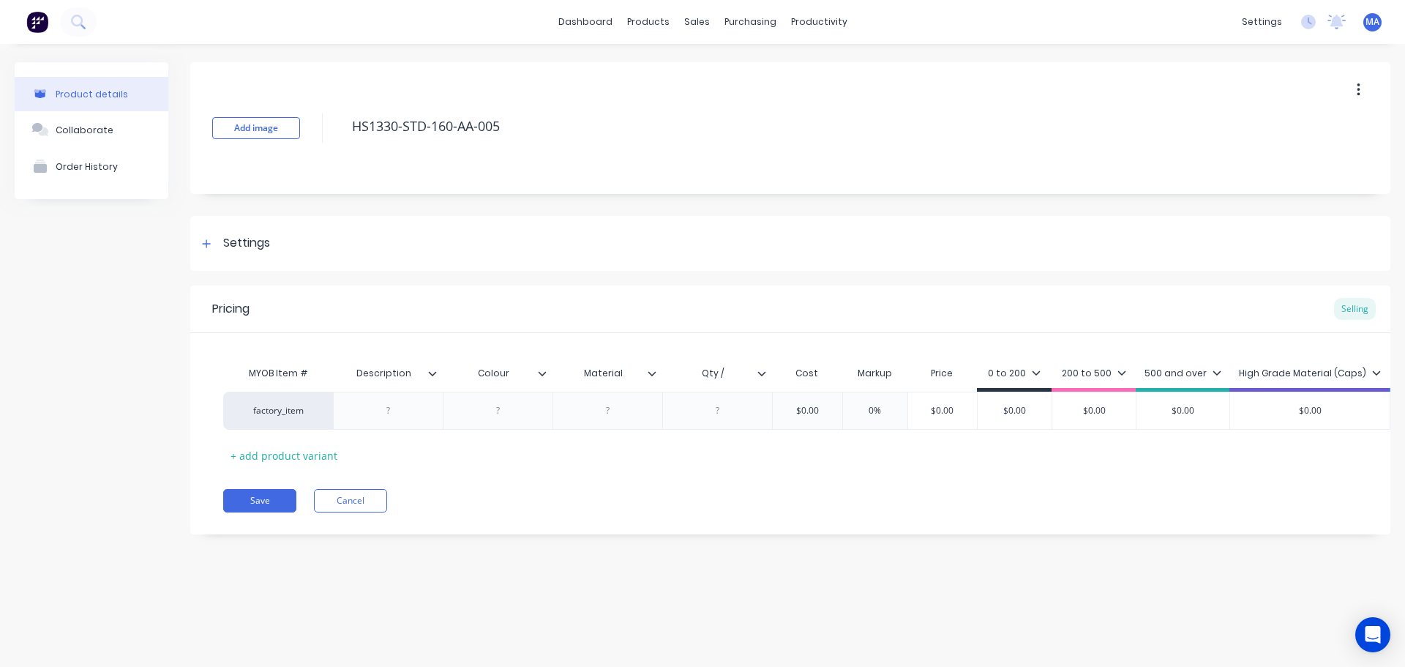
scroll to position [0, 0]
click at [394, 399] on div at bounding box center [388, 410] width 110 height 38
click at [398, 419] on div at bounding box center [388, 410] width 73 height 19
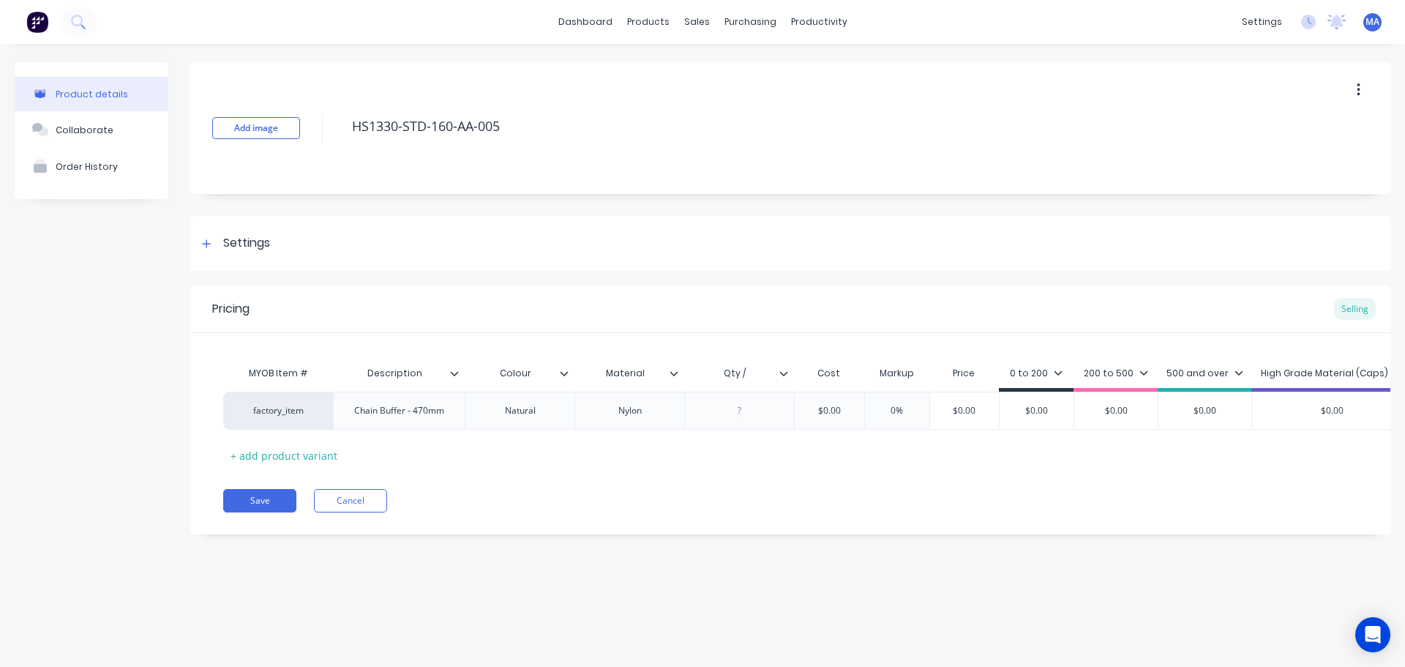
click at [764, 372] on input "Qty /" at bounding box center [734, 373] width 101 height 13
click at [738, 411] on div at bounding box center [739, 410] width 73 height 19
click at [740, 420] on div at bounding box center [739, 410] width 110 height 38
click at [843, 413] on input "$0.00" at bounding box center [828, 410] width 73 height 13
click at [1092, 378] on div "200 to 500" at bounding box center [1116, 373] width 64 height 13
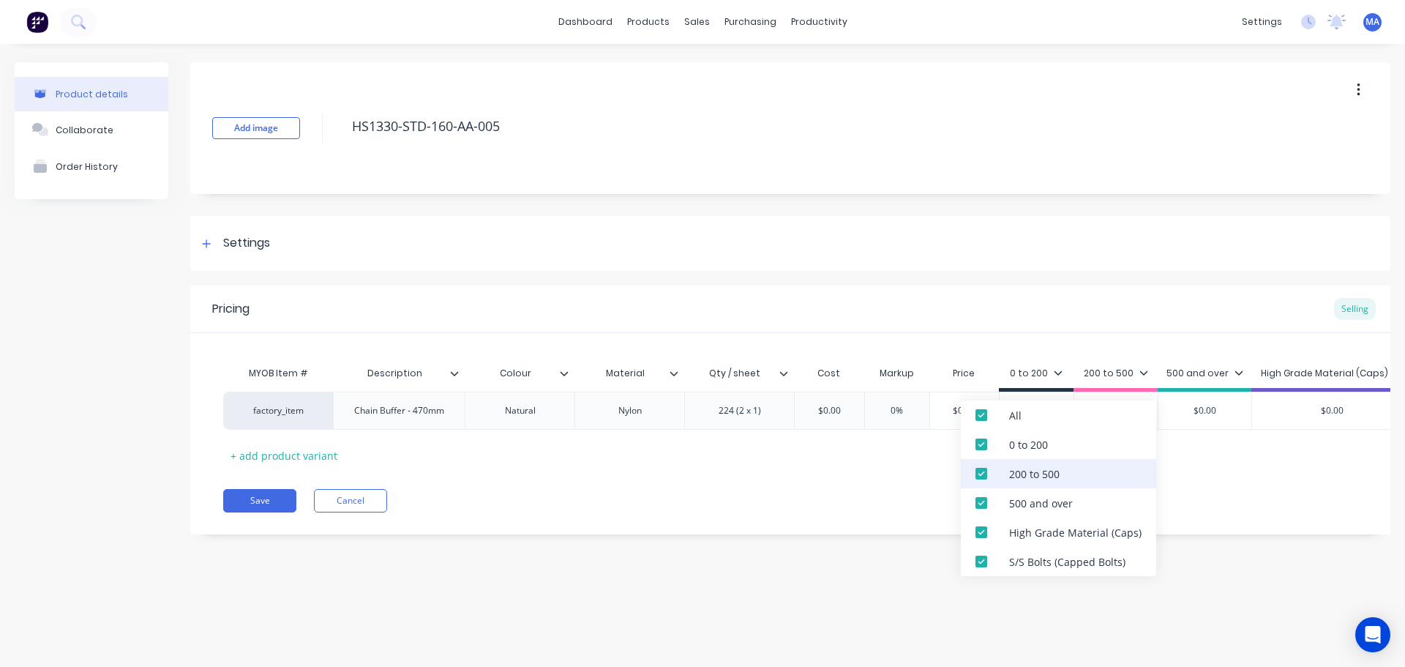
click at [1065, 486] on div "200 to 500" at bounding box center [1058, 473] width 195 height 29
drag, startPoint x: 1062, startPoint y: 500, endPoint x: 1059, endPoint y: 507, distance: 8.2
click at [1062, 500] on div "500 and over" at bounding box center [1041, 502] width 64 height 15
click at [1054, 526] on div "High Grade Material (Caps)" at bounding box center [1058, 531] width 195 height 29
click at [1051, 560] on div "S/S Bolts (Capped Bolts)" at bounding box center [1067, 561] width 116 height 15
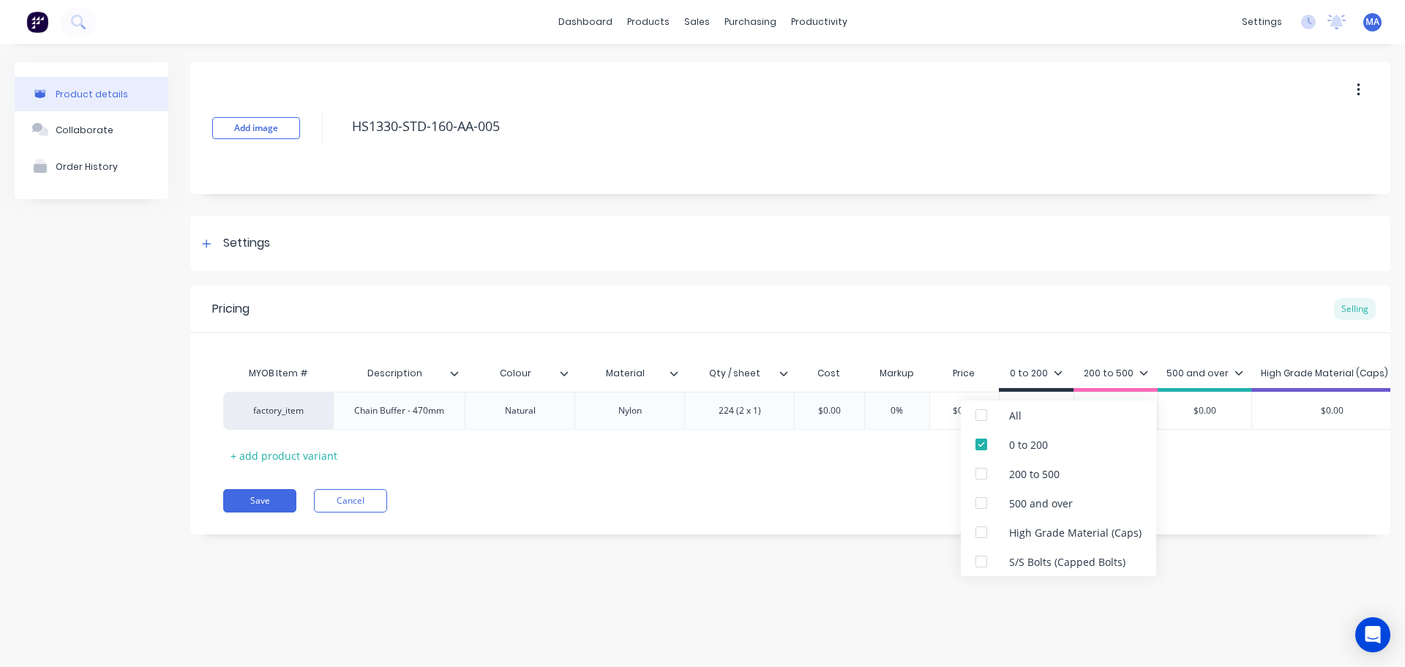
click at [901, 508] on div "Save Cancel" at bounding box center [806, 500] width 1167 height 23
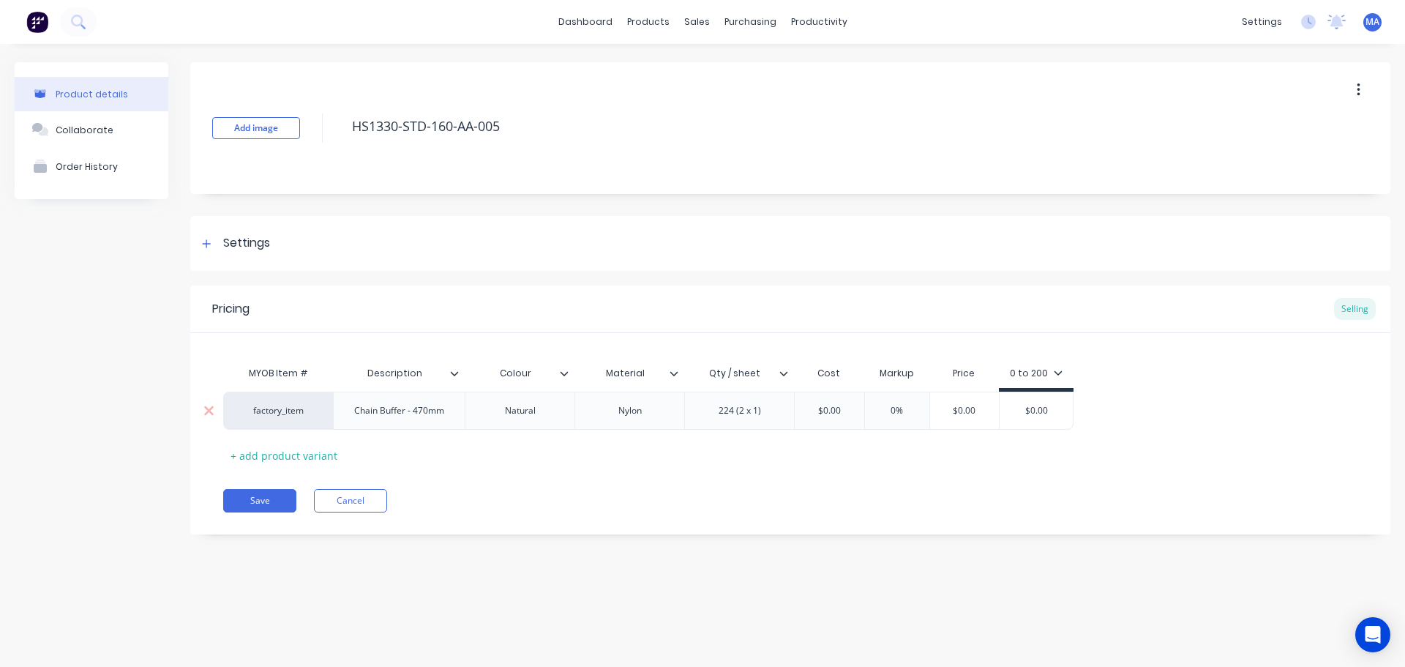
click at [839, 415] on input "$0.00" at bounding box center [828, 410] width 73 height 13
drag, startPoint x: 835, startPoint y: 410, endPoint x: 767, endPoint y: 428, distance: 69.8
click at [775, 416] on div "factory_item Chain Buffer - 470mm Natural Nylon 224 (2 x 1) $0.00 $0.00 0% $0.0…" at bounding box center [648, 410] width 850 height 38
drag, startPoint x: 858, startPoint y: 409, endPoint x: 752, endPoint y: 419, distance: 106.5
click at [789, 416] on div "factory_item Chain Buffer - 470mm Natural Nylon 224 (2 x 1) $0.00 $0.00 0% $0.0…" at bounding box center [648, 410] width 850 height 38
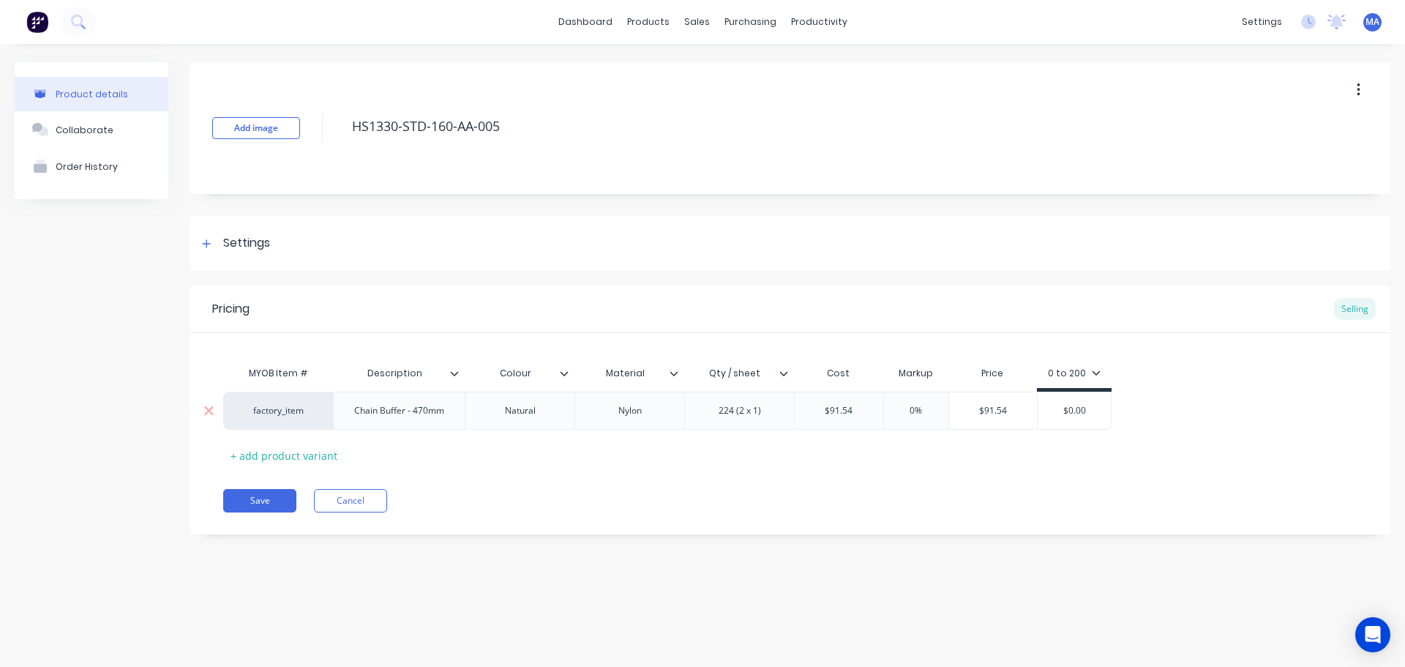
drag, startPoint x: 919, startPoint y: 406, endPoint x: 870, endPoint y: 414, distance: 49.7
click at [874, 413] on div "factory_item Chain Buffer - 470mm Natural Nylon 224 (2 x 1) $91.54 91.54 0% 0% …" at bounding box center [667, 410] width 888 height 38
drag, startPoint x: 1035, startPoint y: 408, endPoint x: 957, endPoint y: 418, distance: 78.1
click at [958, 418] on div "$141.887 $141.887" at bounding box center [998, 410] width 98 height 37
click at [1049, 408] on input "$0.00" at bounding box center [1083, 410] width 73 height 13
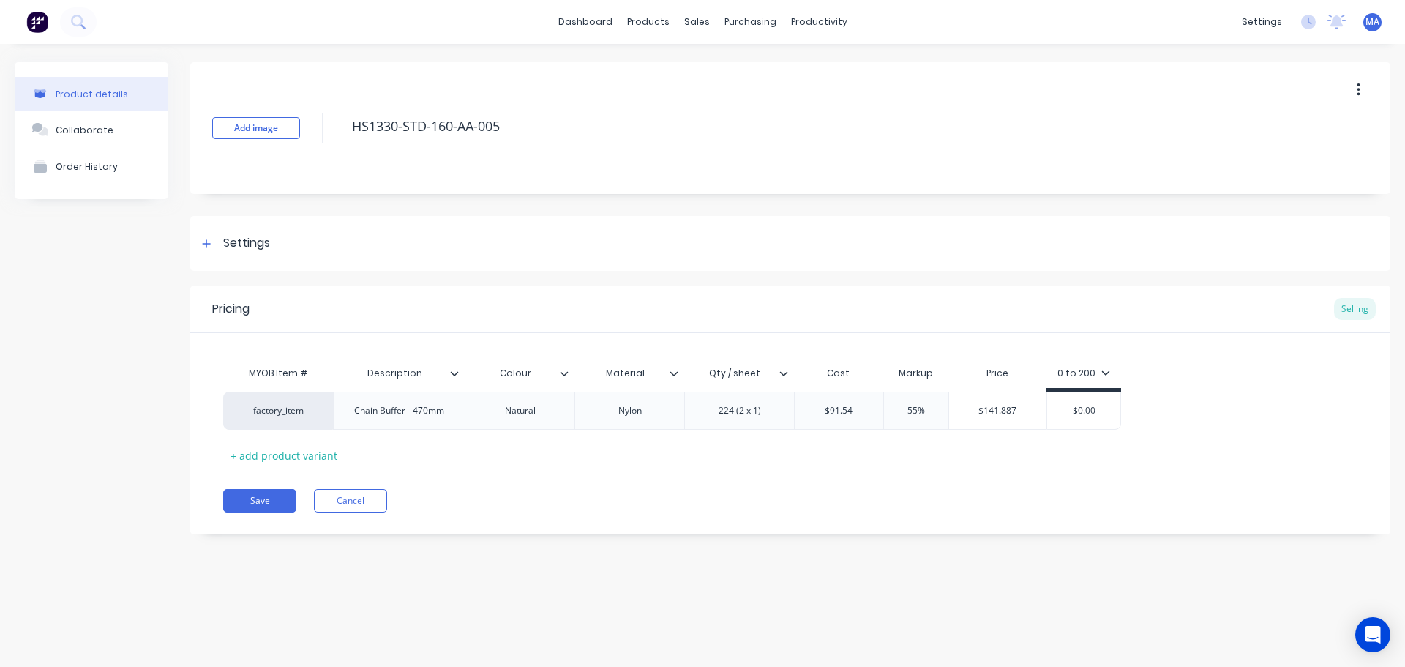
paste input "141.887"
click at [975, 479] on div "Pricing Selling MYOB Item # Description Colour Material Qty / sheet Cost Markup…" at bounding box center [790, 409] width 1200 height 249
click at [101, 138] on button "Collaborate" at bounding box center [92, 129] width 154 height 37
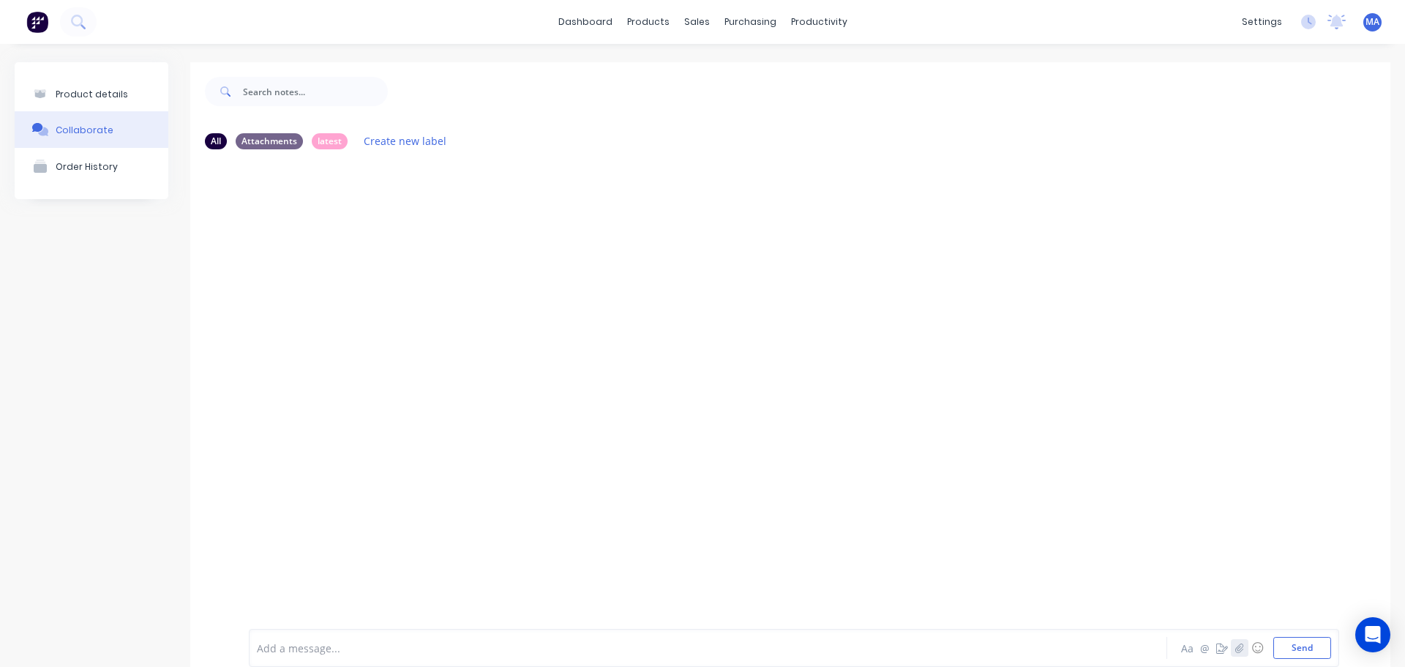
click at [1231, 643] on button "button" at bounding box center [1240, 648] width 18 height 18
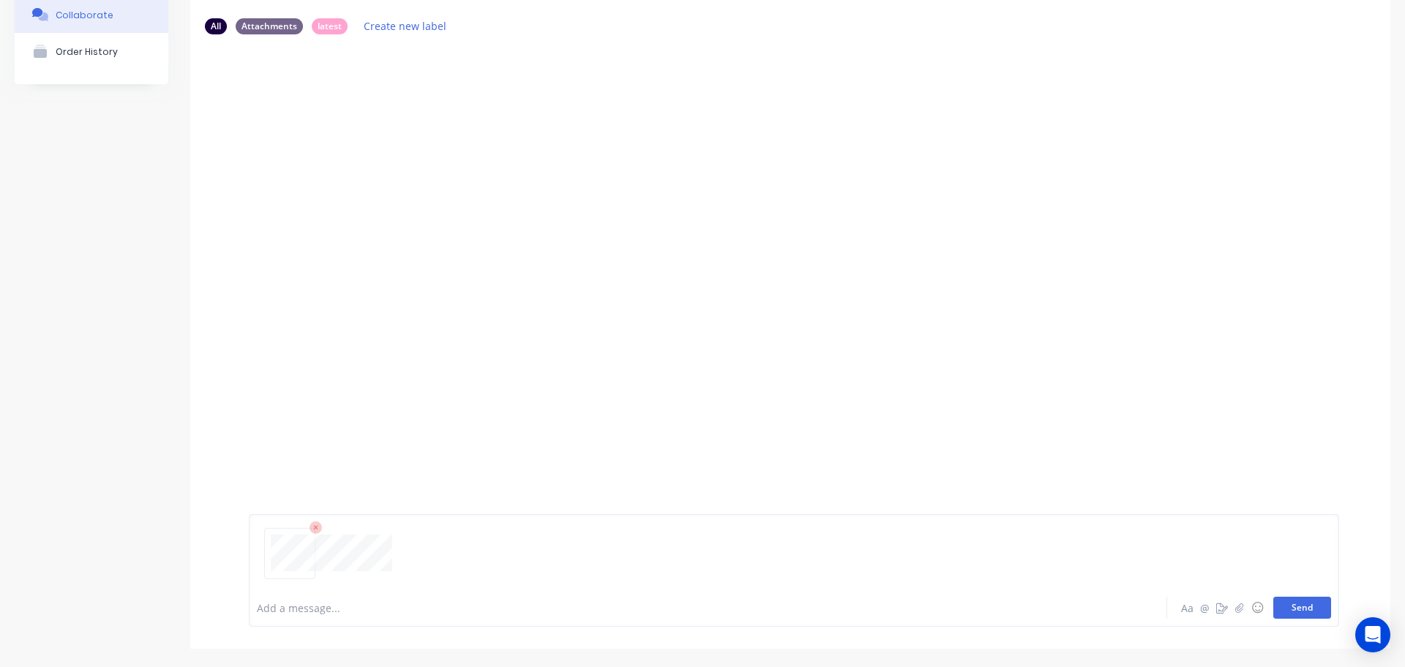
click at [1310, 604] on button "Send" at bounding box center [1302, 607] width 58 height 22
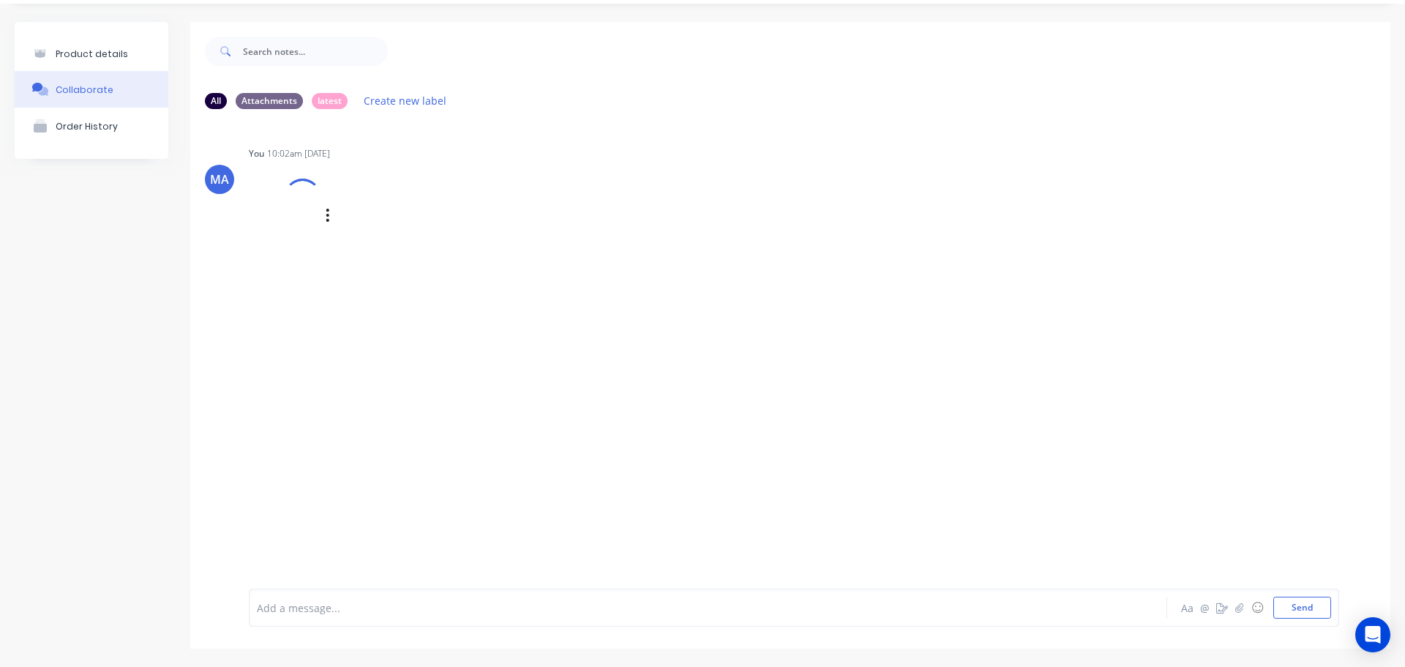
scroll to position [40, 0]
click at [468, 231] on icon "button" at bounding box center [466, 233] width 4 height 17
drag, startPoint x: 533, startPoint y: 271, endPoint x: 613, endPoint y: 271, distance: 79.7
click at [534, 271] on button "Auto-attach to new orders" at bounding box center [562, 272] width 165 height 34
drag, startPoint x: 686, startPoint y: 268, endPoint x: 714, endPoint y: 240, distance: 39.8
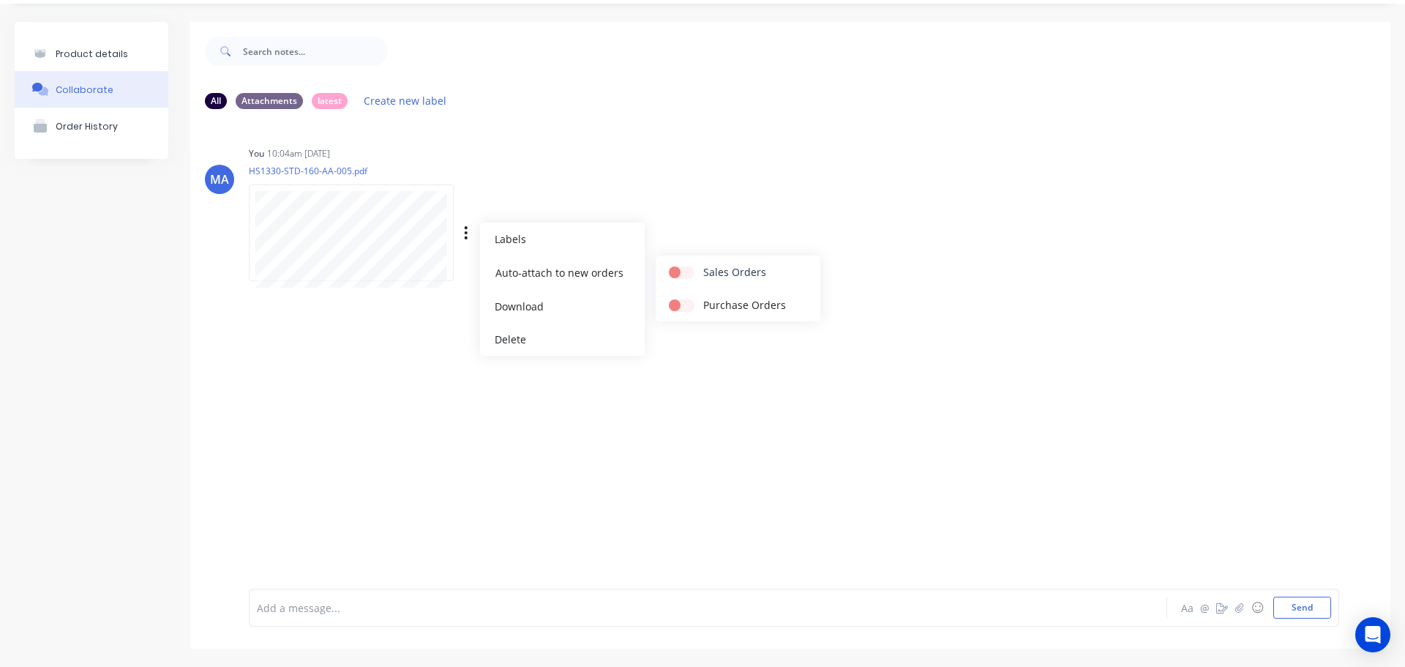
click at [703, 264] on label at bounding box center [703, 264] width 0 height 0
click at [680, 268] on input "checkbox" at bounding box center [675, 271] width 12 height 14
click at [731, 220] on div "MA You 10:04am 10/10/25 HS1330-STD-160-AA-005.pdf Labels Auto-attach to new ord…" at bounding box center [790, 209] width 1200 height 132
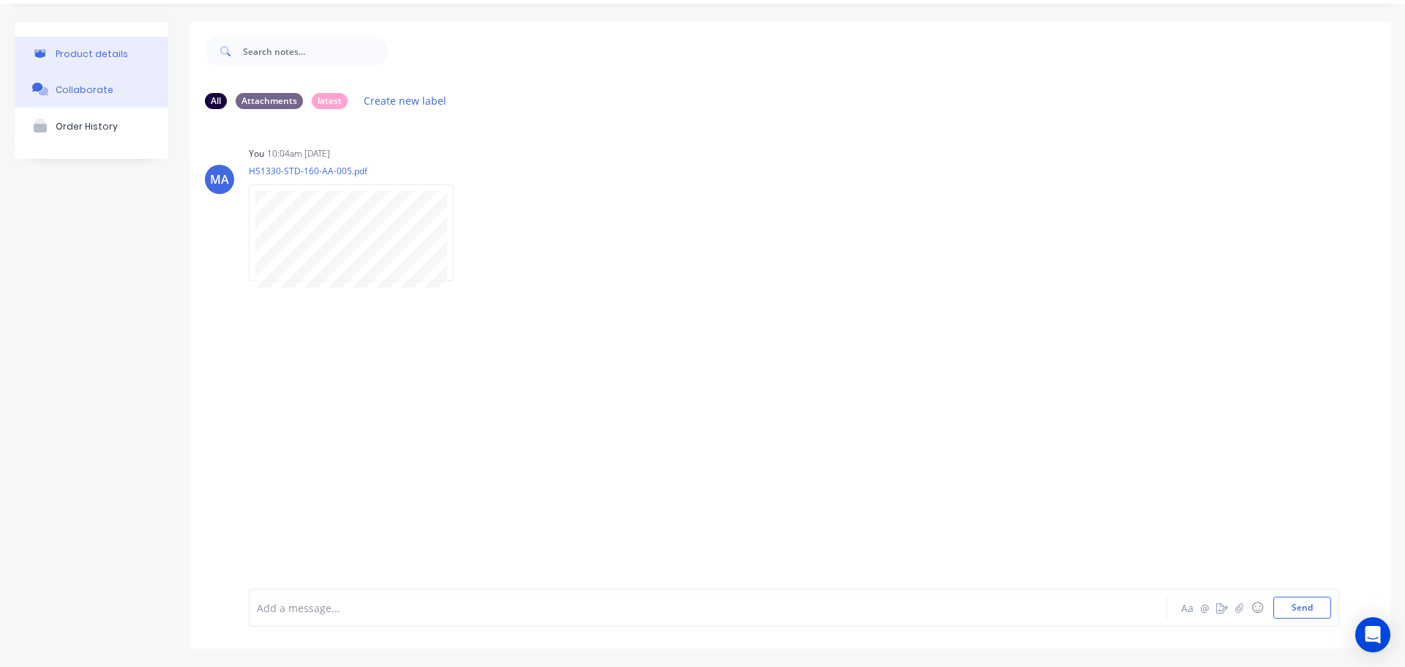
click at [153, 53] on button "Product details" at bounding box center [92, 54] width 154 height 34
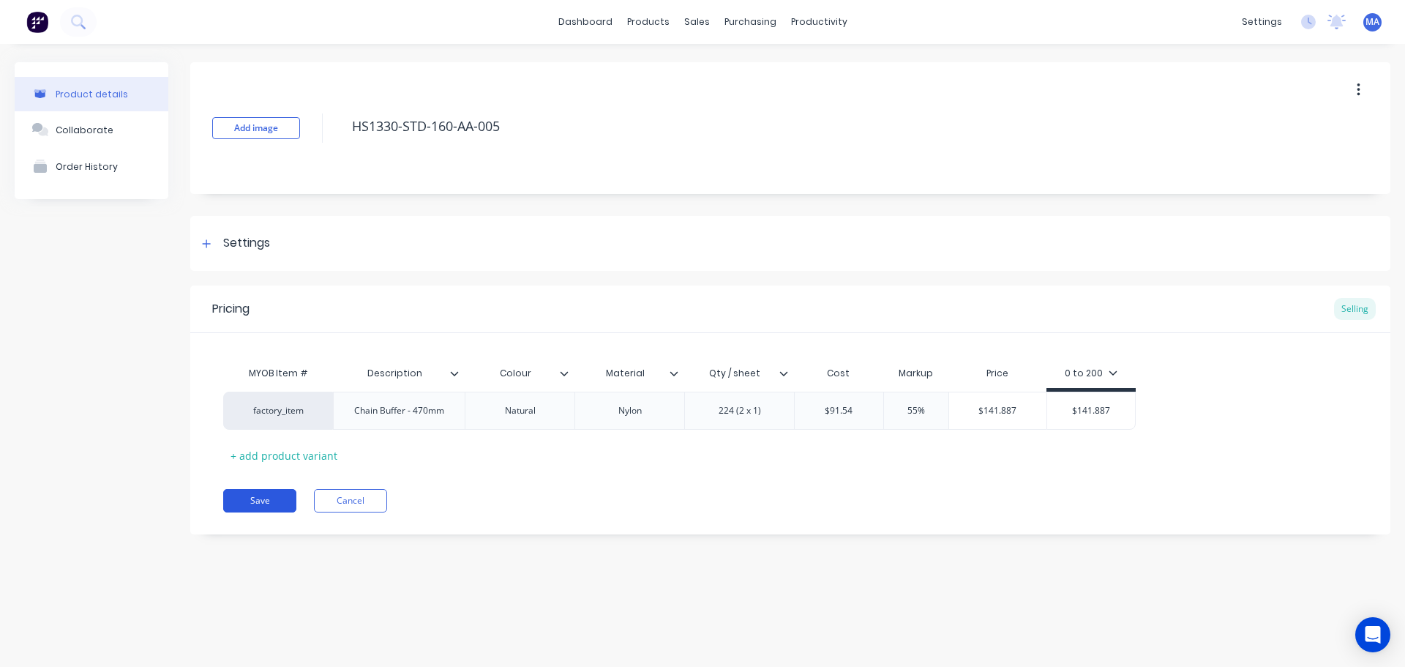
click at [270, 493] on button "Save" at bounding box center [259, 500] width 73 height 23
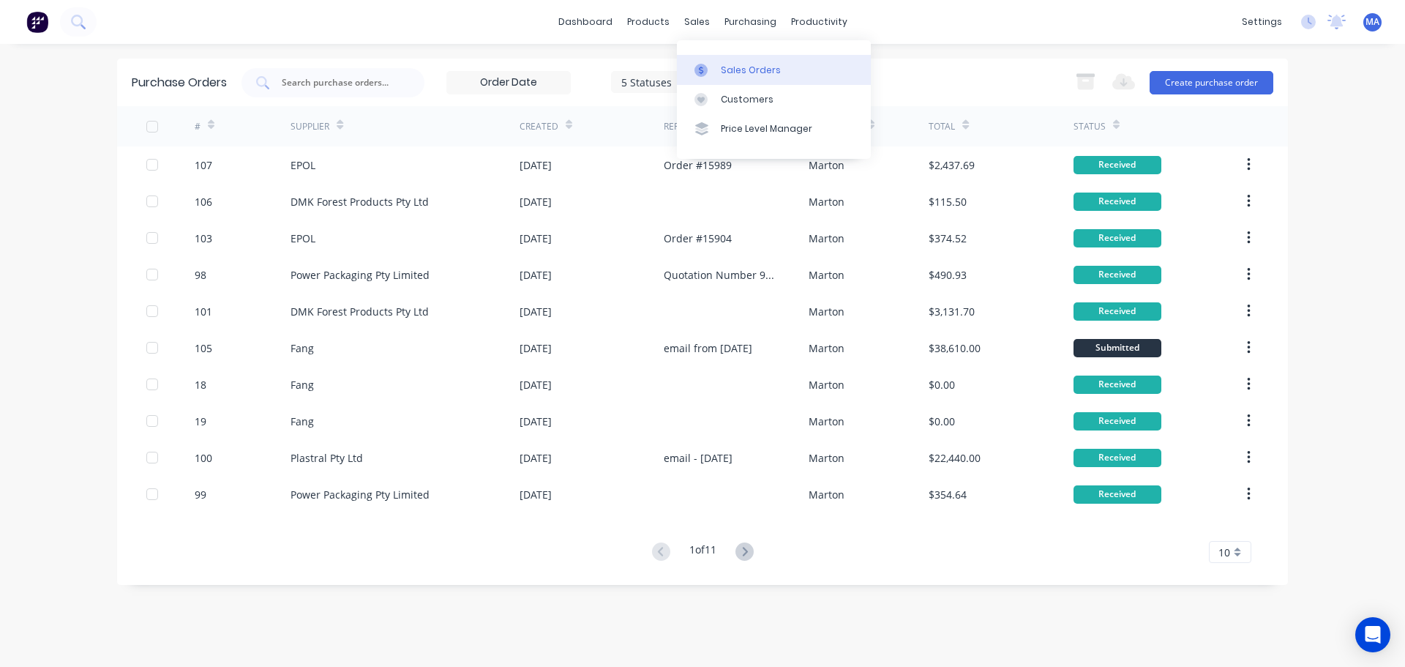
click at [724, 68] on div "Sales Orders" at bounding box center [751, 70] width 60 height 13
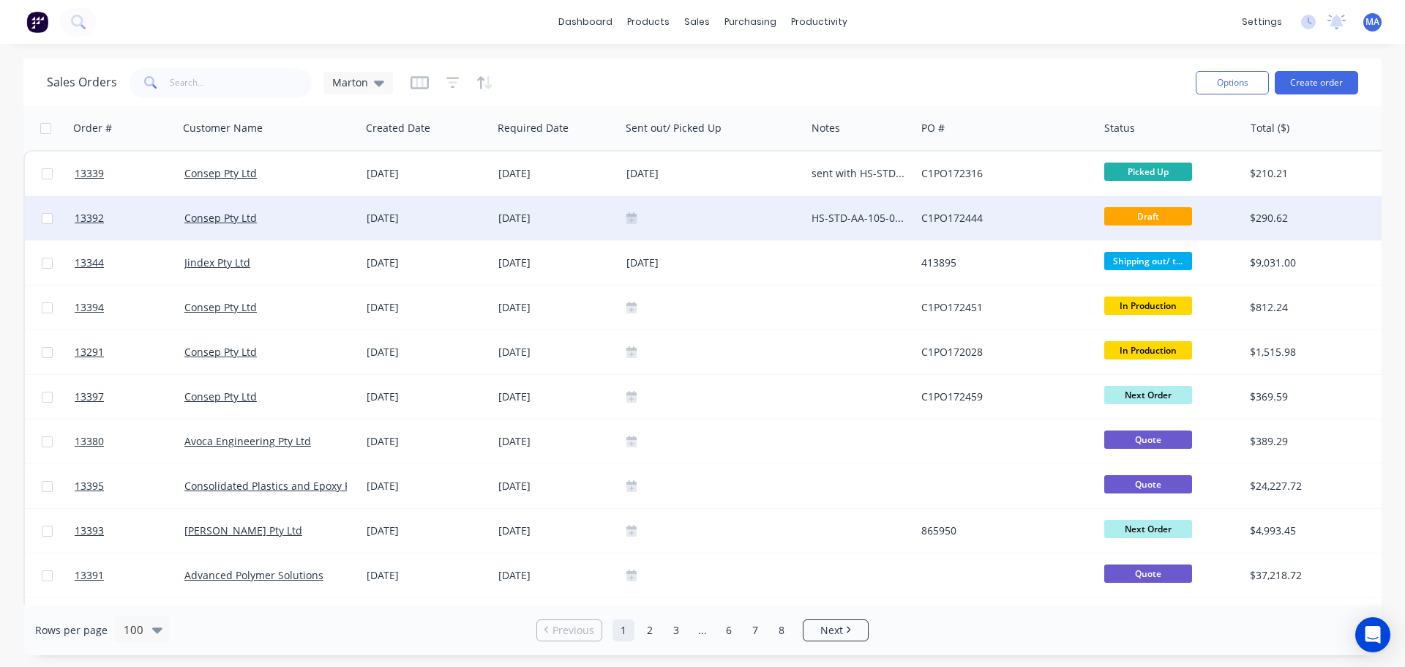
click at [282, 219] on div "Consep Pty Ltd" at bounding box center [265, 218] width 162 height 15
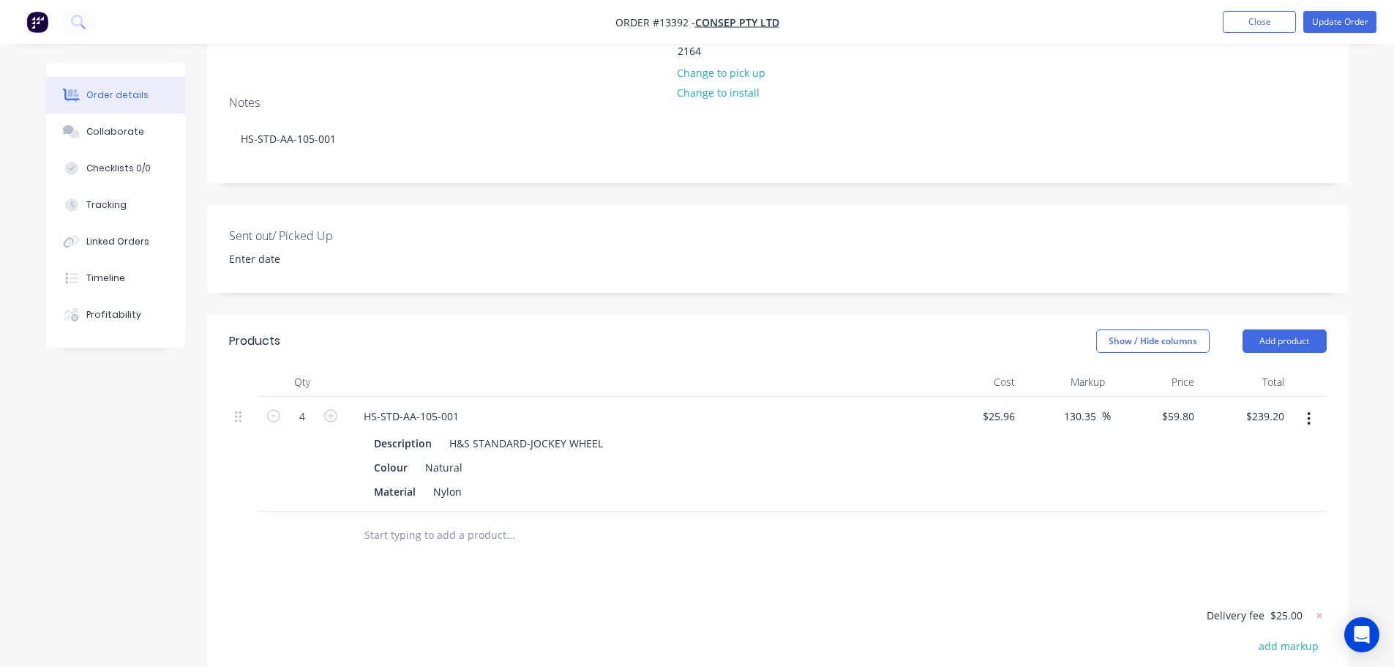
scroll to position [293, 0]
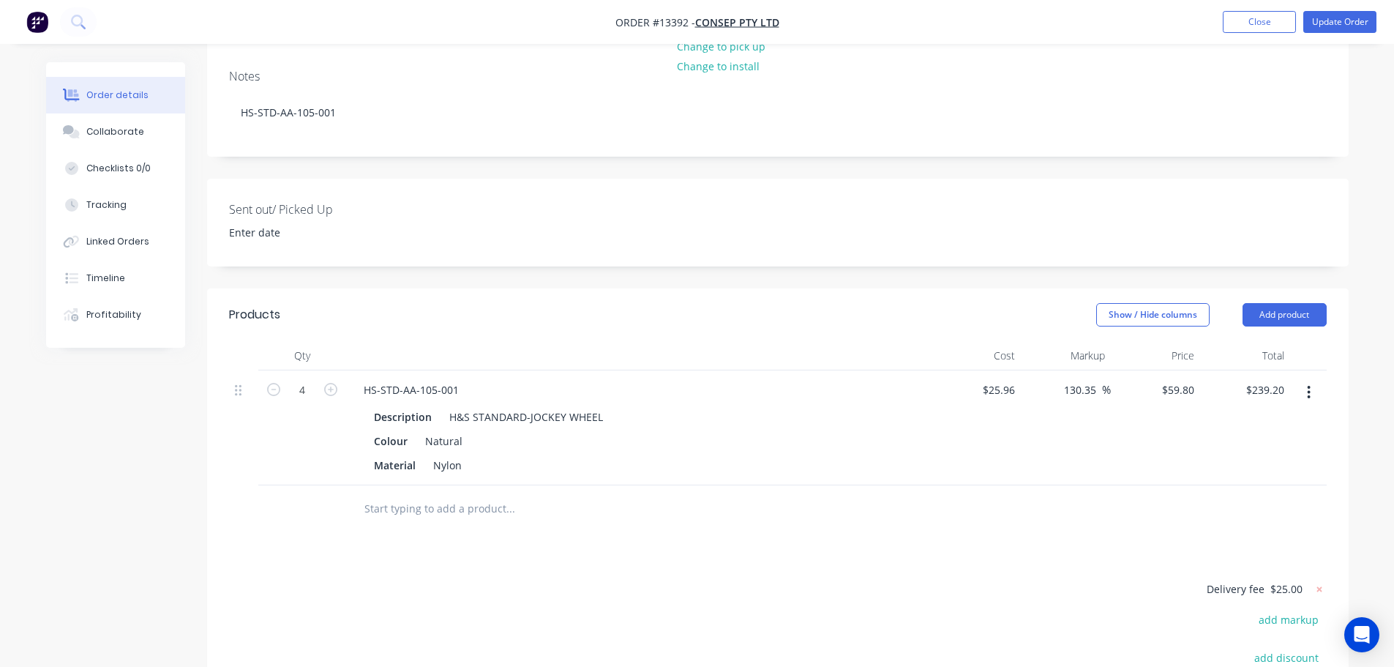
click at [411, 485] on div at bounding box center [609, 509] width 527 height 48
click at [422, 494] on input "text" at bounding box center [510, 508] width 293 height 29
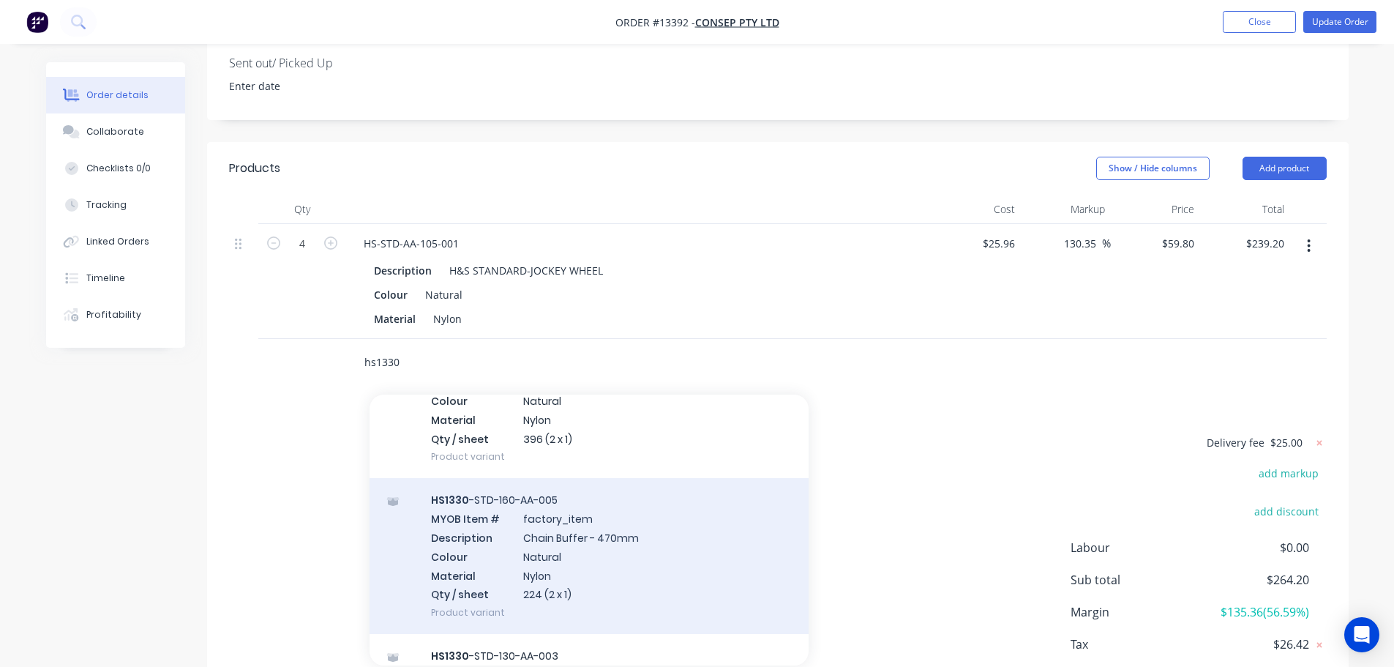
scroll to position [512, 0]
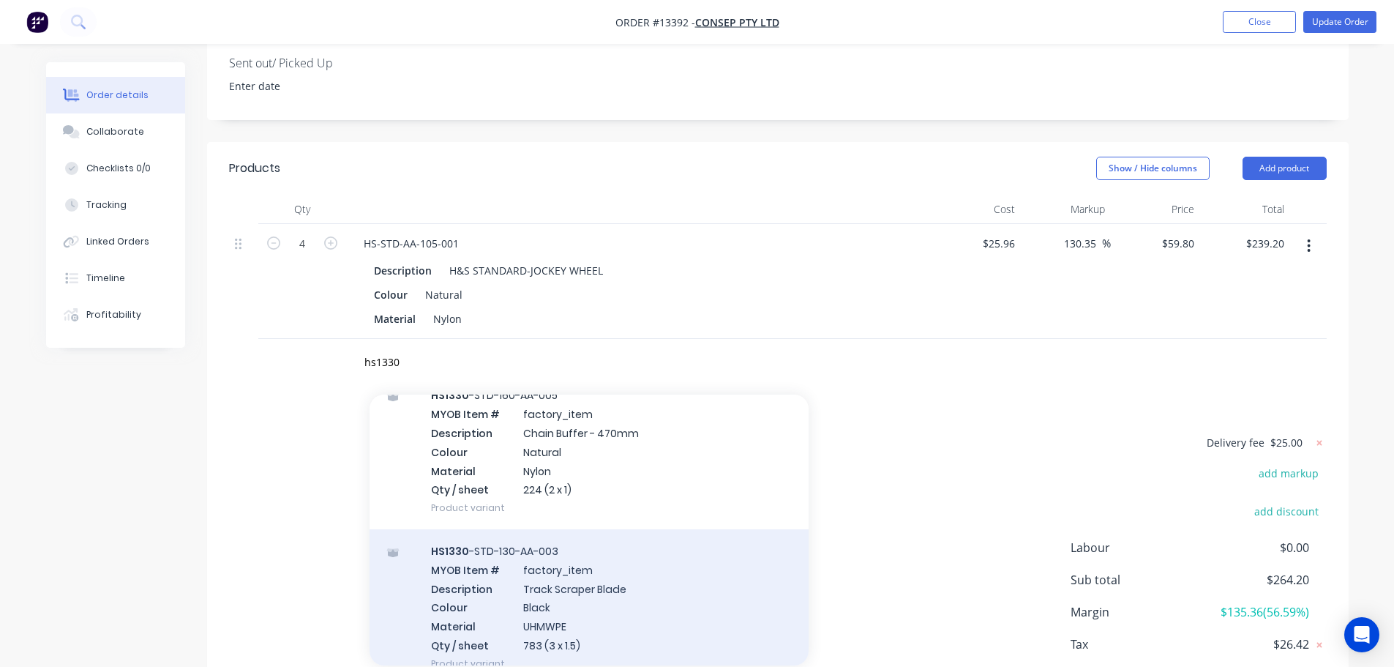
click at [592, 536] on div "HS1330 -STD-130-AA-003 MYOB Item # factory_item Description Track Scraper Blade…" at bounding box center [588, 607] width 439 height 156
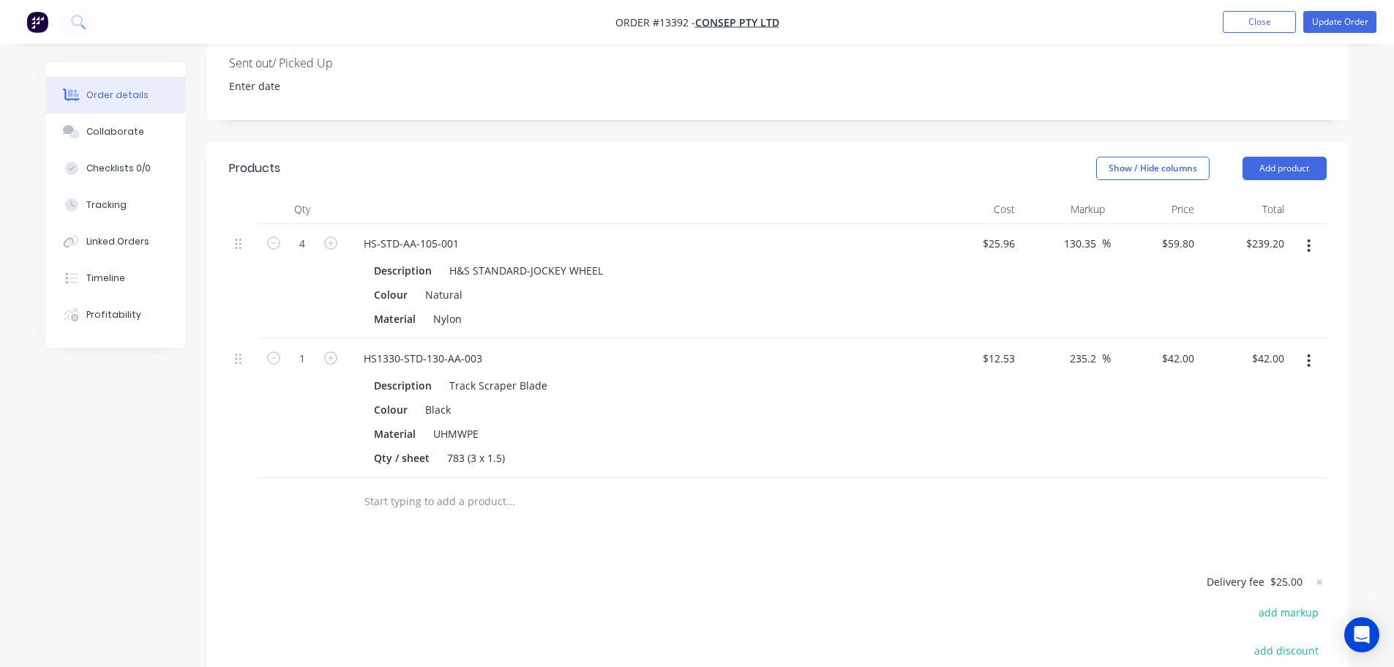
click at [427, 487] on input "text" at bounding box center [510, 501] width 293 height 29
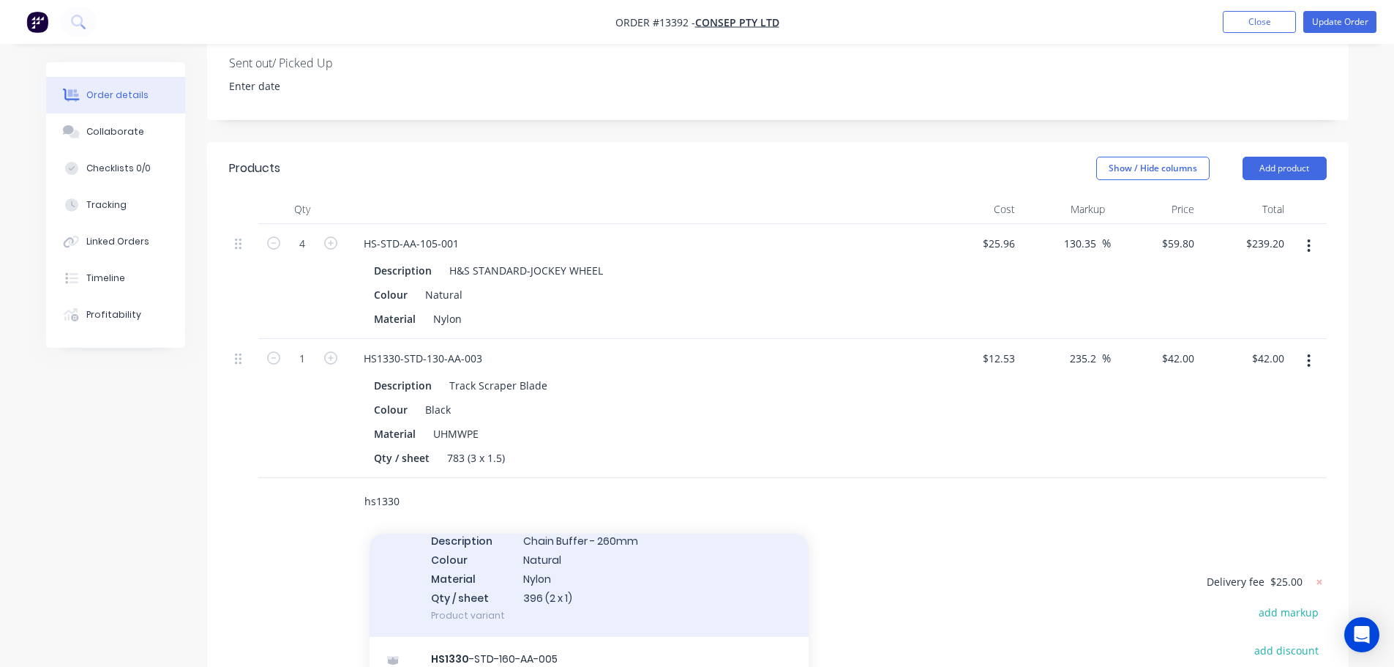
scroll to position [439, 0]
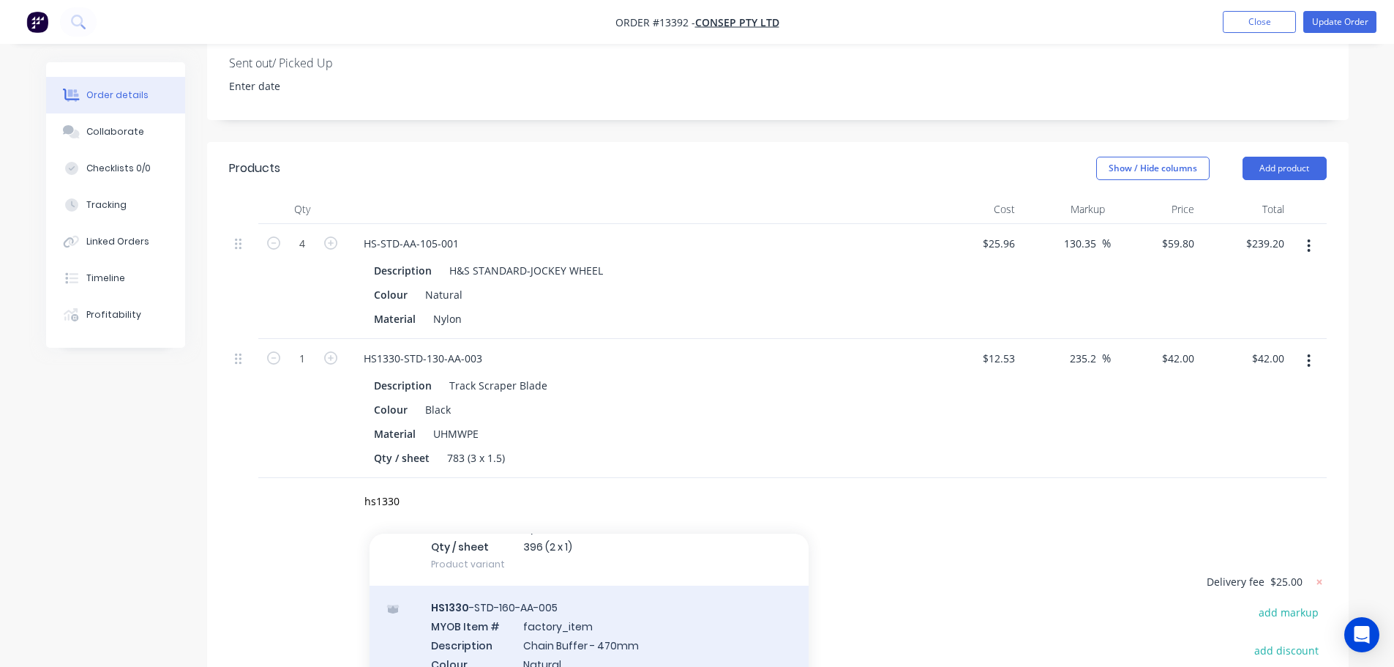
click at [574, 591] on div "HS1330 -STD-160-AA-005 MYOB Item # factory_item Description Chain Buffer - 470m…" at bounding box center [588, 663] width 439 height 156
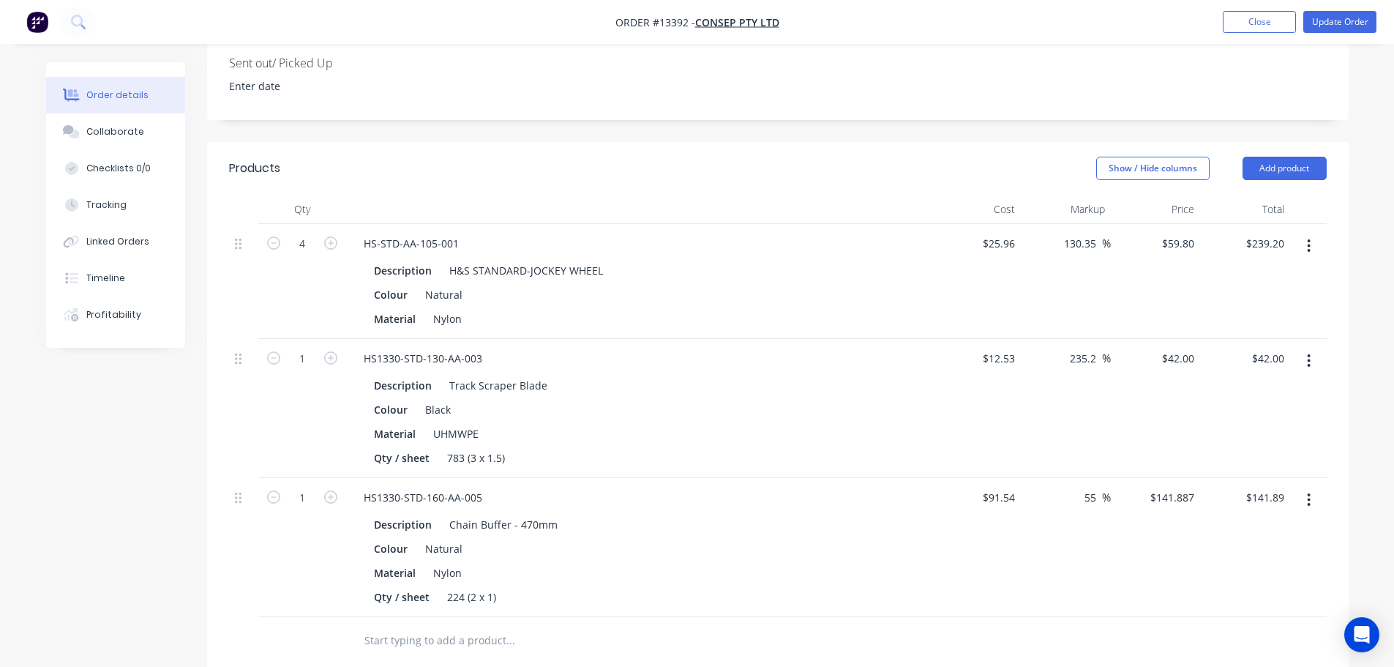
click at [434, 626] on input "text" at bounding box center [510, 640] width 293 height 29
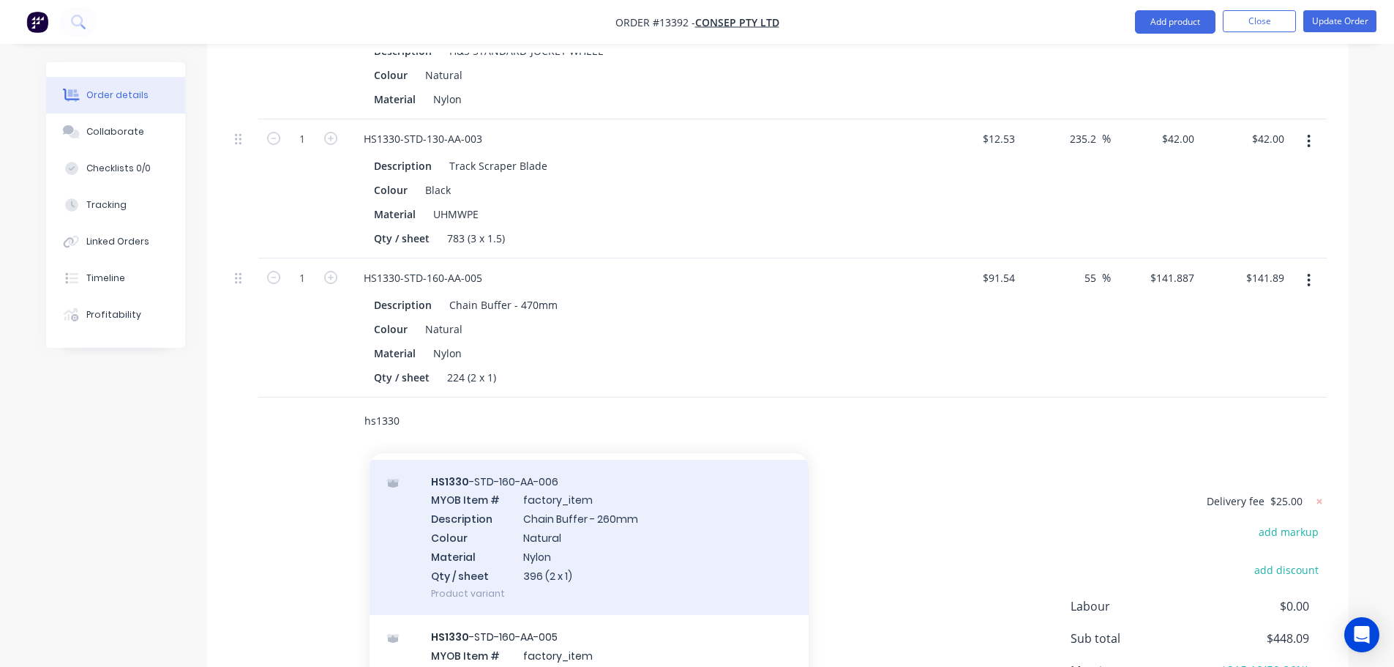
scroll to position [293, 0]
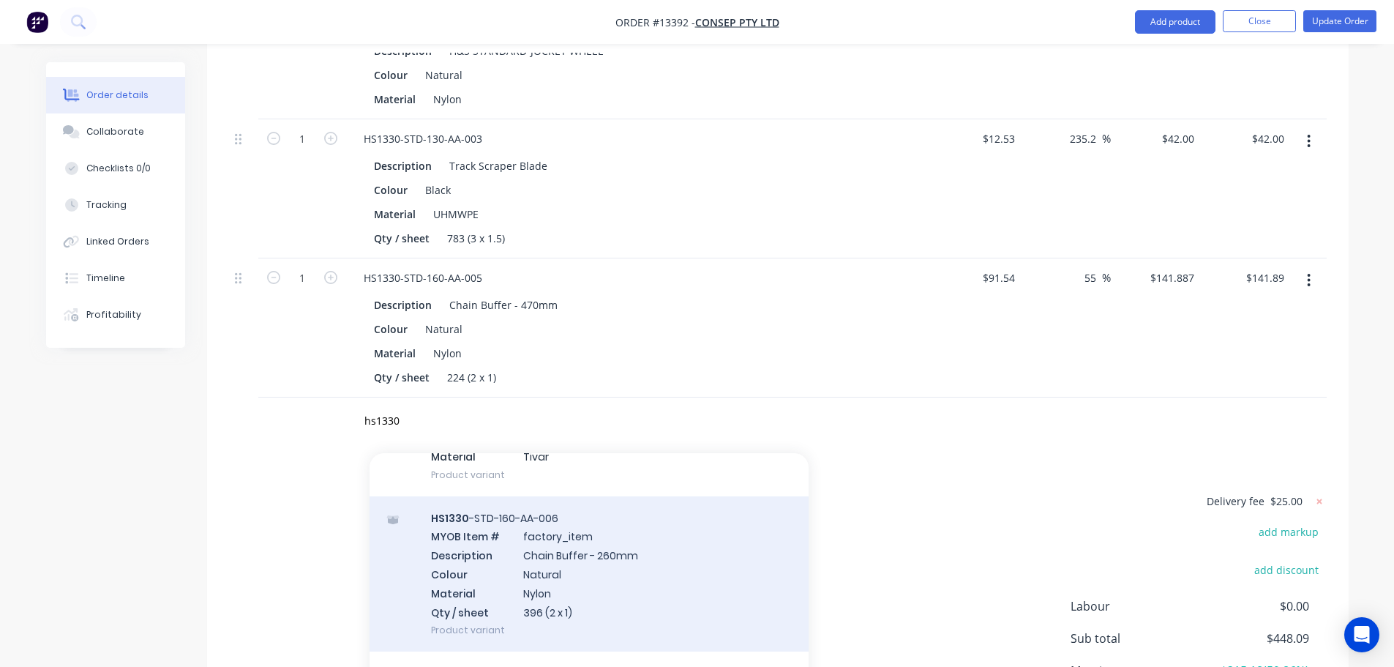
click at [566, 527] on div "HS1330 -STD-160-AA-006 MYOB Item # factory_item Description Chain Buffer - 260m…" at bounding box center [588, 574] width 439 height 156
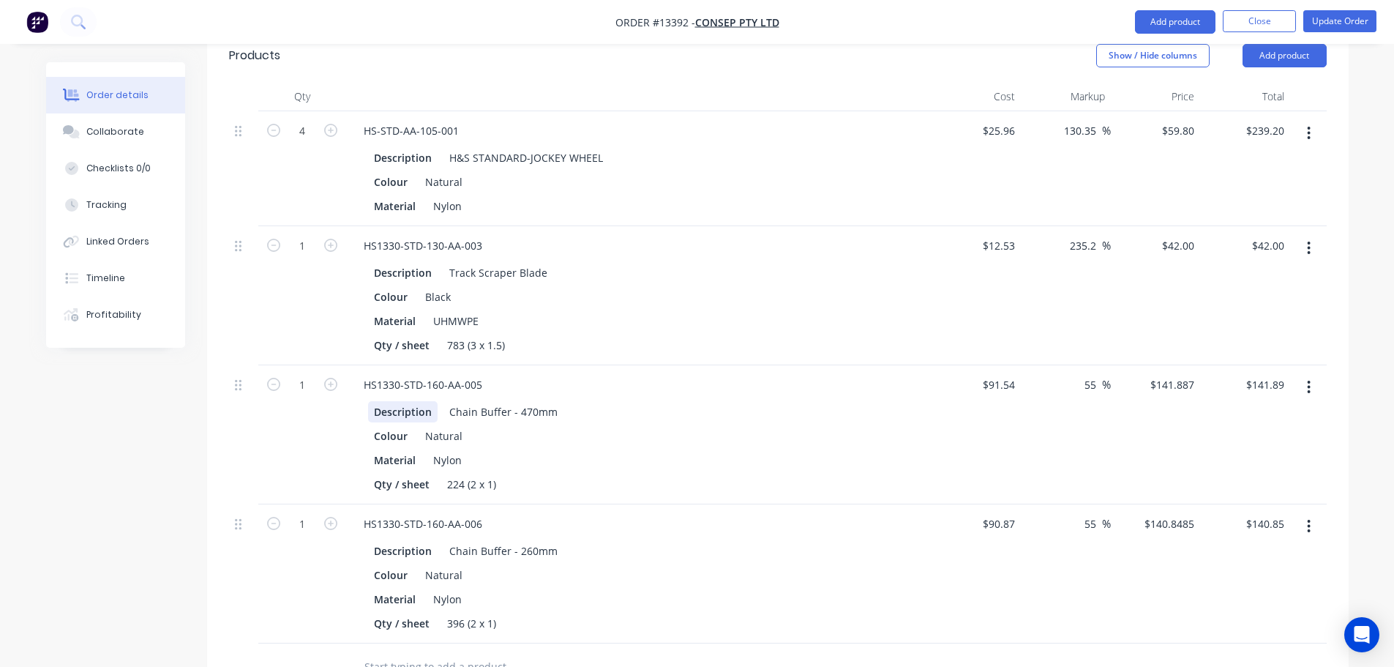
scroll to position [512, 0]
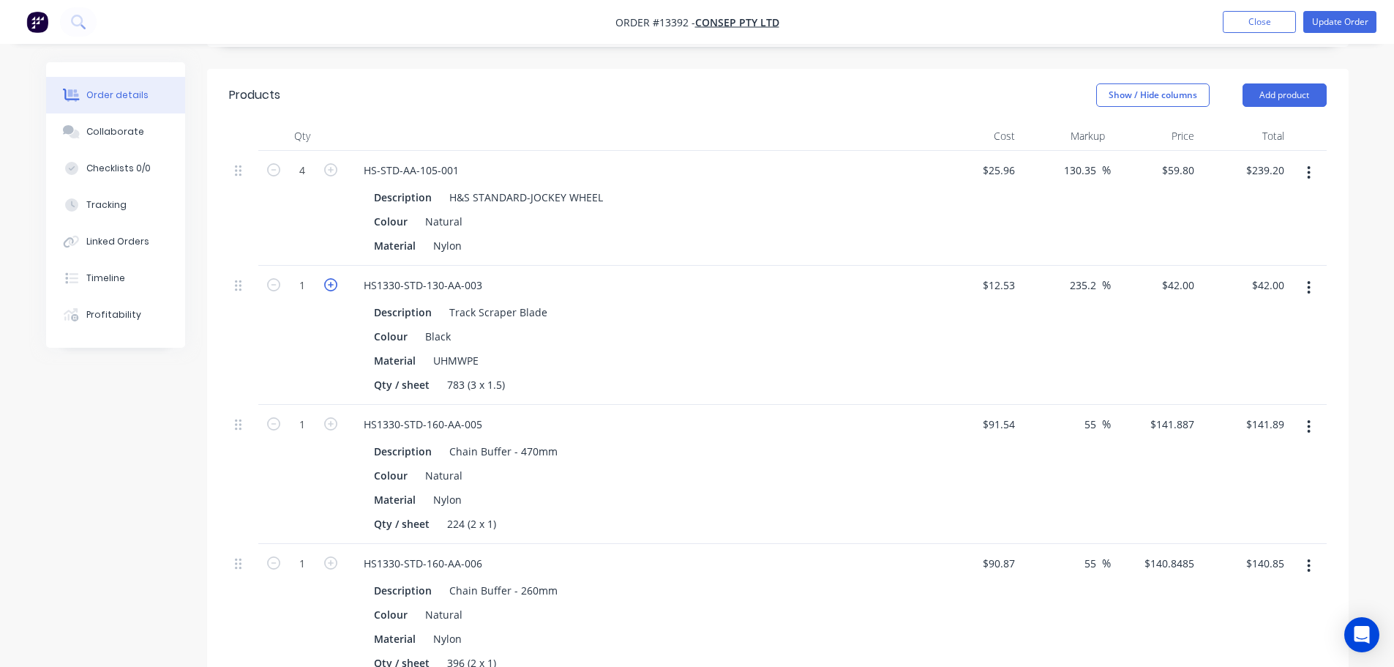
click at [331, 278] on icon "button" at bounding box center [330, 284] width 13 height 13
click at [1331, 20] on button "Update Order" at bounding box center [1339, 22] width 73 height 22
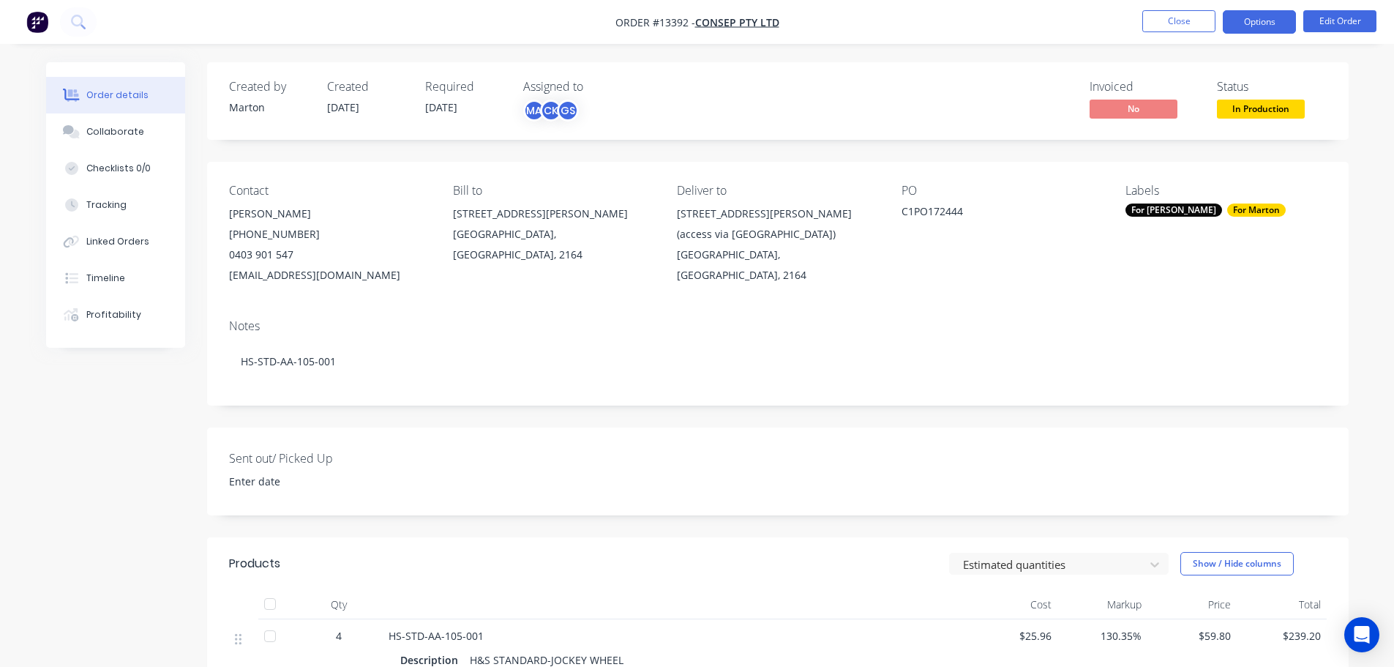
click at [1259, 25] on button "Options" at bounding box center [1259, 21] width 73 height 23
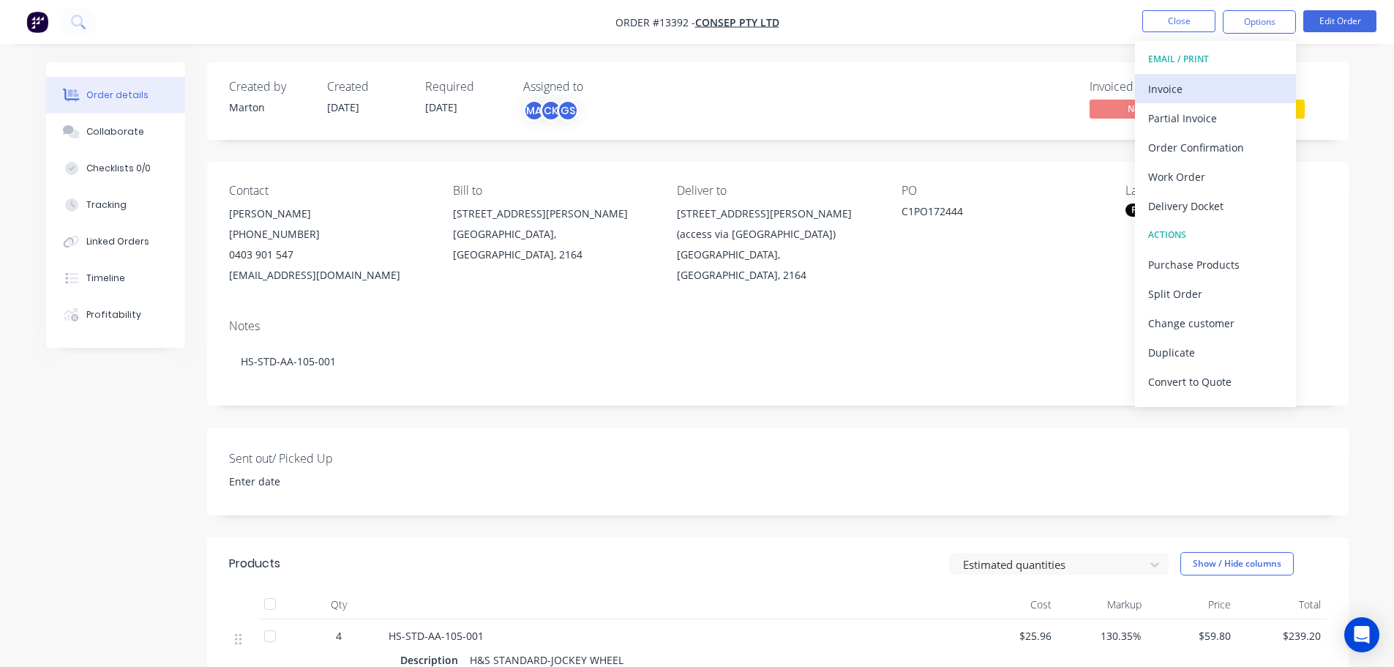
click at [1199, 90] on div "Invoice" at bounding box center [1215, 88] width 135 height 21
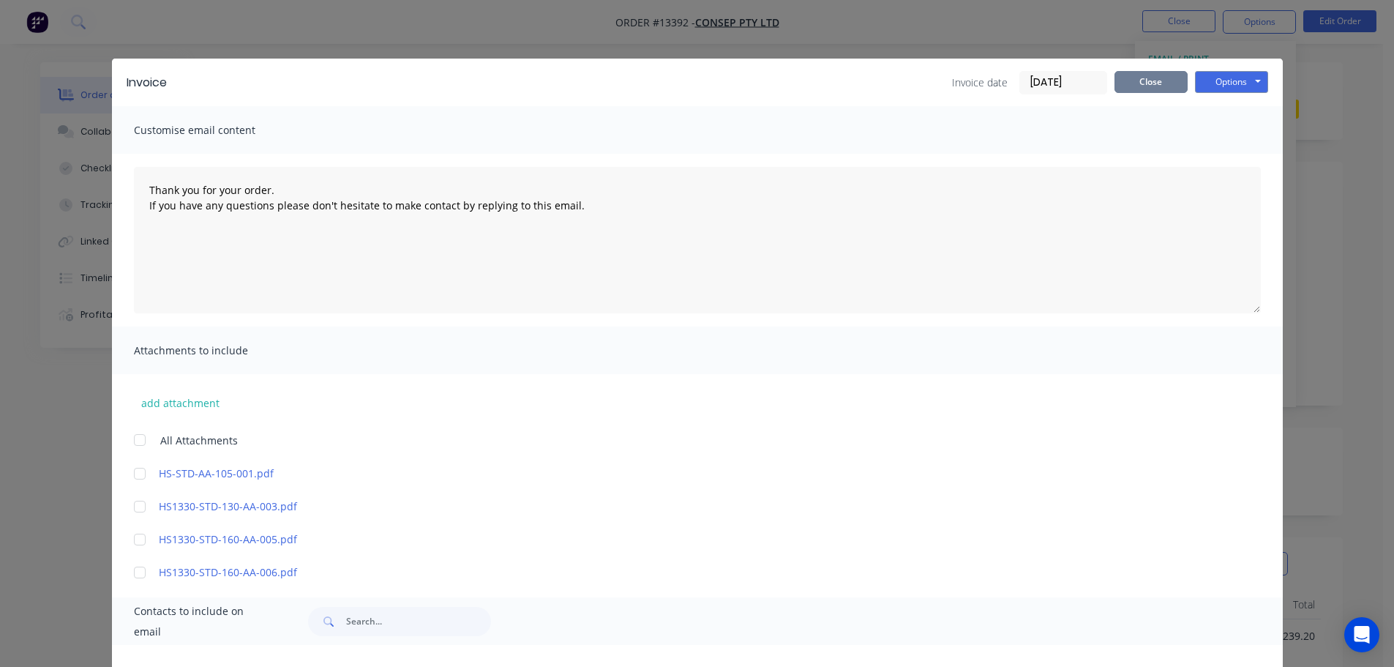
click at [1166, 74] on button "Close" at bounding box center [1150, 82] width 73 height 22
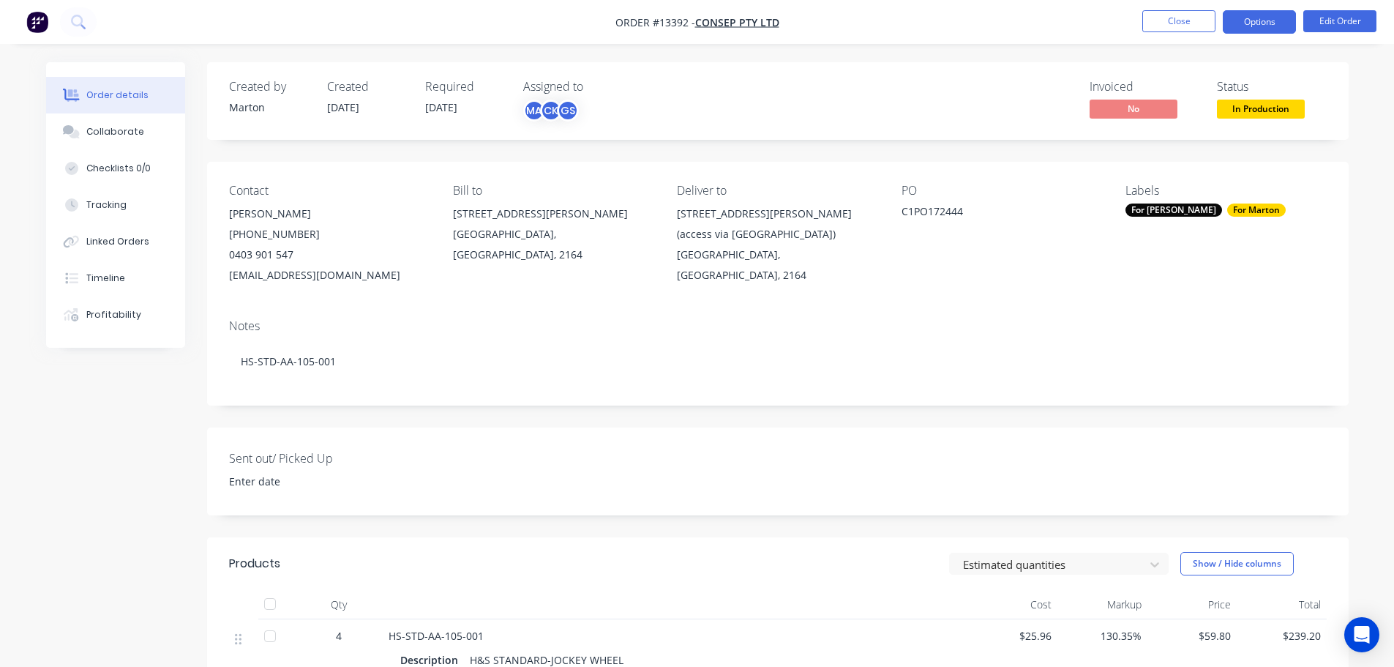
click at [1247, 24] on button "Options" at bounding box center [1259, 21] width 73 height 23
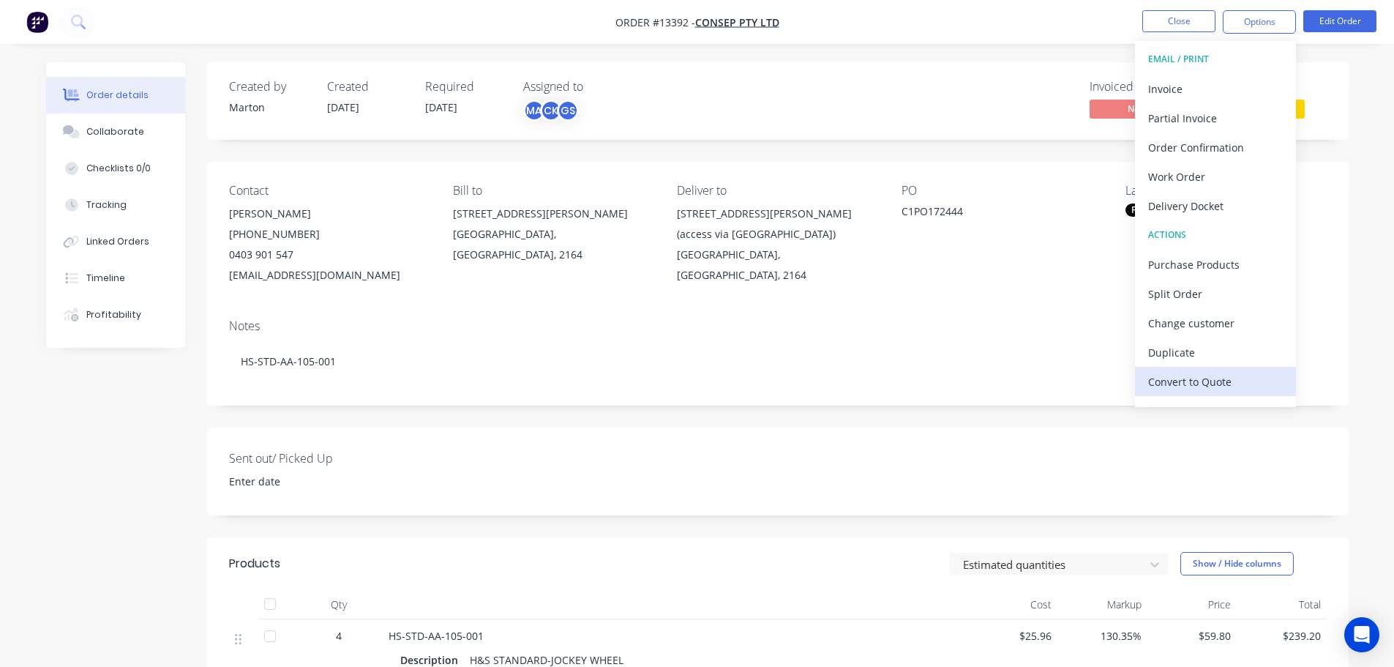
click at [1176, 378] on div "Convert to Quote" at bounding box center [1215, 381] width 135 height 21
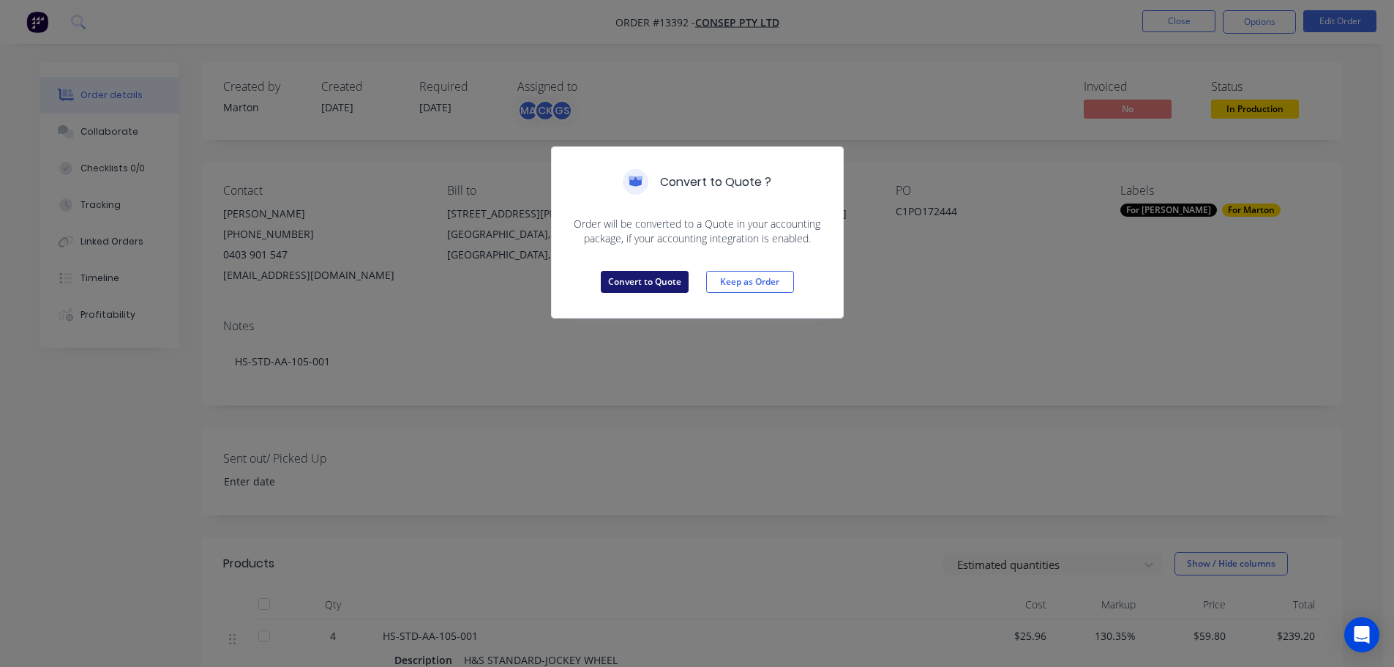
click at [661, 271] on button "Convert to Quote" at bounding box center [645, 282] width 88 height 22
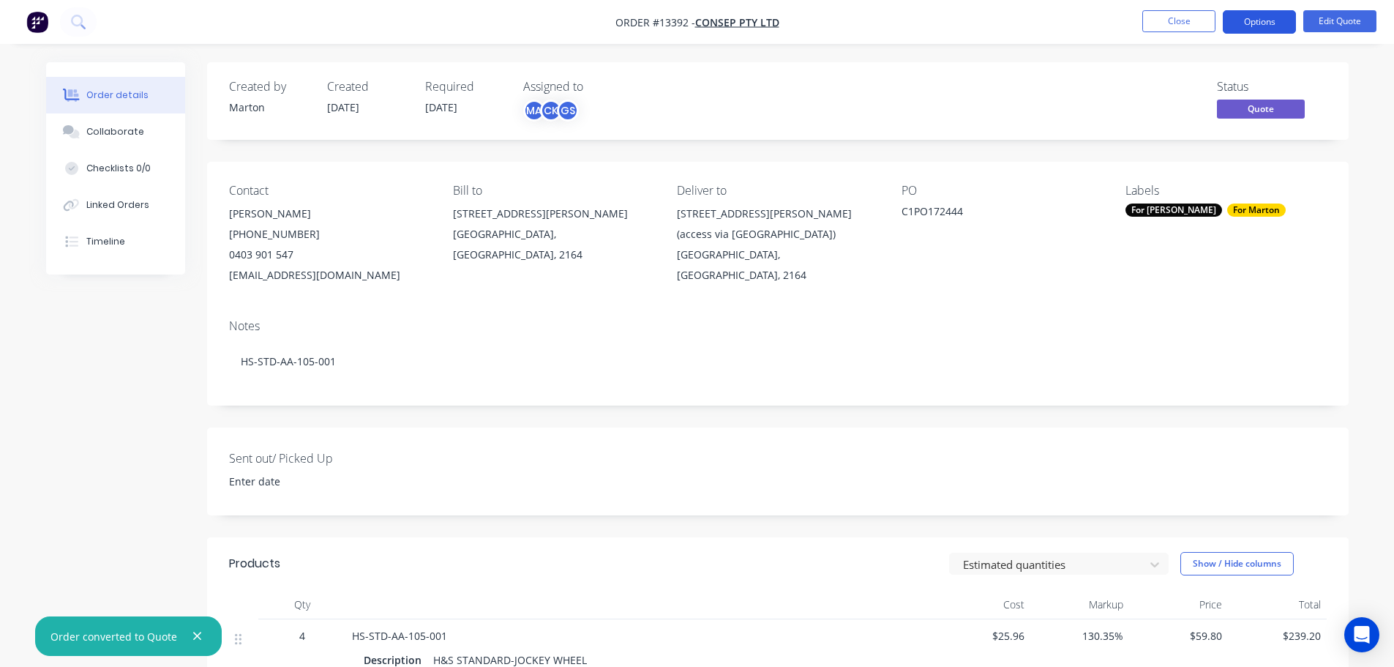
click at [1265, 29] on button "Options" at bounding box center [1259, 21] width 73 height 23
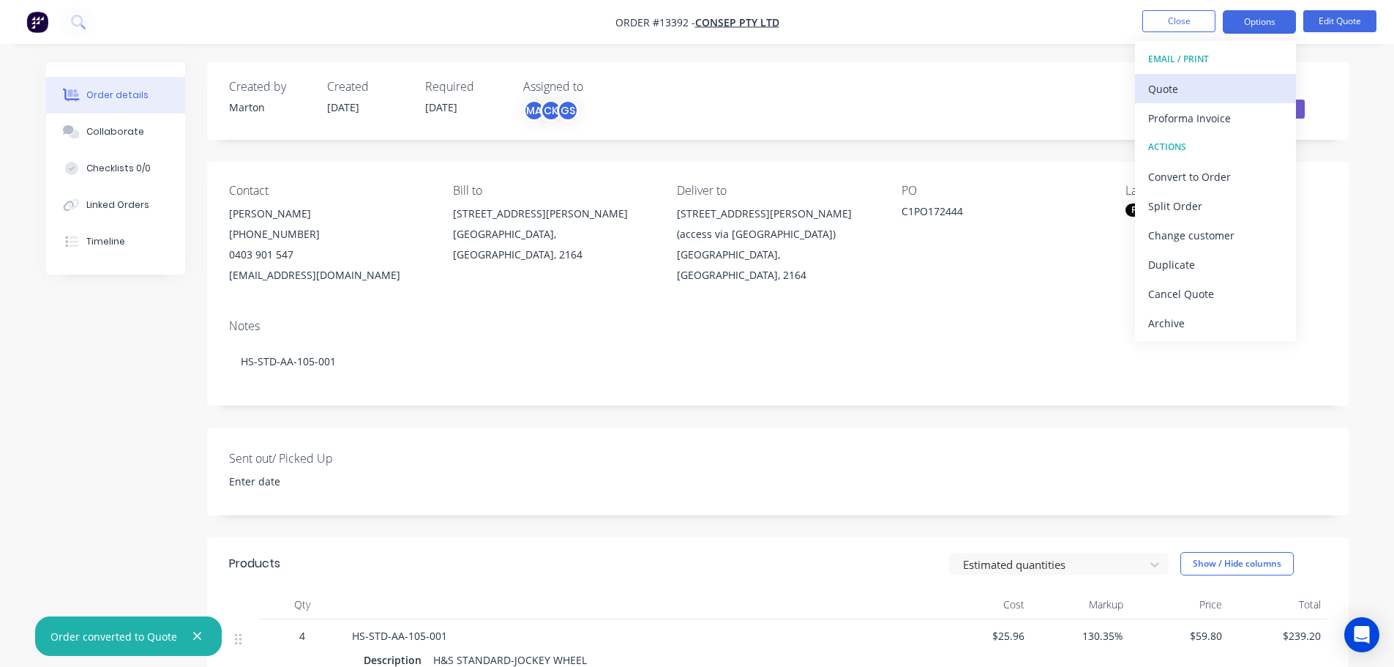
click at [1217, 80] on button "Quote" at bounding box center [1215, 88] width 161 height 29
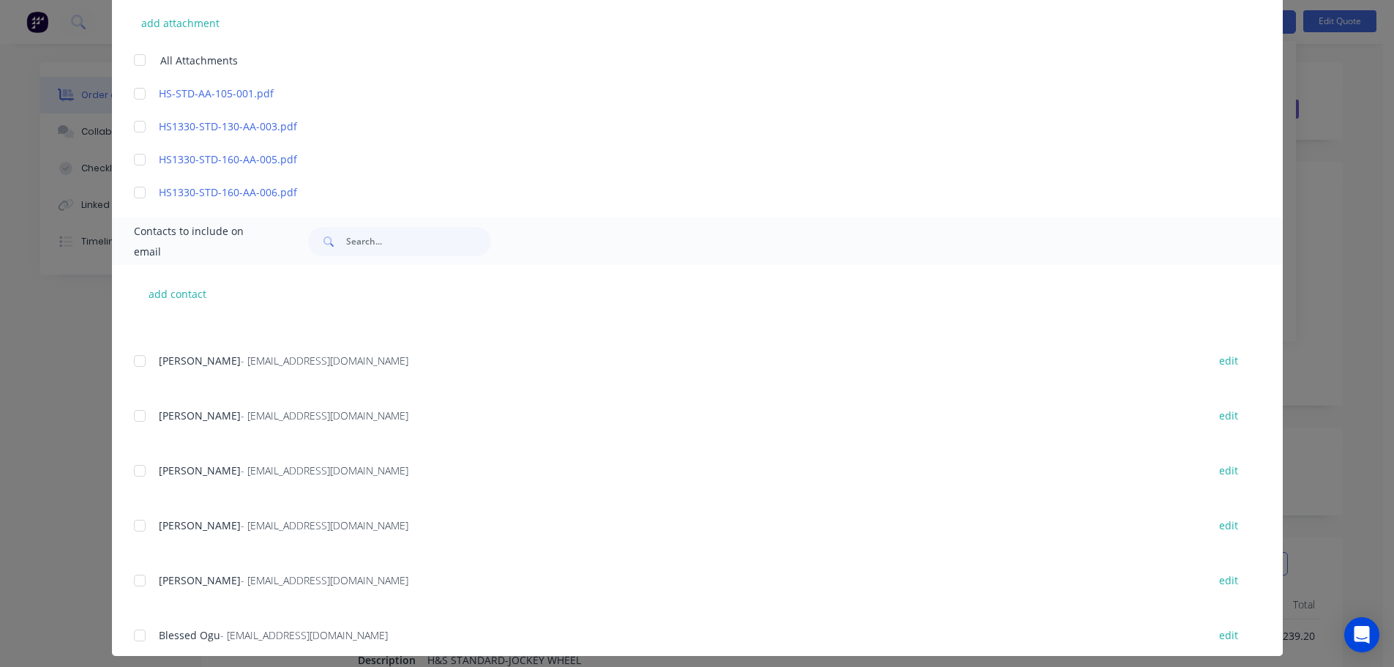
scroll to position [389, 0]
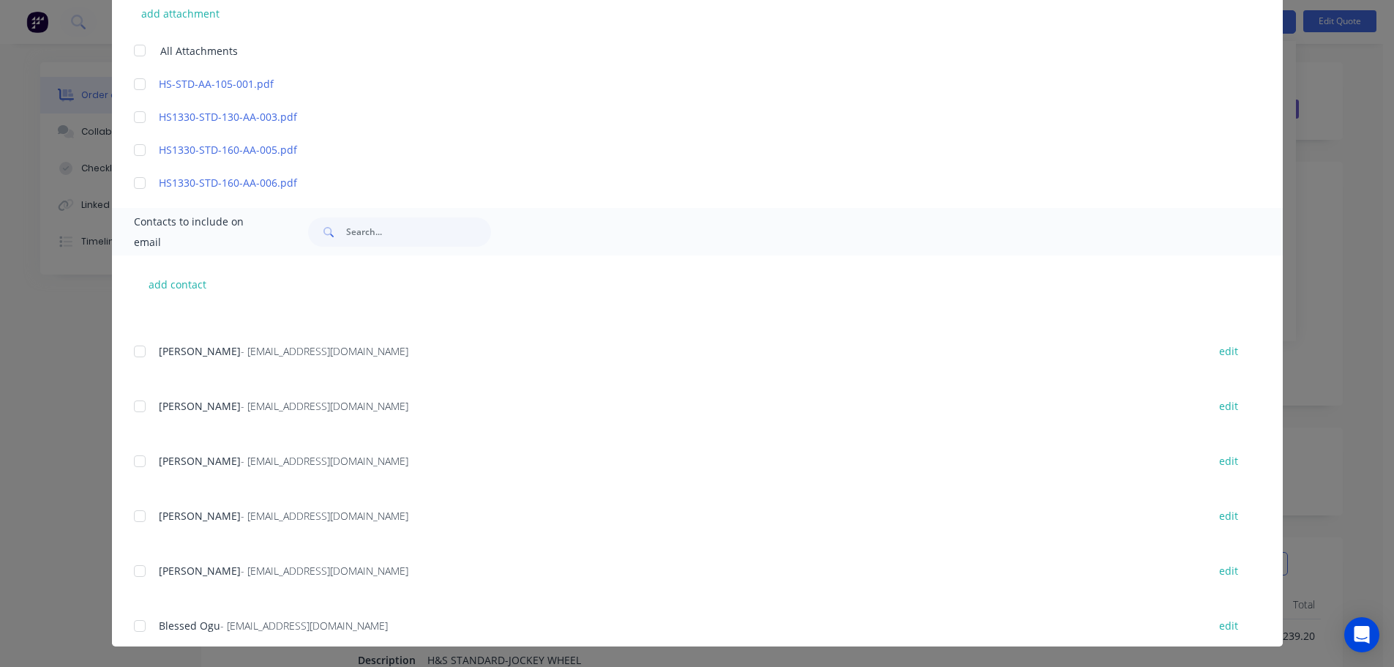
click at [143, 564] on div at bounding box center [139, 570] width 29 height 29
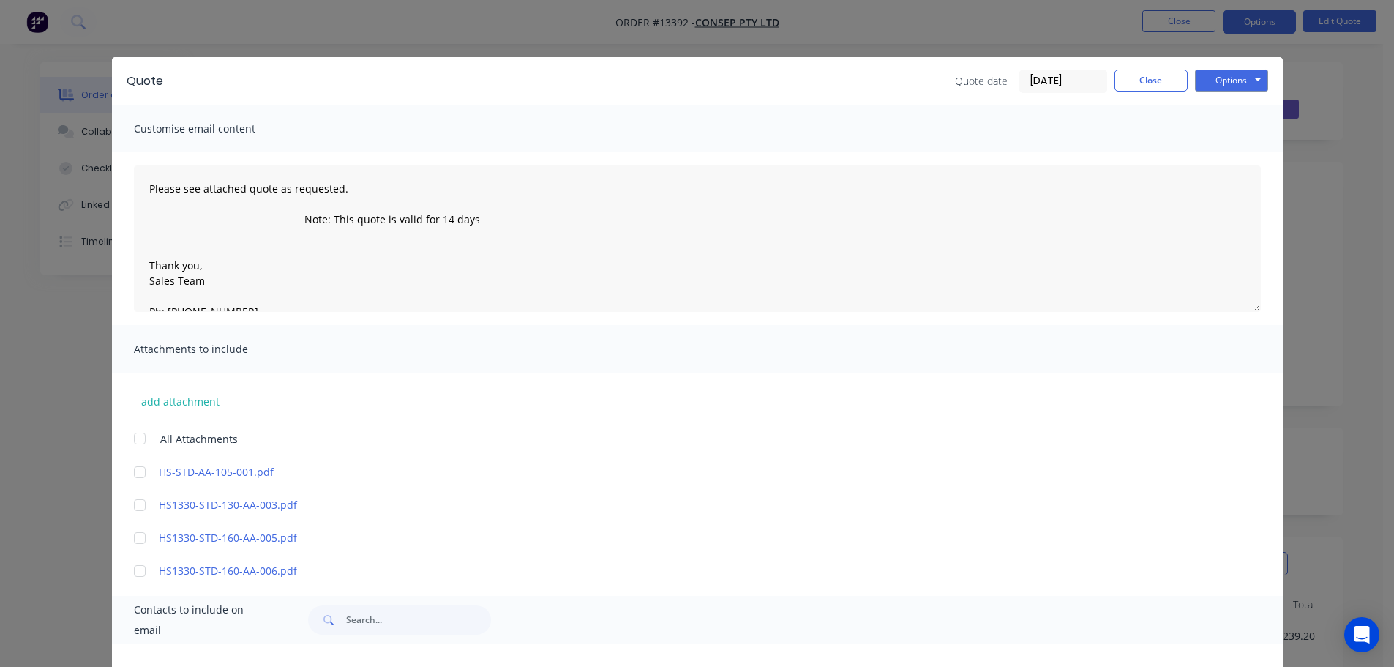
scroll to position [0, 0]
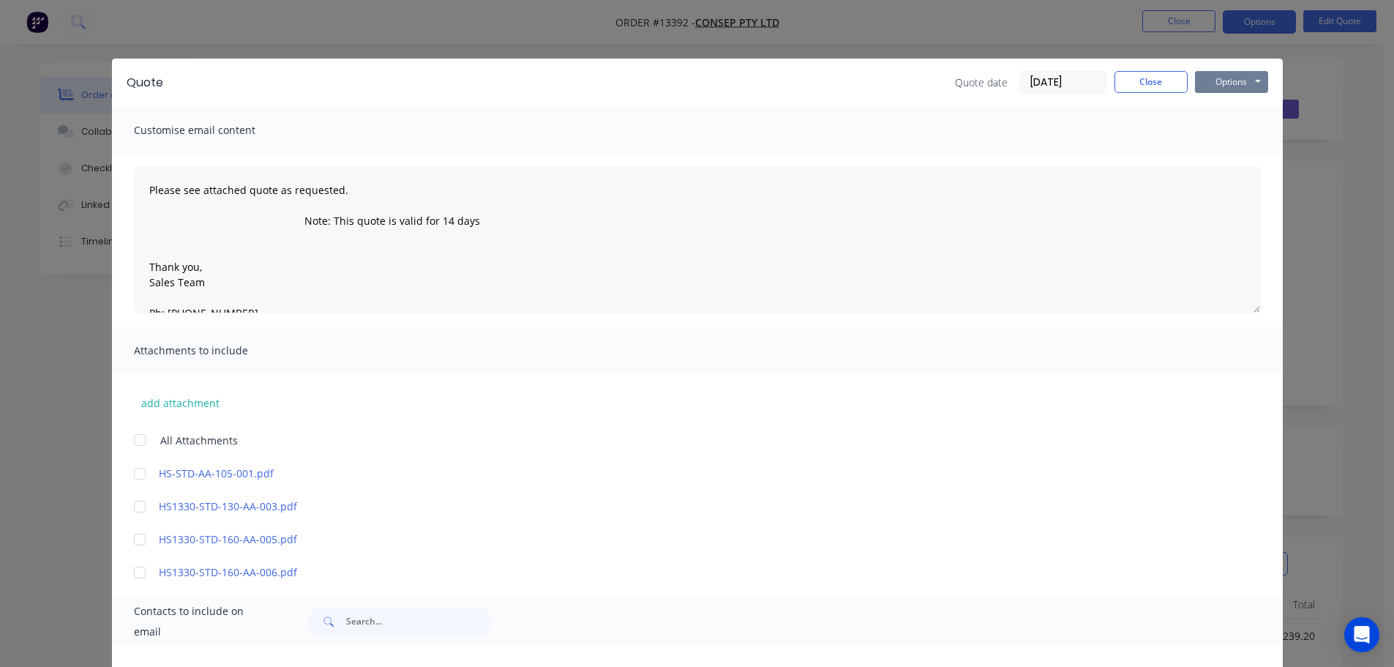
click at [1232, 87] on button "Options" at bounding box center [1231, 82] width 73 height 22
click at [1229, 158] on button "Email" at bounding box center [1242, 156] width 94 height 24
click at [1138, 86] on button "Close" at bounding box center [1150, 82] width 73 height 22
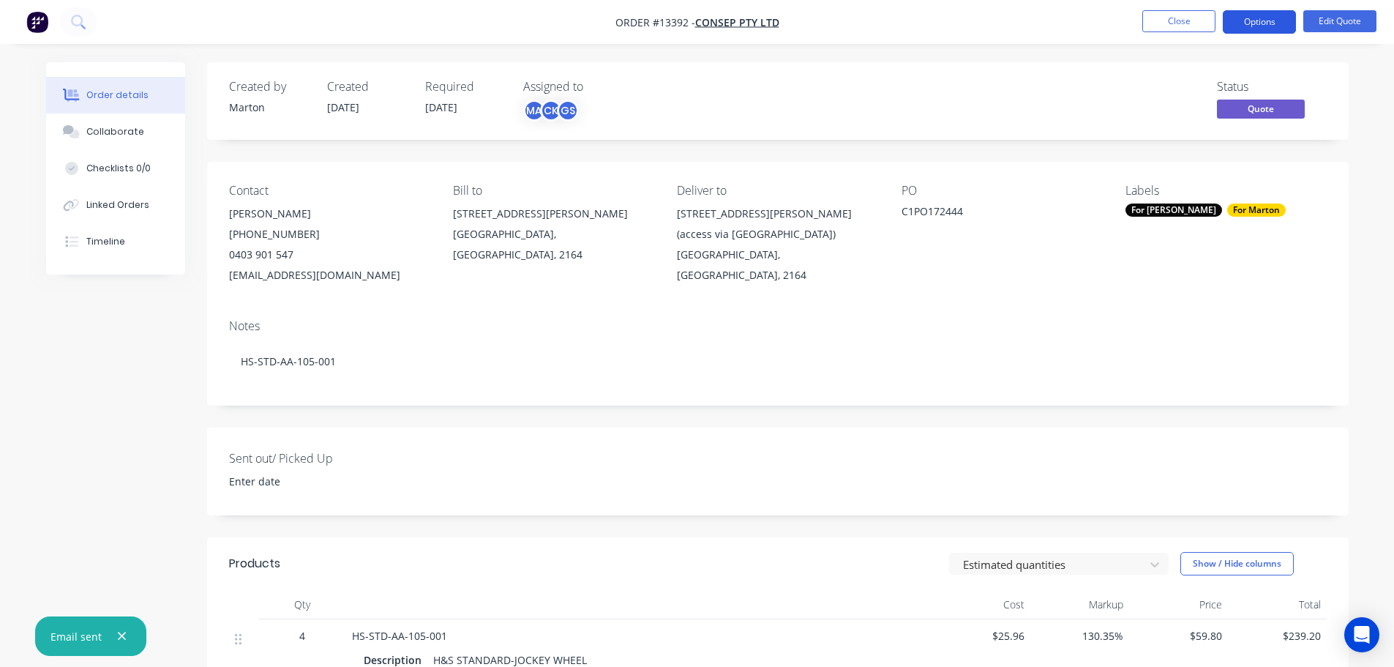
click at [1272, 22] on button "Options" at bounding box center [1259, 21] width 73 height 23
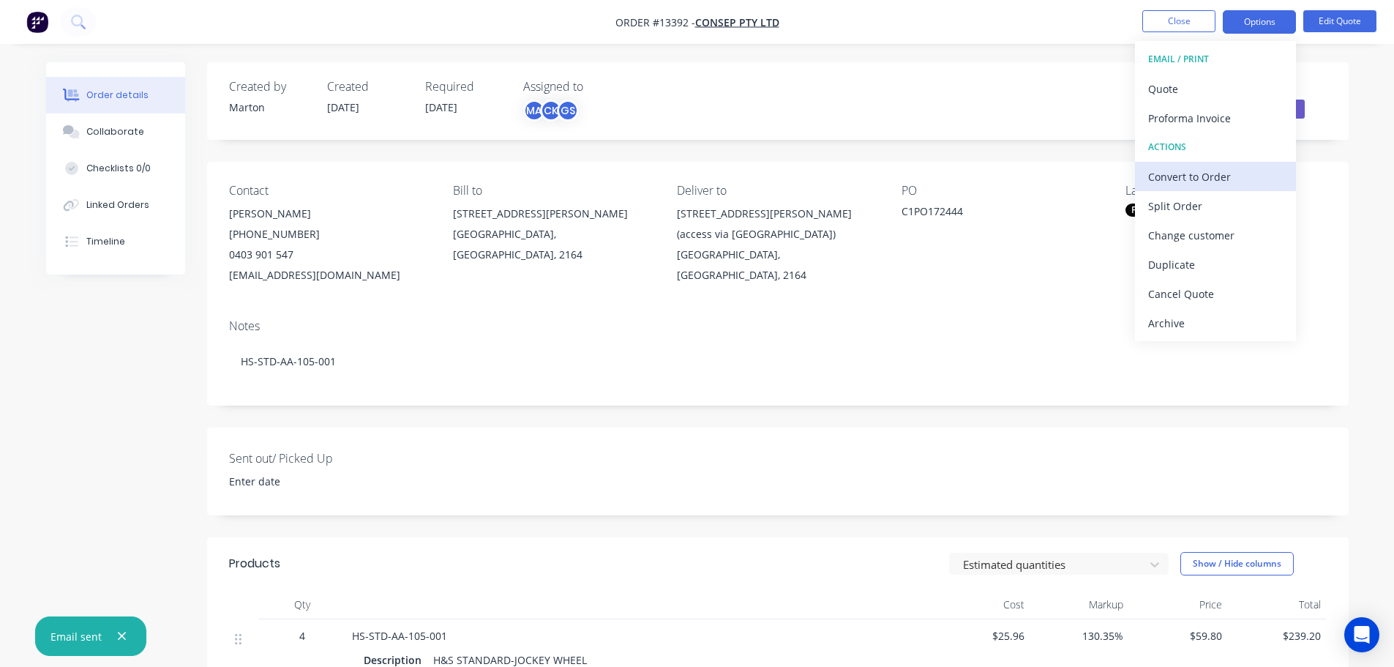
click at [1215, 184] on div "Convert to Order" at bounding box center [1215, 176] width 135 height 21
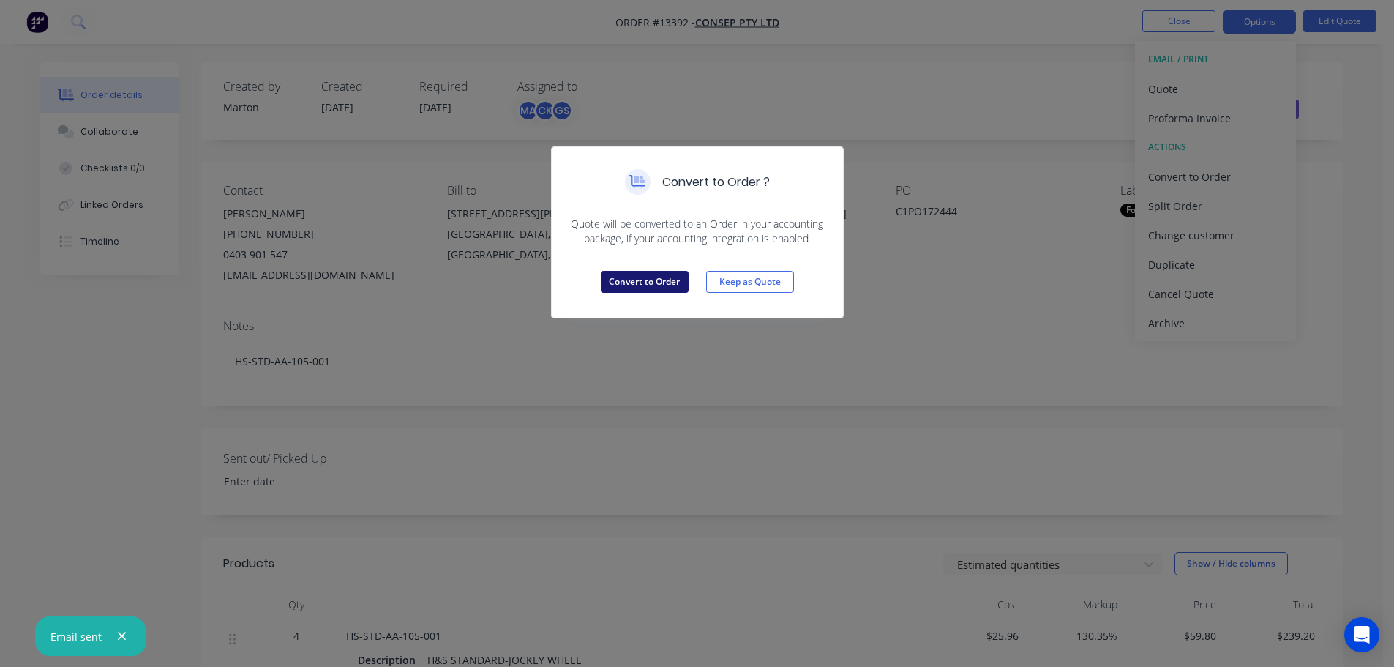
click at [645, 275] on button "Convert to Order" at bounding box center [645, 282] width 88 height 22
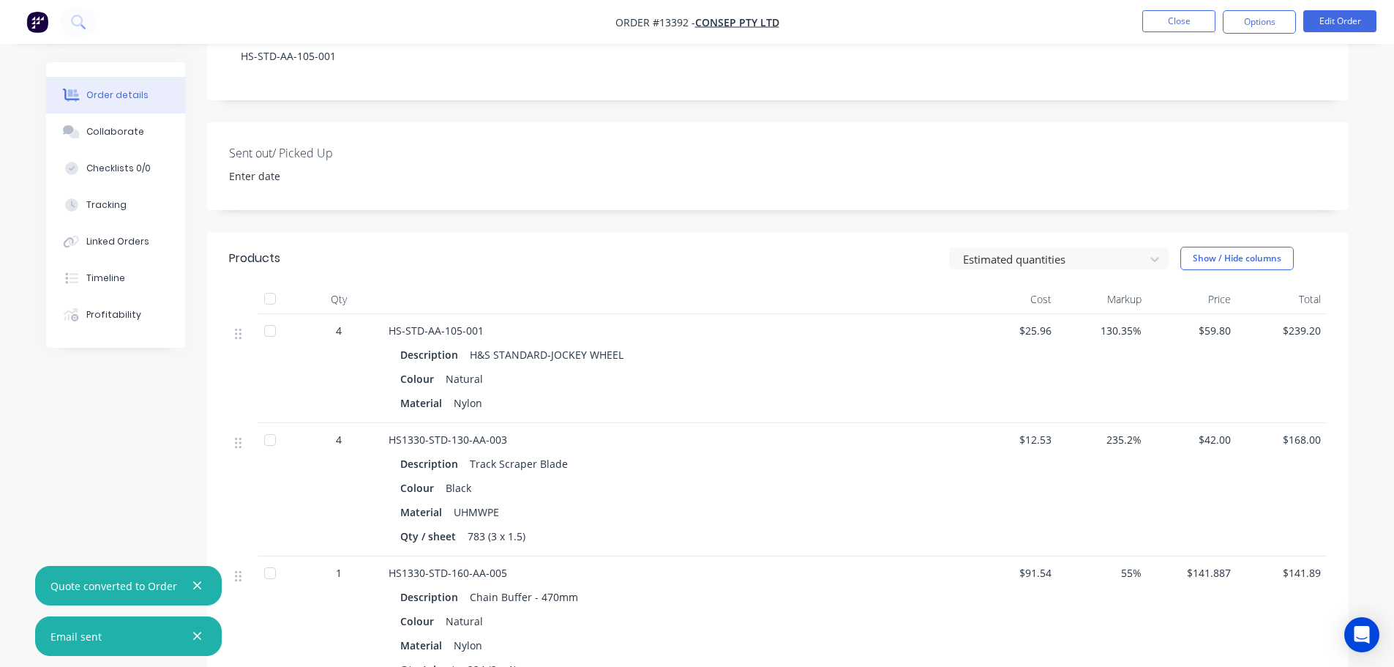
scroll to position [439, 0]
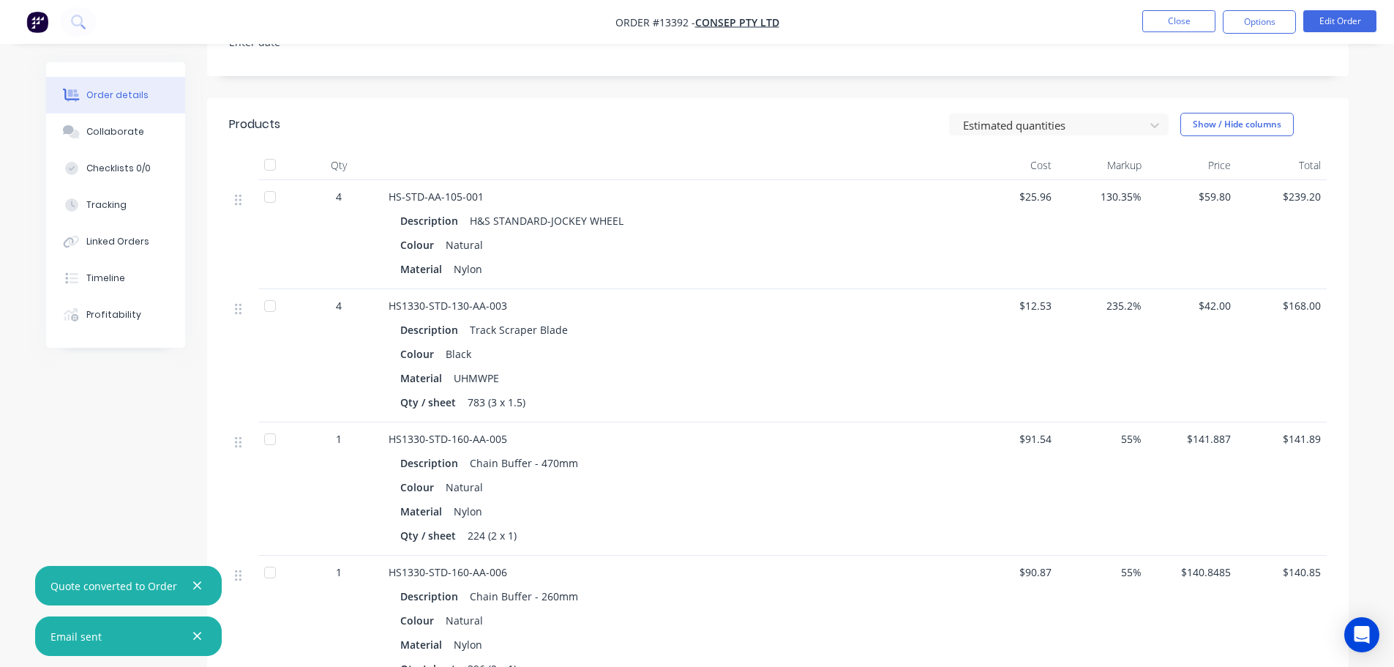
click at [271, 196] on div at bounding box center [269, 196] width 29 height 29
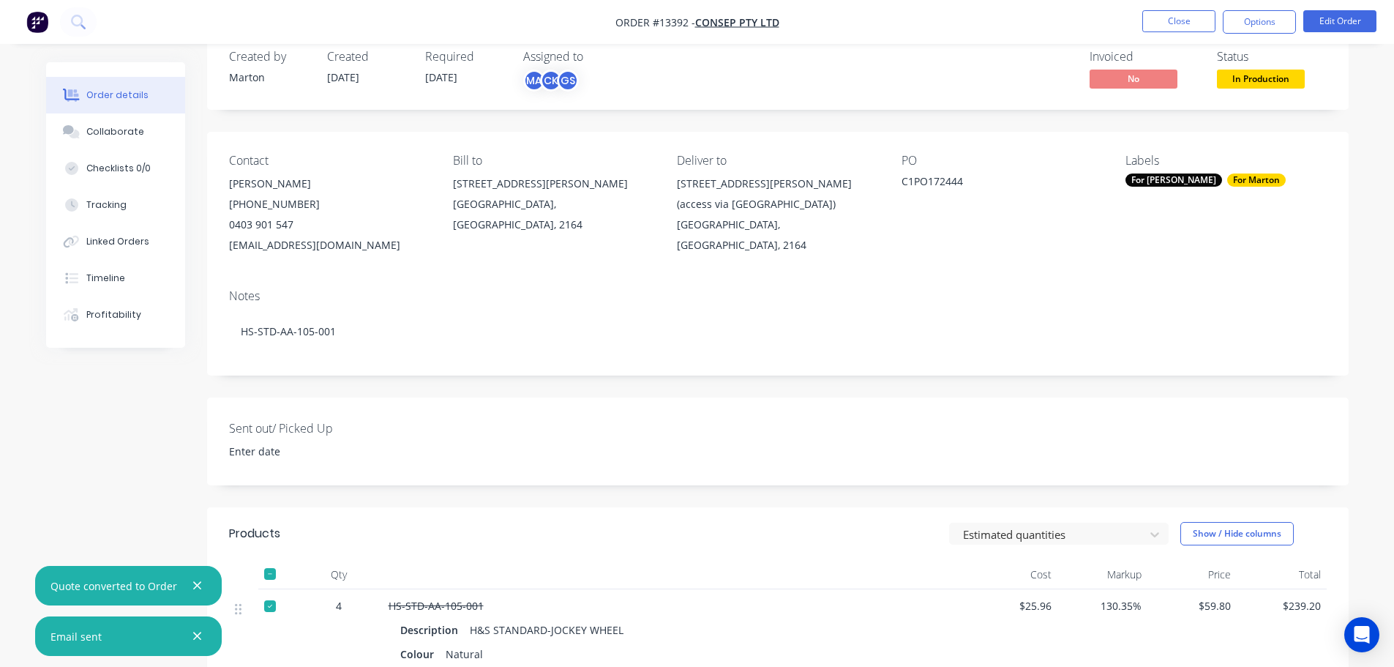
scroll to position [0, 0]
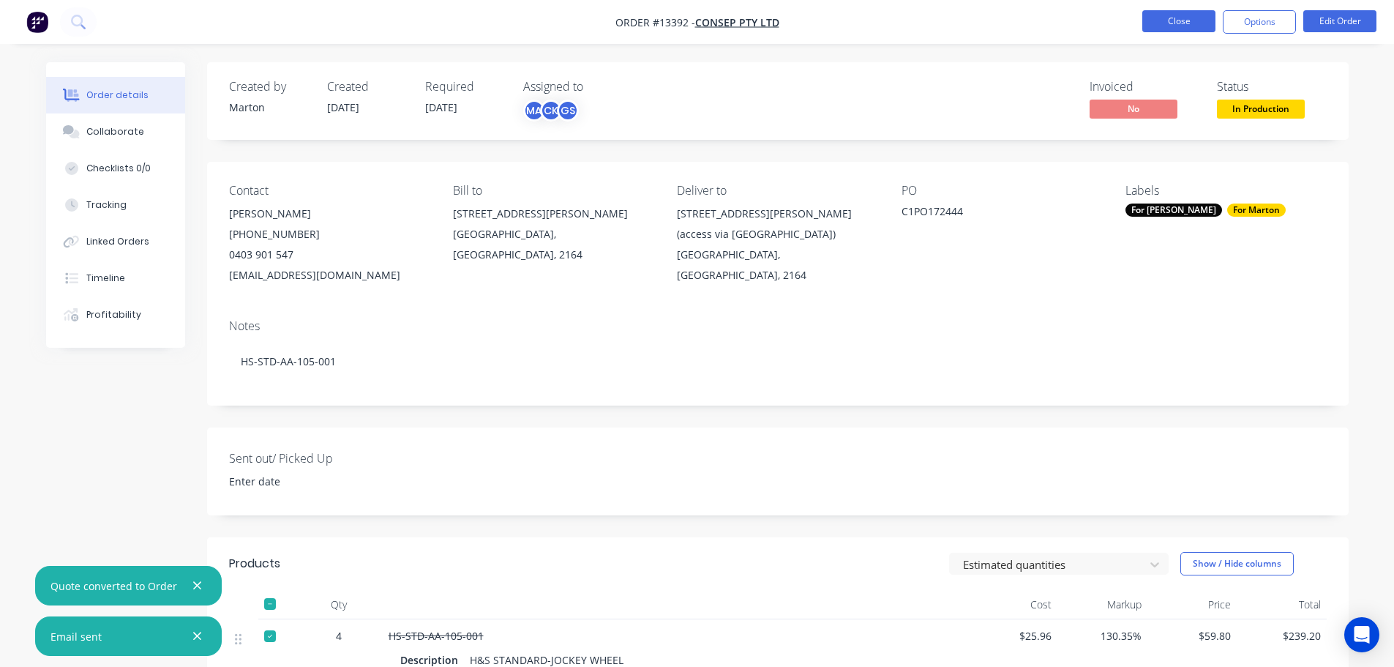
click at [1189, 23] on button "Close" at bounding box center [1178, 21] width 73 height 22
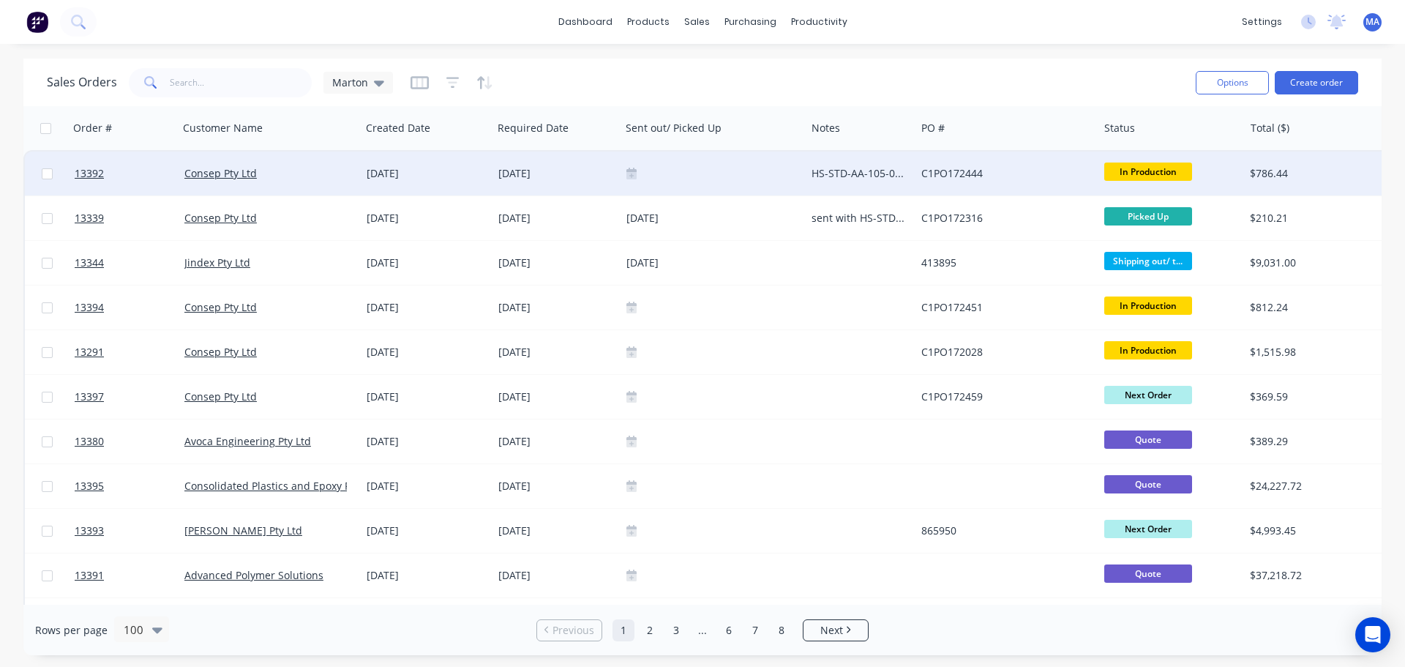
click at [1138, 173] on span "In Production" at bounding box center [1148, 171] width 88 height 18
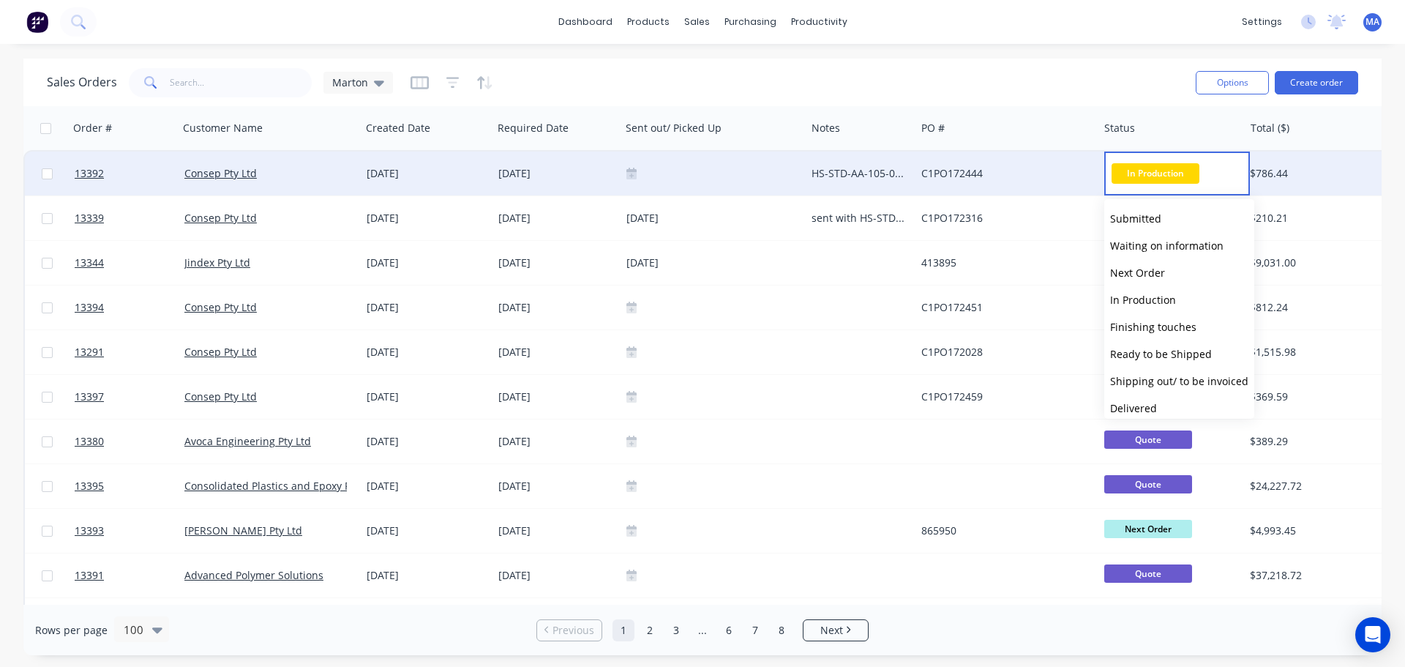
click at [1043, 176] on div "C1PO172444" at bounding box center [1002, 173] width 162 height 15
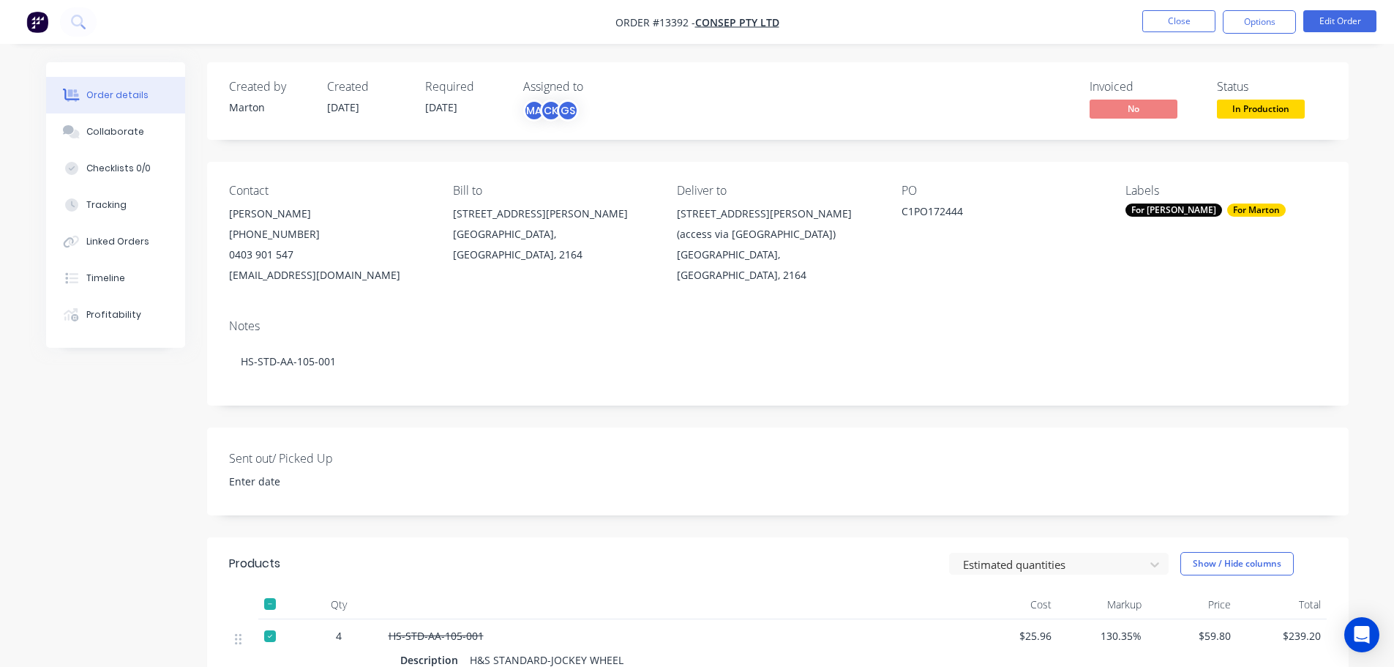
click at [1227, 216] on div "For Marton" at bounding box center [1256, 209] width 59 height 13
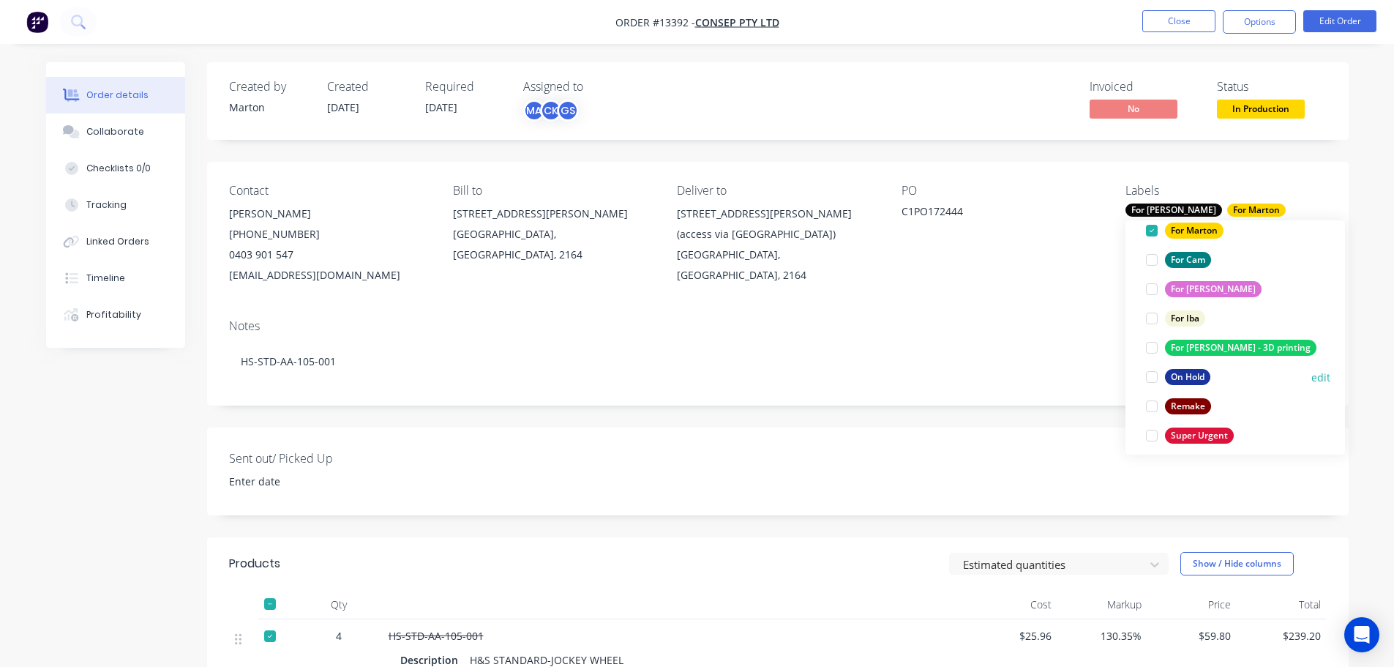
scroll to position [146, 0]
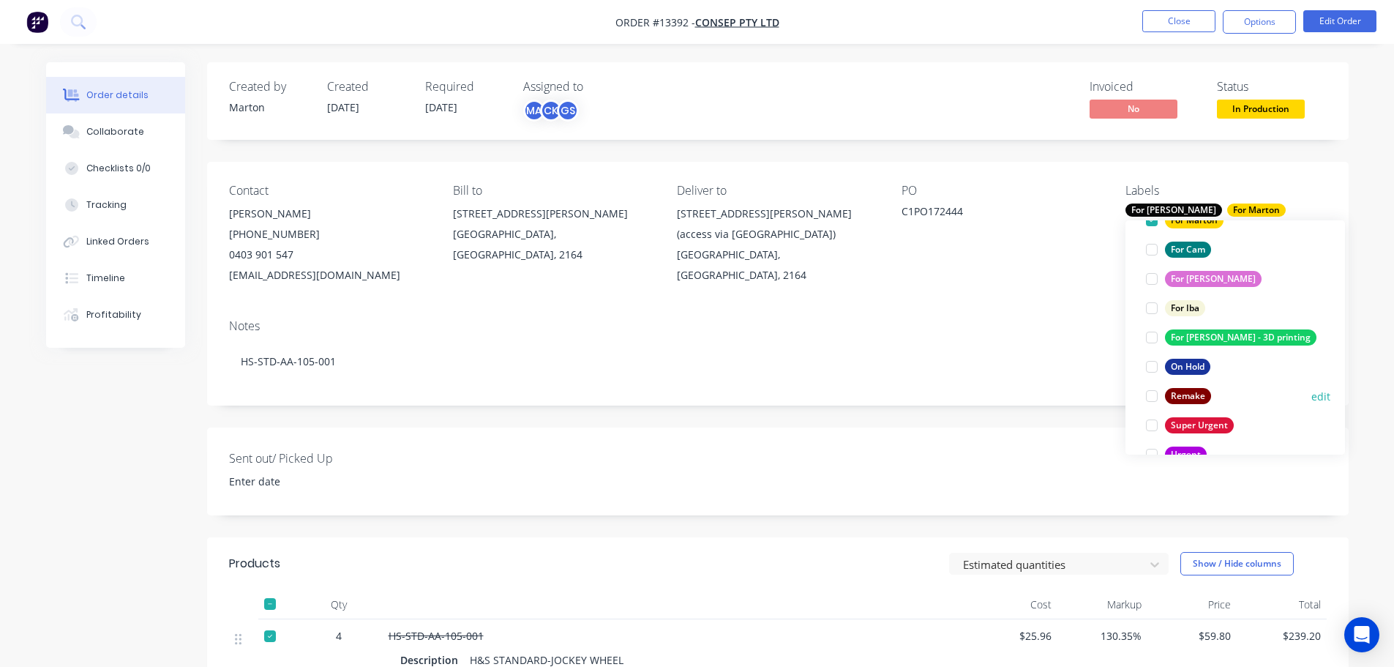
click at [1158, 423] on div at bounding box center [1151, 424] width 29 height 29
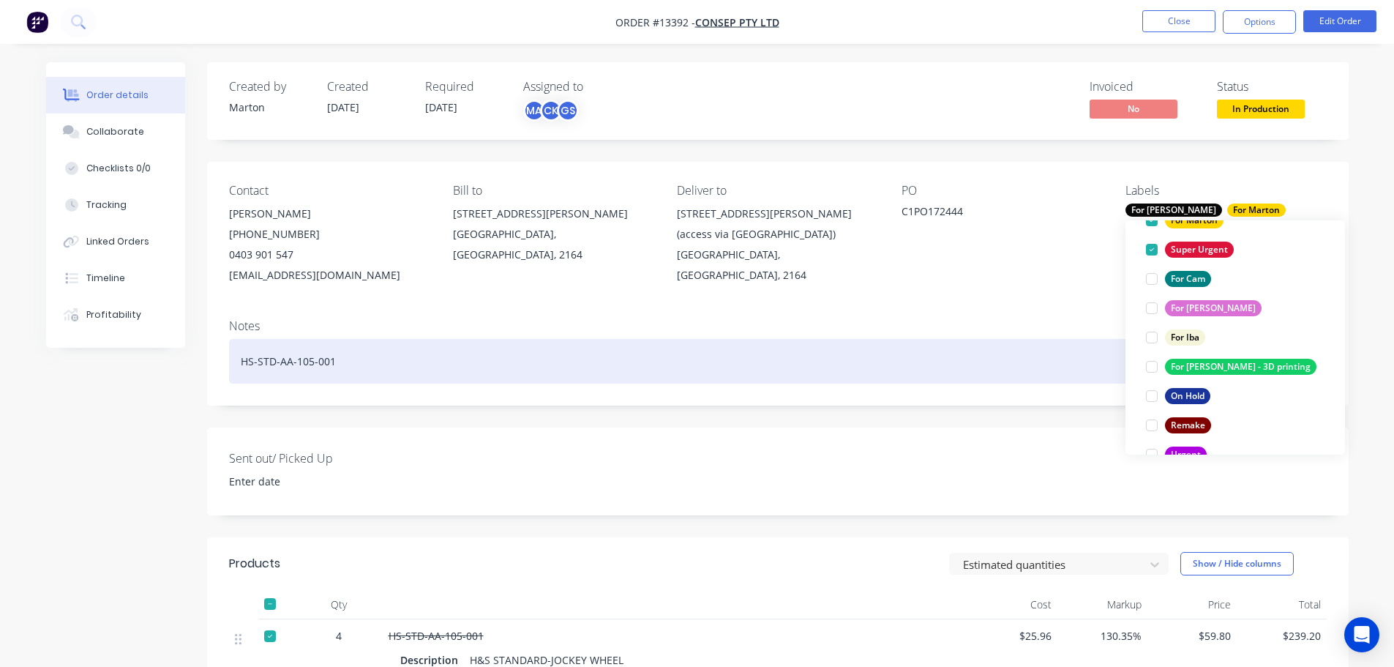
click at [1084, 367] on div "HS-STD-AA-105-001" at bounding box center [777, 361] width 1097 height 45
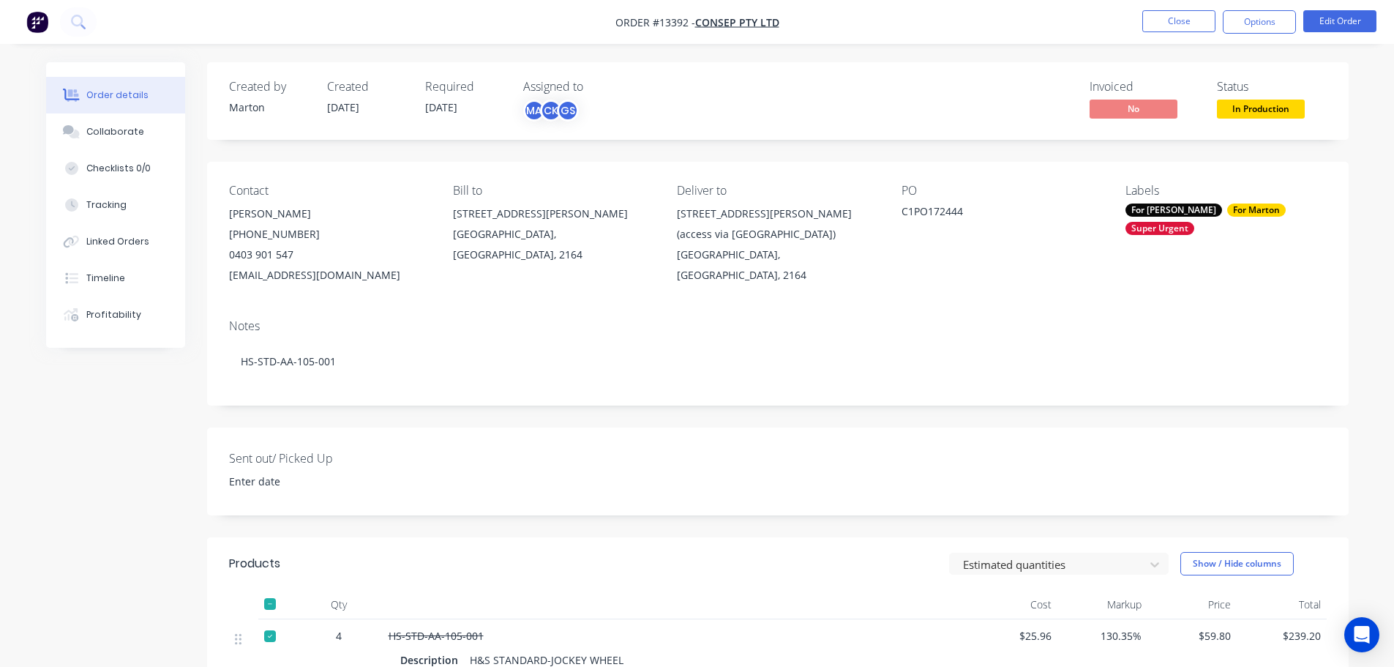
click at [1154, 209] on div "For [PERSON_NAME]" at bounding box center [1173, 209] width 97 height 13
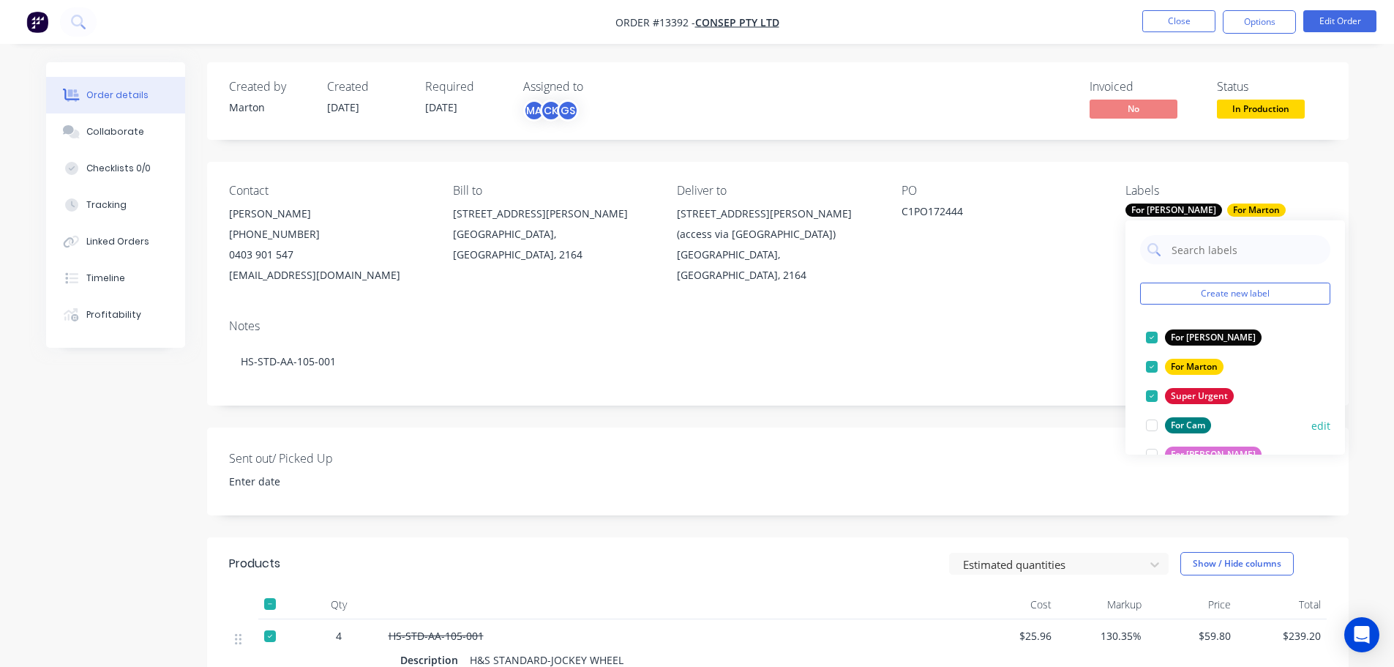
click at [1152, 429] on div at bounding box center [1151, 424] width 29 height 29
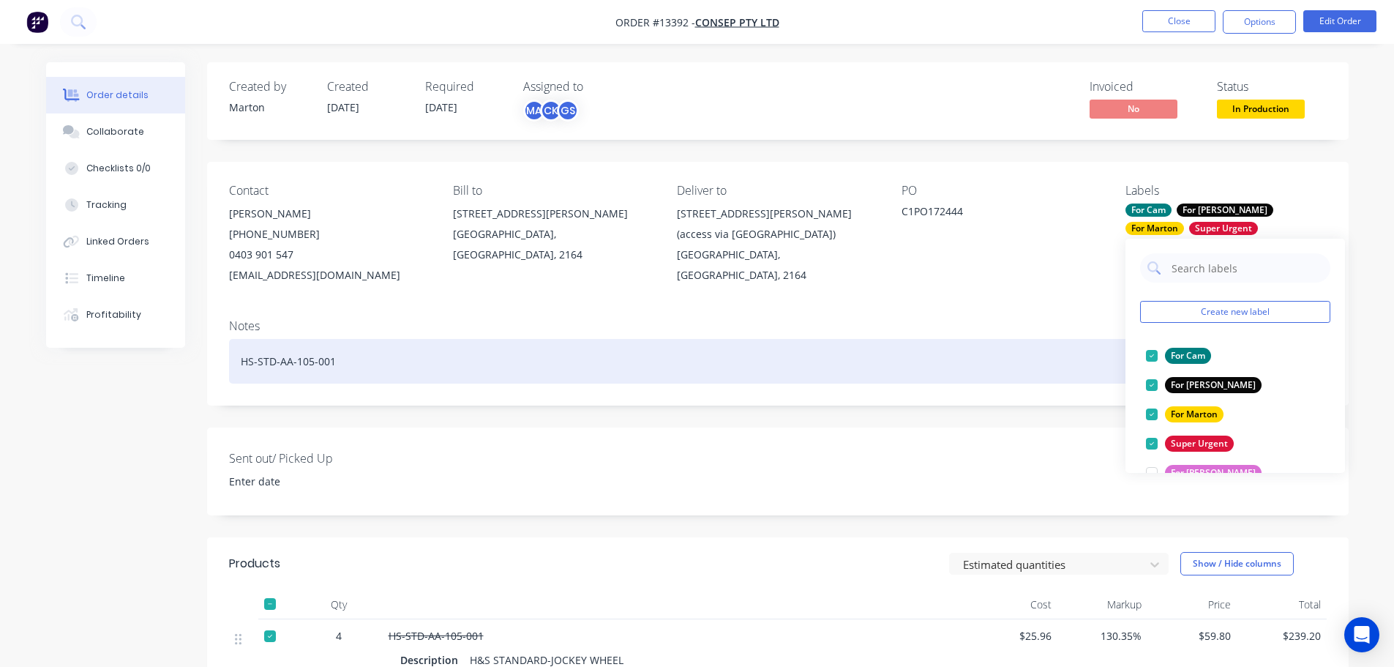
click at [1083, 371] on div "HS-STD-AA-105-001" at bounding box center [777, 361] width 1097 height 45
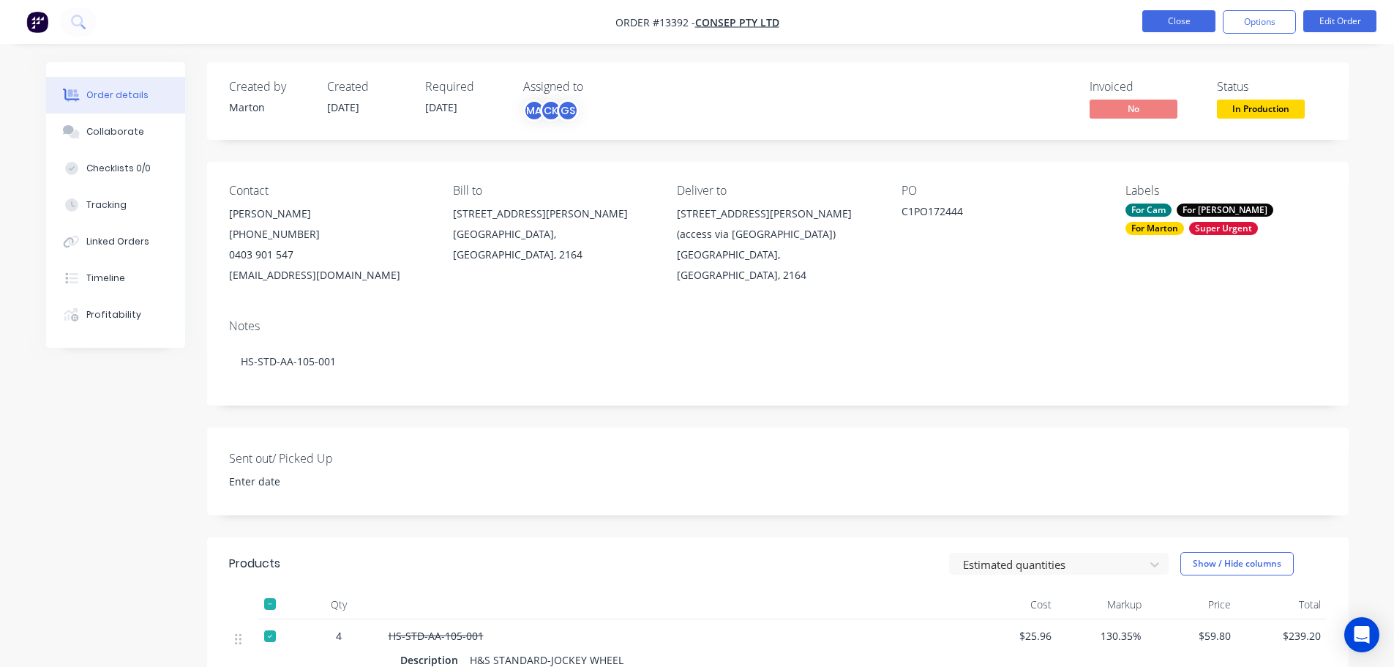
click at [1149, 24] on button "Close" at bounding box center [1178, 21] width 73 height 22
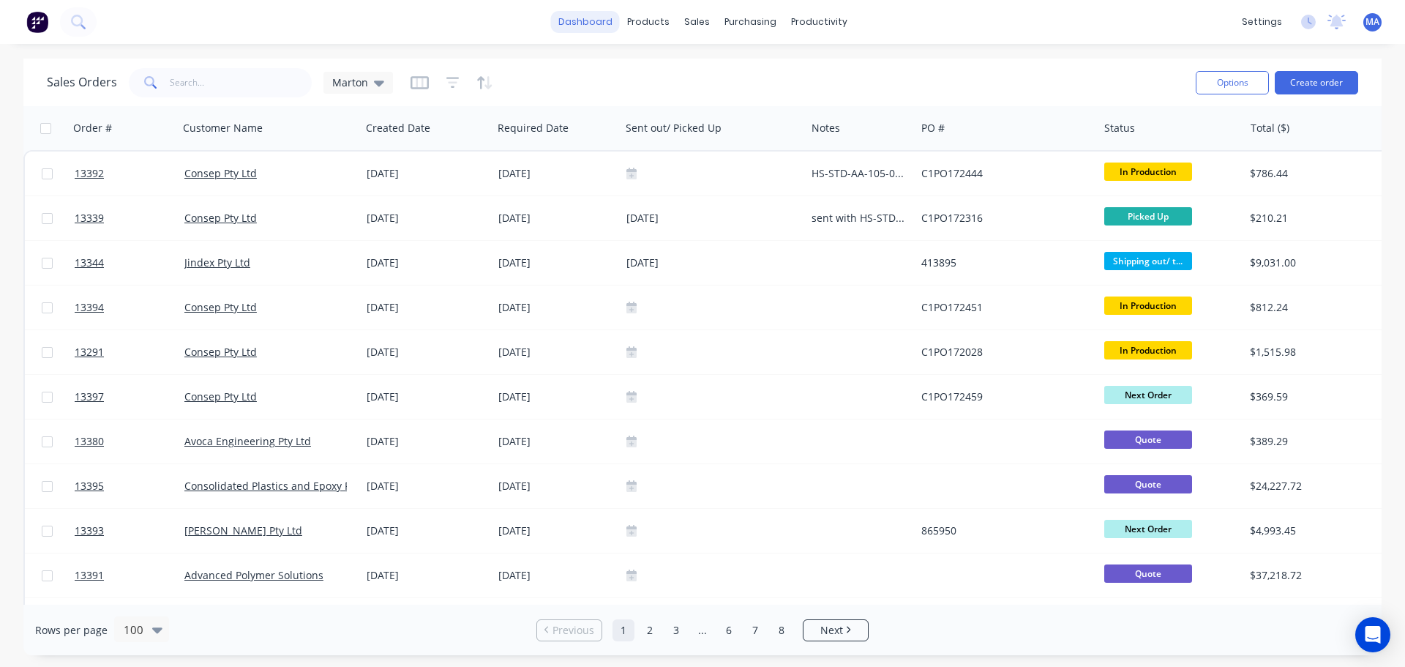
click at [607, 28] on link "dashboard" at bounding box center [585, 22] width 69 height 22
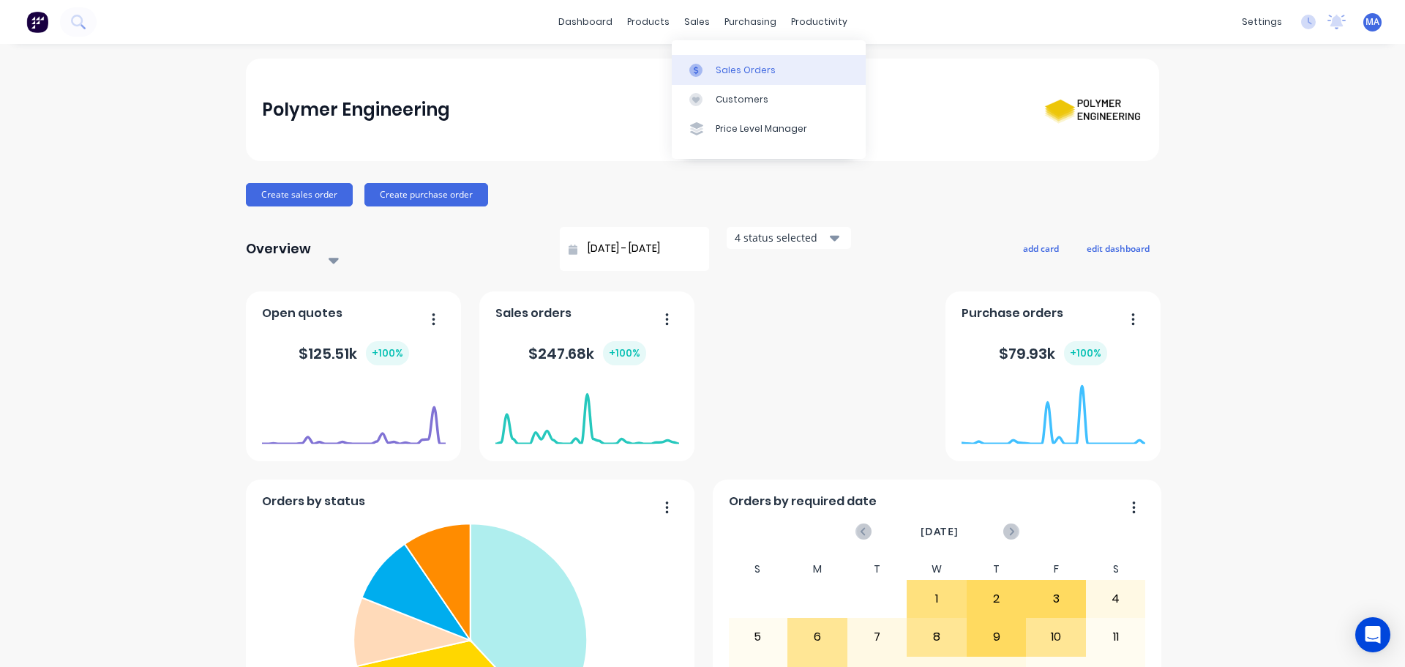
click at [700, 70] on icon at bounding box center [695, 70] width 13 height 13
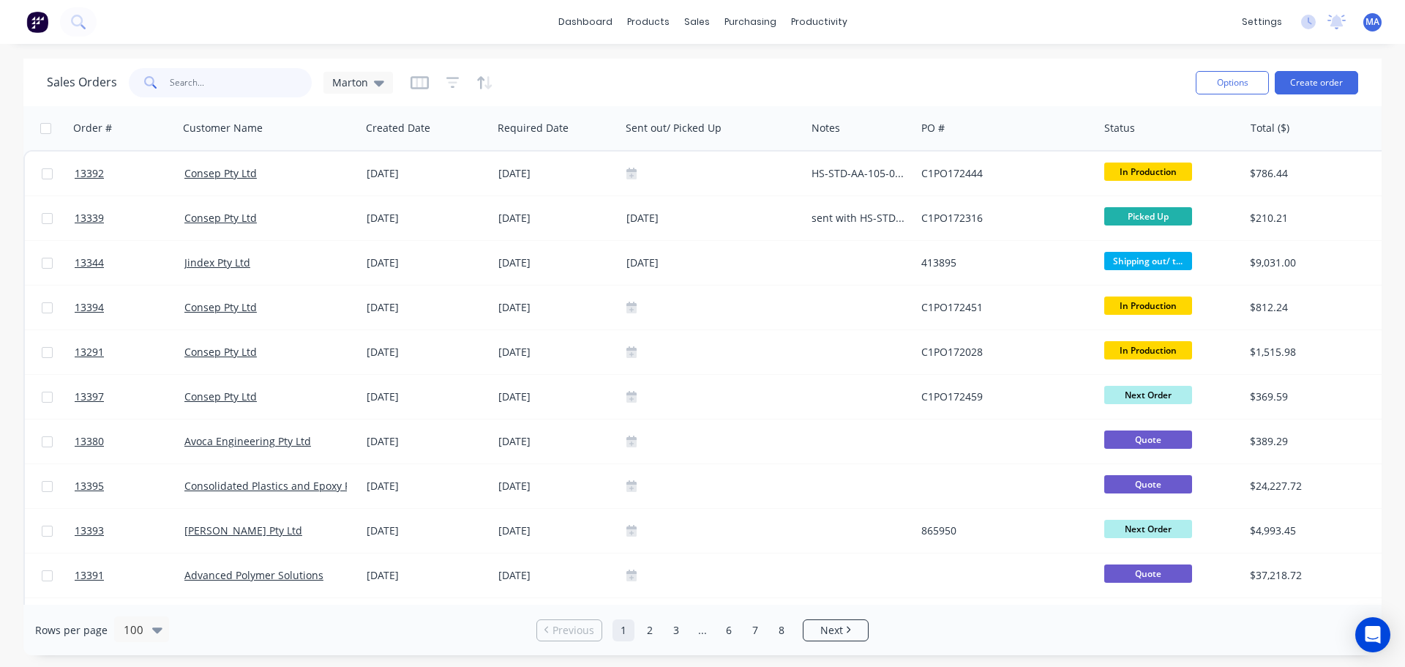
click at [271, 87] on input "text" at bounding box center [241, 82] width 143 height 29
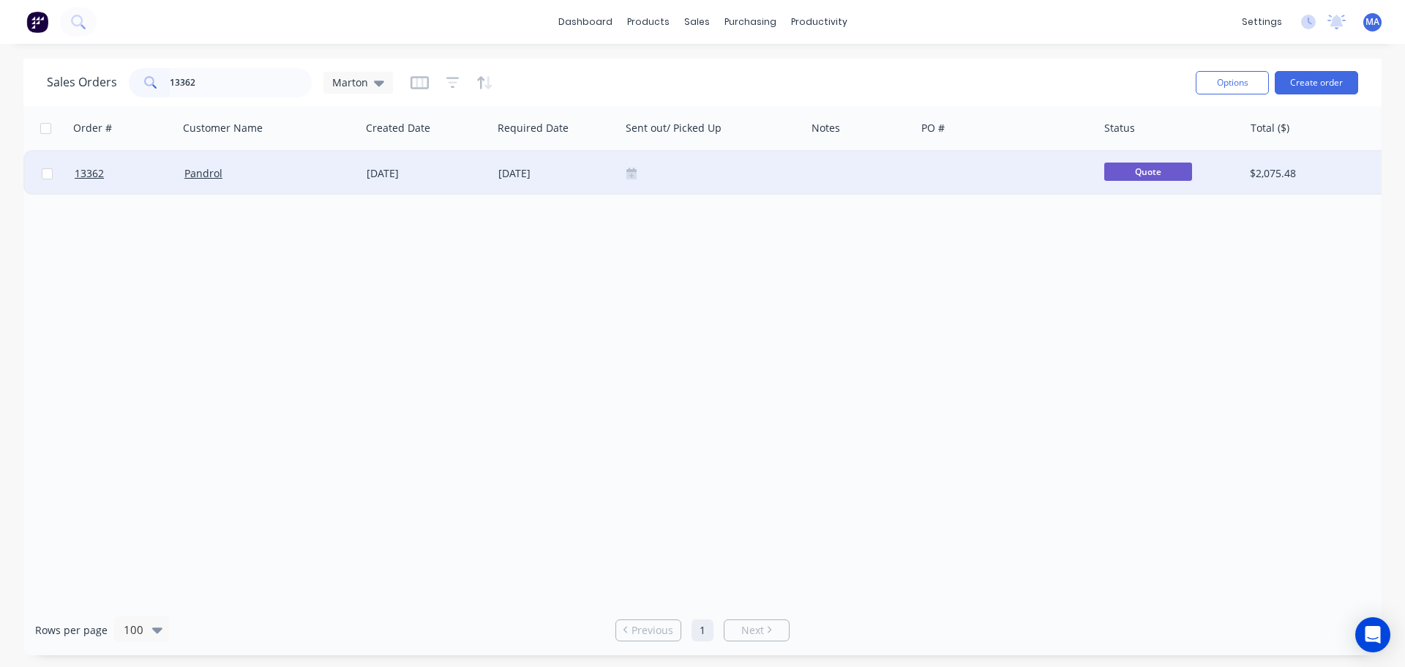
click at [297, 179] on div "Pandrol" at bounding box center [265, 173] width 162 height 15
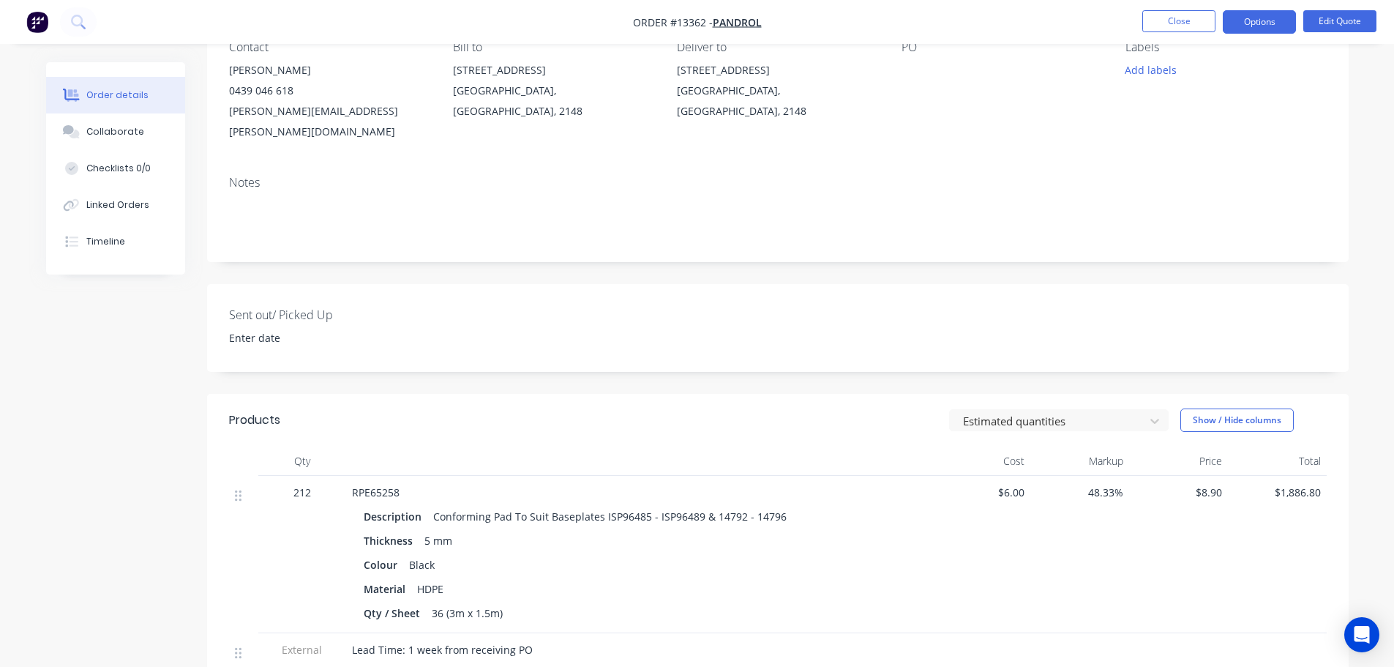
scroll to position [146, 0]
click at [301, 481] on span "212" at bounding box center [302, 488] width 18 height 15
click at [1231, 27] on button "Options" at bounding box center [1259, 21] width 73 height 23
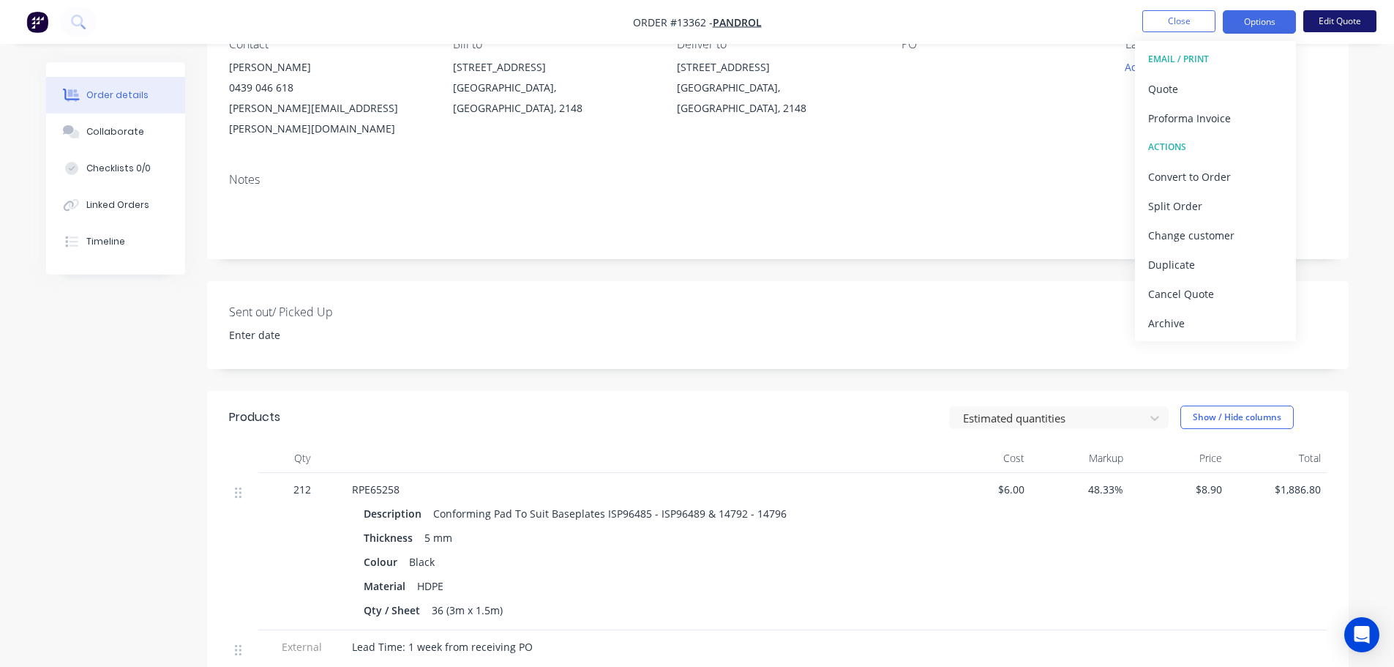
click at [1325, 18] on button "Edit Quote" at bounding box center [1339, 21] width 73 height 22
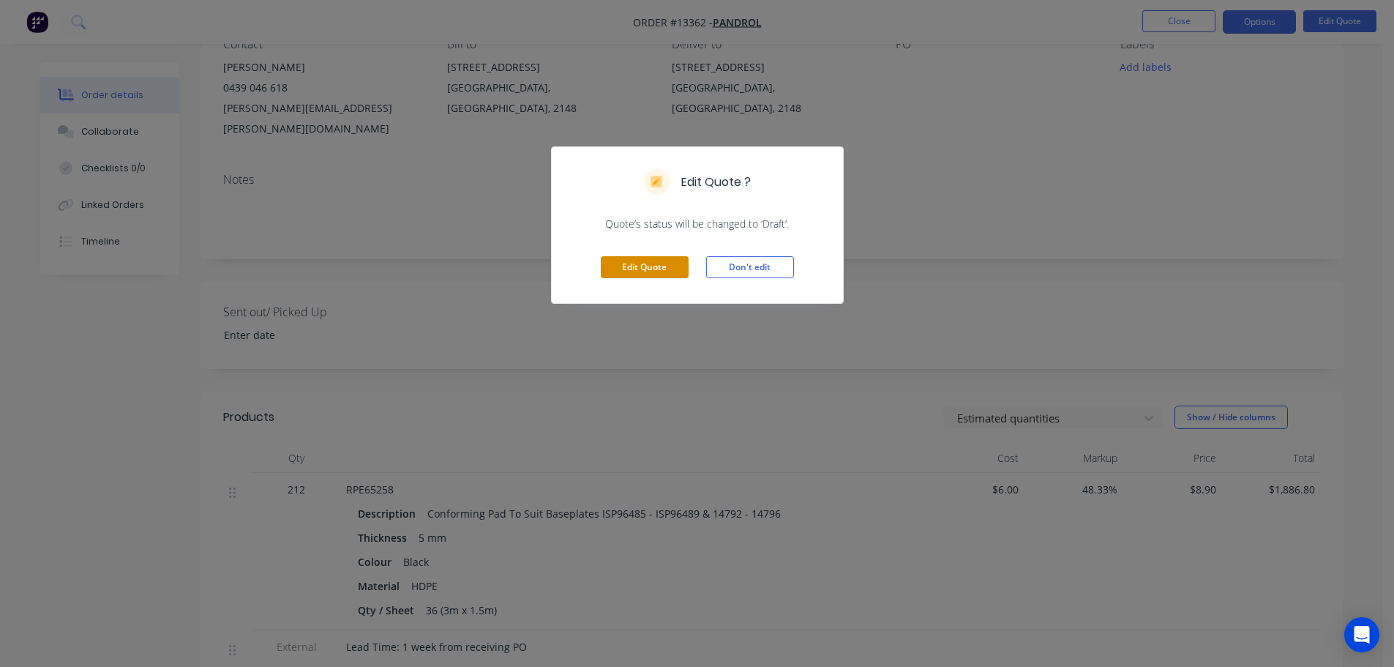
click at [623, 271] on button "Edit Quote" at bounding box center [645, 267] width 88 height 22
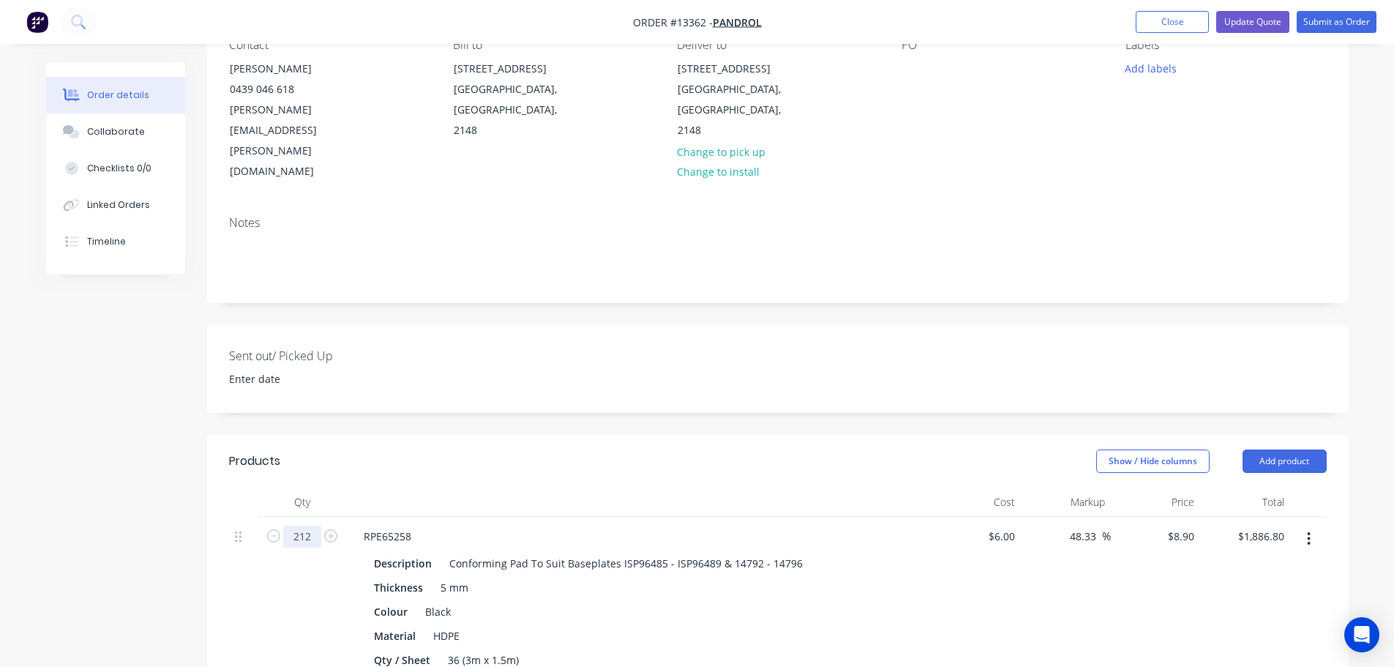
click at [304, 525] on input "212" at bounding box center [302, 536] width 38 height 22
click at [598, 435] on header "Products Show / Hide columns Add product" at bounding box center [777, 461] width 1141 height 53
click at [1182, 525] on input "8.9" at bounding box center [1183, 535] width 34 height 21
click at [1182, 525] on input "8.9" at bounding box center [1189, 535] width 22 height 21
click at [1148, 574] on div "$9.00 9" at bounding box center [1156, 598] width 90 height 163
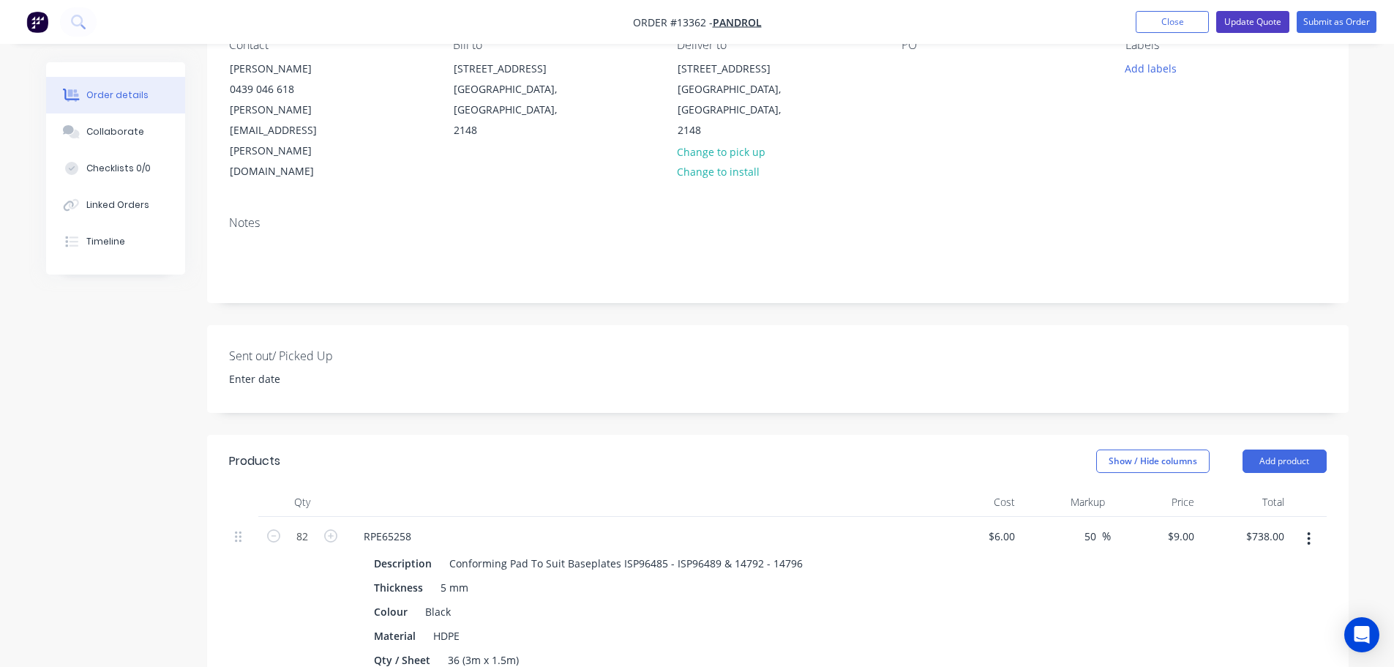
click at [1252, 18] on button "Update Quote" at bounding box center [1252, 22] width 73 height 22
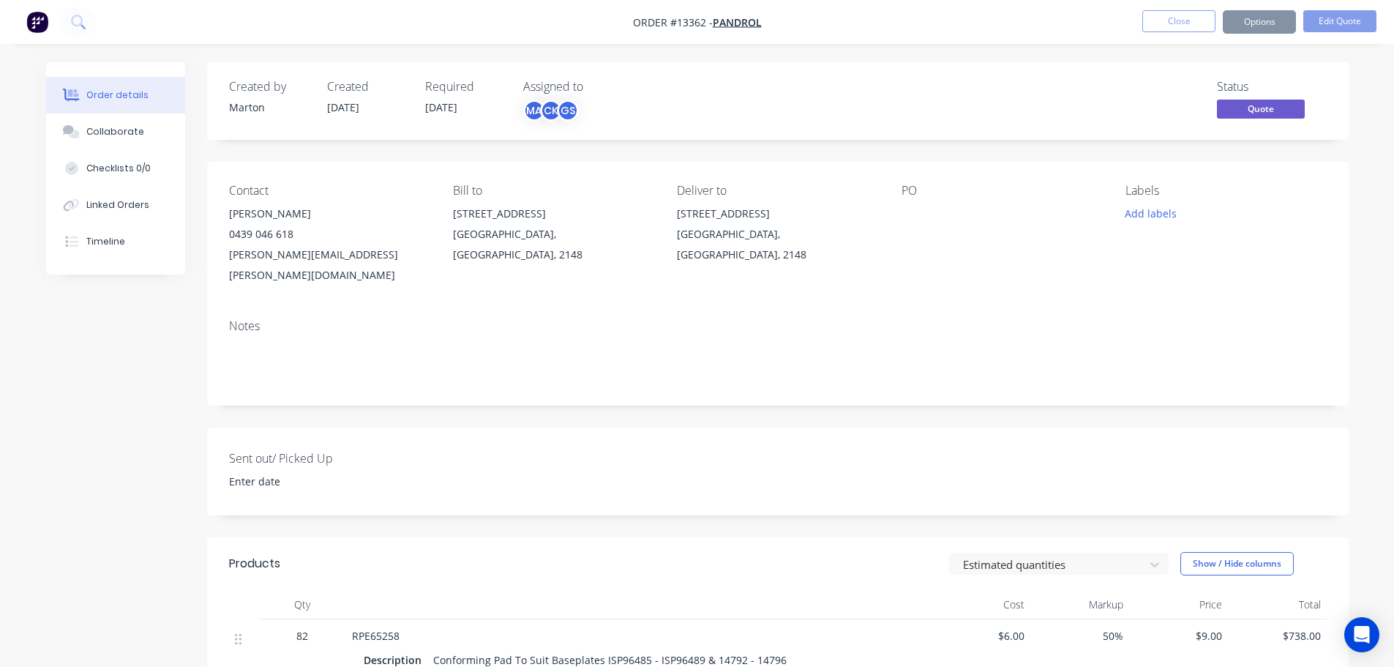
click at [1258, 25] on button "Options" at bounding box center [1259, 21] width 73 height 23
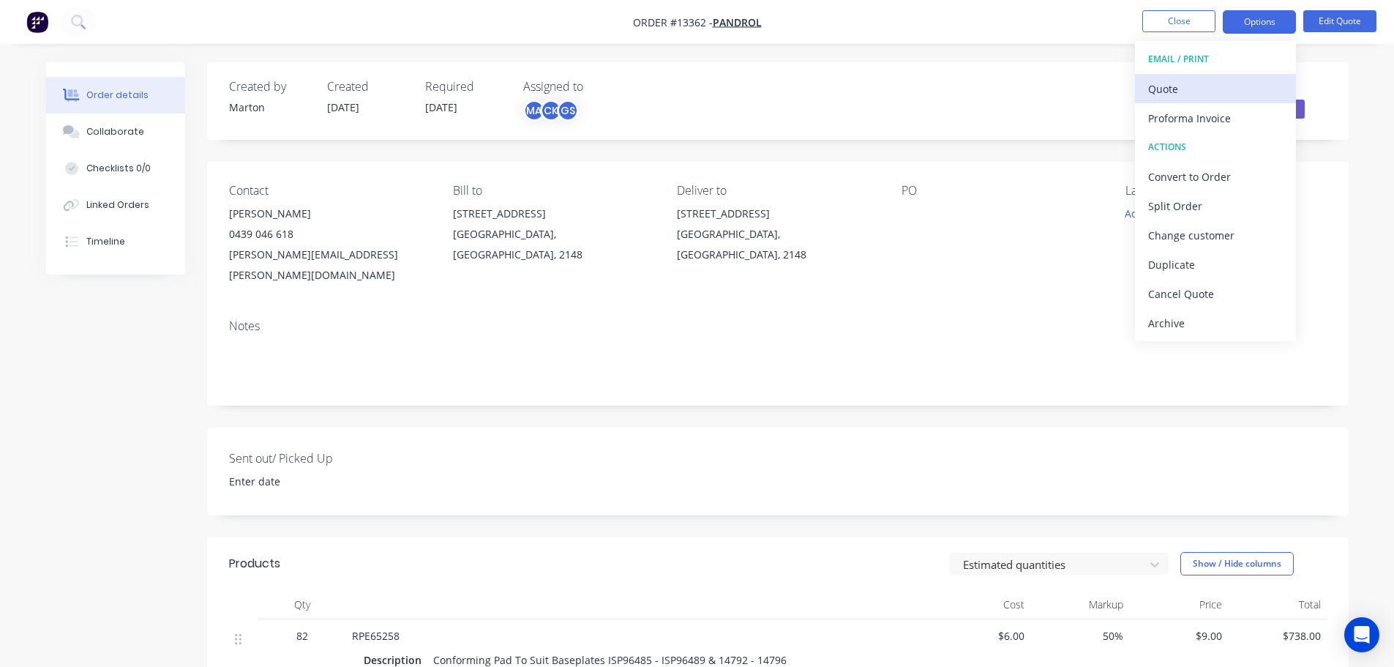
click at [1231, 82] on div "Quote" at bounding box center [1215, 88] width 135 height 21
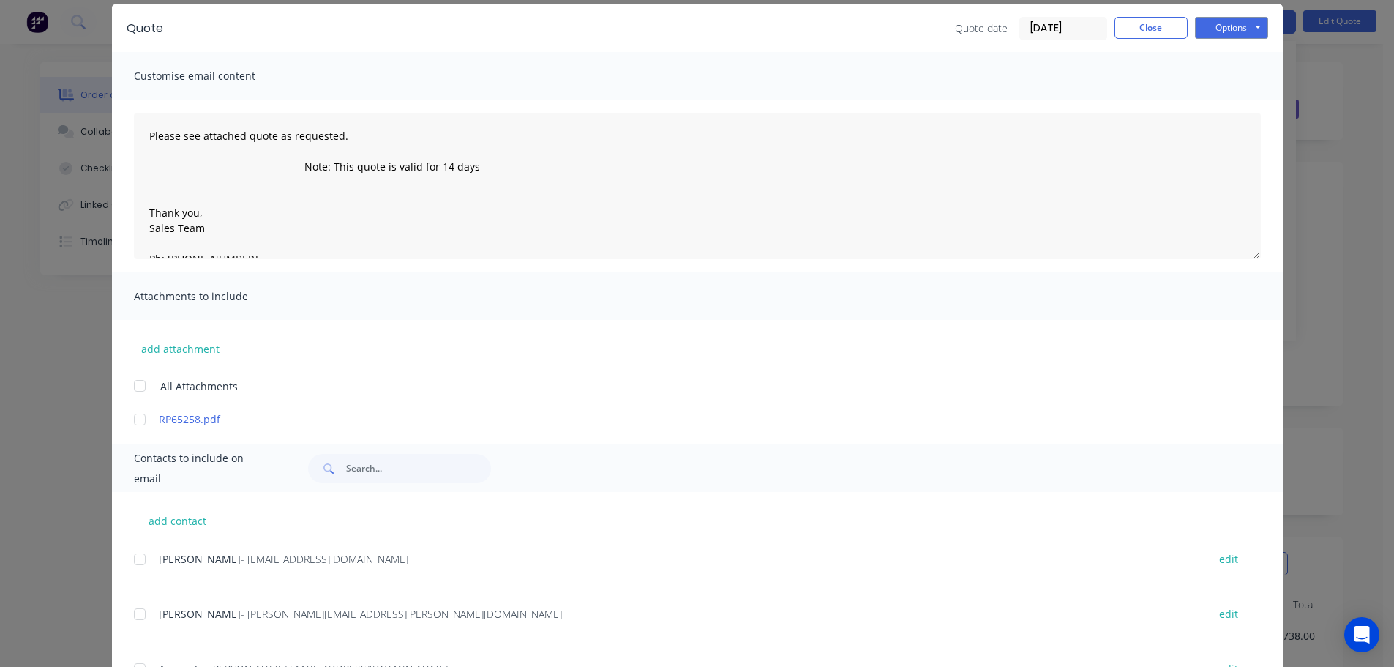
scroll to position [146, 0]
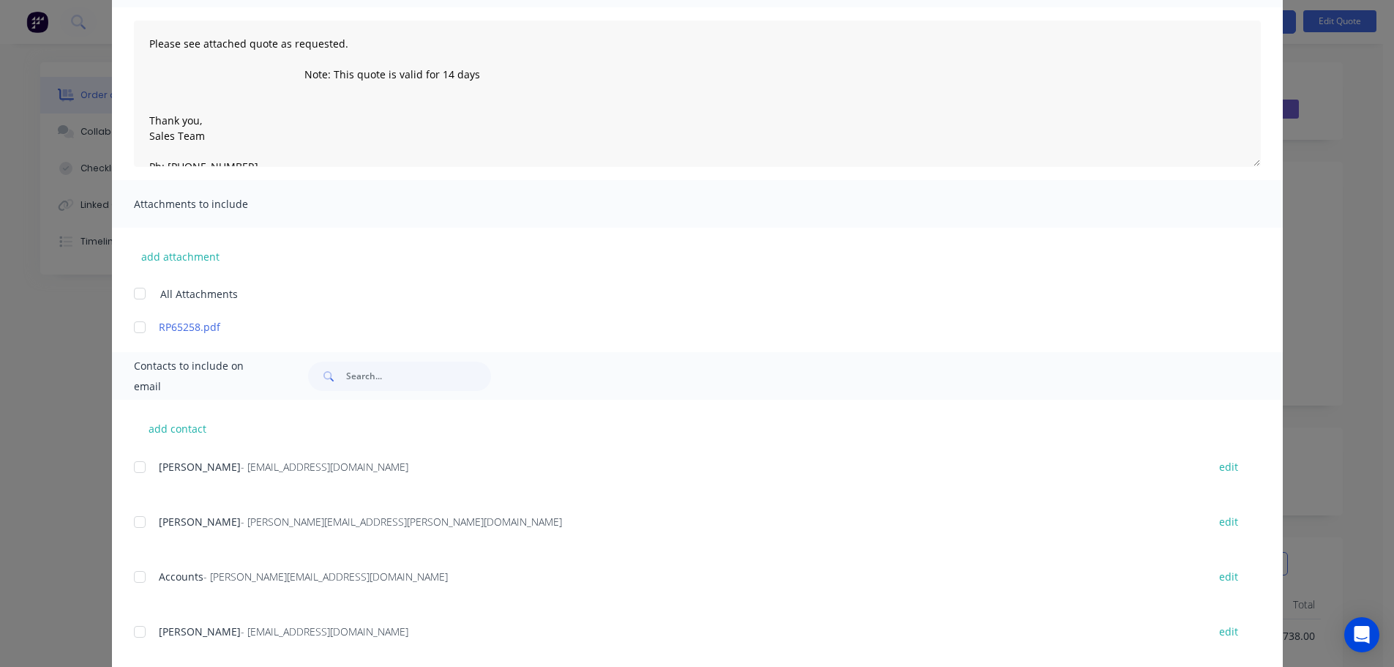
click at [138, 519] on div at bounding box center [139, 521] width 29 height 29
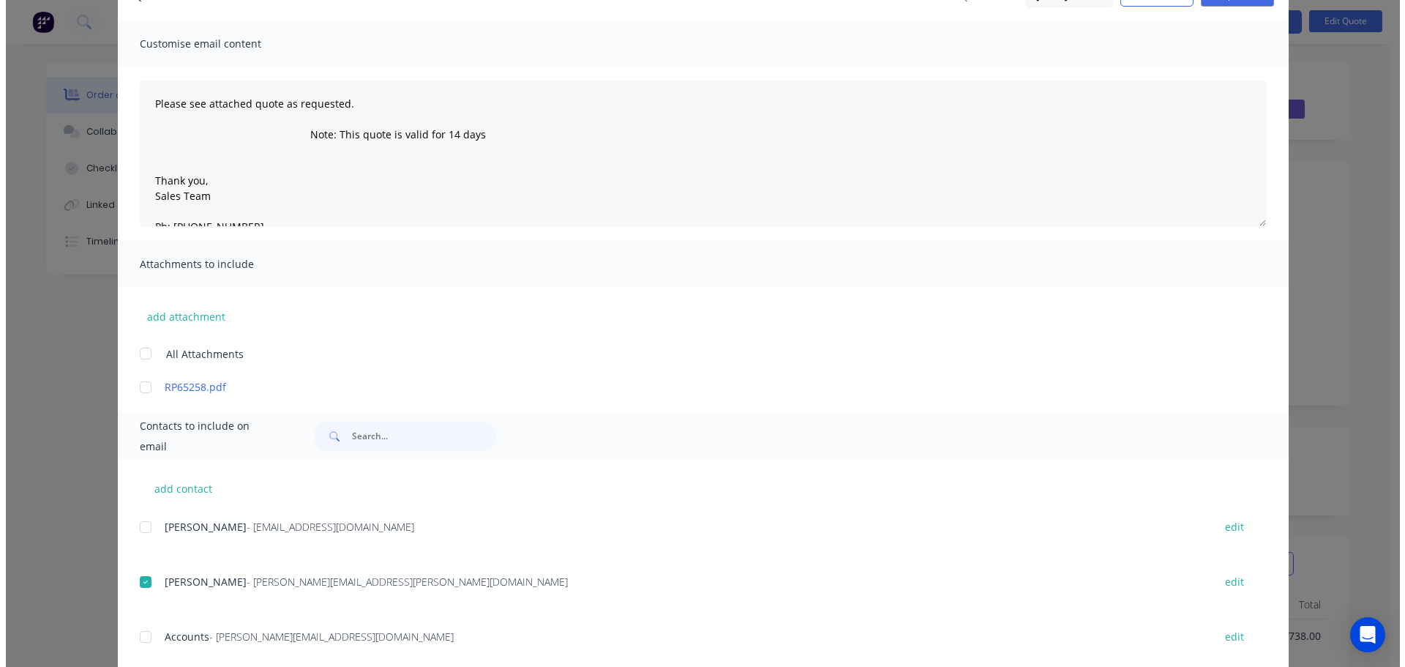
scroll to position [0, 0]
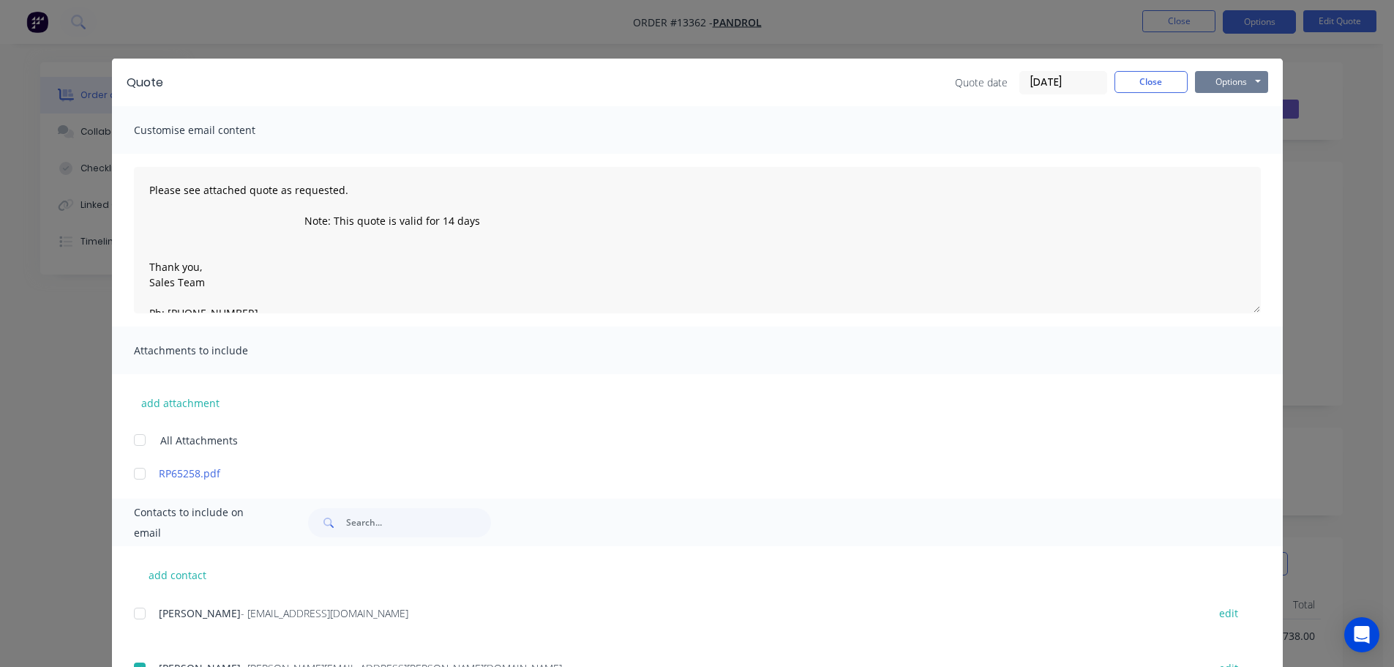
click at [1244, 75] on button "Options" at bounding box center [1231, 82] width 73 height 22
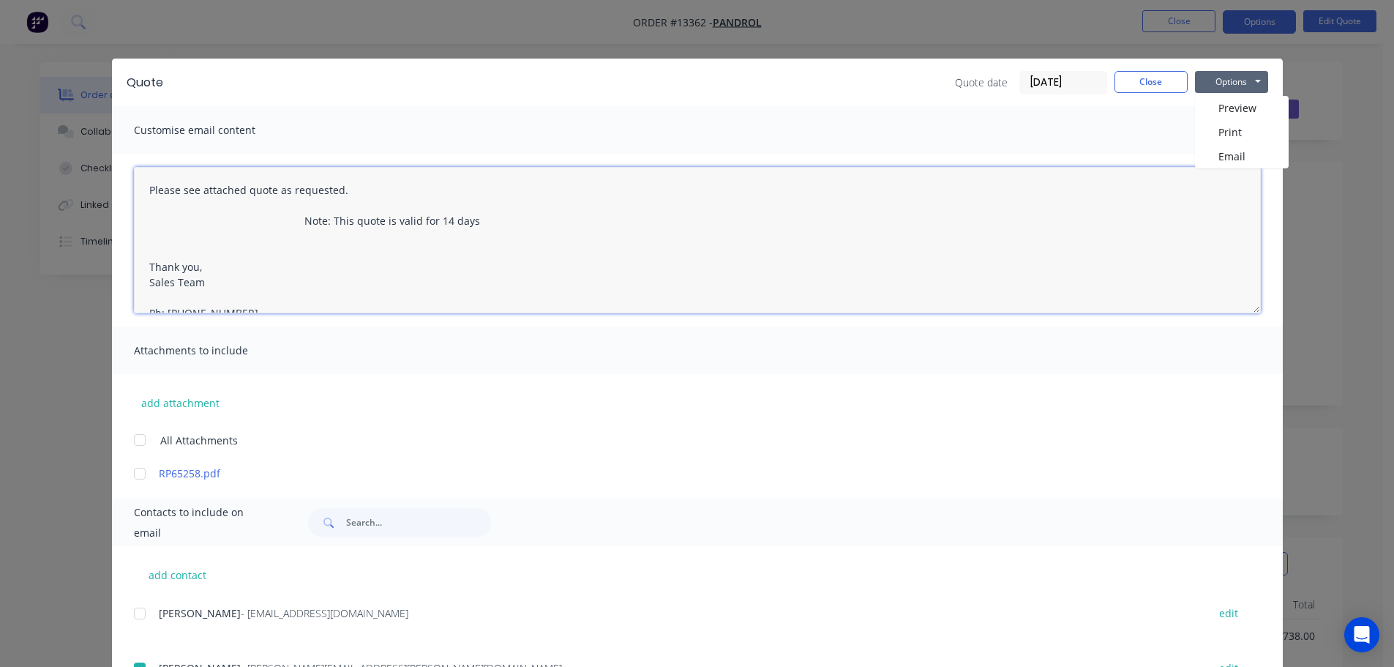
click at [1227, 168] on textarea "Please see attached quote as requested. Note: This quote is valid for 14 days T…" at bounding box center [697, 240] width 1127 height 146
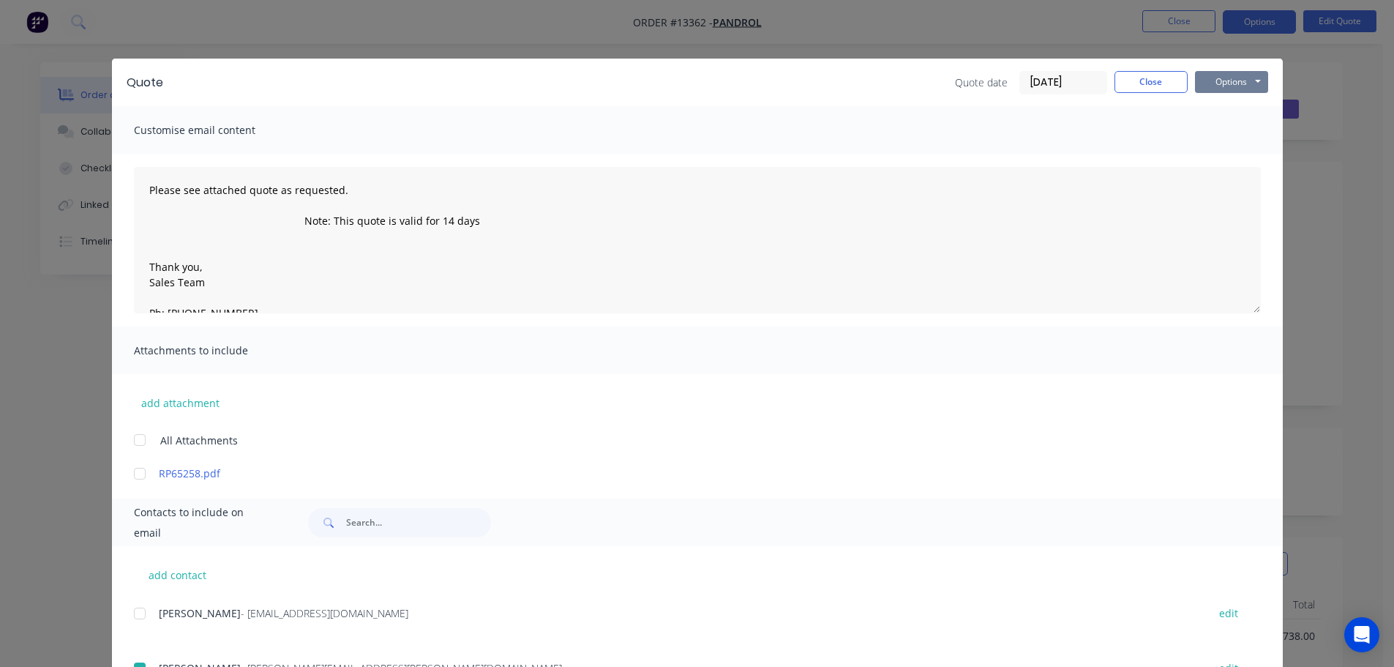
click at [1232, 92] on button "Options" at bounding box center [1231, 82] width 73 height 22
click at [1231, 146] on button "Email" at bounding box center [1242, 156] width 94 height 24
click at [1136, 86] on button "Close" at bounding box center [1150, 82] width 73 height 22
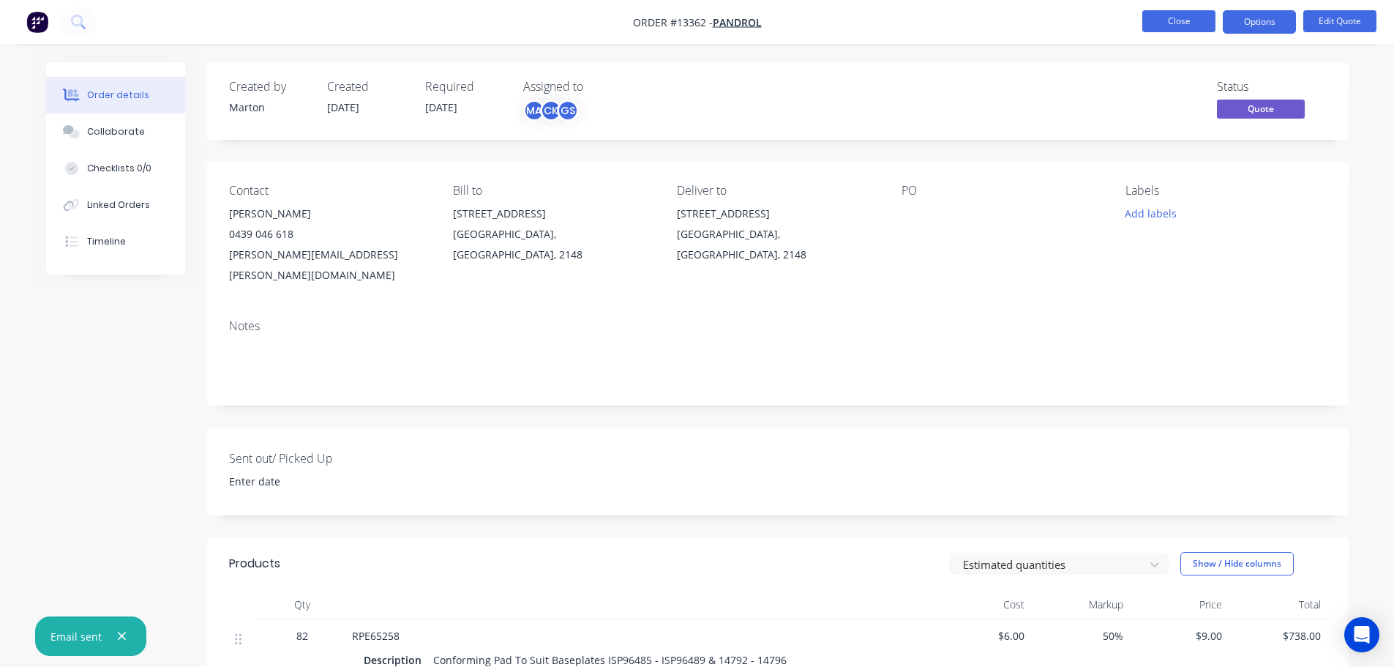
click at [1173, 30] on button "Close" at bounding box center [1178, 21] width 73 height 22
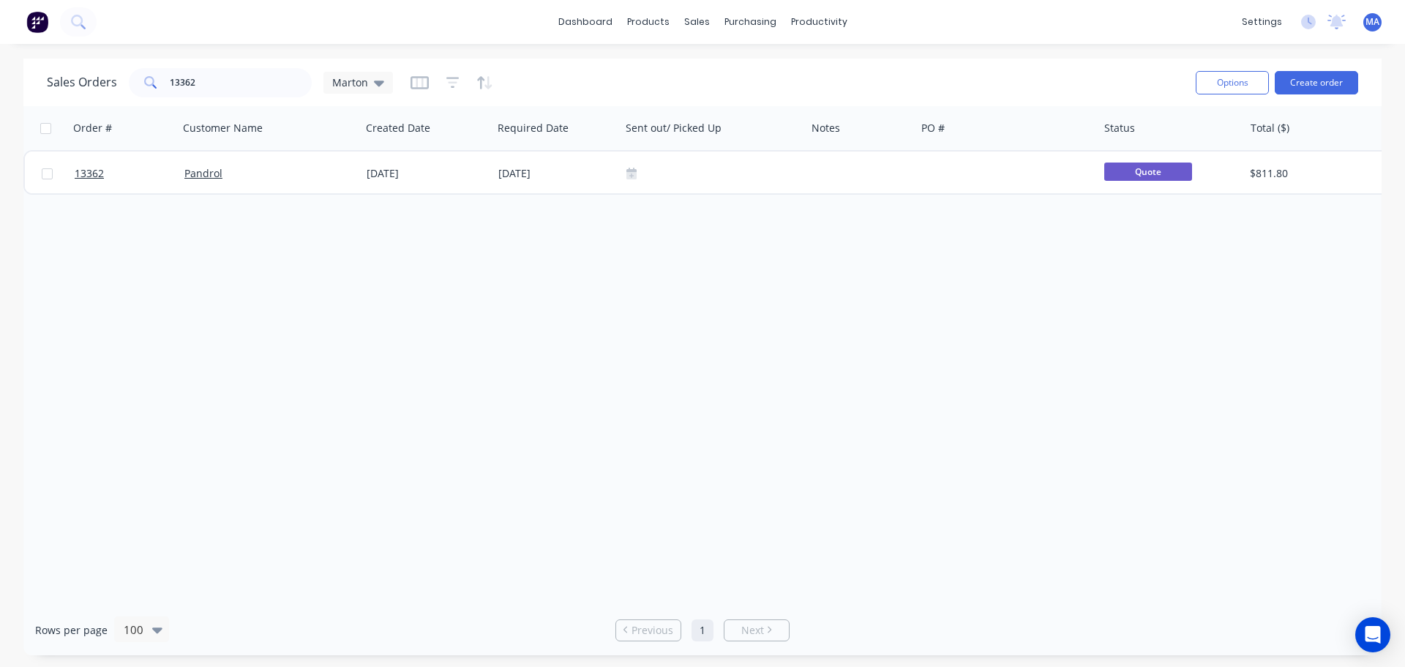
click at [476, 247] on div "Order # Customer Name Created Date Required Date Sent out/ Picked Up Notes PO #…" at bounding box center [702, 355] width 1358 height 498
drag, startPoint x: 265, startPoint y: 78, endPoint x: 117, endPoint y: 83, distance: 147.9
click at [121, 82] on div "Sales Orders 13362 Marton" at bounding box center [220, 82] width 346 height 29
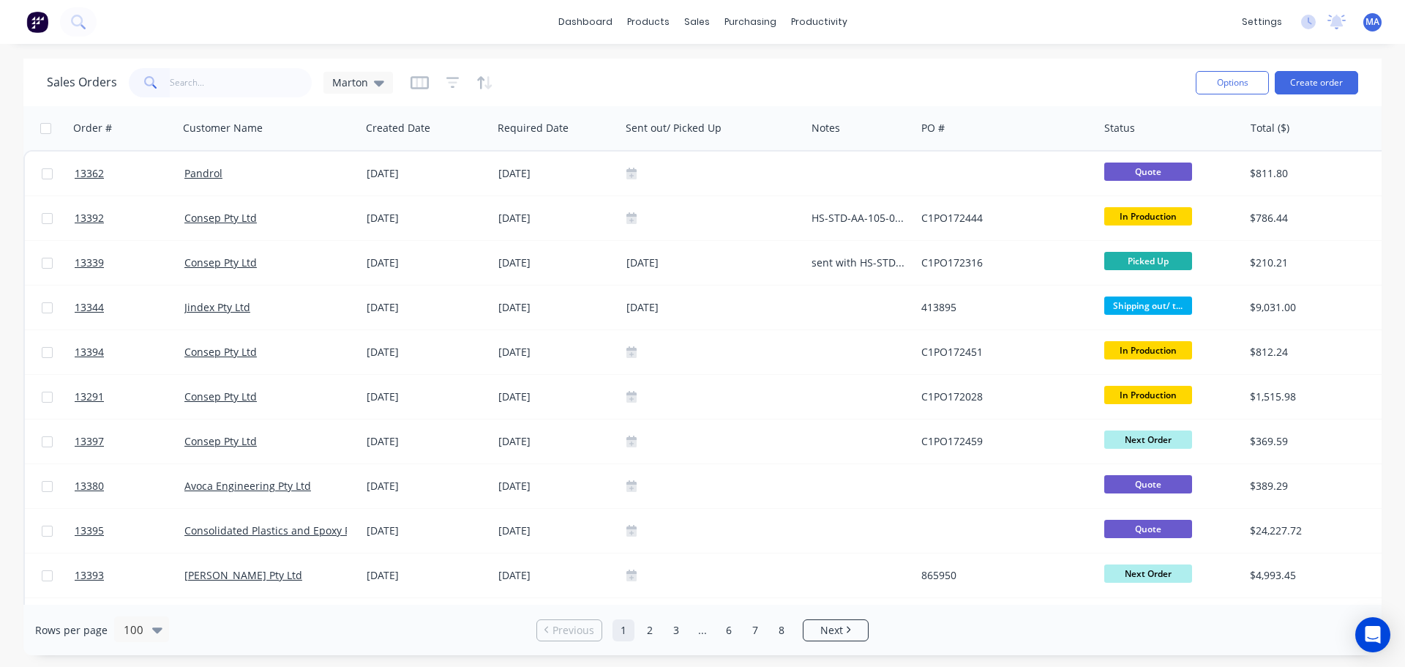
click at [584, 59] on div "Sales Orders Marton Options Create order" at bounding box center [702, 83] width 1358 height 48
click at [597, 68] on div "Sales Orders Marton" at bounding box center [615, 82] width 1137 height 36
click at [669, 64] on div "Sales Orders Marton" at bounding box center [615, 82] width 1137 height 36
click at [596, 70] on div "Sales Orders Marton" at bounding box center [615, 82] width 1137 height 36
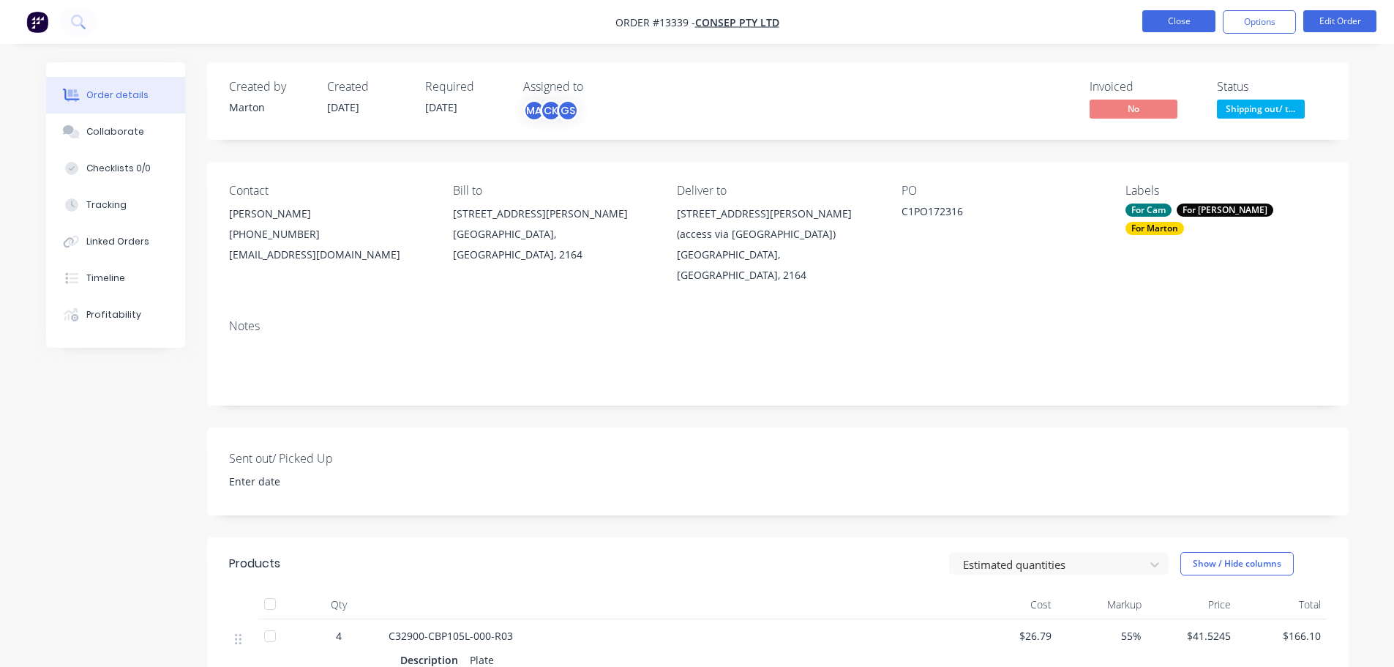
click at [1168, 14] on button "Close" at bounding box center [1178, 21] width 73 height 22
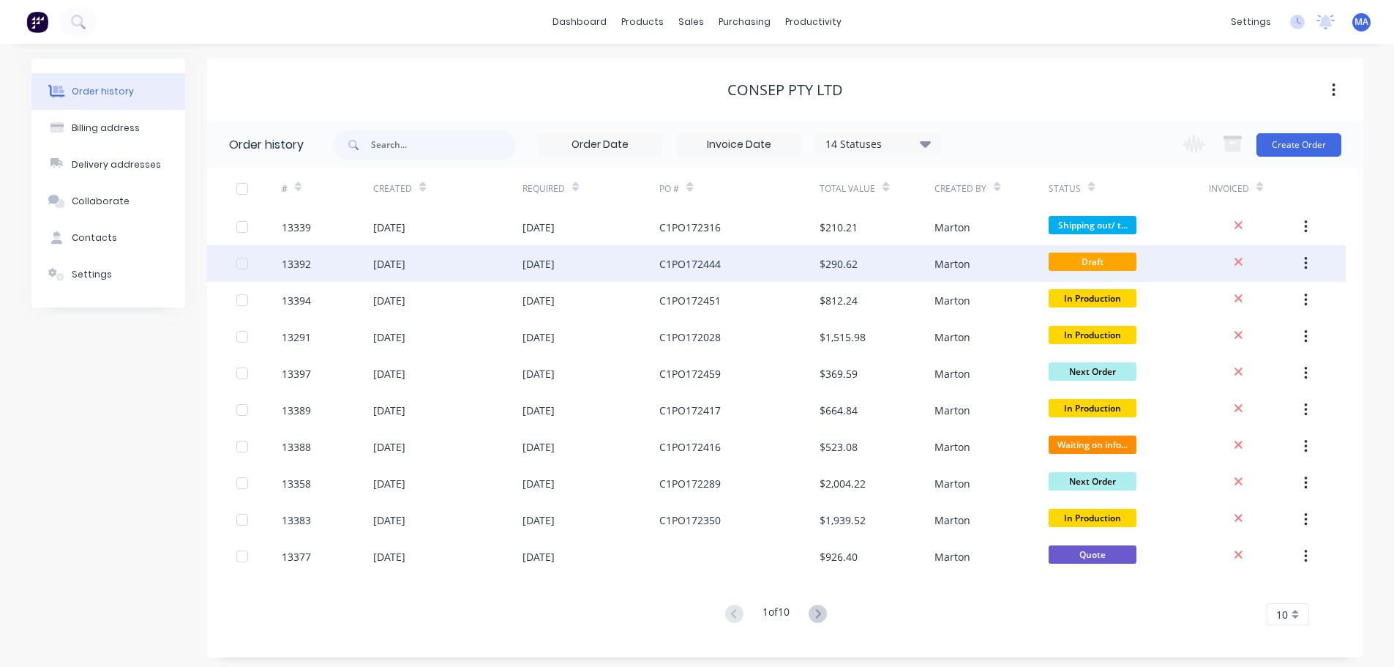
click at [475, 260] on div "[DATE]" at bounding box center [447, 263] width 149 height 37
